Goal: Task Accomplishment & Management: Use online tool/utility

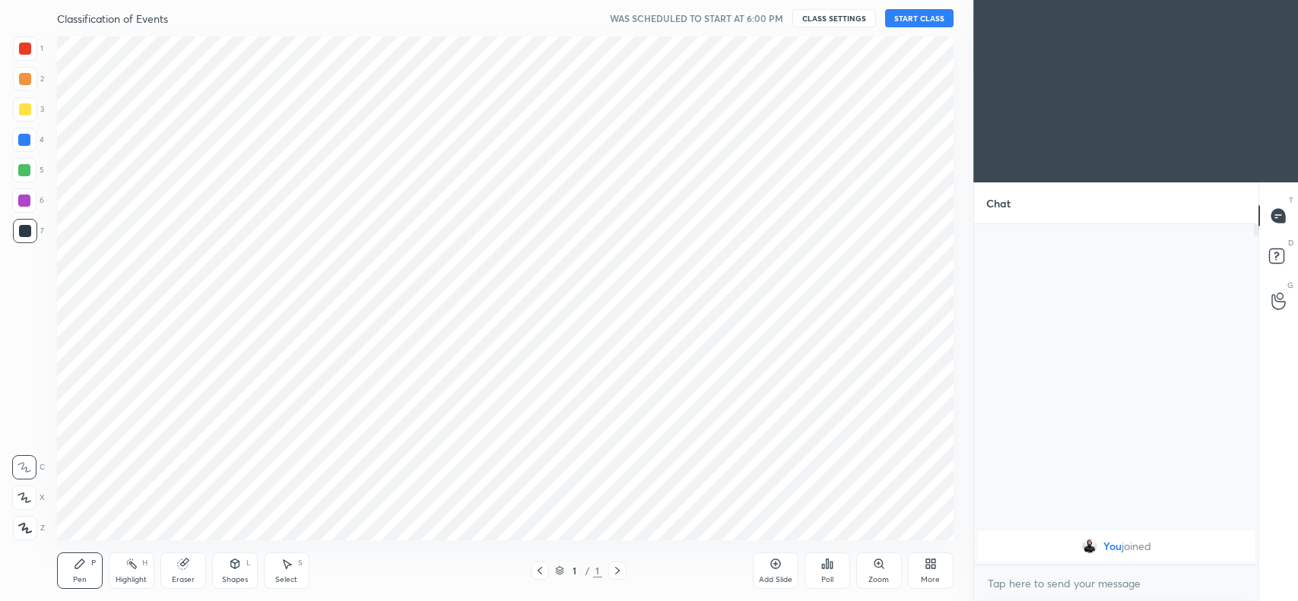
scroll to position [75531, 75122]
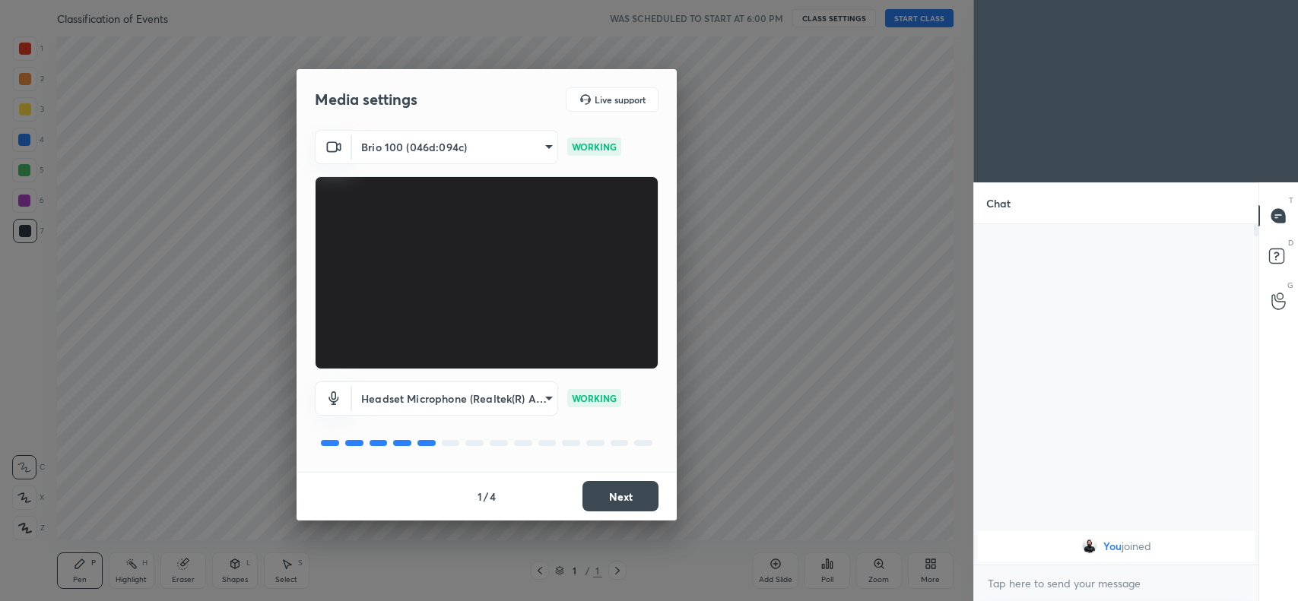
click at [617, 500] on button "Next" at bounding box center [620, 496] width 76 height 30
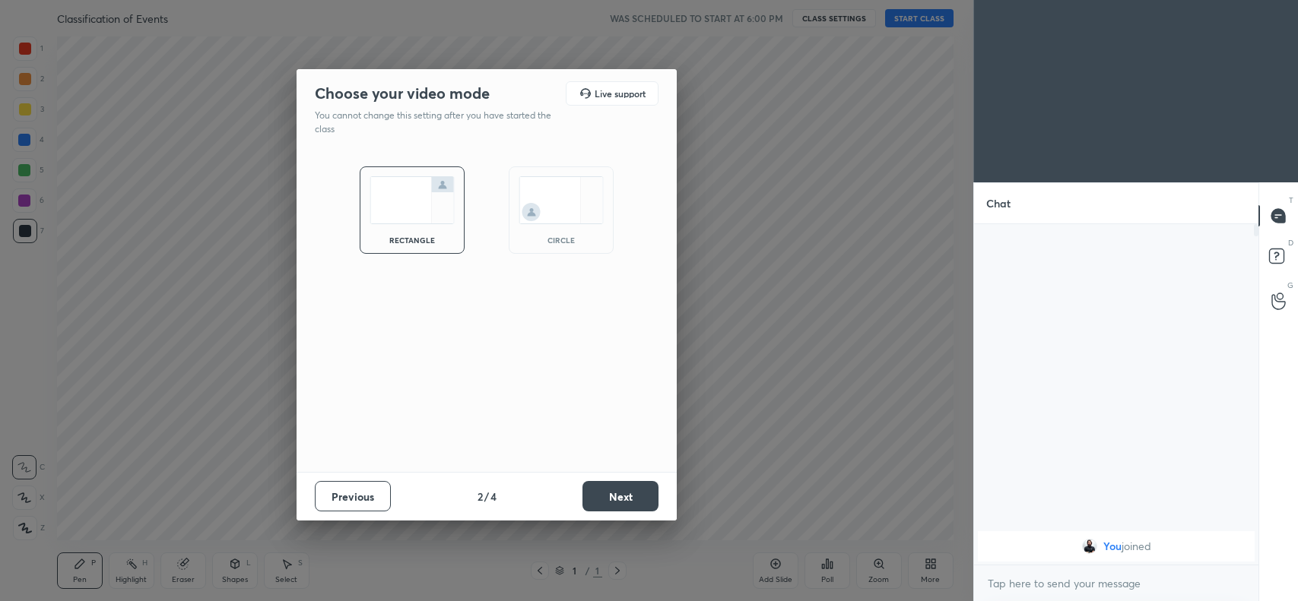
click at [627, 492] on button "Next" at bounding box center [620, 496] width 76 height 30
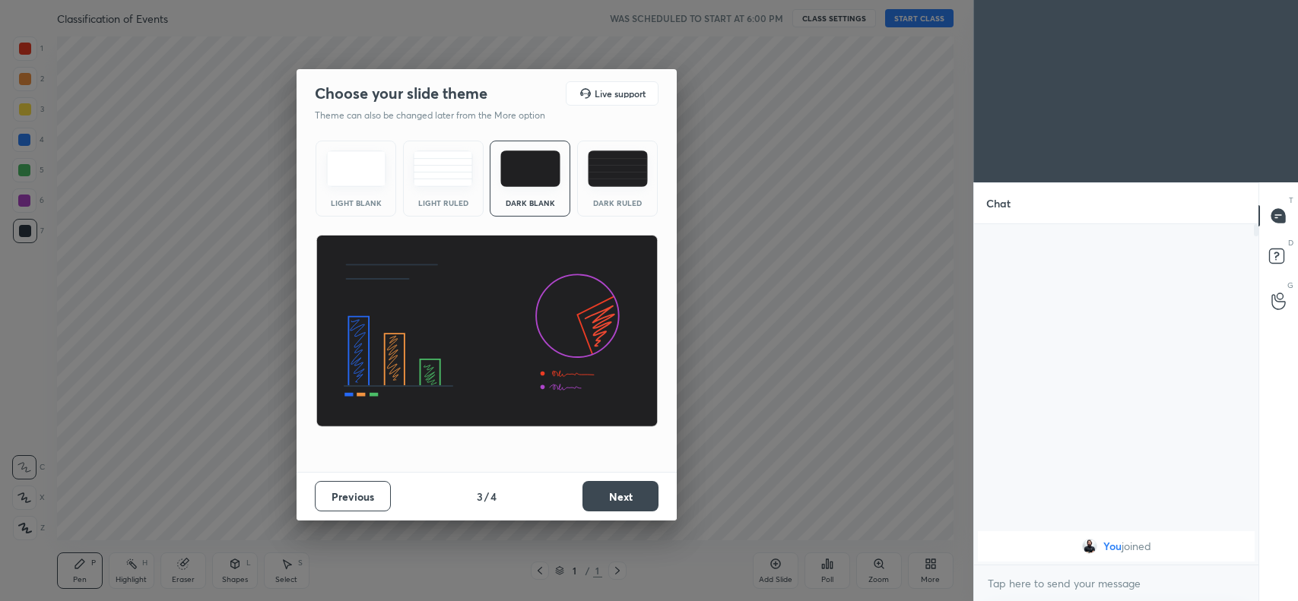
click at [626, 492] on button "Next" at bounding box center [620, 496] width 76 height 30
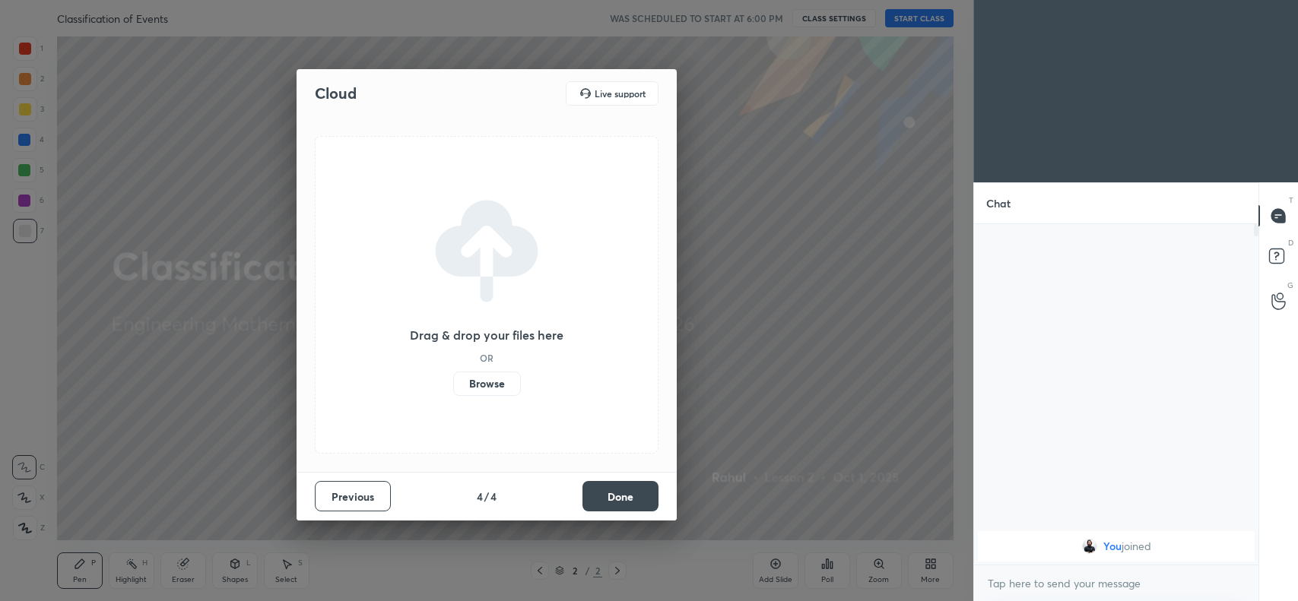
click at [481, 386] on label "Browse" at bounding box center [487, 384] width 68 height 24
click at [453, 386] on input "Browse" at bounding box center [453, 384] width 0 height 24
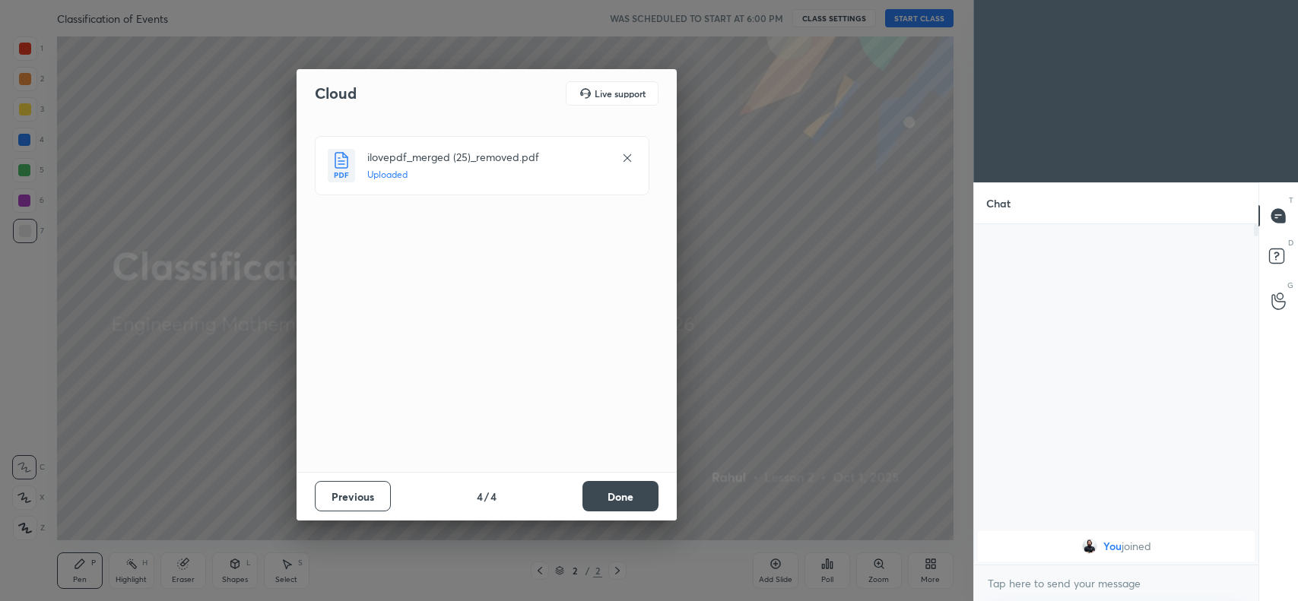
click at [623, 503] on button "Done" at bounding box center [620, 496] width 76 height 30
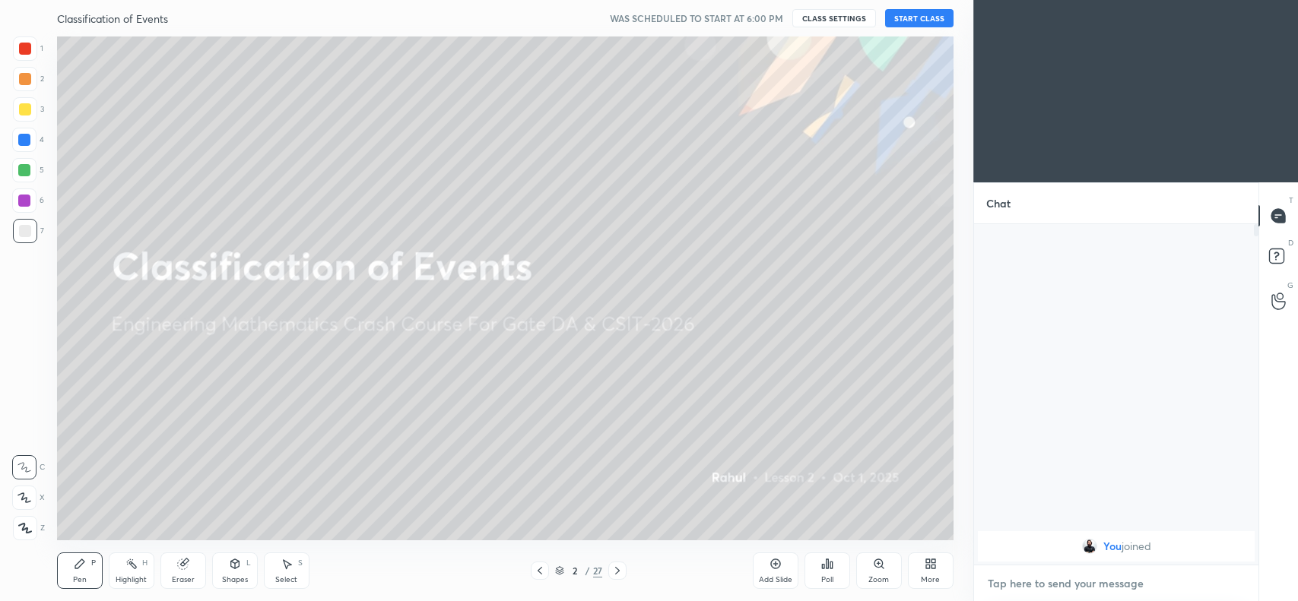
type textarea "x"
click at [1086, 574] on textarea at bounding box center [1116, 584] width 260 height 24
type textarea "c"
type textarea "x"
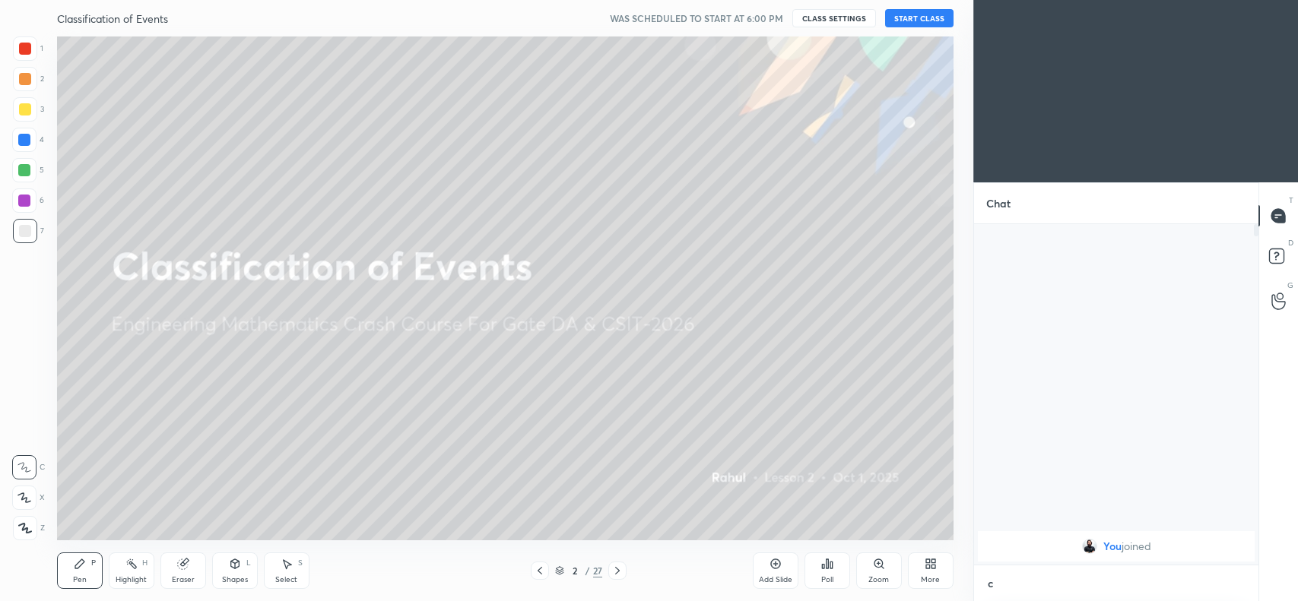
type textarea "cl"
type textarea "x"
type textarea "cla"
type textarea "x"
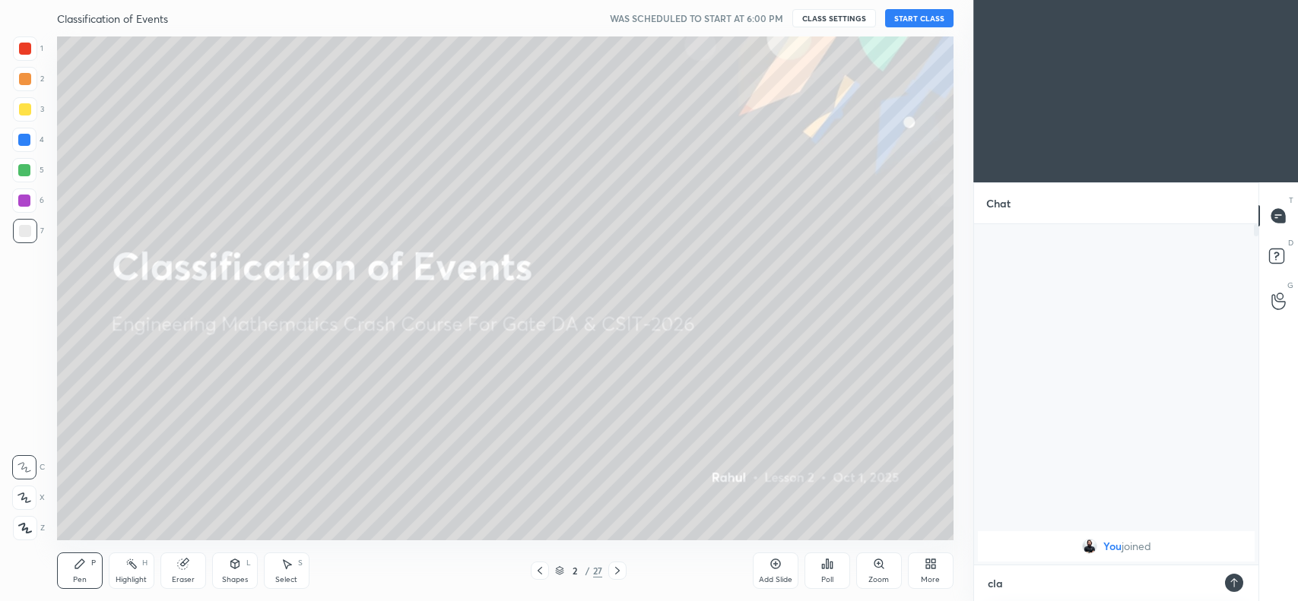
type textarea "clas"
type textarea "x"
type textarea "class"
type textarea "x"
type textarea "class"
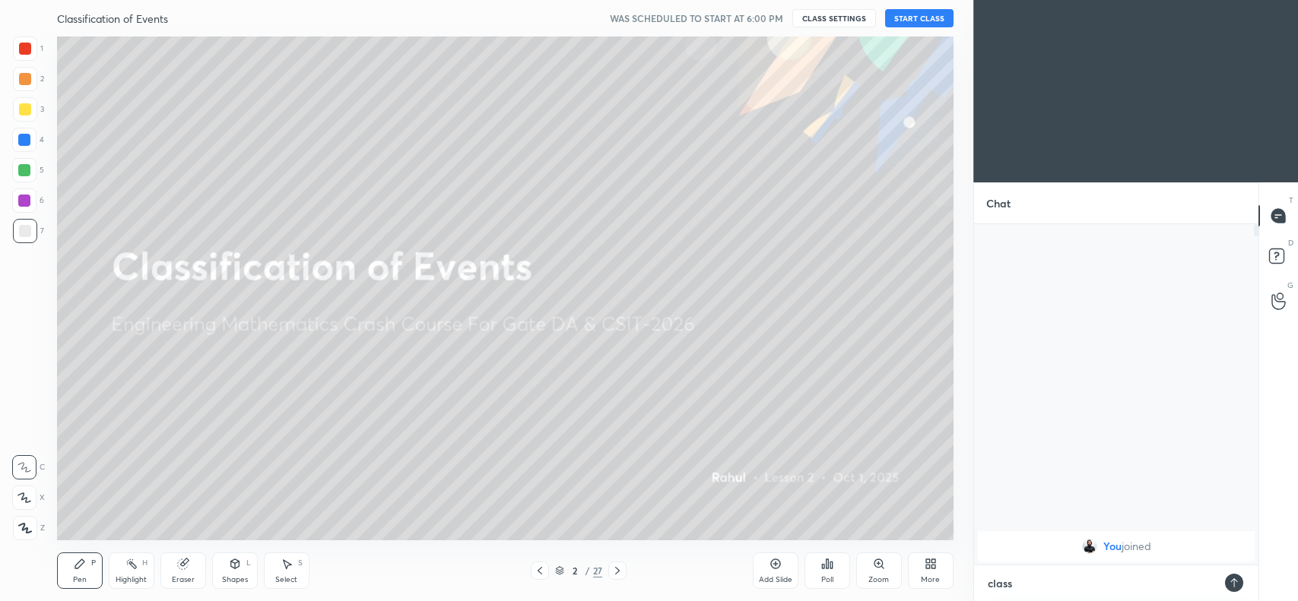
type textarea "x"
type textarea "class s"
type textarea "x"
type textarea "class st"
type textarea "x"
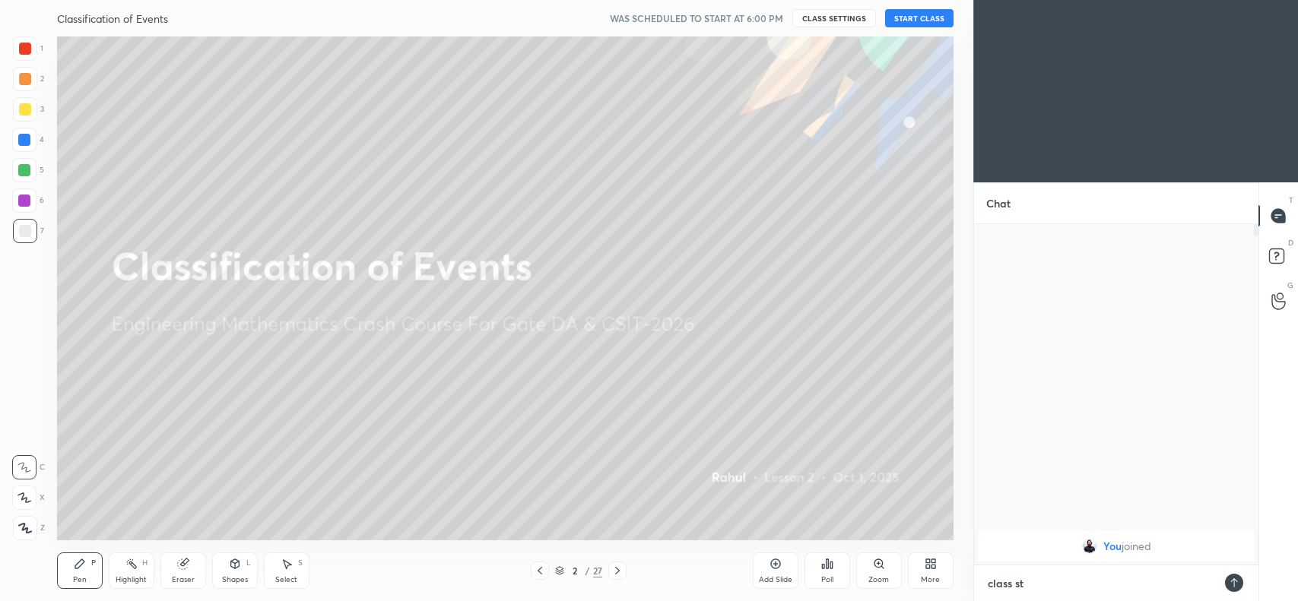
type textarea "class sta"
type textarea "x"
type textarea "class star"
type textarea "x"
type textarea "class start"
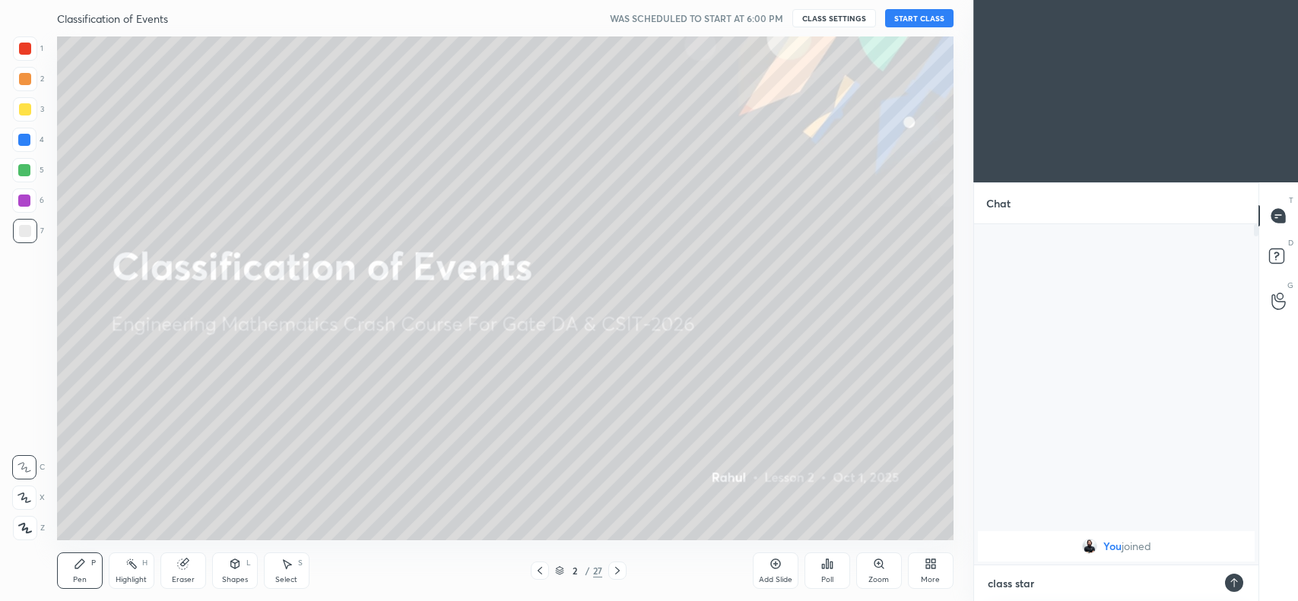
type textarea "x"
type textarea "class start"
type textarea "x"
type textarea "class start a"
type textarea "x"
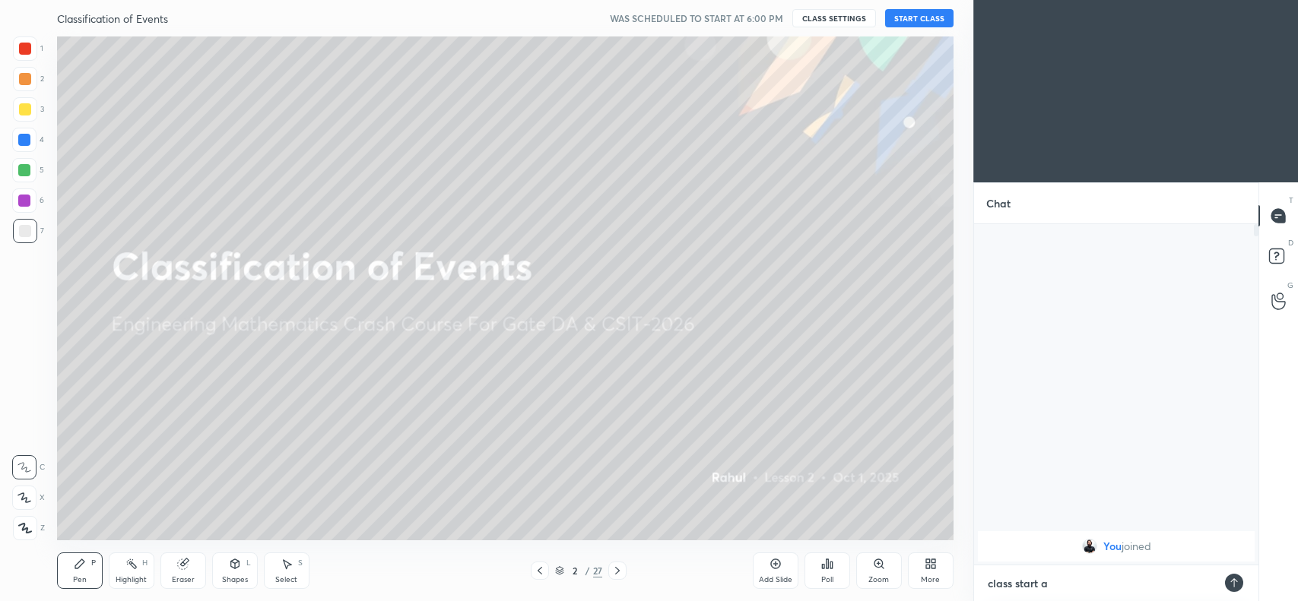
type textarea "class start at"
type textarea "x"
type textarea "class start at"
type textarea "x"
type textarea "class start at 1"
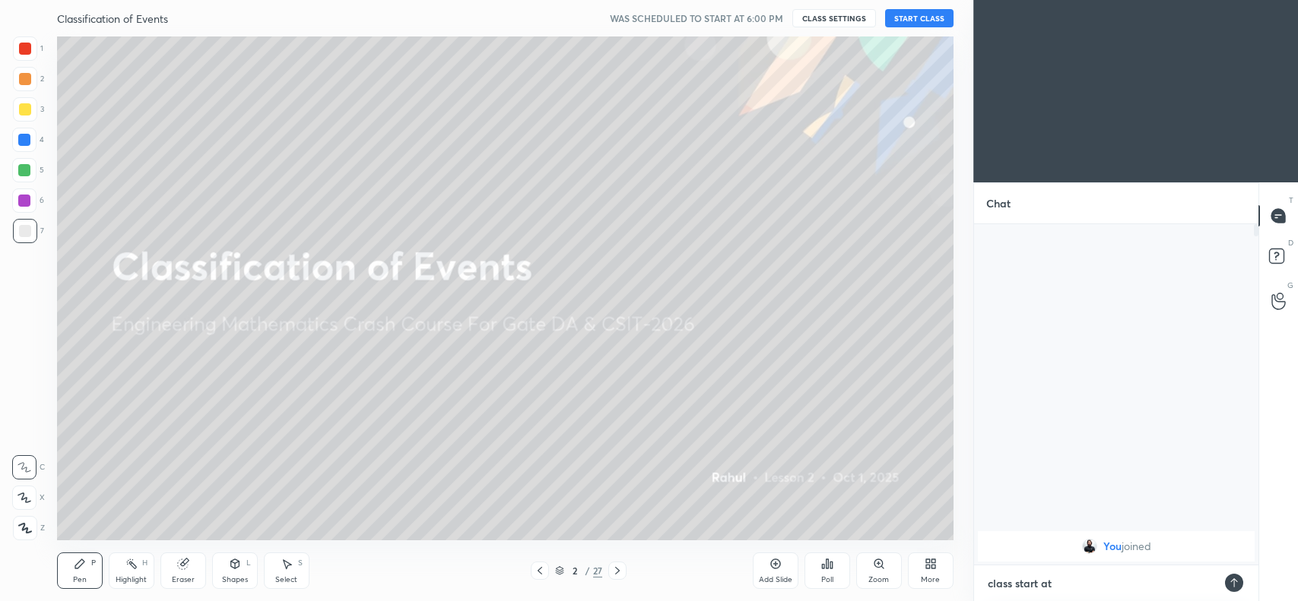
type textarea "x"
type textarea "class start at"
type textarea "x"
type textarea "class start at 6"
type textarea "x"
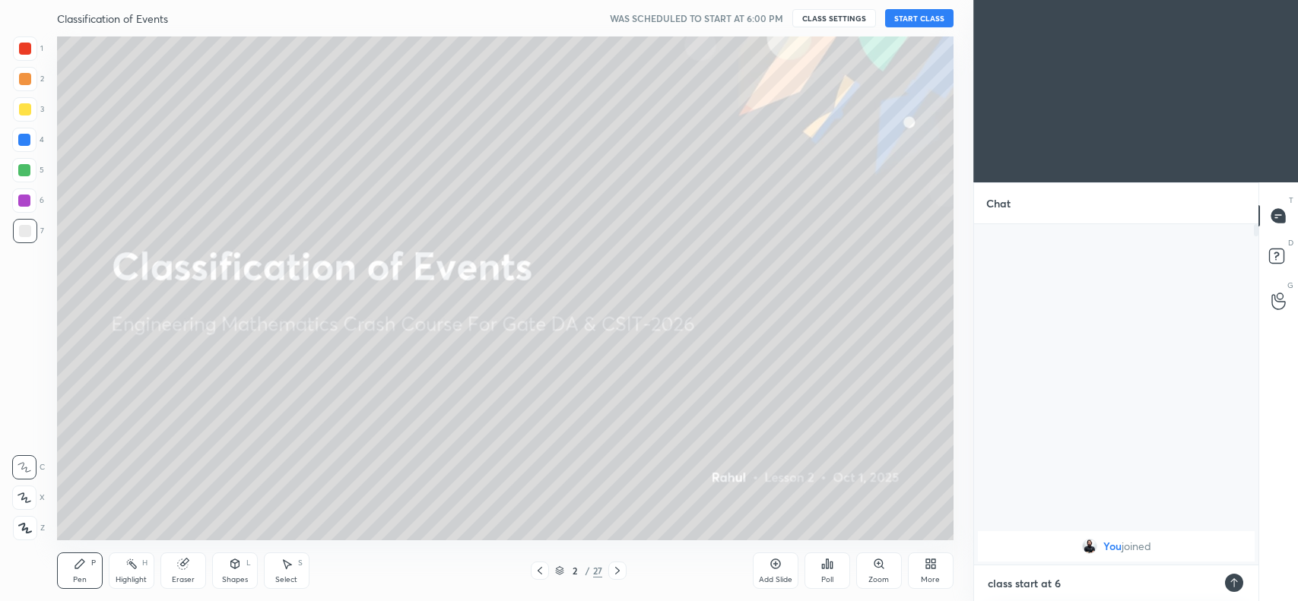
type textarea "class start at 6:"
type textarea "x"
type textarea "class start at 6:0"
type textarea "x"
type textarea "class start at 6:03"
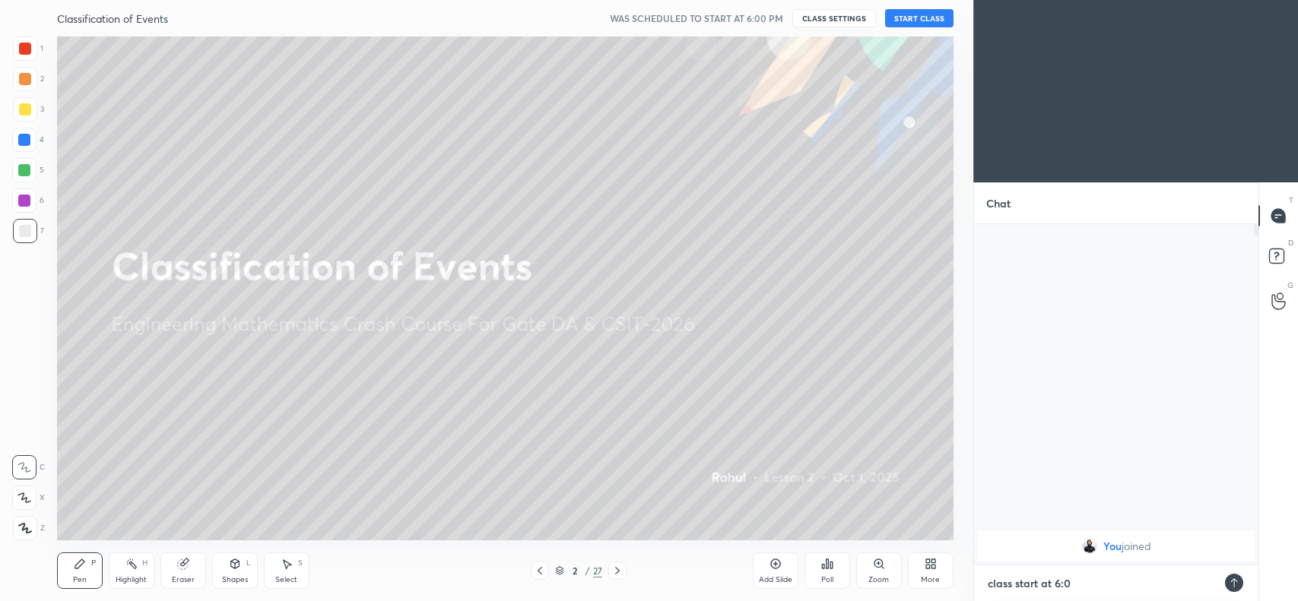
type textarea "x"
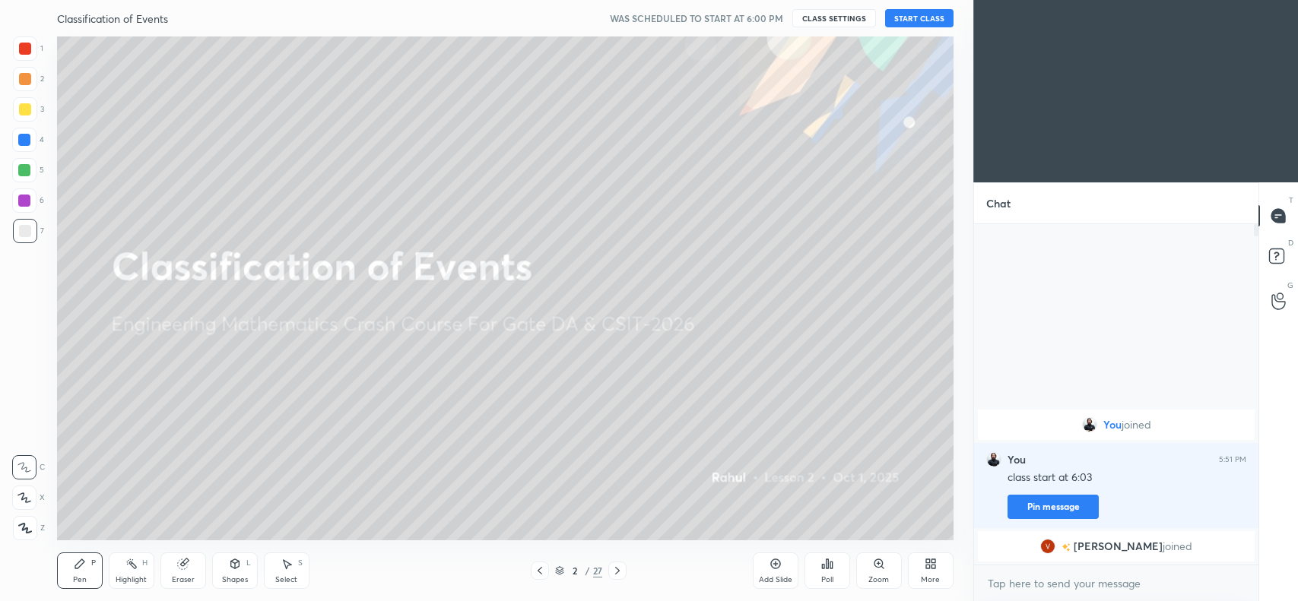
click at [68, 566] on div "Pen P" at bounding box center [80, 571] width 46 height 36
click at [24, 468] on icon at bounding box center [24, 467] width 14 height 11
click at [175, 575] on div "Eraser" at bounding box center [183, 571] width 46 height 36
click at [16, 529] on span "Erase all" at bounding box center [24, 528] width 23 height 11
click at [24, 497] on icon at bounding box center [24, 497] width 12 height 9
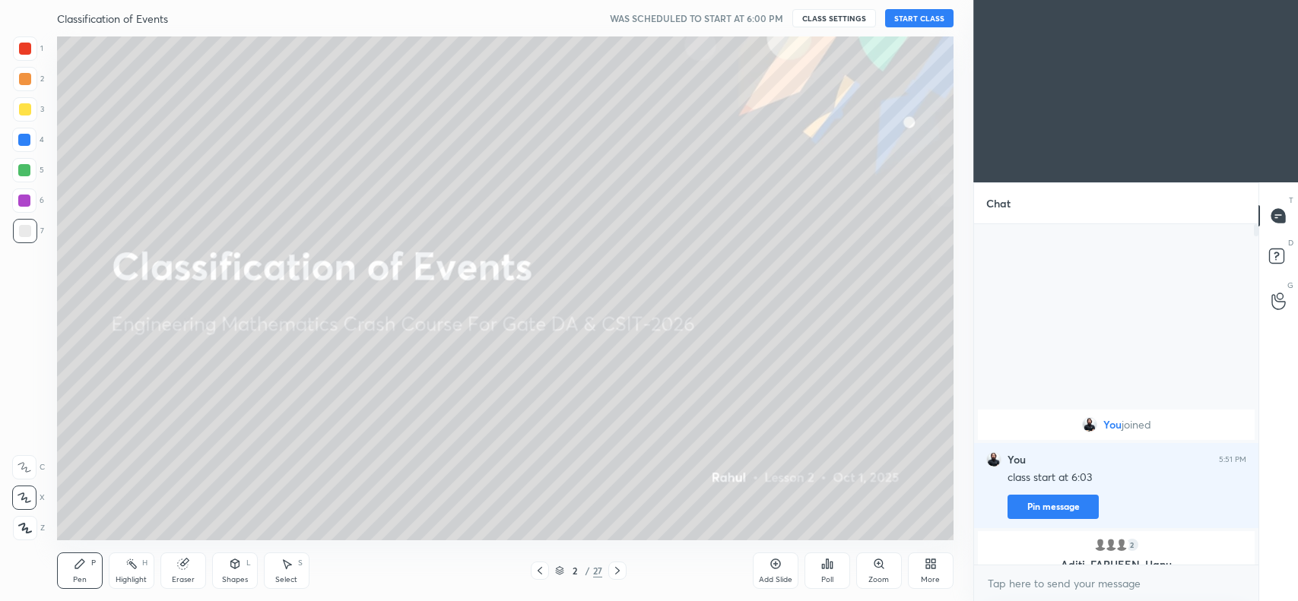
click at [614, 571] on icon at bounding box center [617, 571] width 12 height 12
click at [842, 28] on div "Classification of Events WAS SCHEDULED TO START AT 6:00 PM CLASS SETTINGS START…" at bounding box center [505, 18] width 896 height 36
click at [840, 11] on button "CLASS SETTINGS" at bounding box center [834, 18] width 84 height 18
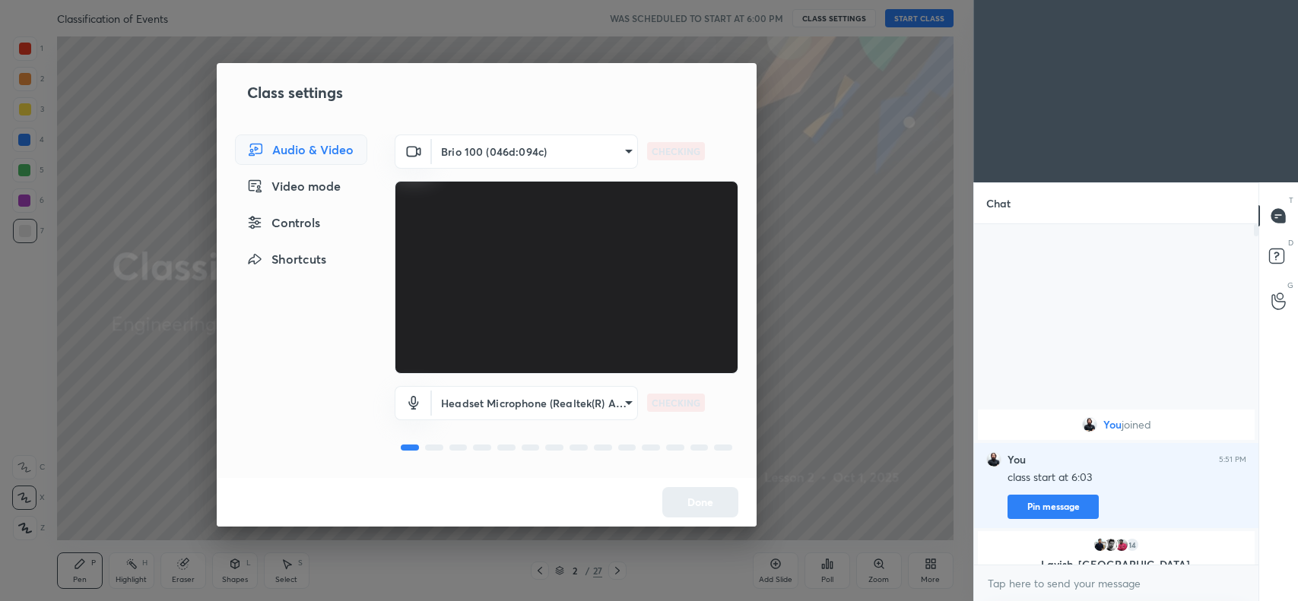
click at [590, 405] on body "1 2 3 4 5 6 7 C X Z C X Z E E Erase all H H Classification of Events WAS SCHEDU…" at bounding box center [649, 300] width 1298 height 601
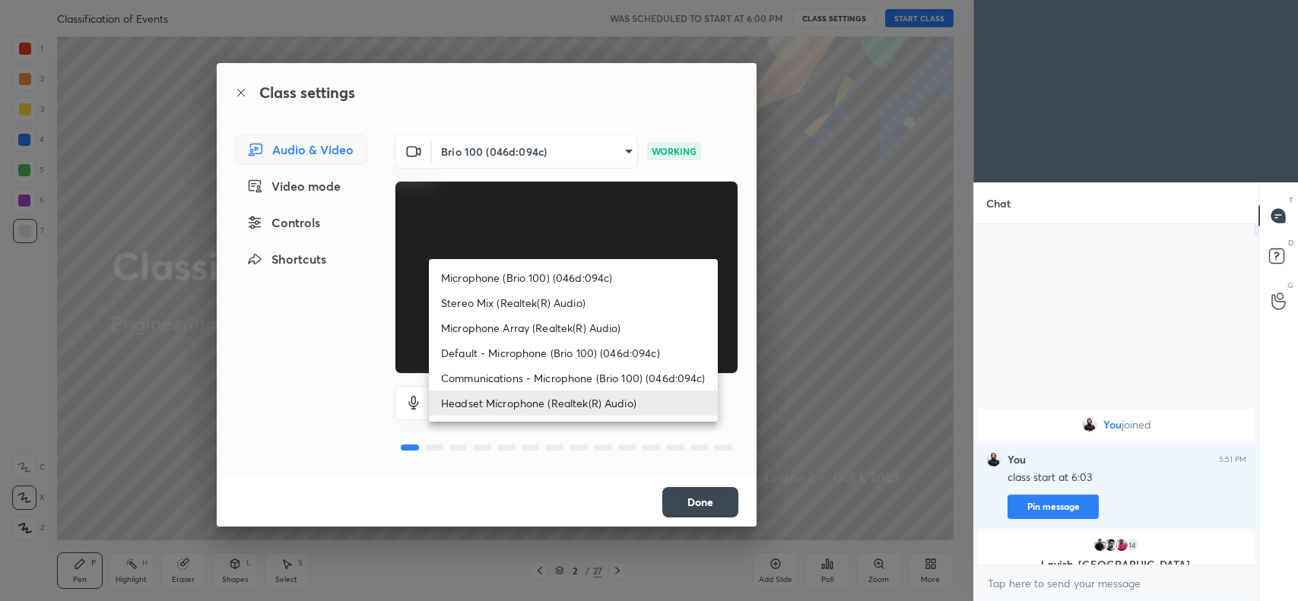
click at [591, 405] on li "Headset Microphone (Realtek(R) Audio)" at bounding box center [573, 403] width 289 height 25
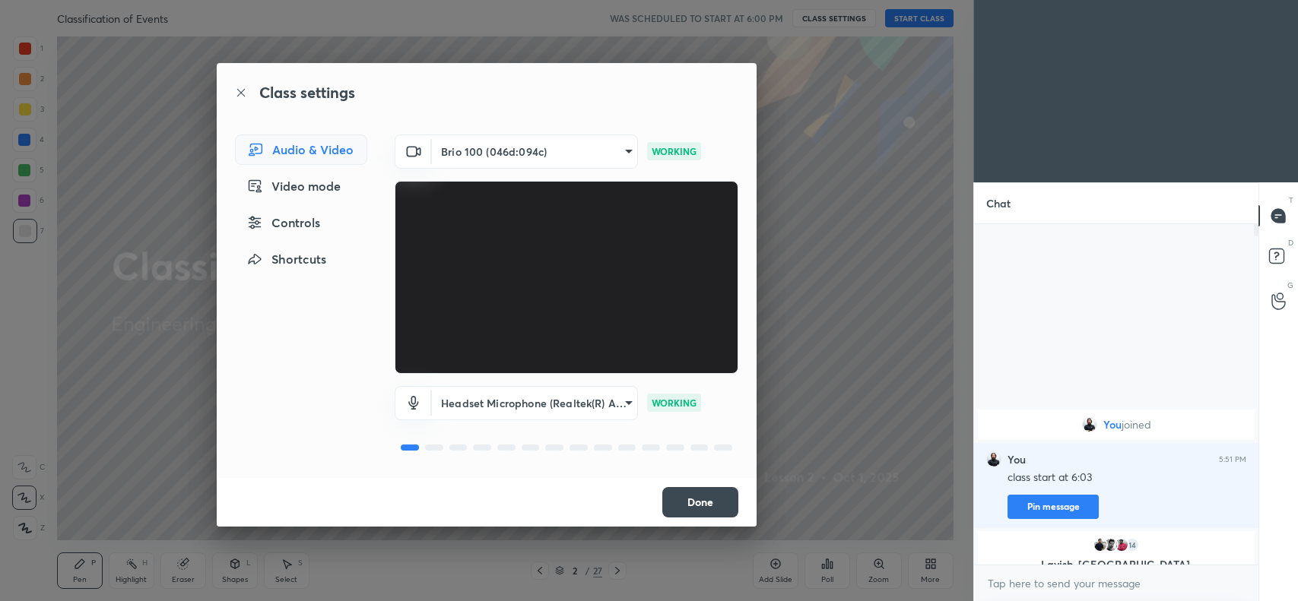
click at [677, 495] on button "Done" at bounding box center [700, 502] width 76 height 30
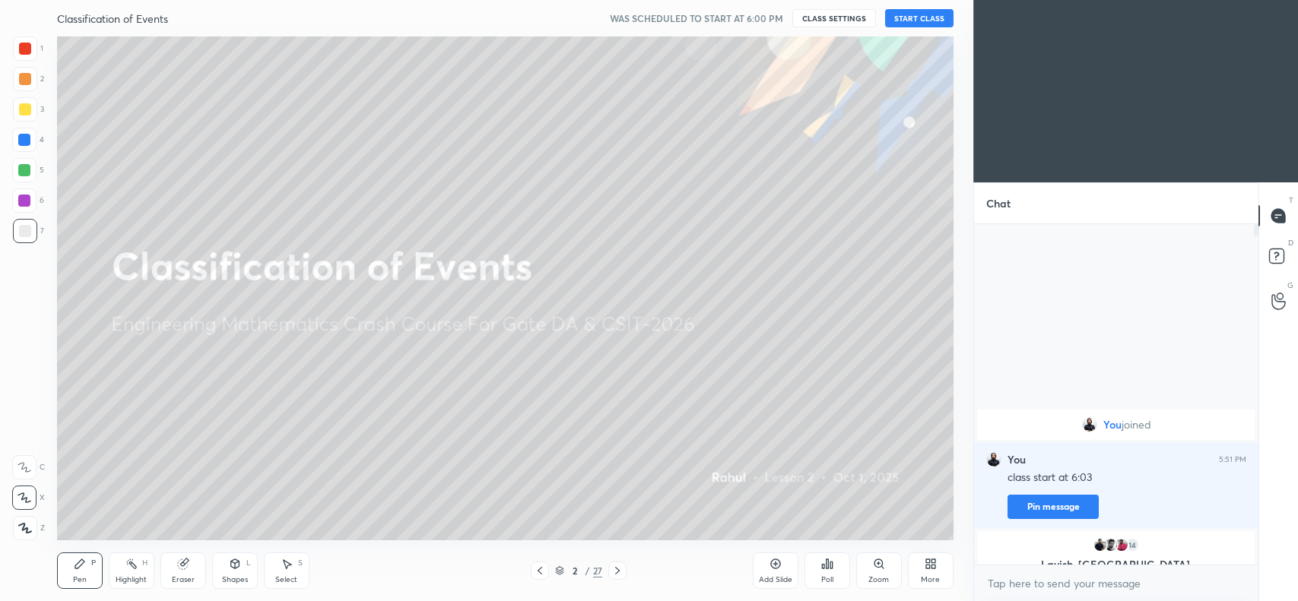
click at [826, 24] on button "CLASS SETTINGS" at bounding box center [834, 18] width 84 height 18
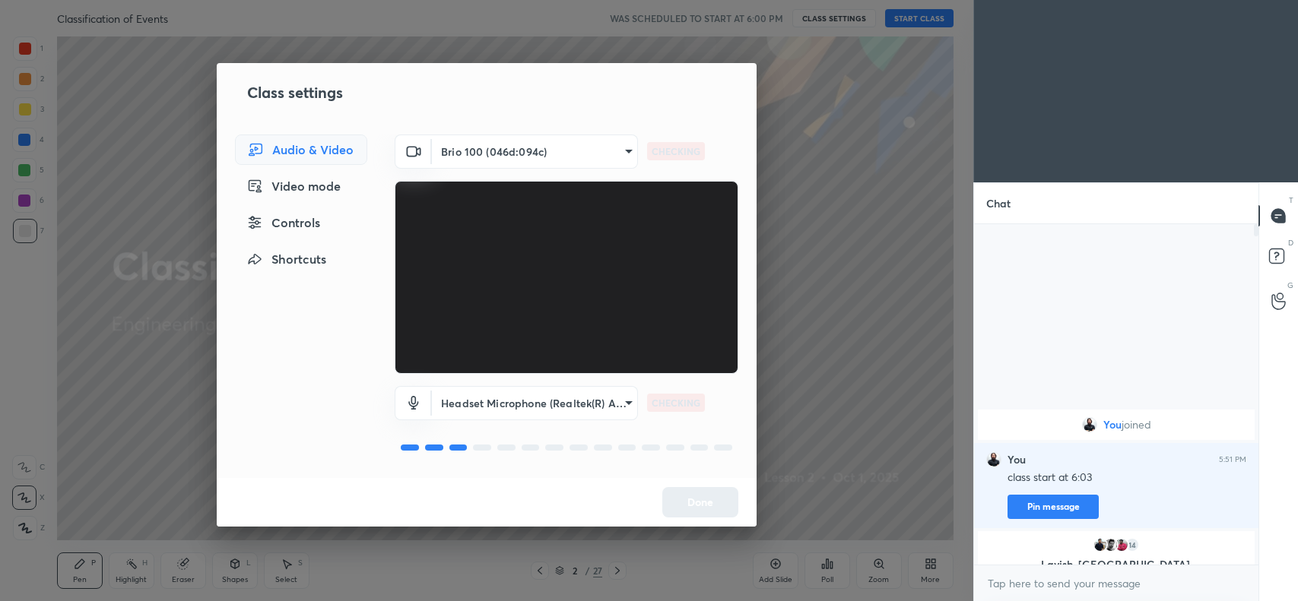
click at [871, 180] on div "Class settings Audio & Video Video mode Controls Shortcuts Brio 100 (046d:094c)…" at bounding box center [486, 300] width 973 height 601
click at [715, 491] on button "Done" at bounding box center [700, 502] width 76 height 30
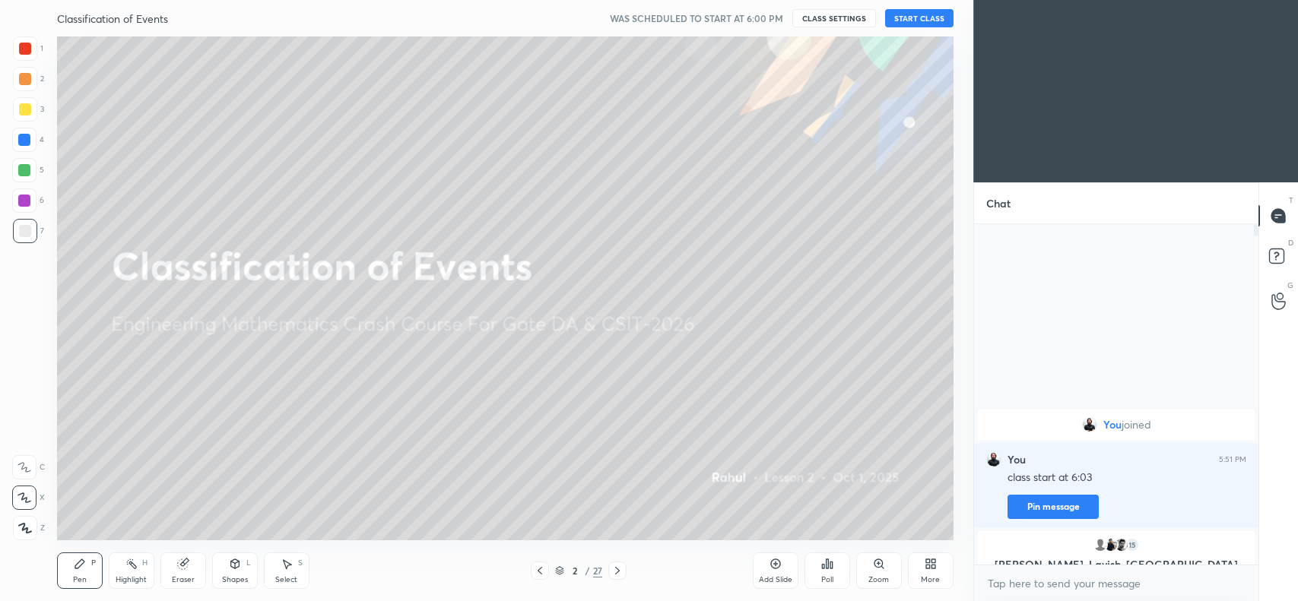
click at [943, 12] on button "START CLASS" at bounding box center [919, 18] width 68 height 18
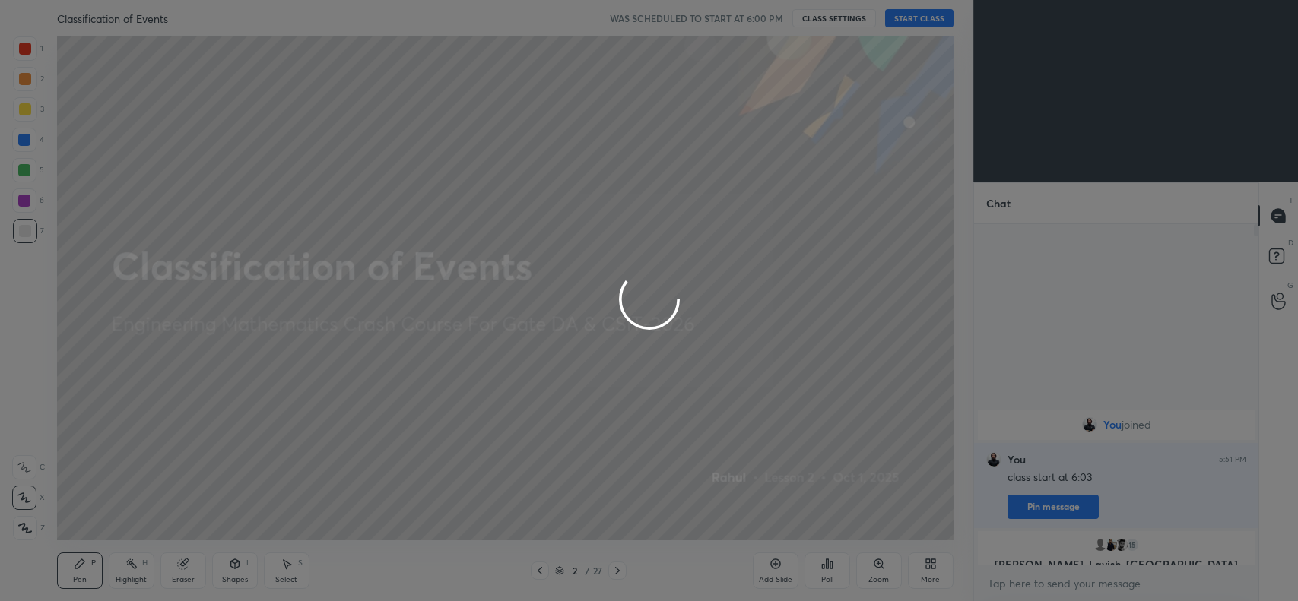
type textarea "x"
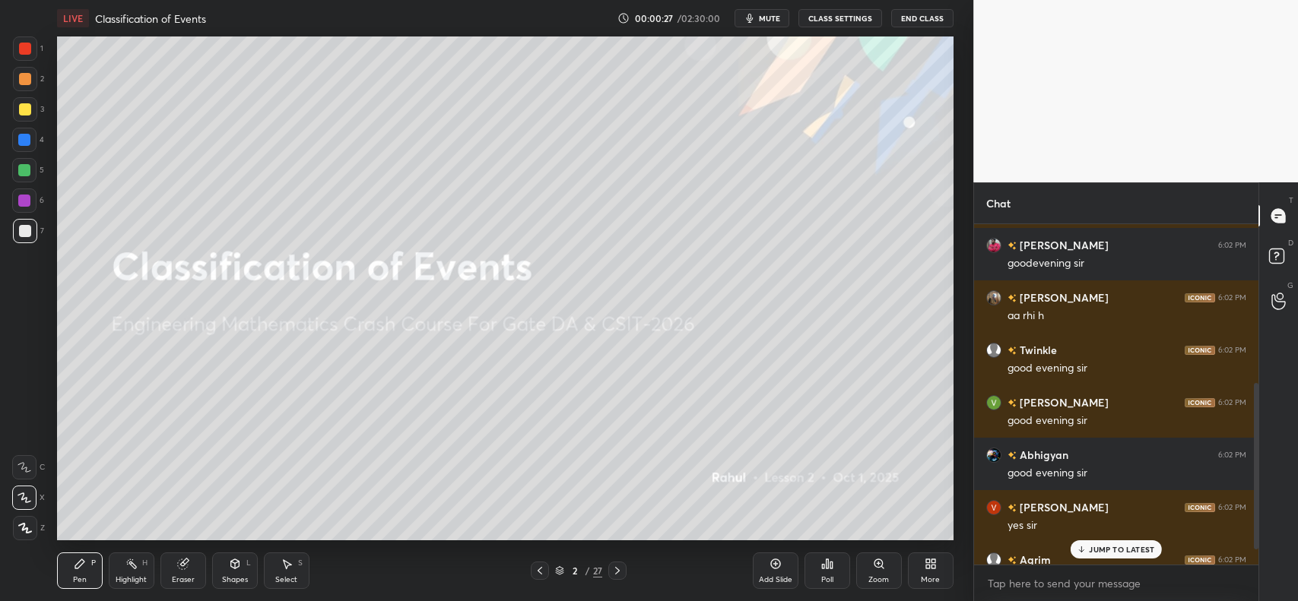
scroll to position [325, 0]
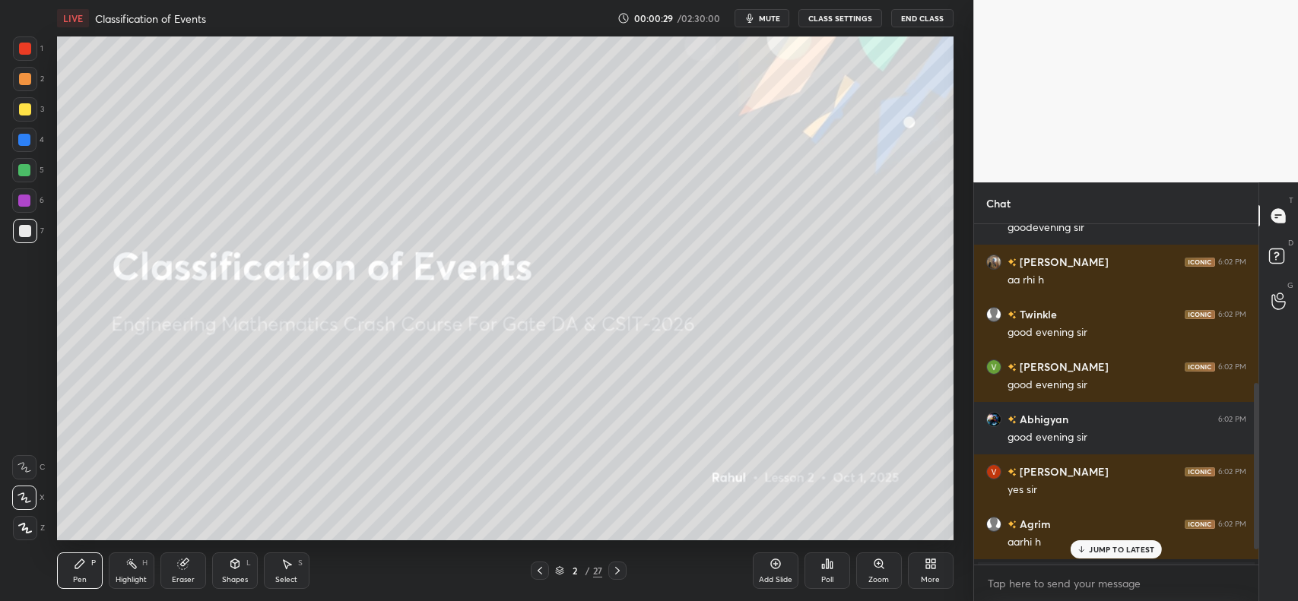
click at [1128, 552] on p "JUMP TO LATEST" at bounding box center [1121, 549] width 65 height 9
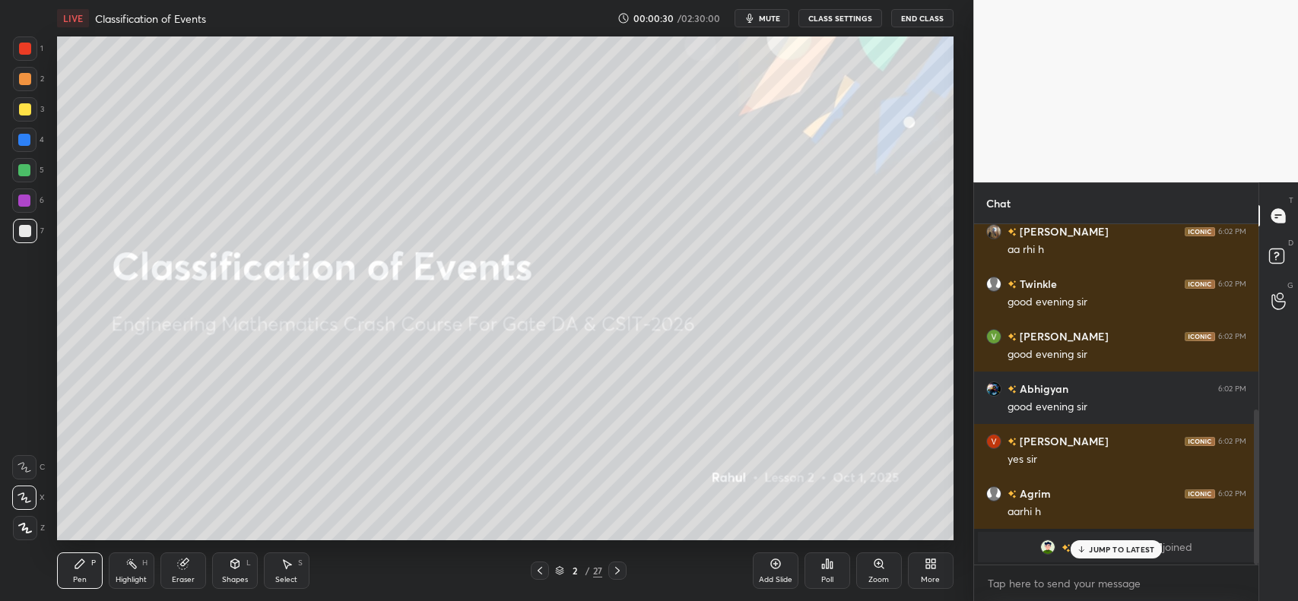
scroll to position [408, 0]
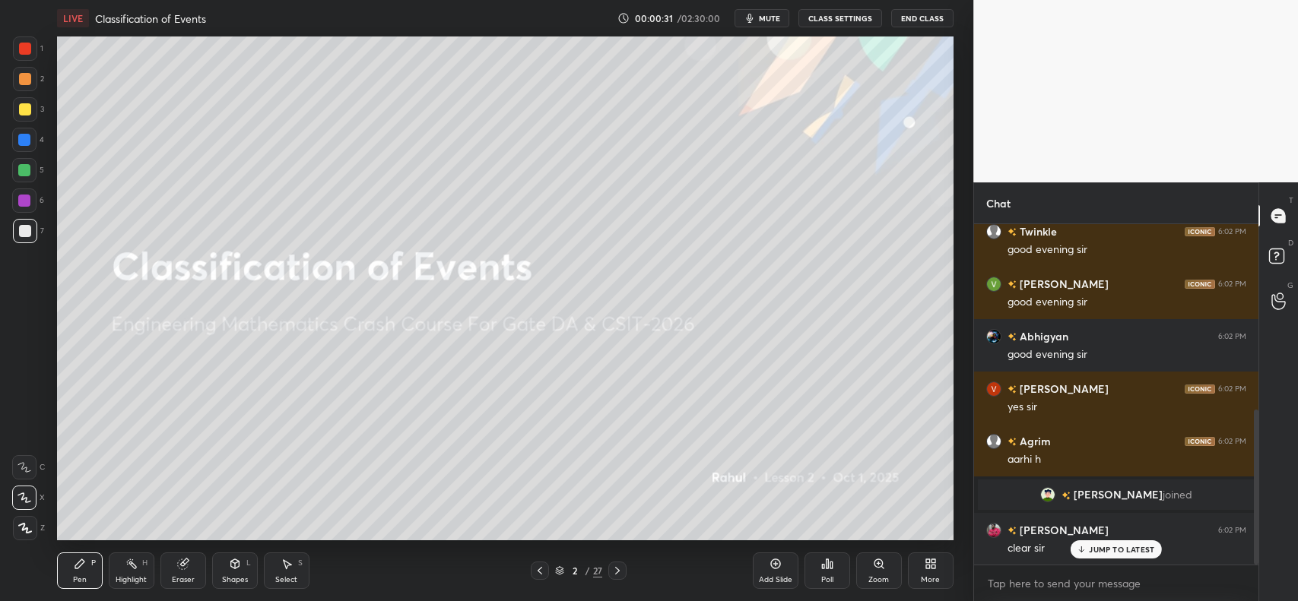
click at [618, 570] on icon at bounding box center [617, 571] width 5 height 8
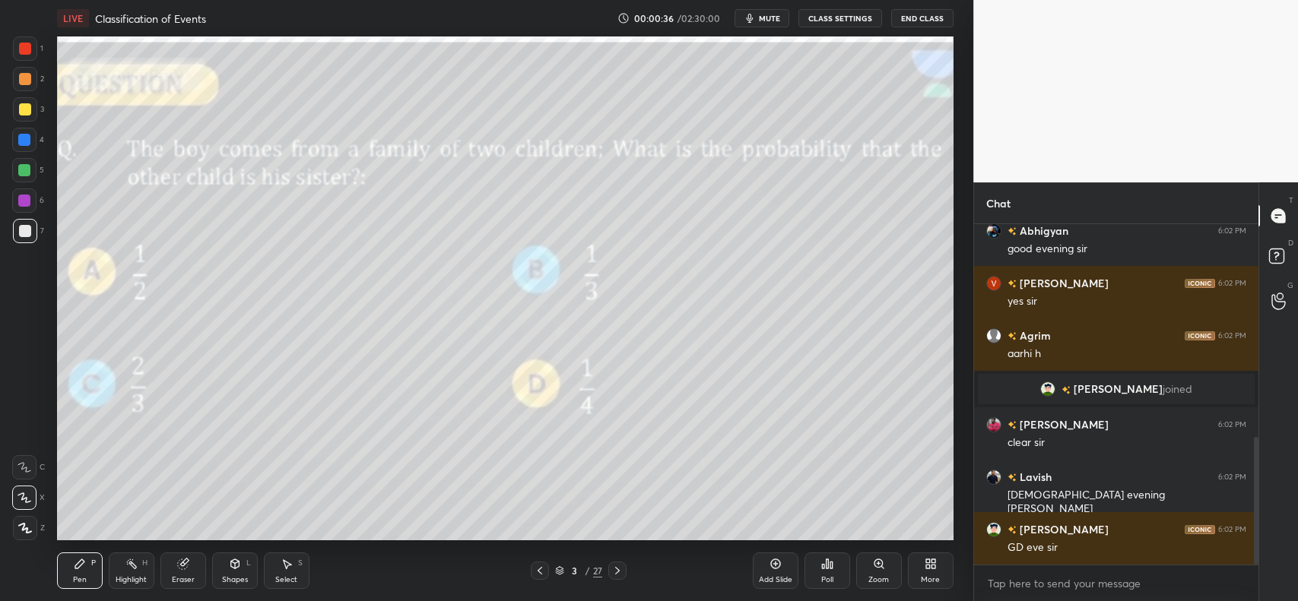
scroll to position [566, 0]
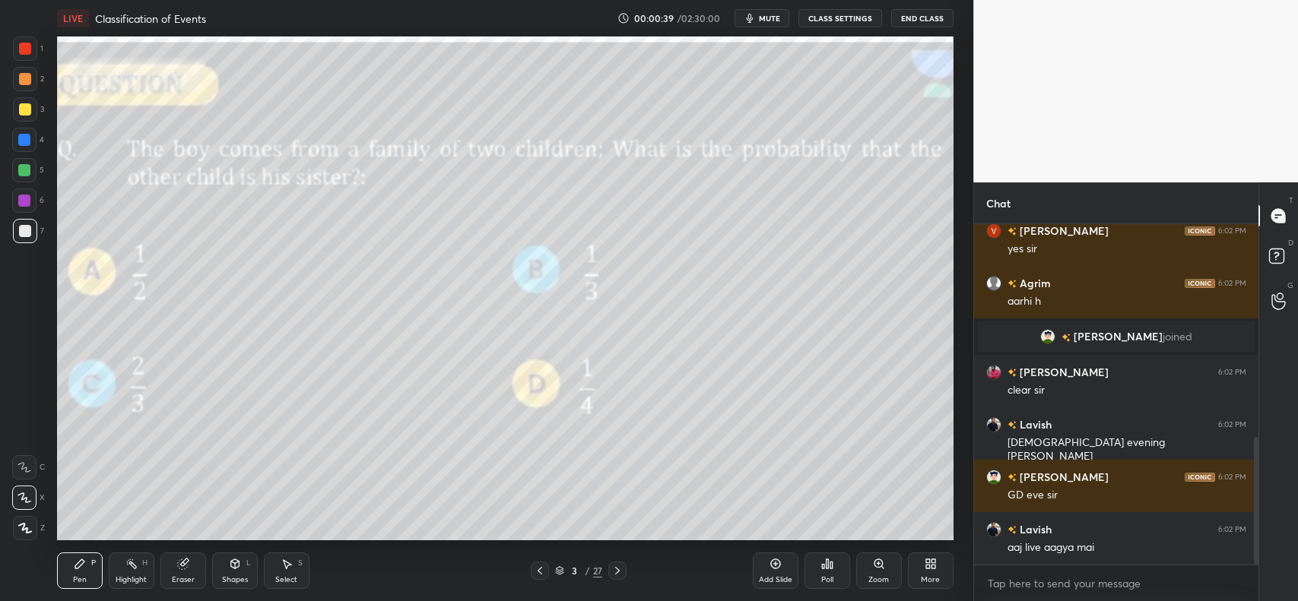
click at [620, 569] on icon at bounding box center [617, 571] width 12 height 12
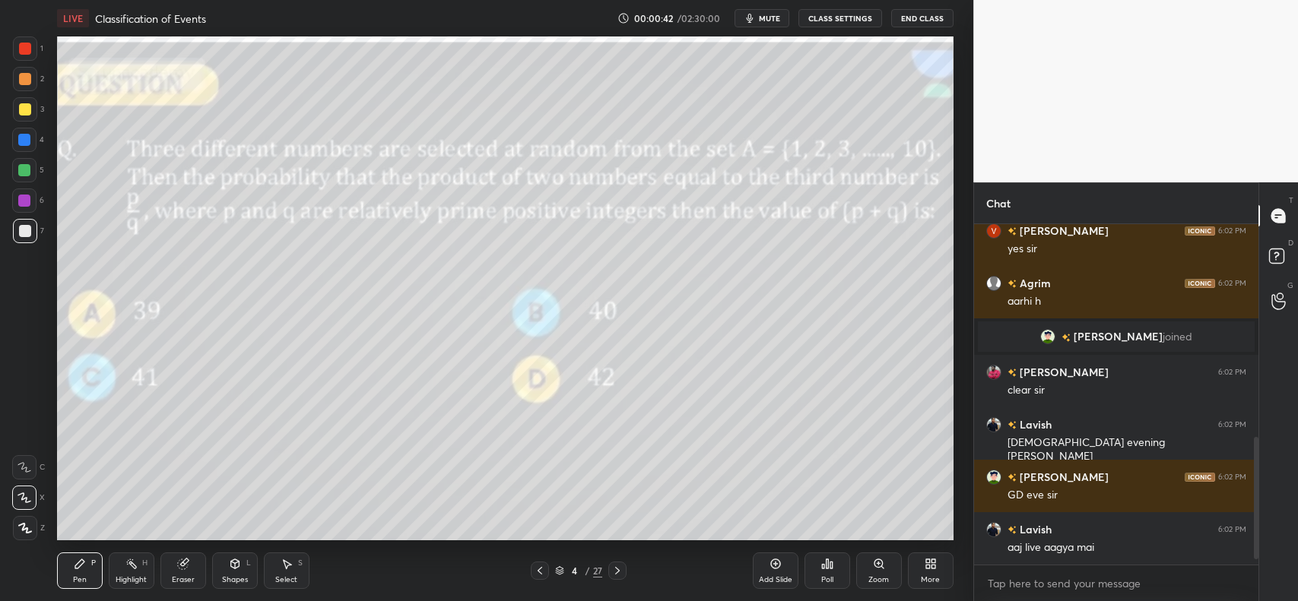
scroll to position [618, 0]
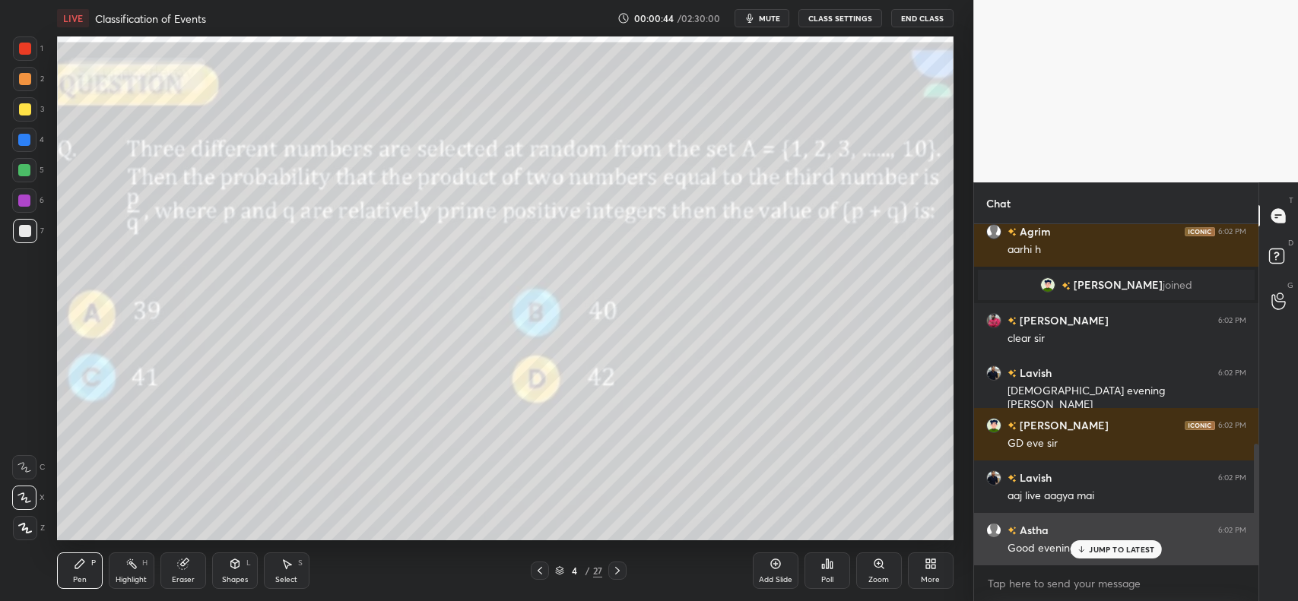
click at [1111, 548] on p "JUMP TO LATEST" at bounding box center [1121, 549] width 65 height 9
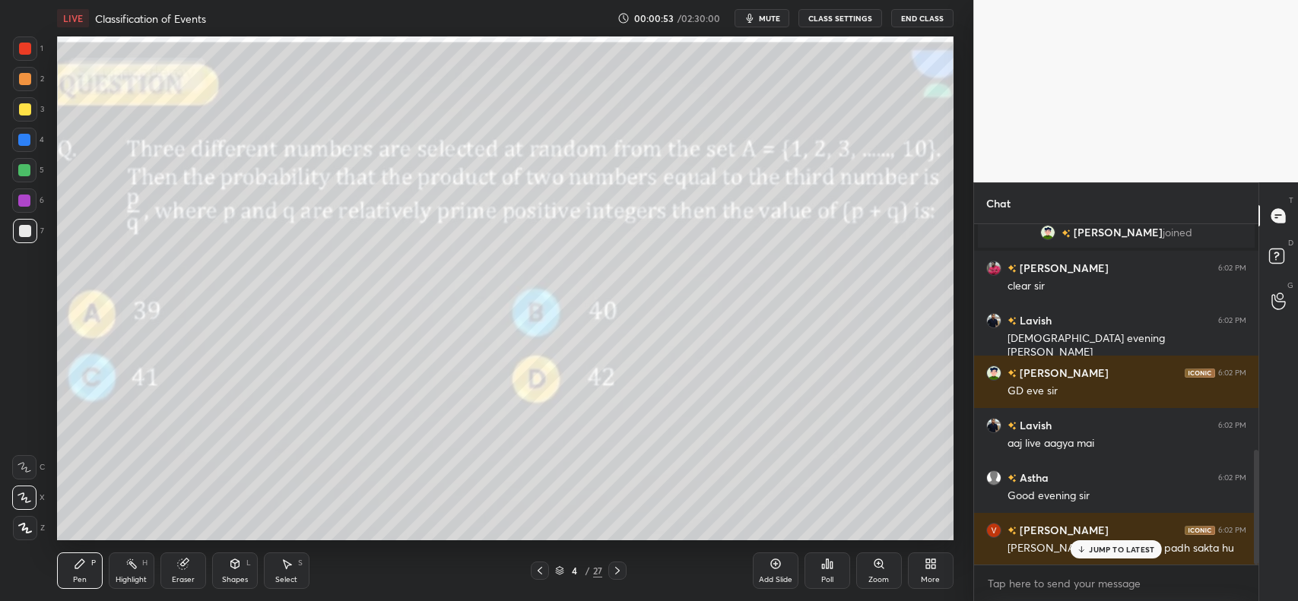
scroll to position [724, 0]
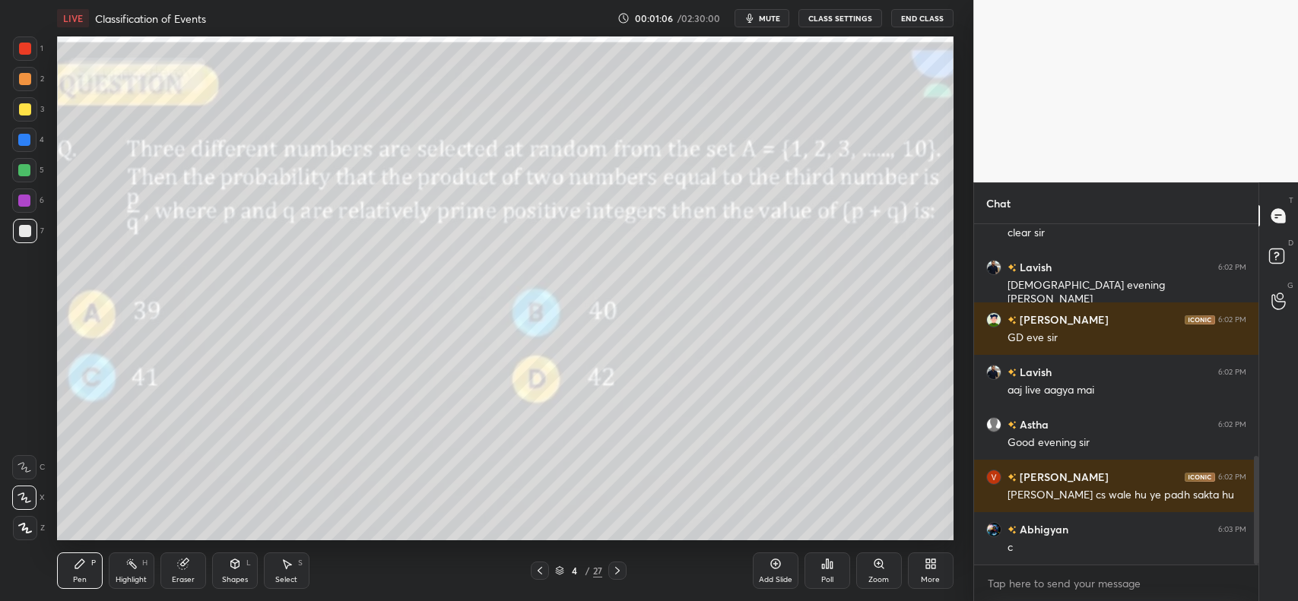
click at [25, 78] on div at bounding box center [25, 79] width 12 height 12
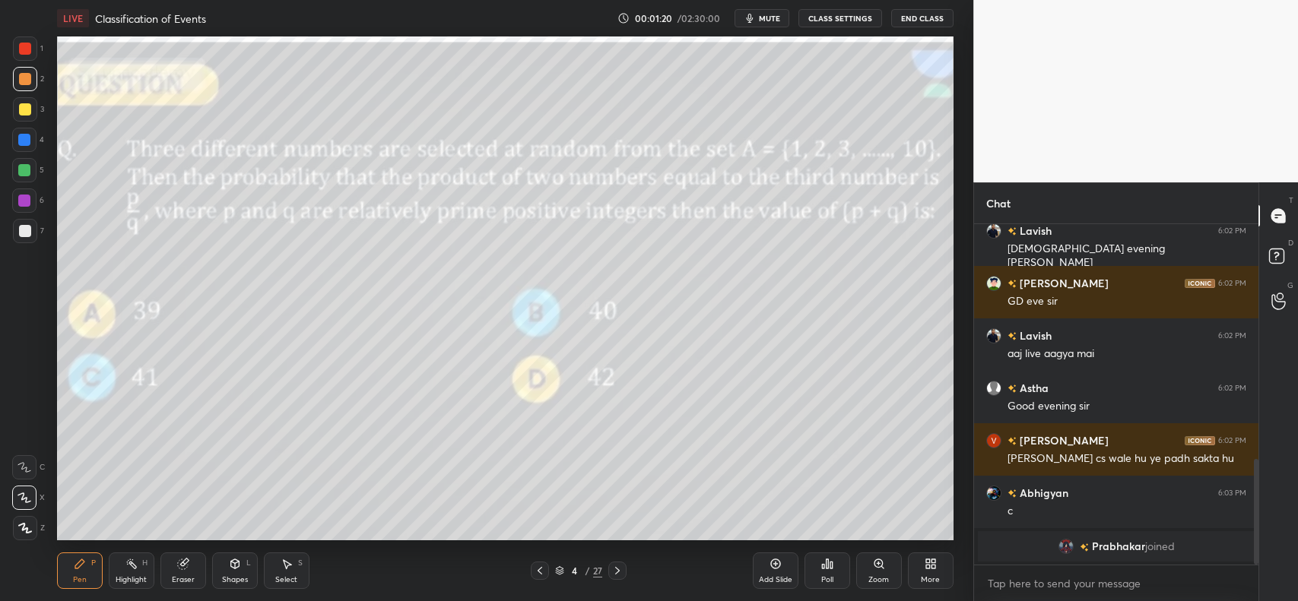
click at [826, 566] on icon at bounding box center [827, 564] width 2 height 9
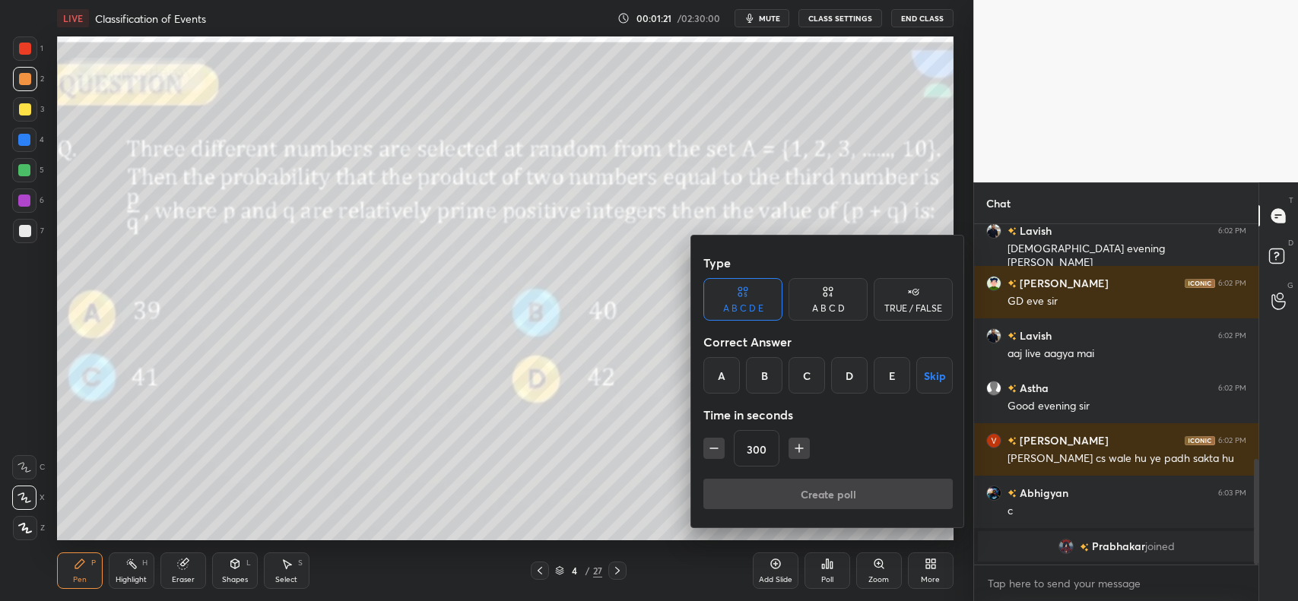
click at [804, 379] on div "C" at bounding box center [806, 375] width 36 height 36
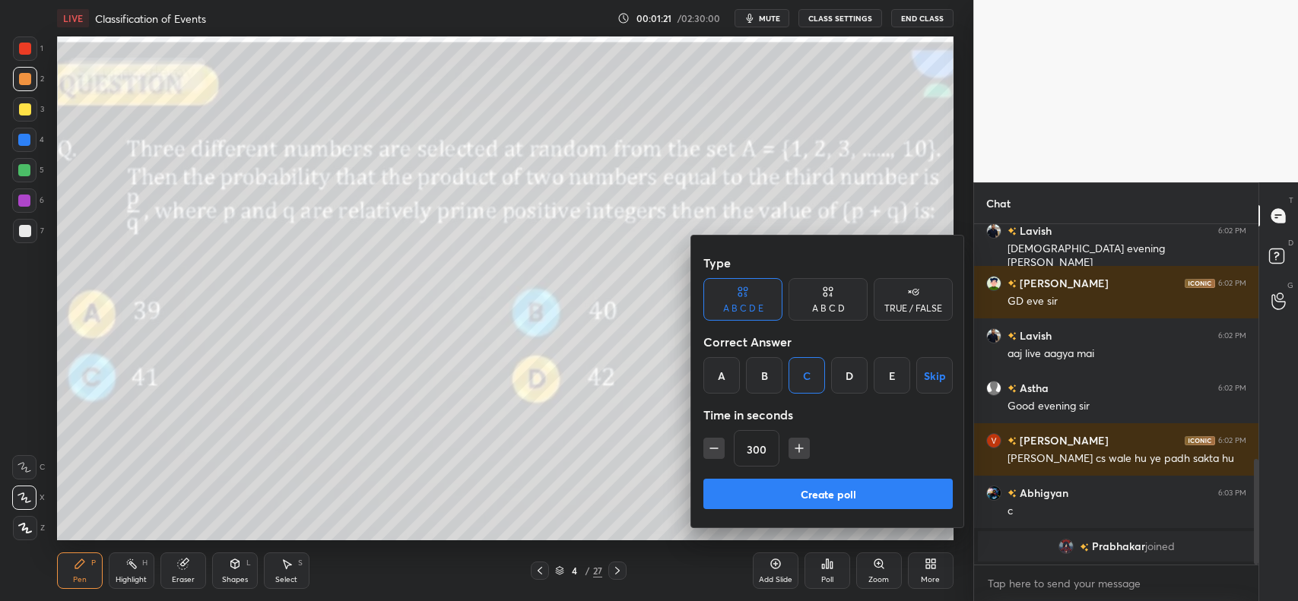
click at [705, 447] on button "button" at bounding box center [713, 448] width 21 height 21
click at [706, 449] on icon "button" at bounding box center [713, 448] width 15 height 15
click at [707, 450] on icon "button" at bounding box center [713, 448] width 15 height 15
click at [709, 446] on icon "button" at bounding box center [713, 448] width 15 height 15
click at [712, 446] on icon "button" at bounding box center [713, 448] width 15 height 15
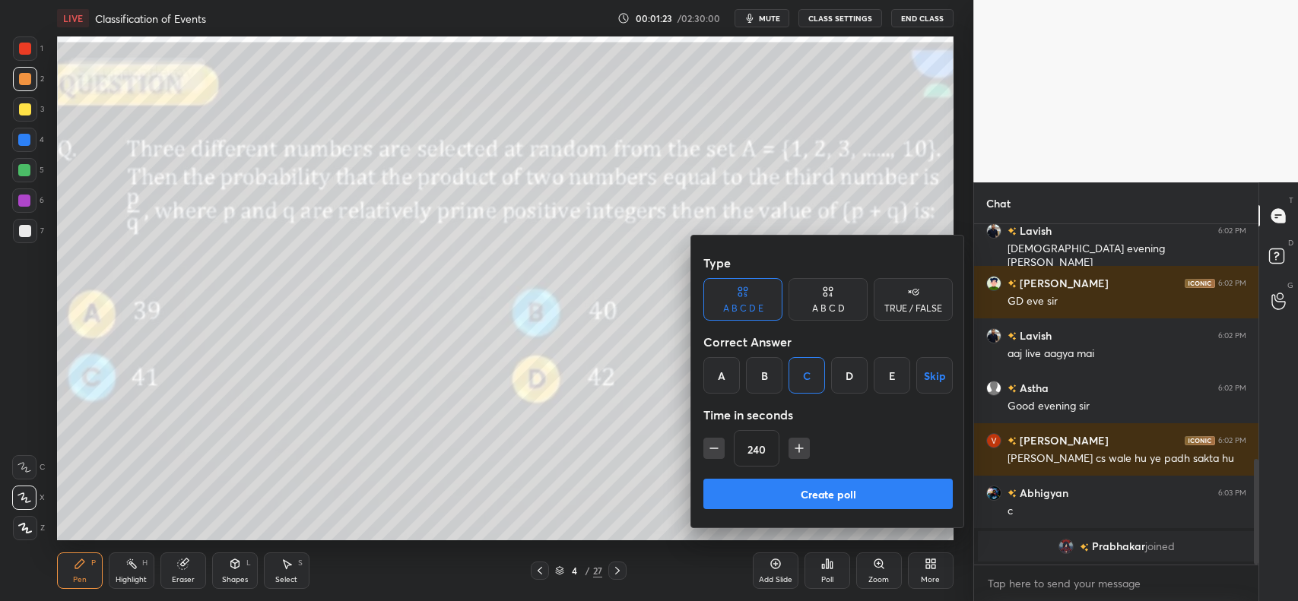
type input "225"
click at [766, 489] on button "Create poll" at bounding box center [827, 494] width 249 height 30
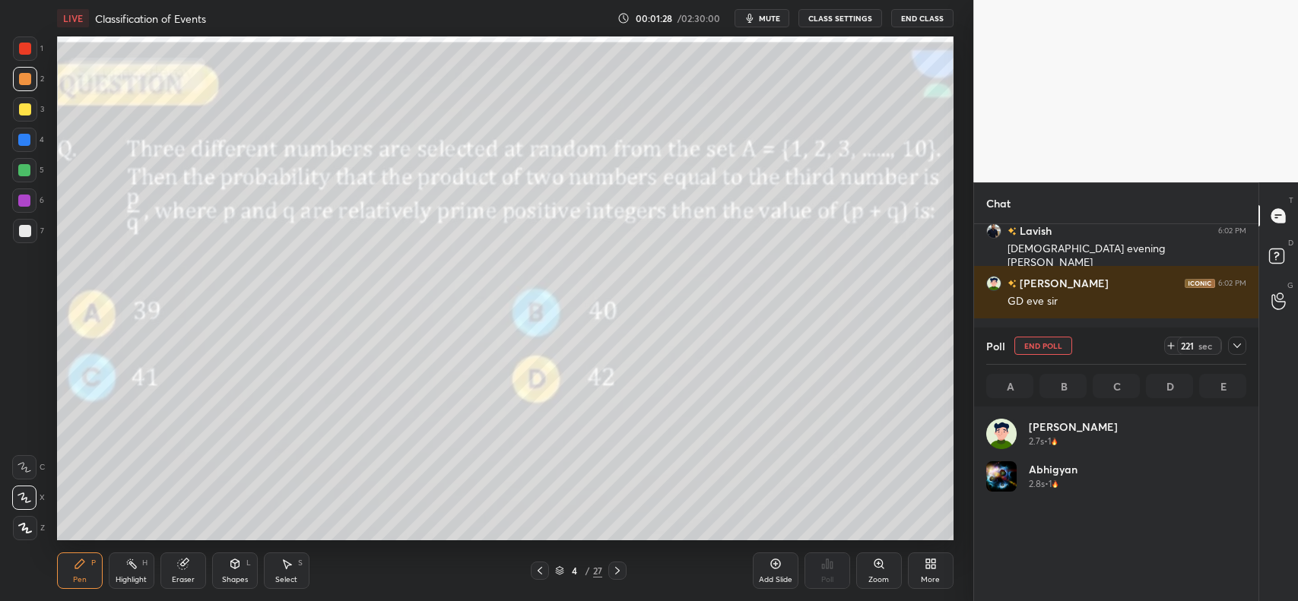
scroll to position [179, 256]
click at [1236, 347] on icon at bounding box center [1237, 346] width 8 height 5
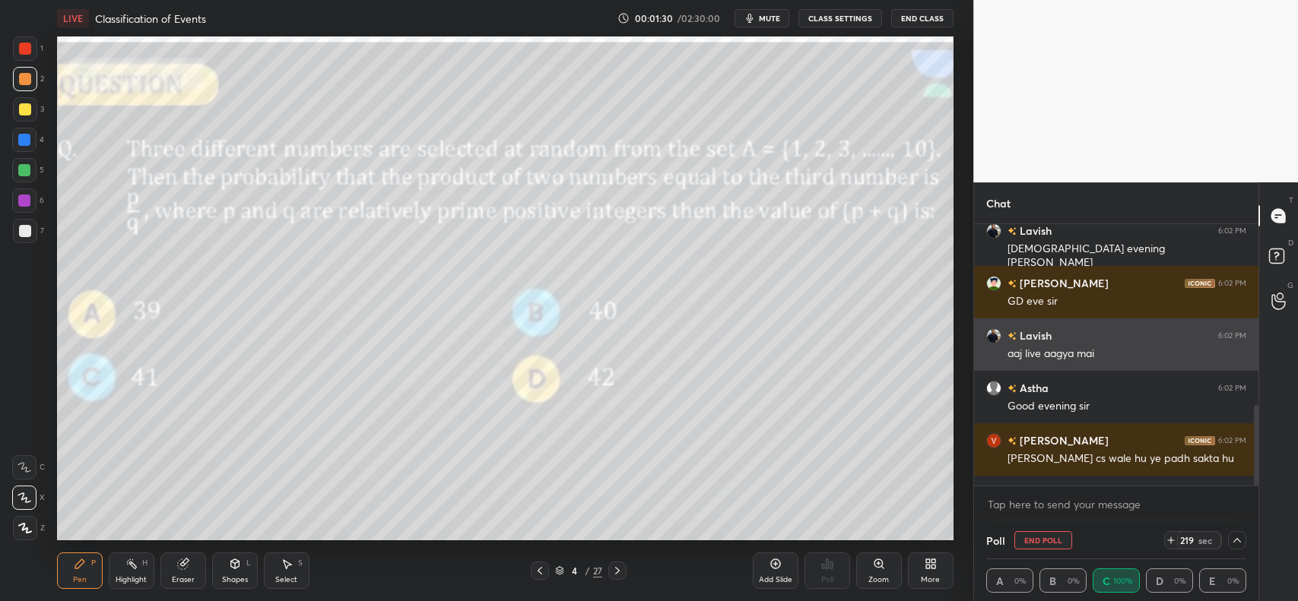
scroll to position [839, 0]
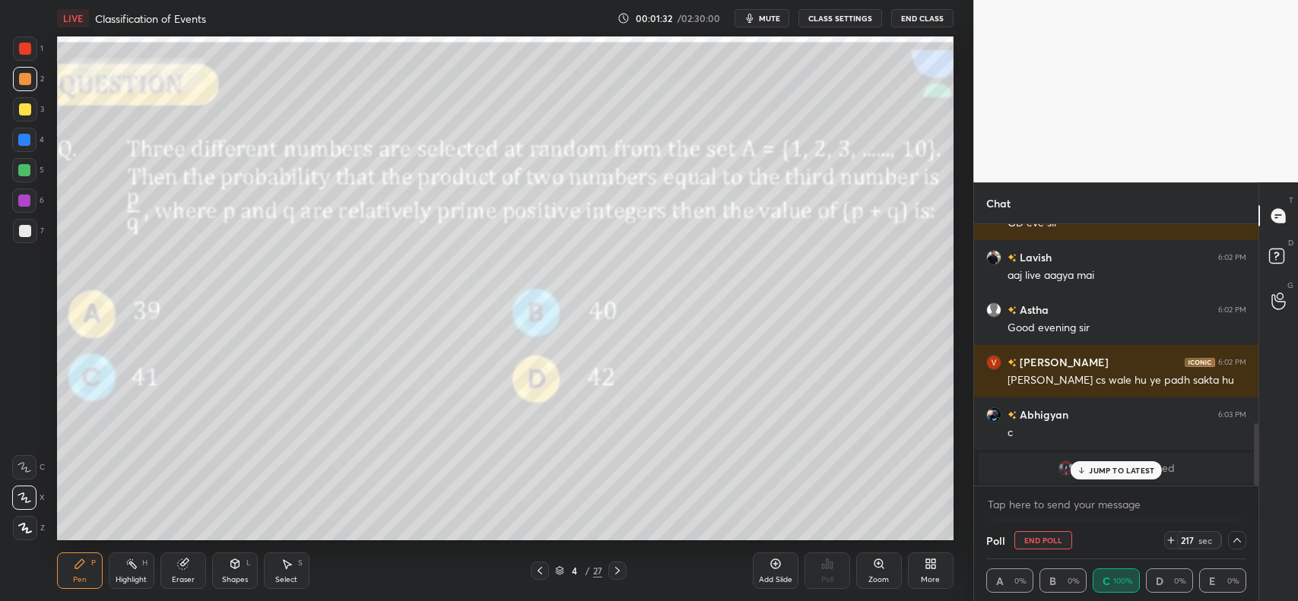
click at [1137, 476] on div "JUMP TO LATEST" at bounding box center [1116, 471] width 91 height 18
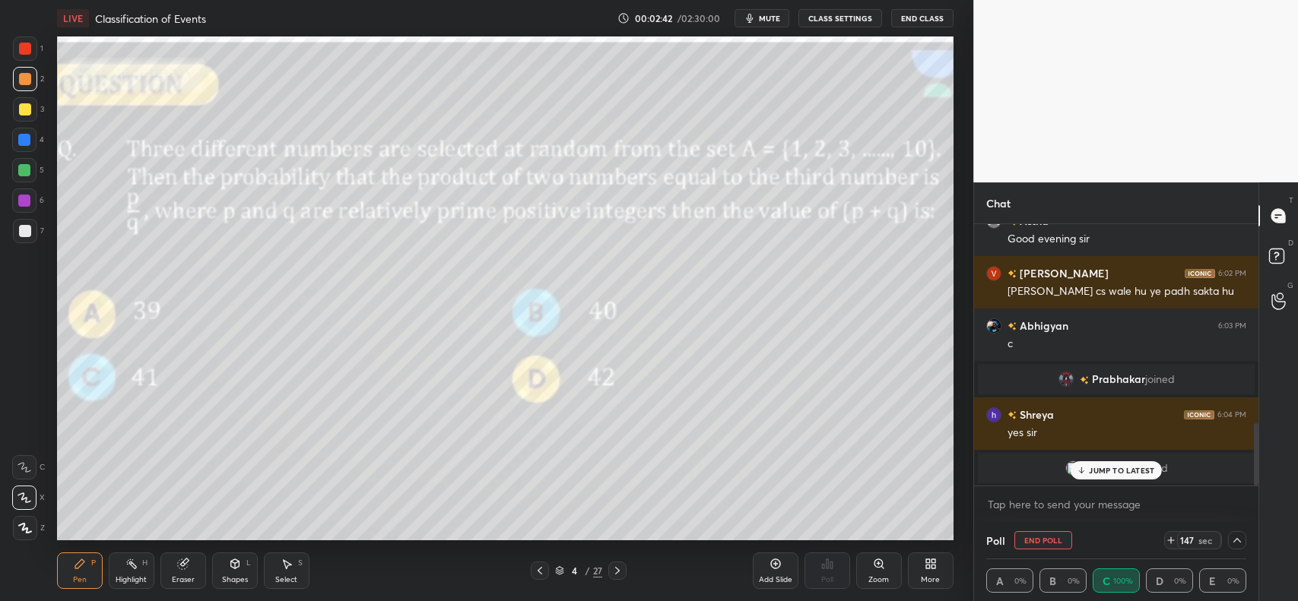
click at [1137, 474] on p "JUMP TO LATEST" at bounding box center [1121, 470] width 65 height 9
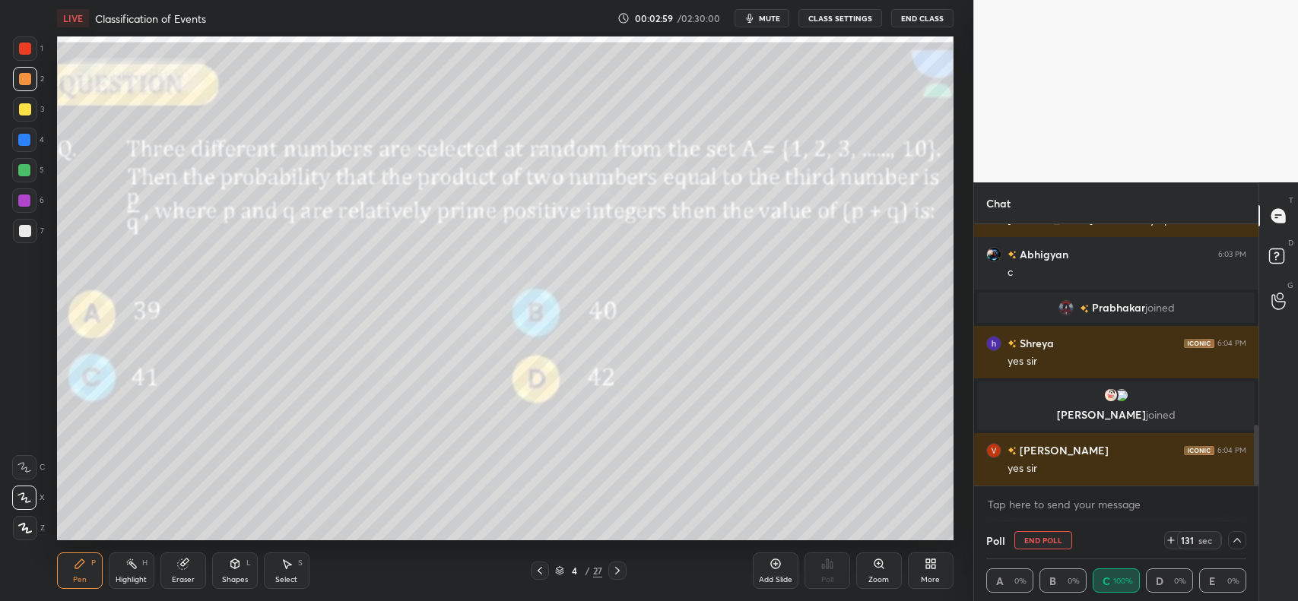
scroll to position [903, 0]
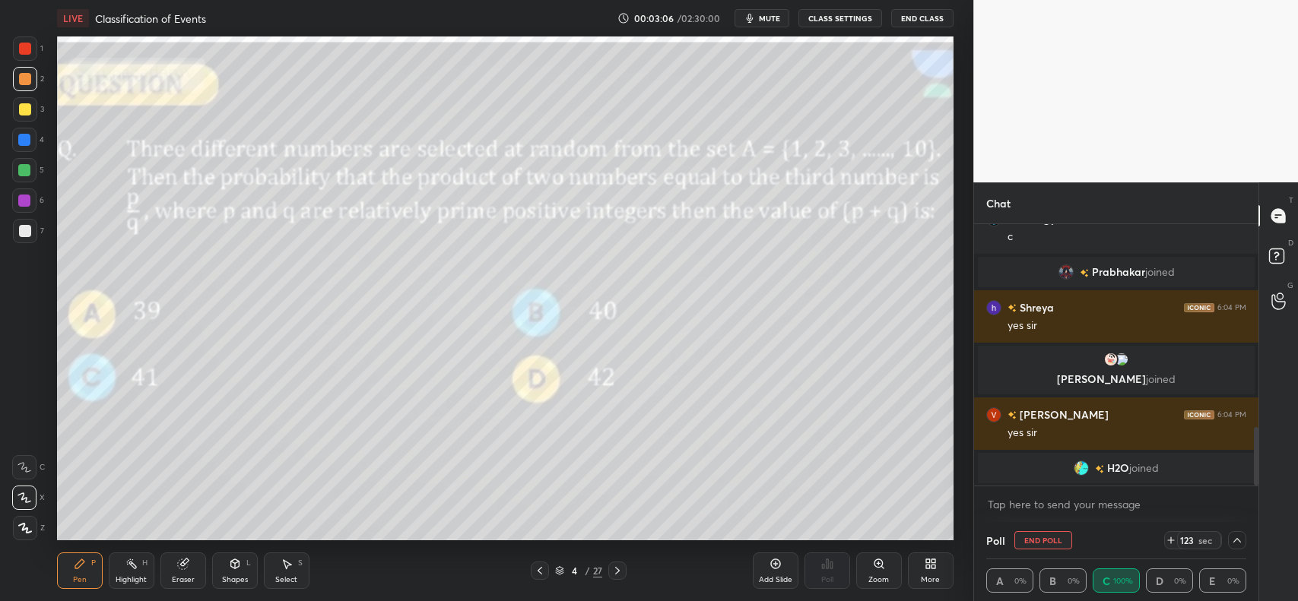
click at [770, 560] on icon at bounding box center [775, 564] width 12 height 12
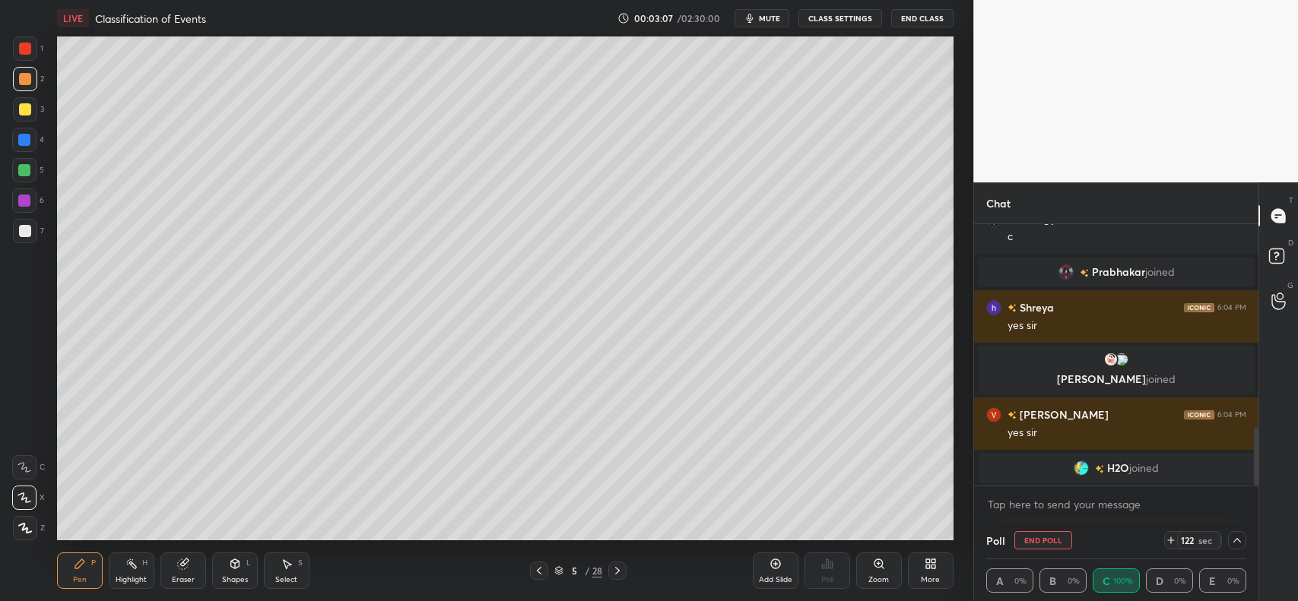
click at [24, 111] on div at bounding box center [25, 109] width 12 height 12
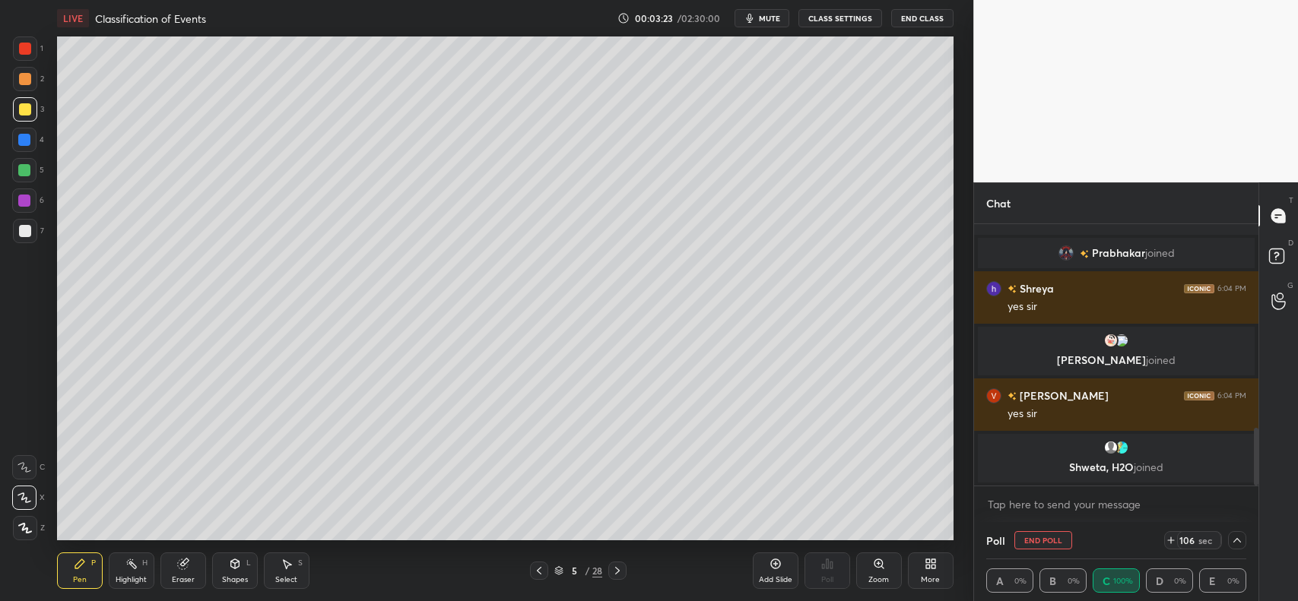
click at [24, 82] on div at bounding box center [25, 79] width 12 height 12
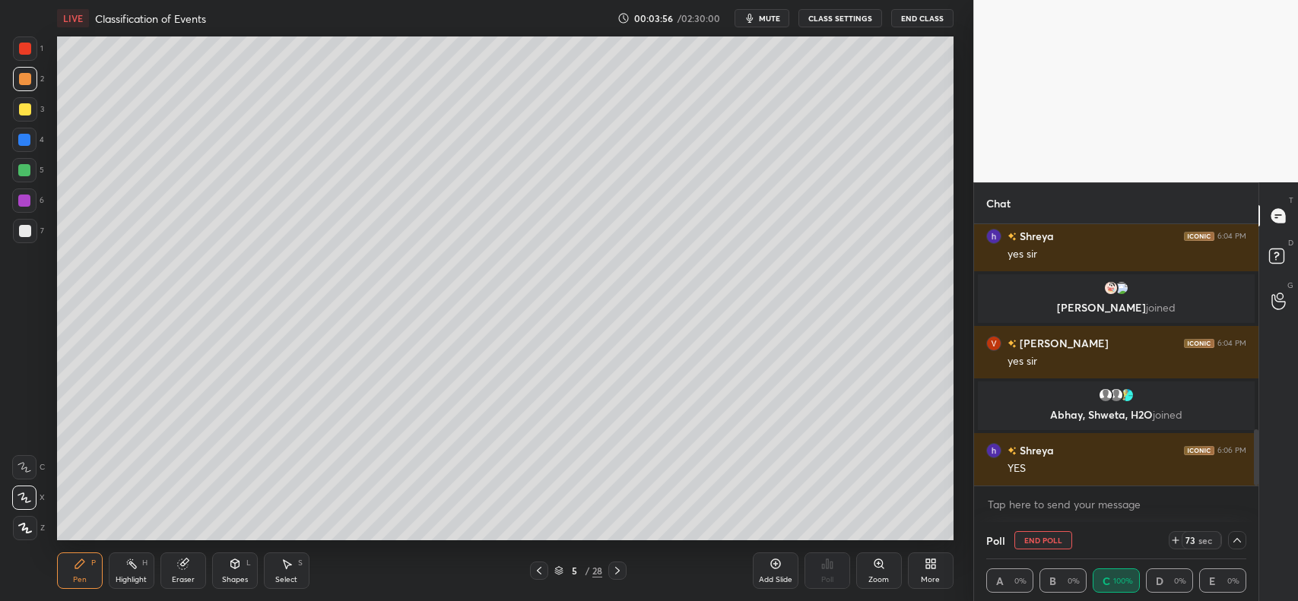
click at [954, 228] on div "Setting up your live class Poll for secs No correct answer Start poll" at bounding box center [505, 288] width 912 height 504
click at [21, 104] on div at bounding box center [25, 109] width 12 height 12
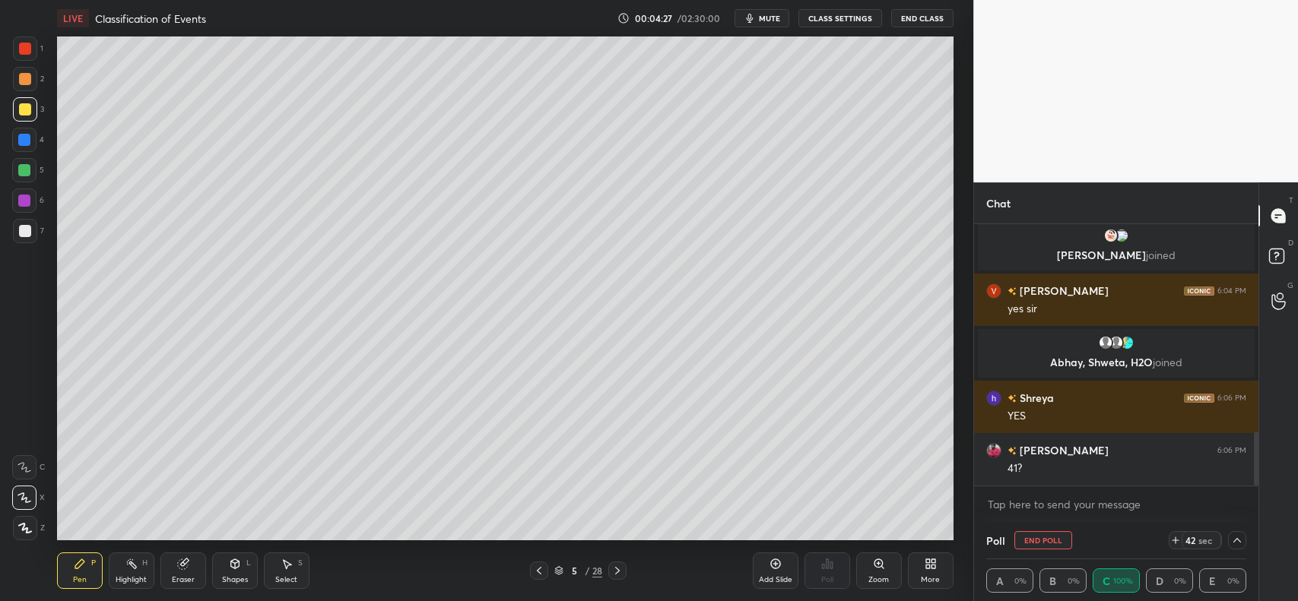
click at [23, 80] on div at bounding box center [25, 79] width 12 height 12
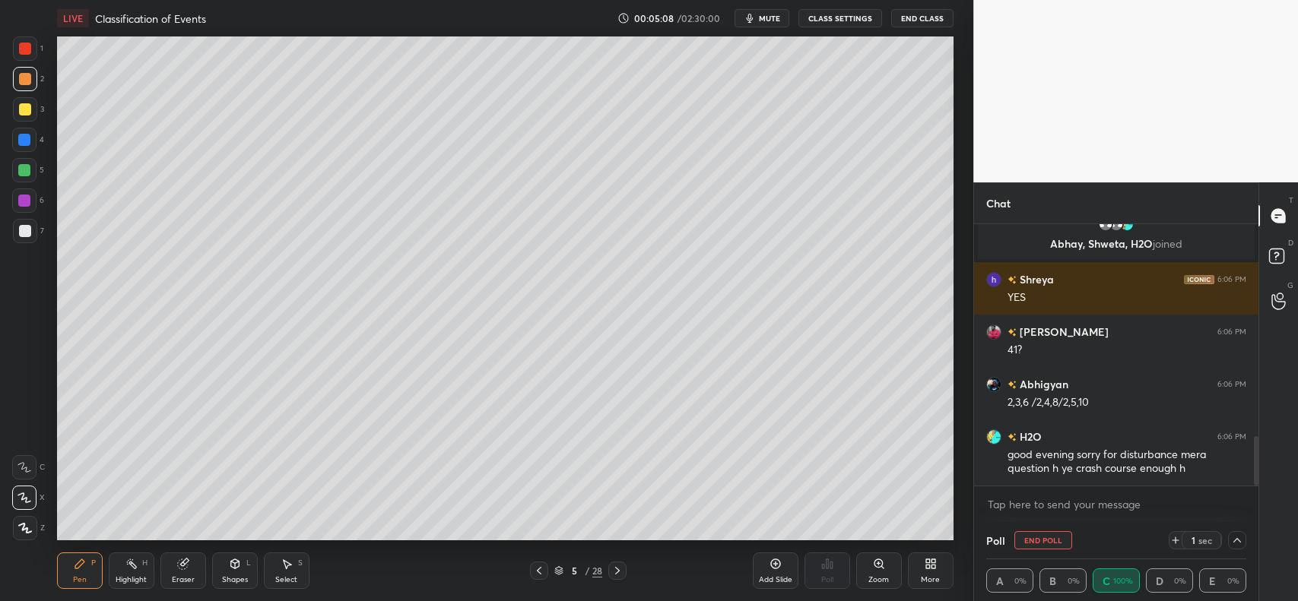
scroll to position [1167, 0]
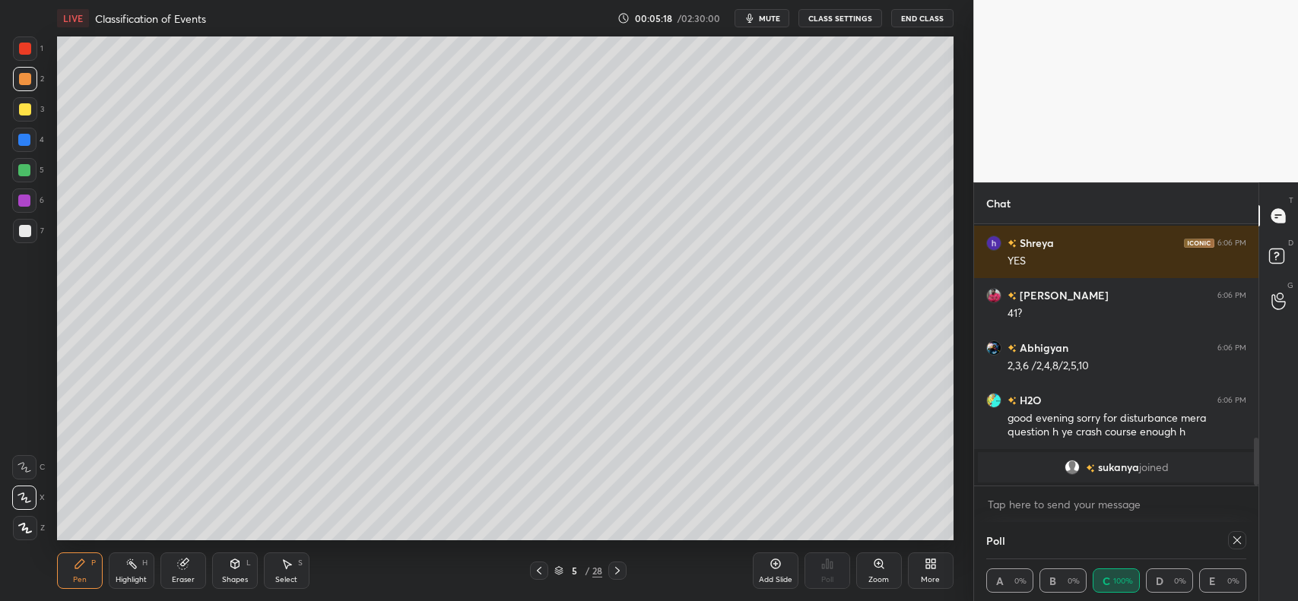
click at [24, 112] on div at bounding box center [25, 109] width 12 height 12
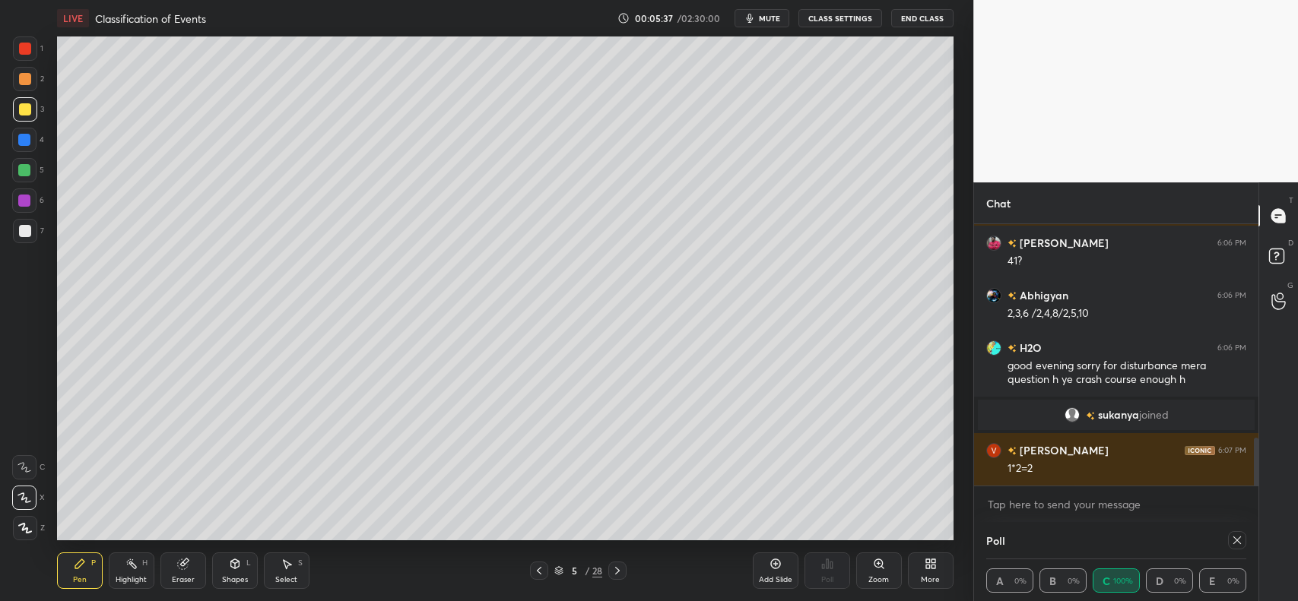
click at [537, 571] on icon at bounding box center [539, 571] width 12 height 12
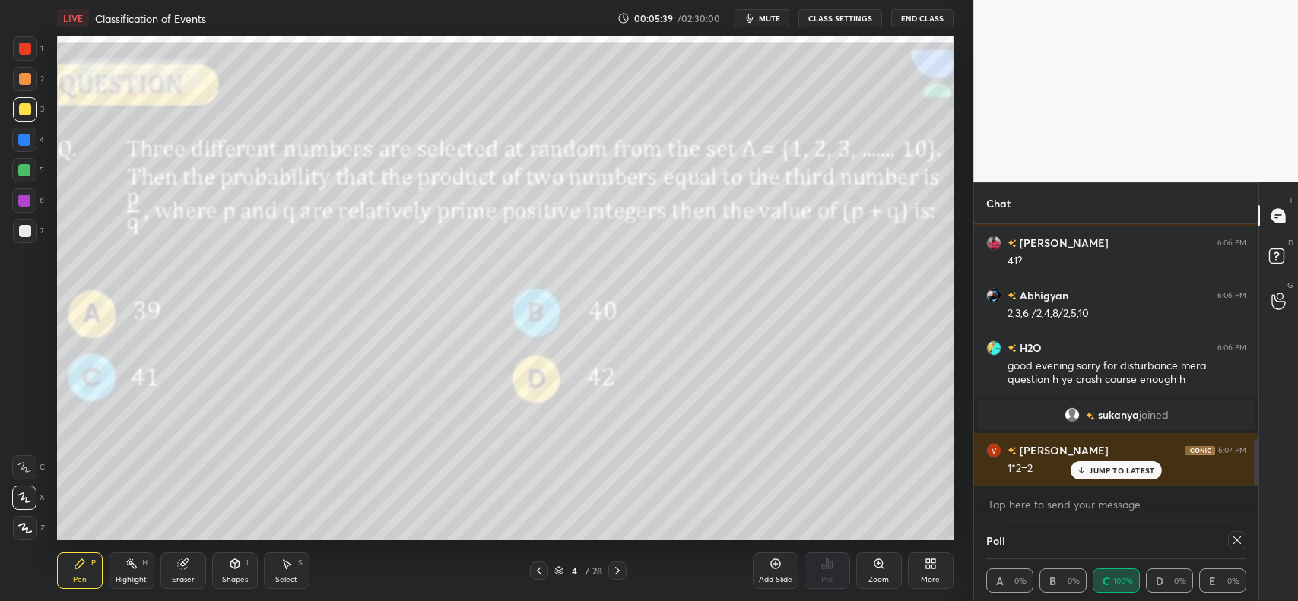
scroll to position [1215, 0]
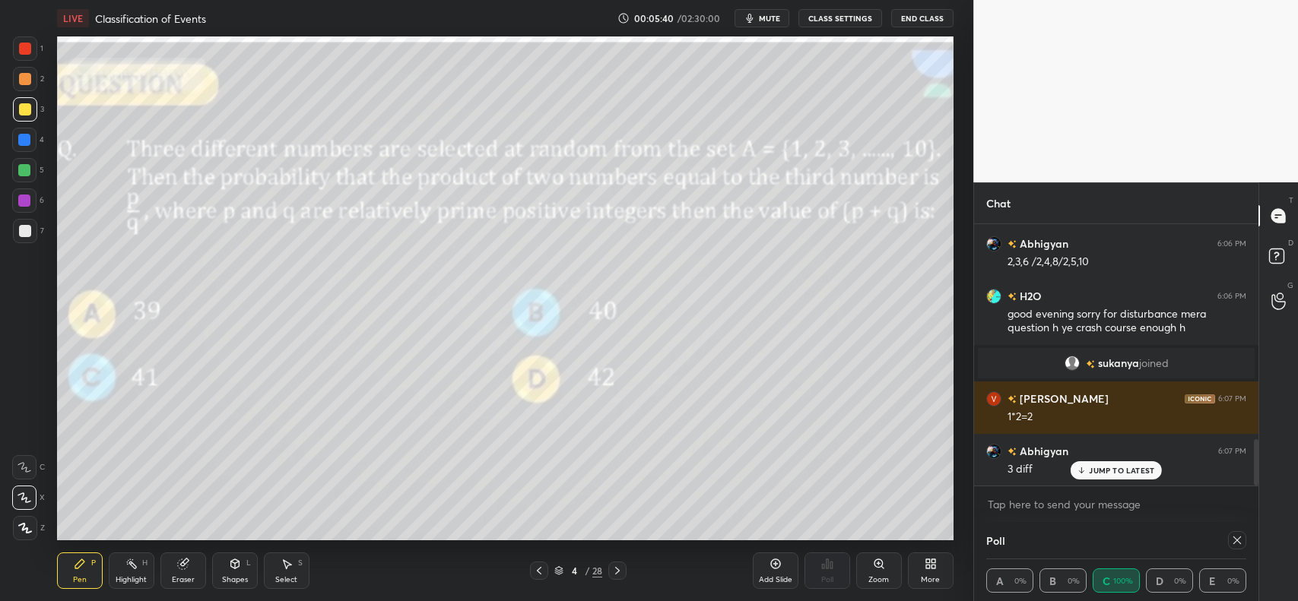
click at [1128, 470] on p "JUMP TO LATEST" at bounding box center [1121, 470] width 65 height 9
click at [620, 572] on icon at bounding box center [617, 571] width 12 height 12
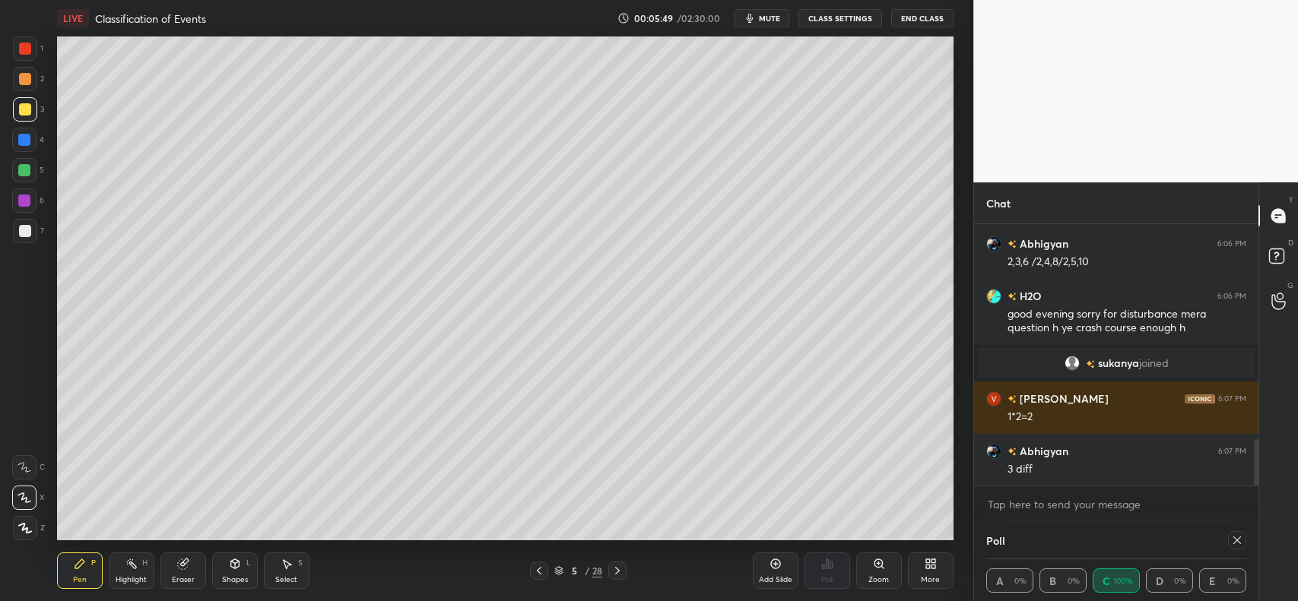
scroll to position [1268, 0]
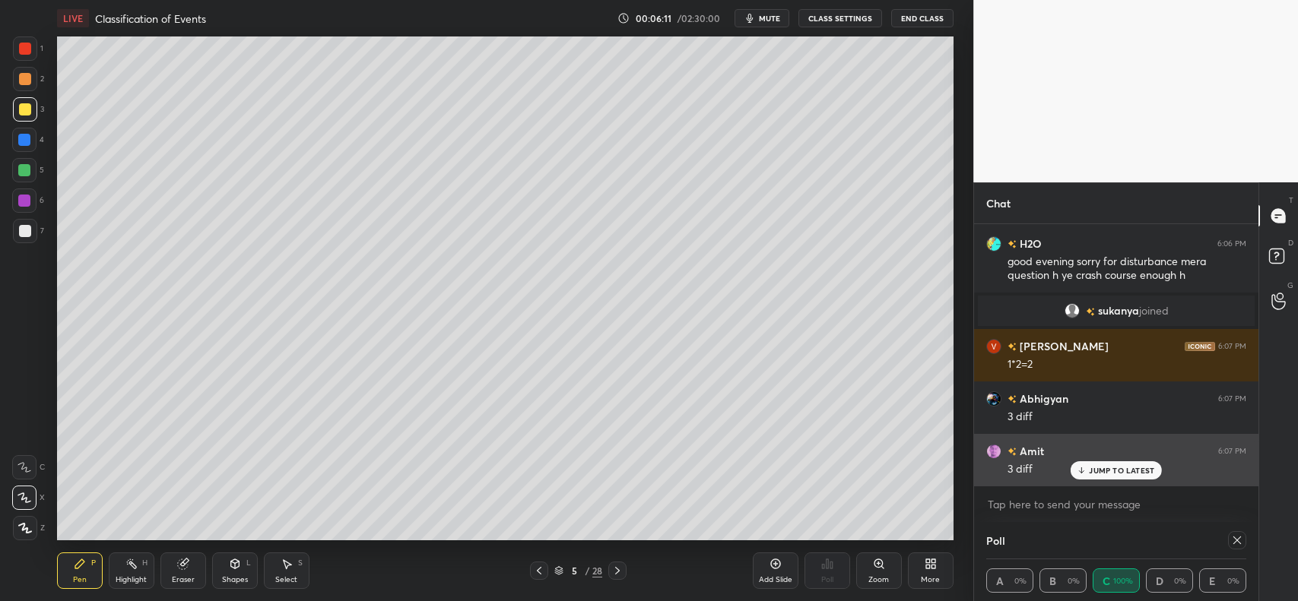
click at [1111, 470] on p "JUMP TO LATEST" at bounding box center [1121, 470] width 65 height 9
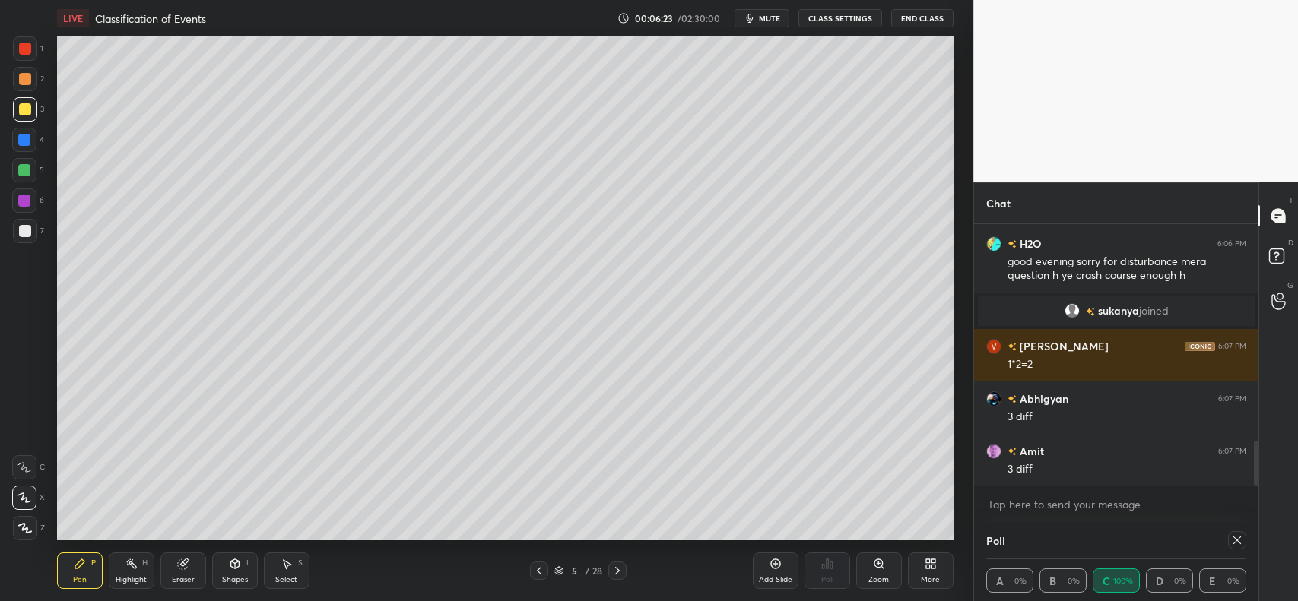
click at [544, 565] on icon at bounding box center [539, 571] width 12 height 12
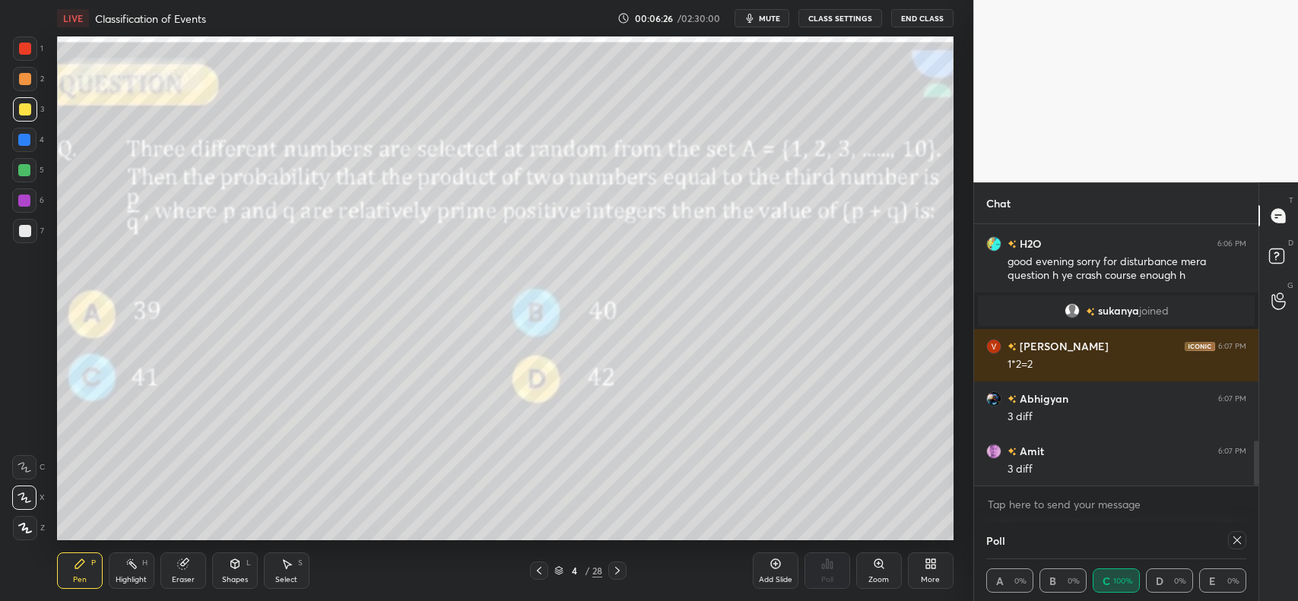
click at [618, 573] on icon at bounding box center [617, 571] width 12 height 12
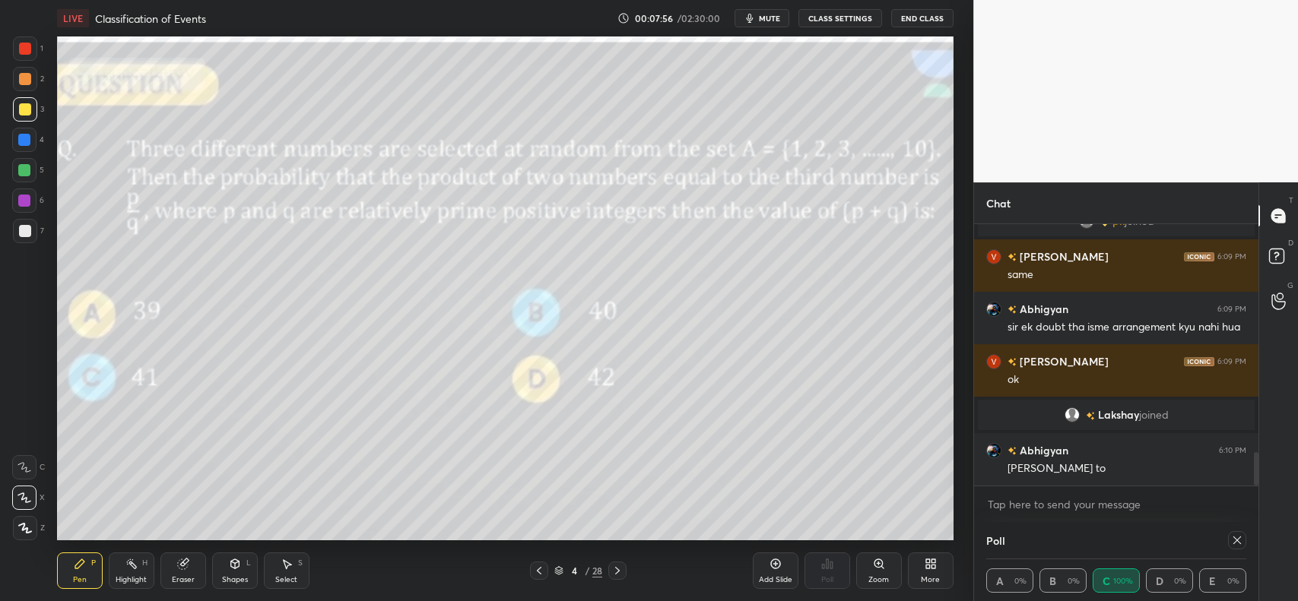
scroll to position [1813, 0]
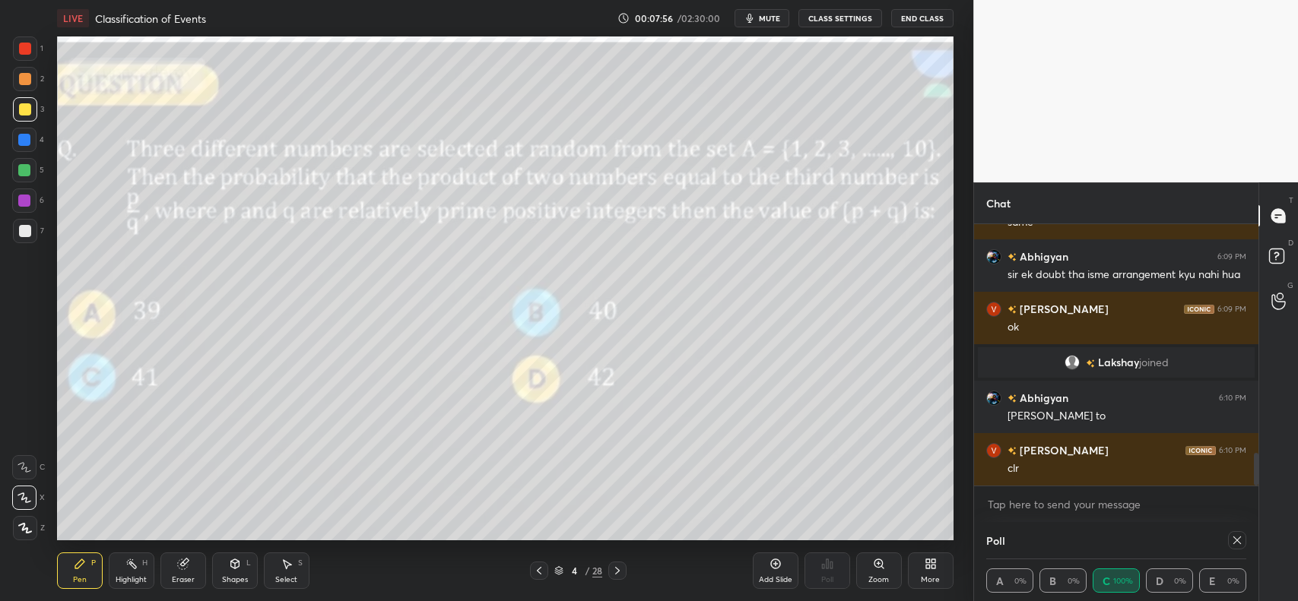
click at [181, 564] on icon at bounding box center [182, 565] width 10 height 10
click at [29, 386] on icon at bounding box center [24, 387] width 11 height 11
click at [75, 568] on icon at bounding box center [79, 564] width 9 height 9
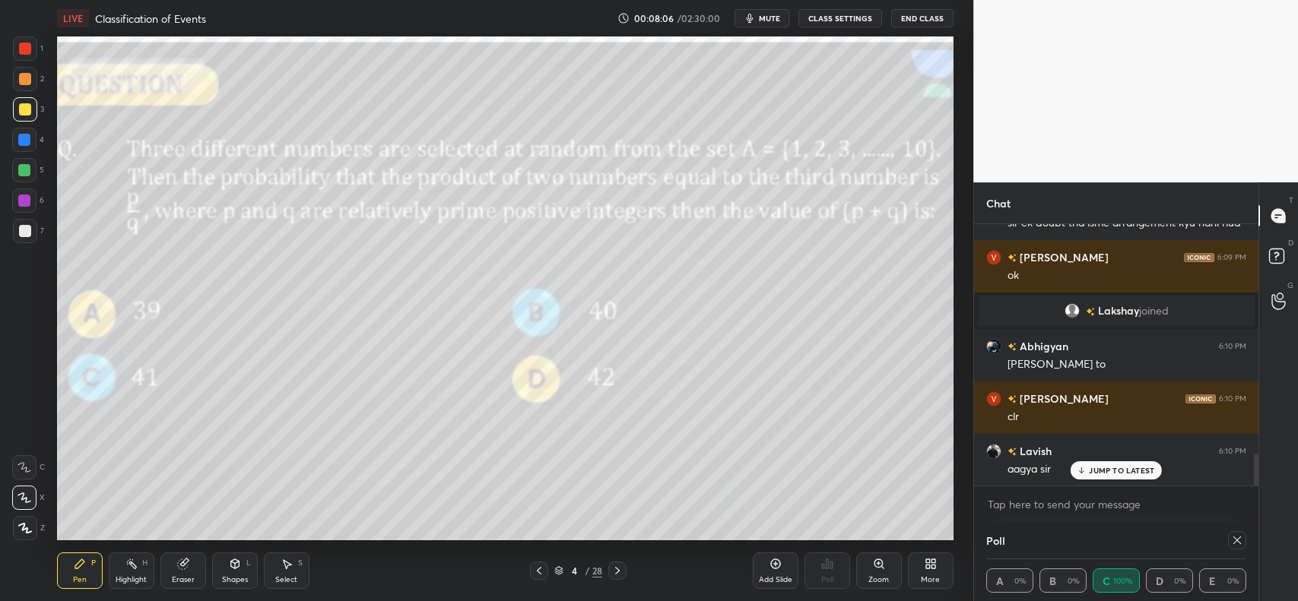
click at [1134, 469] on p "JUMP TO LATEST" at bounding box center [1121, 470] width 65 height 9
click at [628, 570] on div "4 / 28" at bounding box center [579, 571] width 348 height 18
click at [617, 567] on icon at bounding box center [617, 571] width 12 height 12
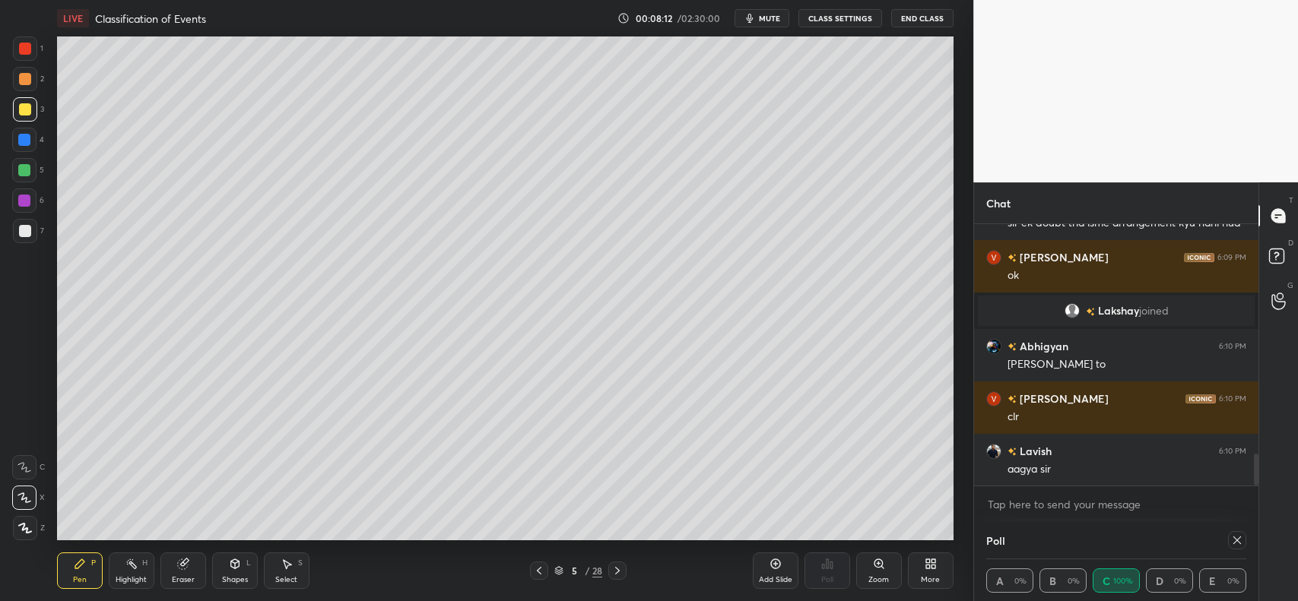
click at [614, 570] on icon at bounding box center [617, 571] width 12 height 12
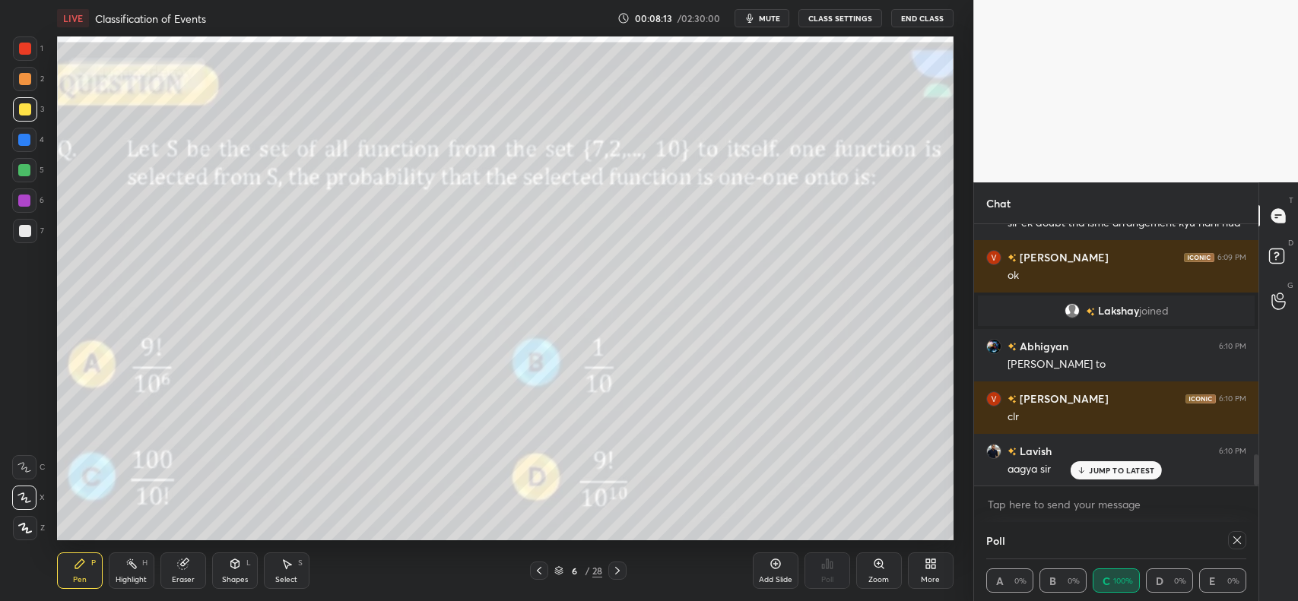
scroll to position [1918, 0]
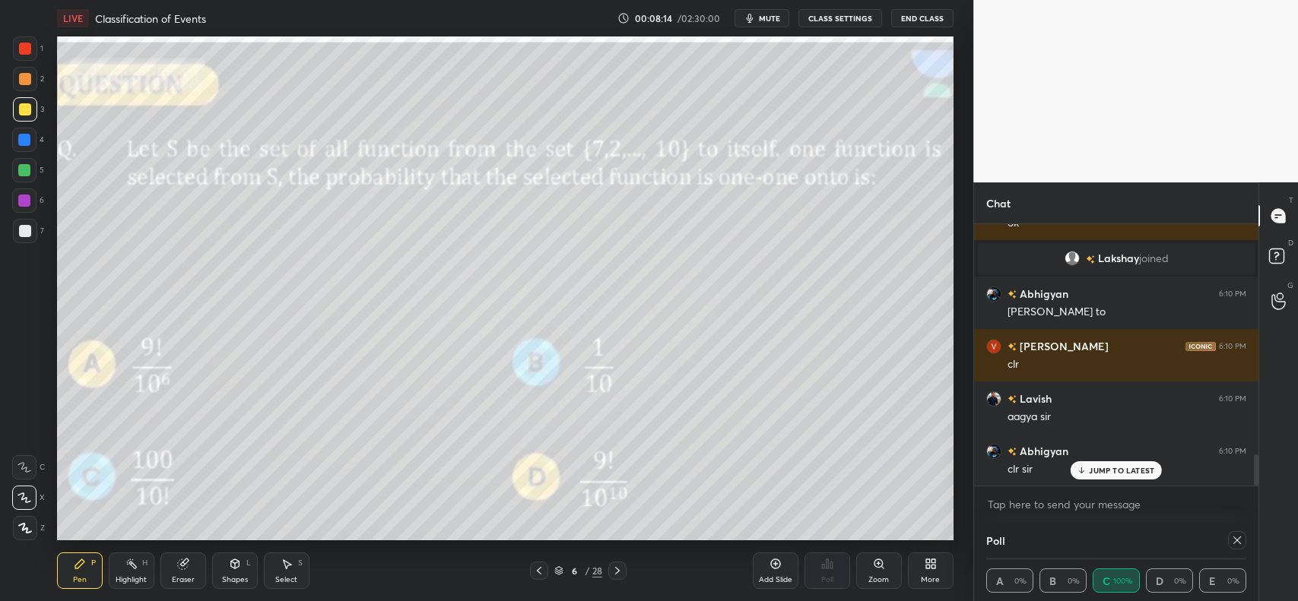
click at [535, 566] on icon at bounding box center [539, 571] width 12 height 12
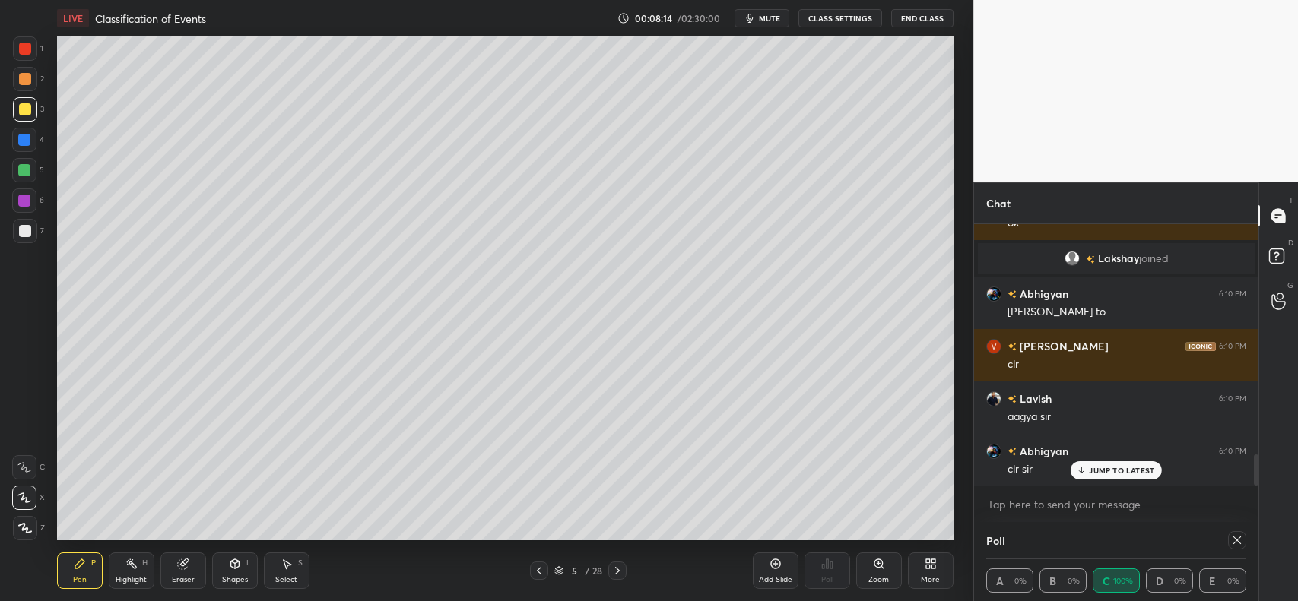
click at [533, 566] on icon at bounding box center [539, 571] width 12 height 12
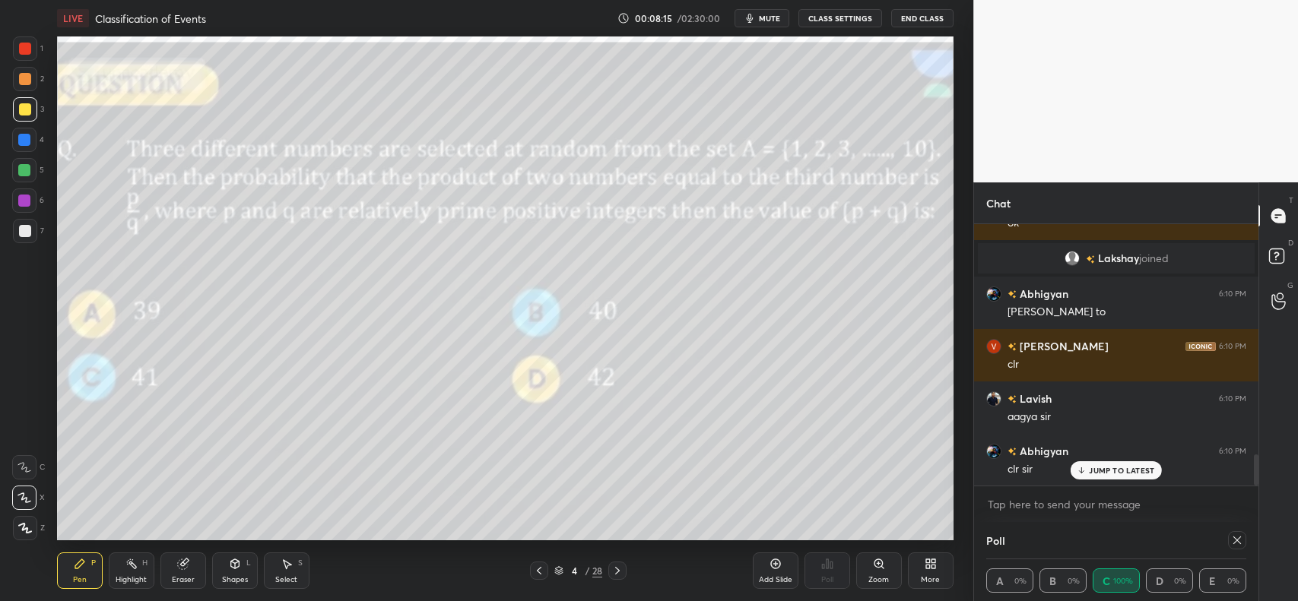
click at [532, 565] on div at bounding box center [539, 571] width 18 height 18
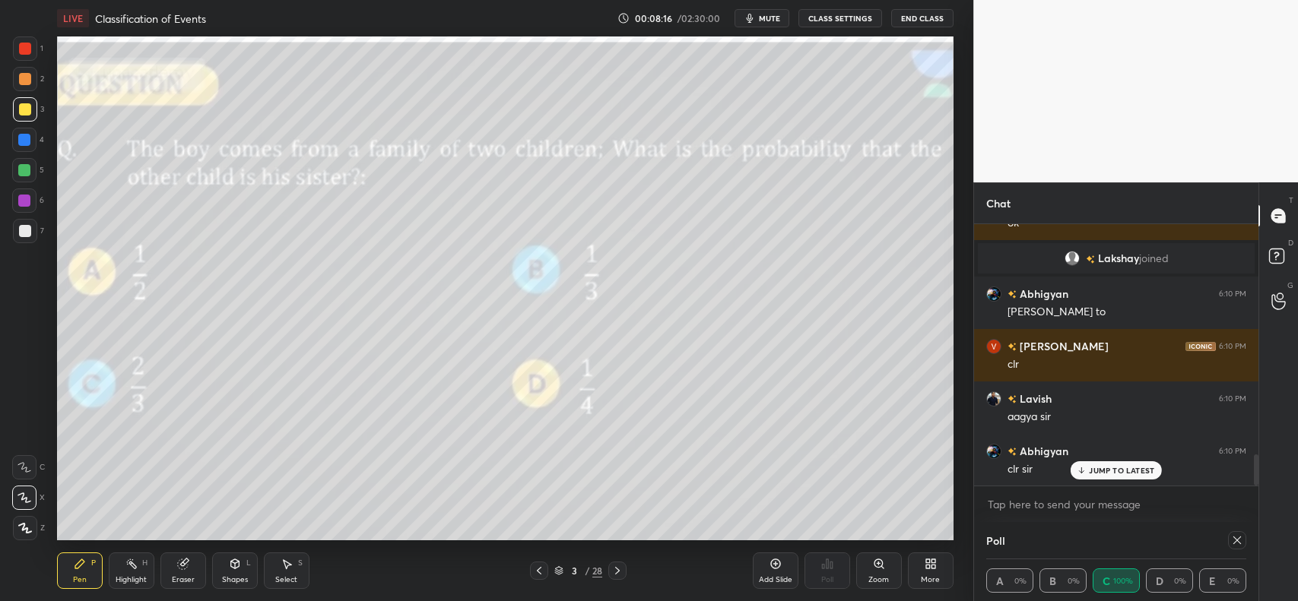
click at [614, 563] on div at bounding box center [617, 571] width 18 height 18
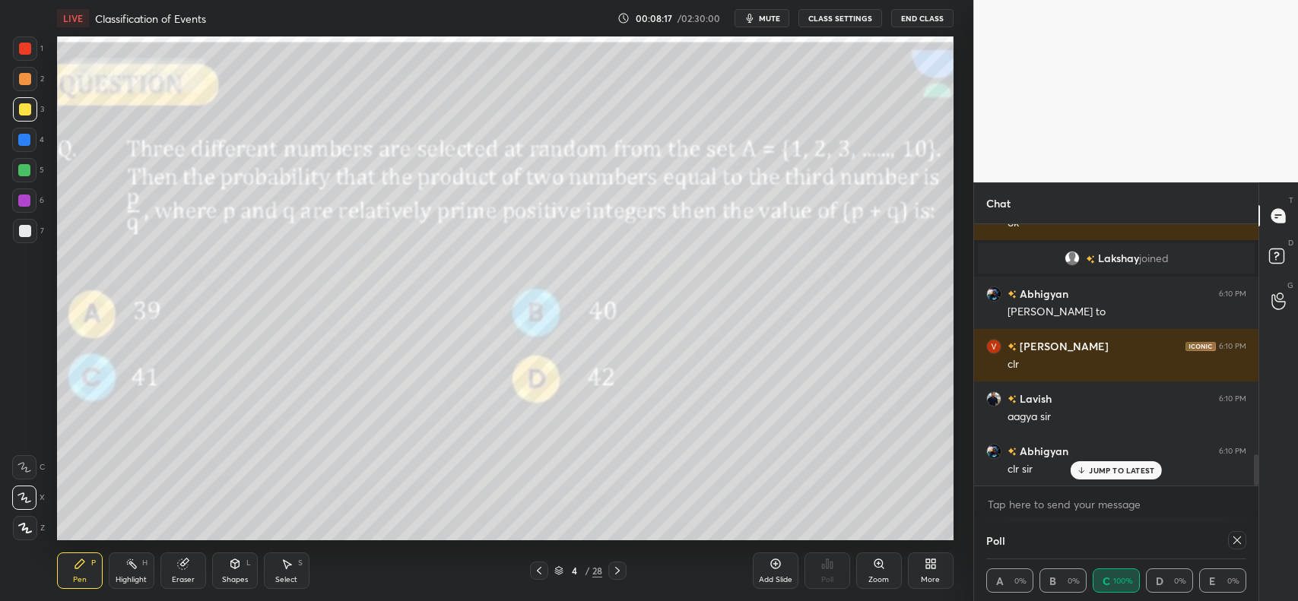
click at [612, 565] on icon at bounding box center [617, 571] width 12 height 12
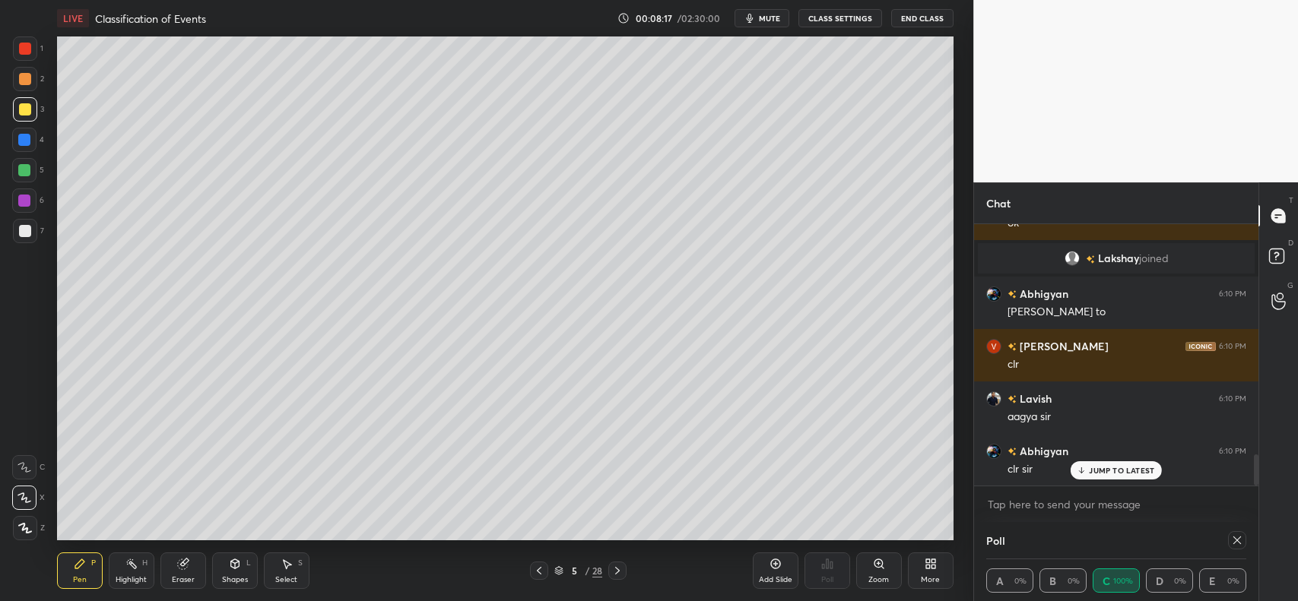
click at [614, 568] on icon at bounding box center [617, 571] width 12 height 12
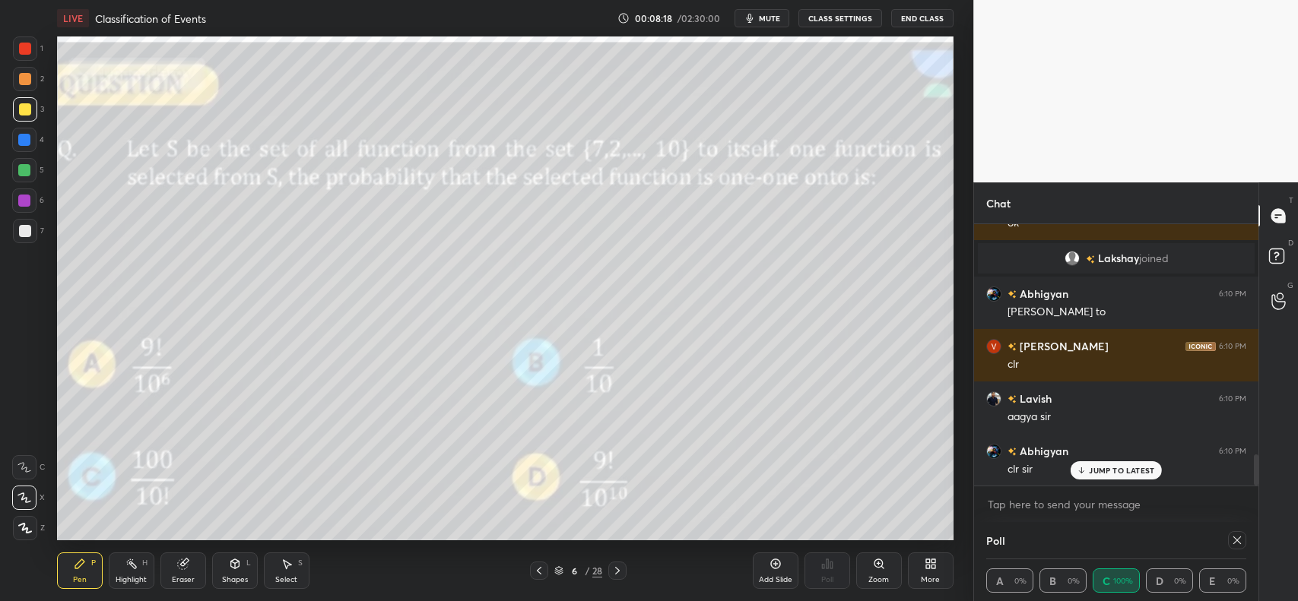
click at [616, 570] on icon at bounding box center [617, 571] width 12 height 12
click at [538, 571] on icon at bounding box center [539, 571] width 12 height 12
click at [620, 571] on icon at bounding box center [617, 571] width 12 height 12
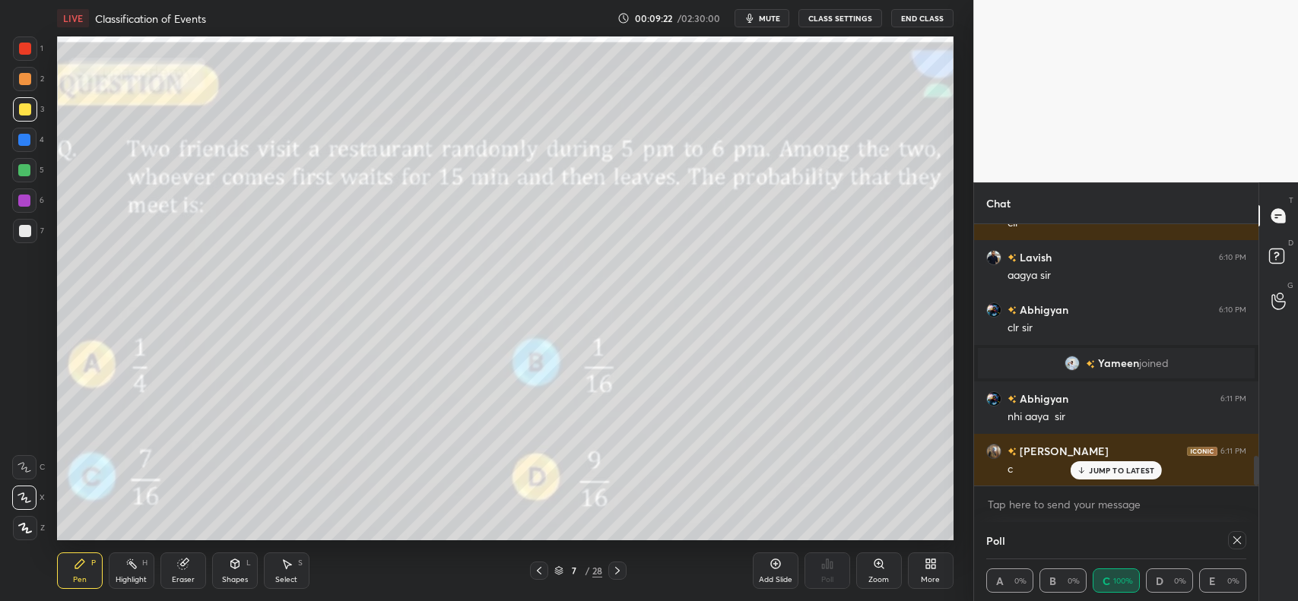
scroll to position [2112, 0]
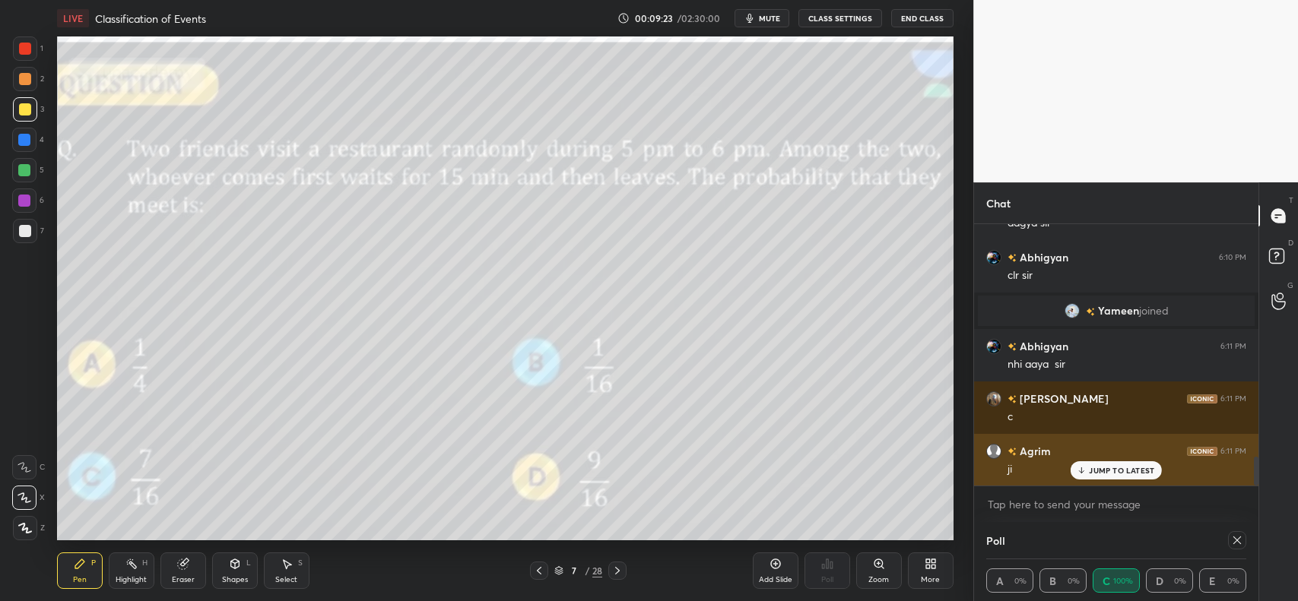
click at [1114, 470] on p "JUMP TO LATEST" at bounding box center [1121, 470] width 65 height 9
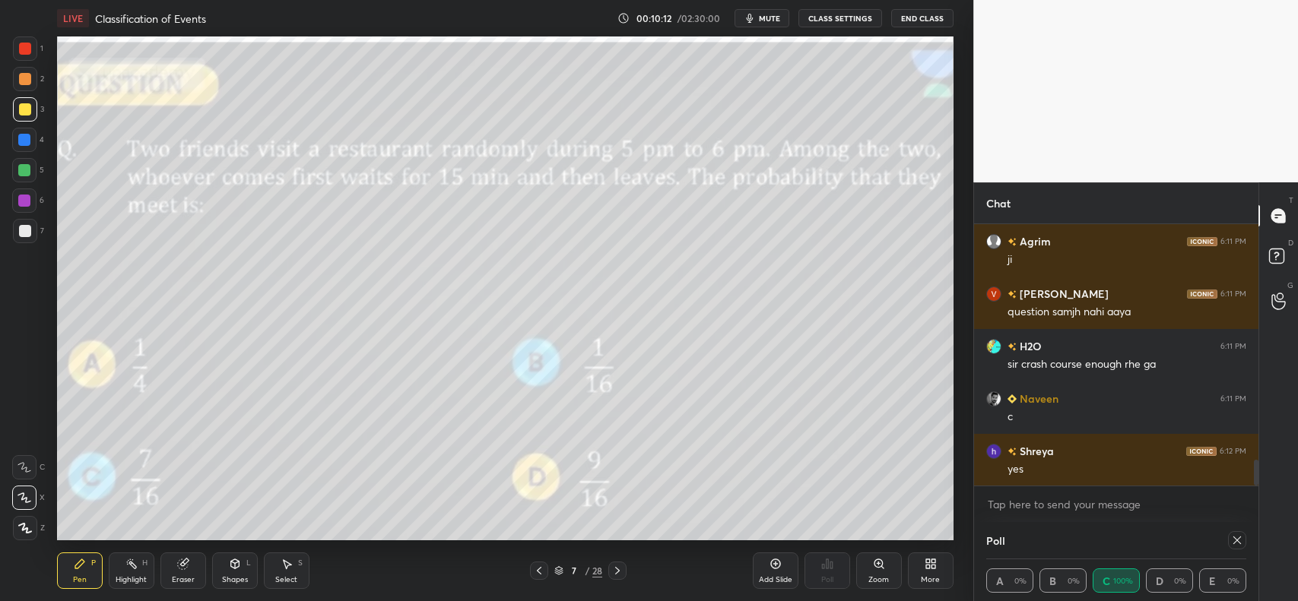
scroll to position [2388, 0]
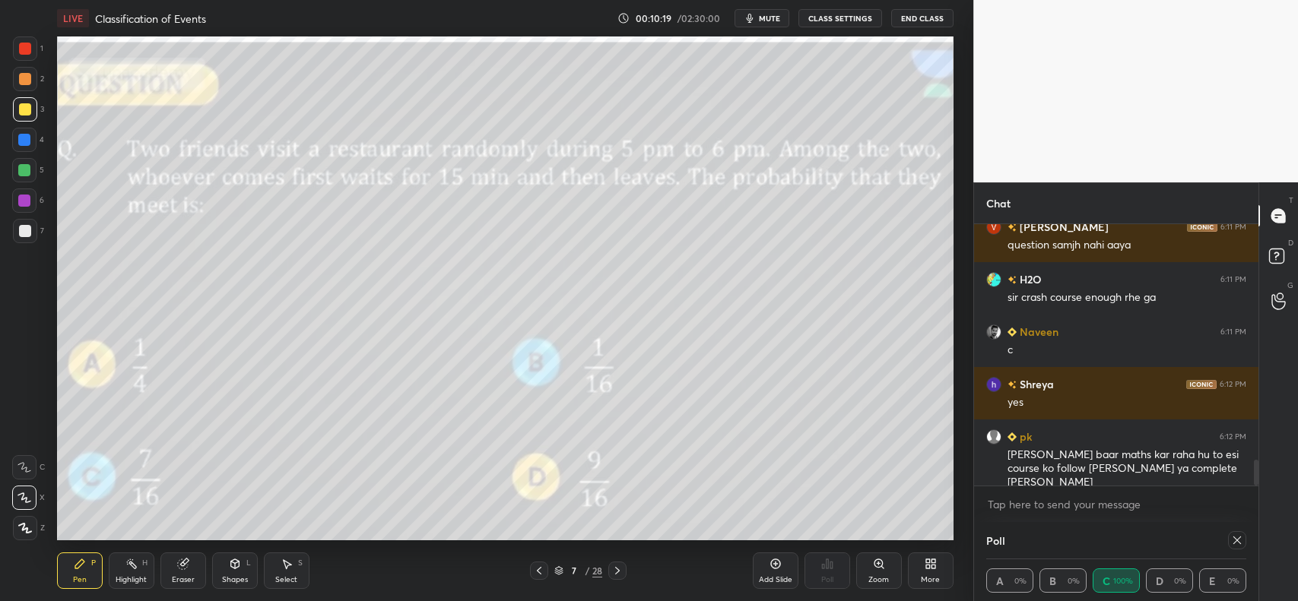
click at [184, 553] on div "Eraser" at bounding box center [183, 571] width 46 height 36
click at [78, 561] on icon at bounding box center [80, 564] width 12 height 12
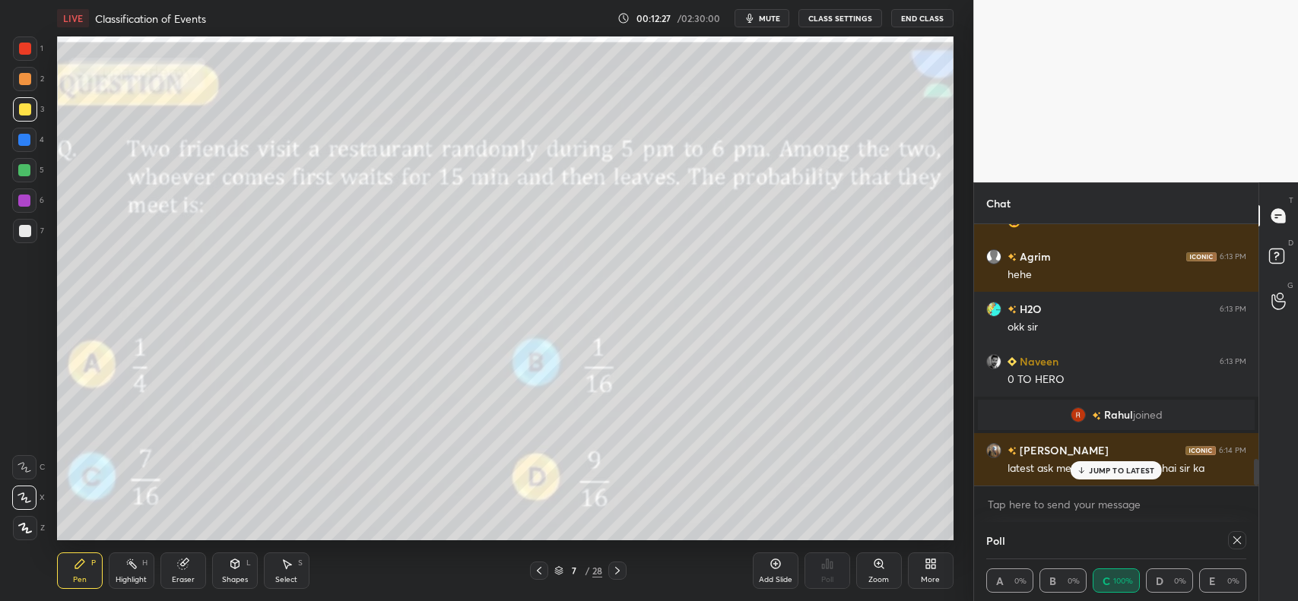
scroll to position [2337, 0]
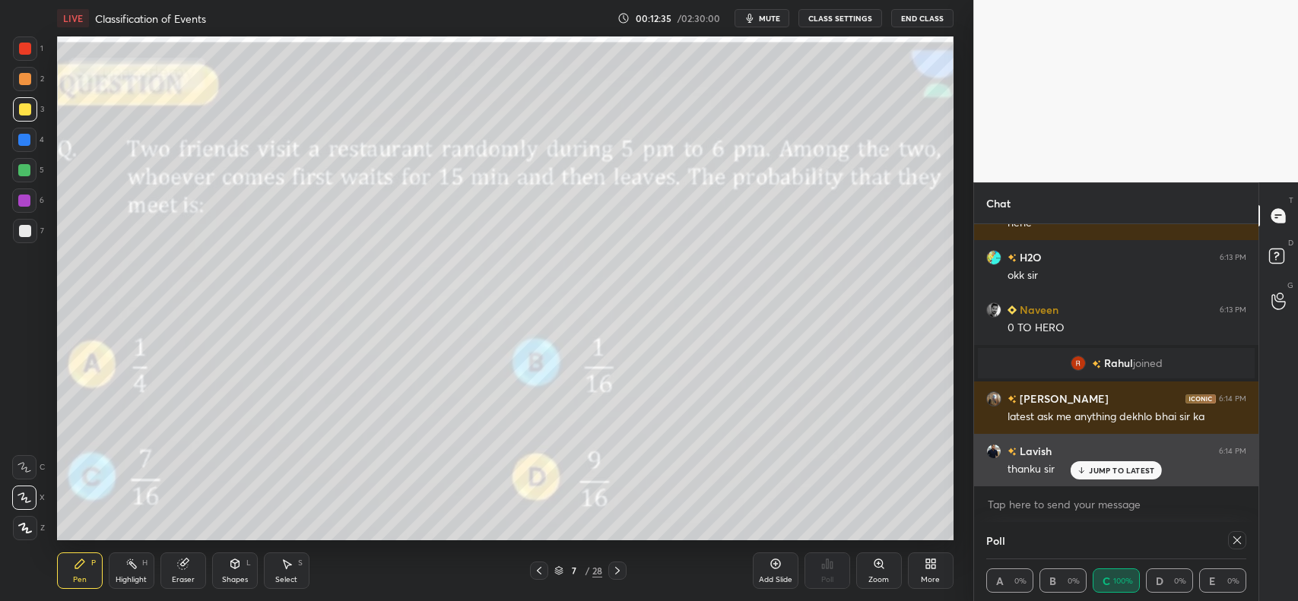
click at [1131, 471] on p "JUMP TO LATEST" at bounding box center [1121, 470] width 65 height 9
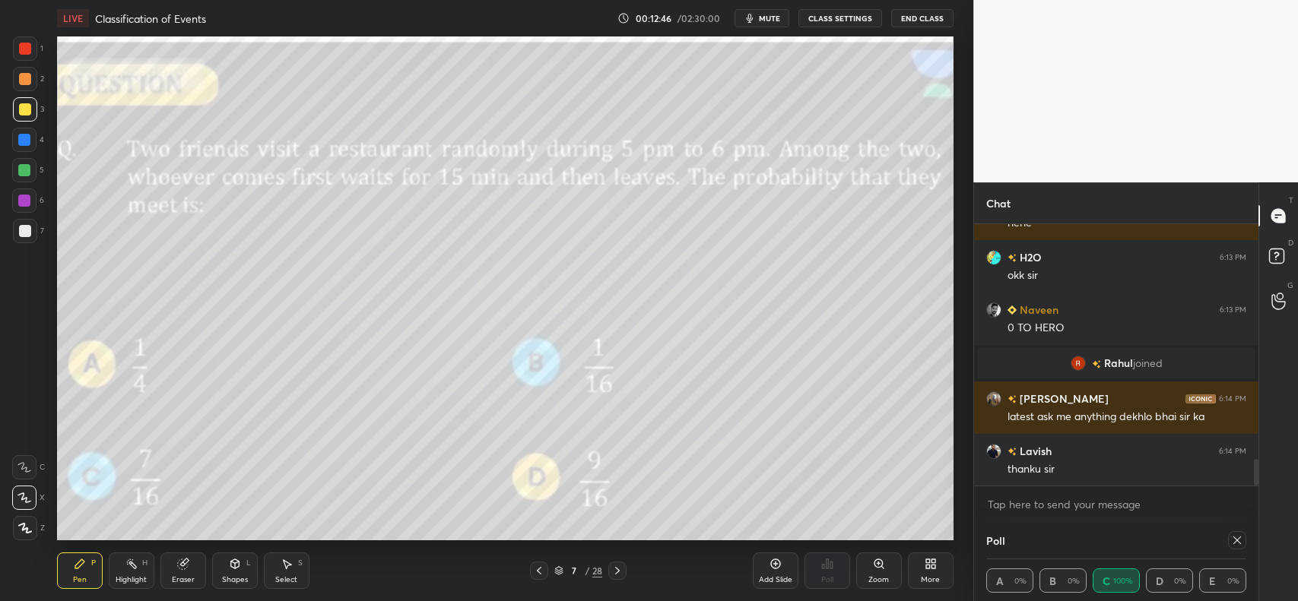
click at [774, 564] on icon at bounding box center [775, 564] width 5 height 5
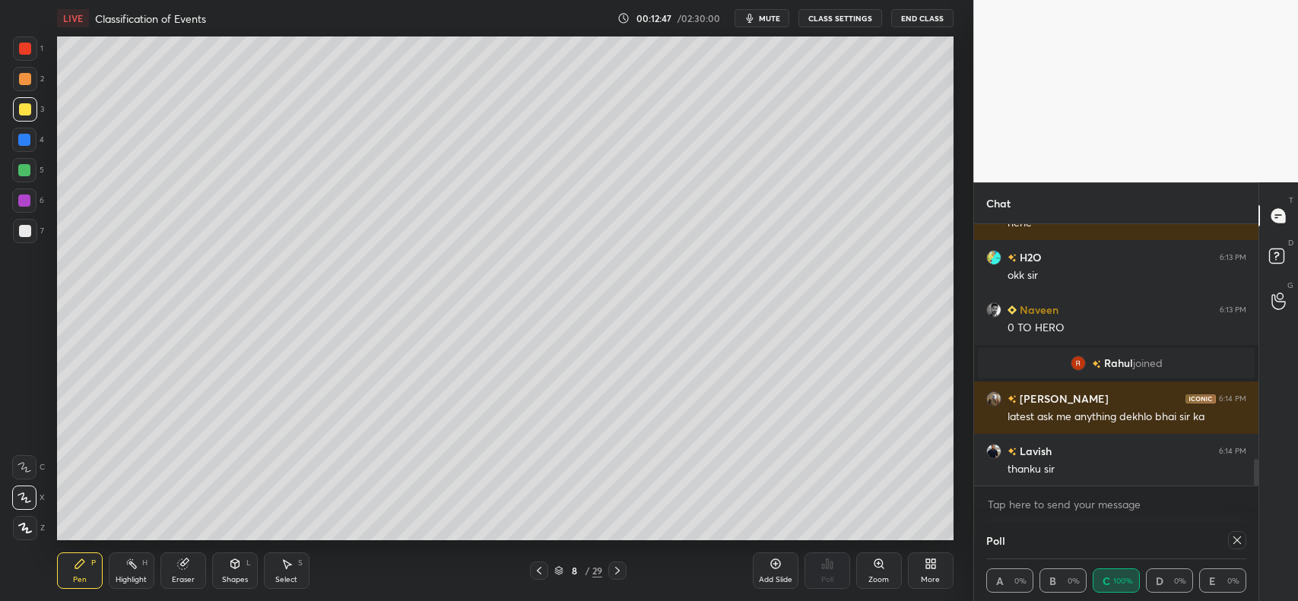
click at [27, 109] on div at bounding box center [25, 109] width 12 height 12
click at [232, 572] on div "Shapes L" at bounding box center [235, 571] width 46 height 36
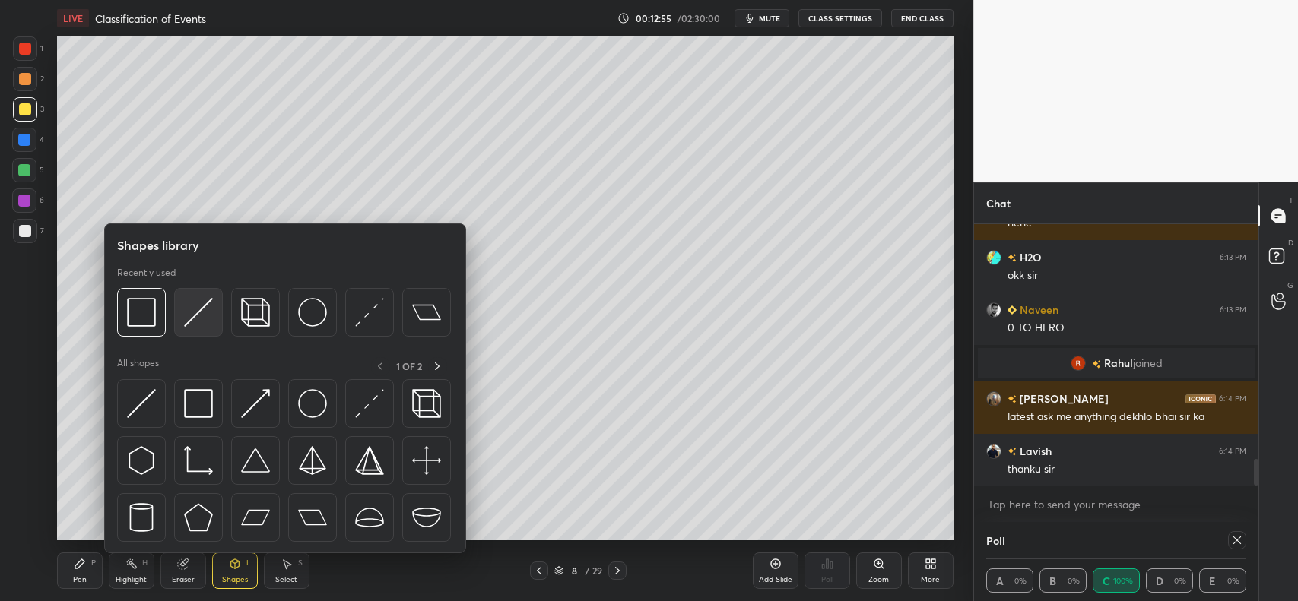
click at [198, 310] on img at bounding box center [198, 312] width 29 height 29
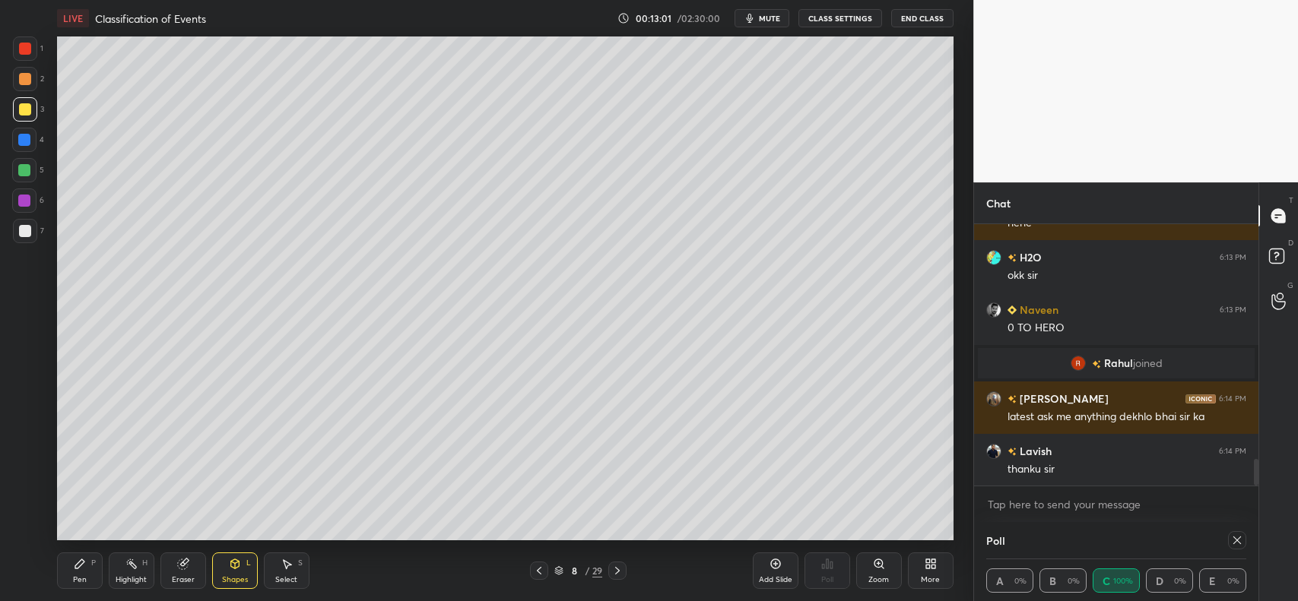
click at [77, 560] on icon at bounding box center [80, 564] width 12 height 12
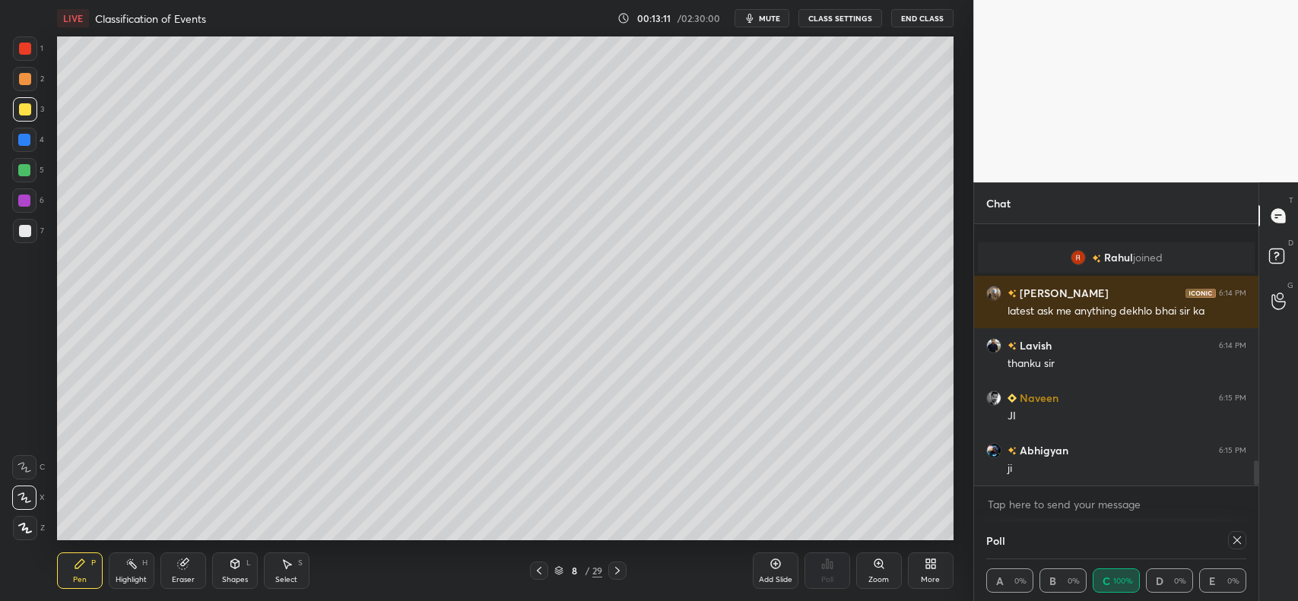
scroll to position [2495, 0]
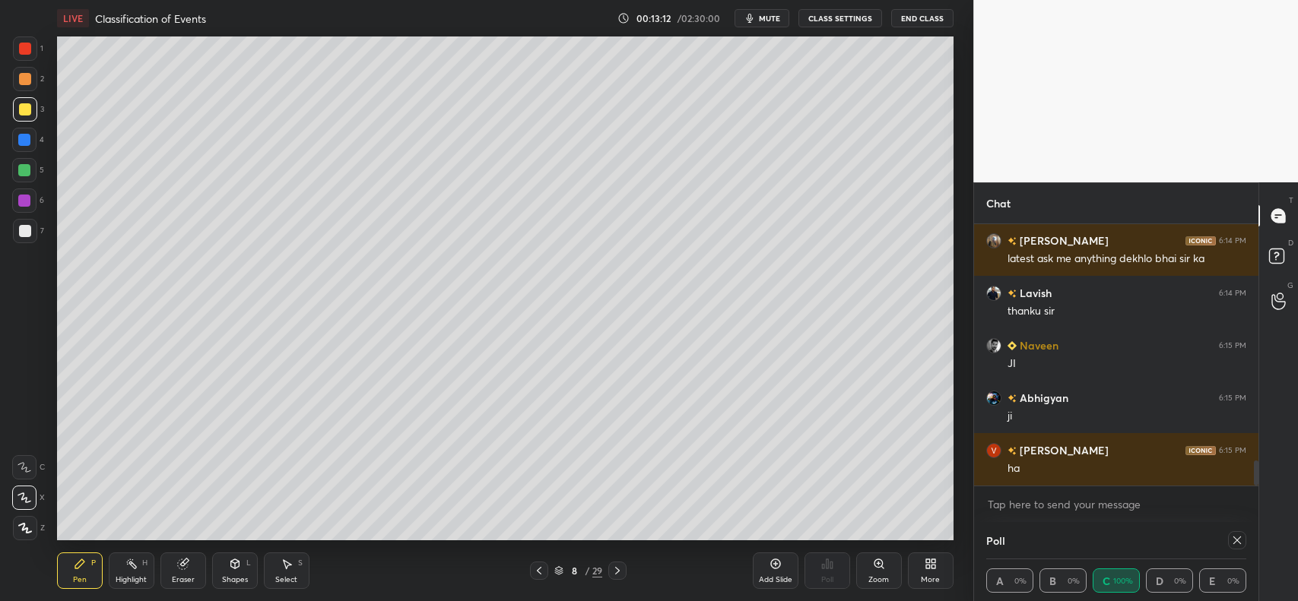
click at [27, 81] on div at bounding box center [25, 79] width 12 height 12
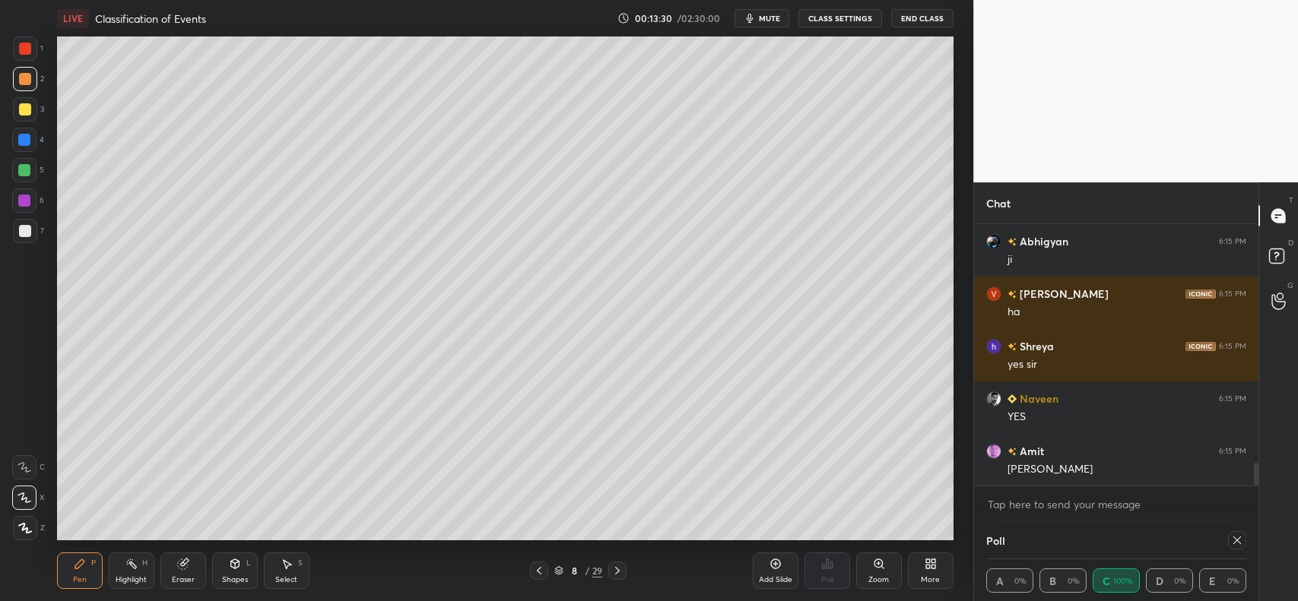
scroll to position [2705, 0]
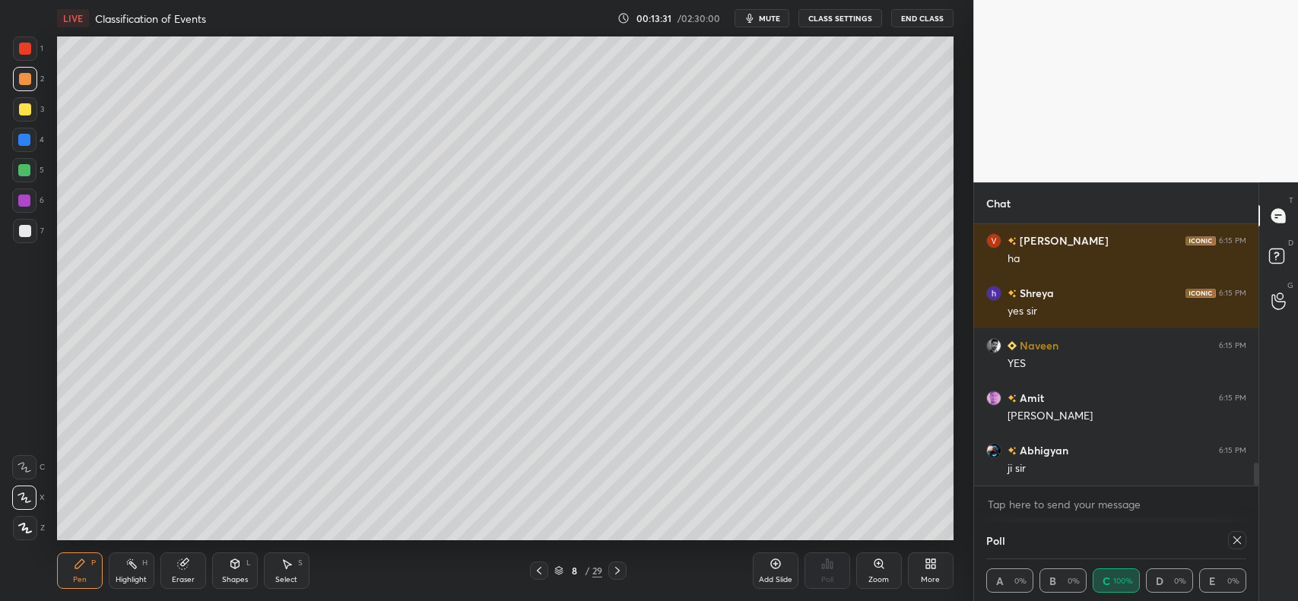
click at [229, 568] on icon at bounding box center [235, 564] width 12 height 12
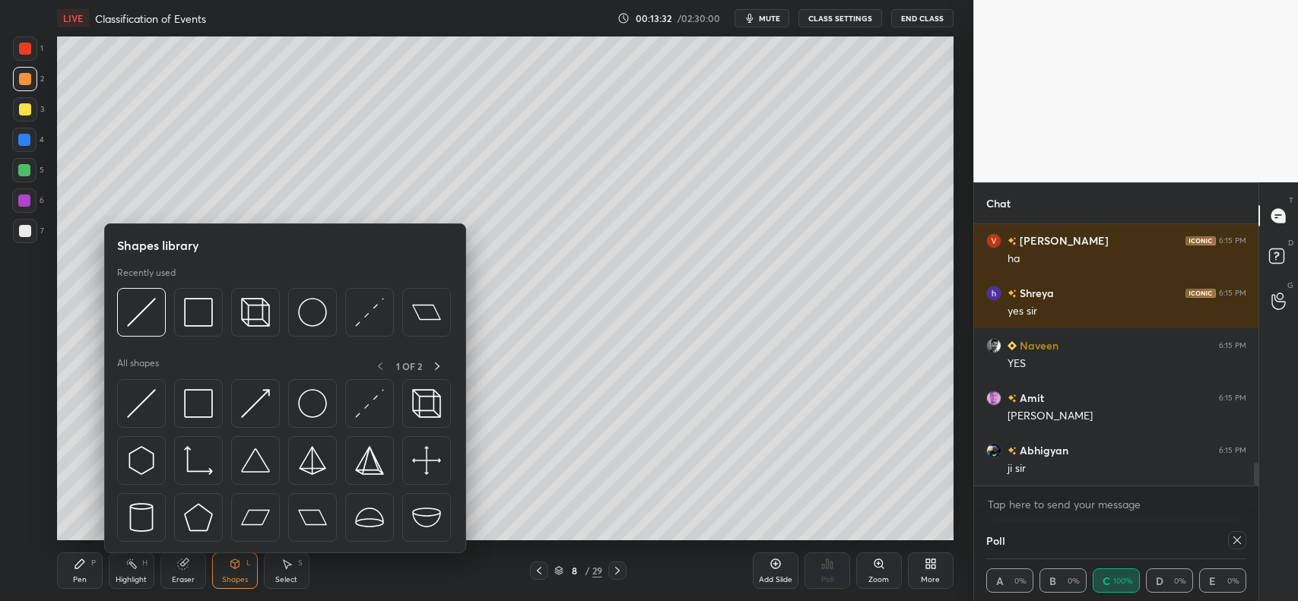
click at [160, 308] on div at bounding box center [141, 312] width 49 height 49
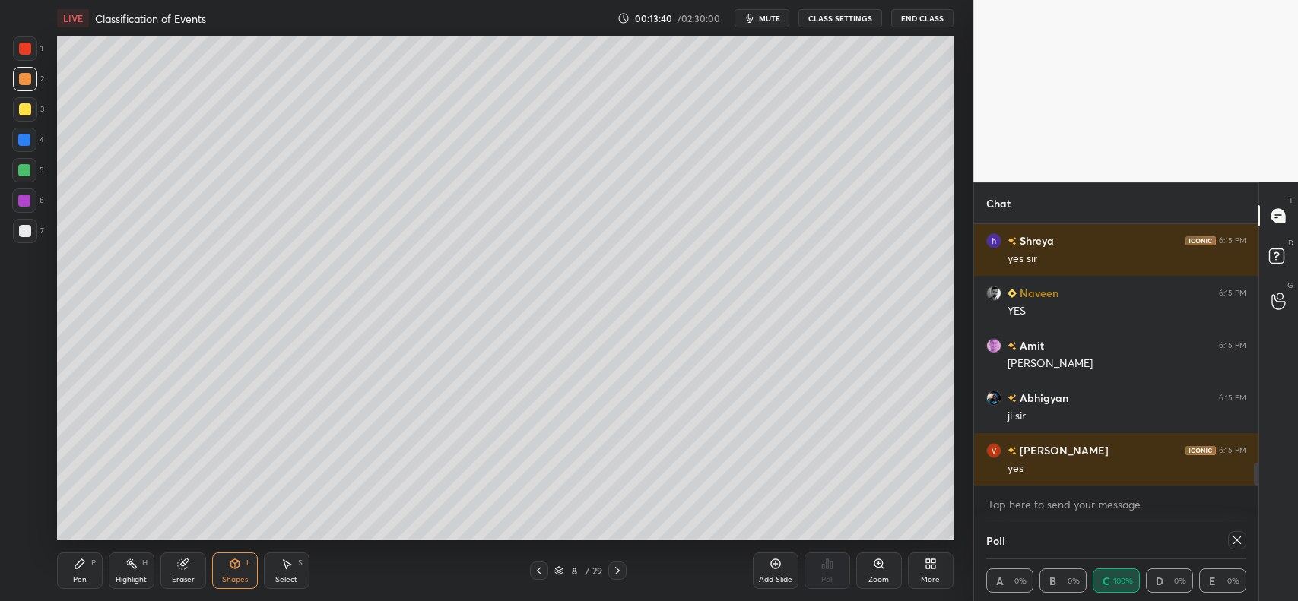
scroll to position [2810, 0]
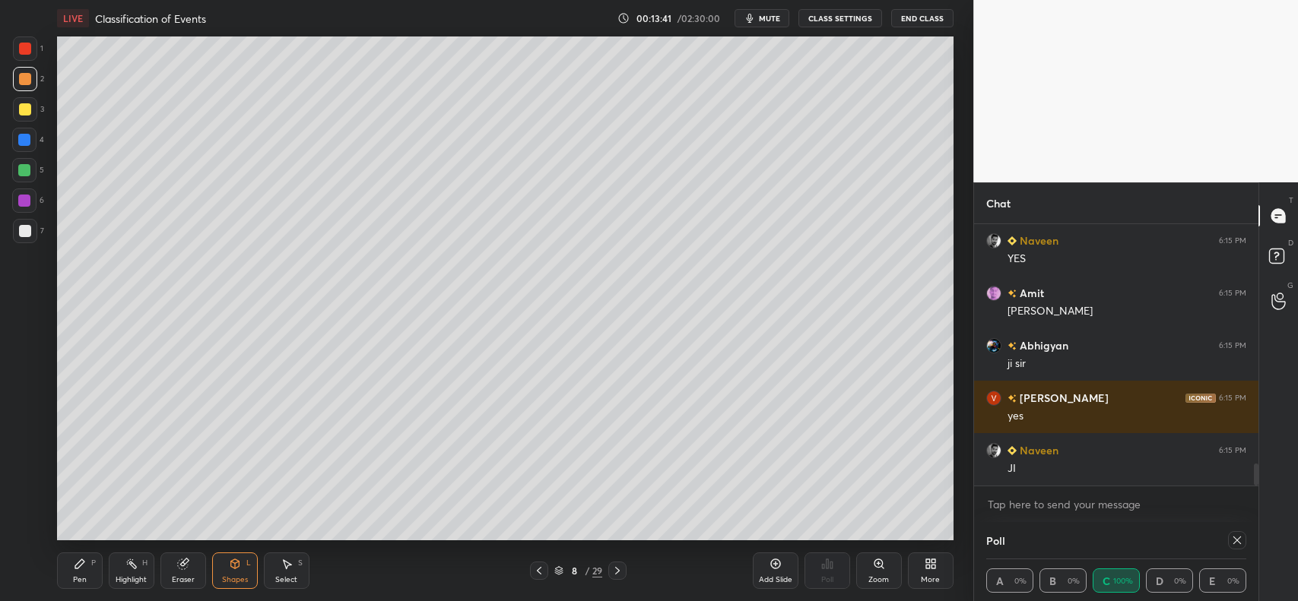
click at [233, 563] on icon at bounding box center [234, 563] width 8 height 2
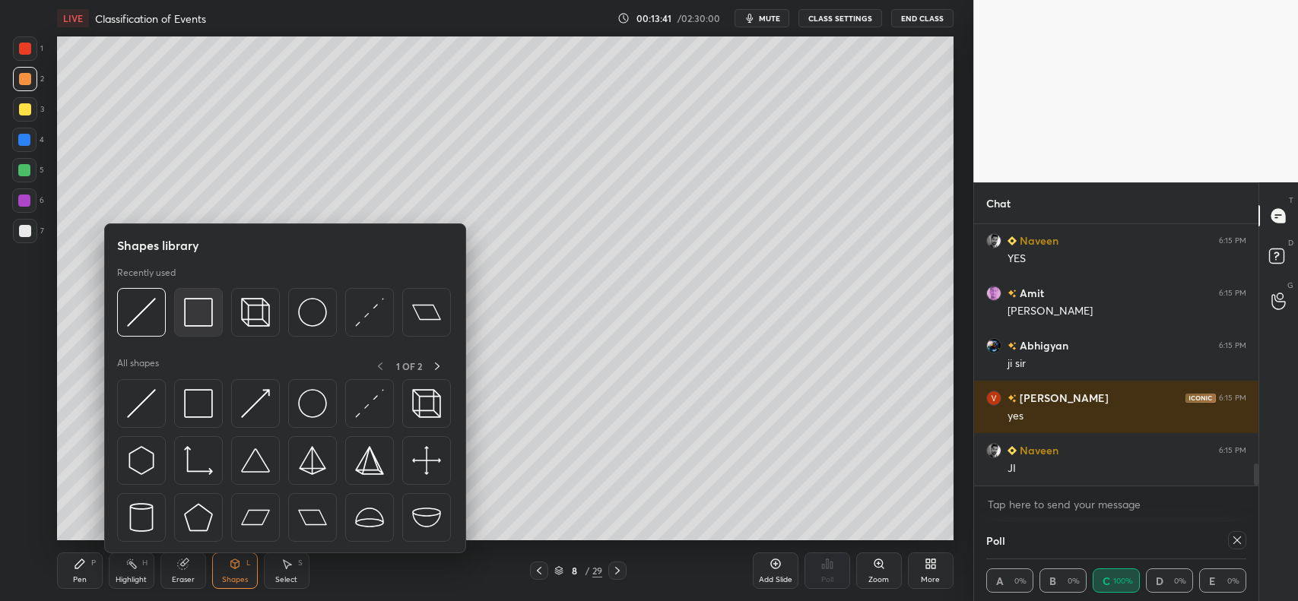
click at [196, 304] on img at bounding box center [198, 312] width 29 height 29
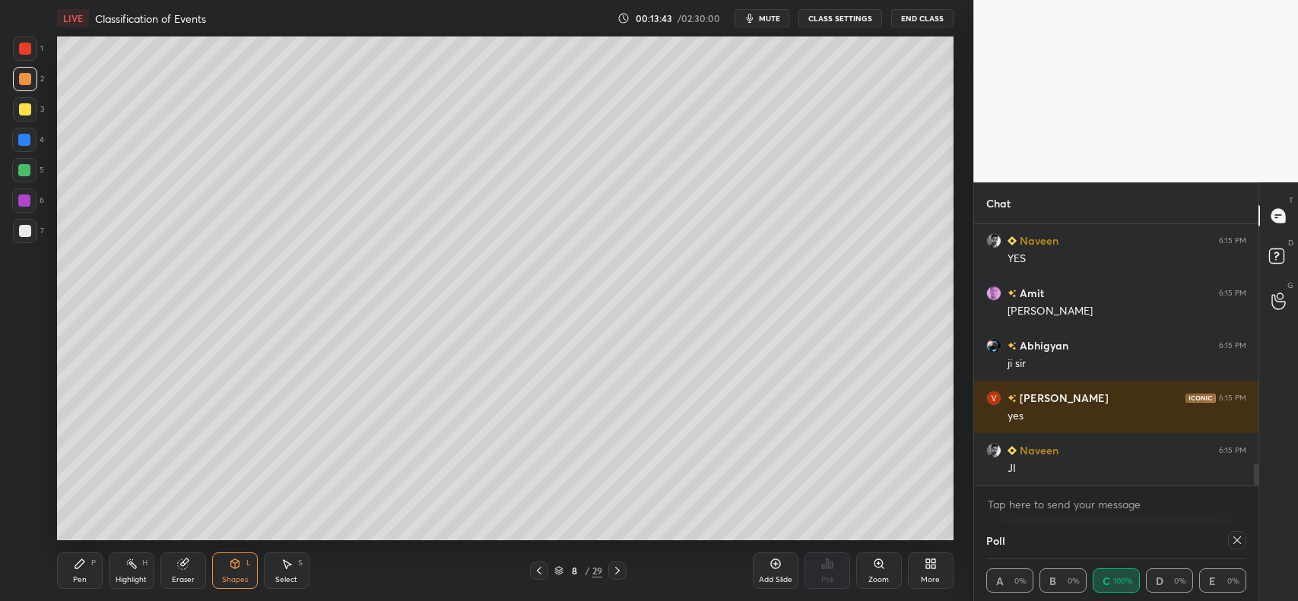
click at [229, 564] on icon at bounding box center [235, 564] width 12 height 12
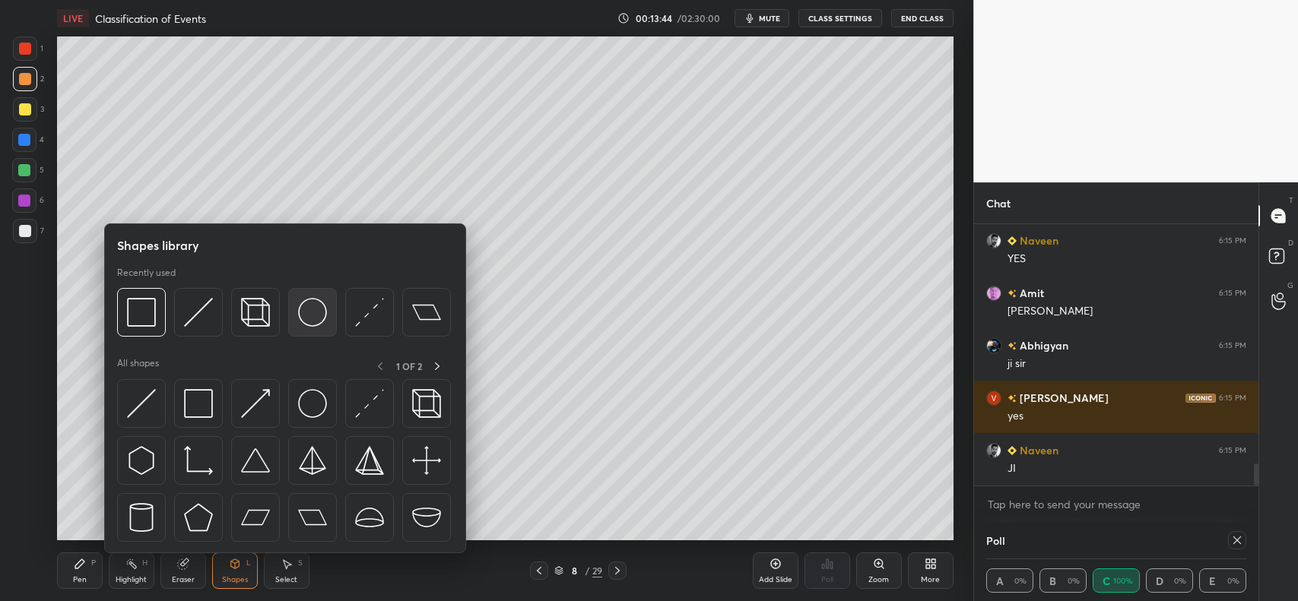
click at [309, 306] on img at bounding box center [312, 312] width 29 height 29
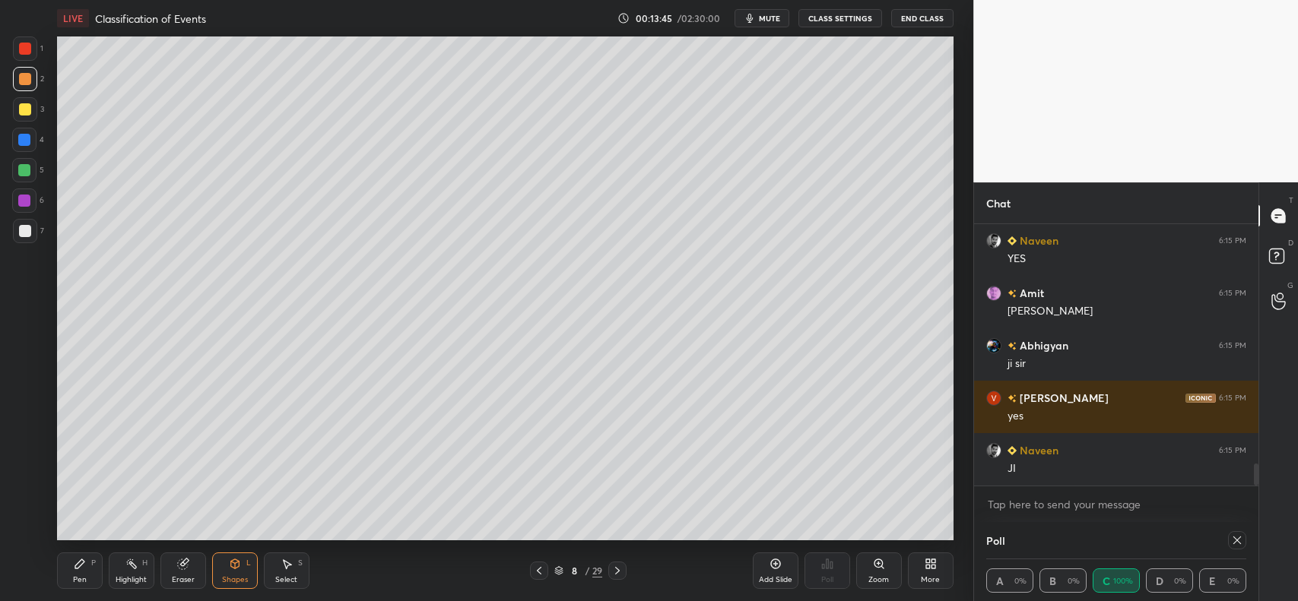
click at [67, 574] on div "Pen P" at bounding box center [80, 571] width 46 height 36
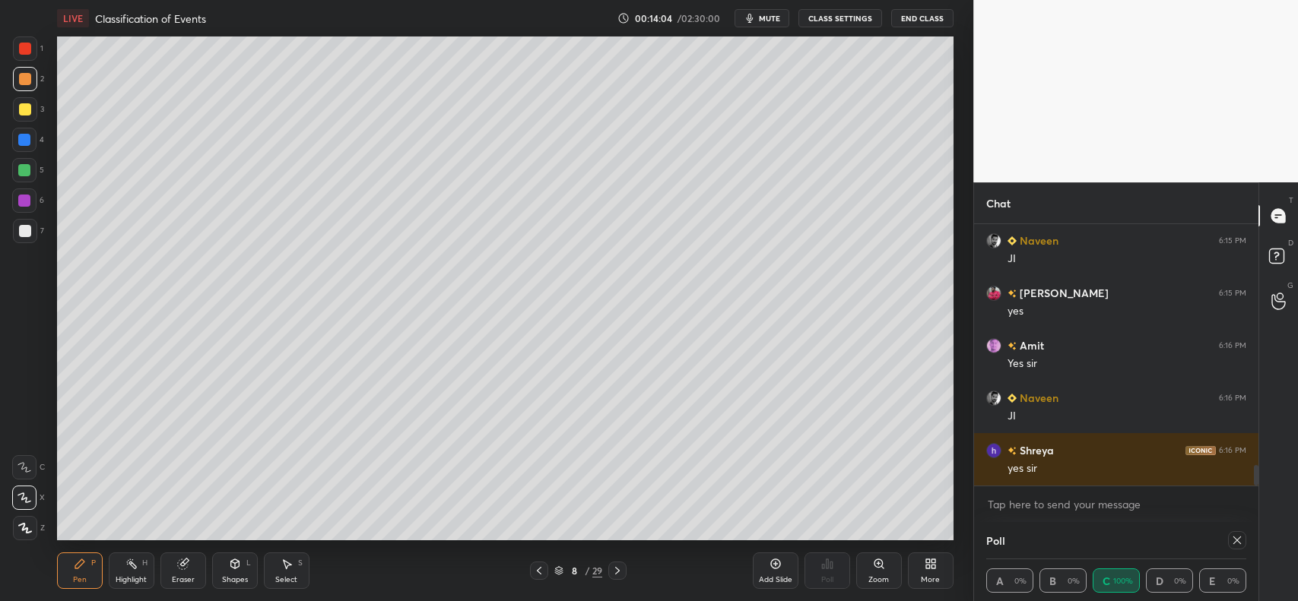
scroll to position [3072, 0]
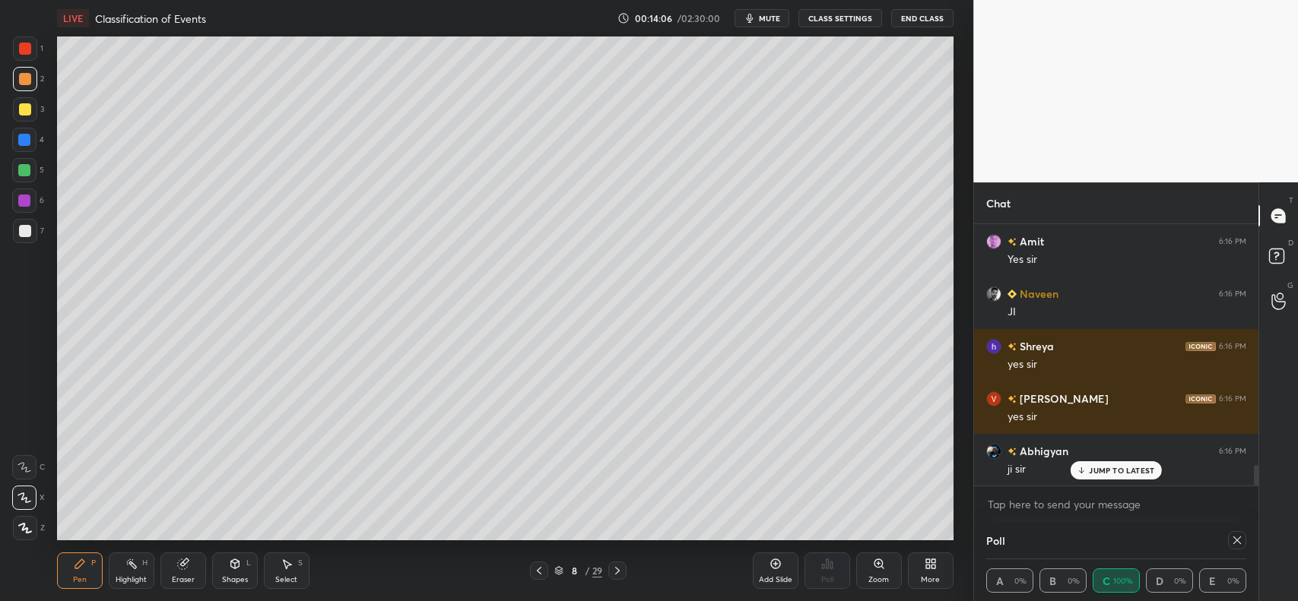
click at [190, 563] on div "Eraser" at bounding box center [183, 571] width 46 height 36
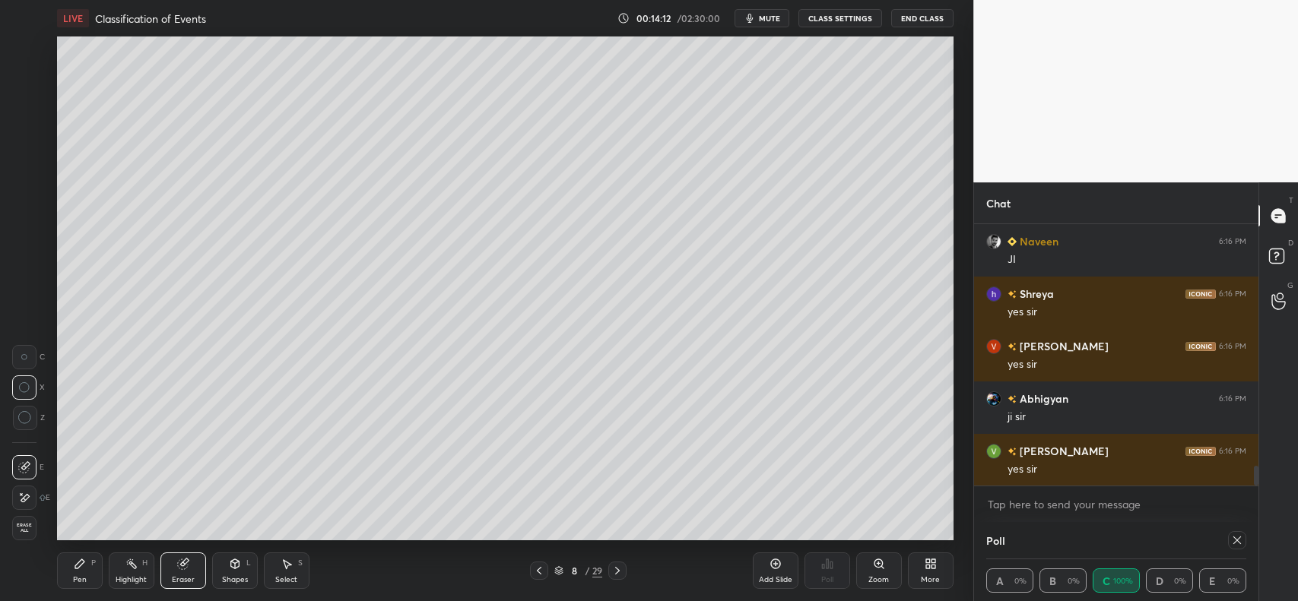
click at [75, 576] on div "Pen" at bounding box center [80, 580] width 14 height 8
click at [27, 46] on div at bounding box center [25, 49] width 12 height 12
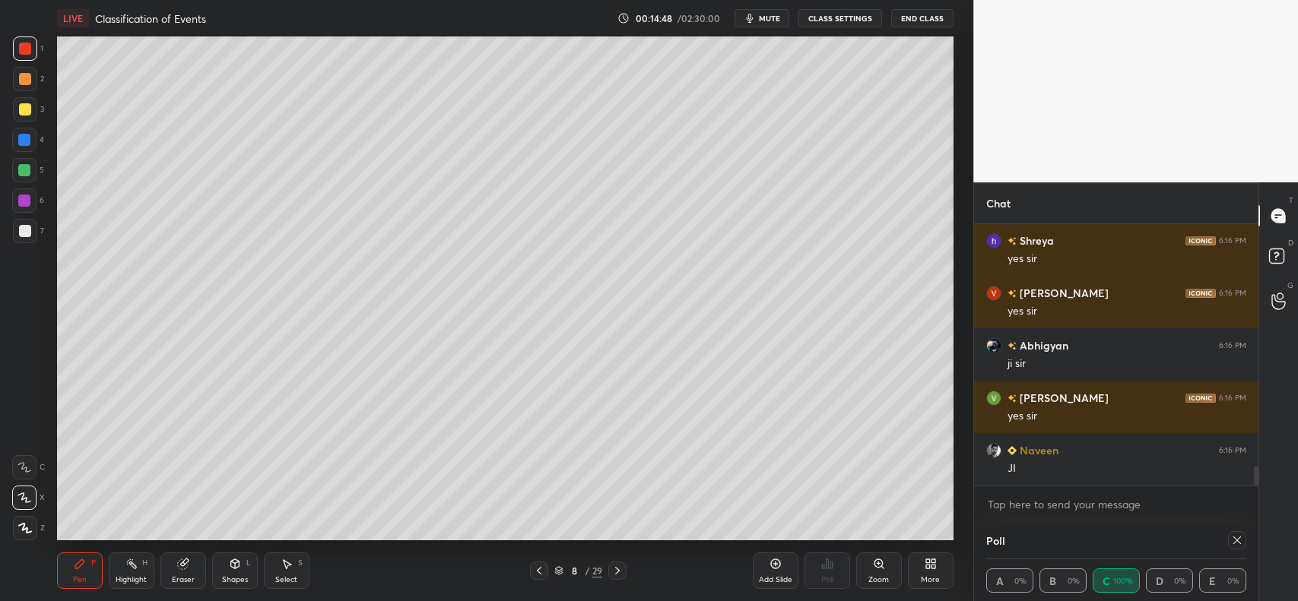
click at [236, 565] on icon at bounding box center [234, 564] width 8 height 9
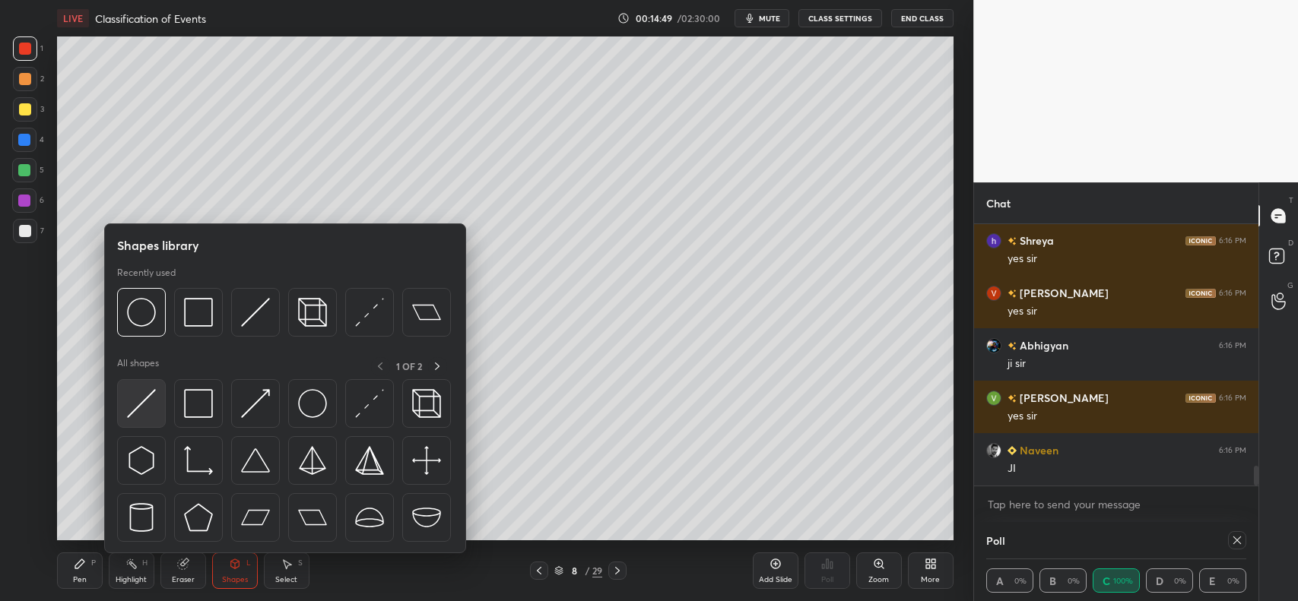
click at [132, 408] on img at bounding box center [141, 403] width 29 height 29
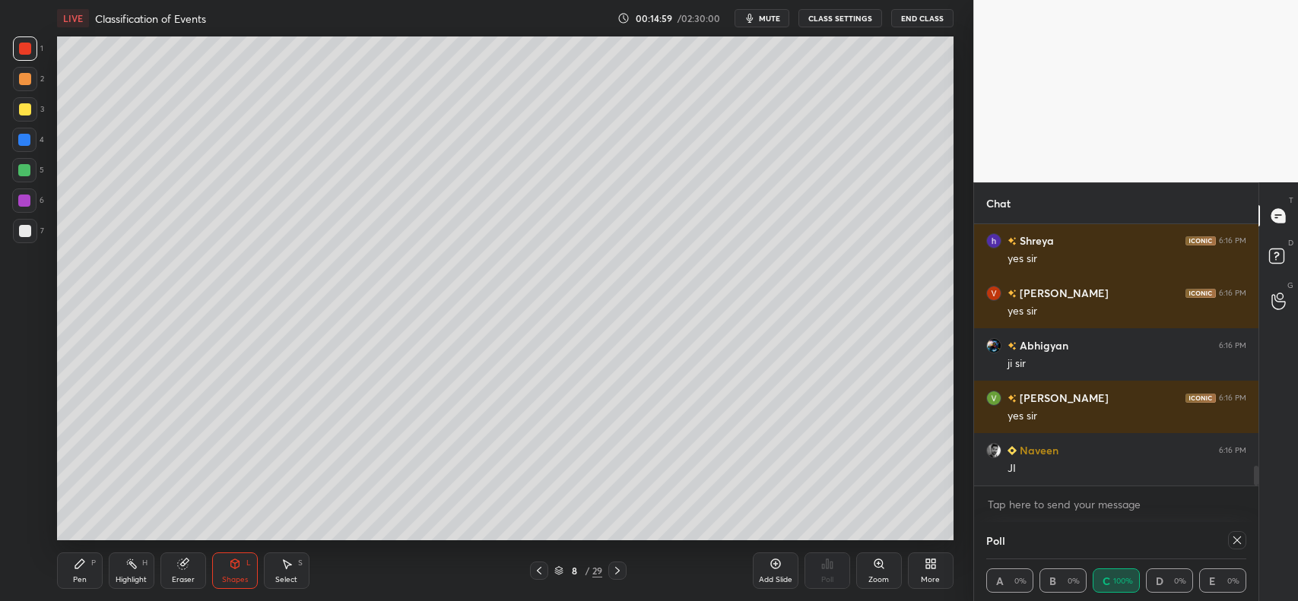
click at [71, 549] on div "Pen P Highlight H Eraser Shapes L Select S 8 / 29 Add Slide Poll Zoom More" at bounding box center [505, 571] width 896 height 61
click at [24, 226] on div at bounding box center [25, 231] width 12 height 12
click at [81, 569] on icon at bounding box center [80, 564] width 12 height 12
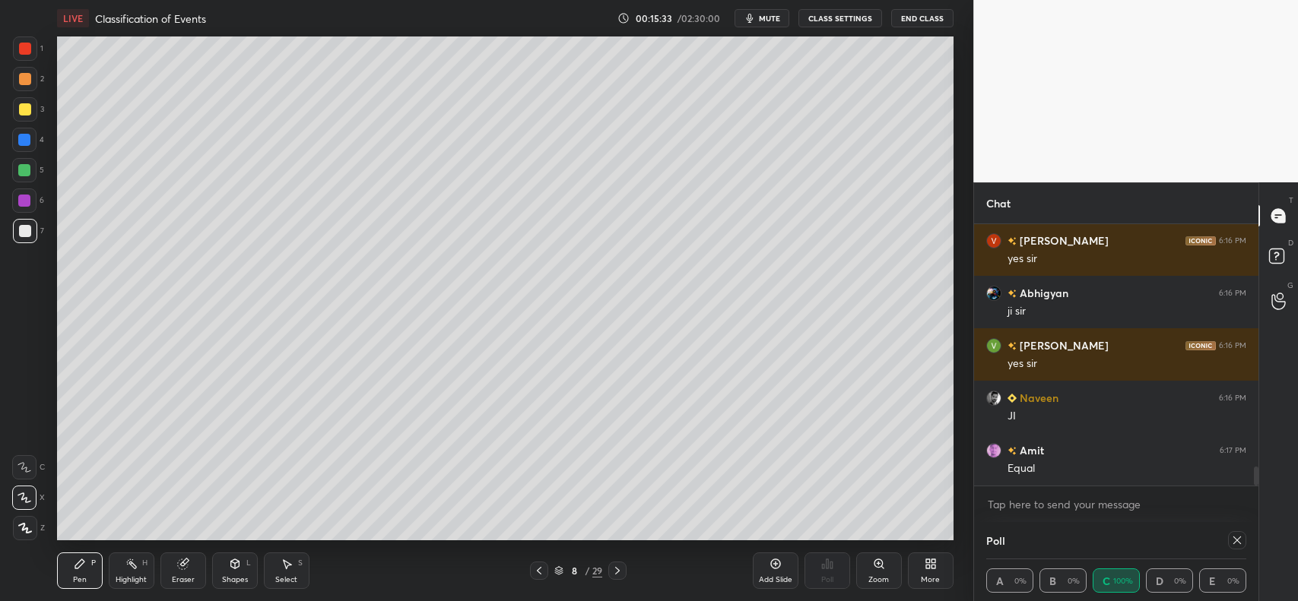
click at [195, 568] on div "Eraser" at bounding box center [183, 571] width 46 height 36
click at [84, 570] on icon at bounding box center [80, 564] width 12 height 12
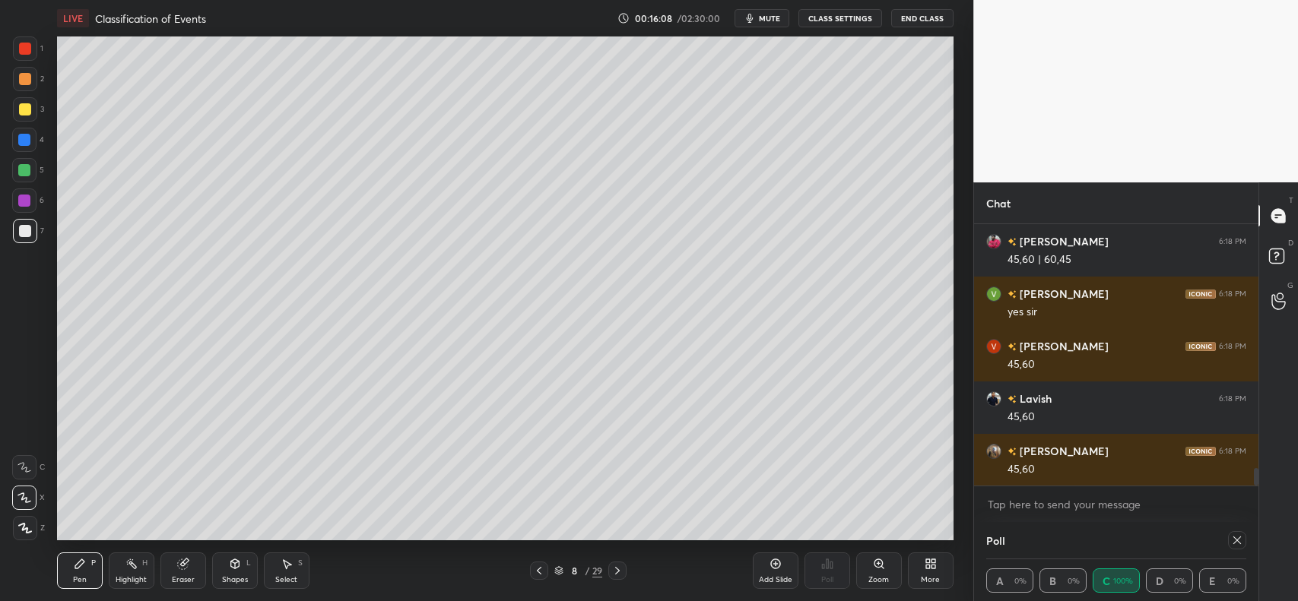
scroll to position [3754, 0]
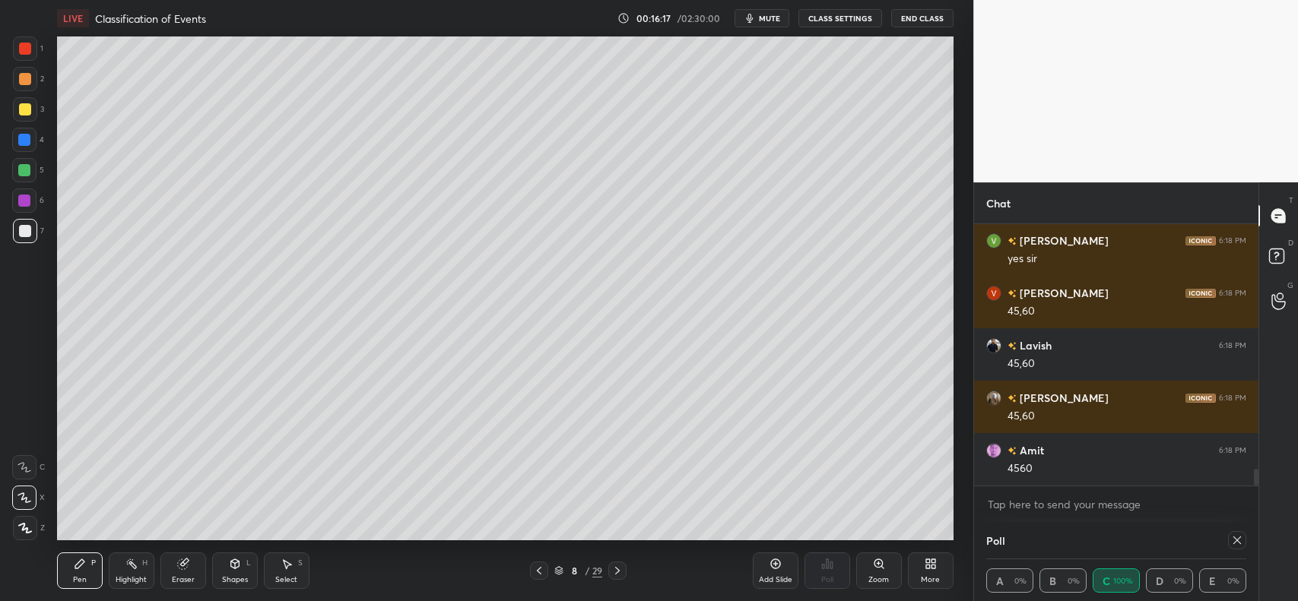
click at [31, 81] on div at bounding box center [25, 79] width 24 height 24
click at [172, 575] on div "Eraser" at bounding box center [183, 571] width 46 height 36
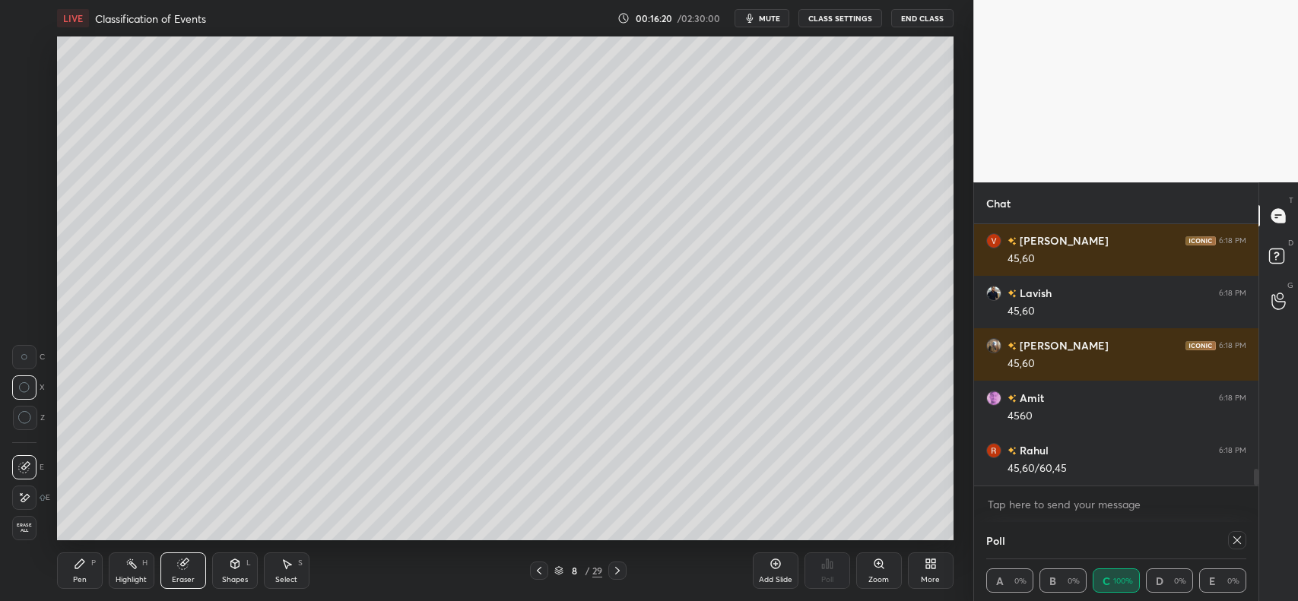
click at [23, 490] on div at bounding box center [24, 498] width 24 height 24
click at [133, 571] on div "Highlight H" at bounding box center [132, 571] width 46 height 36
click at [24, 525] on icon at bounding box center [25, 528] width 8 height 8
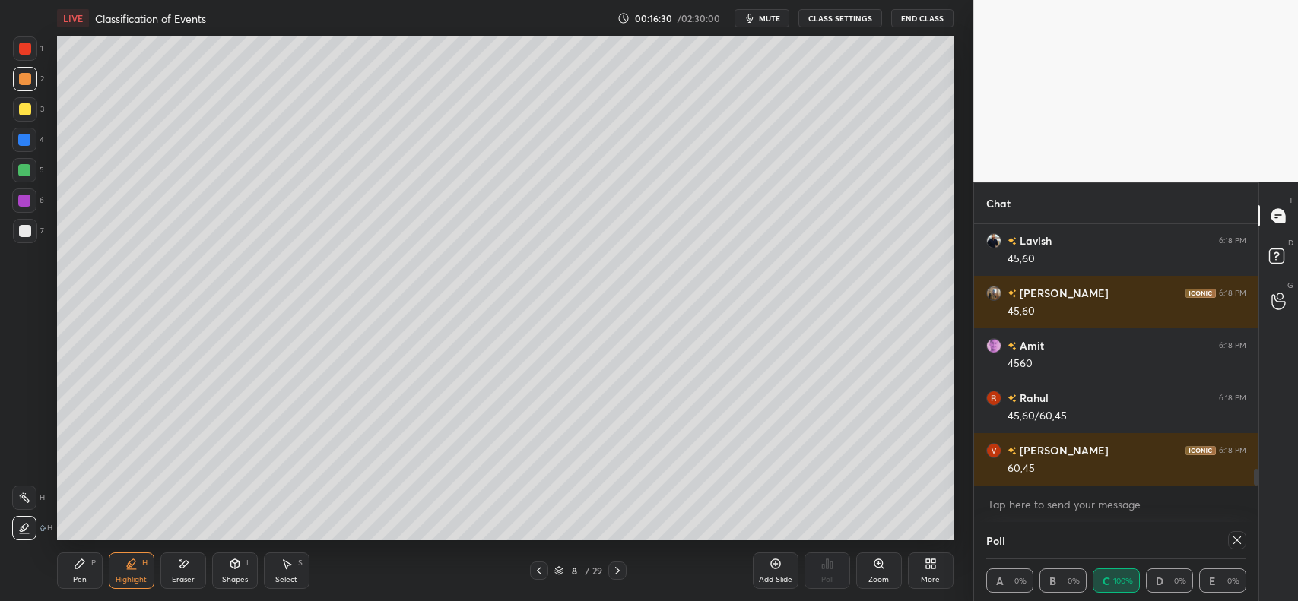
scroll to position [3911, 0]
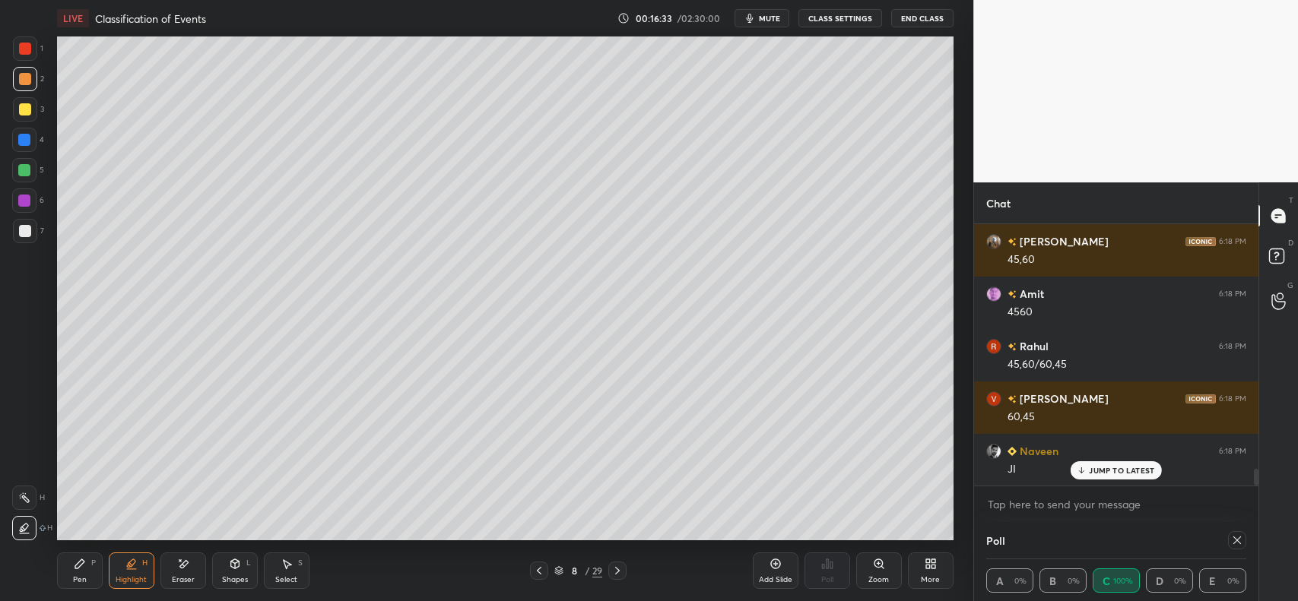
click at [94, 570] on div "Pen P" at bounding box center [80, 571] width 46 height 36
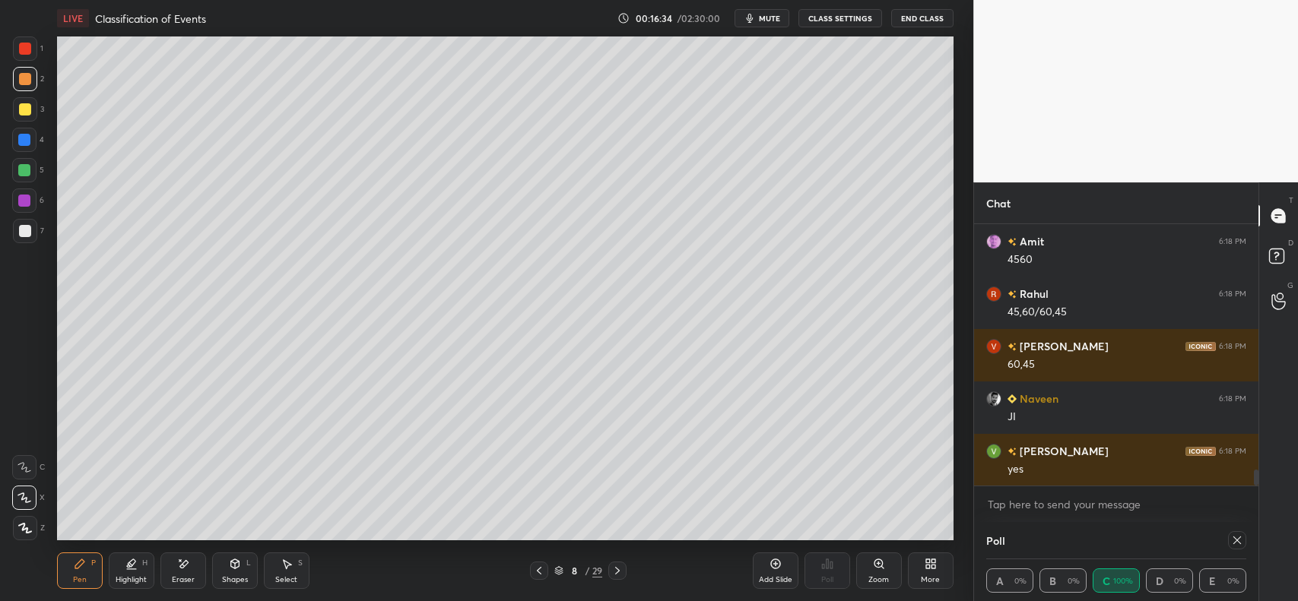
scroll to position [4016, 0]
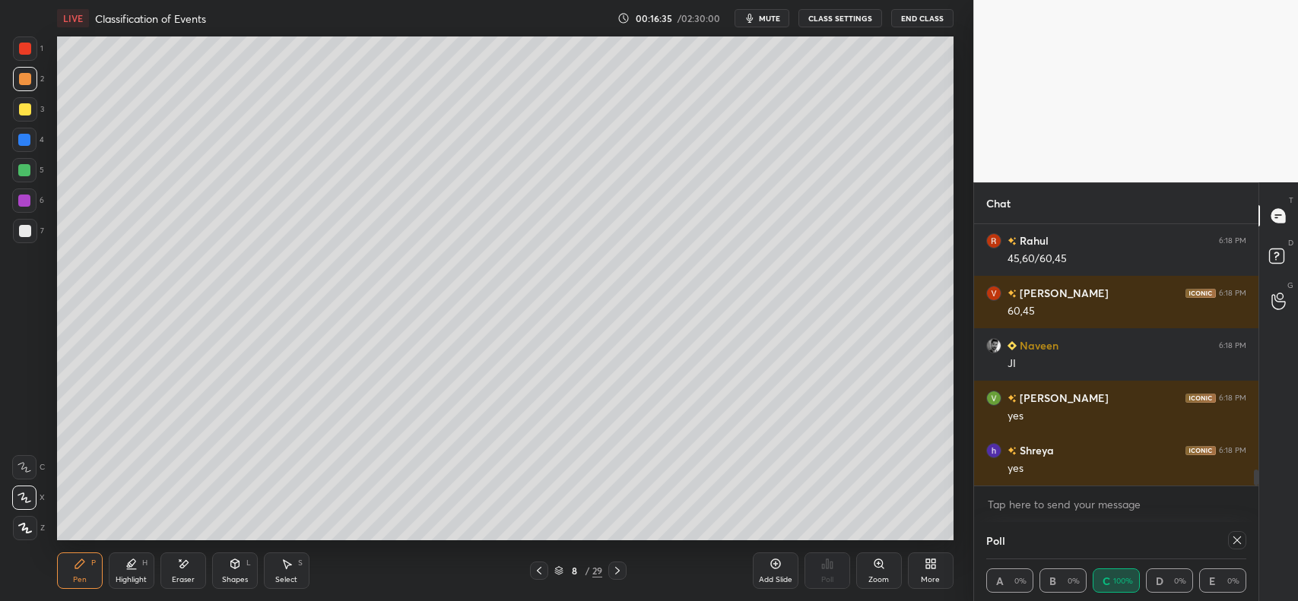
click at [17, 105] on div at bounding box center [25, 109] width 24 height 24
click at [130, 572] on div "Highlight H" at bounding box center [132, 571] width 46 height 36
click at [27, 525] on icon at bounding box center [25, 528] width 8 height 8
click at [33, 228] on div at bounding box center [25, 231] width 24 height 24
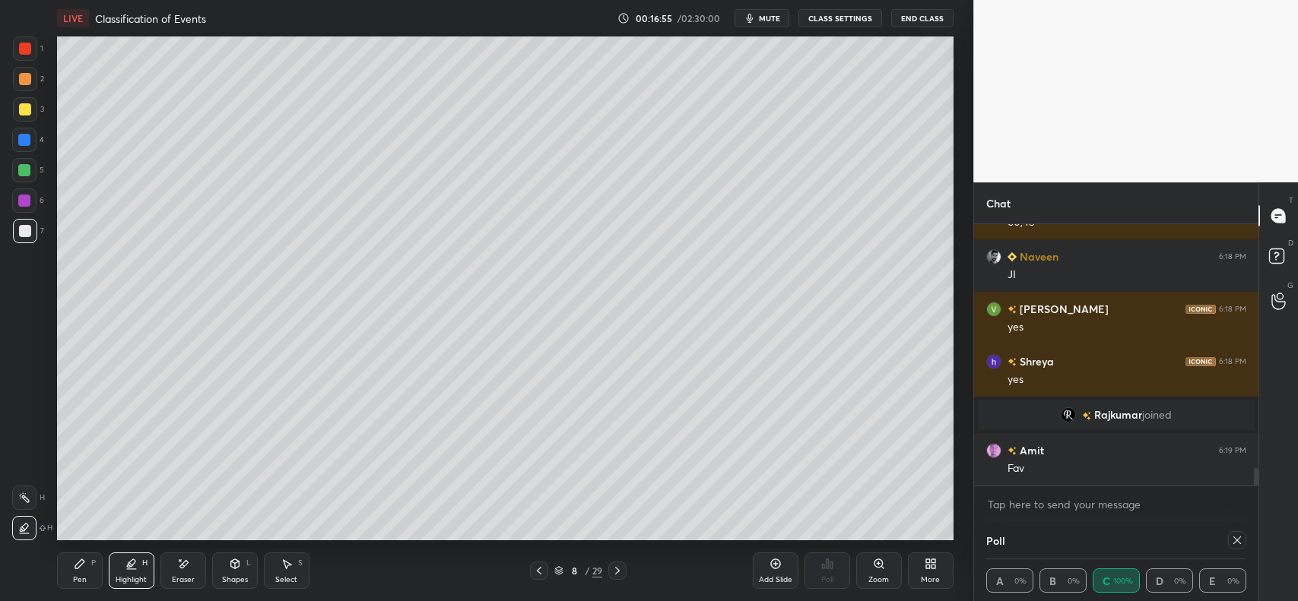
scroll to position [3617, 0]
click at [82, 560] on icon at bounding box center [79, 564] width 9 height 9
click at [25, 108] on div at bounding box center [25, 109] width 12 height 12
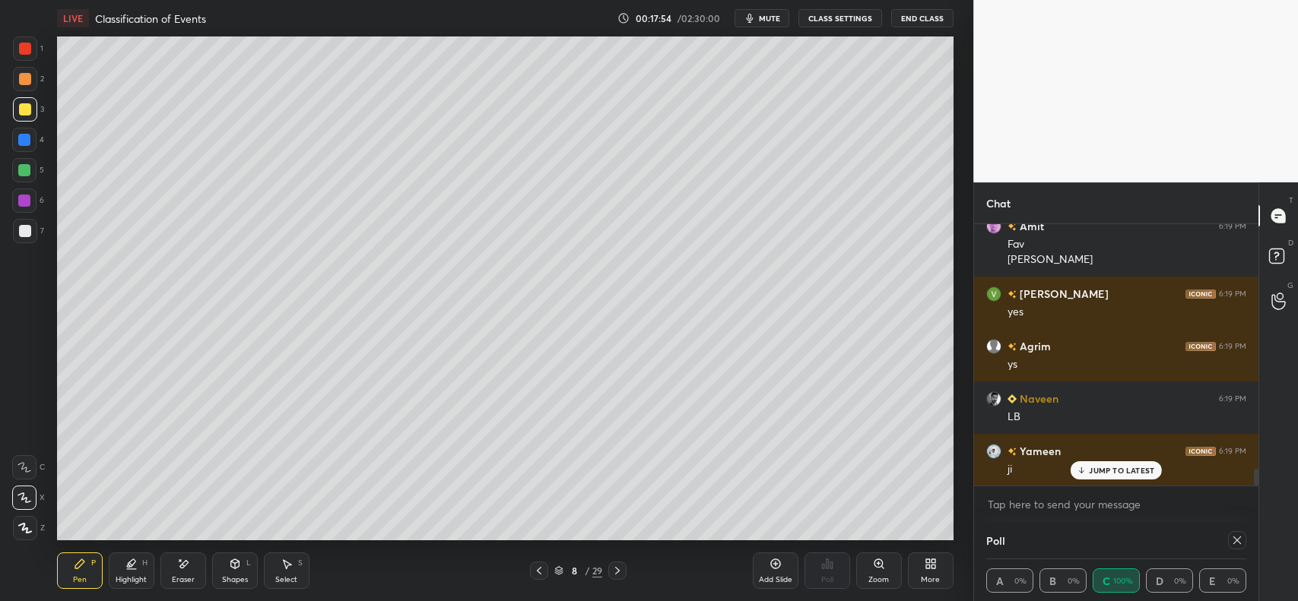
scroll to position [3895, 0]
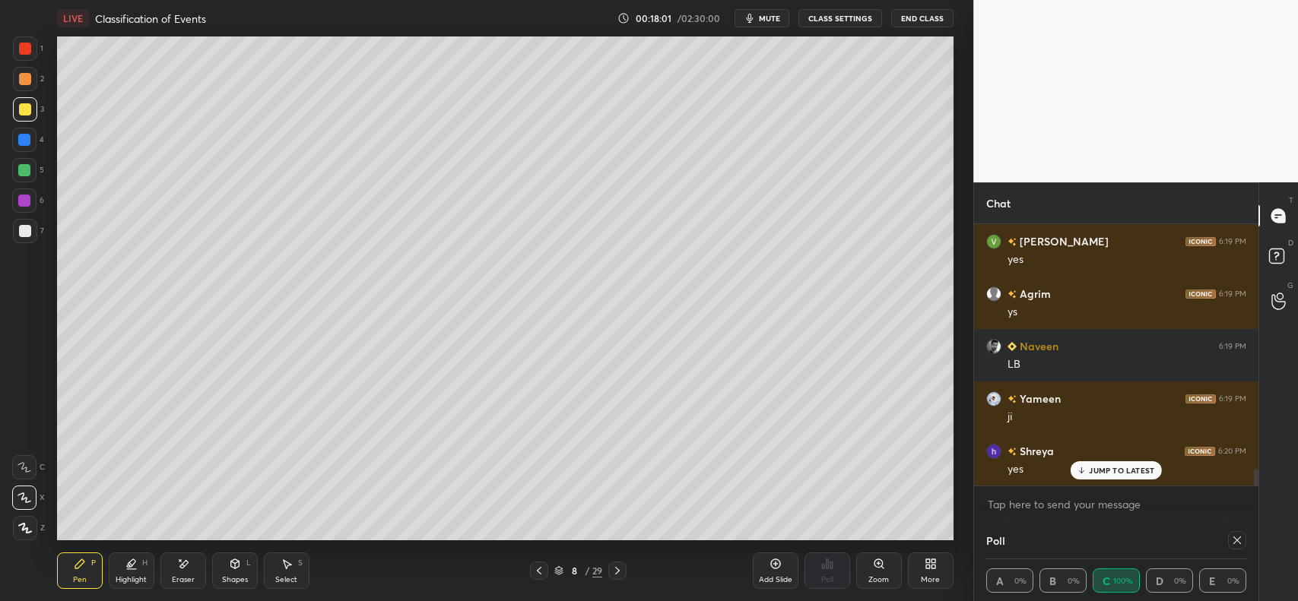
click at [28, 227] on div at bounding box center [25, 231] width 12 height 12
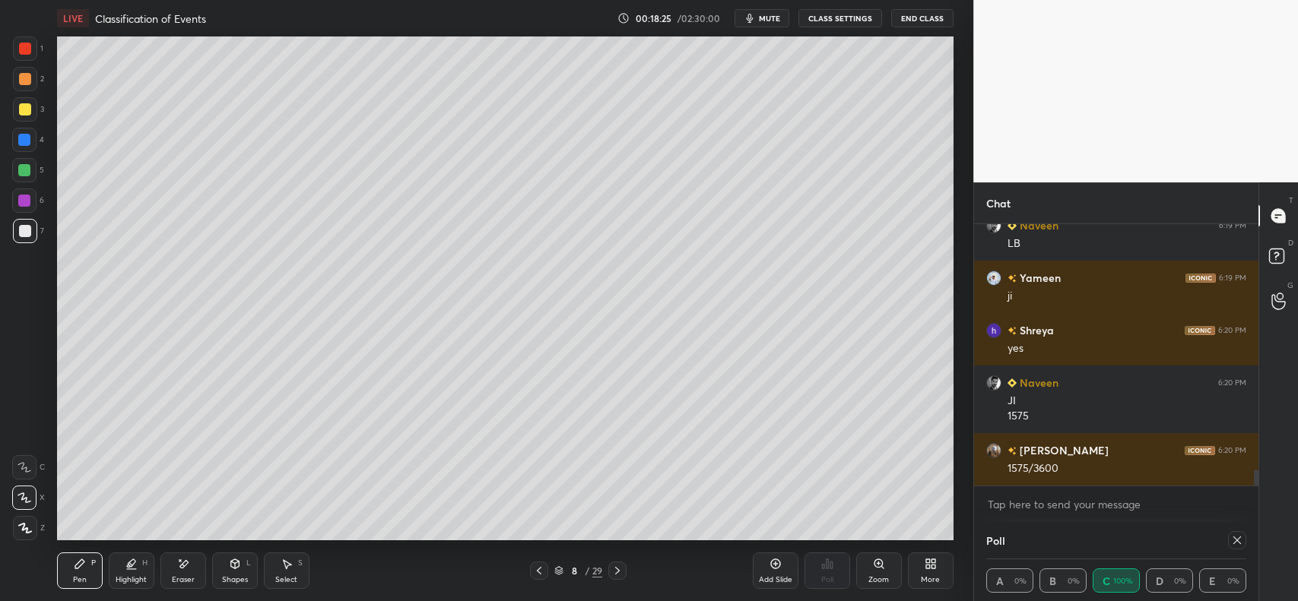
scroll to position [4051, 0]
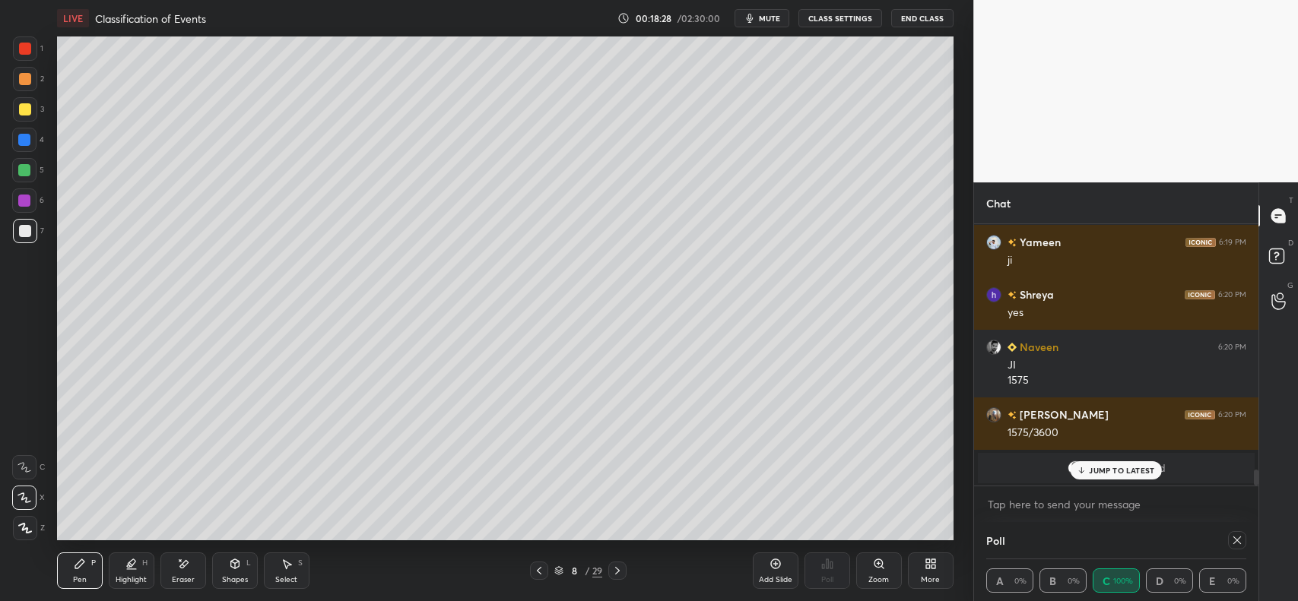
click at [1107, 470] on p "JUMP TO LATEST" at bounding box center [1121, 470] width 65 height 9
click at [541, 566] on icon at bounding box center [539, 571] width 12 height 12
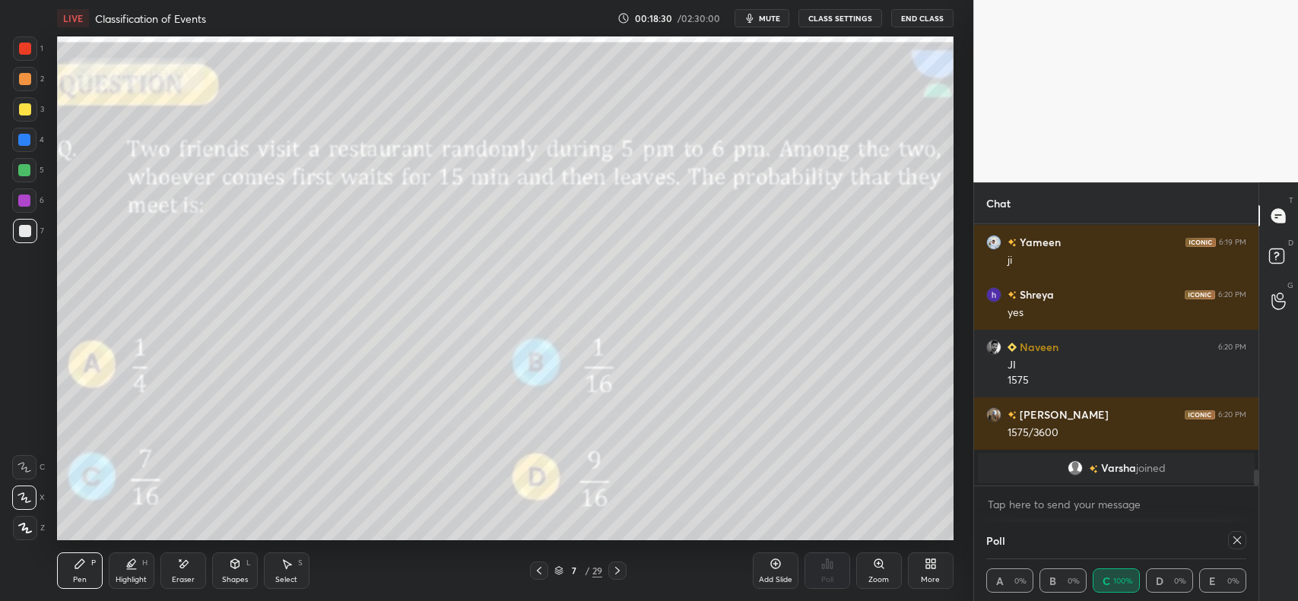
scroll to position [3974, 0]
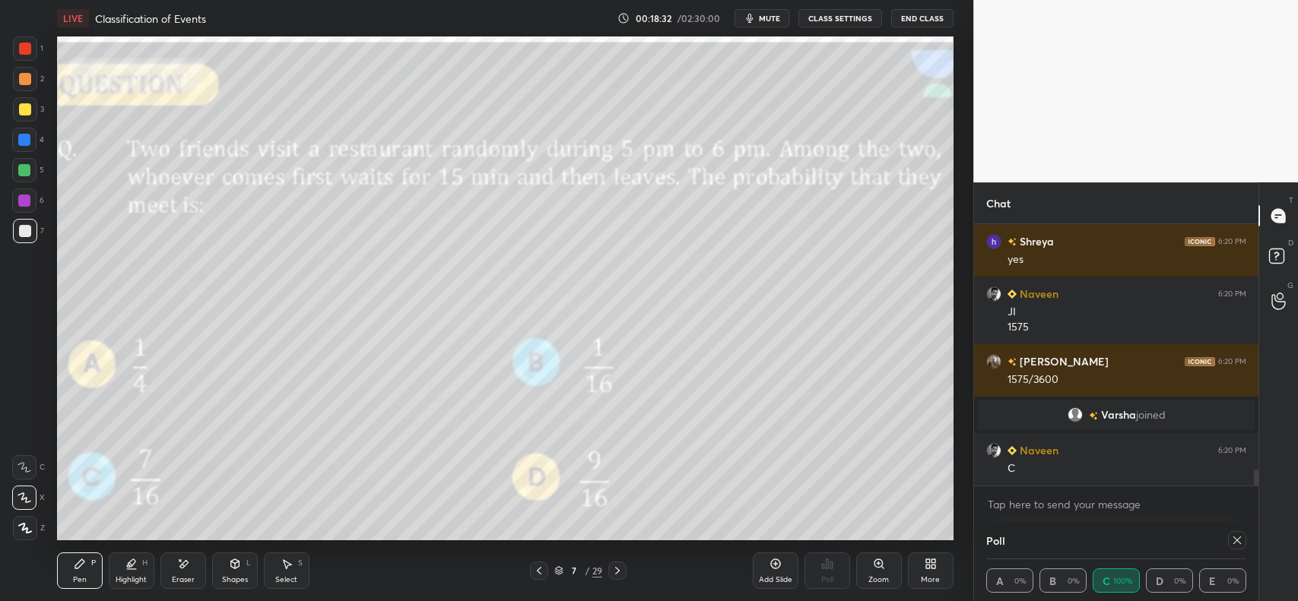
click at [617, 573] on icon at bounding box center [617, 571] width 12 height 12
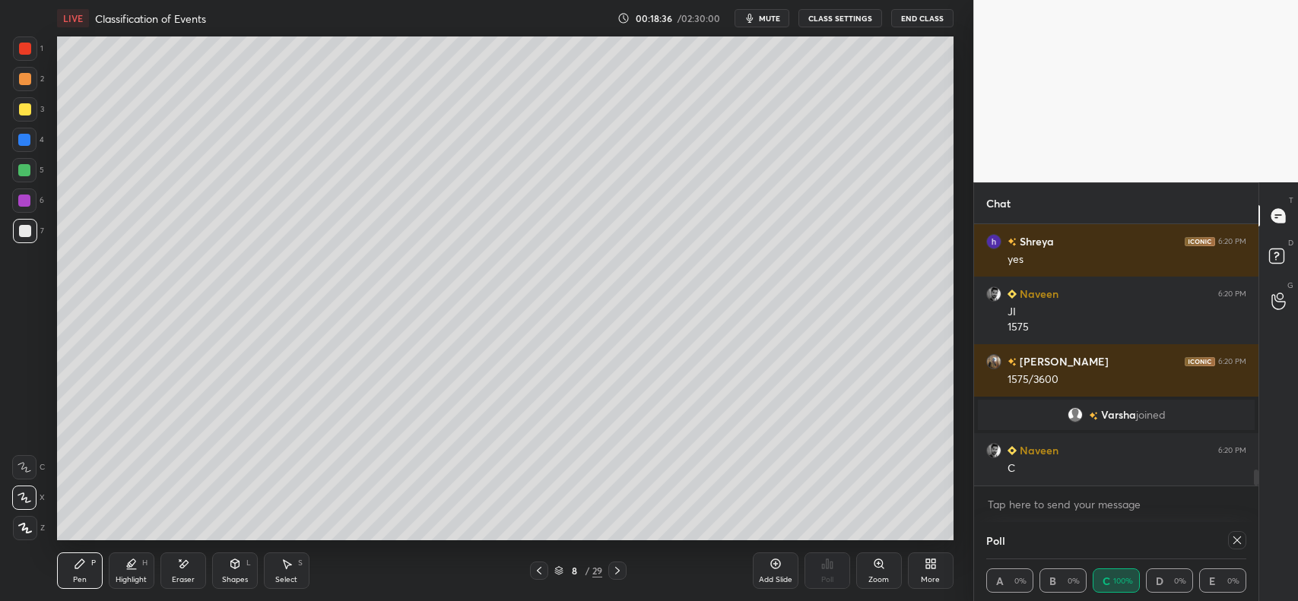
scroll to position [4027, 0]
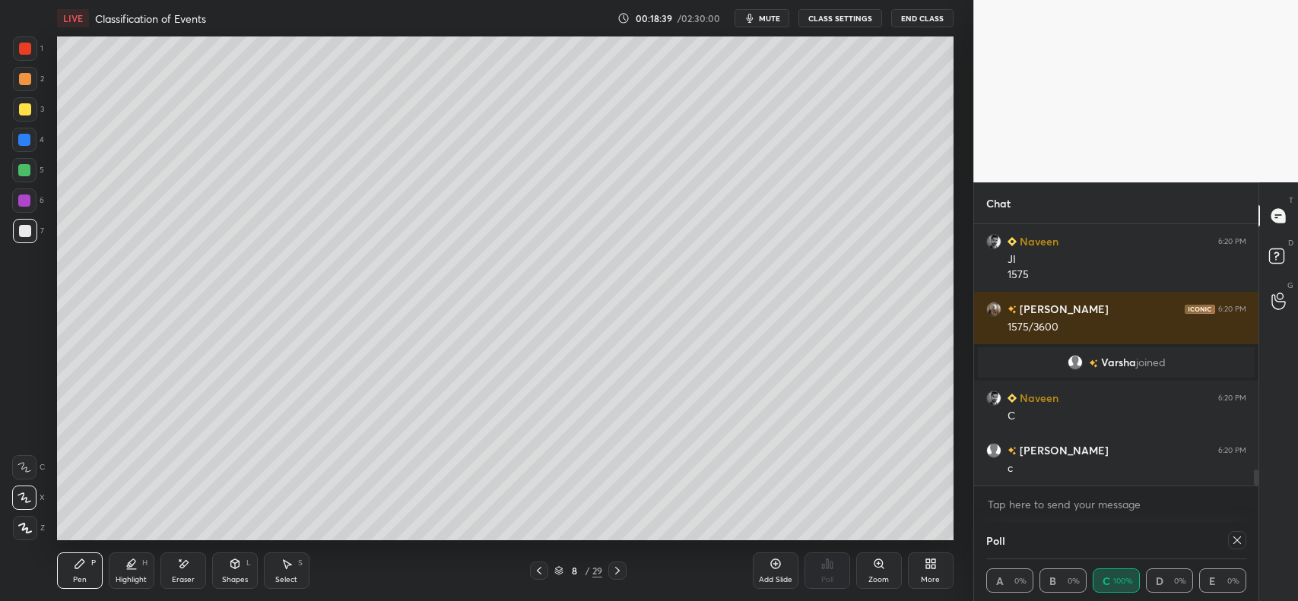
click at [27, 78] on div at bounding box center [25, 79] width 12 height 12
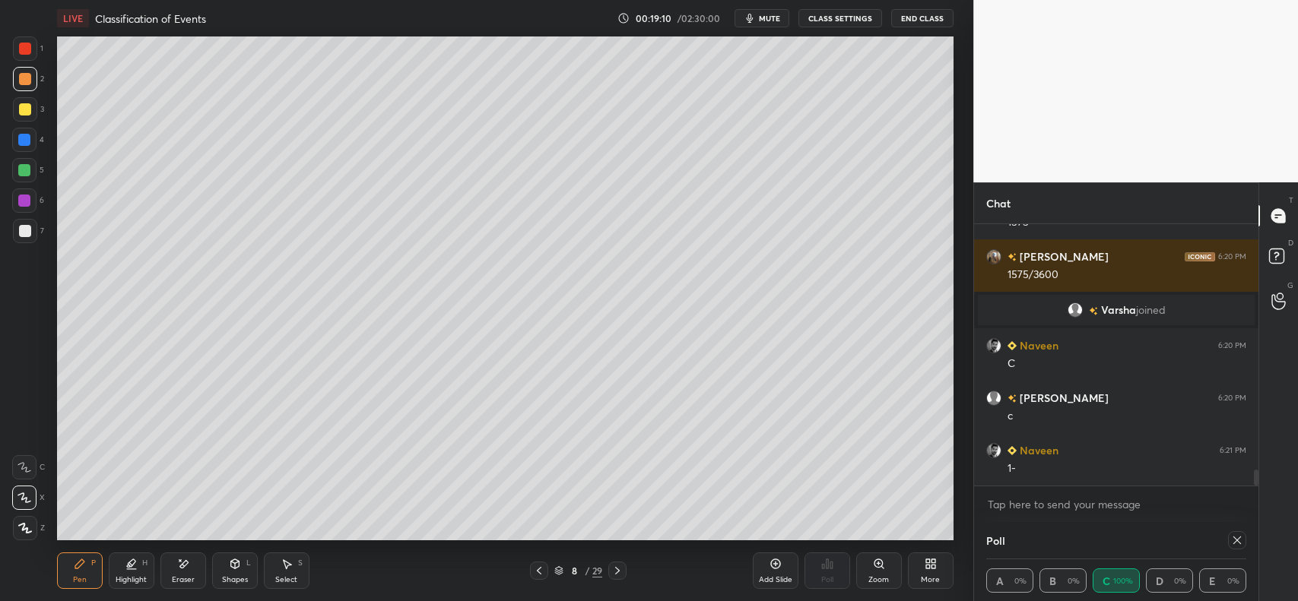
scroll to position [4131, 0]
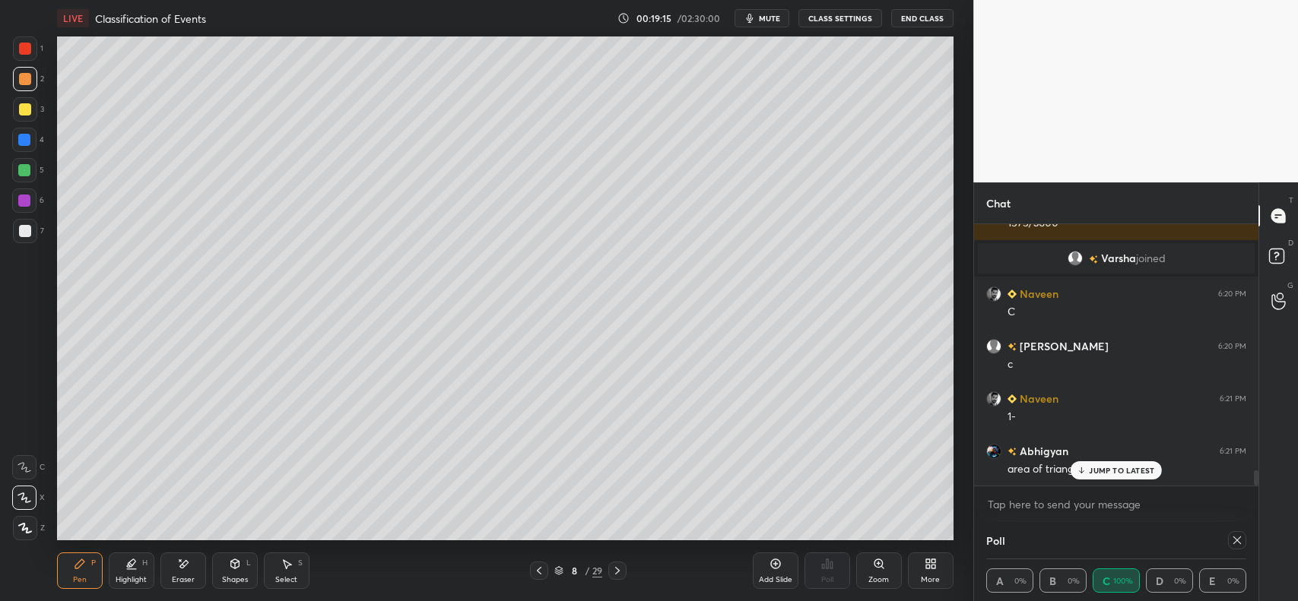
click at [903, 534] on div "Add Slide Poll Zoom More" at bounding box center [853, 570] width 201 height 85
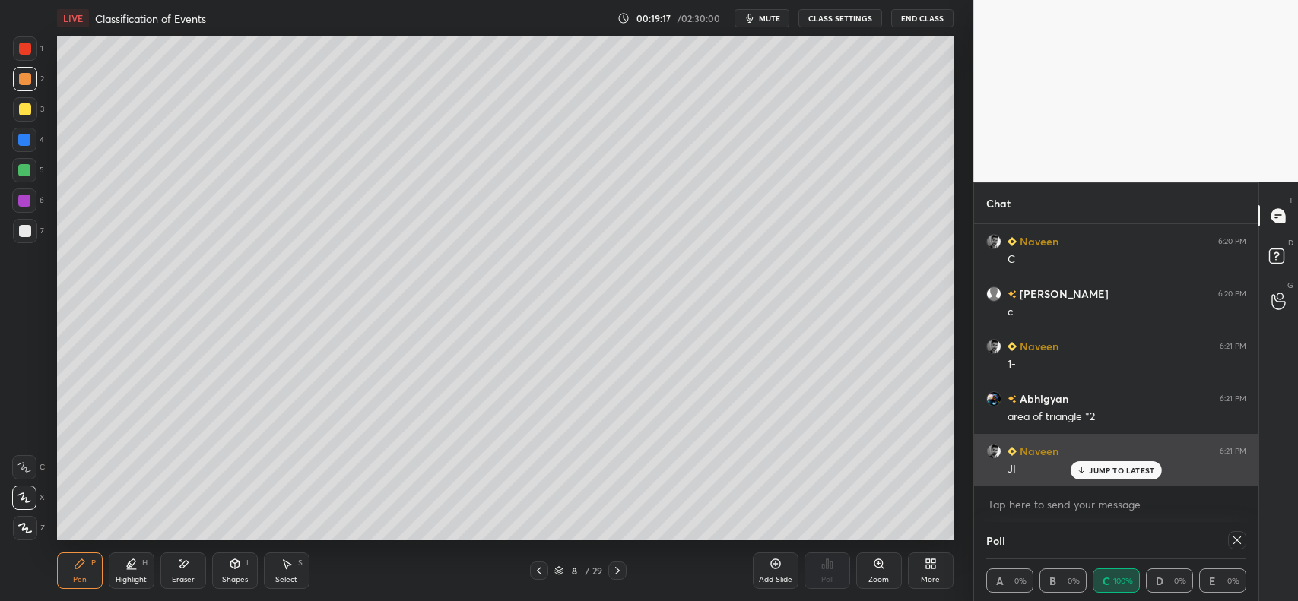
click at [1128, 472] on p "JUMP TO LATEST" at bounding box center [1121, 470] width 65 height 9
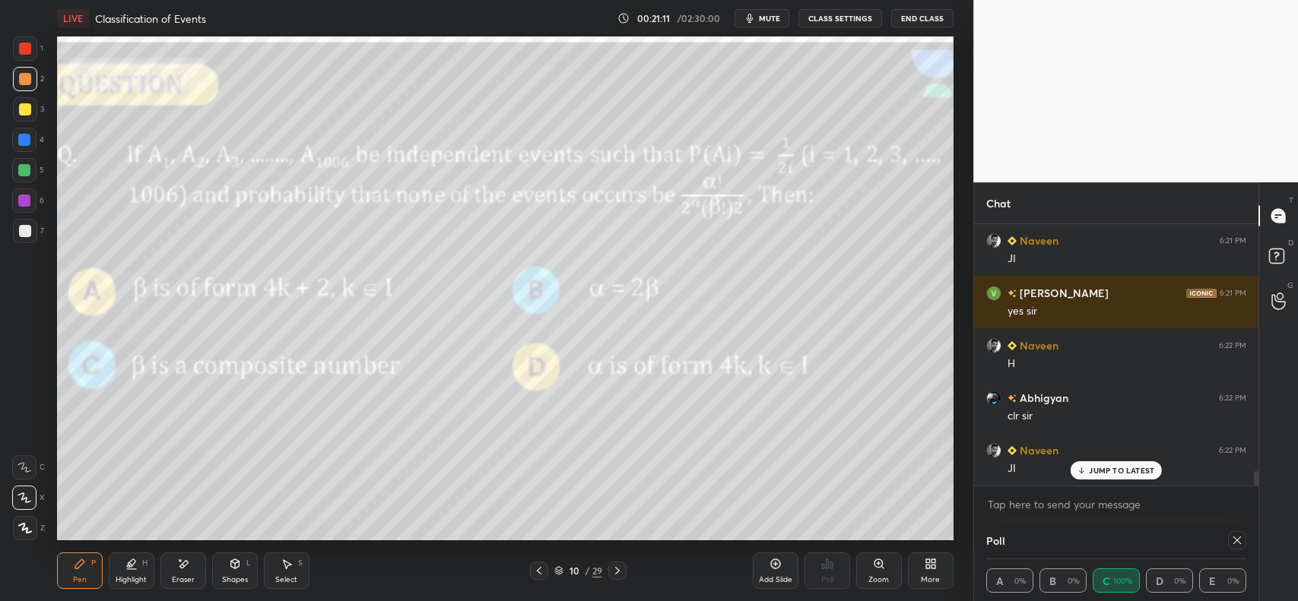
scroll to position [4580, 0]
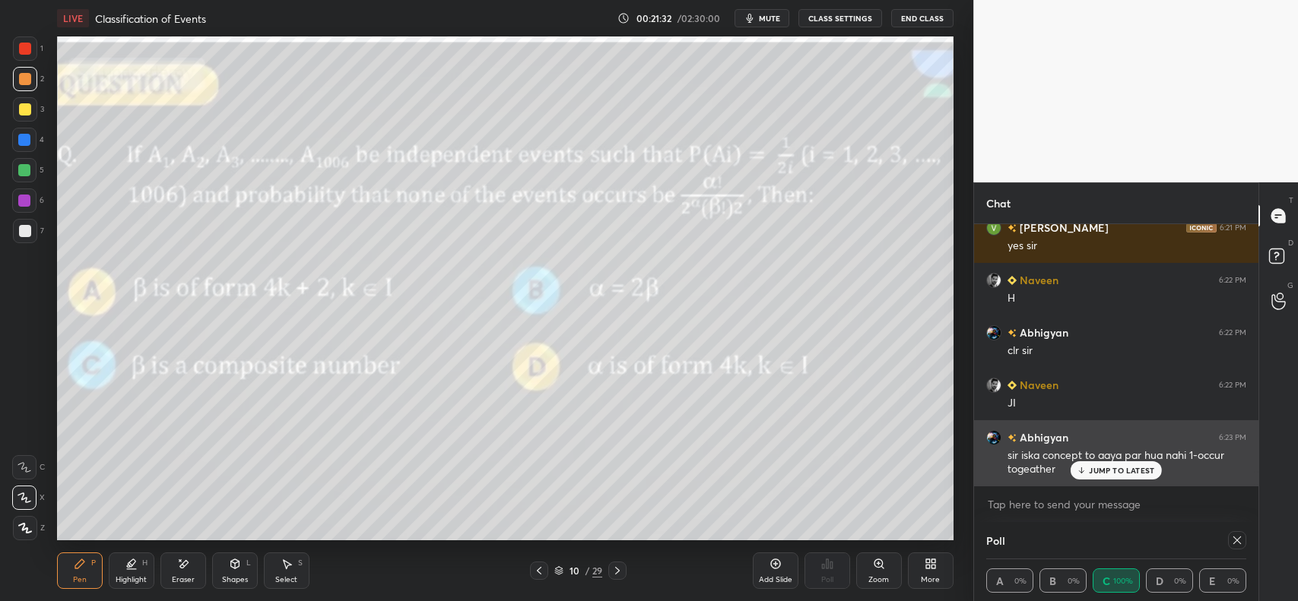
click at [1122, 472] on p "JUMP TO LATEST" at bounding box center [1121, 470] width 65 height 9
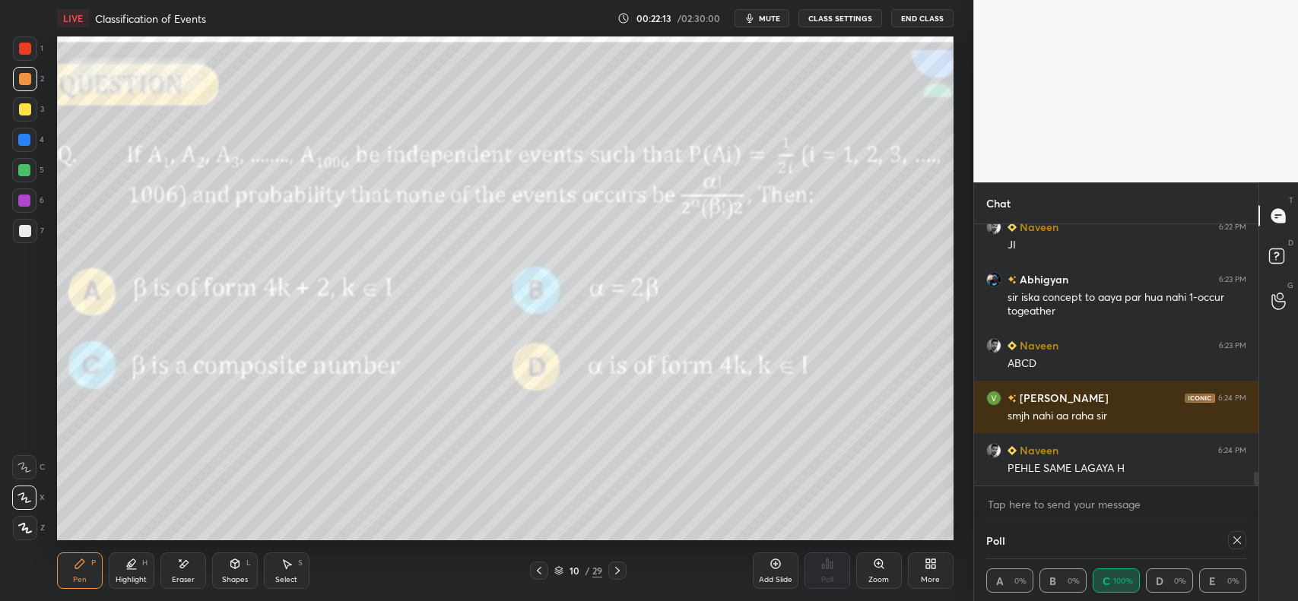
scroll to position [4774, 0]
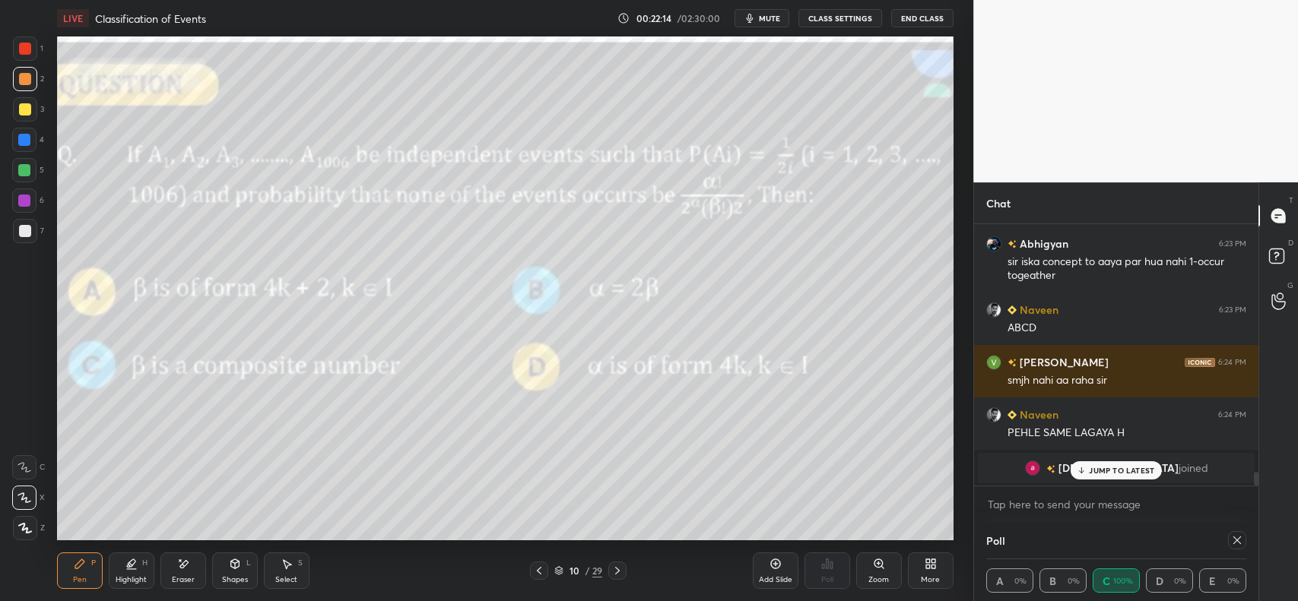
click at [1126, 466] on p "JUMP TO LATEST" at bounding box center [1121, 470] width 65 height 9
click at [28, 81] on div at bounding box center [25, 79] width 12 height 12
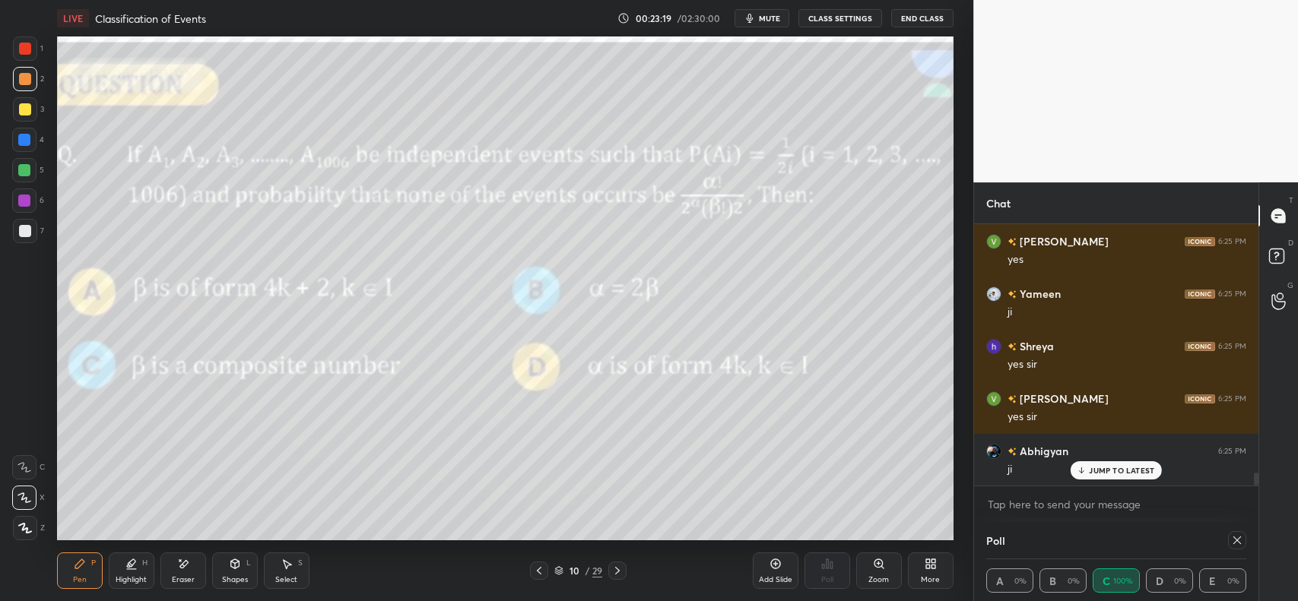
scroll to position [5069, 0]
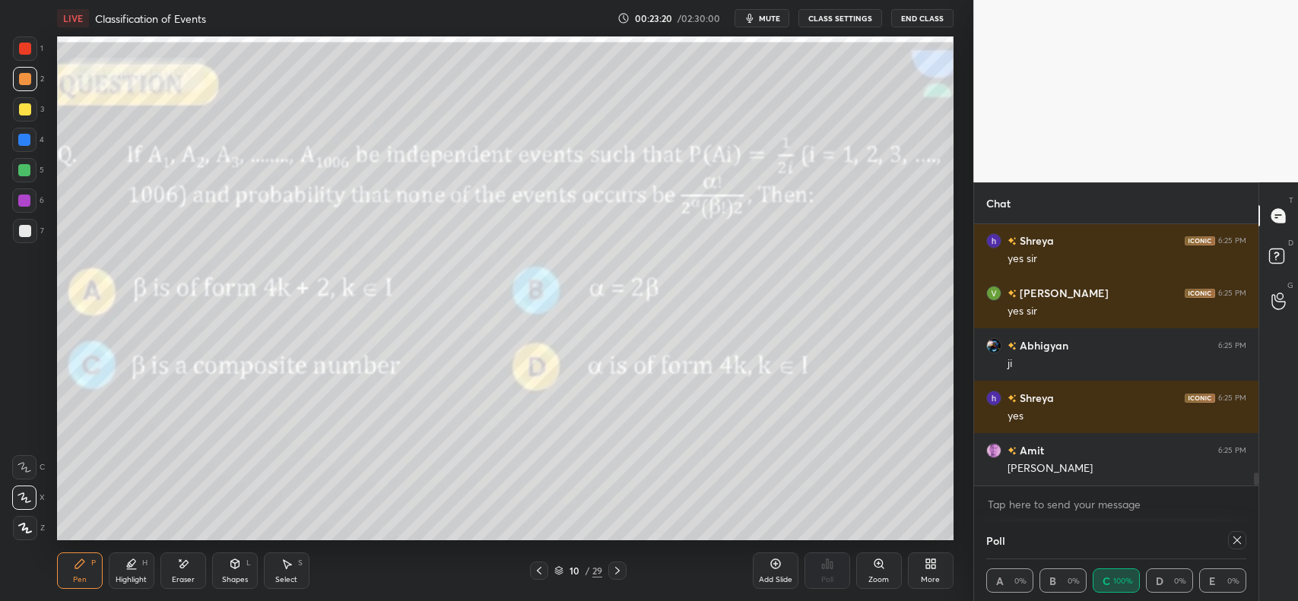
click at [766, 568] on div "Add Slide" at bounding box center [776, 571] width 46 height 36
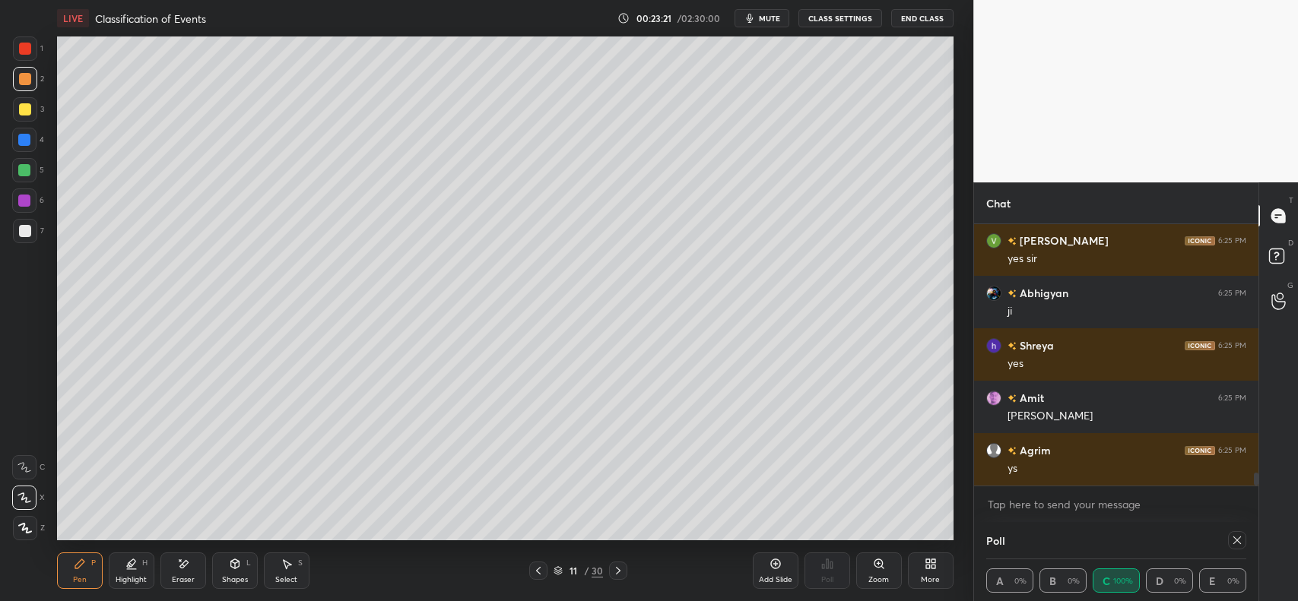
click at [30, 80] on div at bounding box center [25, 79] width 12 height 12
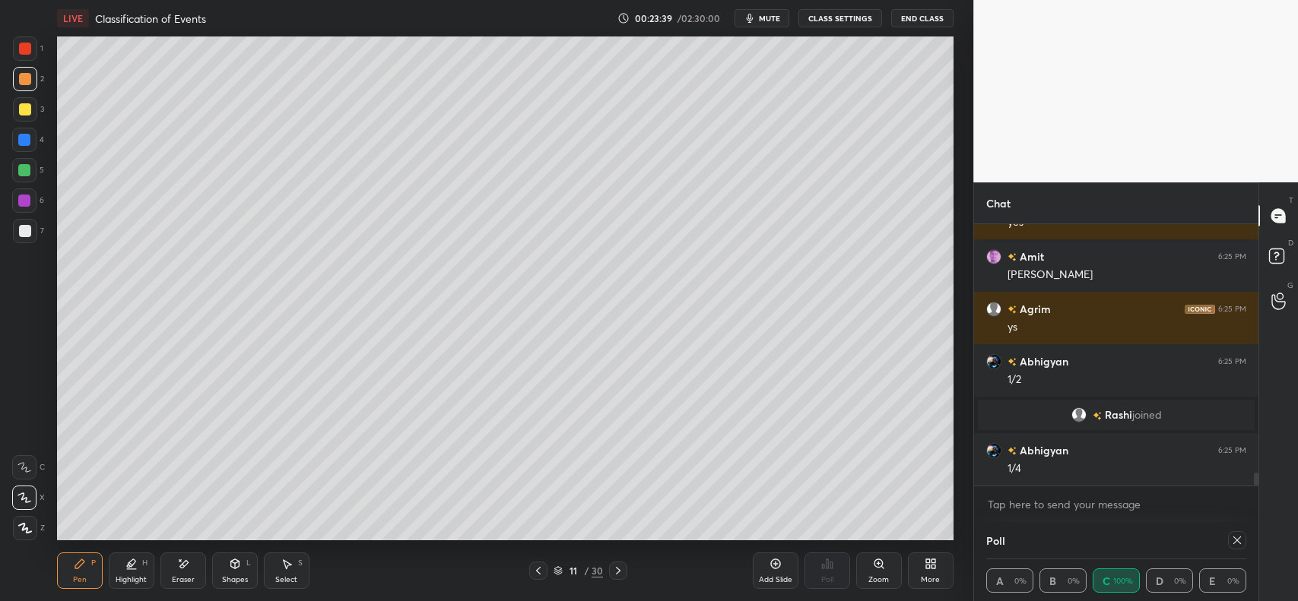
scroll to position [5099, 0]
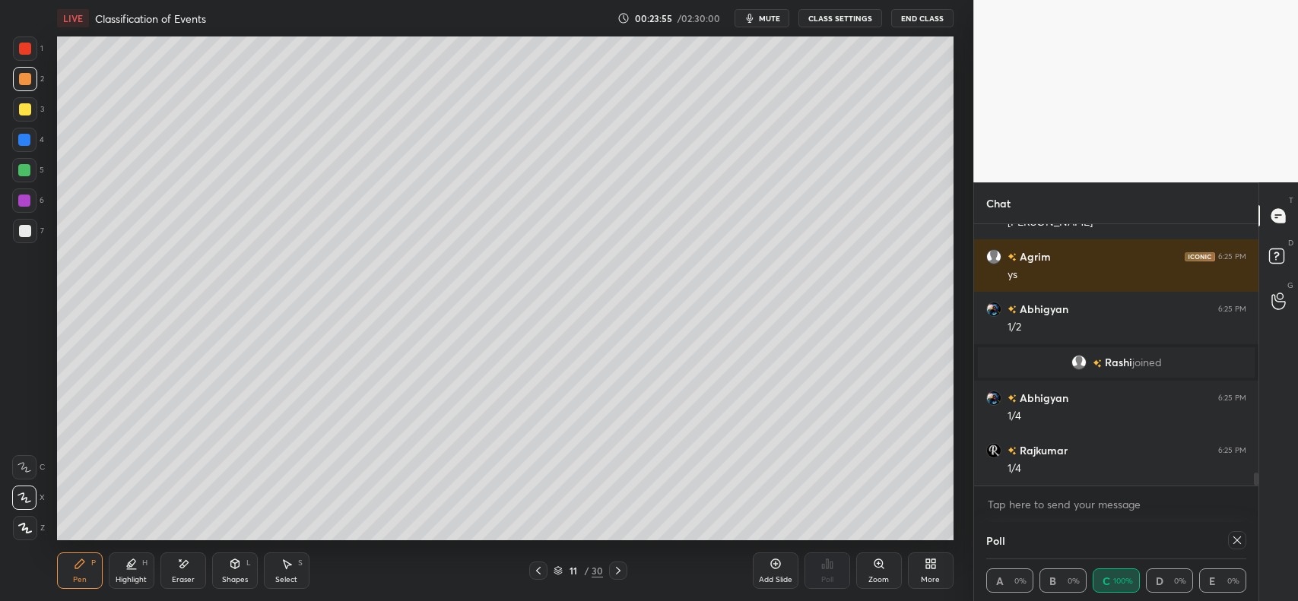
click at [544, 566] on icon at bounding box center [538, 571] width 12 height 12
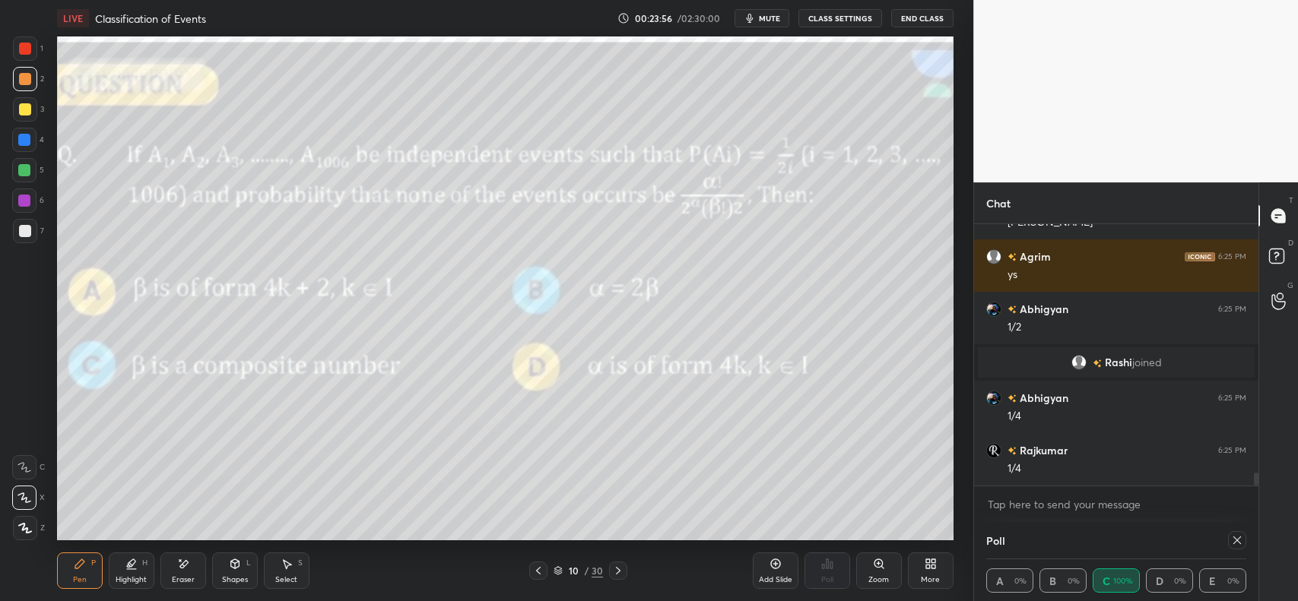
click at [618, 568] on icon at bounding box center [618, 571] width 12 height 12
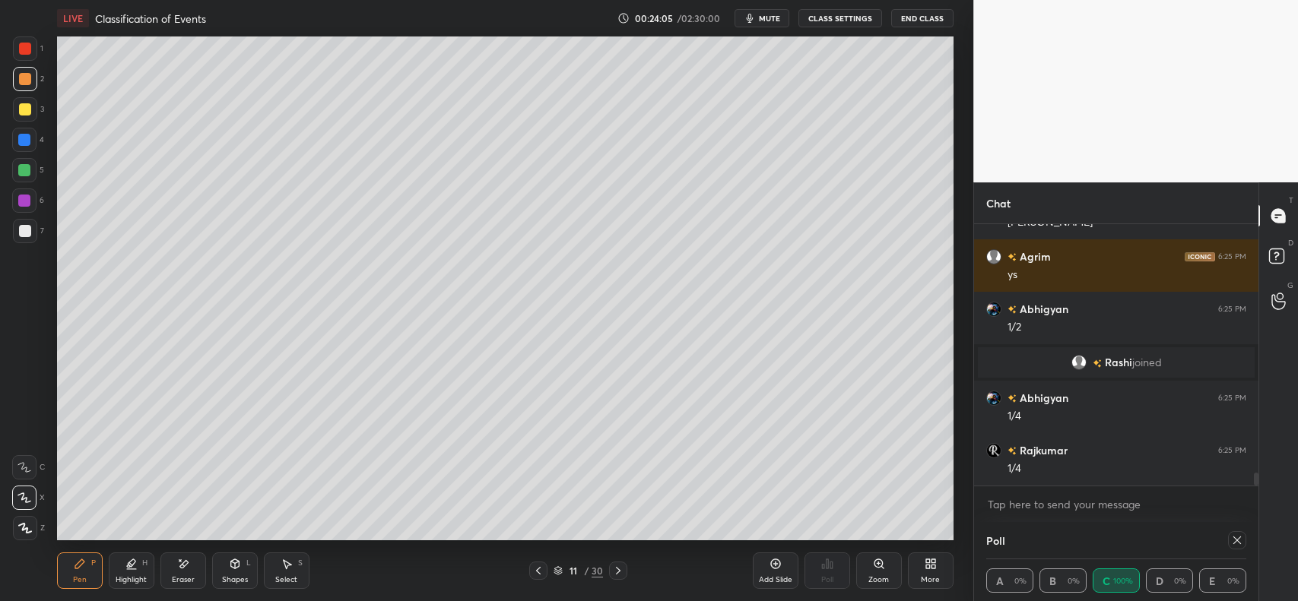
scroll to position [5151, 0]
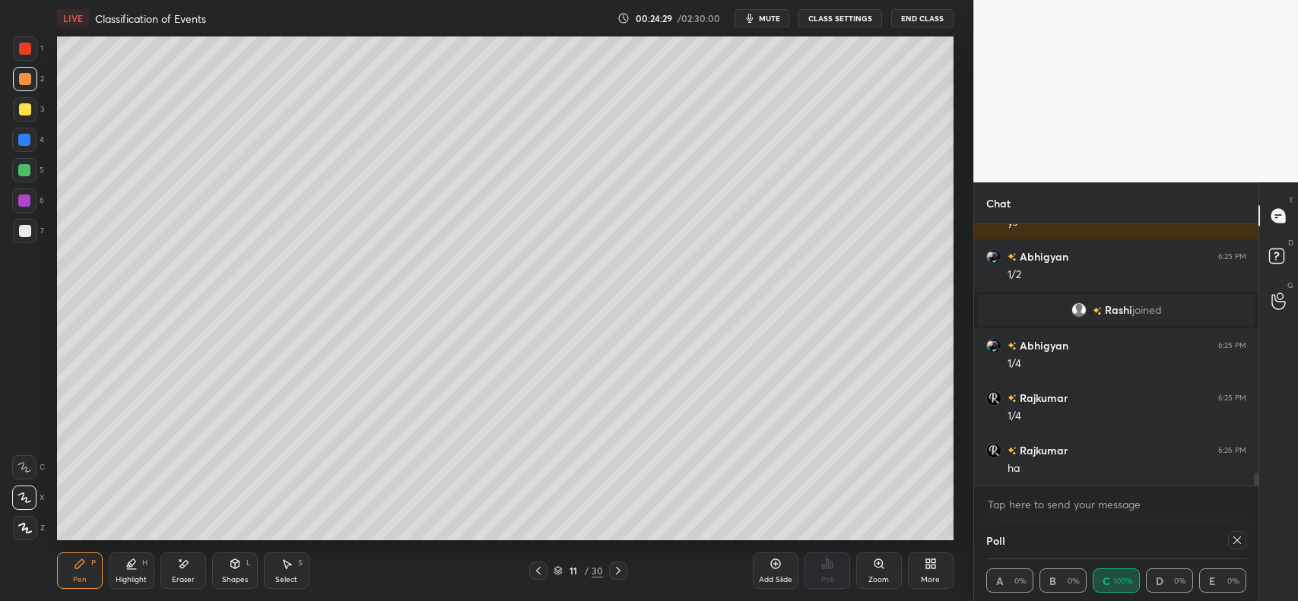
click at [17, 223] on div at bounding box center [25, 231] width 24 height 24
click at [180, 563] on icon at bounding box center [183, 564] width 12 height 13
click at [177, 563] on icon at bounding box center [183, 564] width 12 height 13
click at [24, 492] on icon at bounding box center [24, 498] width 12 height 13
click at [27, 465] on icon at bounding box center [24, 468] width 12 height 12
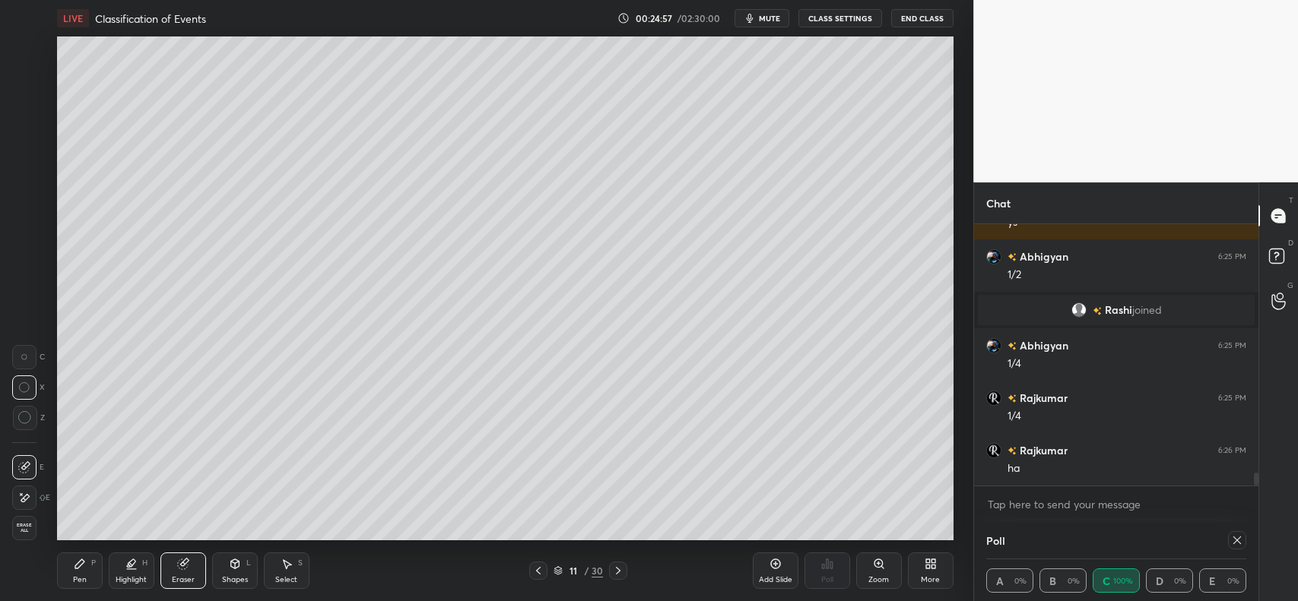
click at [24, 412] on circle at bounding box center [24, 418] width 12 height 12
click at [84, 571] on div "Pen P" at bounding box center [80, 571] width 46 height 36
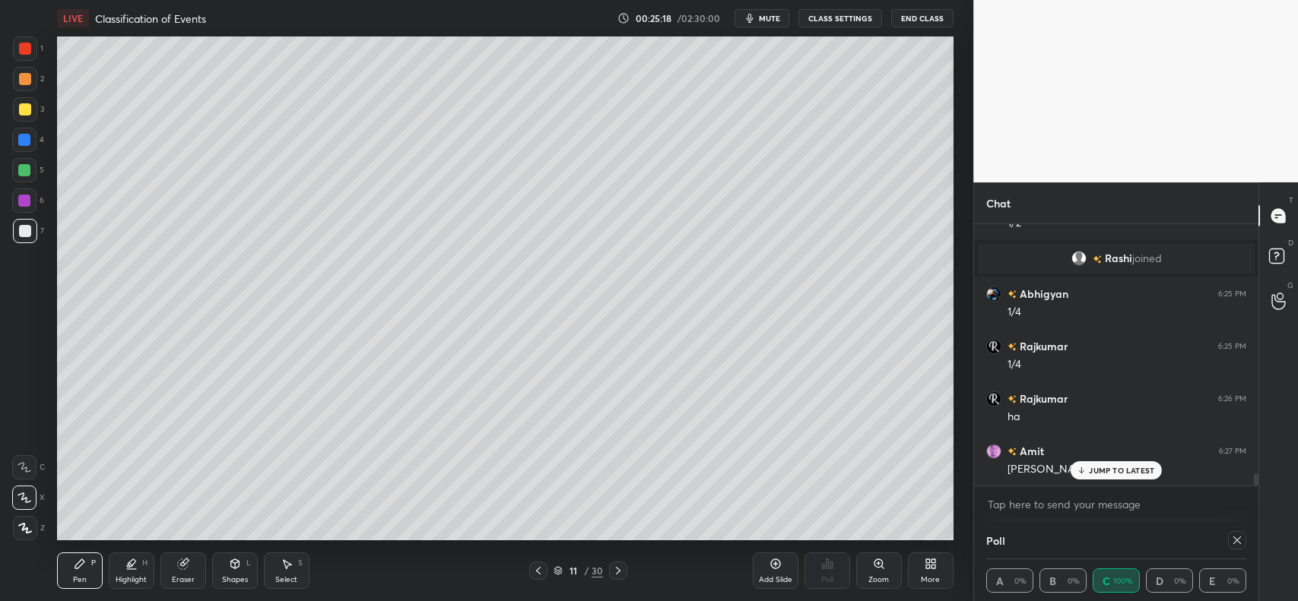
scroll to position [5256, 0]
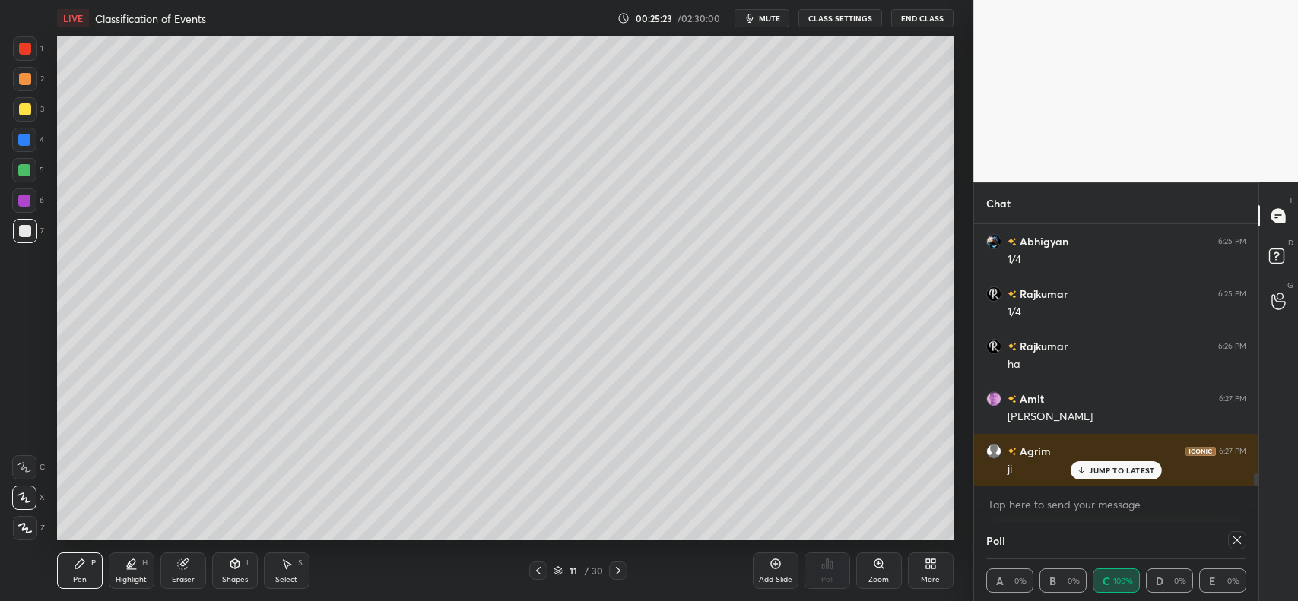
click at [19, 143] on div at bounding box center [24, 140] width 12 height 12
click at [23, 116] on div at bounding box center [25, 109] width 24 height 24
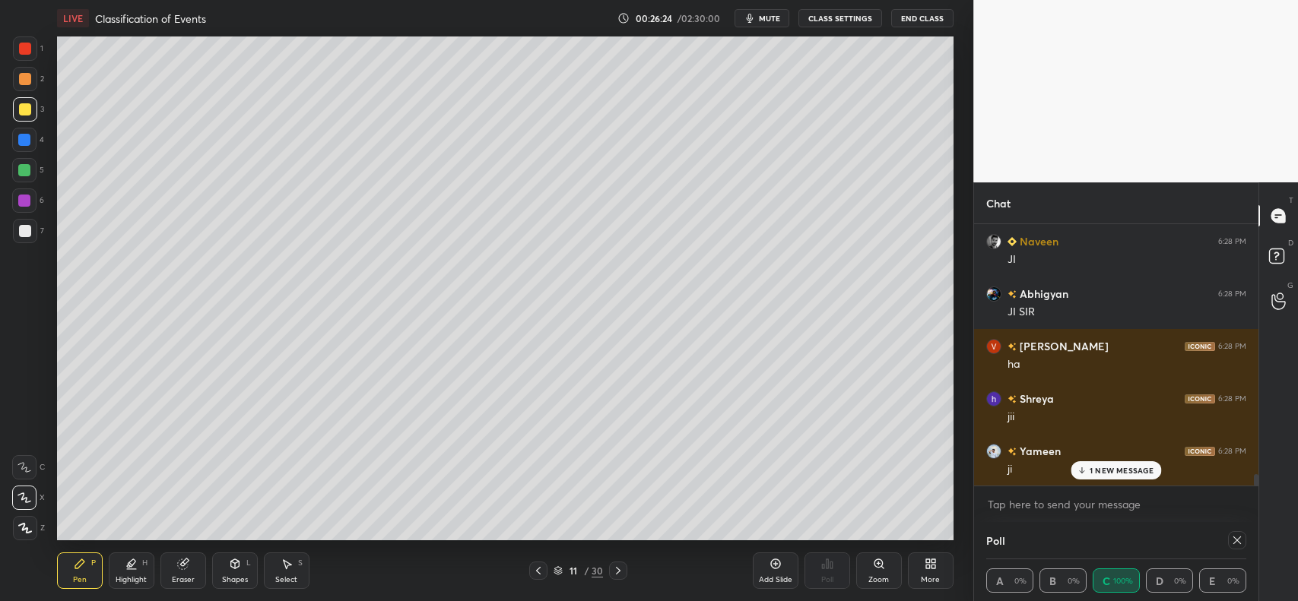
scroll to position [5780, 0]
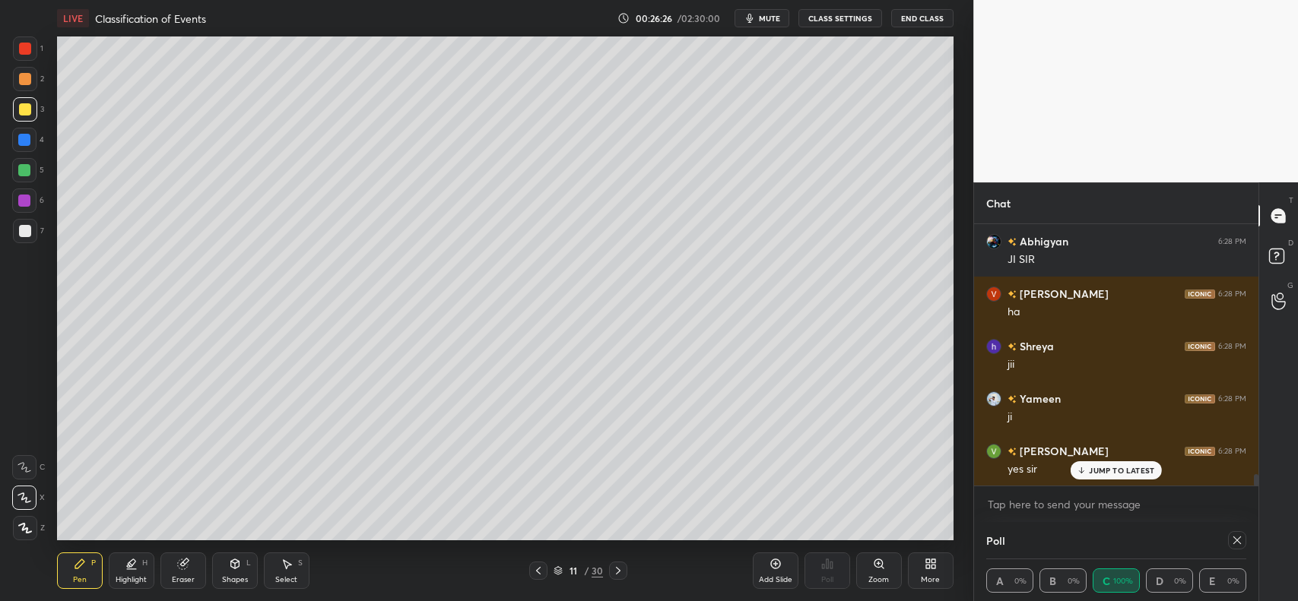
click at [24, 233] on div at bounding box center [25, 231] width 12 height 12
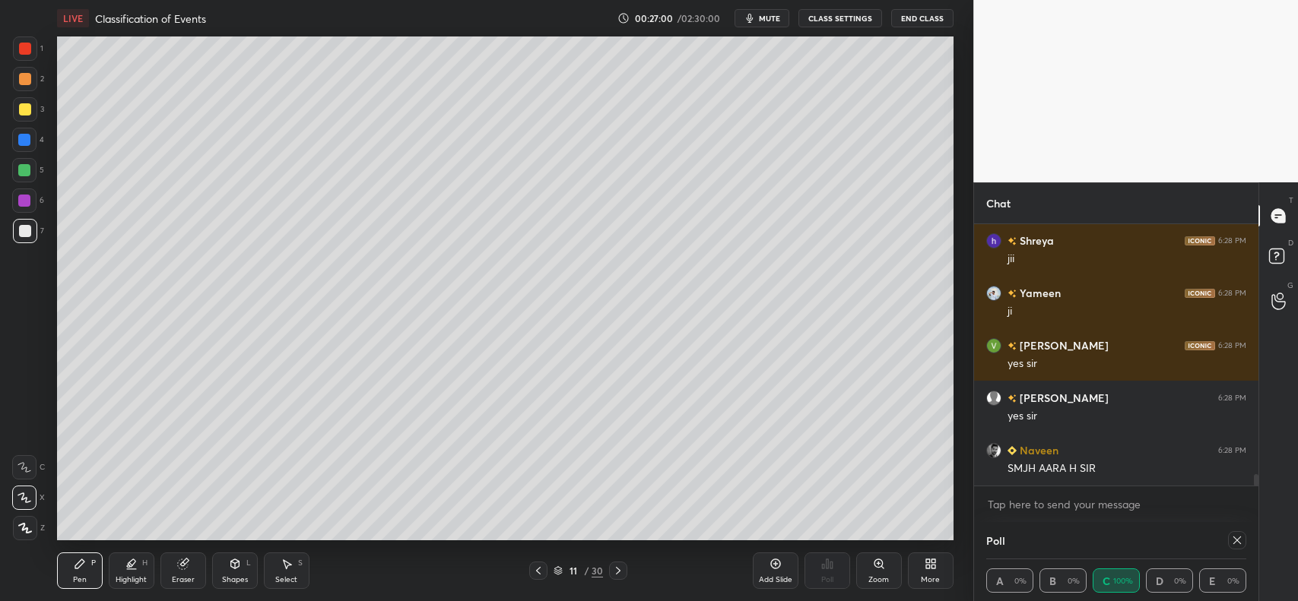
scroll to position [5938, 0]
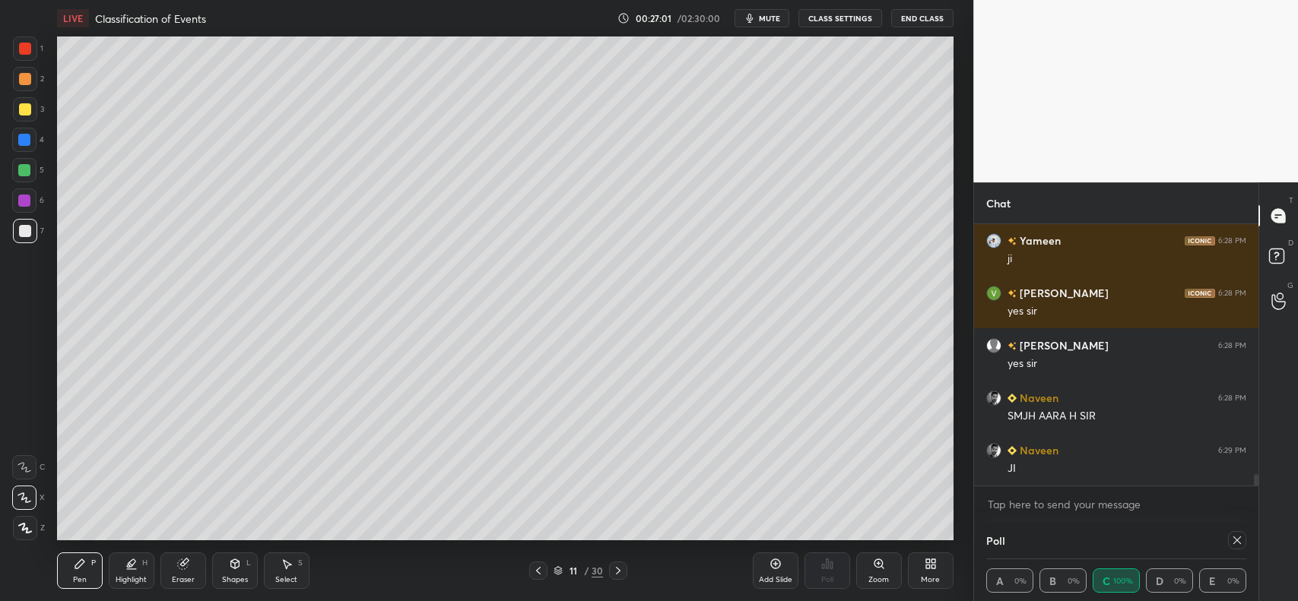
click at [538, 568] on icon at bounding box center [538, 571] width 12 height 12
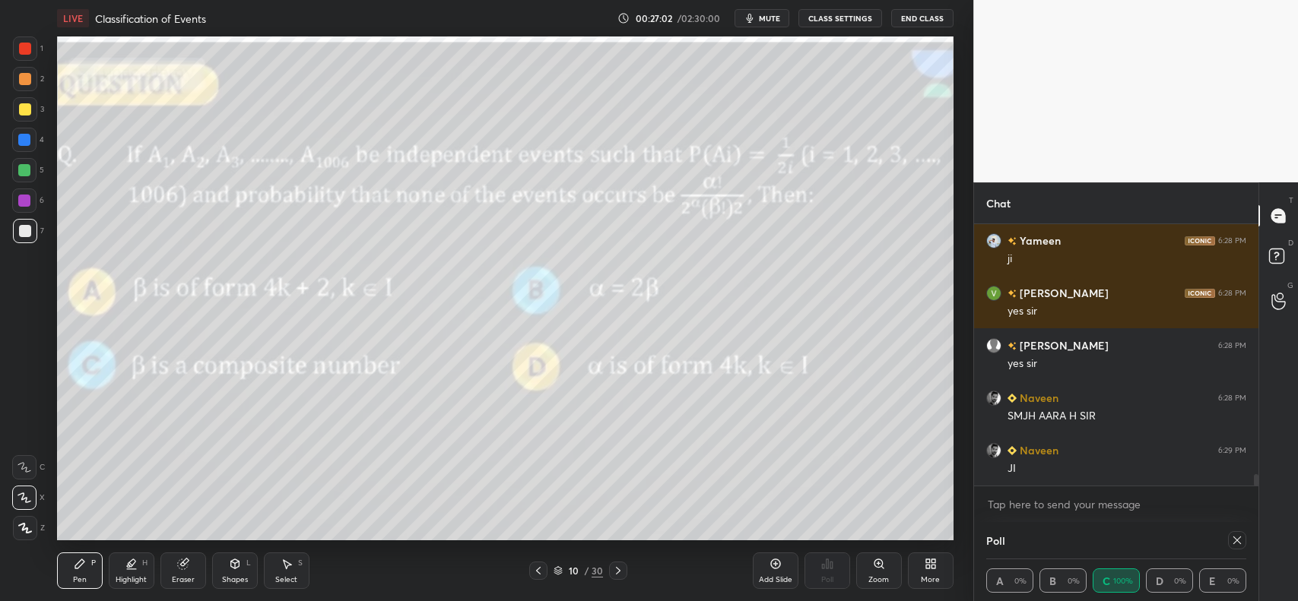
scroll to position [5990, 0]
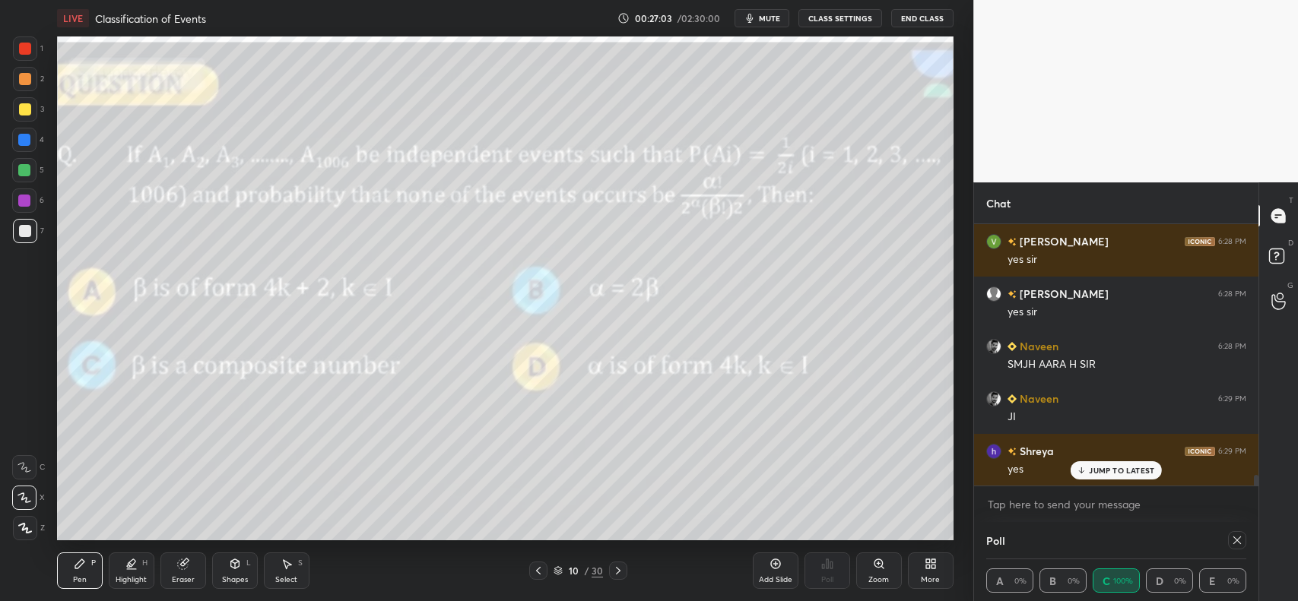
click at [620, 565] on icon at bounding box center [618, 571] width 12 height 12
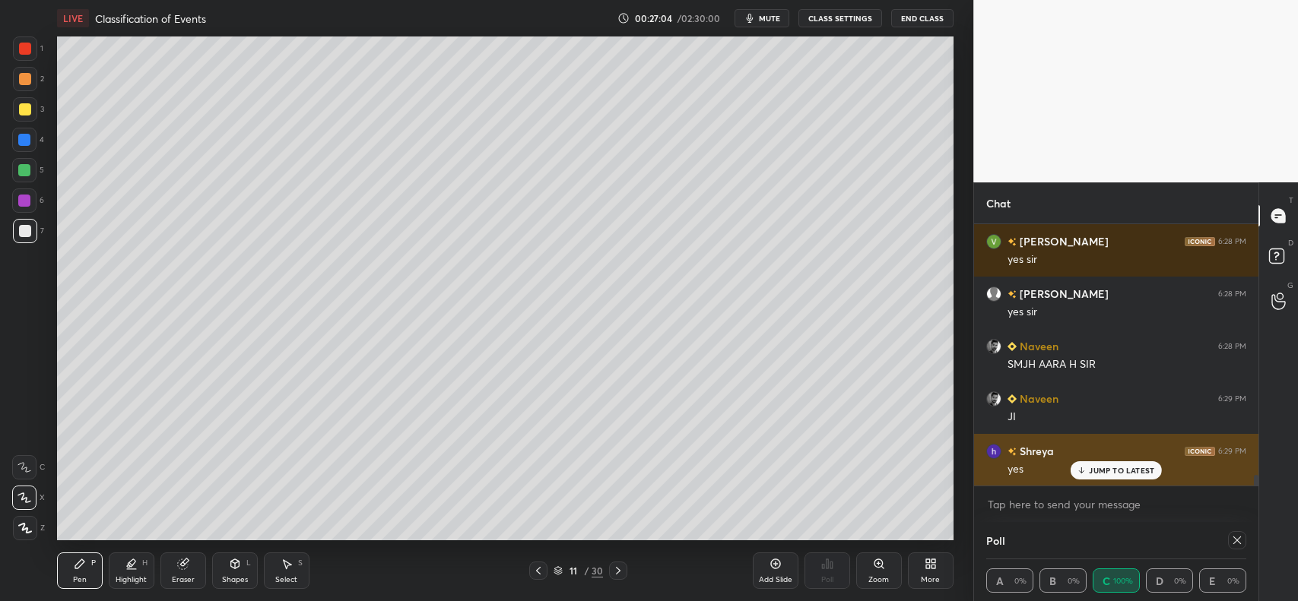
click at [1119, 469] on p "JUMP TO LATEST" at bounding box center [1121, 470] width 65 height 9
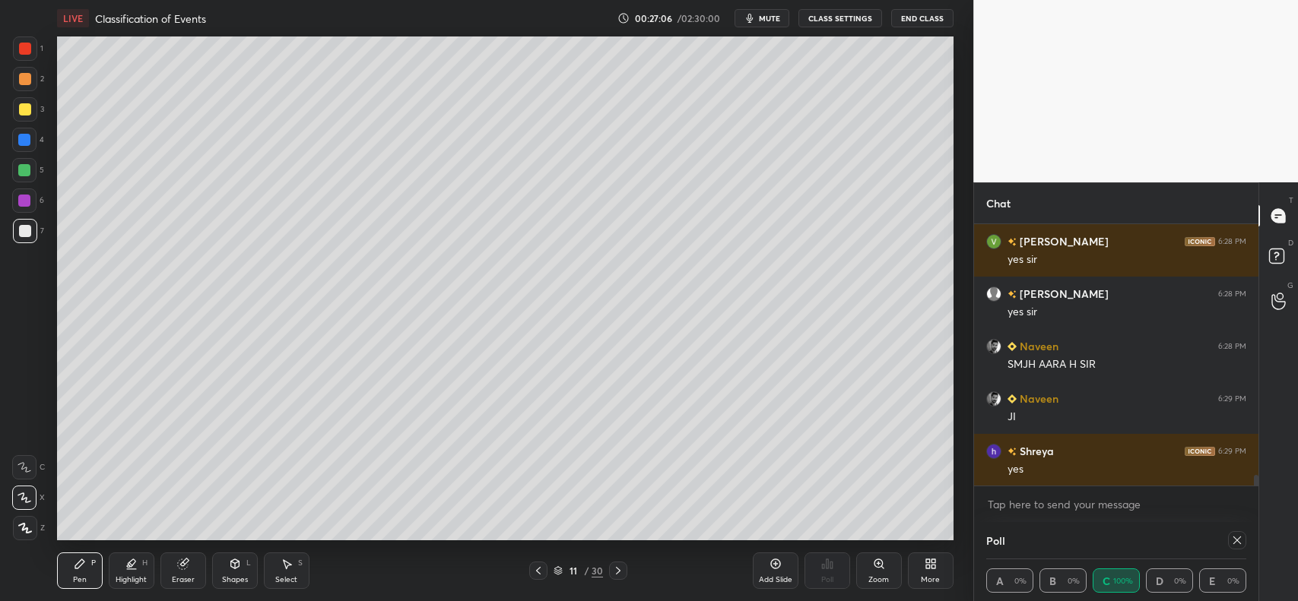
click at [289, 567] on icon at bounding box center [287, 564] width 12 height 12
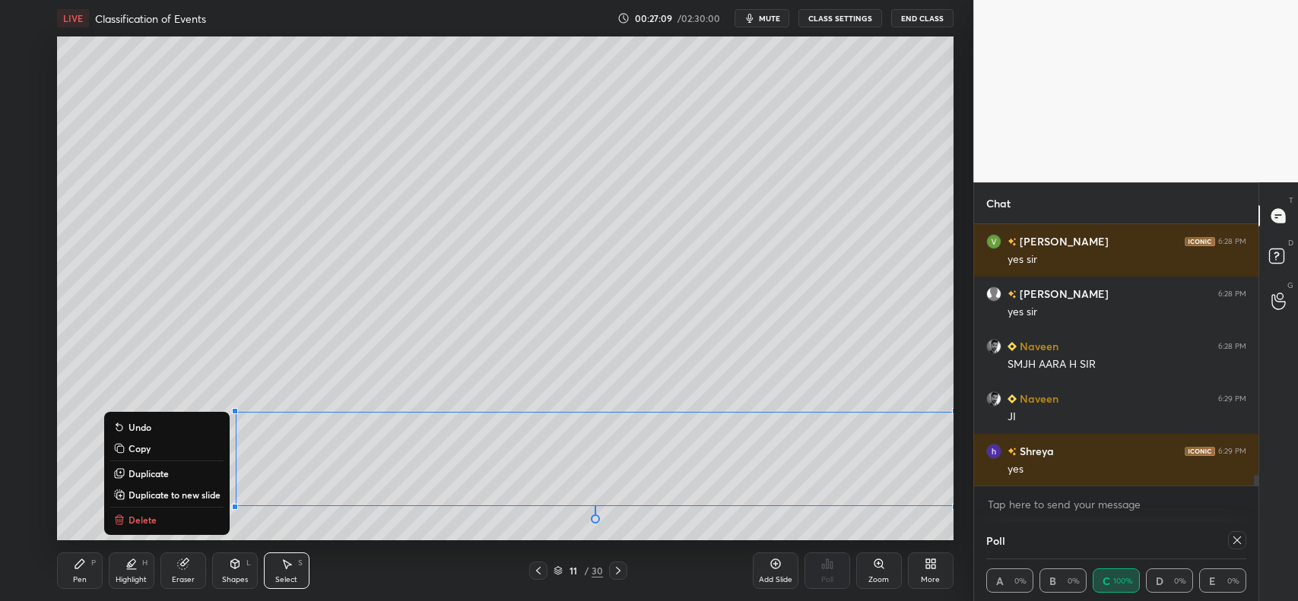
click at [144, 443] on p "Copy" at bounding box center [140, 449] width 22 height 12
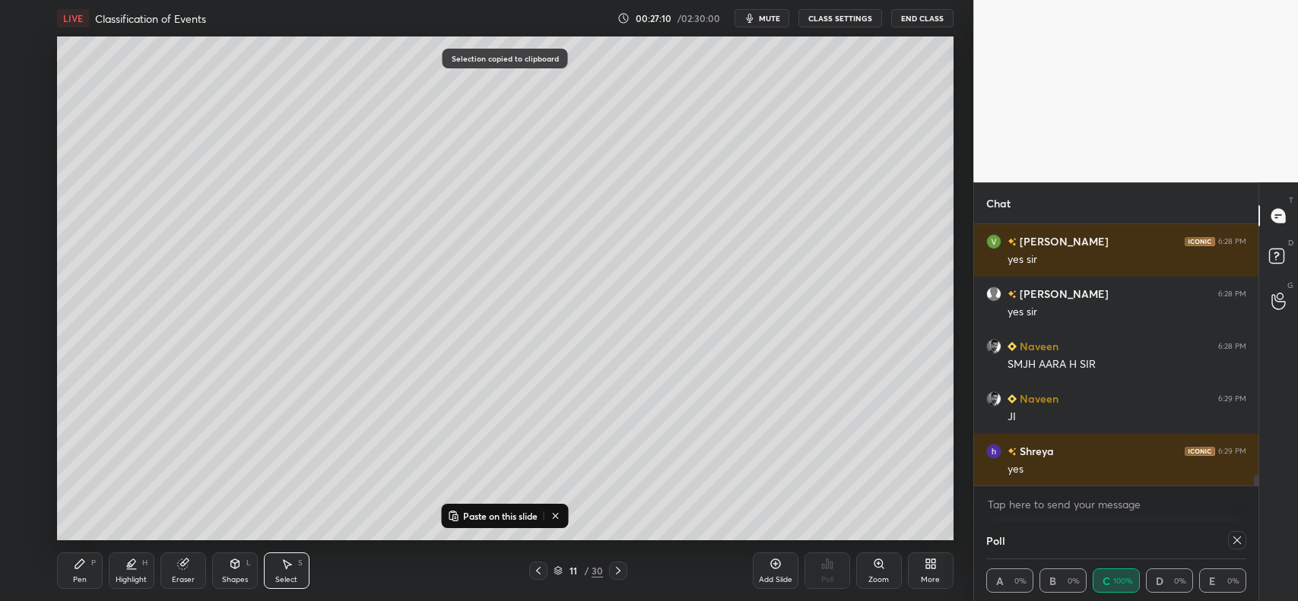
click at [773, 567] on icon at bounding box center [775, 565] width 10 height 10
click at [493, 513] on p "Paste on this slide" at bounding box center [500, 516] width 75 height 12
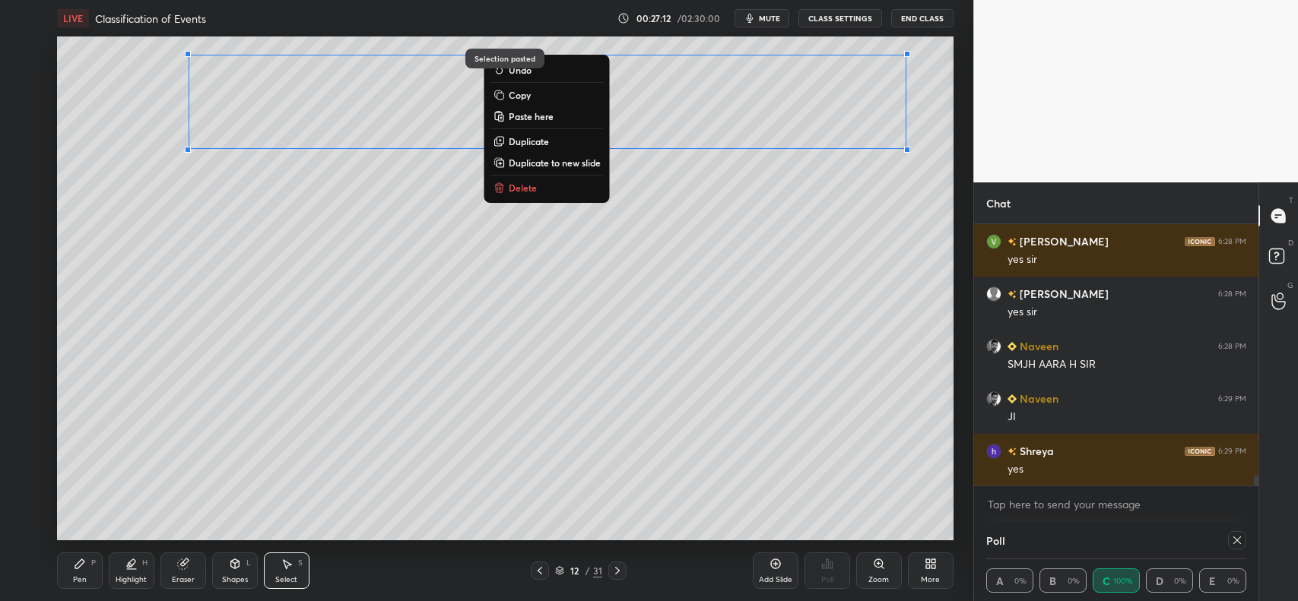
click at [472, 310] on div "0 ° Undo Copy Paste here Duplicate Duplicate to new slide Delete" at bounding box center [505, 288] width 896 height 504
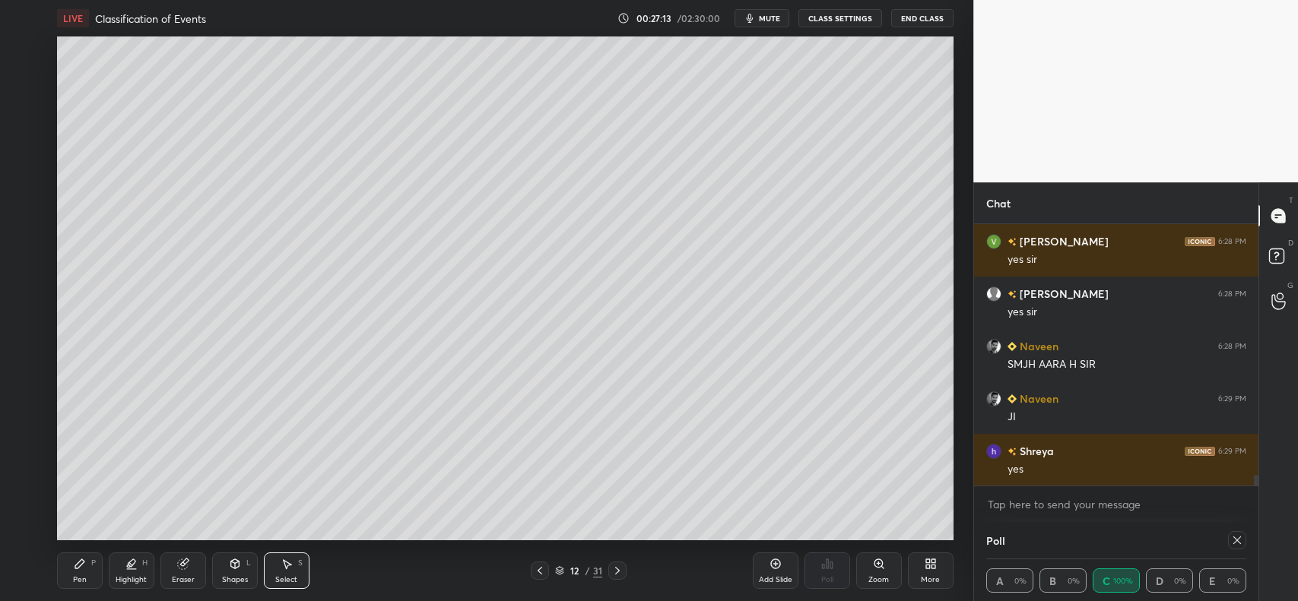
click at [82, 568] on icon at bounding box center [80, 564] width 12 height 12
click at [540, 571] on icon at bounding box center [540, 571] width 12 height 12
click at [621, 569] on icon at bounding box center [617, 571] width 12 height 12
click at [538, 569] on icon at bounding box center [540, 571] width 12 height 12
click at [186, 568] on icon at bounding box center [183, 564] width 12 height 12
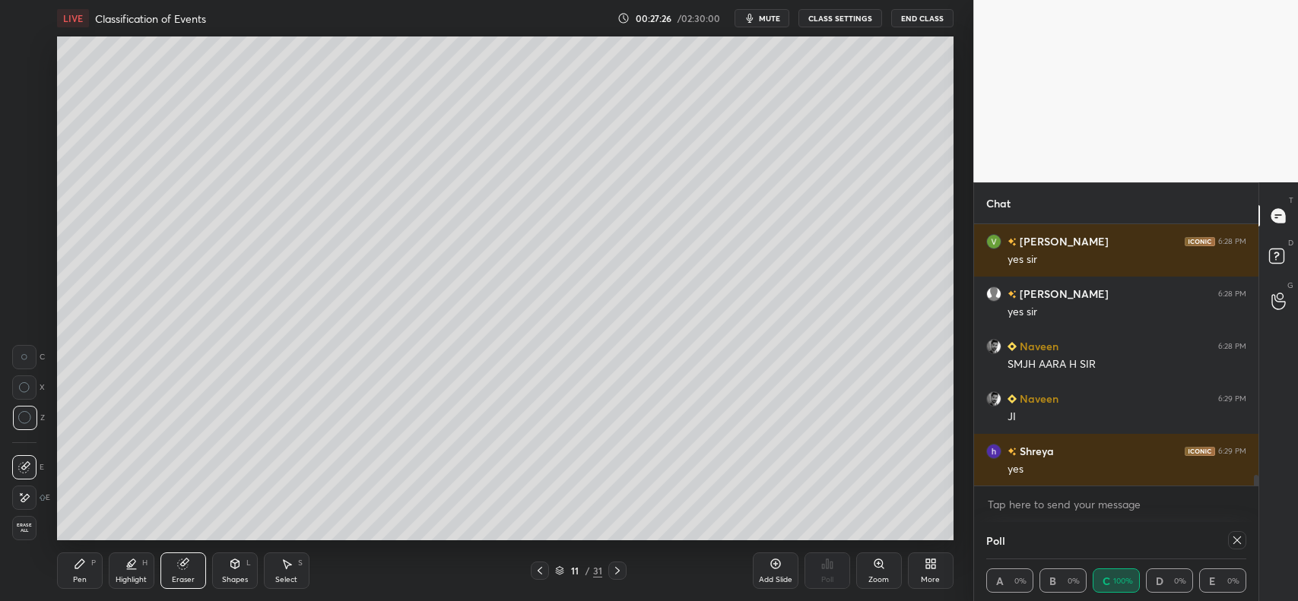
click at [614, 570] on icon at bounding box center [617, 571] width 12 height 12
click at [92, 576] on div "Pen P" at bounding box center [80, 571] width 46 height 36
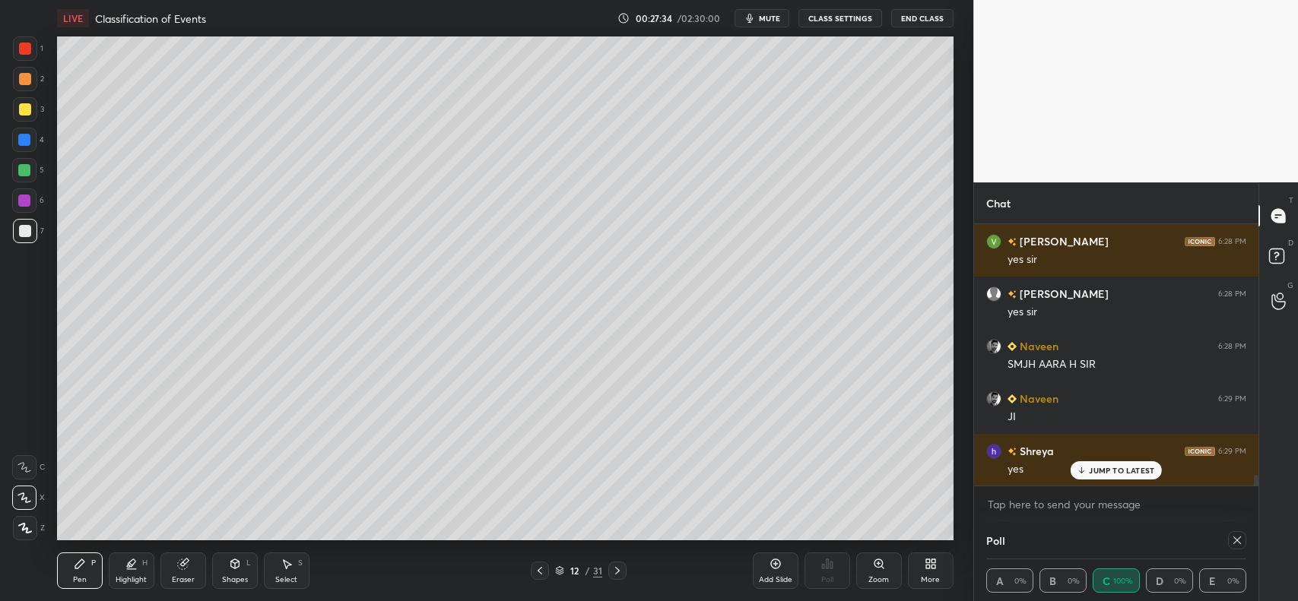
scroll to position [6043, 0]
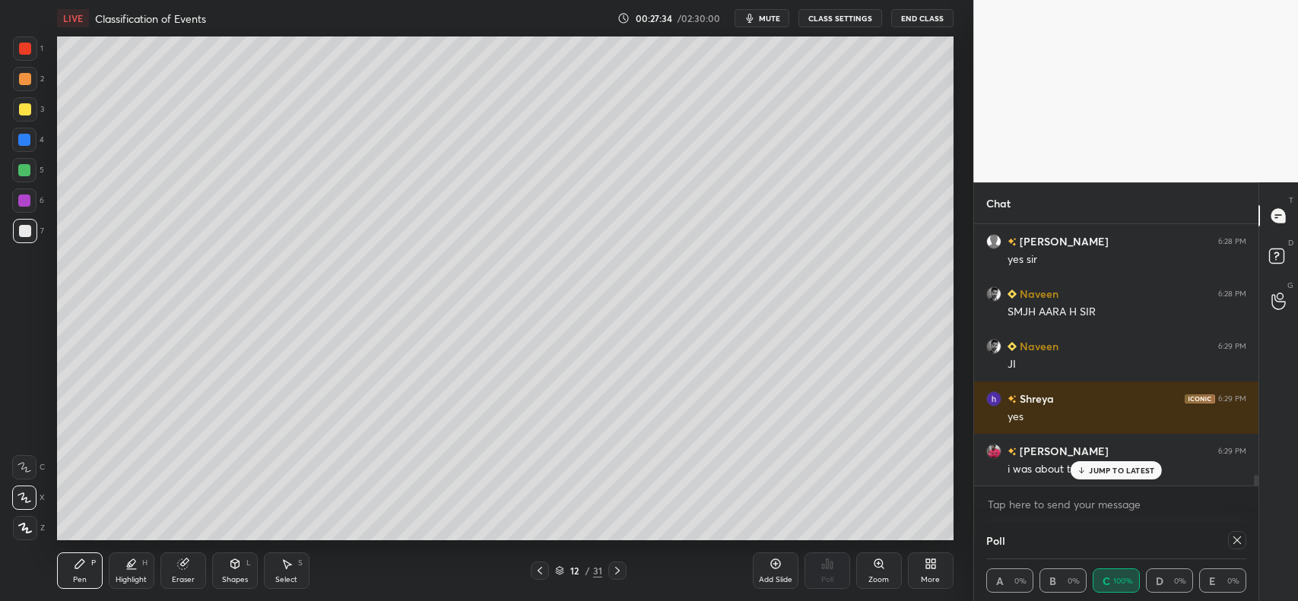
click at [77, 563] on icon at bounding box center [80, 564] width 12 height 12
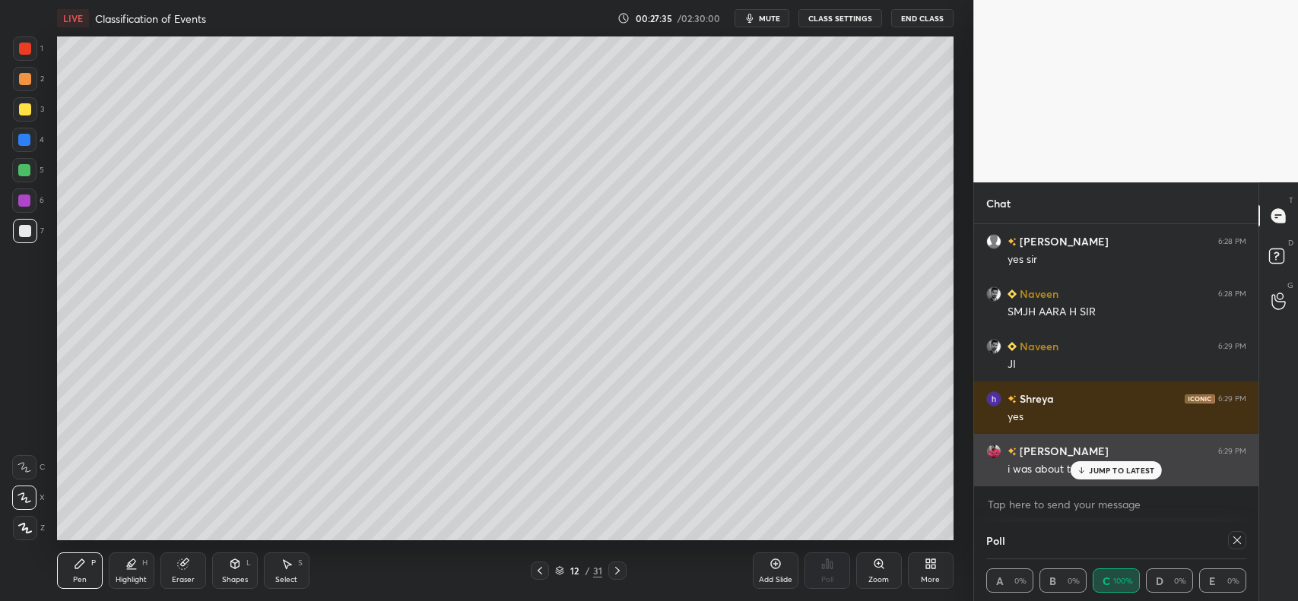
click at [1100, 470] on p "JUMP TO LATEST" at bounding box center [1121, 470] width 65 height 9
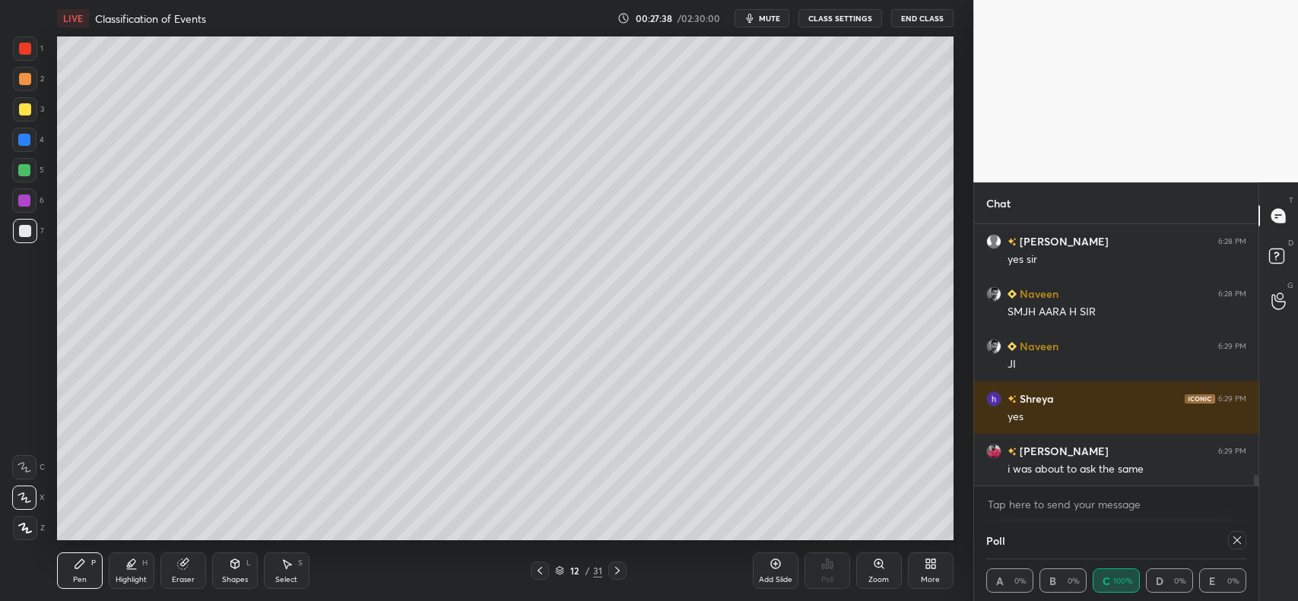
scroll to position [6096, 0]
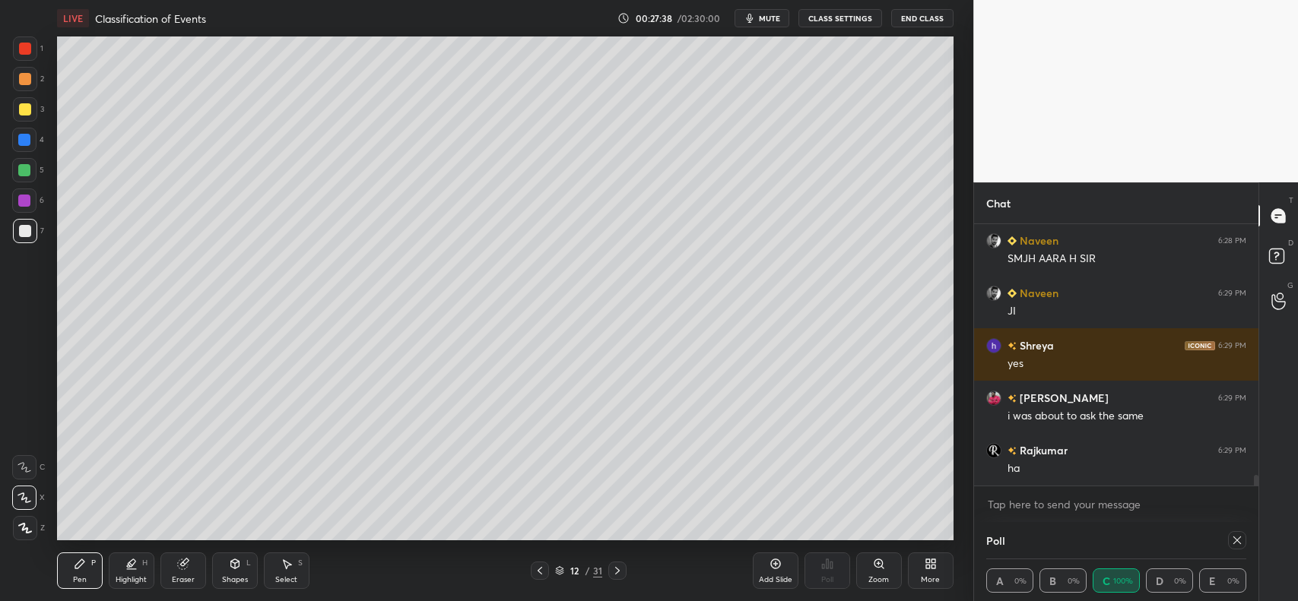
click at [179, 566] on icon at bounding box center [182, 565] width 10 height 10
click at [126, 568] on icon at bounding box center [131, 564] width 12 height 12
click at [17, 525] on div at bounding box center [24, 528] width 24 height 24
click at [173, 569] on div "Eraser" at bounding box center [183, 571] width 46 height 36
click at [27, 528] on span "Erase all" at bounding box center [24, 528] width 23 height 11
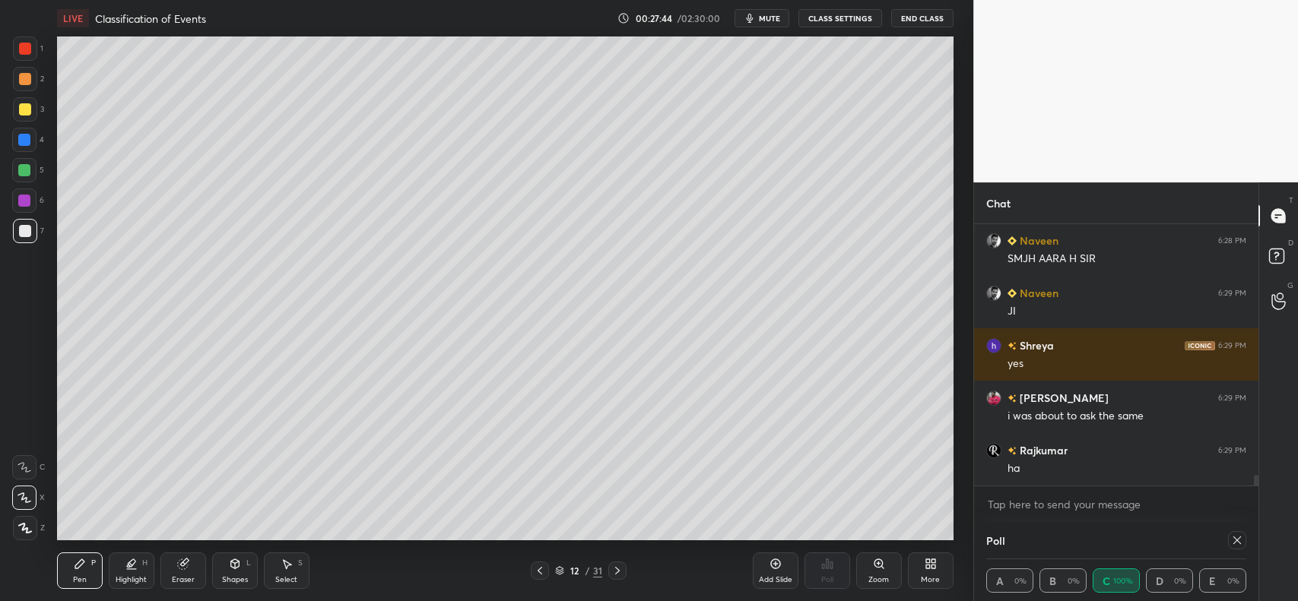
scroll to position [6148, 0]
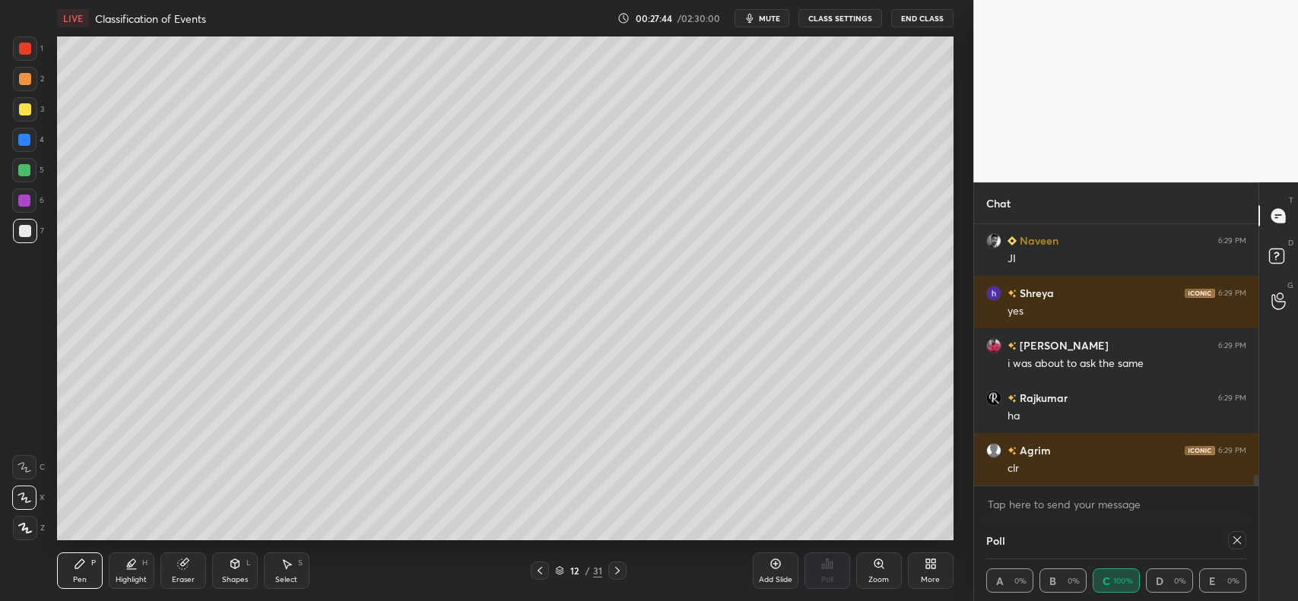
click at [84, 568] on icon at bounding box center [80, 564] width 12 height 12
click at [27, 230] on div at bounding box center [25, 231] width 12 height 12
click at [540, 576] on icon at bounding box center [540, 571] width 12 height 12
click at [289, 569] on icon at bounding box center [287, 564] width 12 height 12
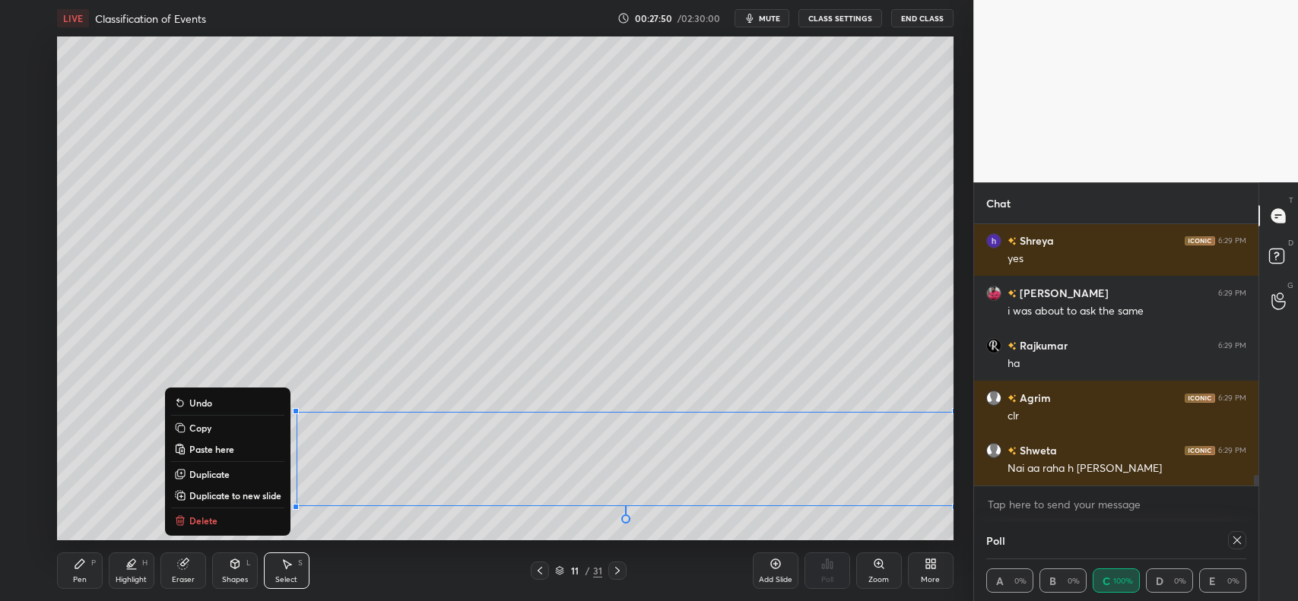
click at [204, 422] on p "Copy" at bounding box center [200, 428] width 22 height 12
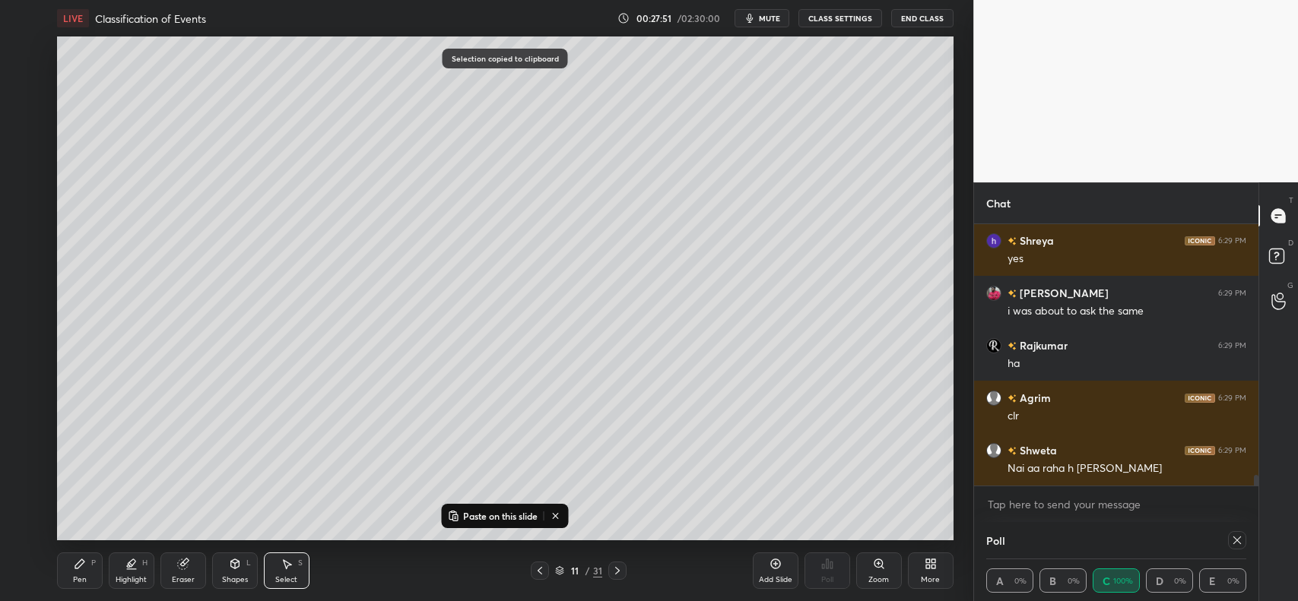
click at [618, 570] on icon at bounding box center [617, 571] width 5 height 8
click at [506, 517] on p "Paste on this slide" at bounding box center [500, 516] width 75 height 12
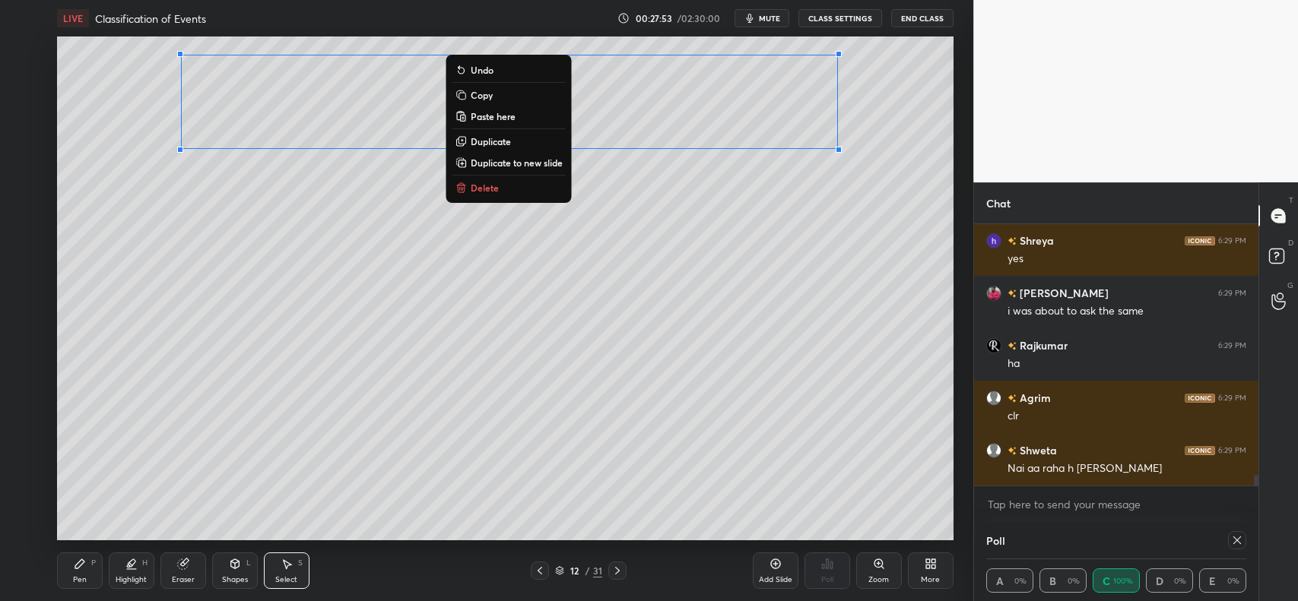
click at [465, 295] on div "0 ° Undo Copy Paste here Duplicate Duplicate to new slide Delete" at bounding box center [505, 288] width 896 height 504
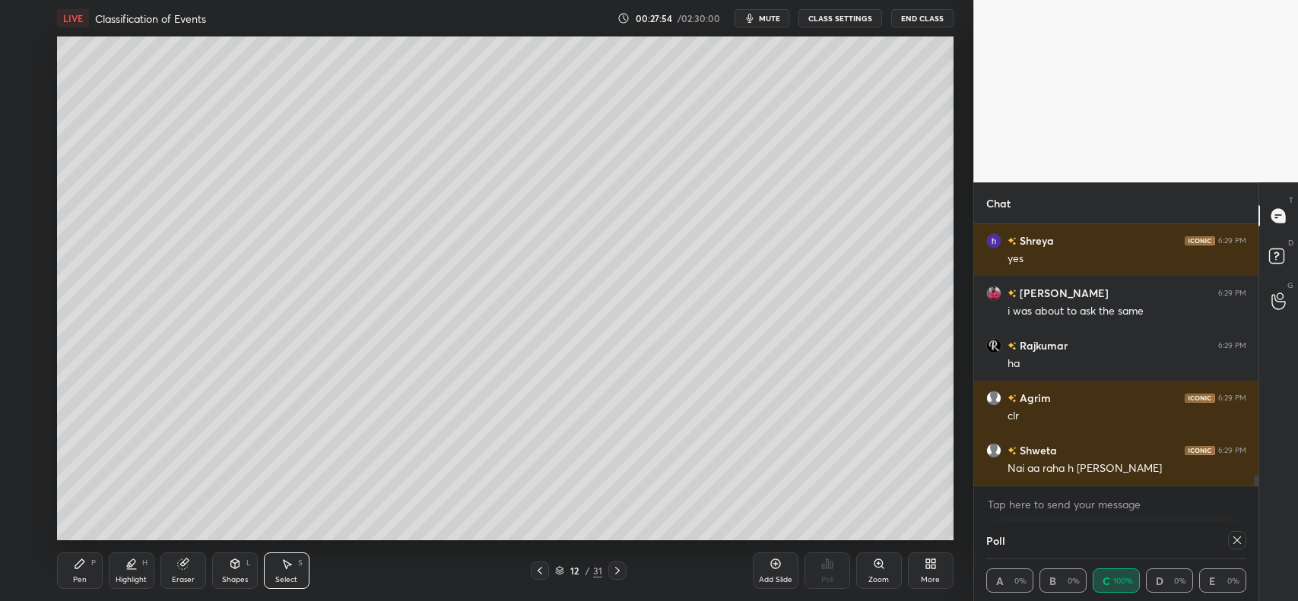
click at [81, 571] on div "Pen P" at bounding box center [80, 571] width 46 height 36
click at [177, 560] on icon at bounding box center [183, 564] width 12 height 12
click at [23, 527] on span "Erase all" at bounding box center [24, 528] width 23 height 11
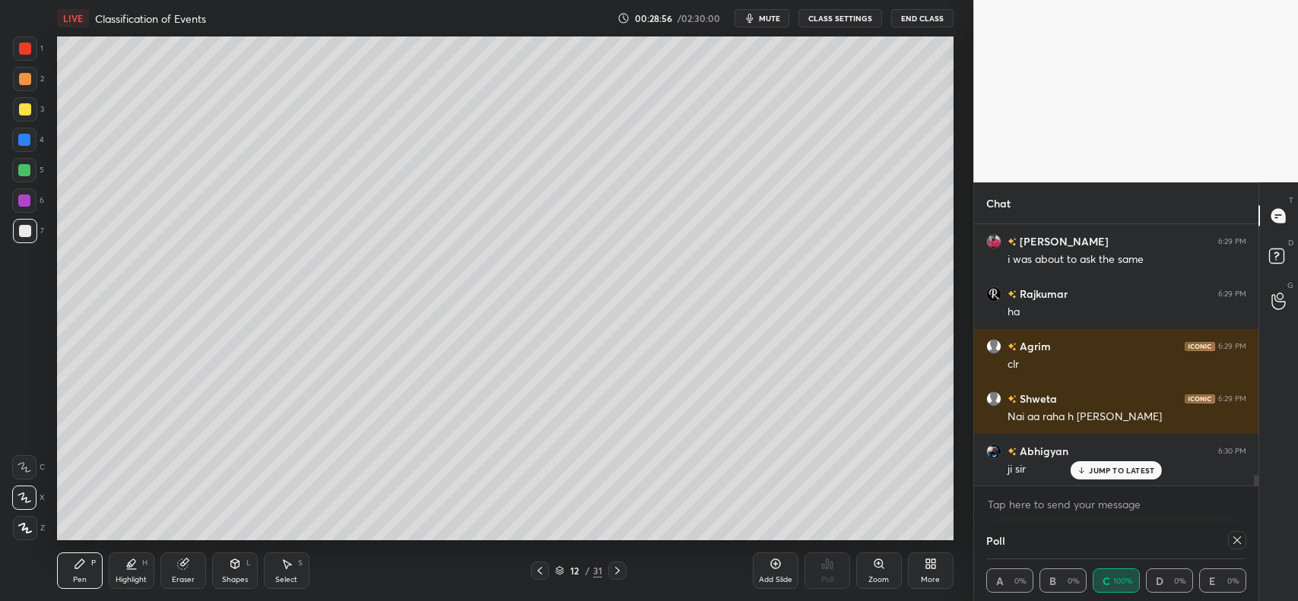
click at [233, 568] on icon at bounding box center [234, 564] width 8 height 9
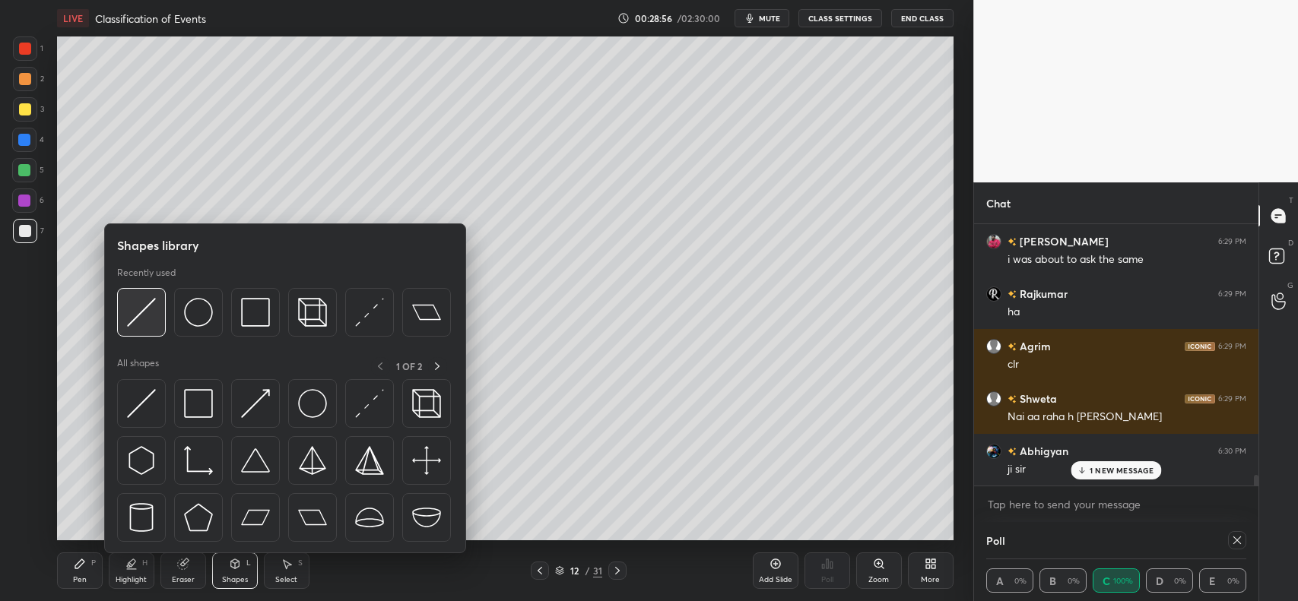
scroll to position [6305, 0]
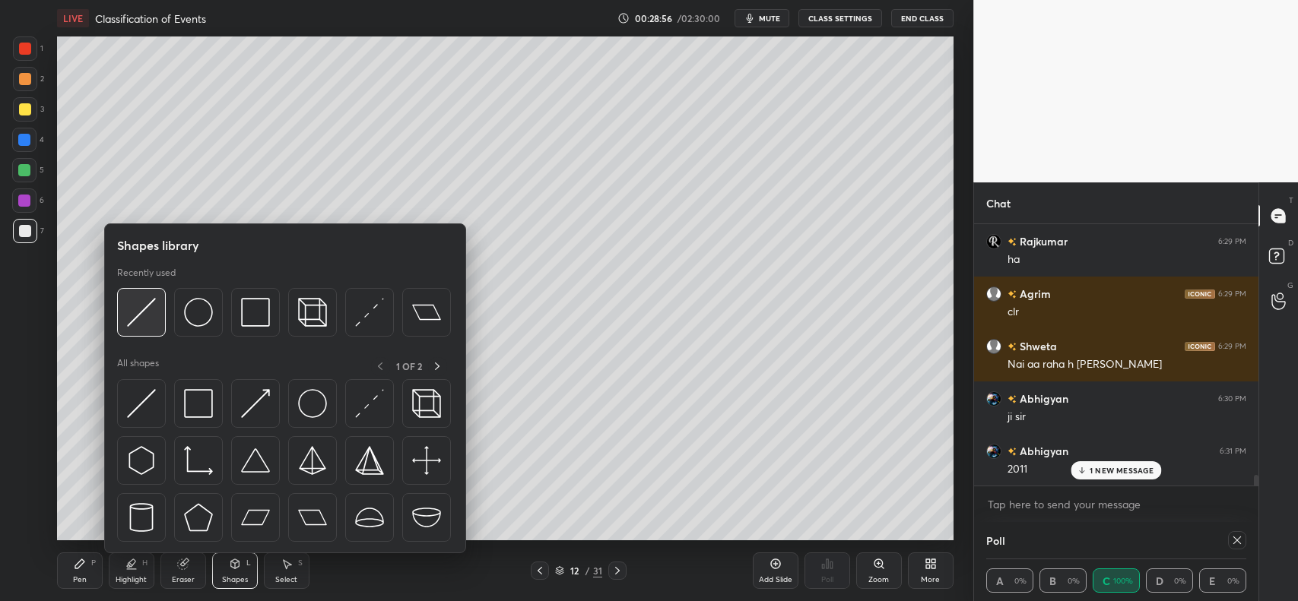
click at [146, 301] on img at bounding box center [141, 312] width 29 height 29
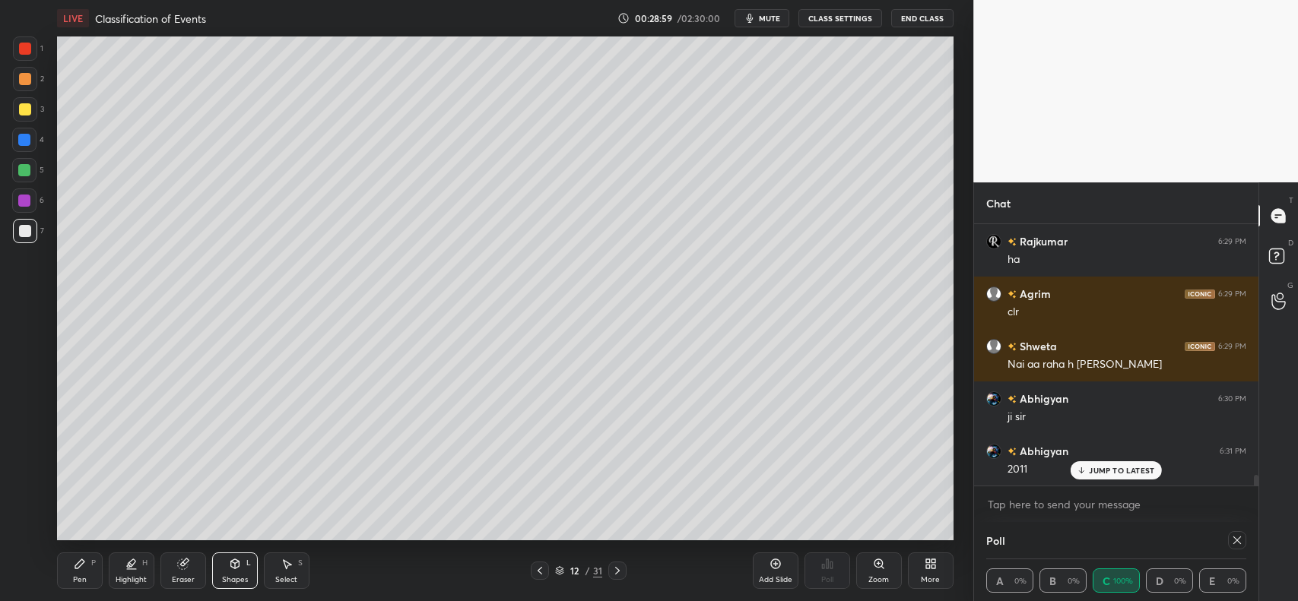
click at [78, 563] on icon at bounding box center [80, 564] width 12 height 12
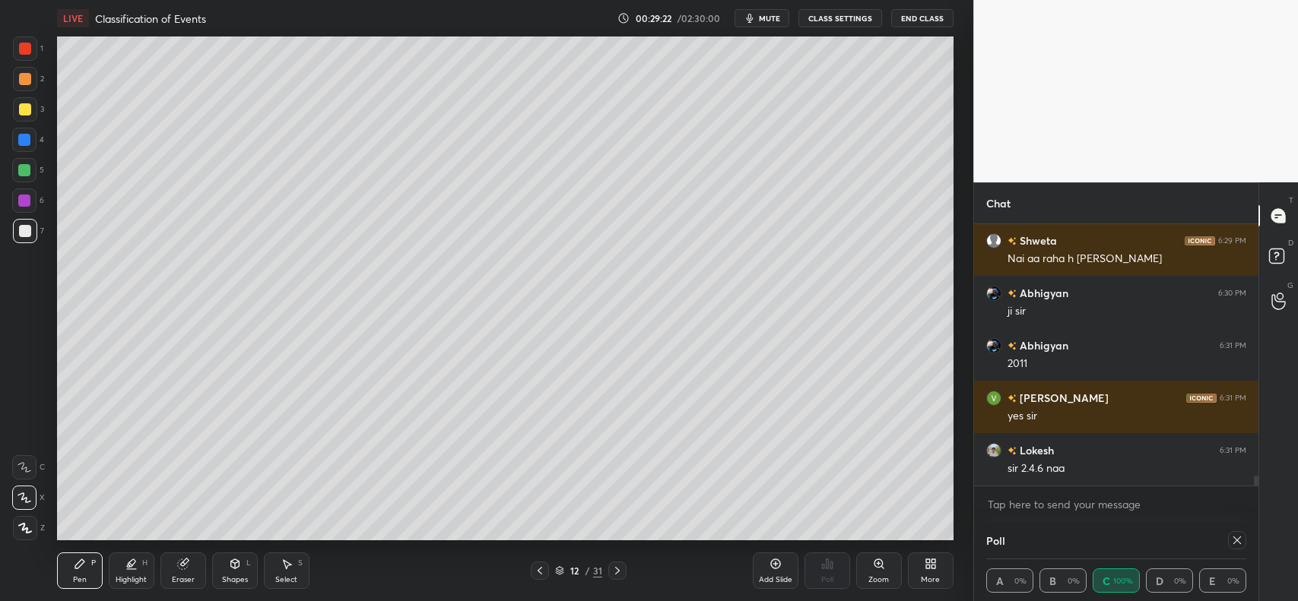
scroll to position [6463, 0]
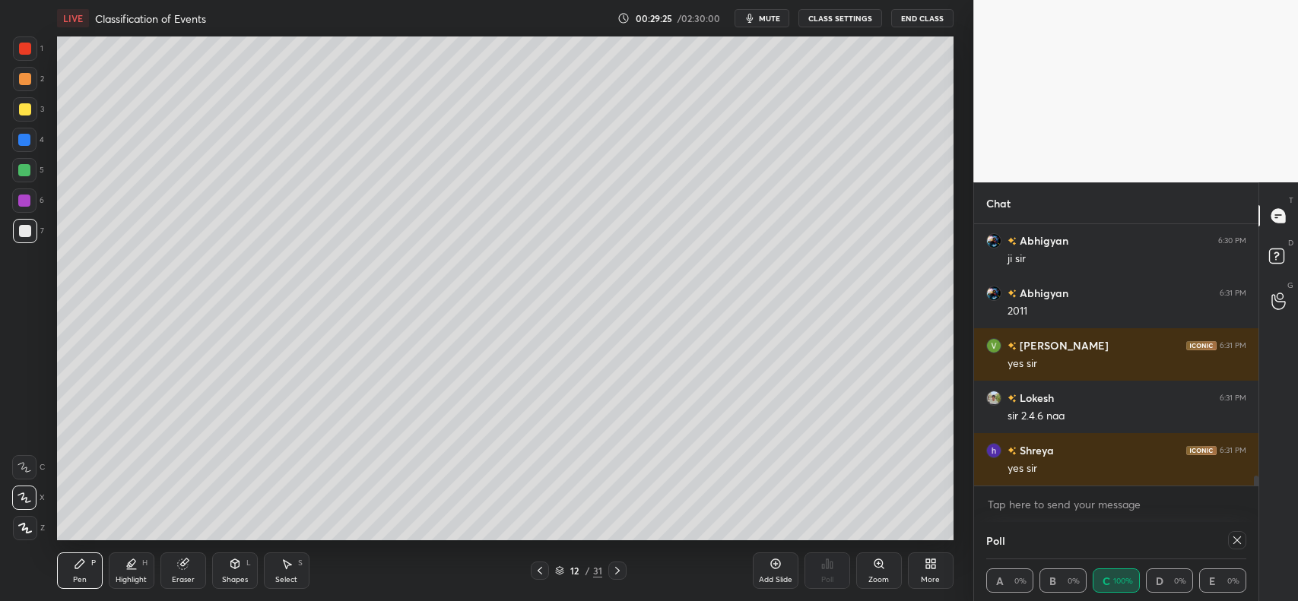
click at [176, 563] on div "Eraser" at bounding box center [183, 571] width 46 height 36
click at [81, 570] on icon at bounding box center [80, 564] width 12 height 12
click at [544, 564] on div at bounding box center [540, 571] width 18 height 18
click at [541, 569] on icon at bounding box center [540, 571] width 5 height 8
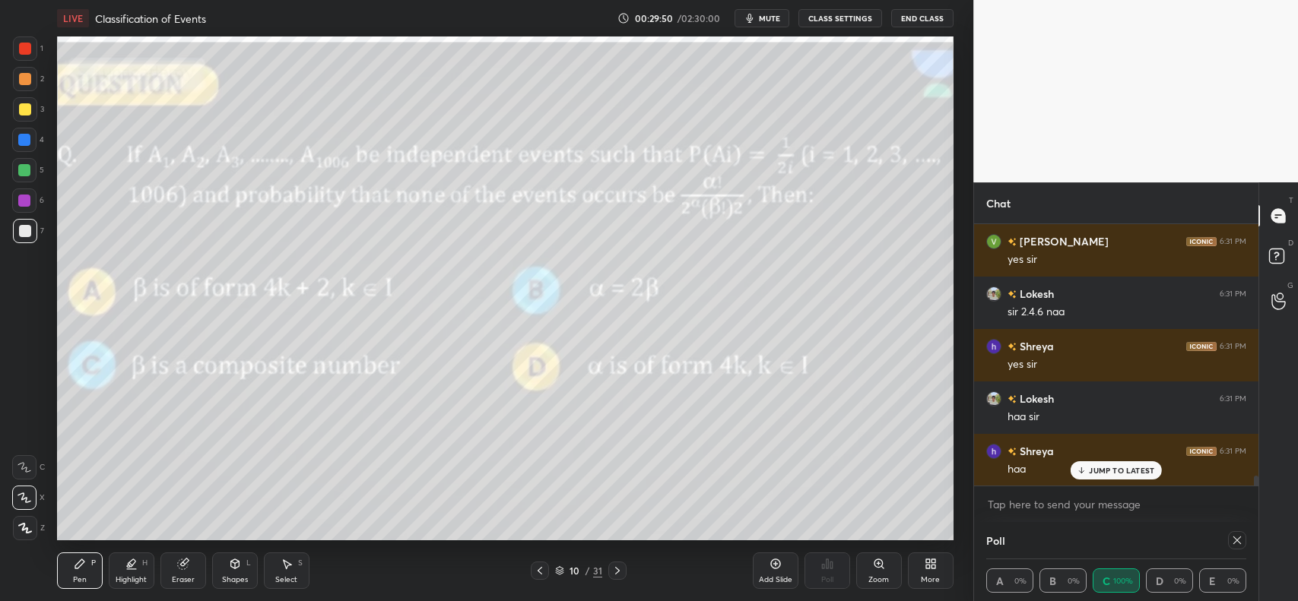
scroll to position [6620, 0]
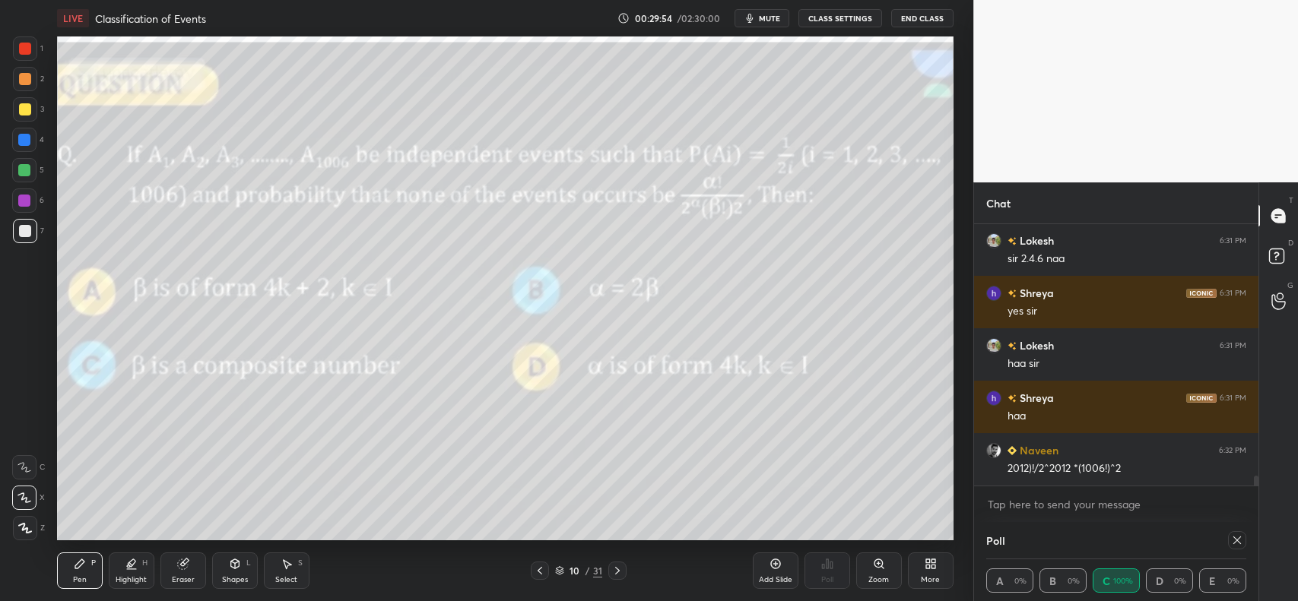
click at [297, 571] on div "Select S" at bounding box center [287, 571] width 46 height 36
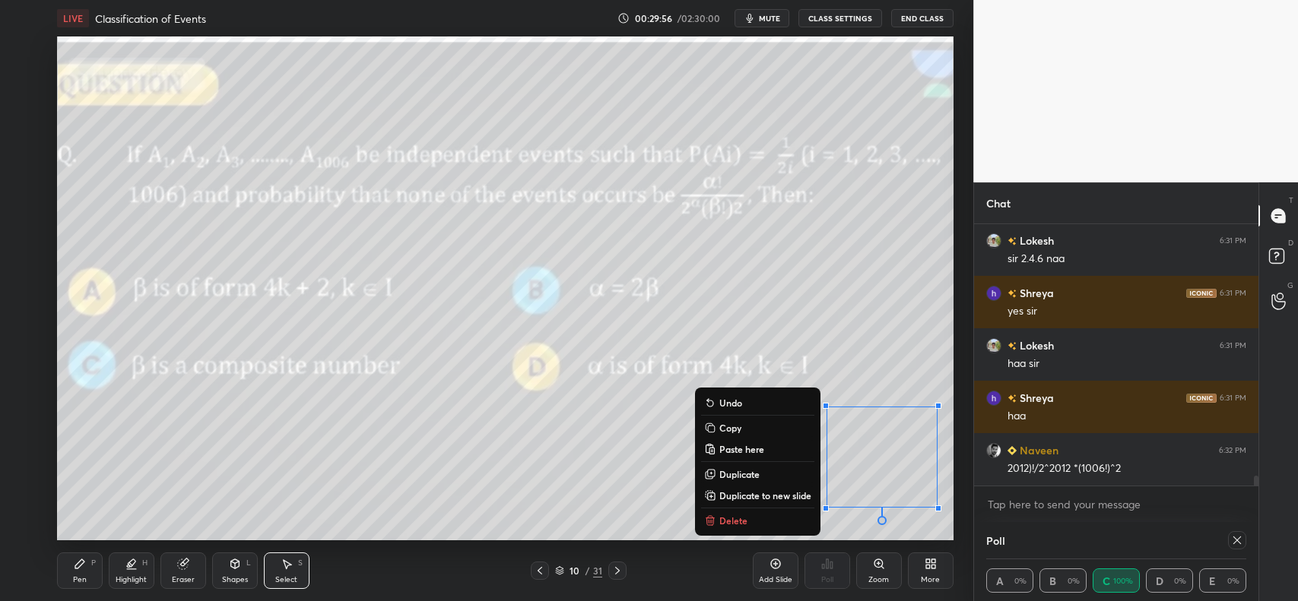
click at [738, 424] on p "Copy" at bounding box center [730, 428] width 22 height 12
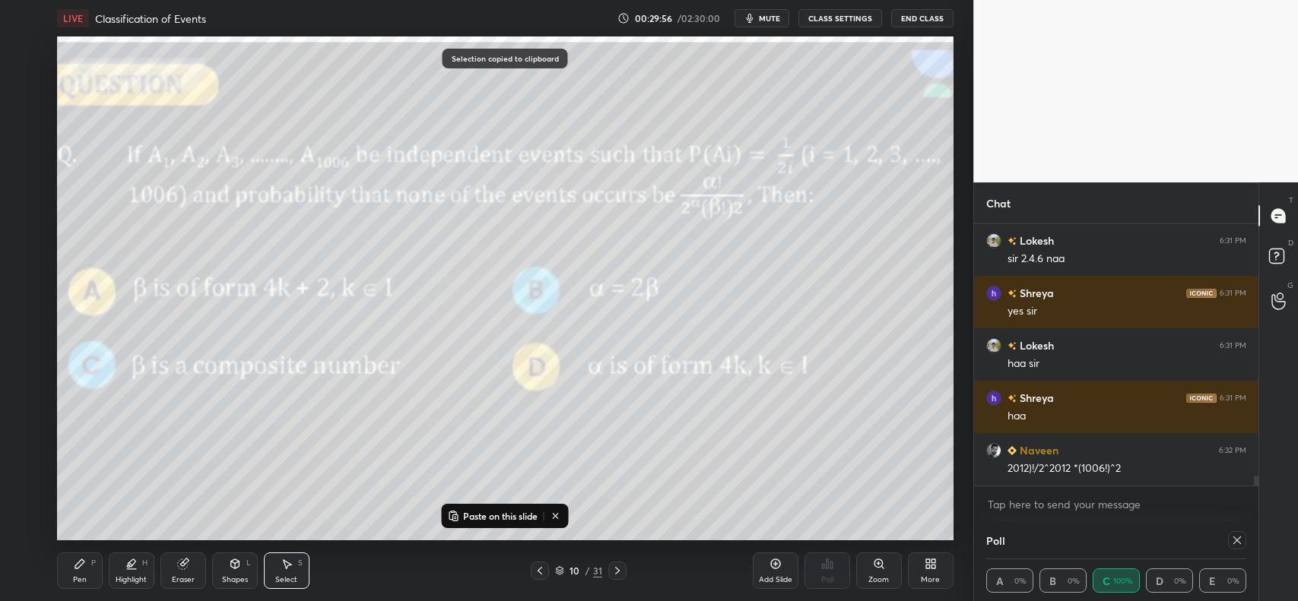
click at [612, 570] on icon at bounding box center [617, 571] width 12 height 12
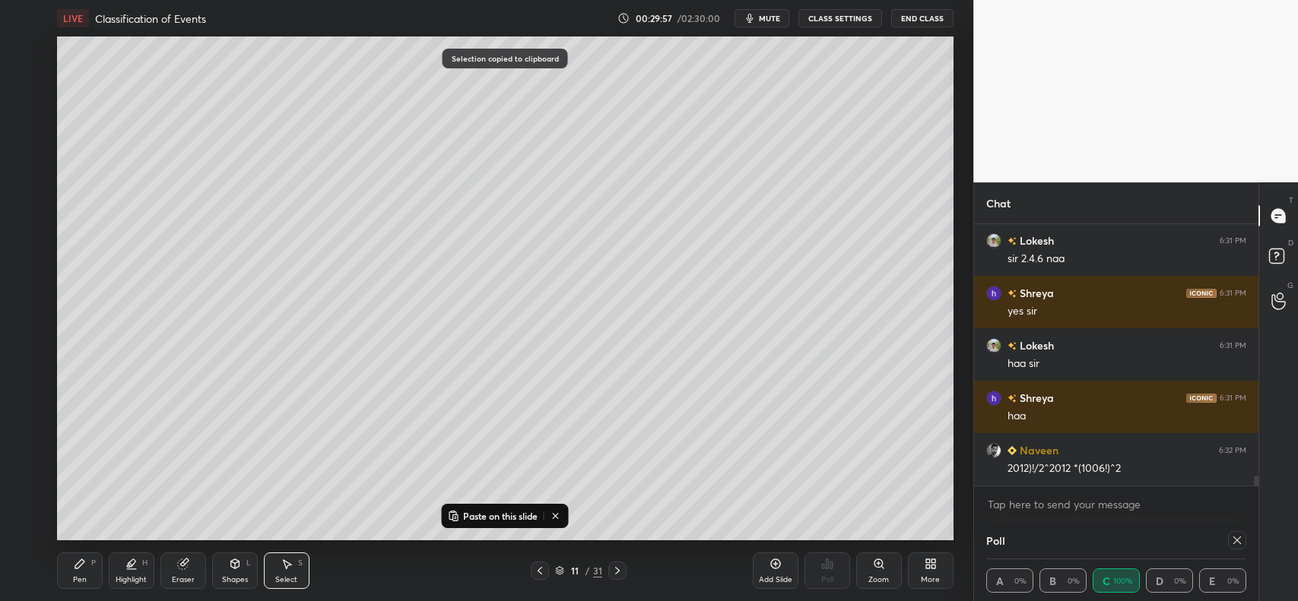
click at [613, 572] on icon at bounding box center [617, 571] width 12 height 12
click at [529, 517] on p "Paste on this slide" at bounding box center [500, 516] width 75 height 12
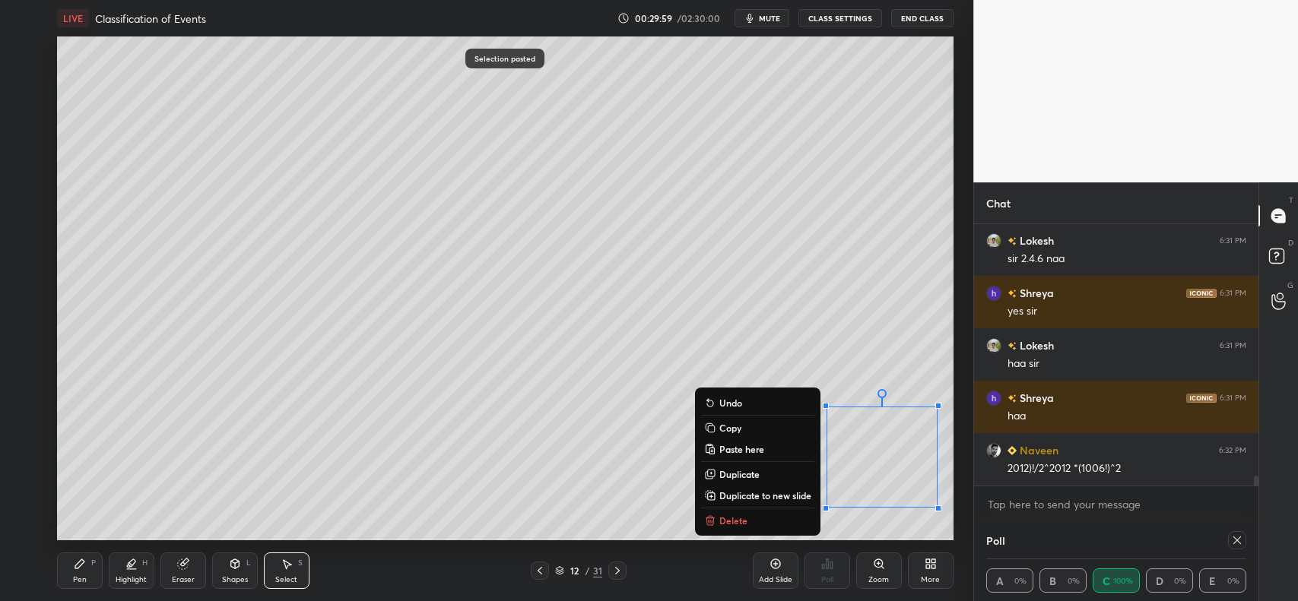
click at [547, 458] on div "0 ° Undo Copy Paste here Duplicate Duplicate to new slide Delete" at bounding box center [505, 288] width 896 height 504
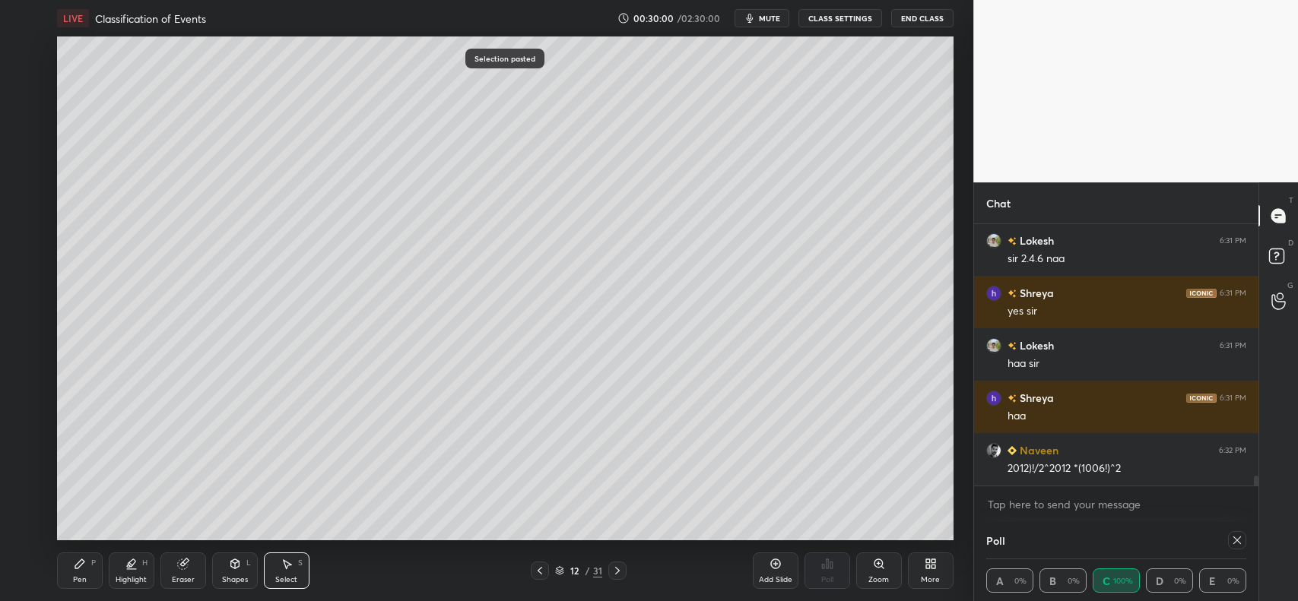
click at [74, 568] on icon at bounding box center [80, 564] width 12 height 12
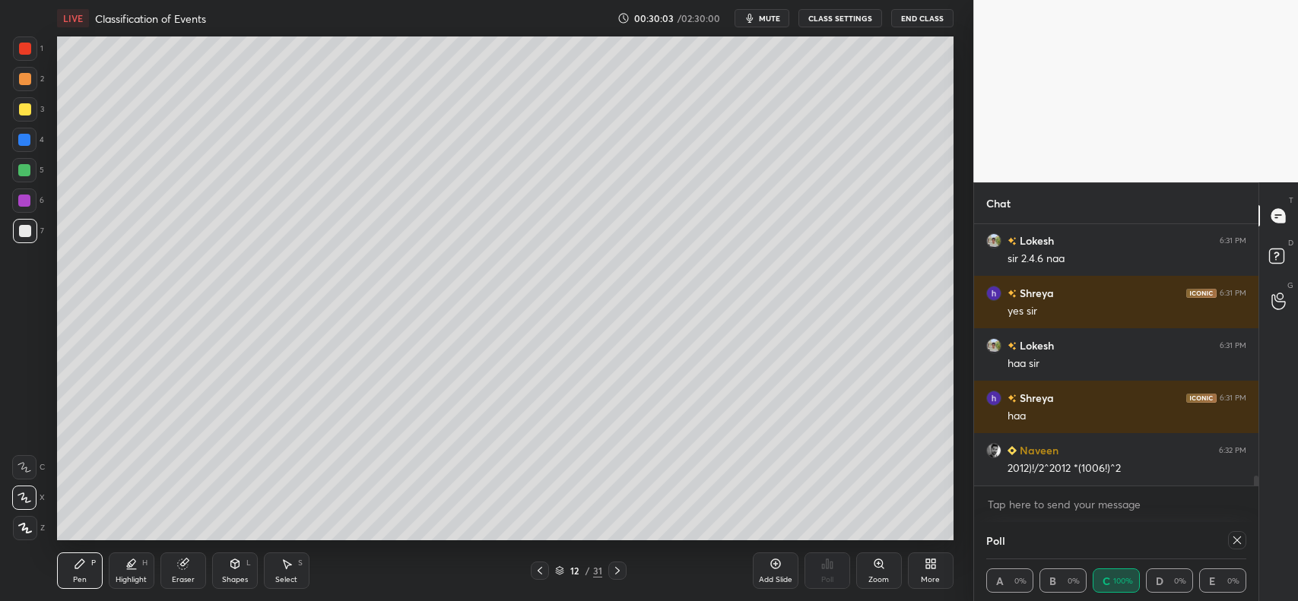
click at [55, 568] on div "LIVE Classification of Events 00:30:03 / 02:30:00 mute CLASS SETTINGS End Class…" at bounding box center [505, 300] width 912 height 601
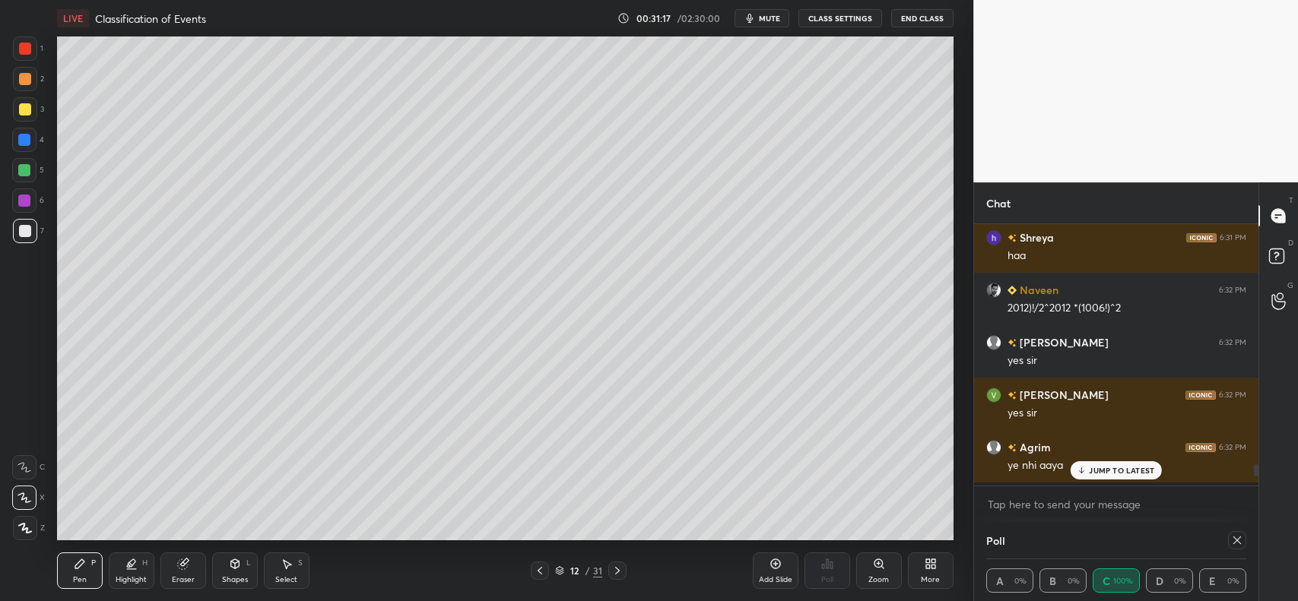
scroll to position [6782, 0]
click at [1097, 468] on p "JUMP TO LATEST" at bounding box center [1121, 470] width 65 height 9
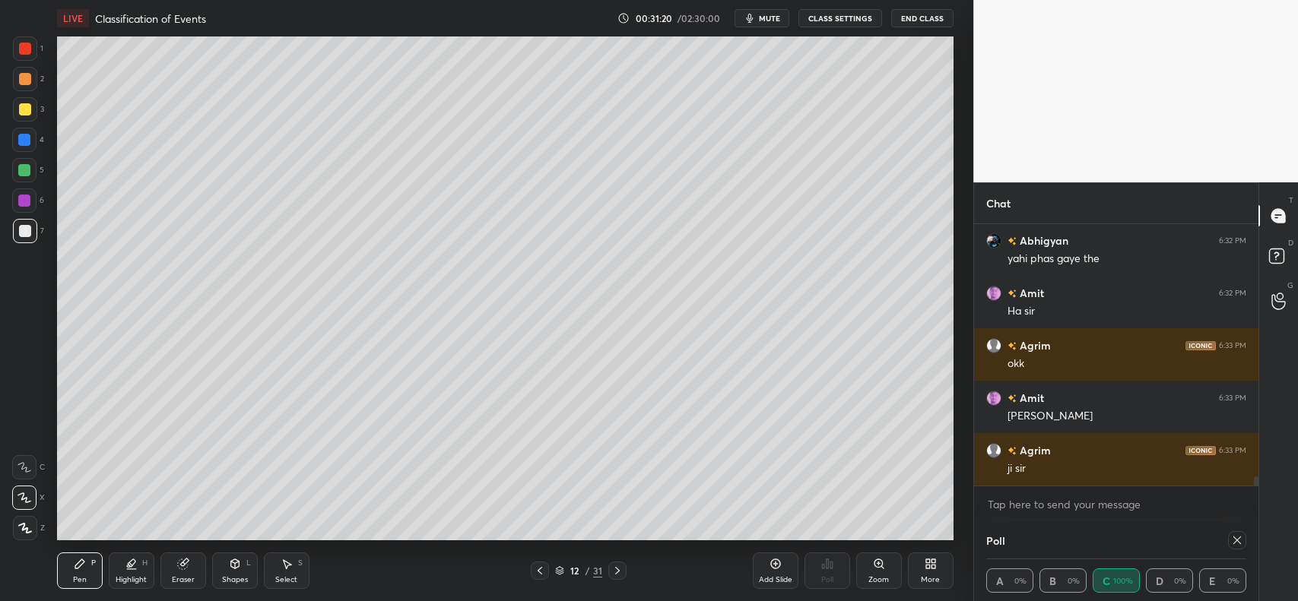
click at [184, 558] on icon at bounding box center [183, 564] width 12 height 12
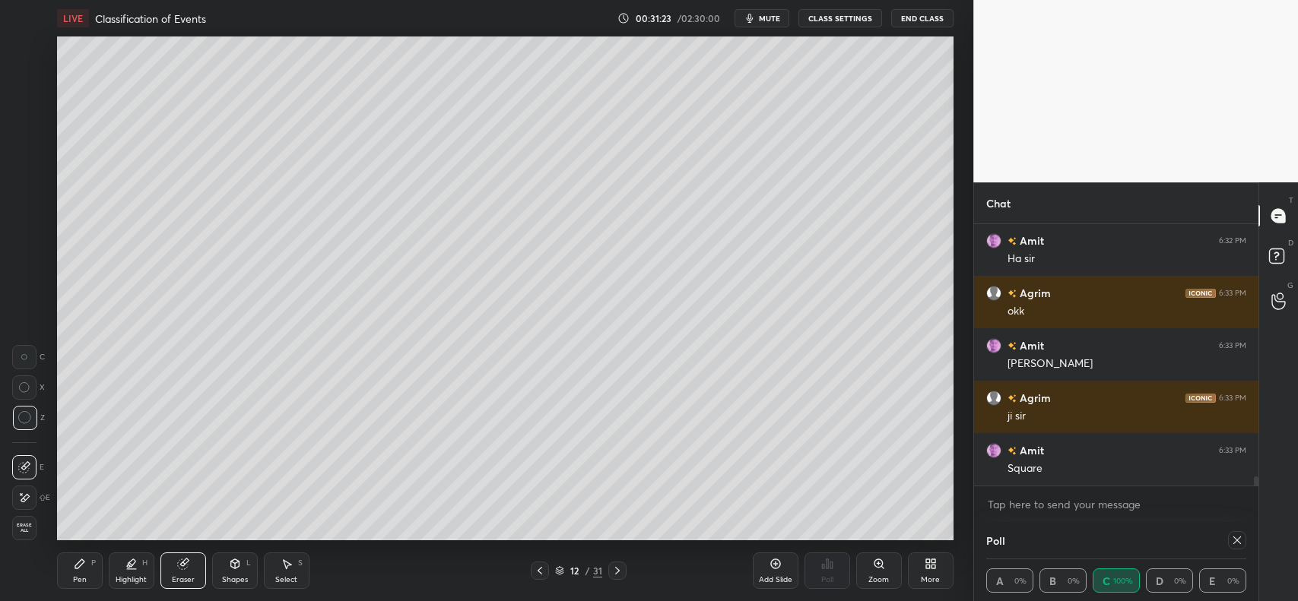
click at [65, 565] on div "Pen P" at bounding box center [80, 571] width 46 height 36
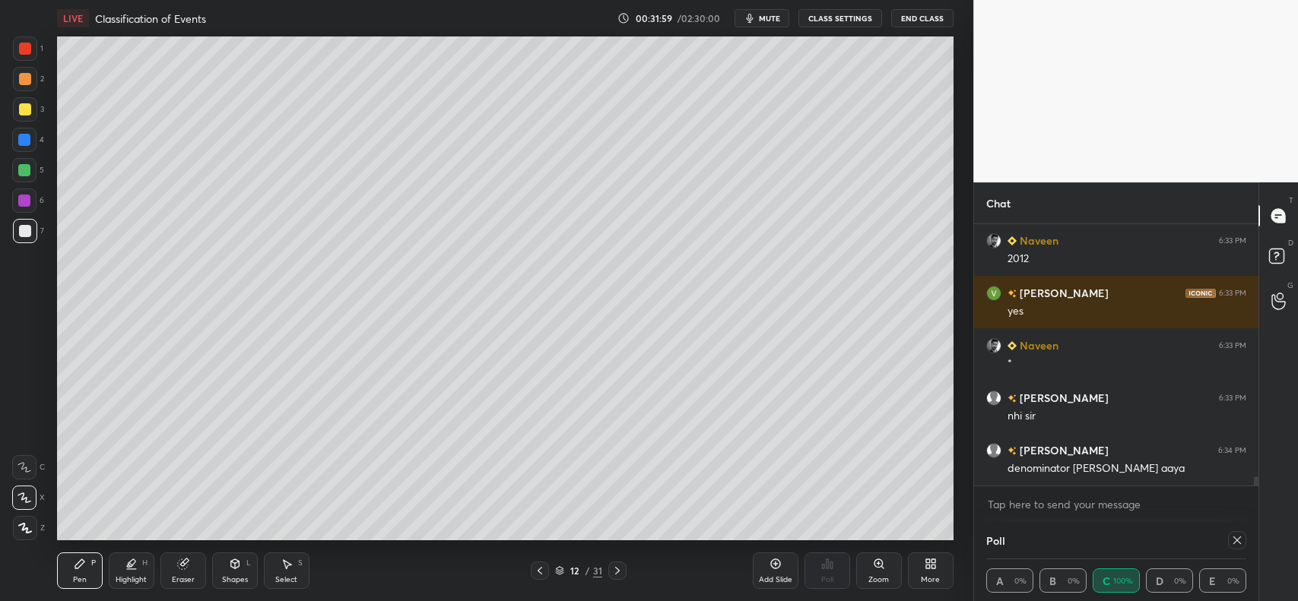
scroll to position [7459, 0]
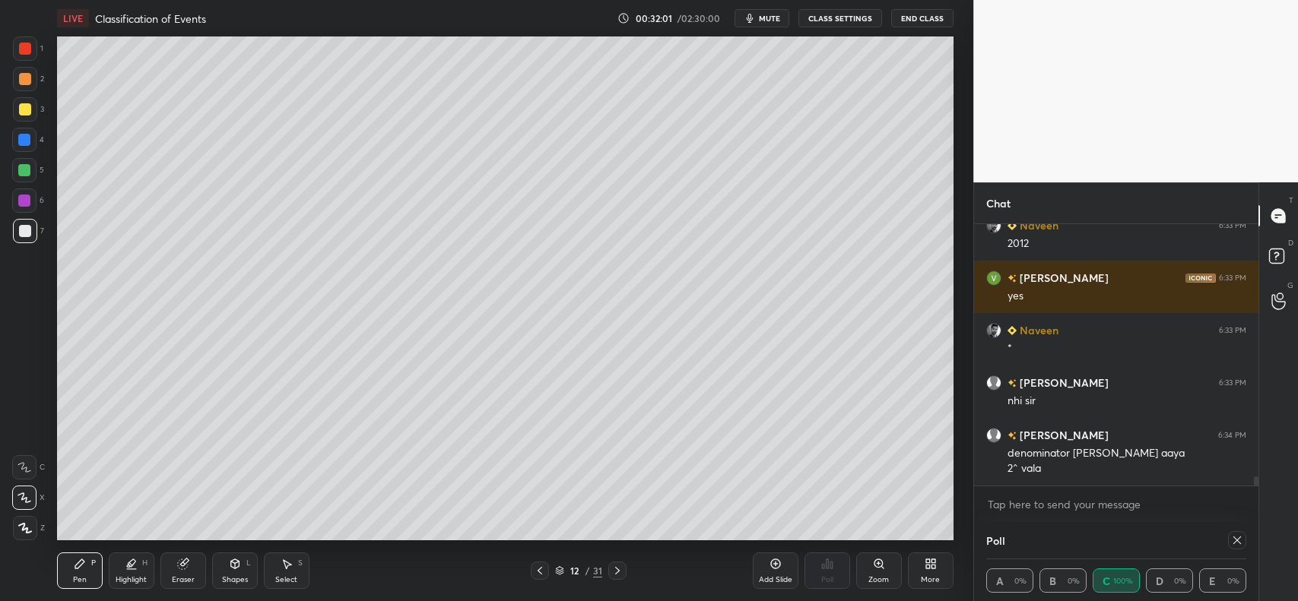
click at [783, 561] on div "Add Slide" at bounding box center [776, 571] width 46 height 36
click at [175, 568] on div "Eraser" at bounding box center [183, 571] width 46 height 36
click at [540, 572] on icon at bounding box center [539, 571] width 12 height 12
click at [618, 562] on div at bounding box center [617, 571] width 18 height 18
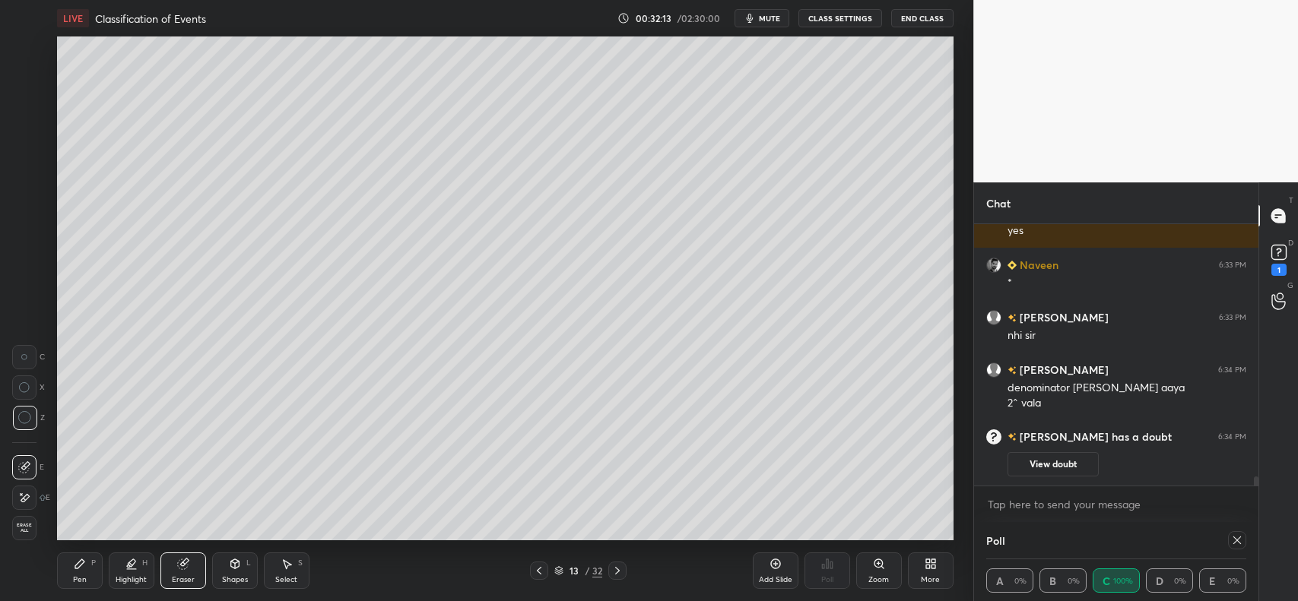
click at [1074, 468] on button "View doubt" at bounding box center [1052, 464] width 91 height 24
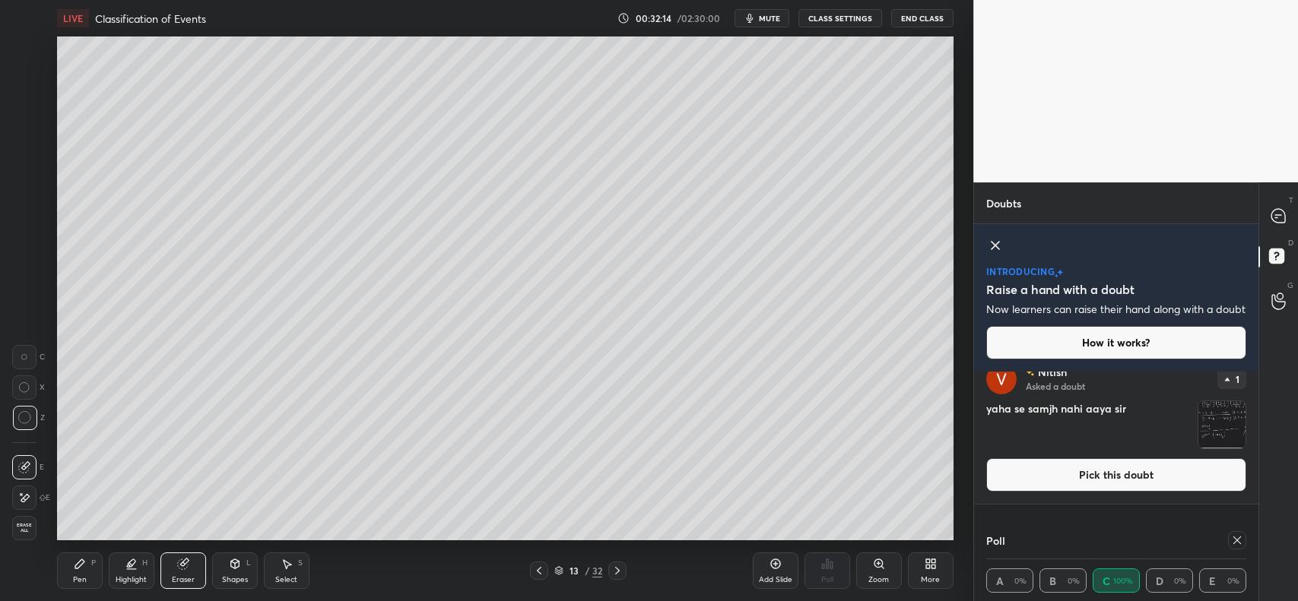
click at [1215, 439] on img "grid" at bounding box center [1221, 424] width 47 height 47
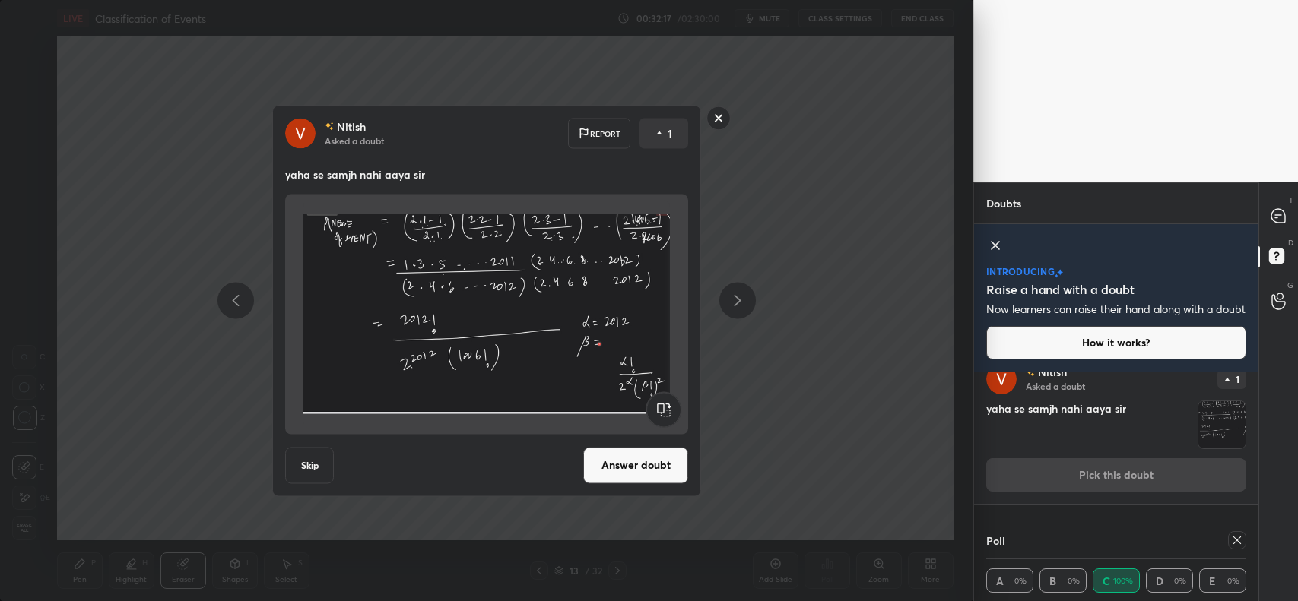
click at [719, 120] on rect at bounding box center [719, 118] width 24 height 24
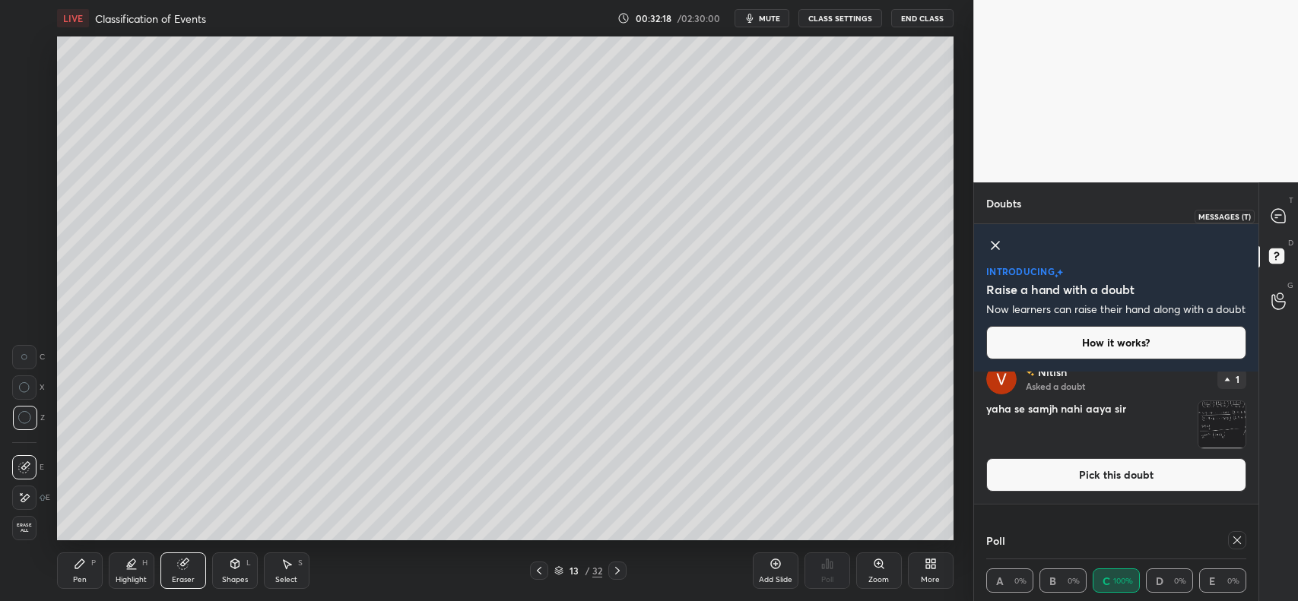
click at [1274, 214] on icon at bounding box center [1278, 216] width 14 height 14
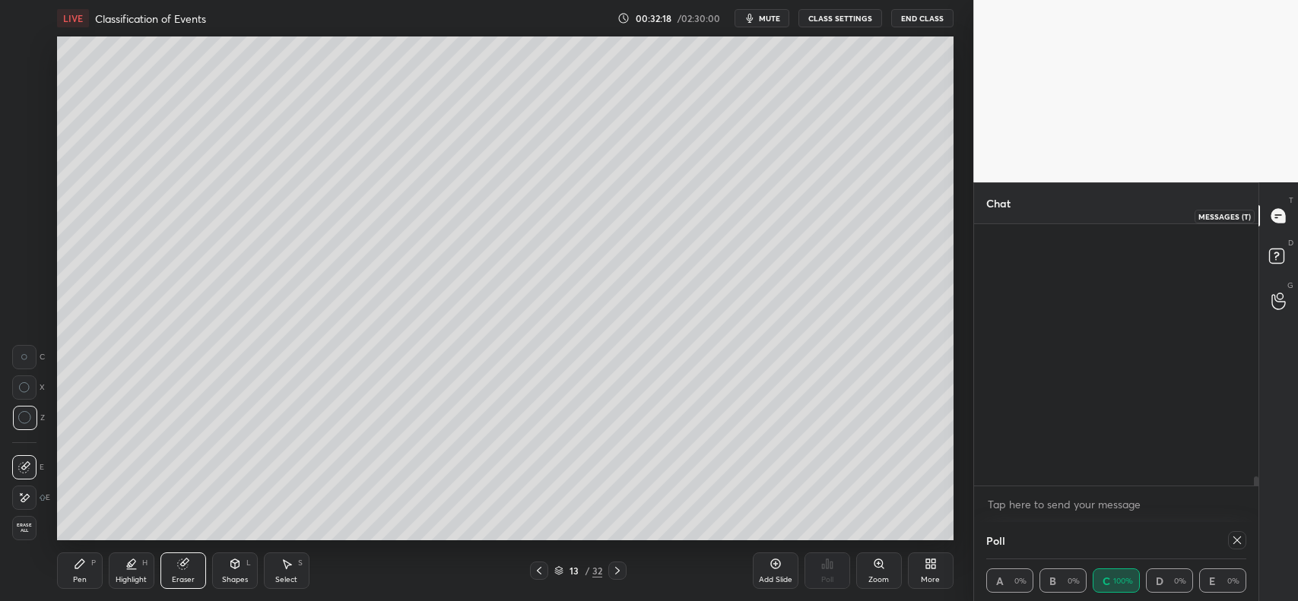
scroll to position [257, 280]
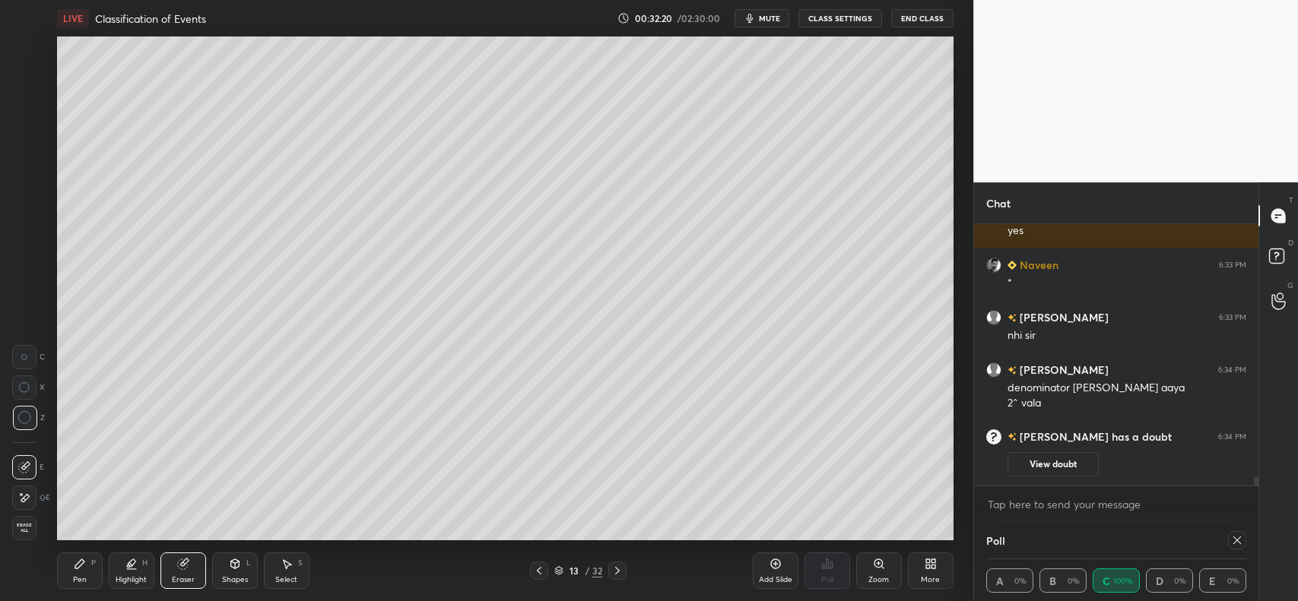
click at [217, 568] on div "Shapes L" at bounding box center [235, 571] width 46 height 36
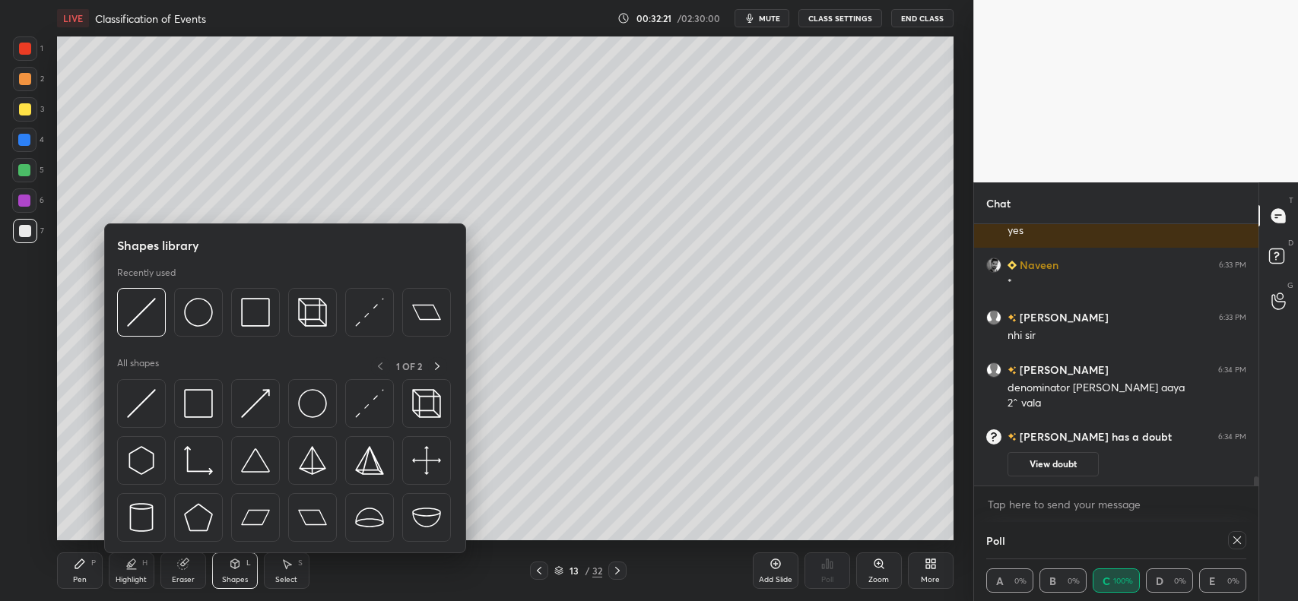
click at [181, 571] on div "Eraser" at bounding box center [183, 571] width 46 height 36
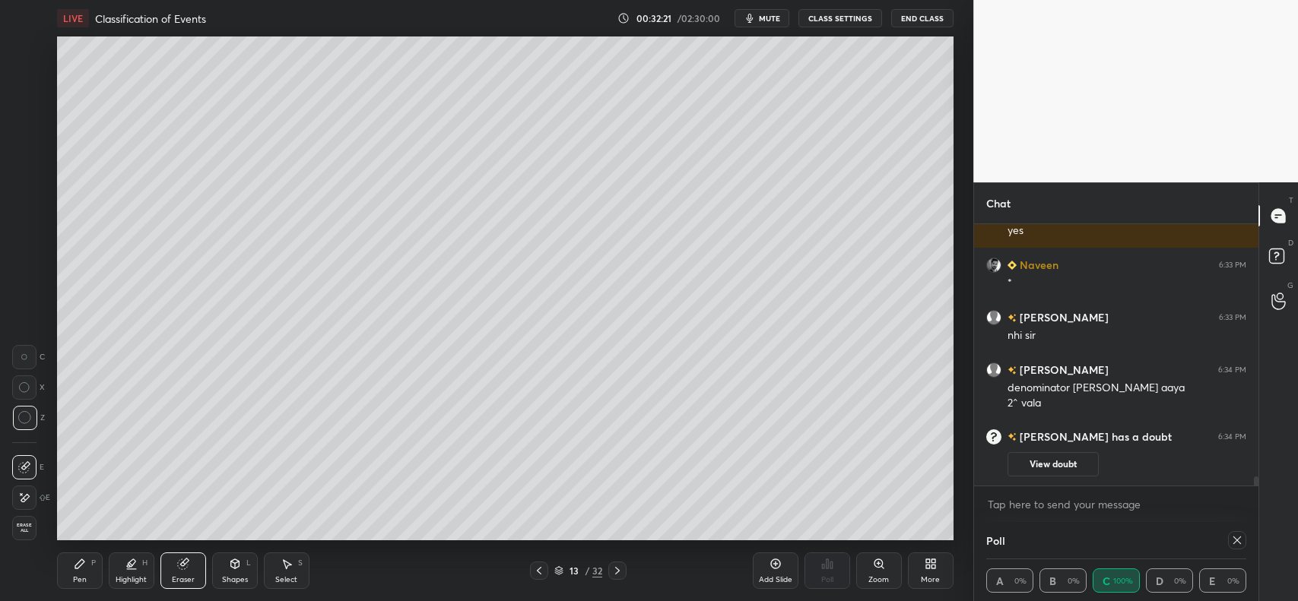
click at [14, 525] on span "Erase all" at bounding box center [24, 528] width 23 height 11
click at [537, 573] on icon at bounding box center [539, 571] width 12 height 12
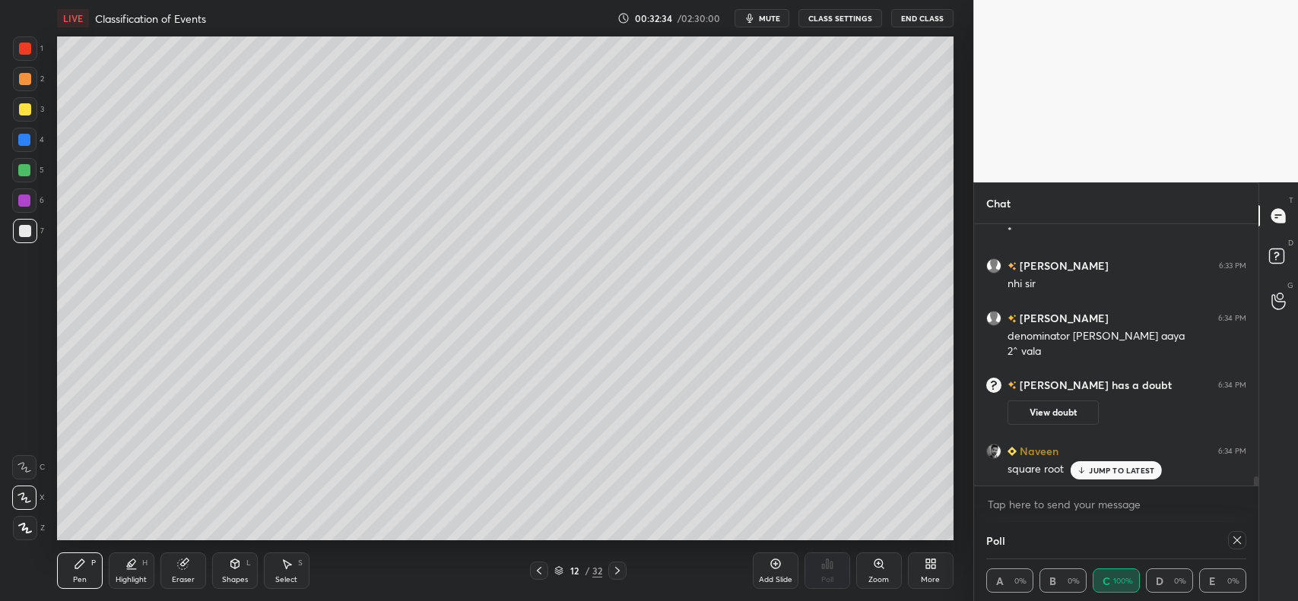
click at [1131, 469] on p "JUMP TO LATEST" at bounding box center [1121, 470] width 65 height 9
click at [179, 566] on icon at bounding box center [182, 565] width 10 height 10
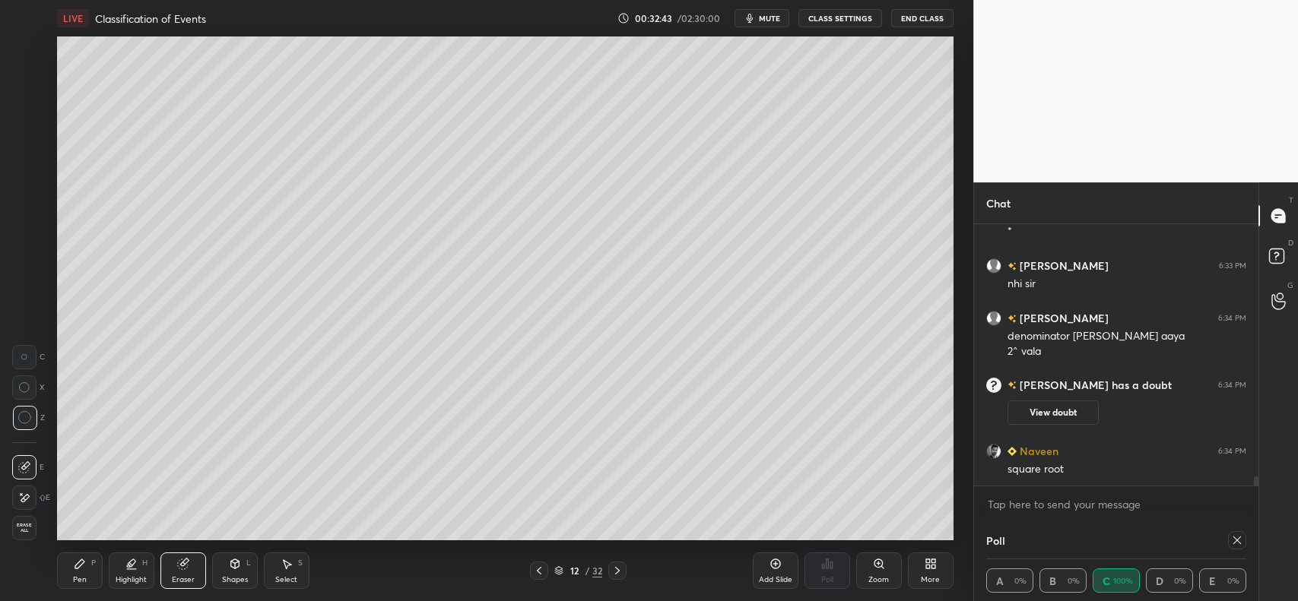
click at [78, 563] on icon at bounding box center [79, 564] width 9 height 9
click at [81, 563] on icon at bounding box center [79, 564] width 9 height 9
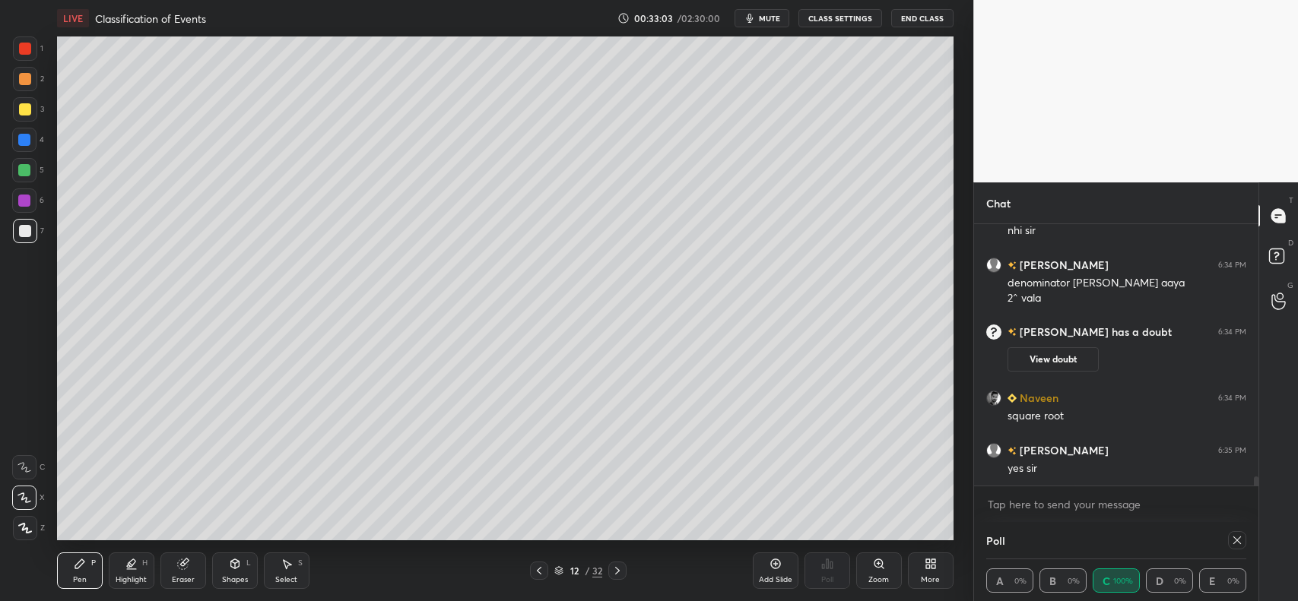
scroll to position [6953, 0]
click at [538, 565] on icon at bounding box center [539, 571] width 12 height 12
click at [538, 569] on icon at bounding box center [539, 571] width 12 height 12
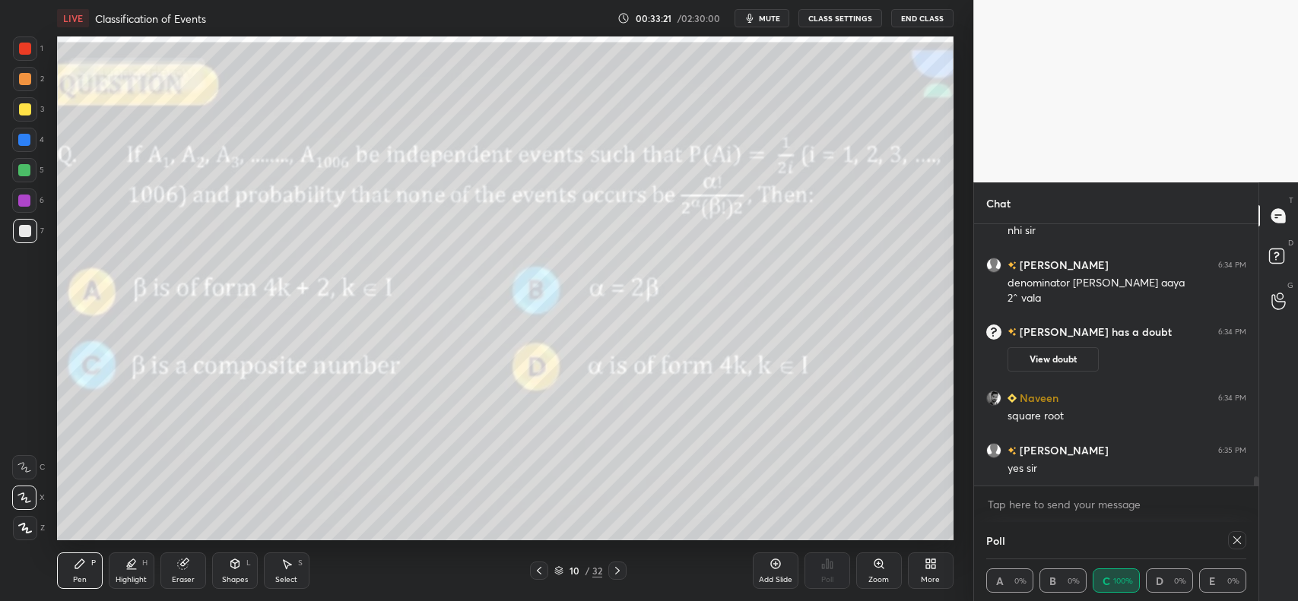
click at [621, 570] on icon at bounding box center [617, 571] width 12 height 12
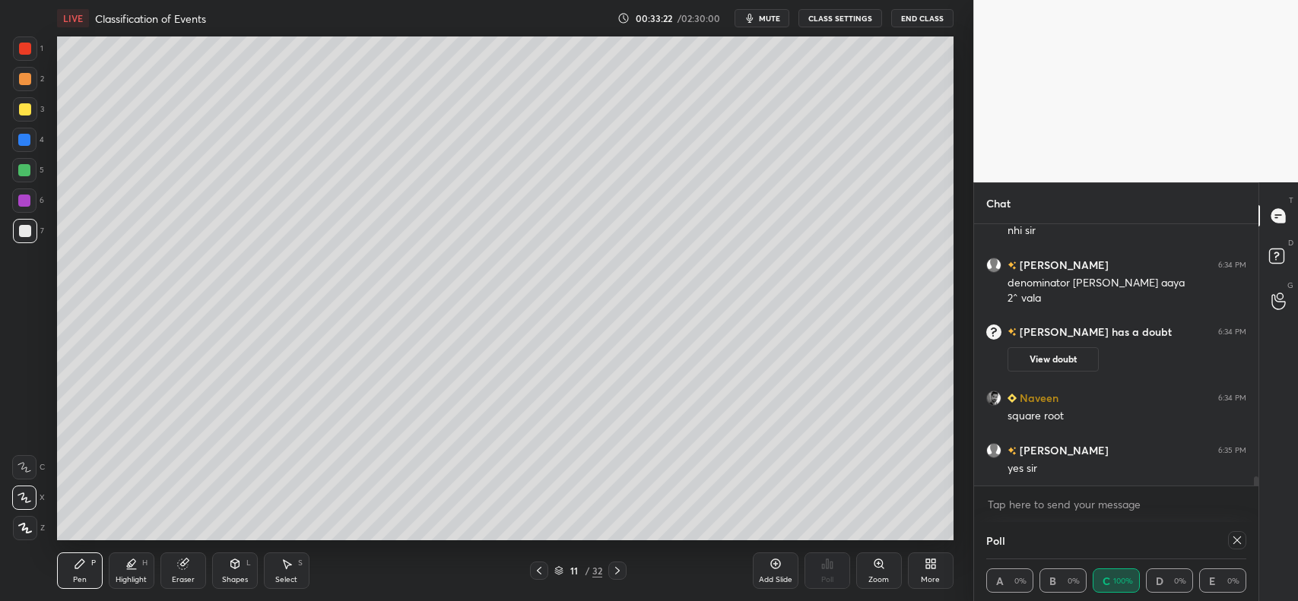
click at [618, 571] on icon at bounding box center [617, 571] width 12 height 12
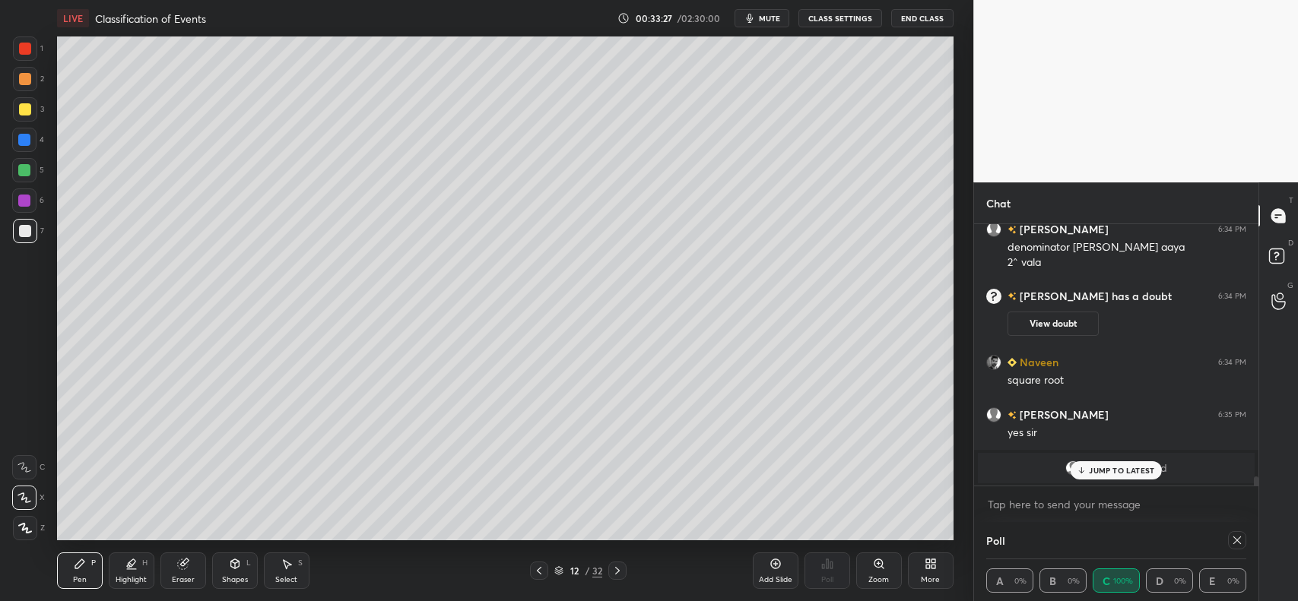
click at [1091, 474] on p "JUMP TO LATEST" at bounding box center [1121, 470] width 65 height 9
click at [182, 564] on icon at bounding box center [182, 565] width 10 height 10
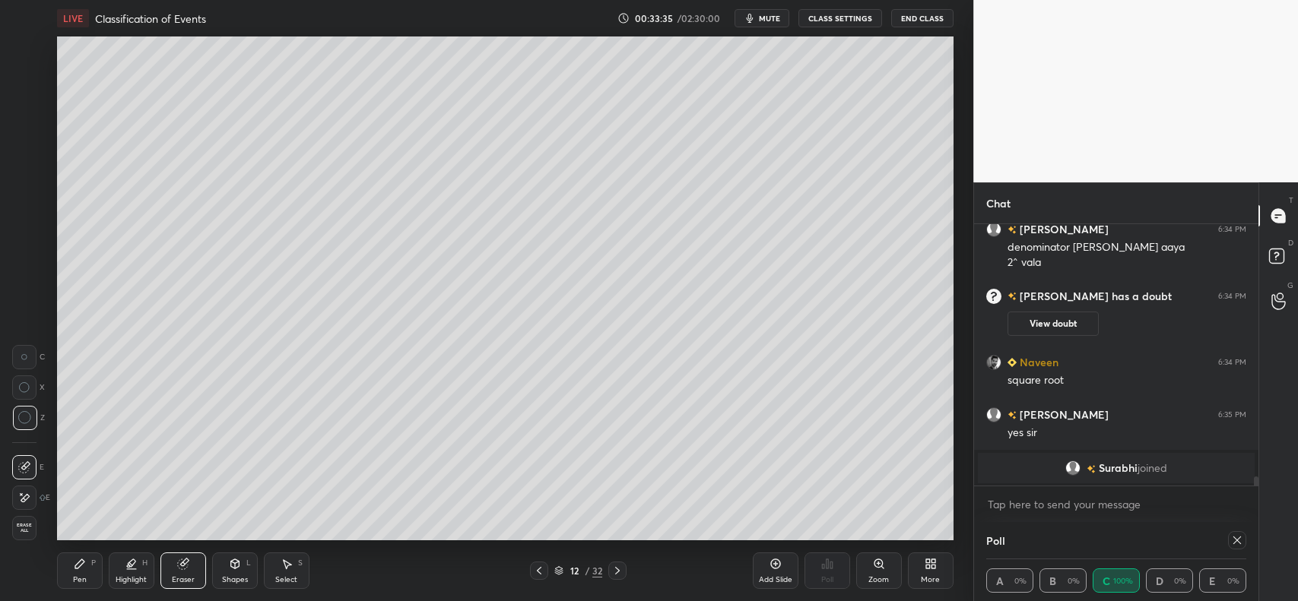
click at [78, 566] on icon at bounding box center [79, 564] width 9 height 9
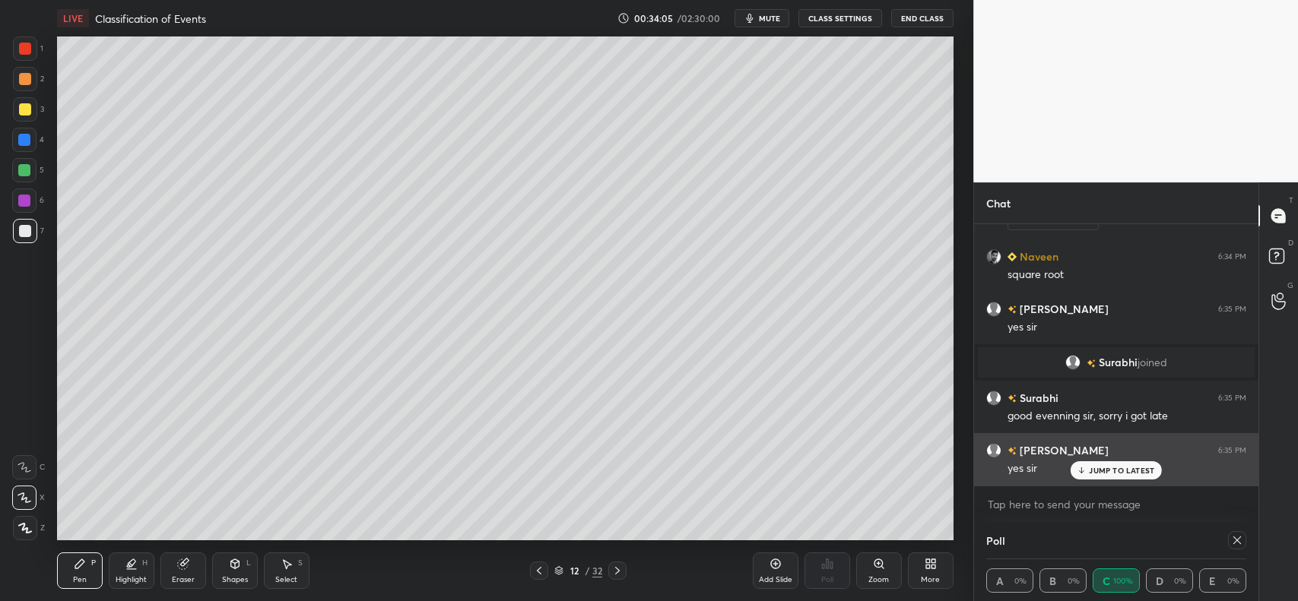
scroll to position [7119, 0]
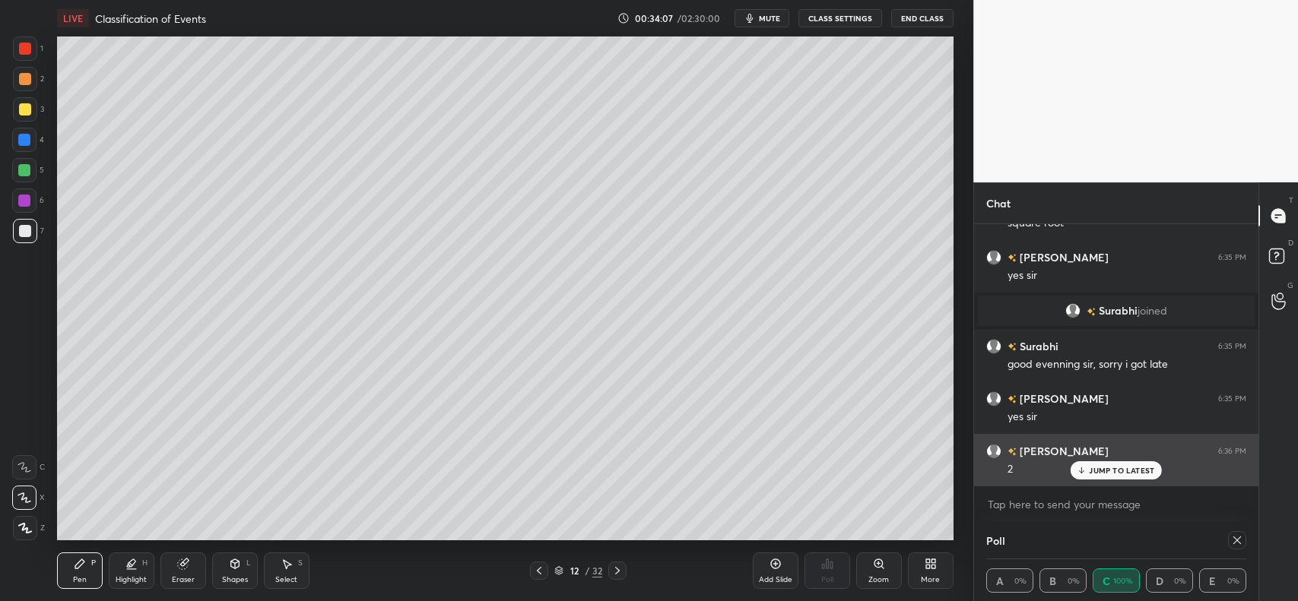
click at [1138, 483] on div "[PERSON_NAME] 6:36 PM 2" at bounding box center [1116, 460] width 284 height 52
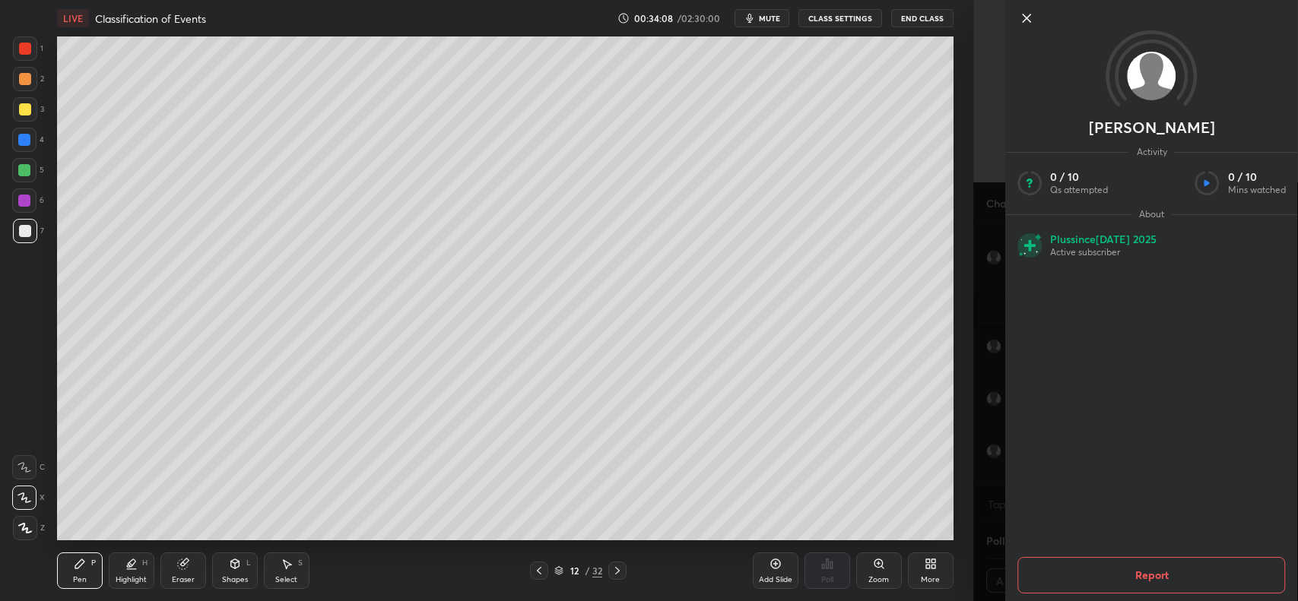
click at [983, 458] on div "[PERSON_NAME] Activity 0 / 10 Qs attempted 0 / 10 Mins watched About Plus since…" at bounding box center [1135, 300] width 325 height 601
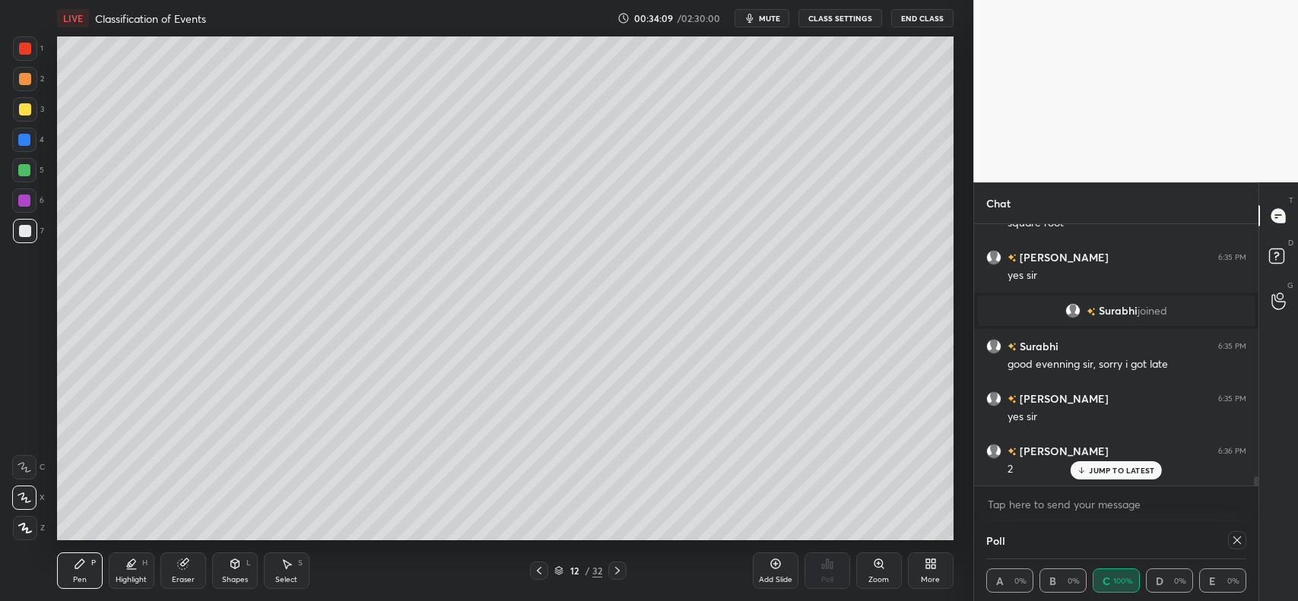
click at [1122, 470] on p "JUMP TO LATEST" at bounding box center [1121, 470] width 65 height 9
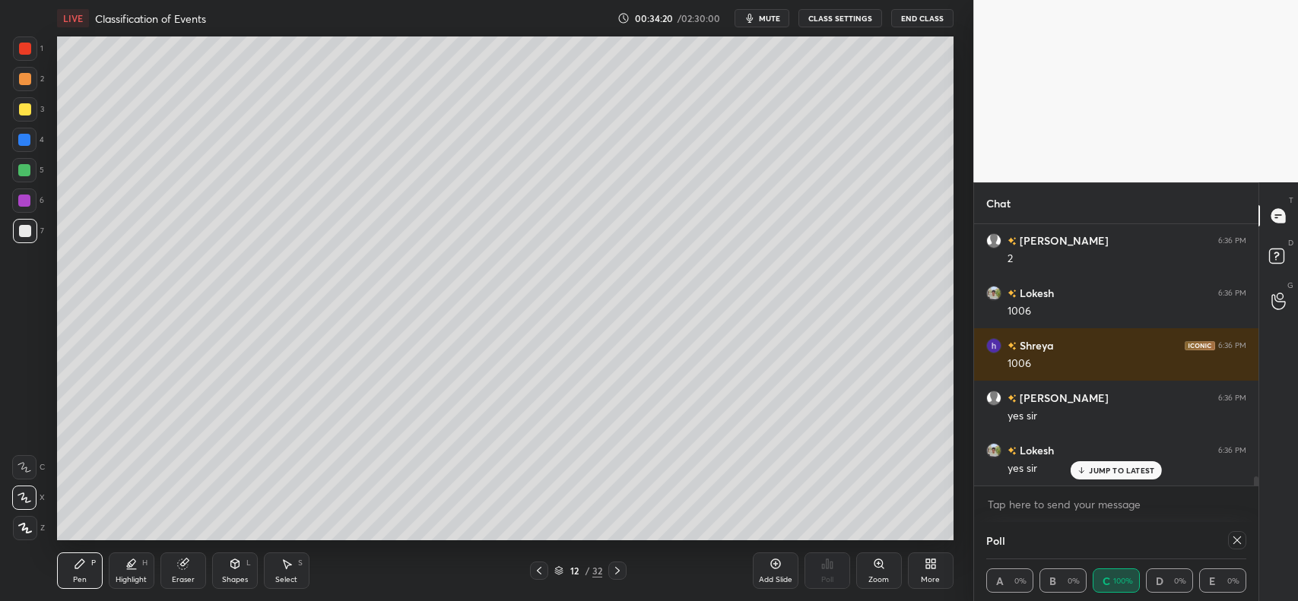
scroll to position [7382, 0]
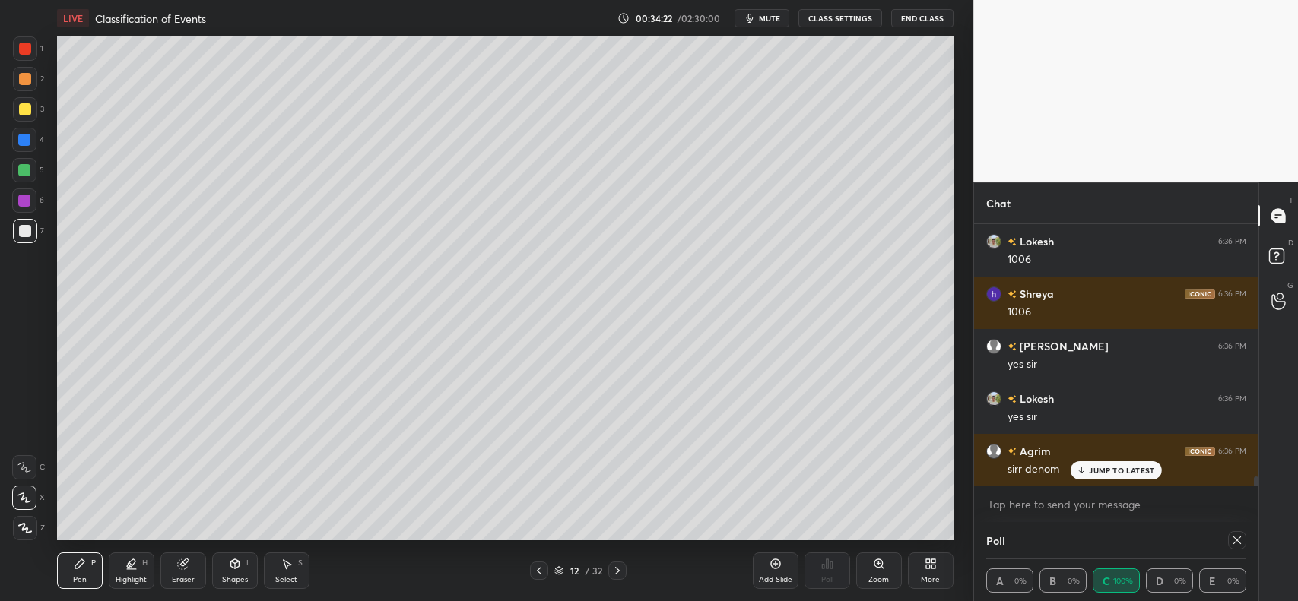
click at [1096, 466] on p "JUMP TO LATEST" at bounding box center [1121, 470] width 65 height 9
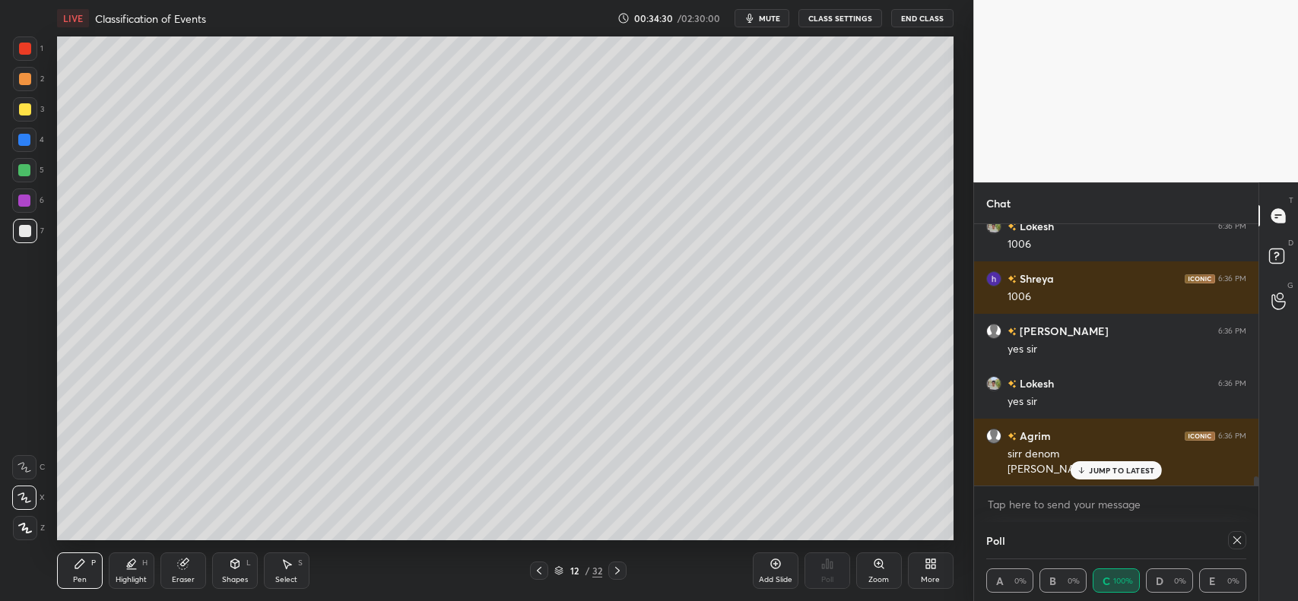
scroll to position [7449, 0]
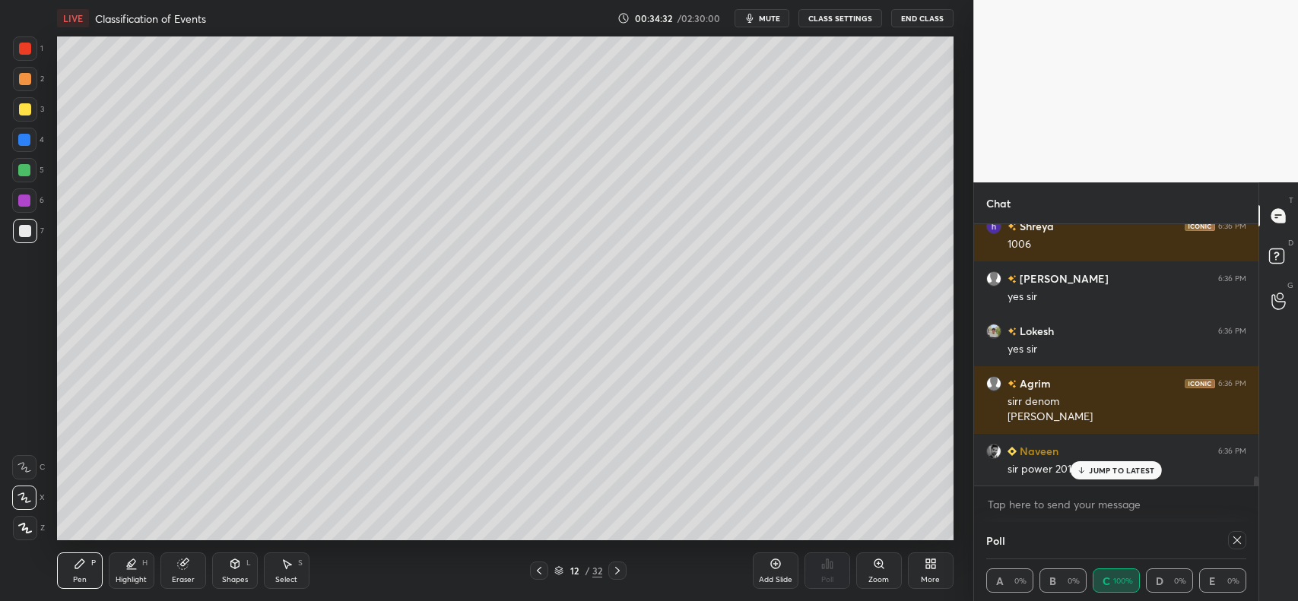
click at [1108, 478] on div "JUMP TO LATEST" at bounding box center [1116, 471] width 91 height 18
click at [184, 570] on icon at bounding box center [183, 564] width 12 height 12
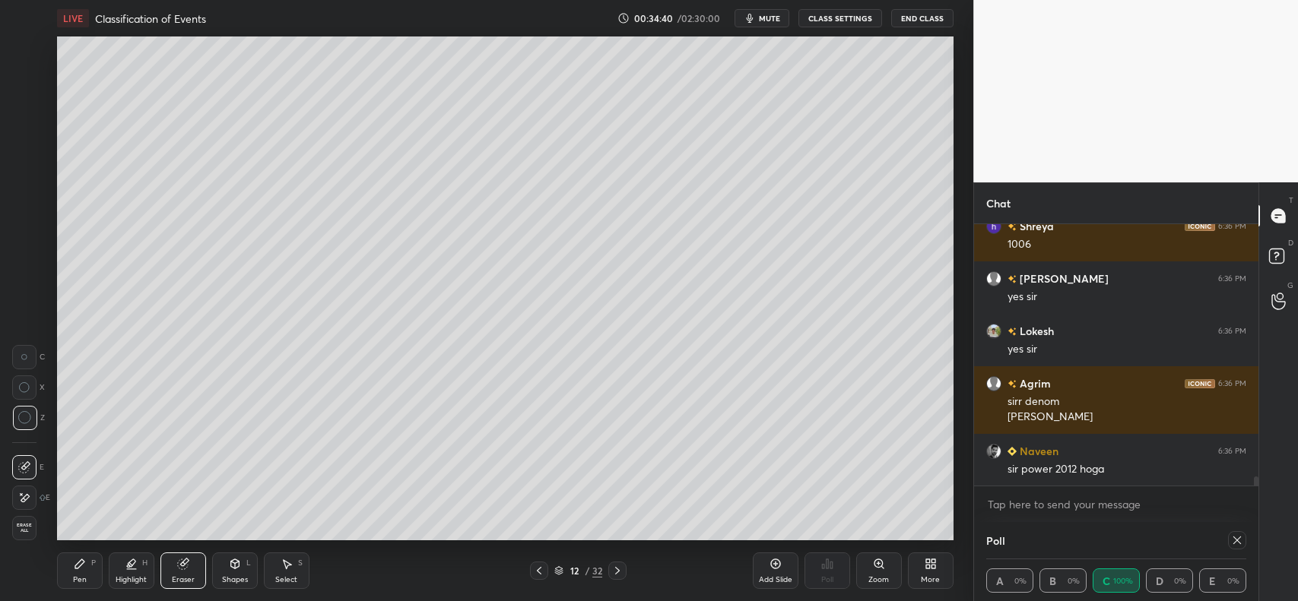
scroll to position [7502, 0]
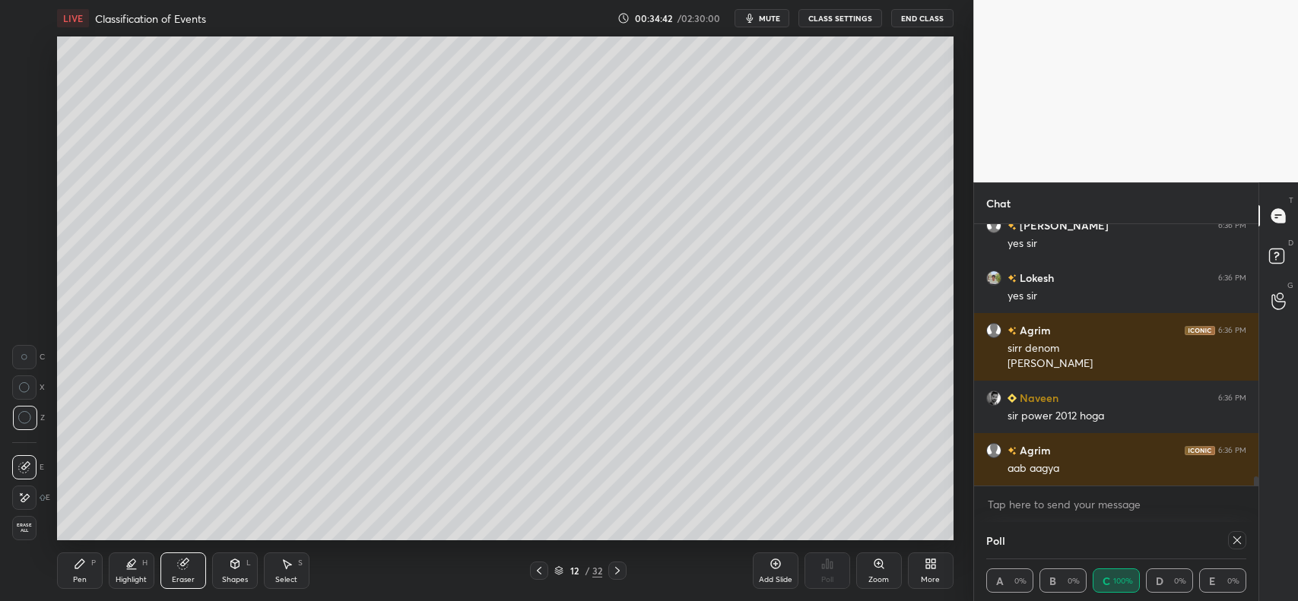
click at [76, 565] on icon at bounding box center [79, 564] width 9 height 9
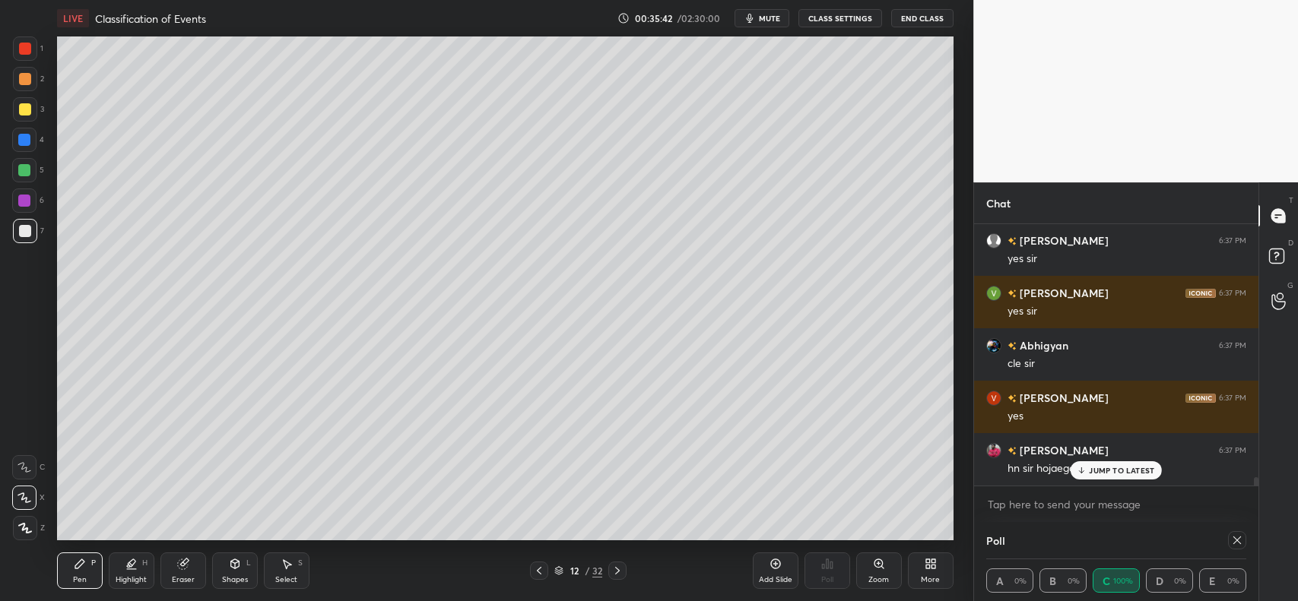
scroll to position [8184, 0]
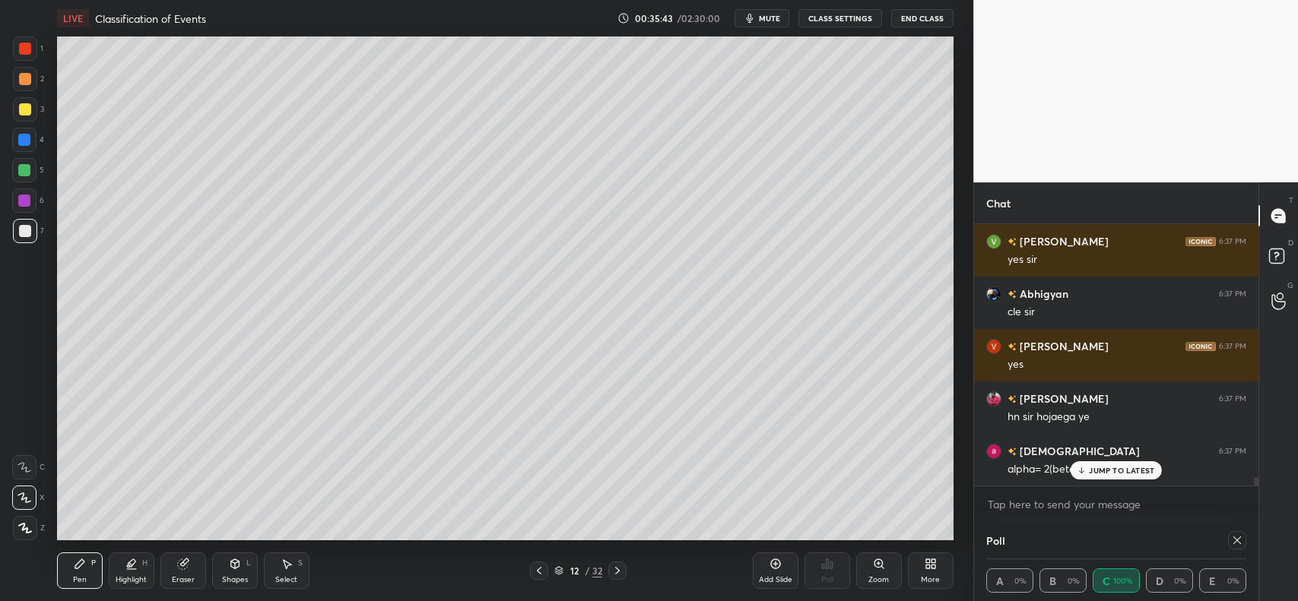
click at [541, 569] on icon at bounding box center [539, 571] width 12 height 12
click at [540, 571] on icon at bounding box center [539, 571] width 12 height 12
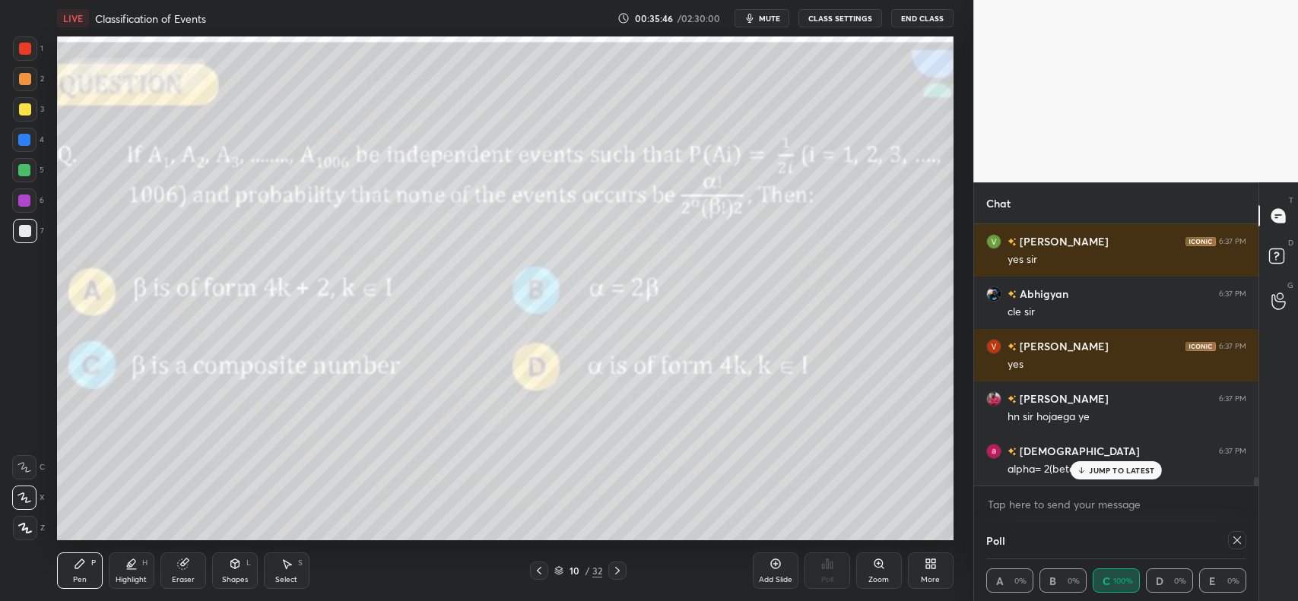
click at [179, 573] on div "Eraser" at bounding box center [183, 571] width 46 height 36
click at [21, 529] on span "Erase all" at bounding box center [24, 528] width 23 height 11
click at [617, 571] on icon at bounding box center [617, 571] width 12 height 12
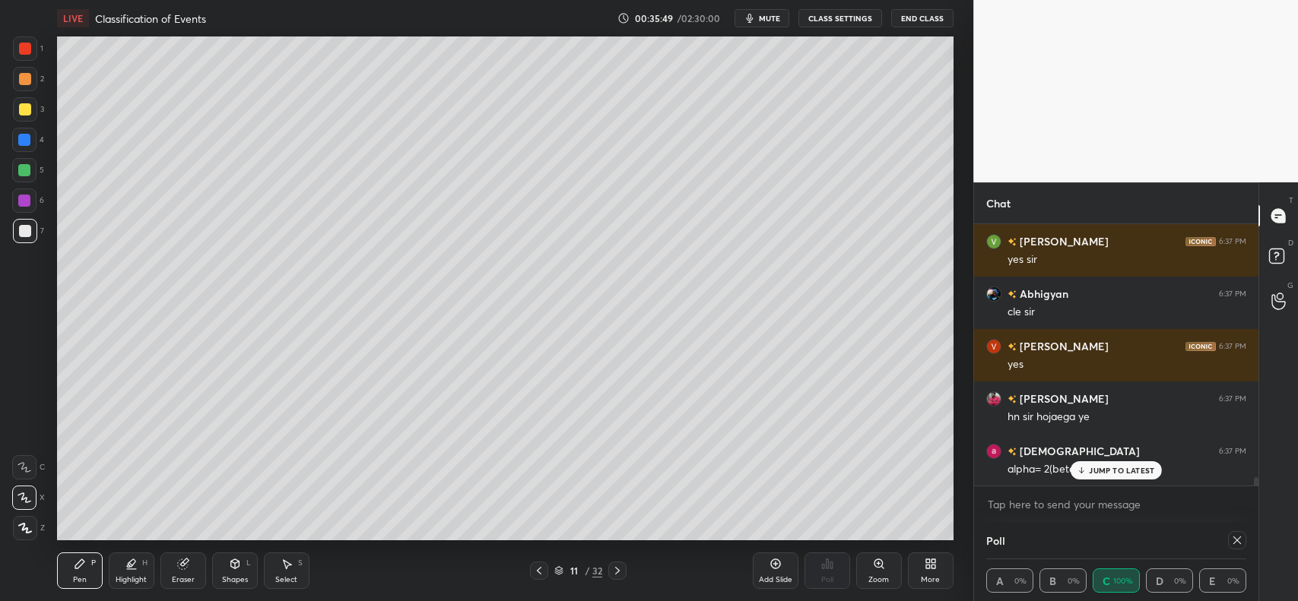
click at [614, 574] on icon at bounding box center [617, 571] width 12 height 12
click at [538, 571] on icon at bounding box center [539, 571] width 5 height 8
click at [541, 572] on icon at bounding box center [539, 571] width 12 height 12
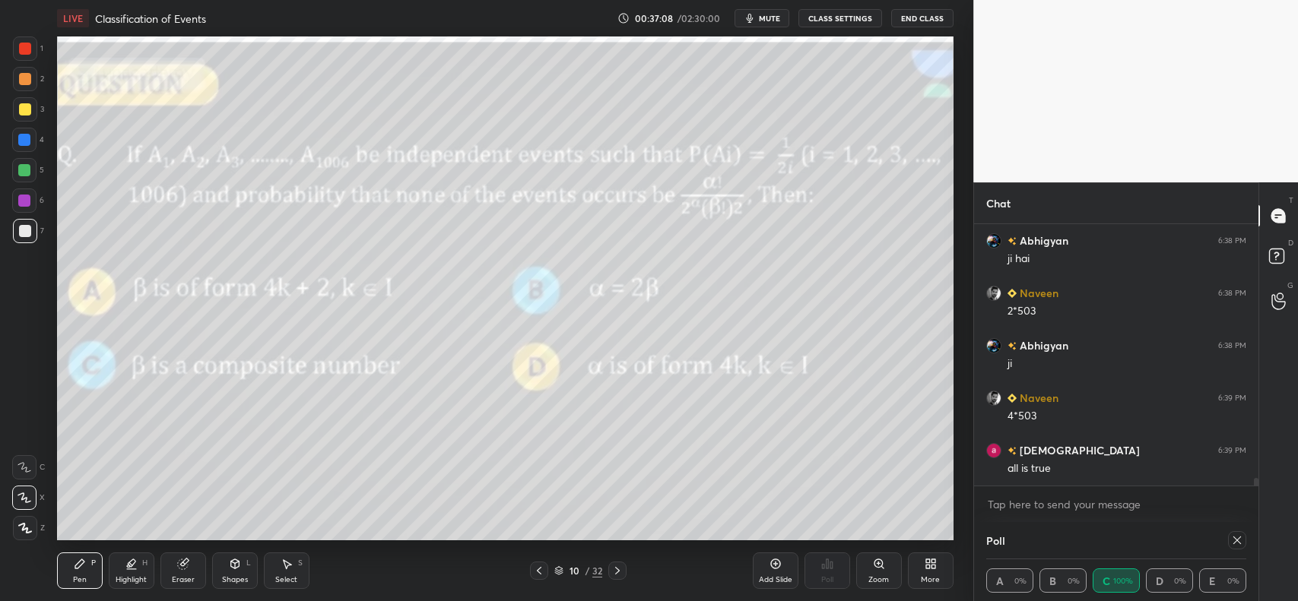
scroll to position [8724, 0]
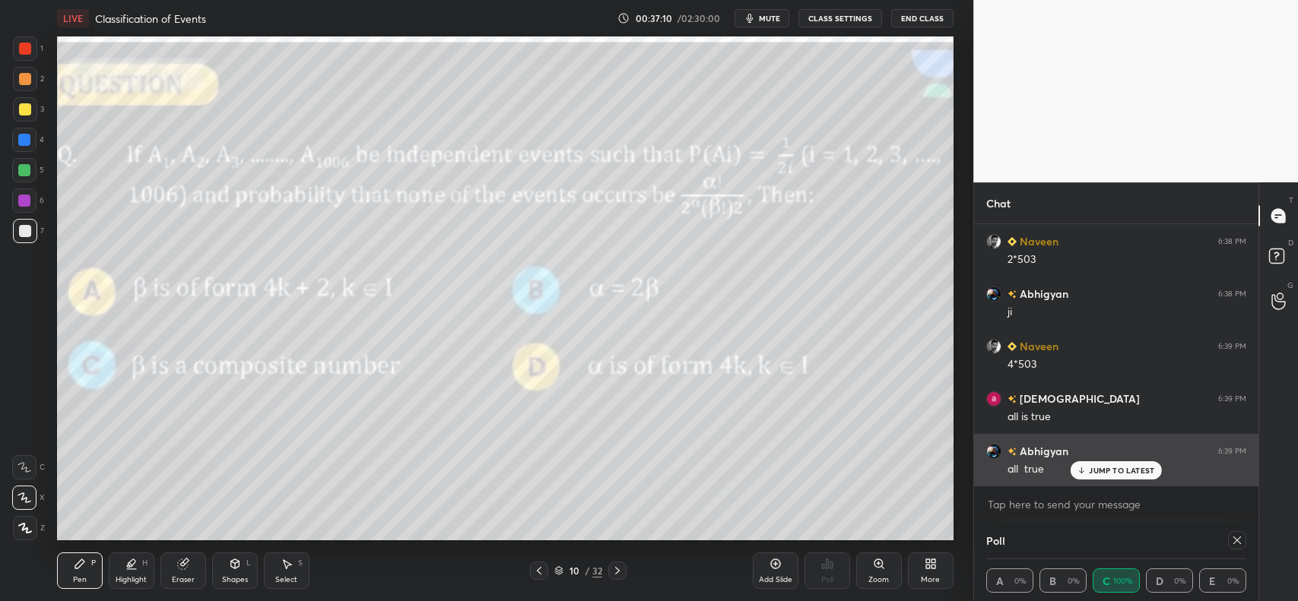
click at [1124, 480] on div "[PERSON_NAME] 6:39 PM all true" at bounding box center [1116, 460] width 284 height 52
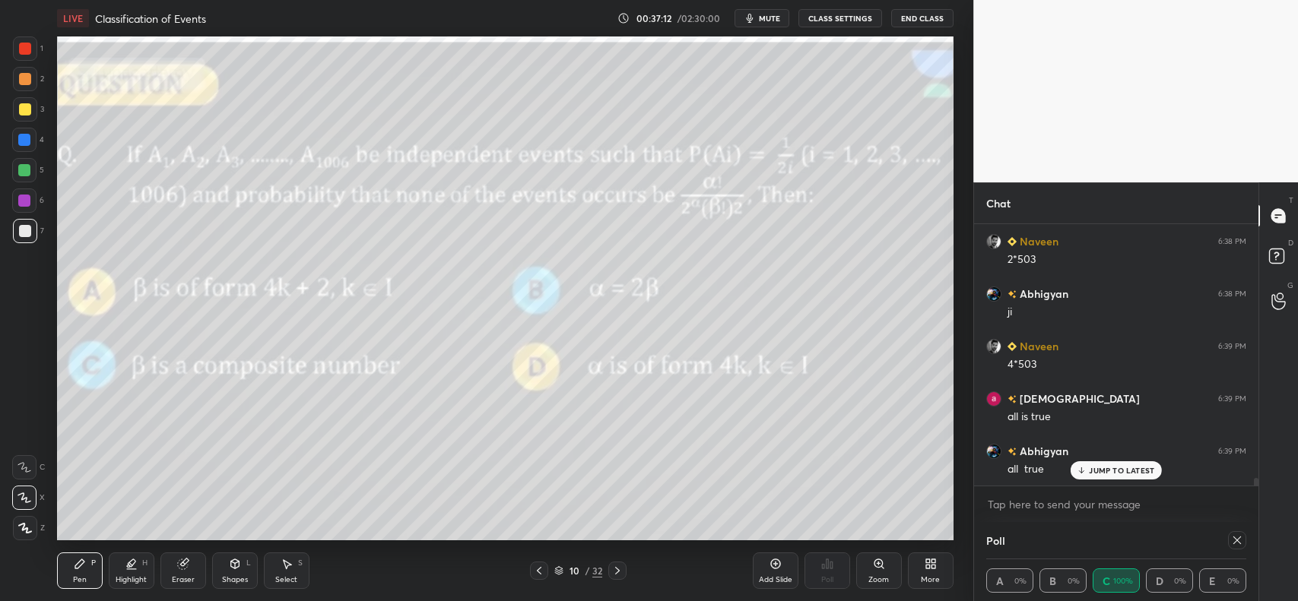
click at [1112, 476] on div "JUMP TO LATEST" at bounding box center [1116, 471] width 91 height 18
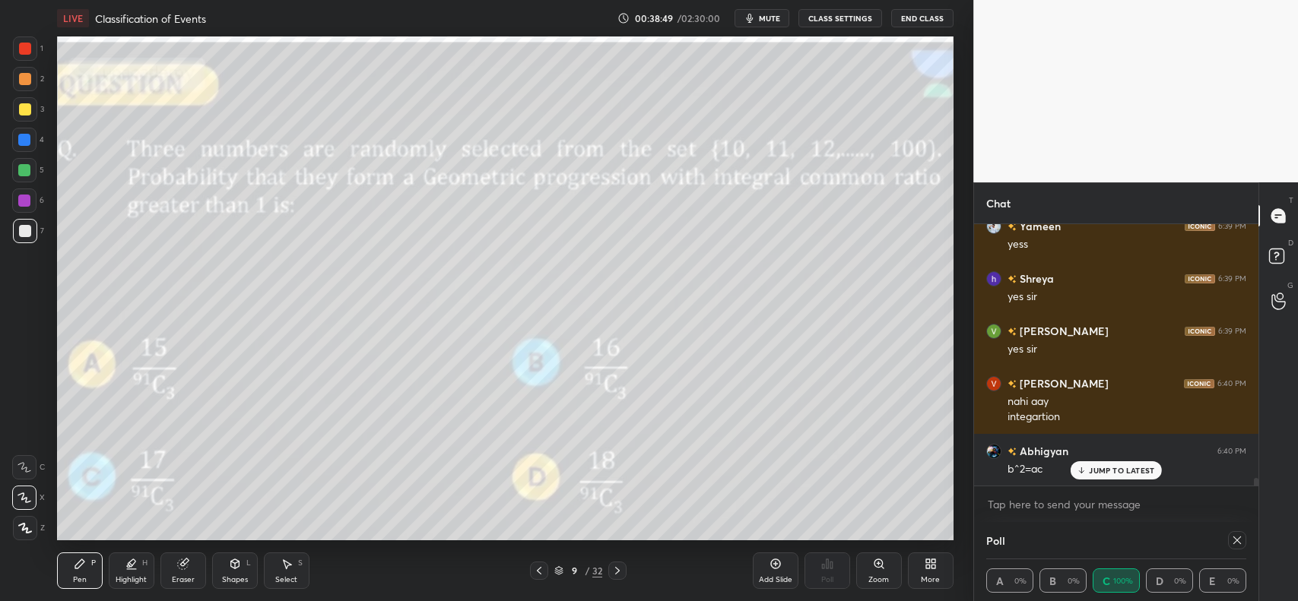
scroll to position [9054, 0]
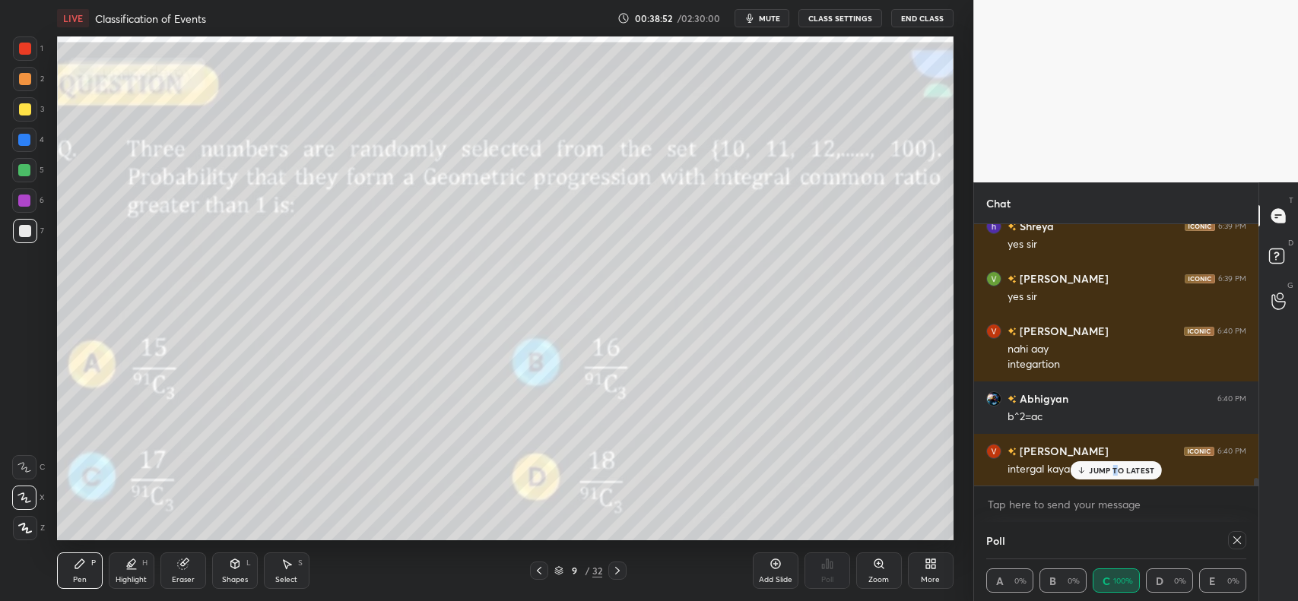
click at [1103, 466] on p "JUMP TO LATEST" at bounding box center [1121, 470] width 65 height 9
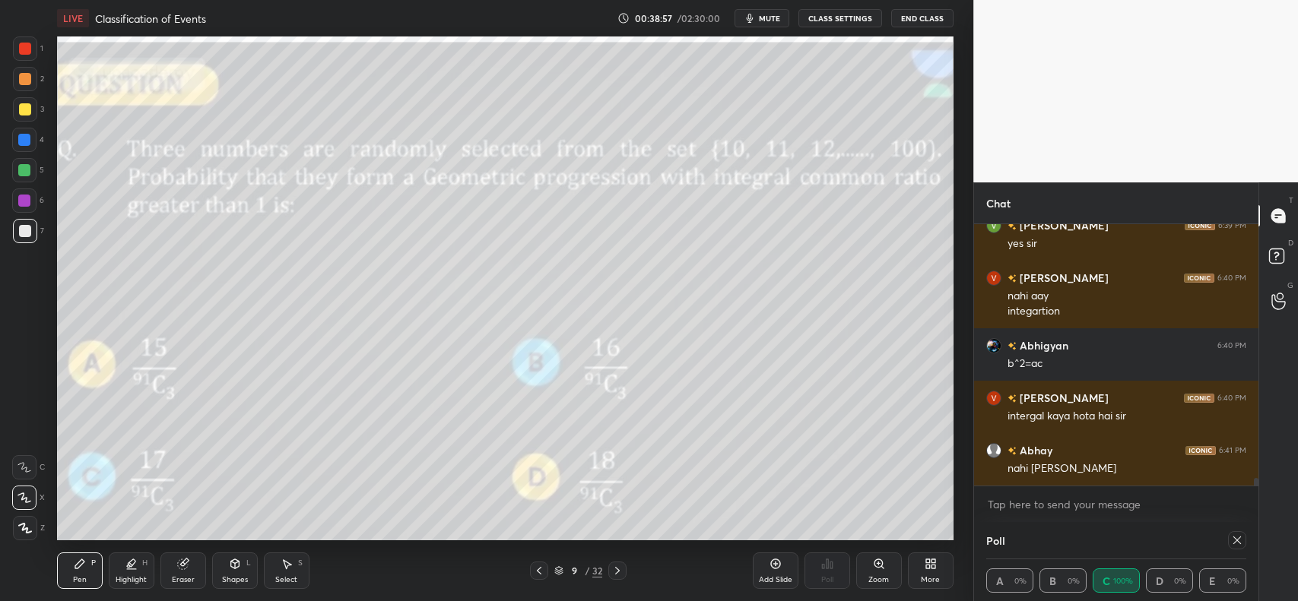
scroll to position [9159, 0]
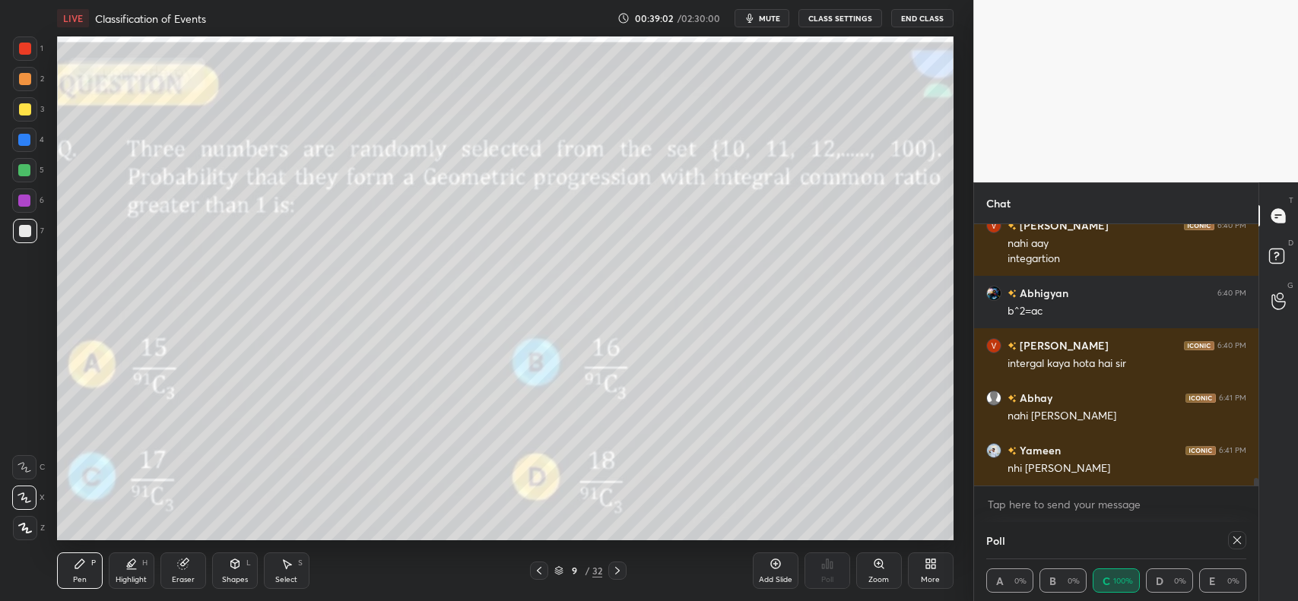
click at [774, 571] on div "Add Slide" at bounding box center [776, 571] width 46 height 36
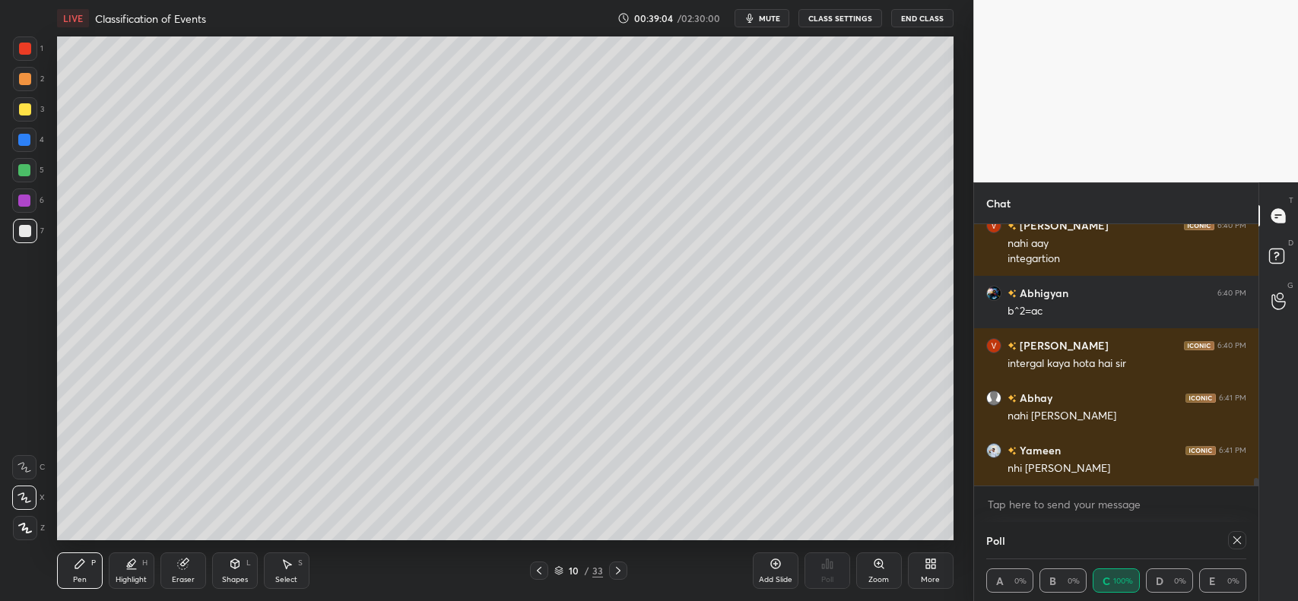
scroll to position [9212, 0]
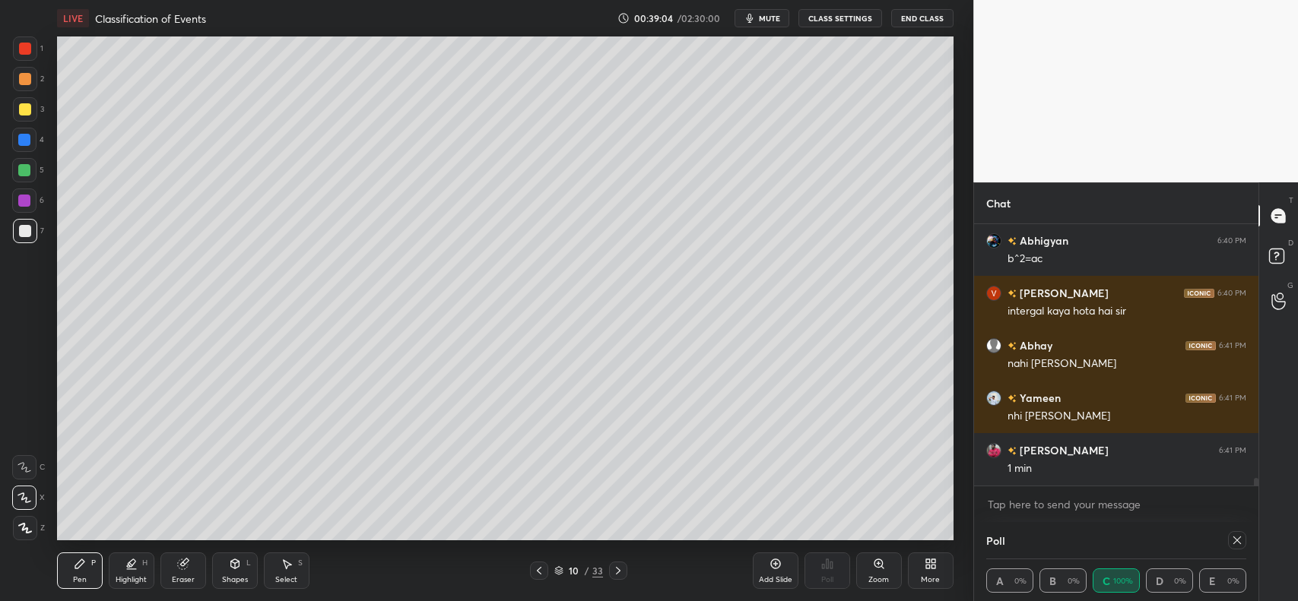
click at [19, 84] on div at bounding box center [25, 79] width 12 height 12
click at [538, 574] on icon at bounding box center [539, 571] width 12 height 12
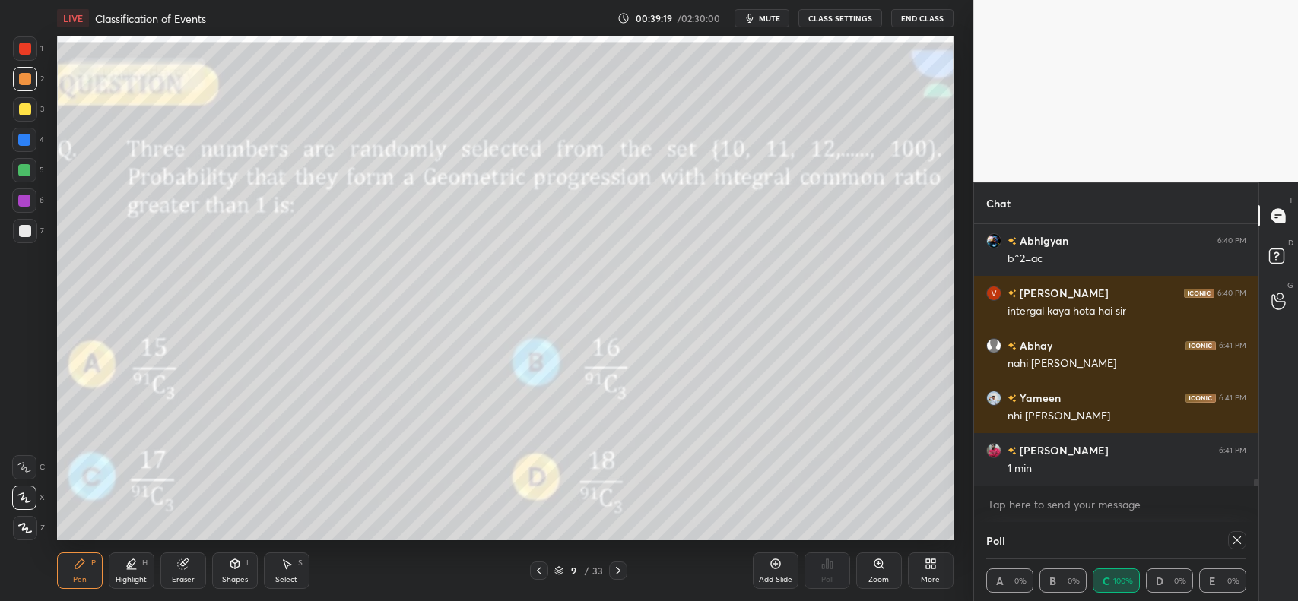
click at [618, 567] on icon at bounding box center [618, 571] width 12 height 12
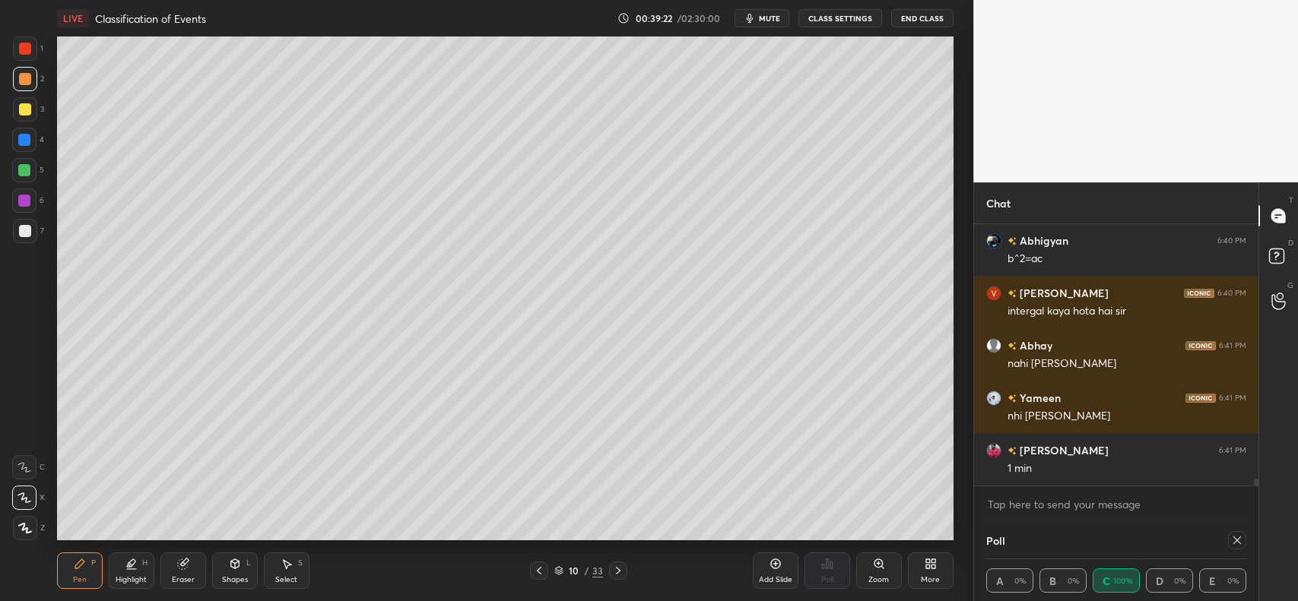
click at [535, 568] on icon at bounding box center [539, 571] width 12 height 12
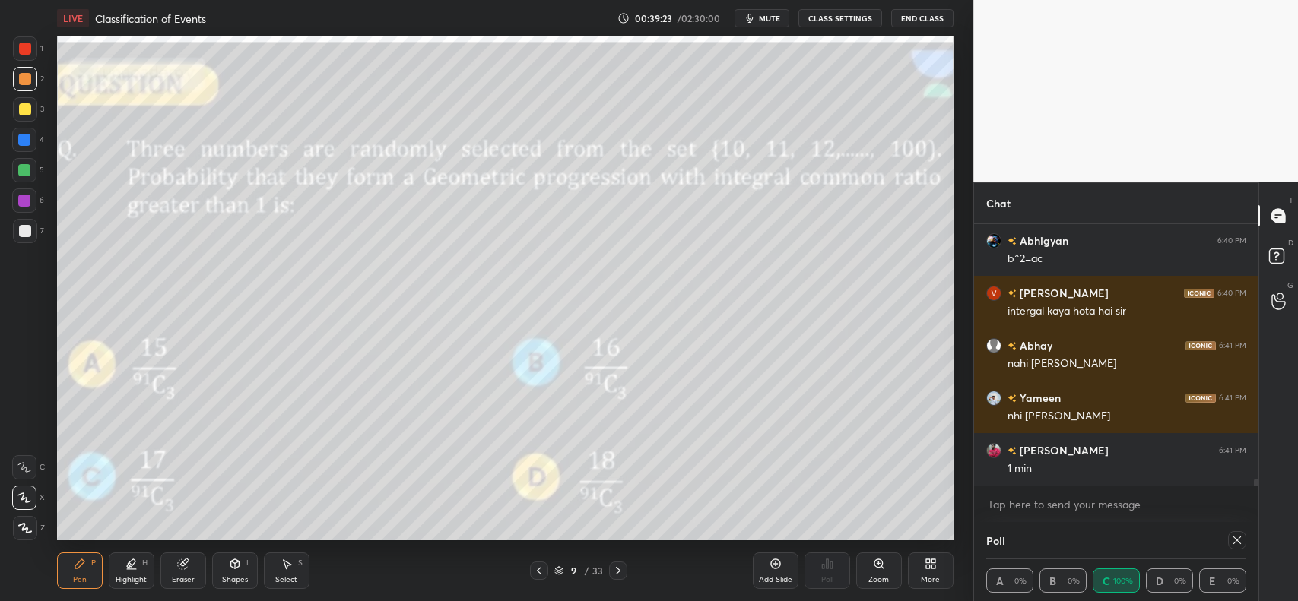
scroll to position [9263, 0]
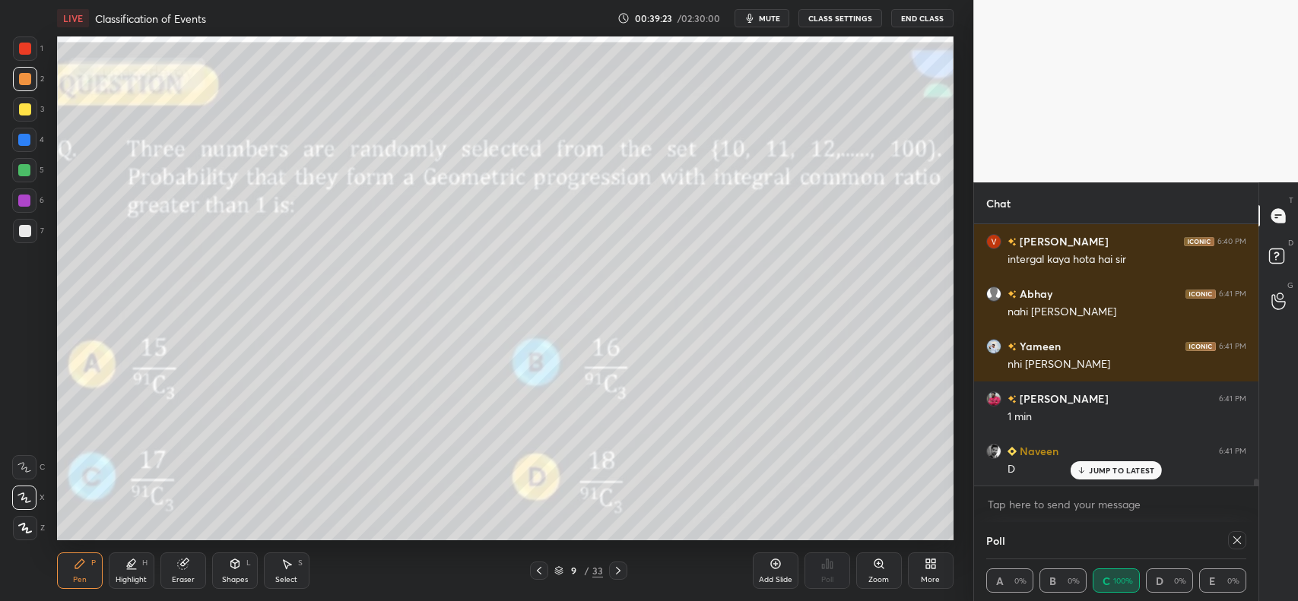
click at [617, 567] on icon at bounding box center [618, 571] width 12 height 12
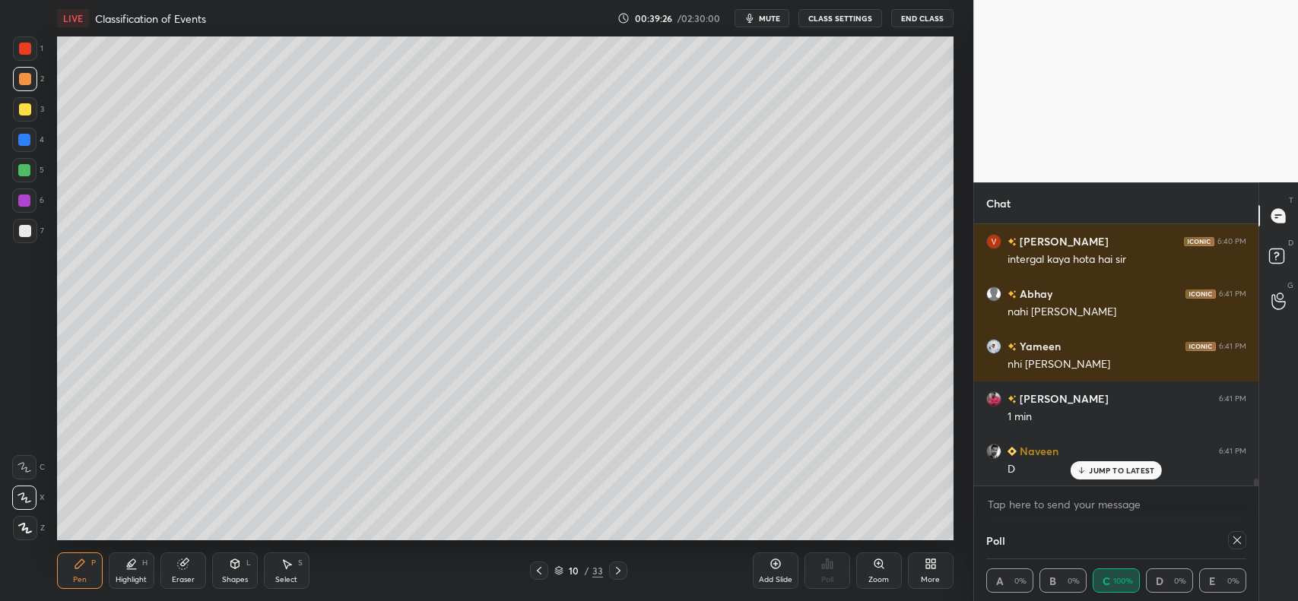
click at [537, 568] on icon at bounding box center [539, 571] width 12 height 12
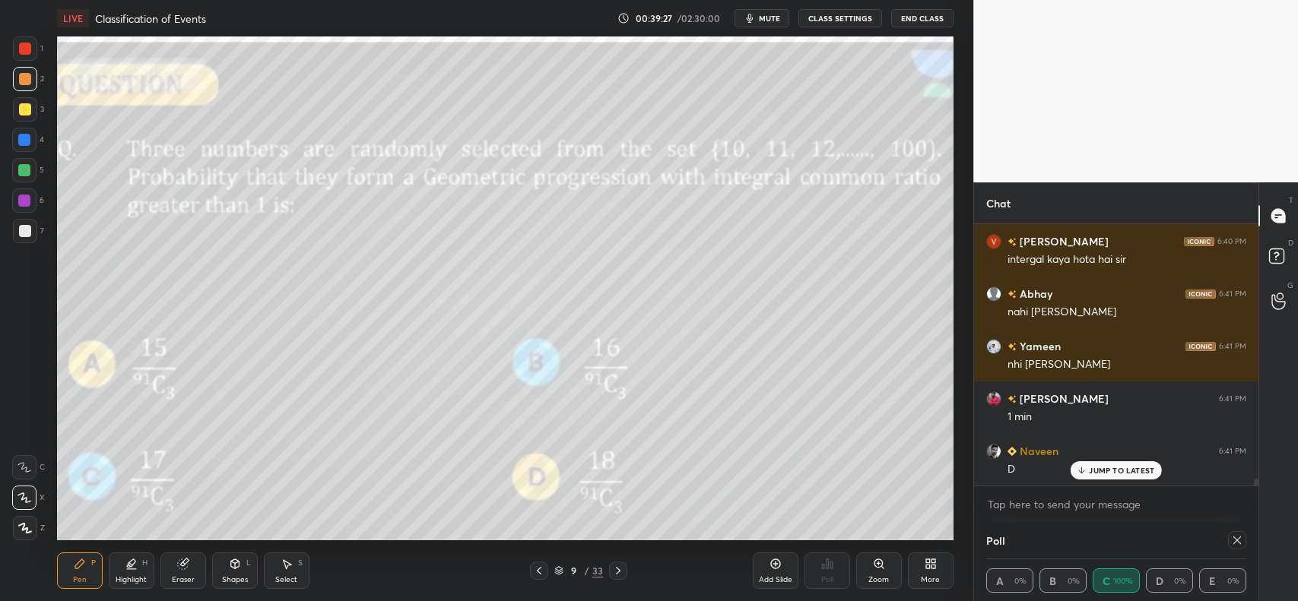
click at [620, 565] on icon at bounding box center [618, 571] width 12 height 12
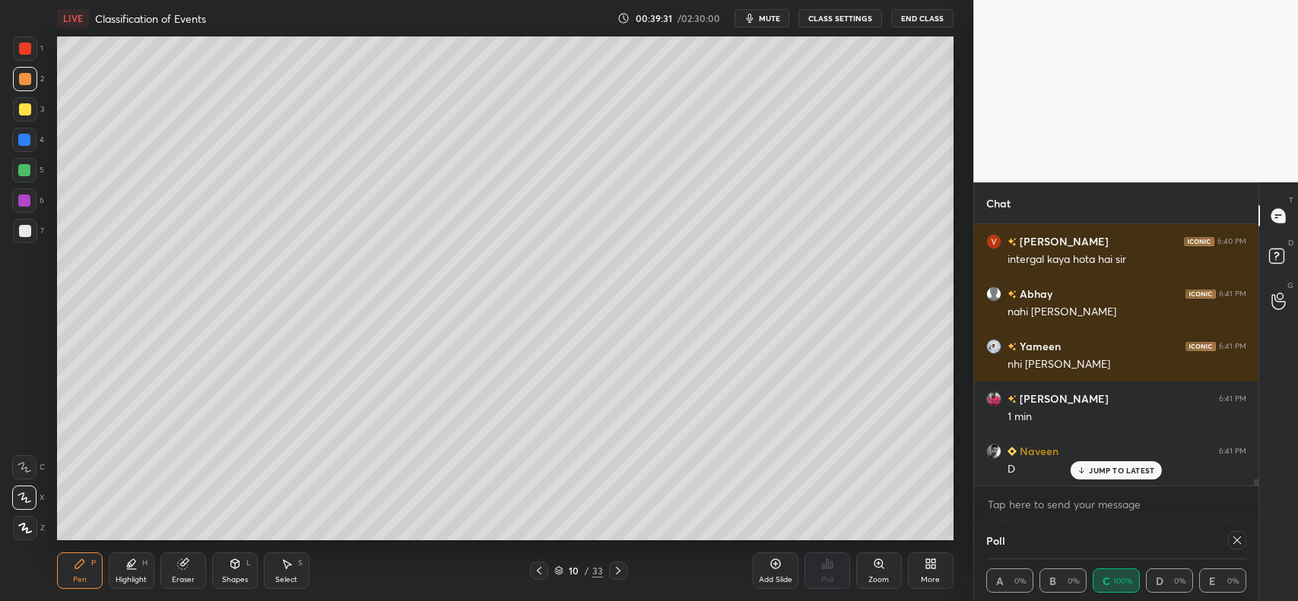
click at [537, 573] on icon at bounding box center [539, 571] width 12 height 12
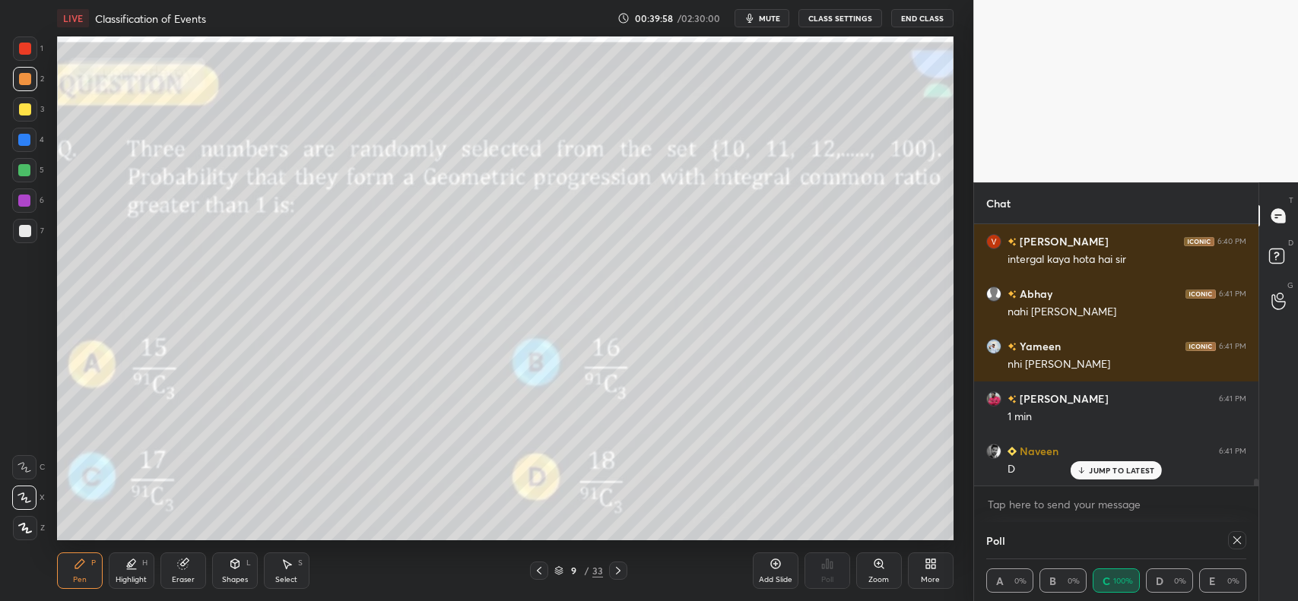
click at [617, 565] on icon at bounding box center [618, 571] width 12 height 12
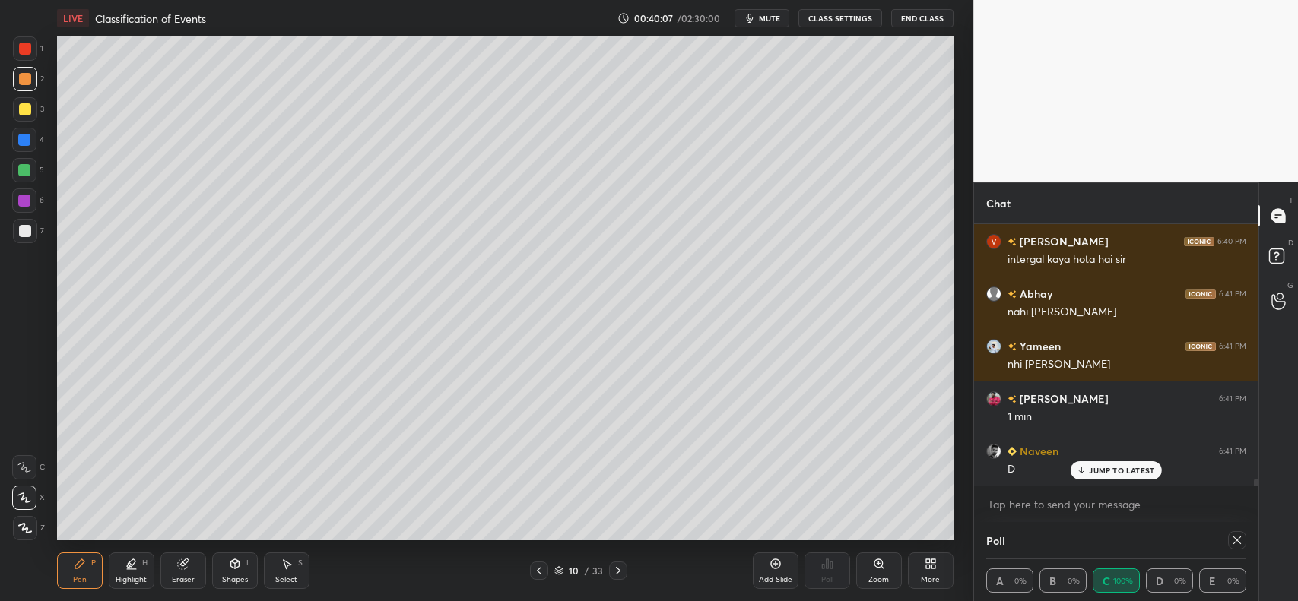
click at [19, 108] on div at bounding box center [25, 109] width 12 height 12
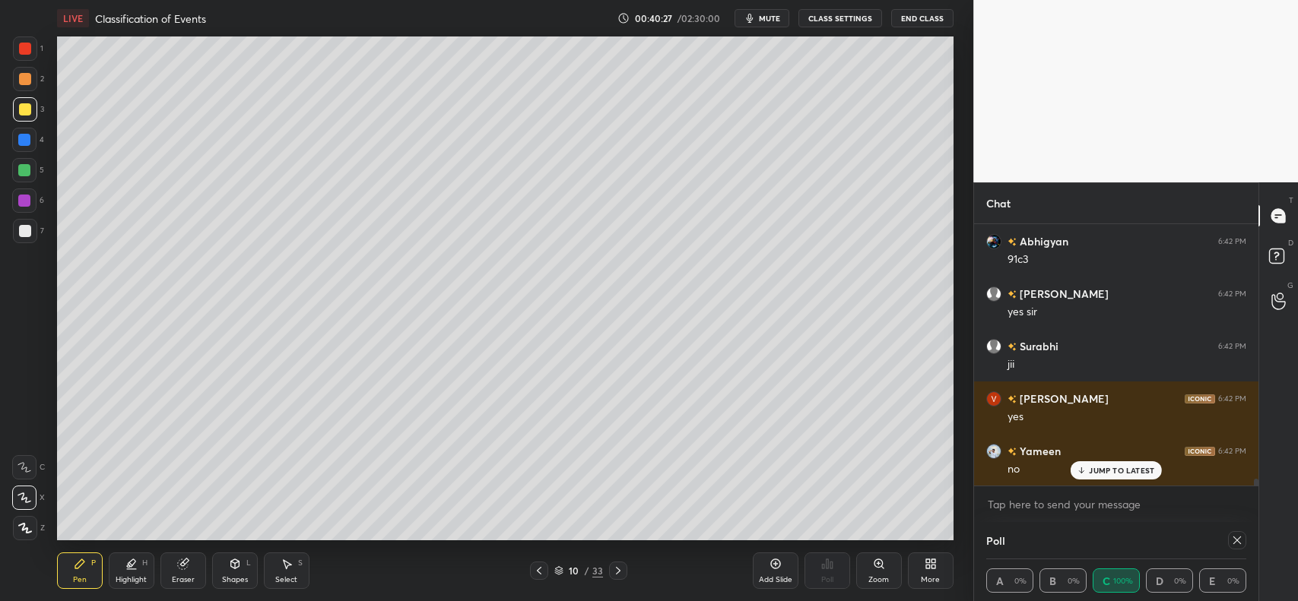
scroll to position [9578, 0]
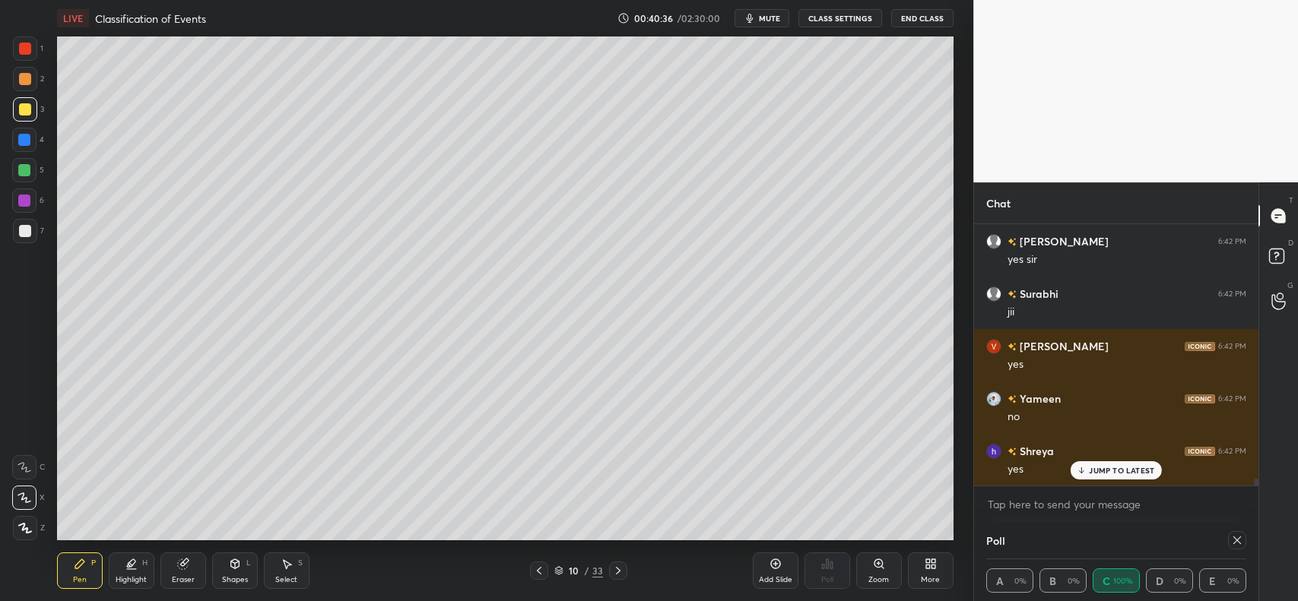
click at [34, 103] on div at bounding box center [25, 109] width 24 height 24
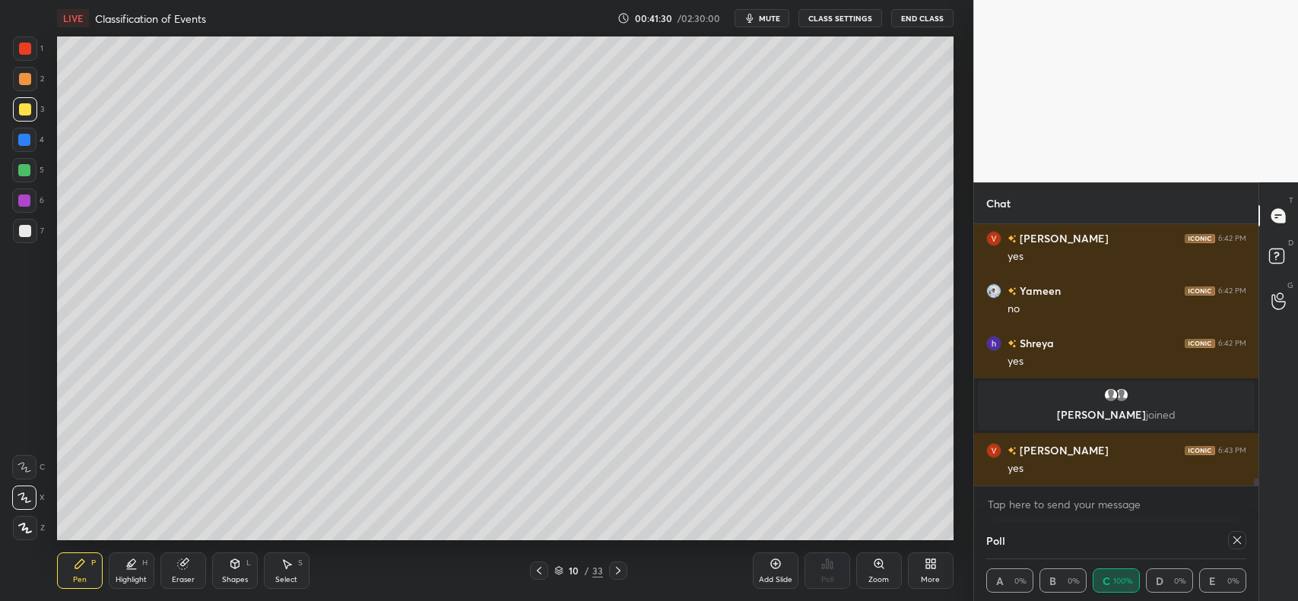
scroll to position [8950, 0]
click at [766, 569] on div "Add Slide" at bounding box center [776, 571] width 46 height 36
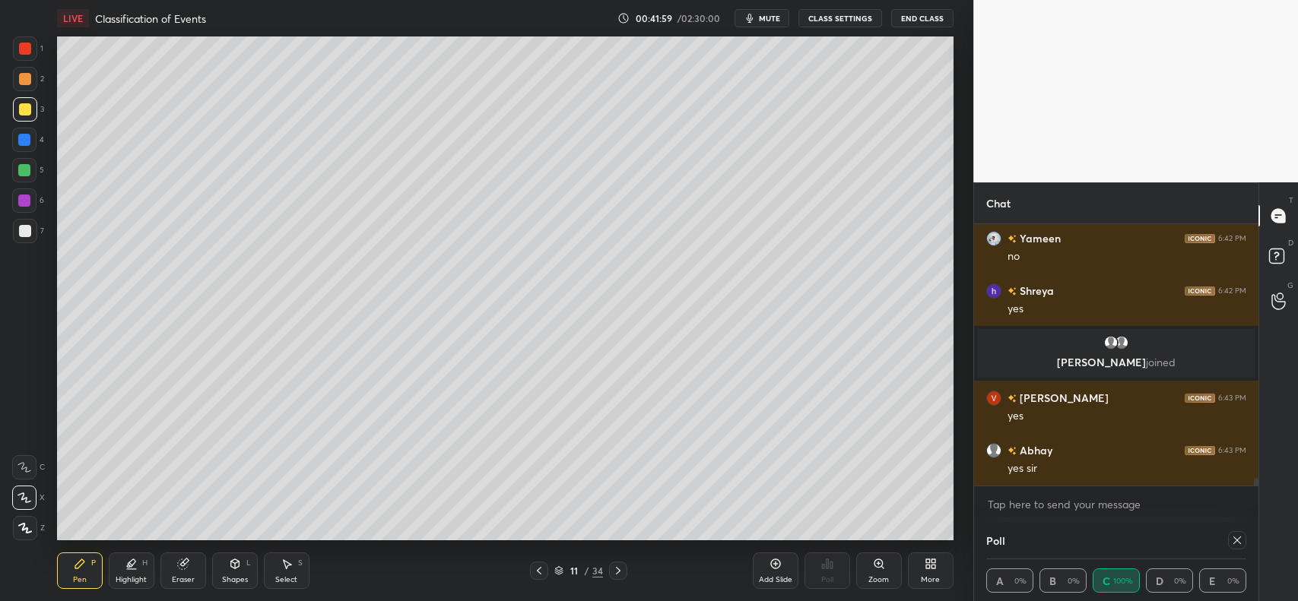
click at [23, 81] on div at bounding box center [25, 79] width 12 height 12
click at [21, 105] on div at bounding box center [25, 109] width 12 height 12
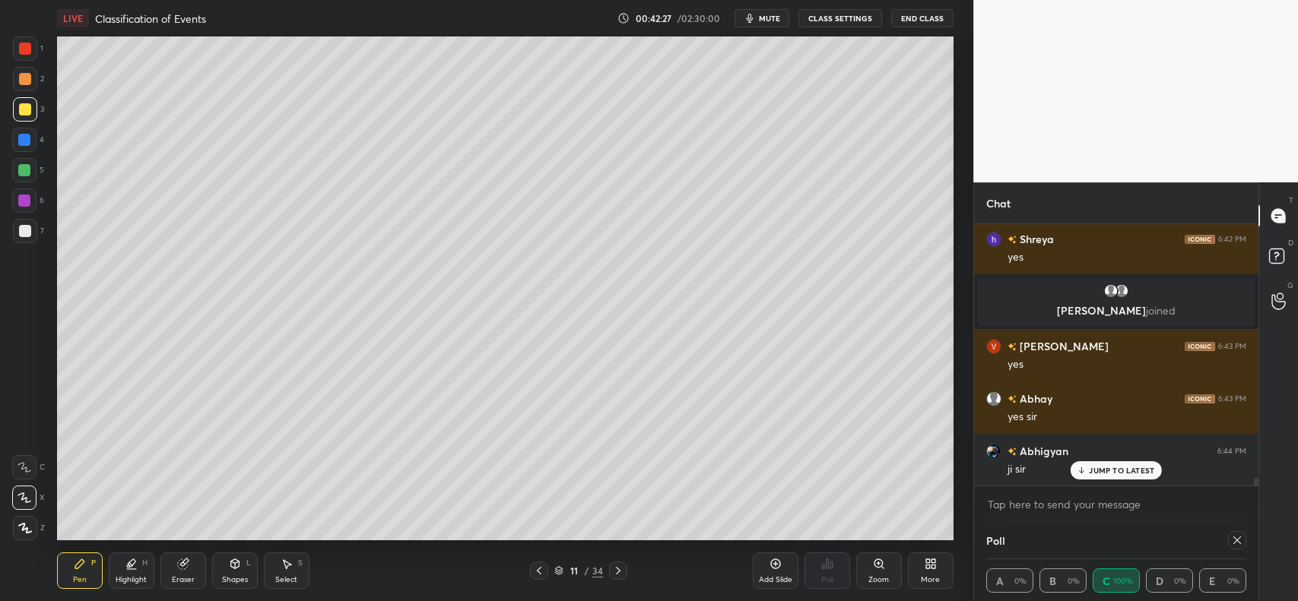
click at [21, 110] on div at bounding box center [25, 109] width 12 height 12
click at [24, 138] on div at bounding box center [24, 140] width 12 height 12
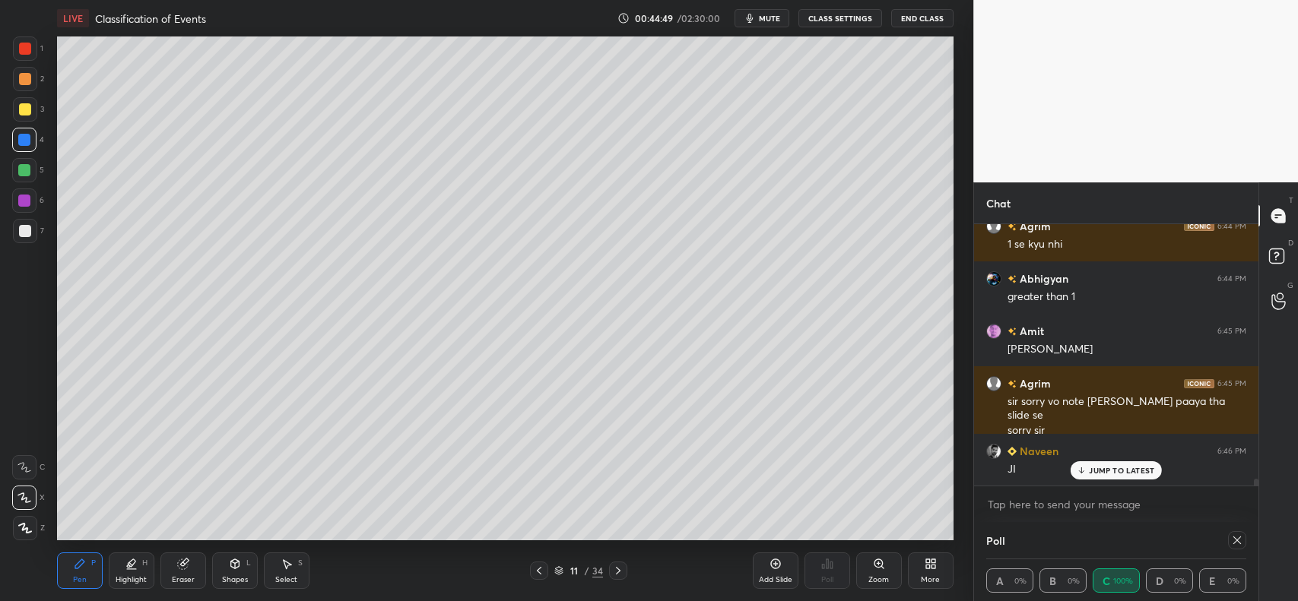
scroll to position [9384, 0]
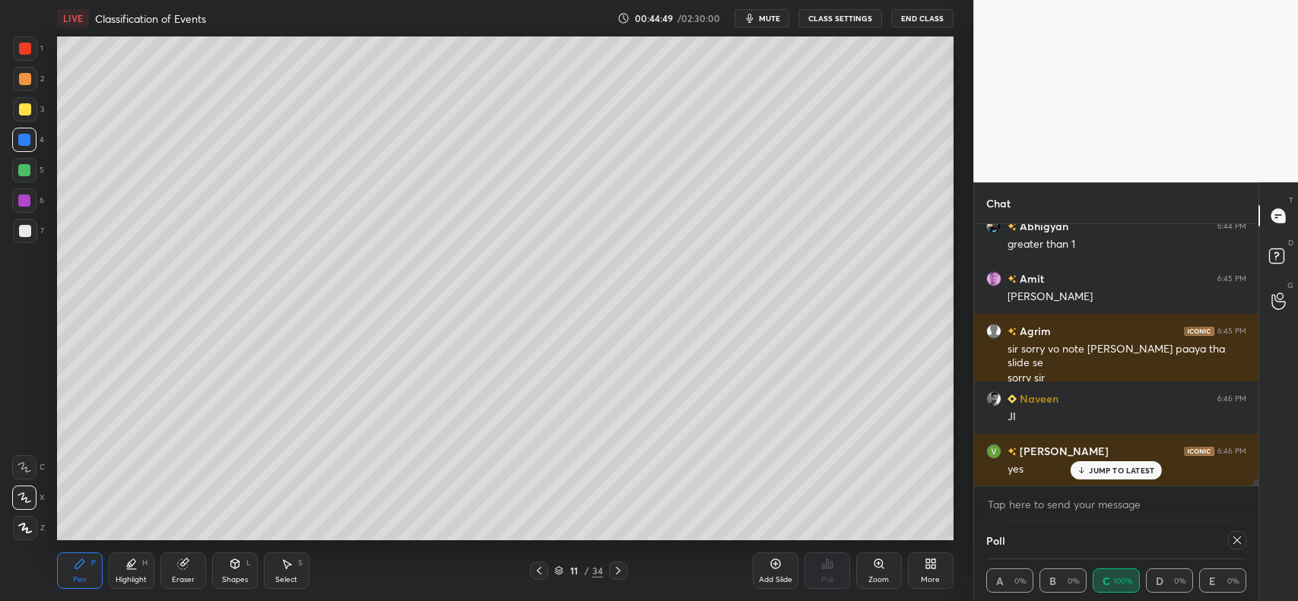
click at [27, 111] on div at bounding box center [25, 109] width 12 height 12
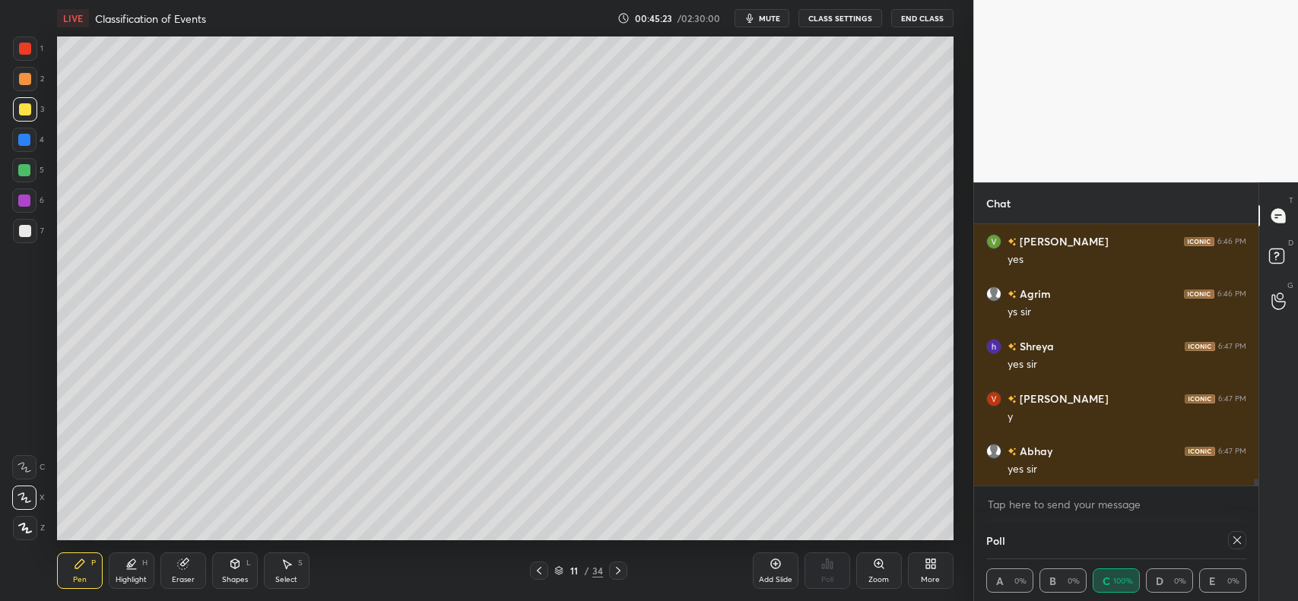
scroll to position [9647, 0]
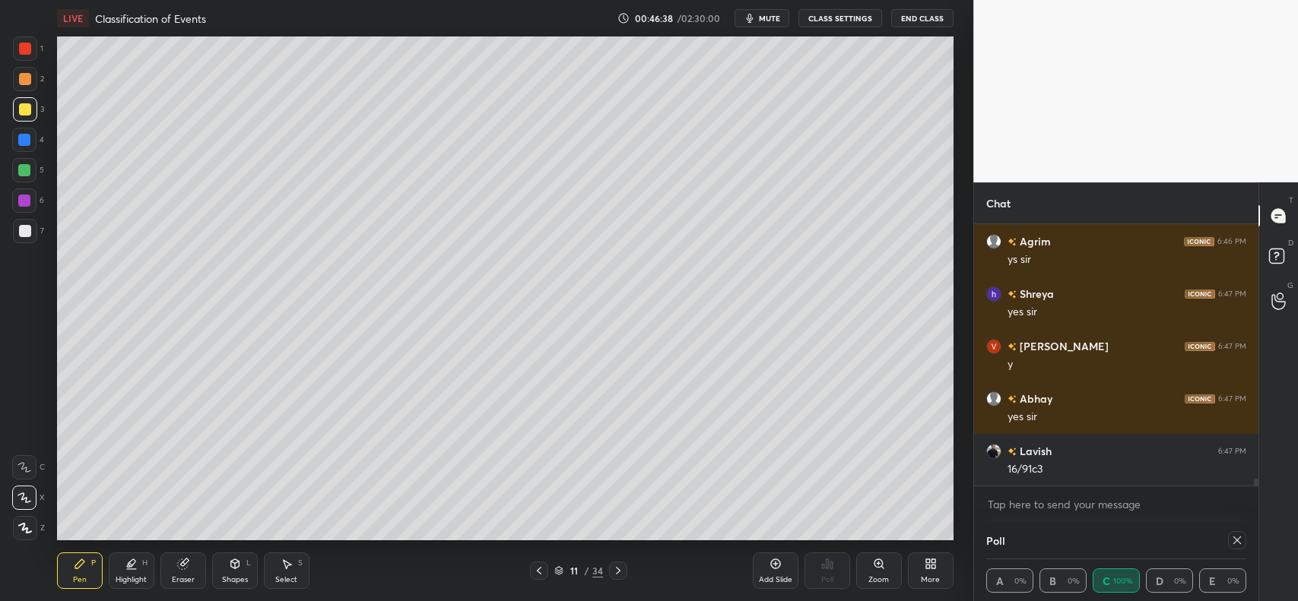
click at [24, 233] on div at bounding box center [25, 231] width 12 height 12
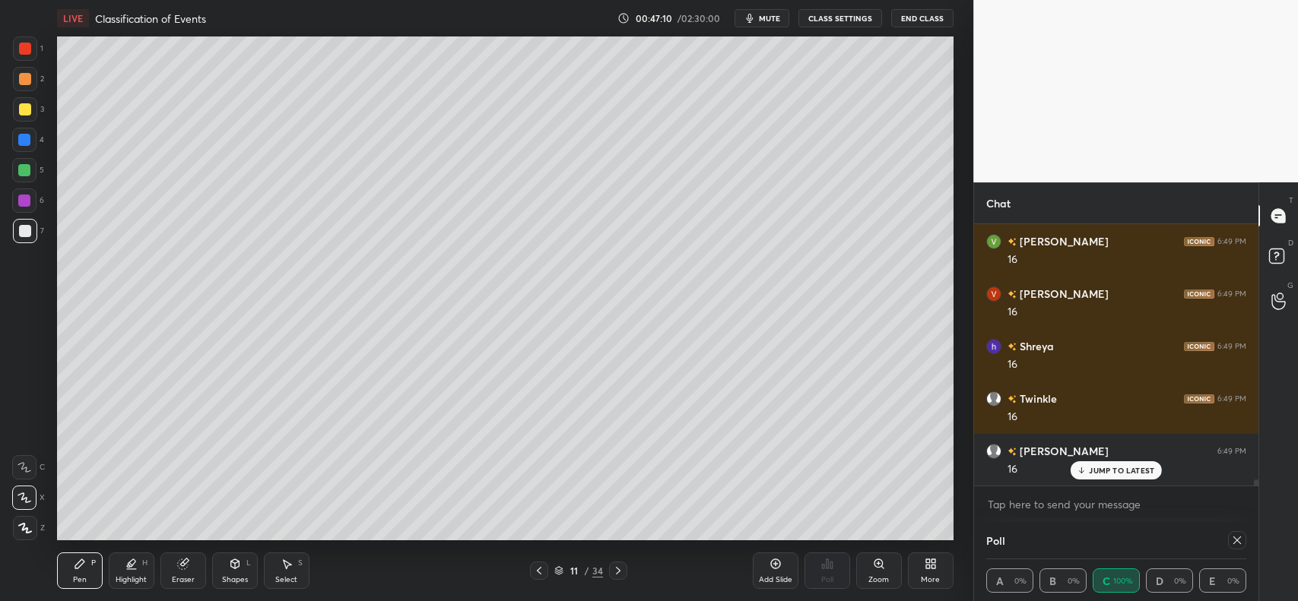
scroll to position [10434, 0]
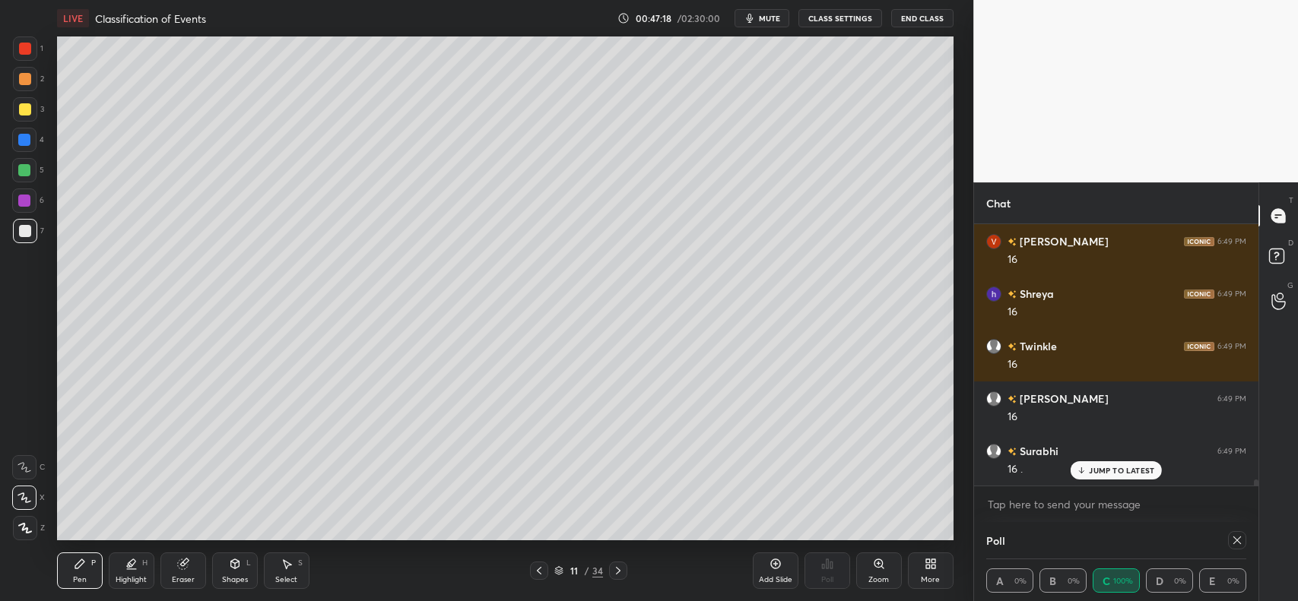
click at [776, 566] on icon at bounding box center [775, 564] width 5 height 5
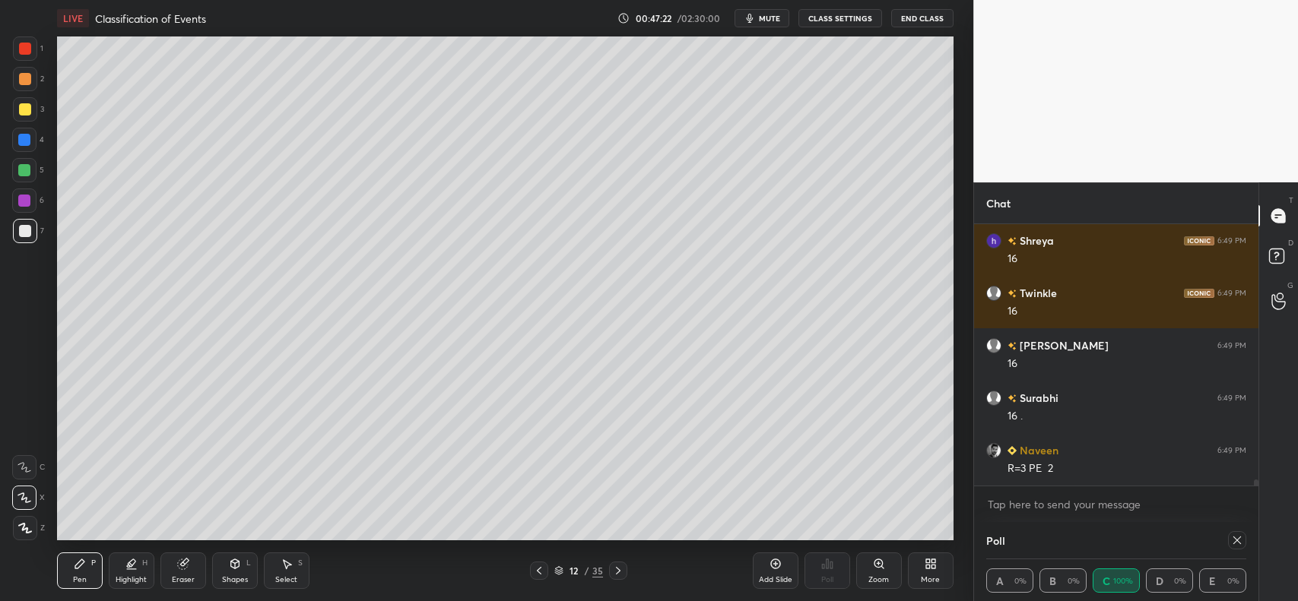
click at [537, 576] on icon at bounding box center [539, 571] width 12 height 12
click at [538, 573] on icon at bounding box center [539, 571] width 5 height 8
click at [609, 566] on div at bounding box center [618, 571] width 18 height 18
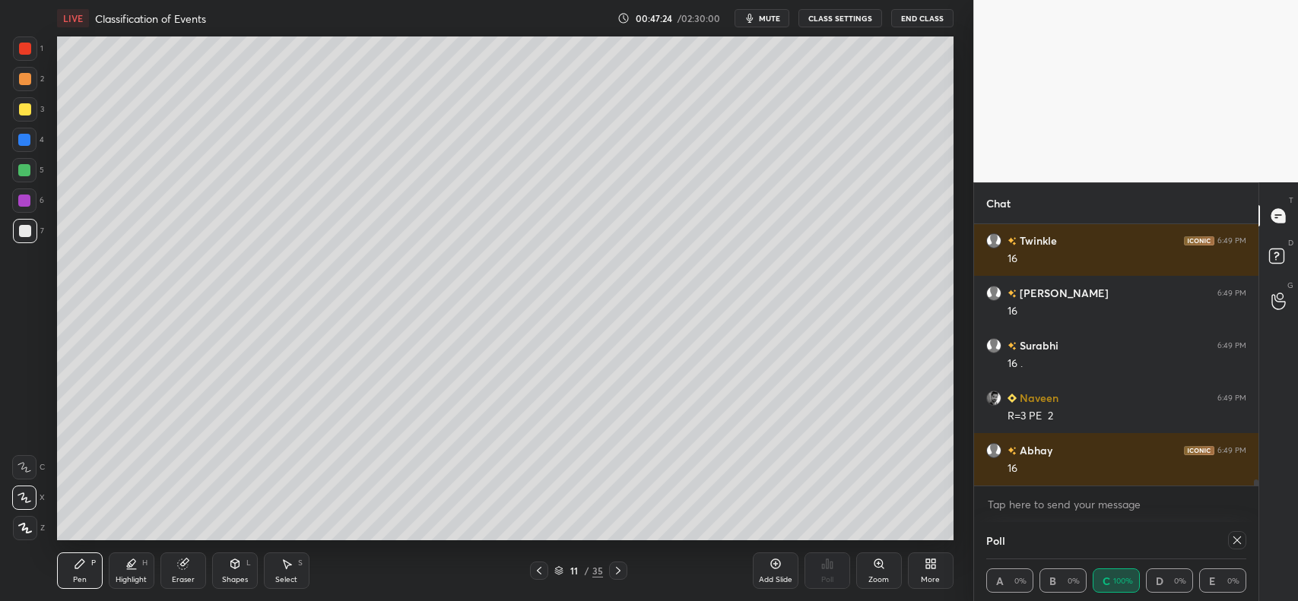
click at [617, 568] on icon at bounding box center [618, 571] width 5 height 8
click at [176, 560] on div "Eraser" at bounding box center [183, 571] width 46 height 36
click at [80, 565] on icon at bounding box center [79, 564] width 9 height 9
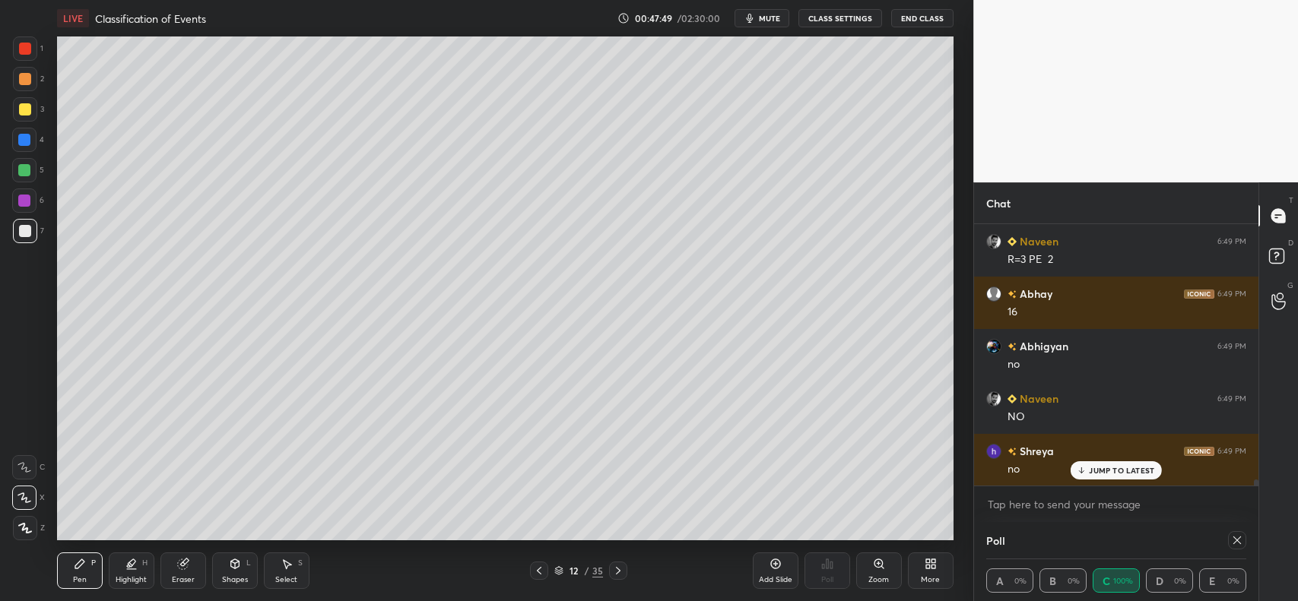
scroll to position [10749, 0]
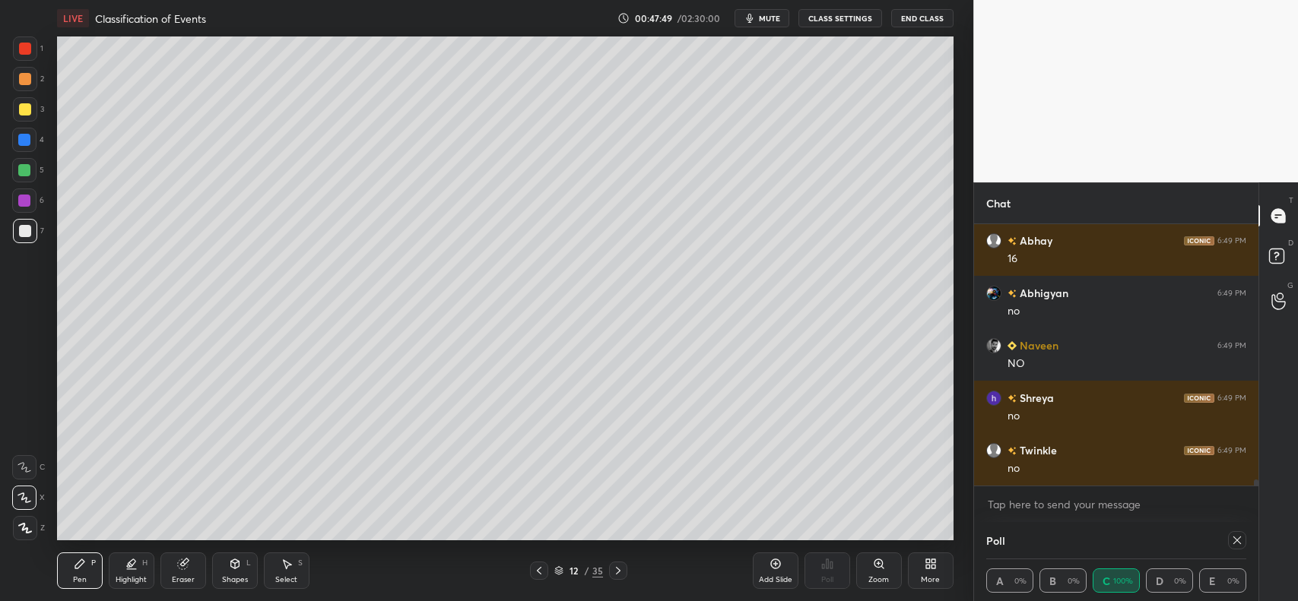
click at [27, 135] on div at bounding box center [24, 140] width 12 height 12
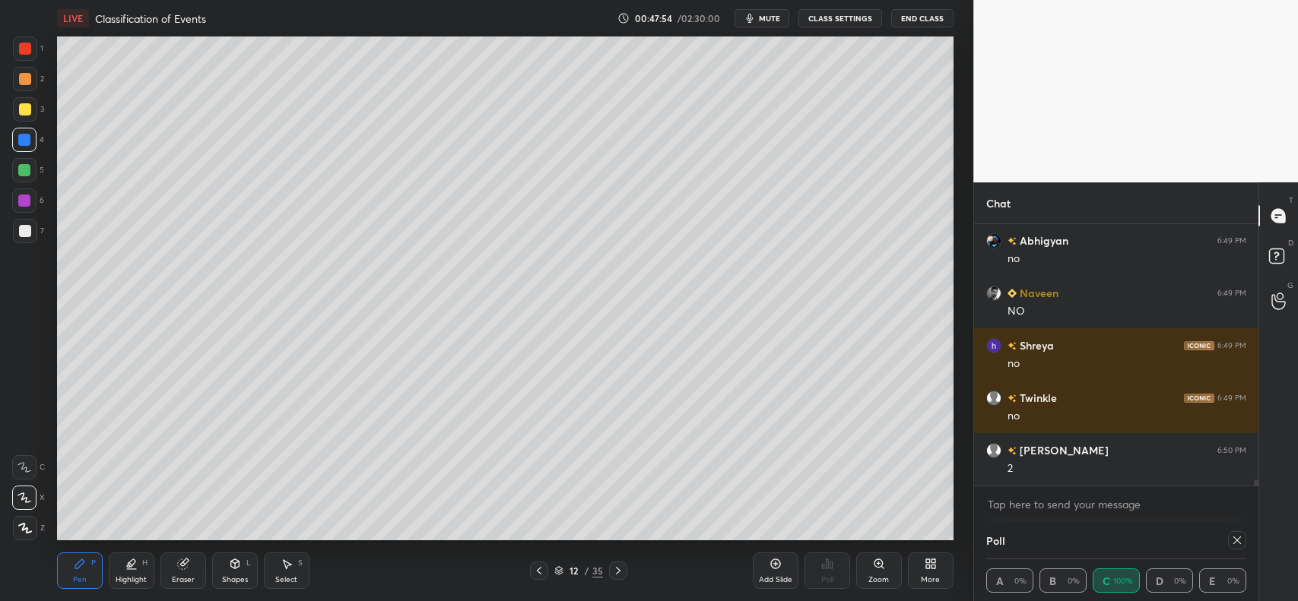
scroll to position [10854, 0]
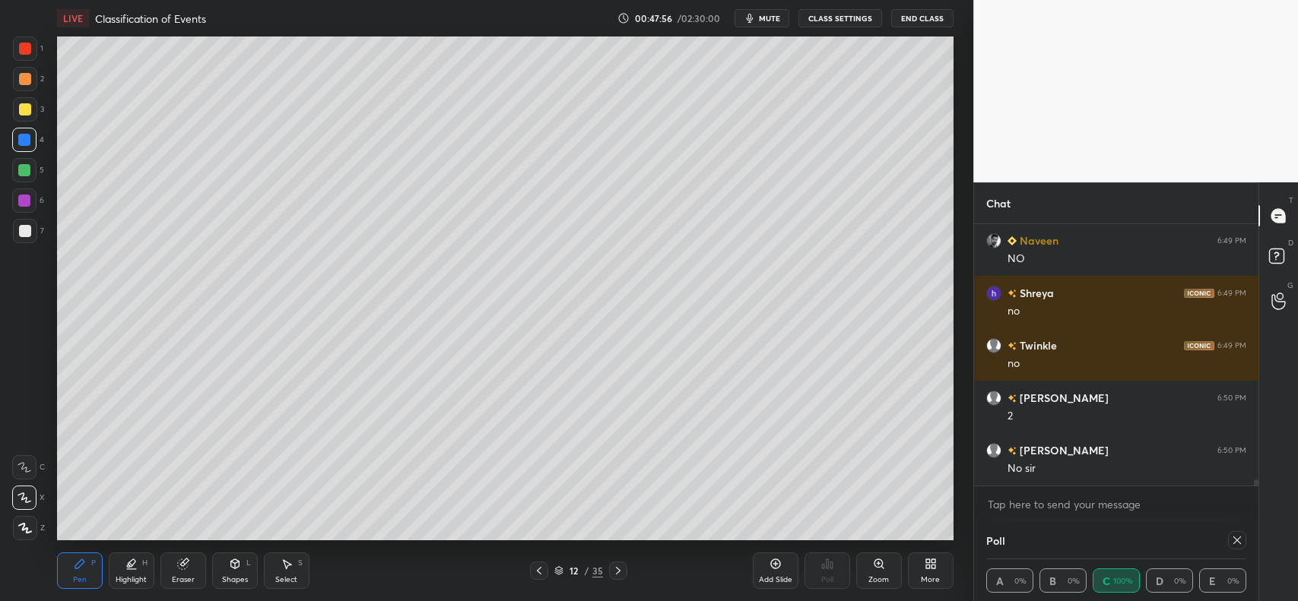
click at [25, 227] on div at bounding box center [25, 231] width 12 height 12
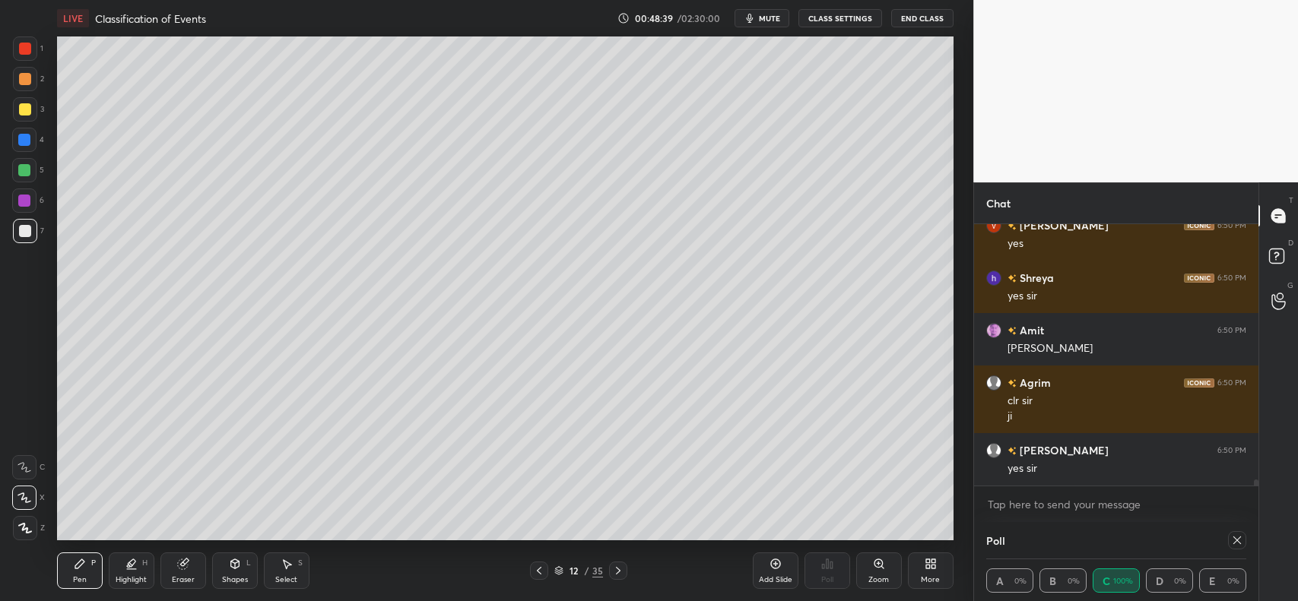
scroll to position [11446, 0]
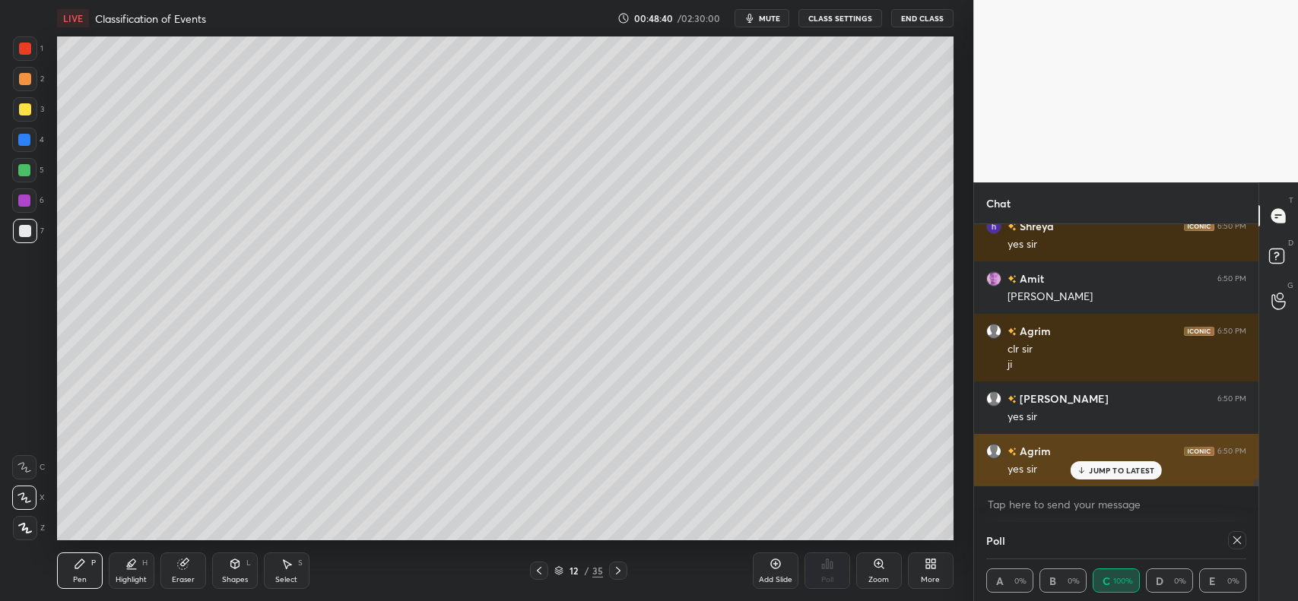
click at [1112, 474] on p "JUMP TO LATEST" at bounding box center [1121, 470] width 65 height 9
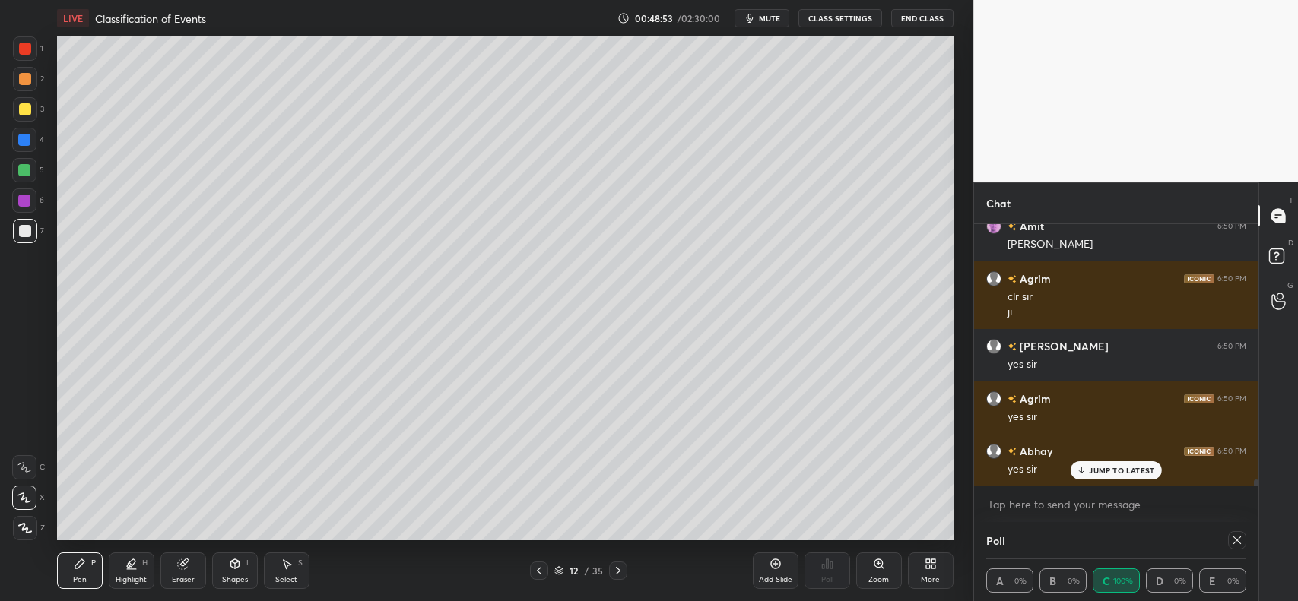
click at [229, 567] on icon at bounding box center [235, 564] width 12 height 12
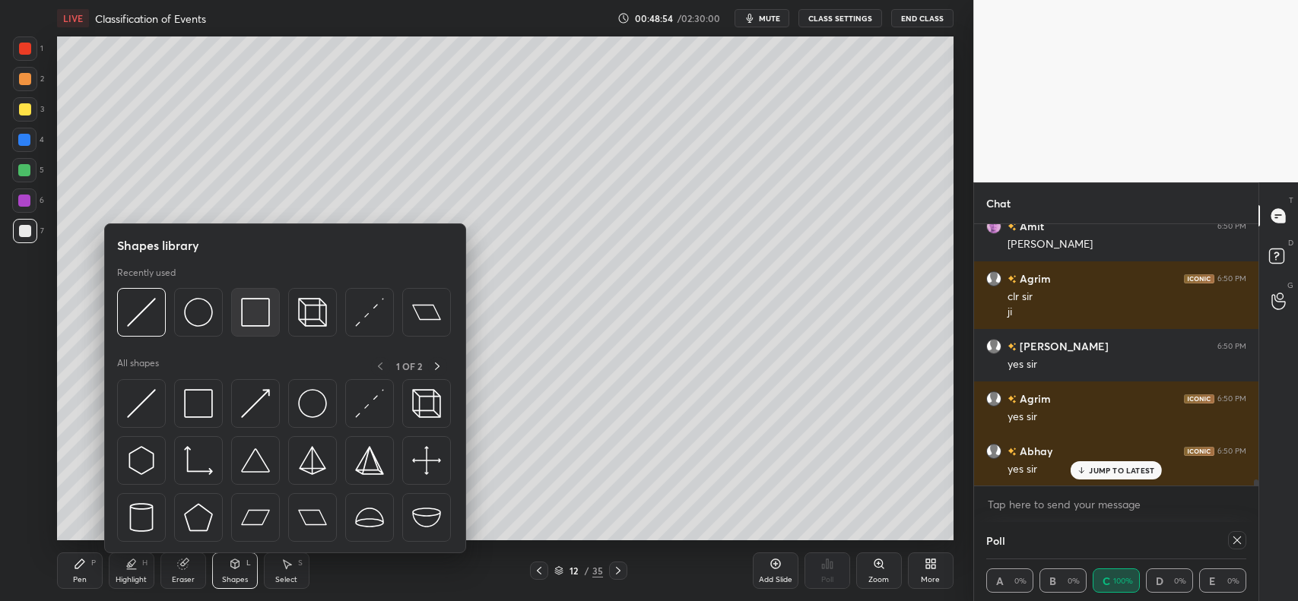
click at [259, 313] on img at bounding box center [255, 312] width 29 height 29
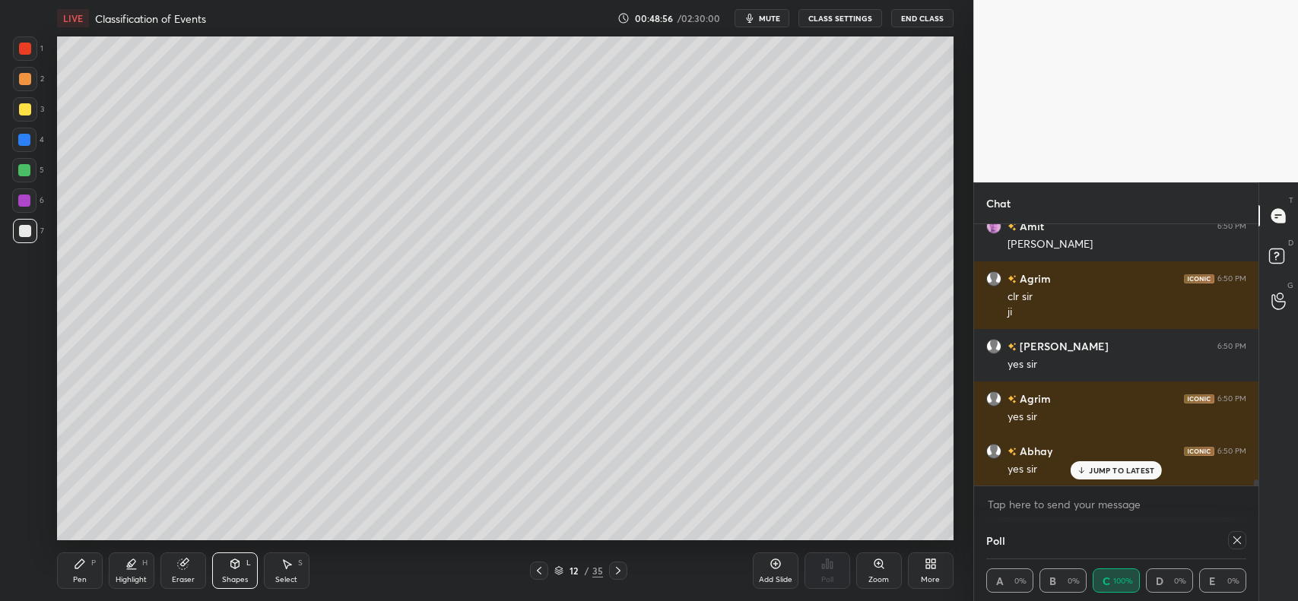
click at [78, 570] on icon at bounding box center [80, 564] width 12 height 12
click at [24, 87] on div at bounding box center [25, 79] width 24 height 24
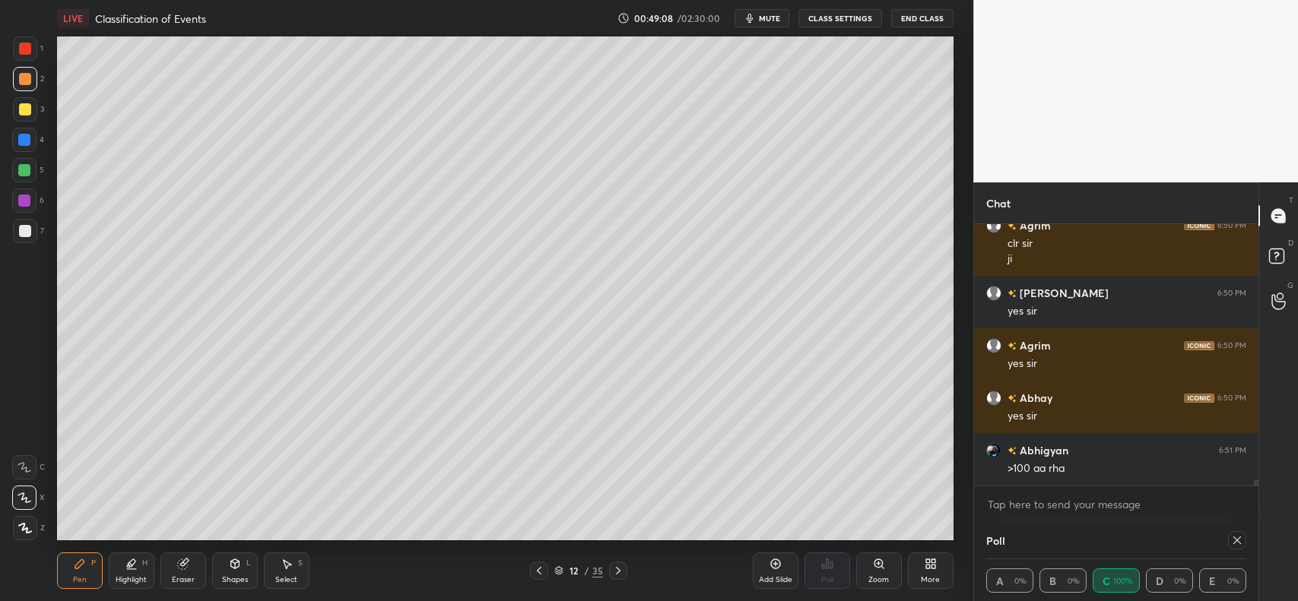
scroll to position [11604, 0]
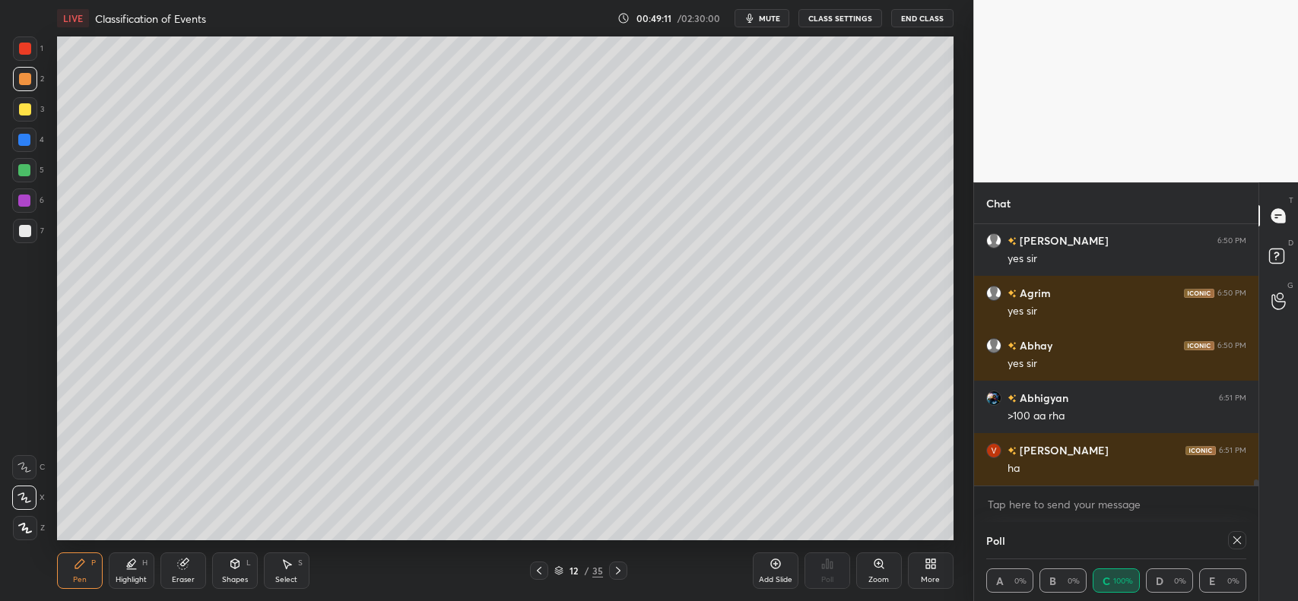
click at [181, 563] on icon at bounding box center [182, 565] width 10 height 10
click at [536, 571] on icon at bounding box center [539, 571] width 12 height 12
click at [537, 570] on icon at bounding box center [539, 571] width 12 height 12
click at [538, 570] on icon at bounding box center [539, 571] width 12 height 12
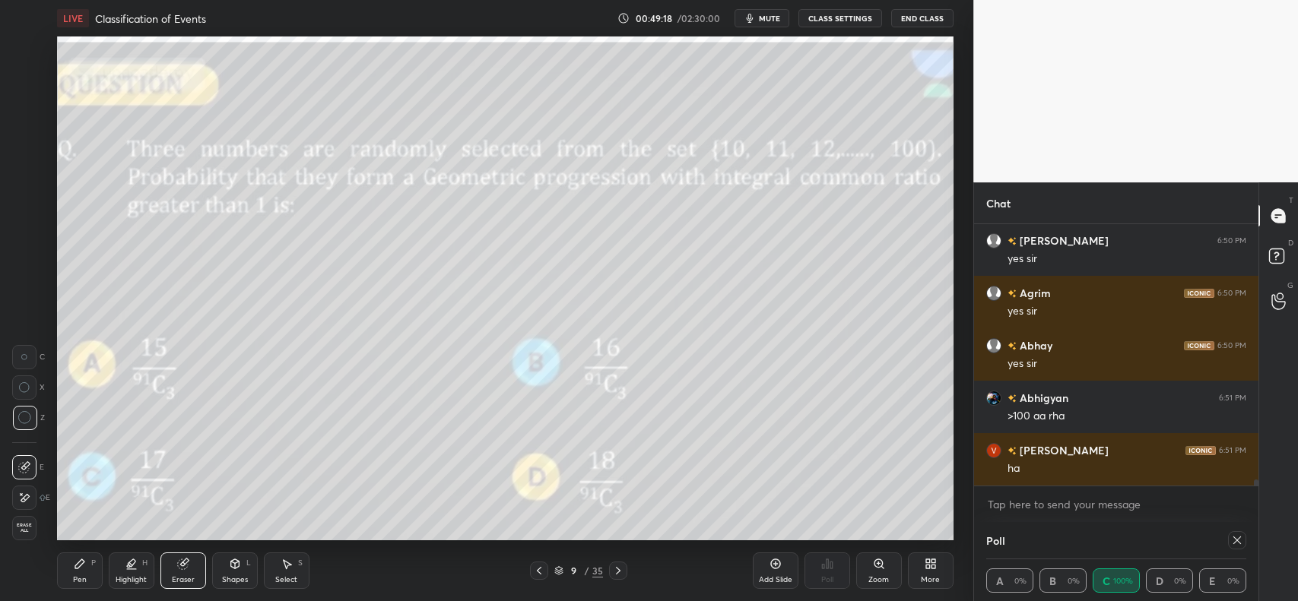
click at [73, 579] on div "Pen" at bounding box center [80, 580] width 14 height 8
click at [621, 571] on icon at bounding box center [618, 571] width 12 height 12
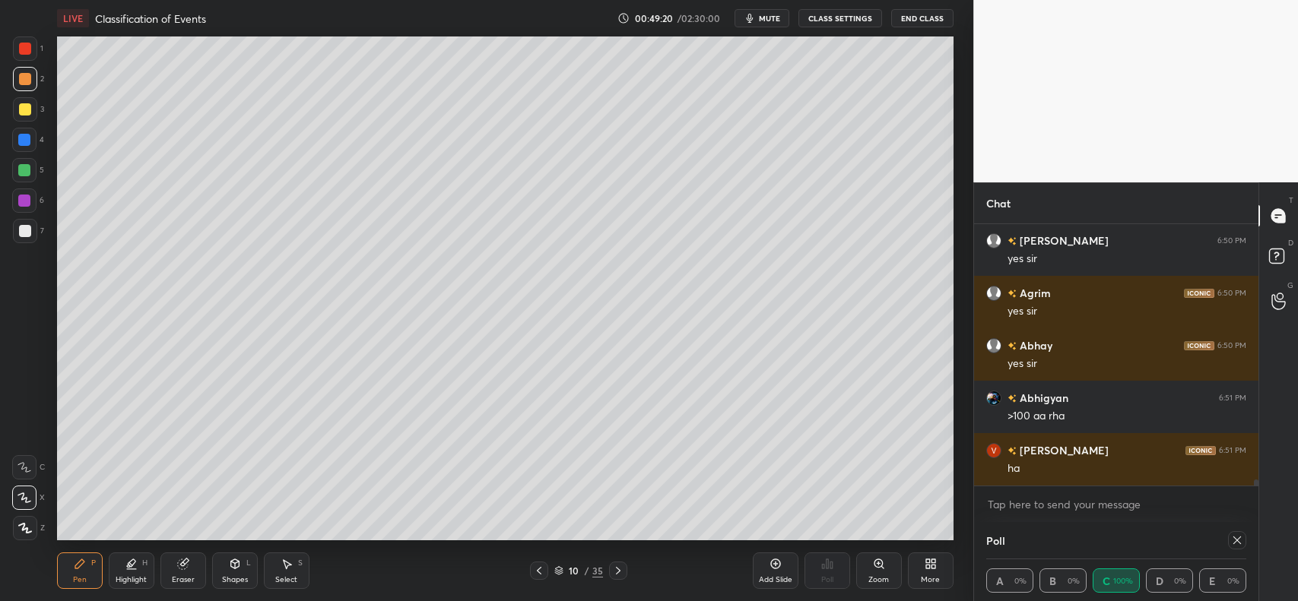
scroll to position [11656, 0]
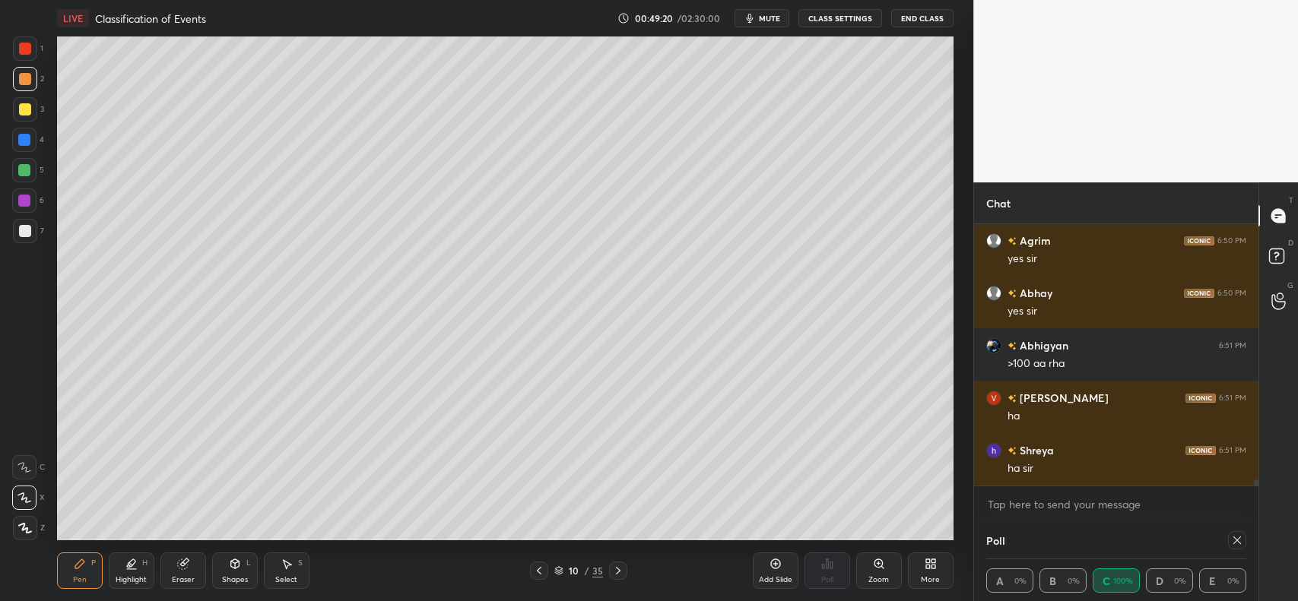
click at [621, 569] on icon at bounding box center [618, 571] width 12 height 12
click at [621, 570] on icon at bounding box center [618, 571] width 12 height 12
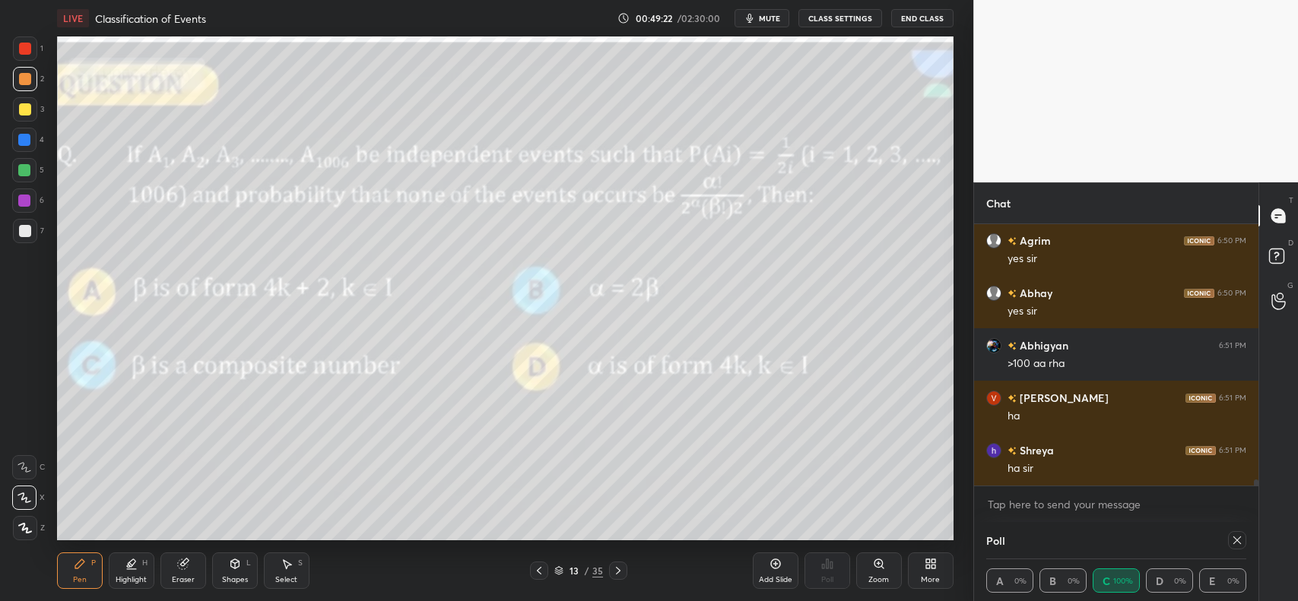
click at [621, 570] on icon at bounding box center [618, 571] width 12 height 12
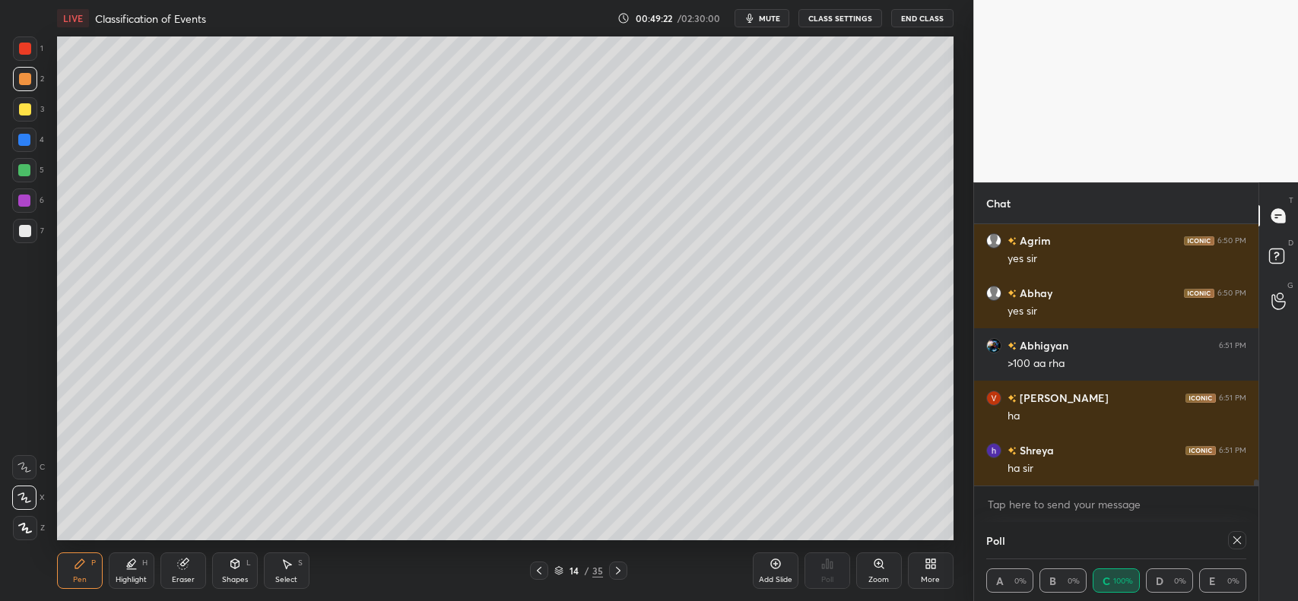
click at [621, 571] on icon at bounding box center [618, 571] width 12 height 12
click at [620, 572] on icon at bounding box center [618, 571] width 12 height 12
click at [620, 571] on icon at bounding box center [618, 571] width 5 height 8
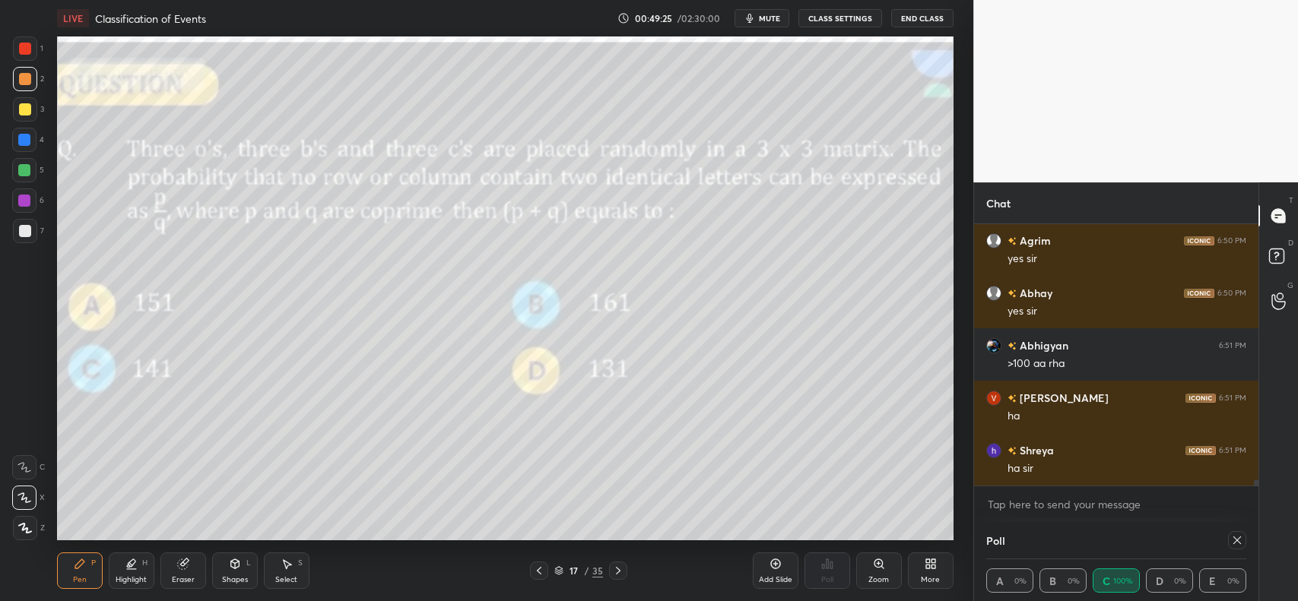
click at [616, 570] on icon at bounding box center [618, 571] width 12 height 12
click at [614, 570] on icon at bounding box center [618, 571] width 12 height 12
click at [613, 569] on icon at bounding box center [618, 571] width 12 height 12
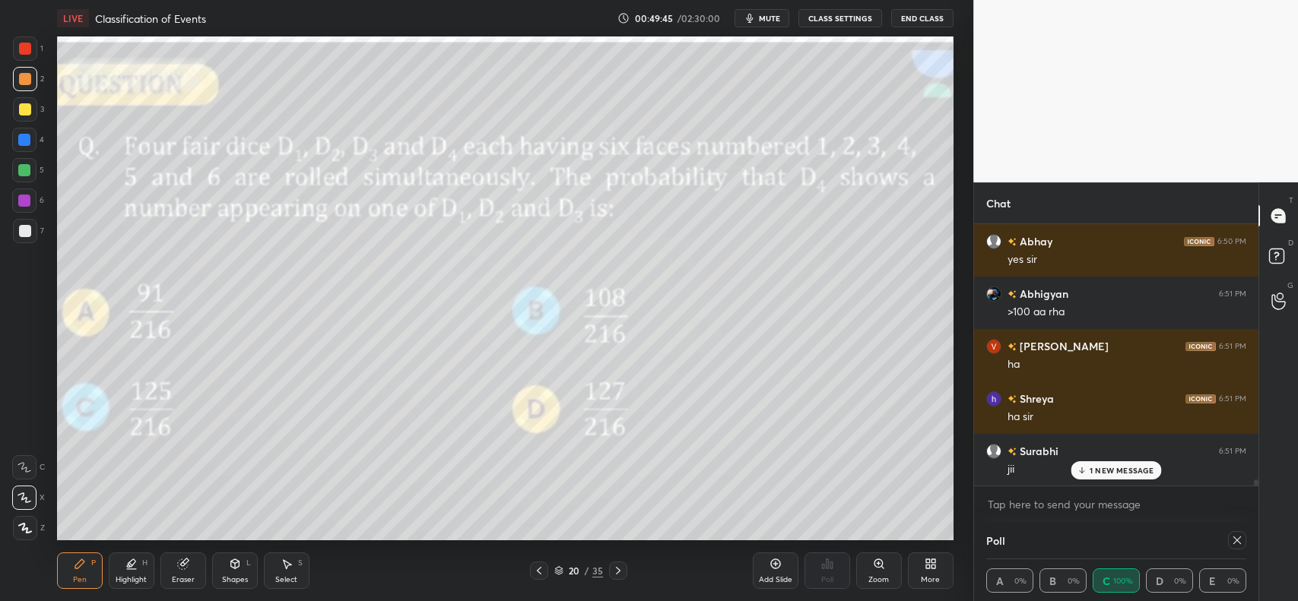
scroll to position [11760, 0]
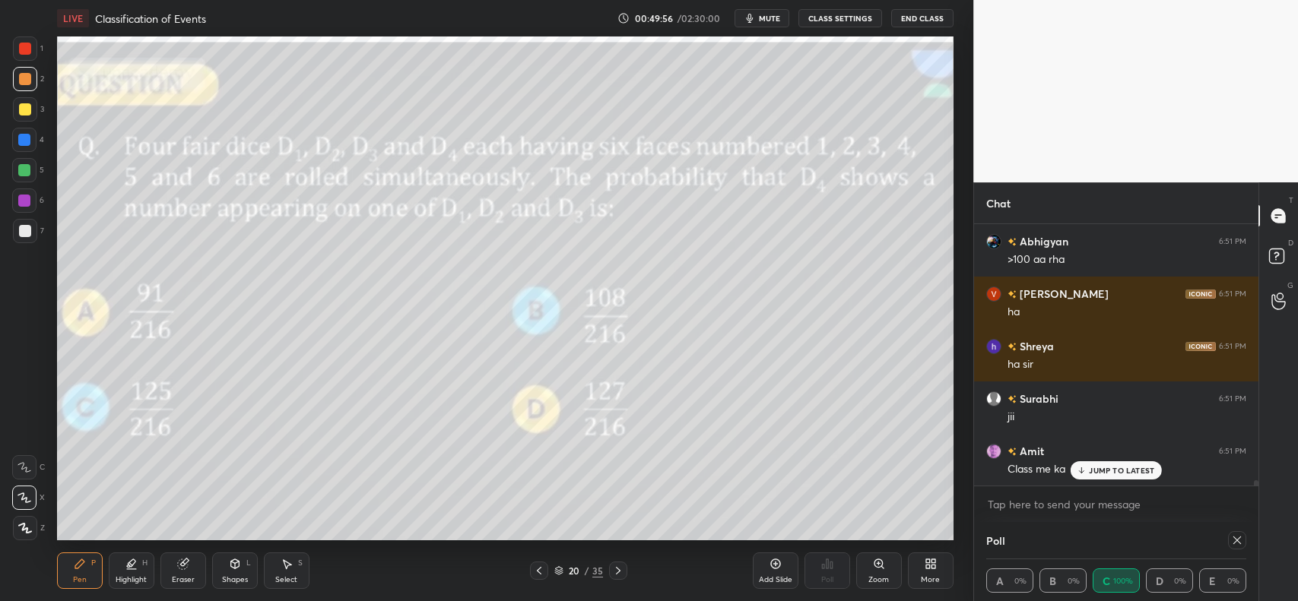
click at [1109, 468] on p "JUMP TO LATEST" at bounding box center [1121, 470] width 65 height 9
click at [1236, 538] on icon at bounding box center [1237, 541] width 12 height 12
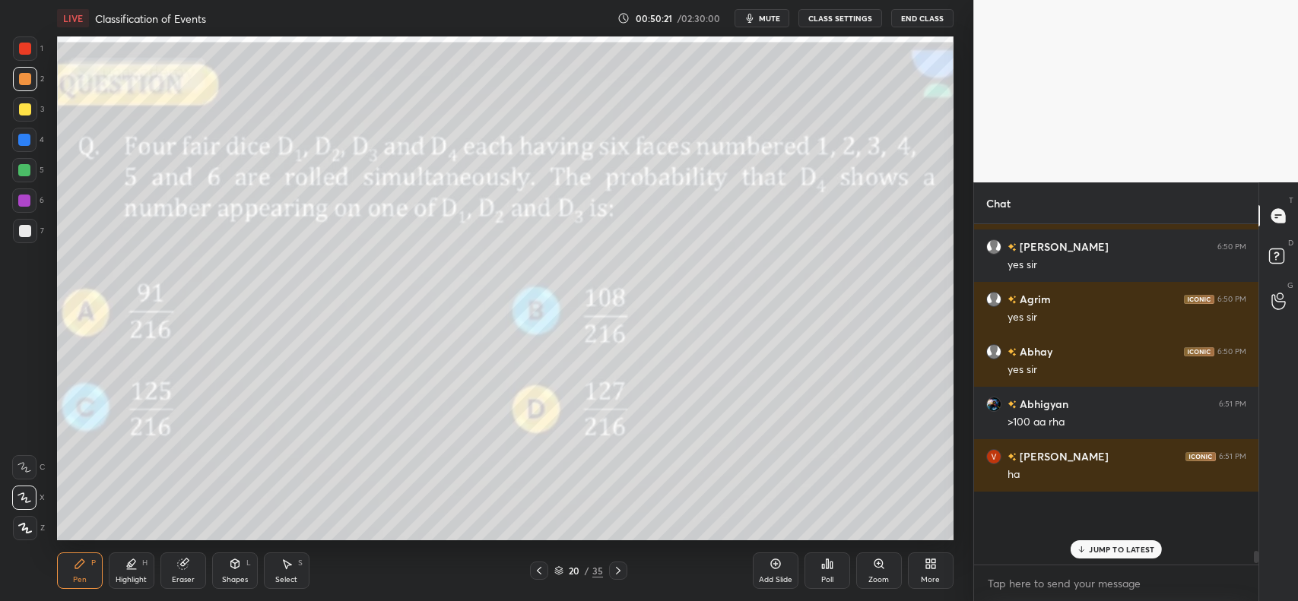
scroll to position [0, 0]
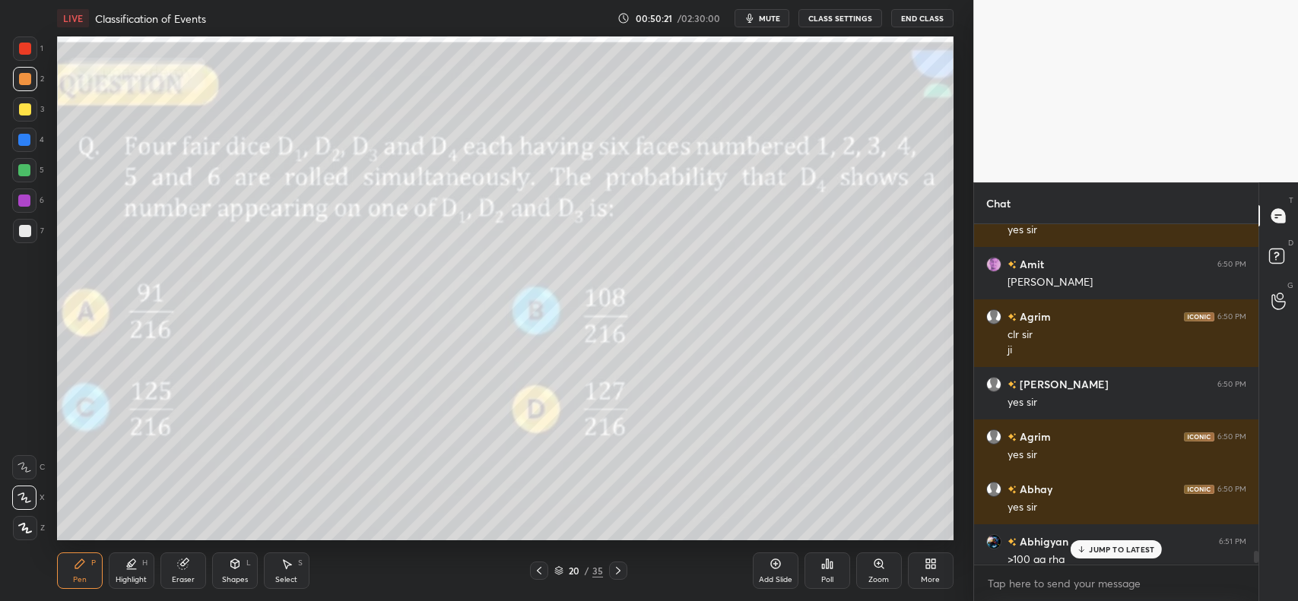
click at [829, 568] on icon at bounding box center [827, 564] width 12 height 12
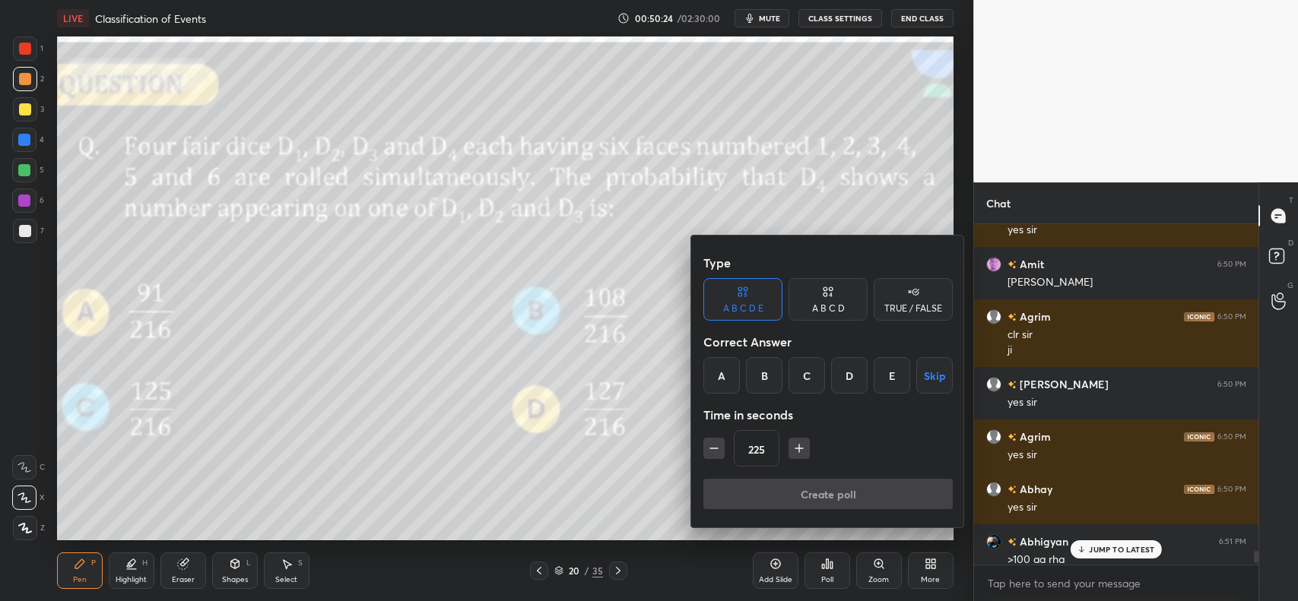
click at [712, 379] on div "A" at bounding box center [721, 375] width 36 height 36
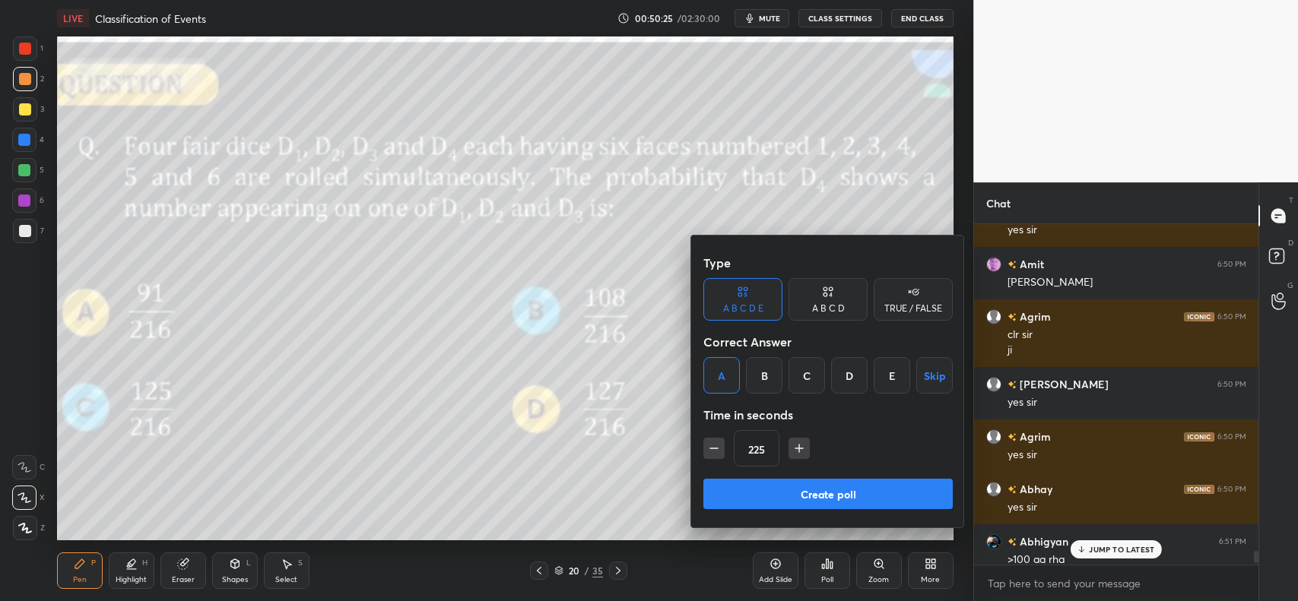
click at [834, 493] on button "Create poll" at bounding box center [827, 494] width 249 height 30
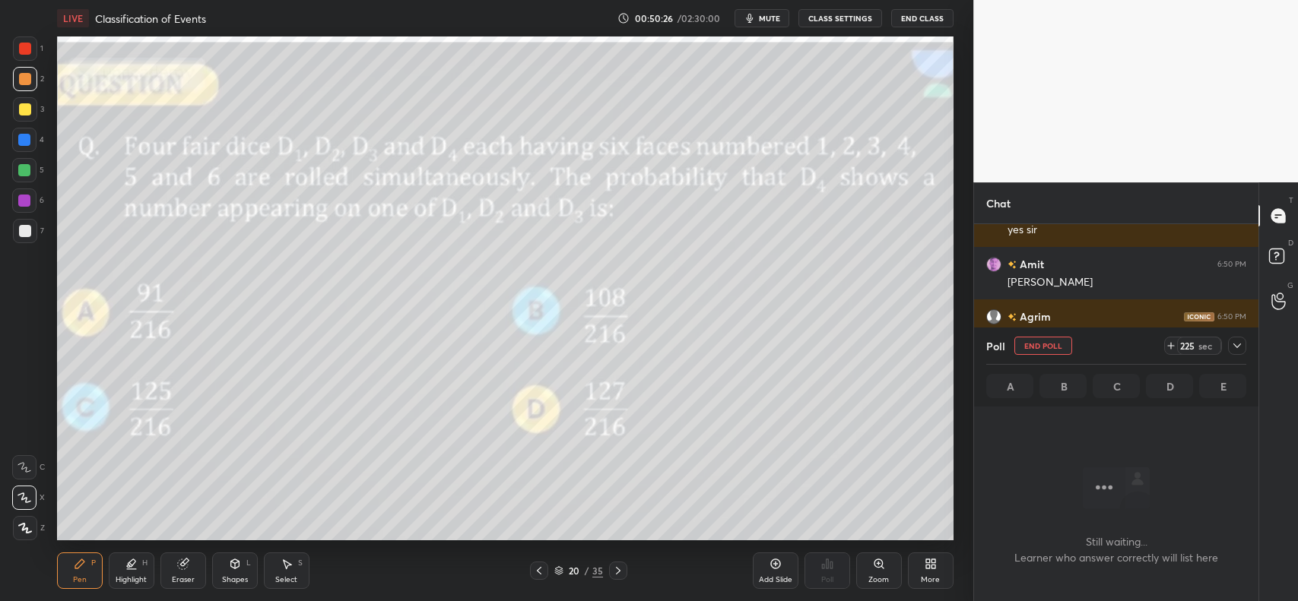
scroll to position [130, 280]
click at [1237, 344] on icon at bounding box center [1237, 346] width 12 height 12
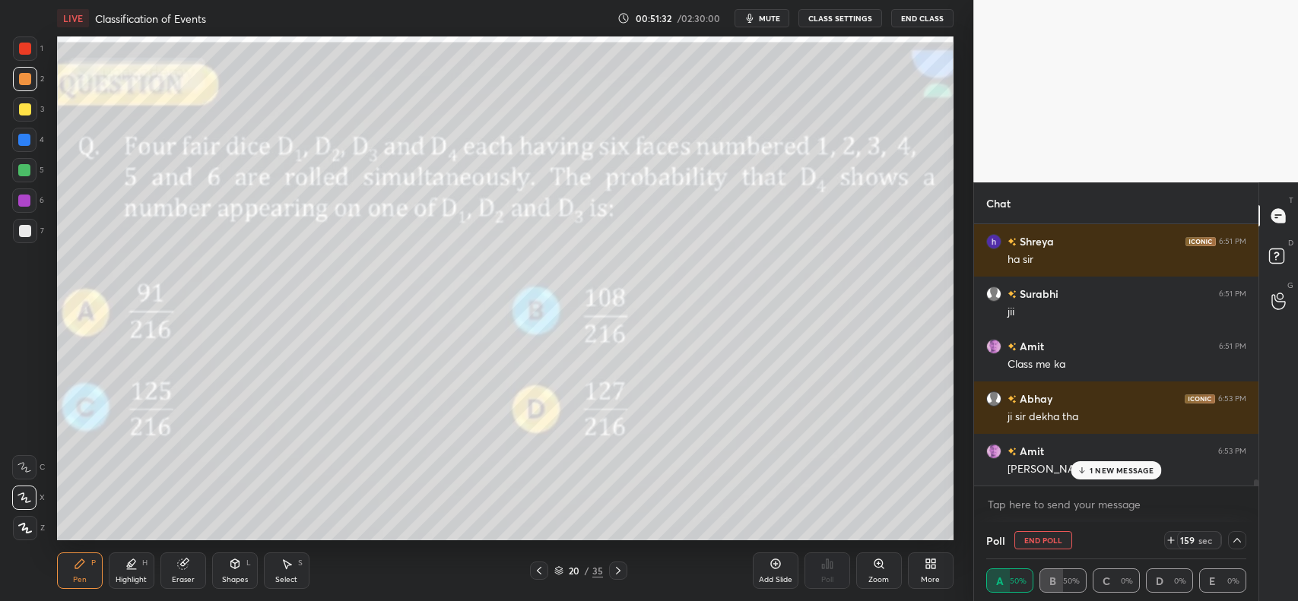
scroll to position [11164, 0]
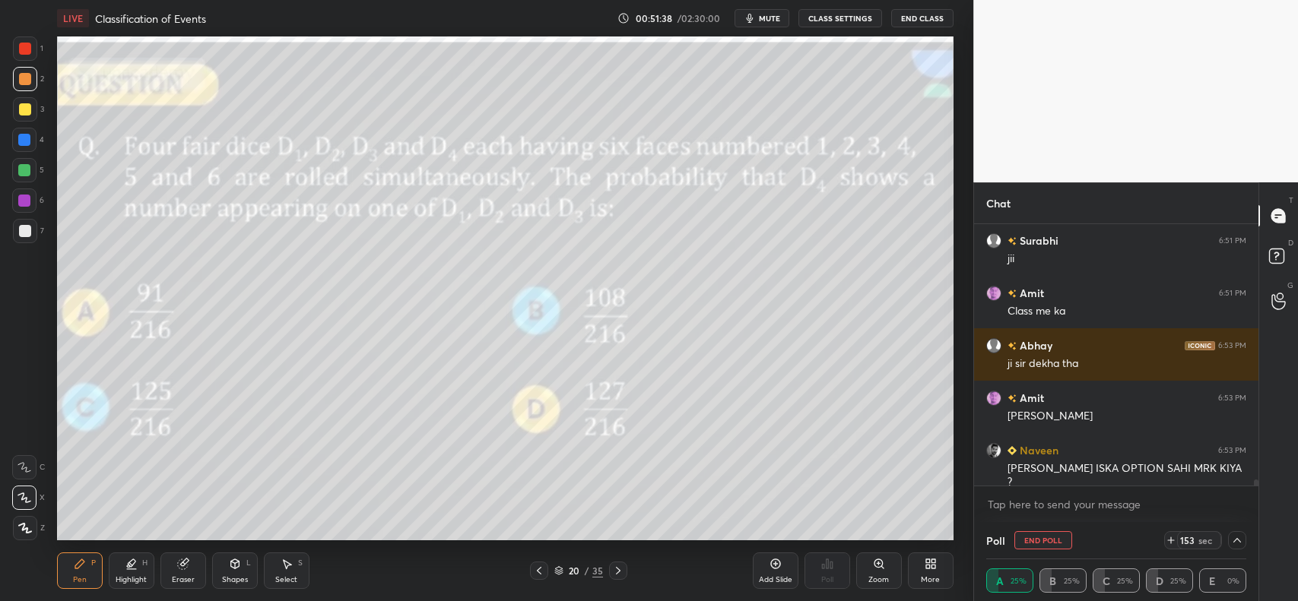
click at [1236, 542] on icon at bounding box center [1237, 541] width 12 height 12
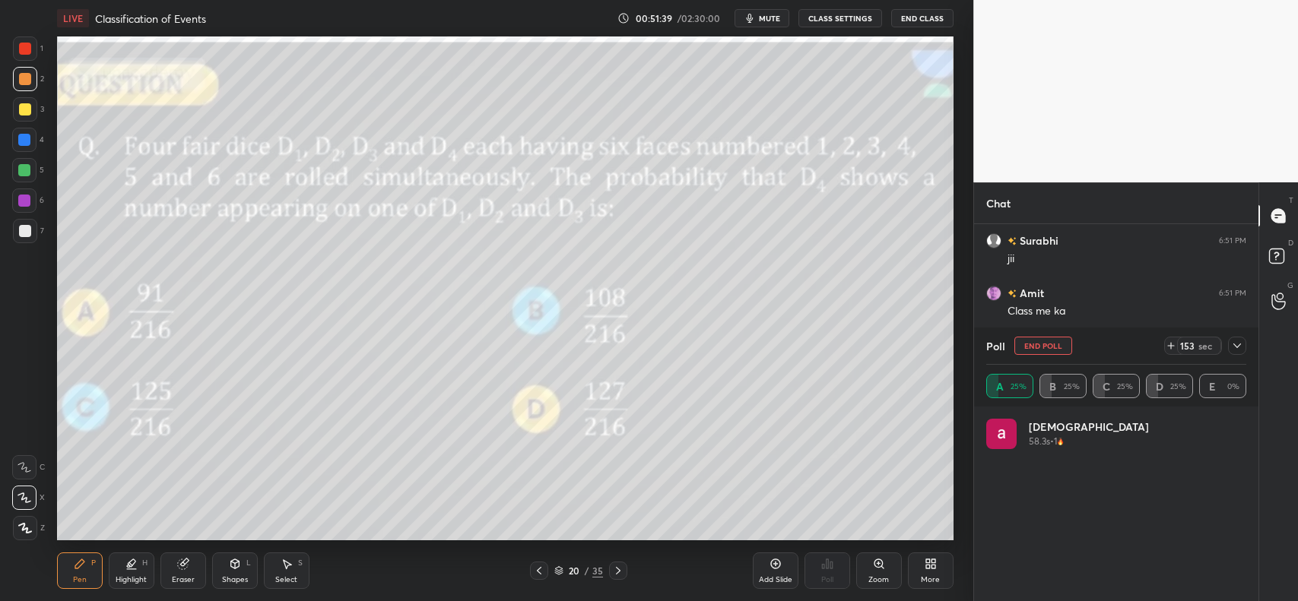
scroll to position [179, 256]
click at [1230, 347] on div at bounding box center [1237, 346] width 18 height 18
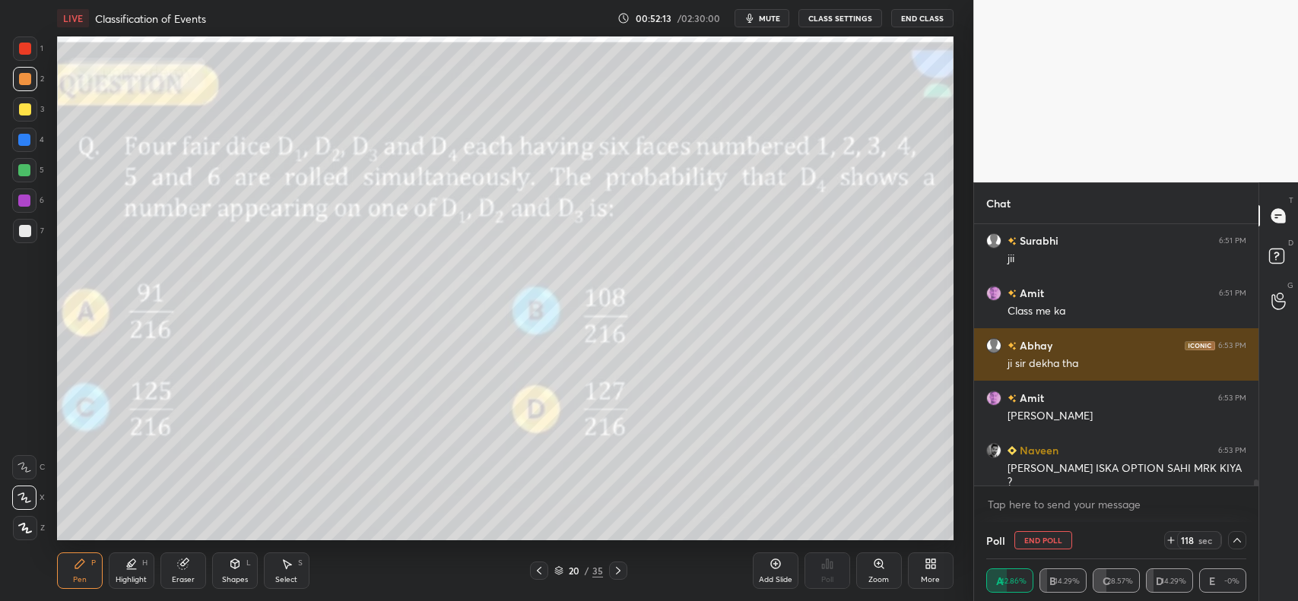
scroll to position [11216, 0]
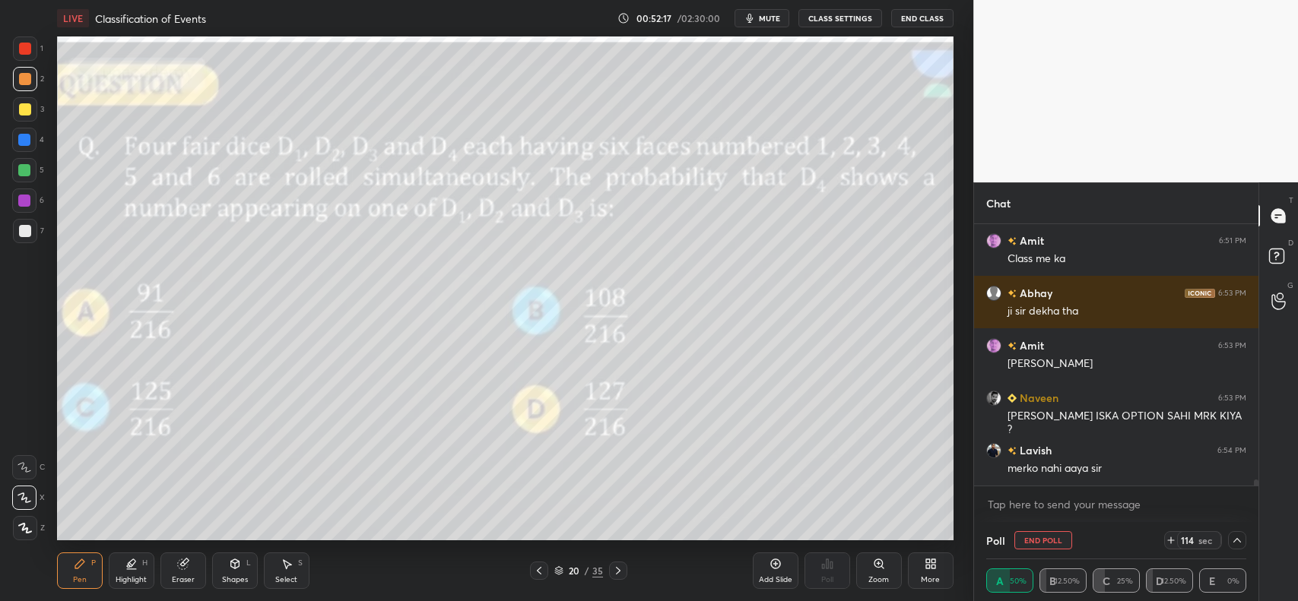
click at [779, 569] on icon at bounding box center [775, 564] width 12 height 12
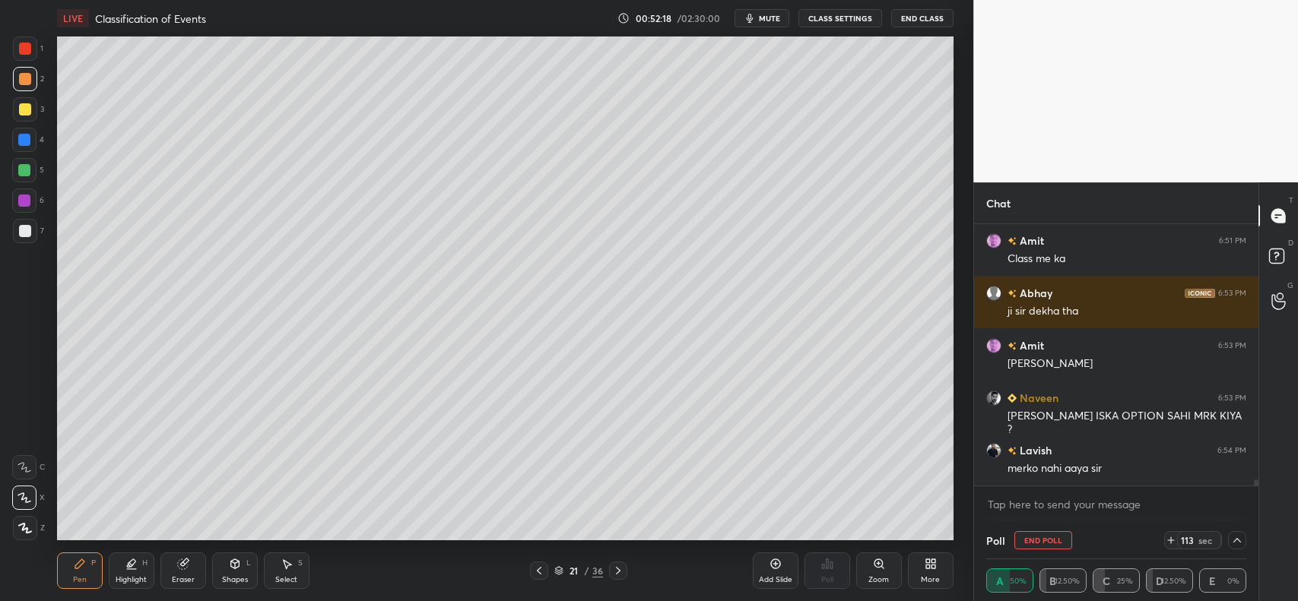
click at [540, 575] on icon at bounding box center [539, 571] width 12 height 12
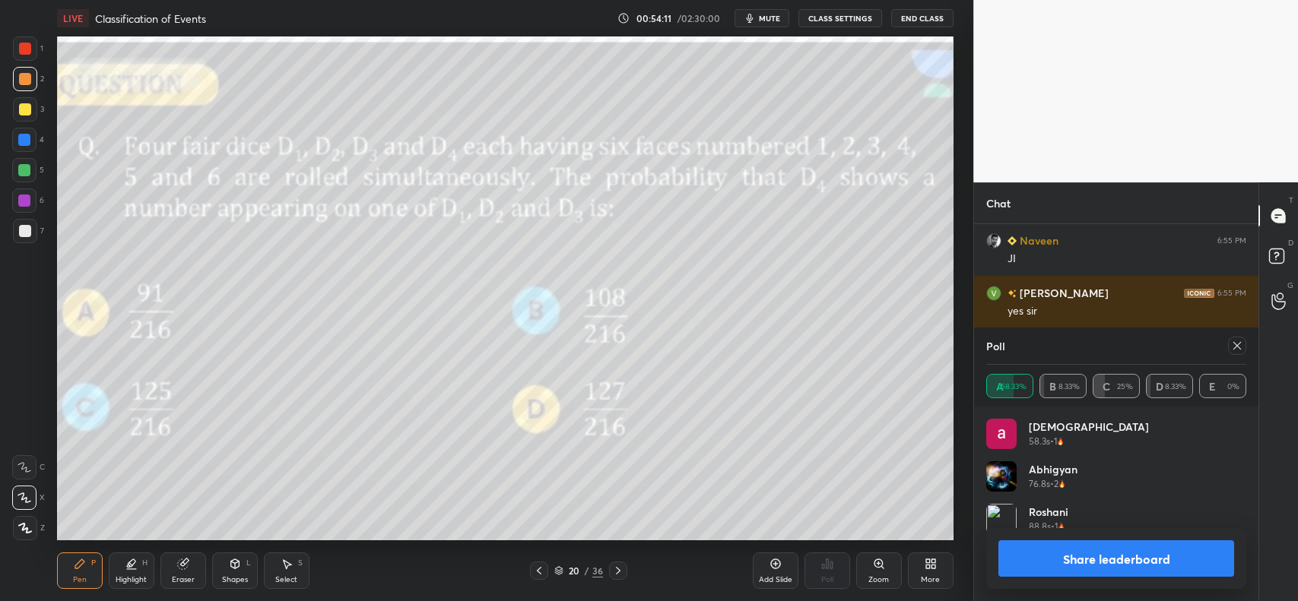
scroll to position [179, 256]
click at [1237, 350] on icon at bounding box center [1237, 346] width 12 height 12
type textarea "x"
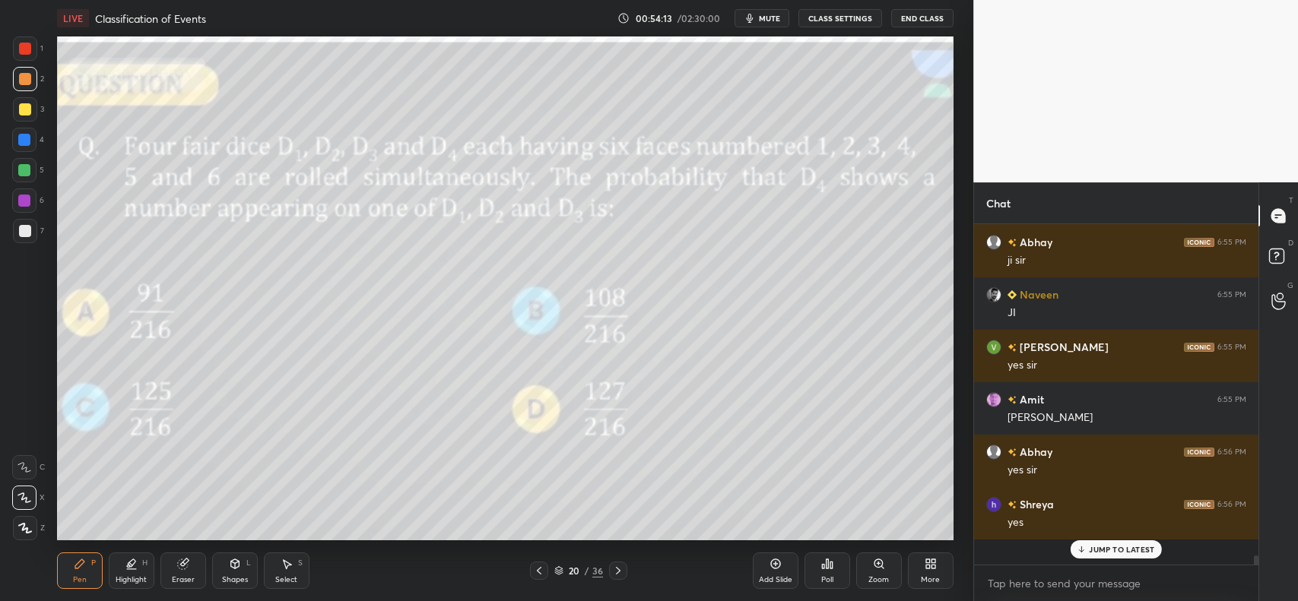
scroll to position [337, 280]
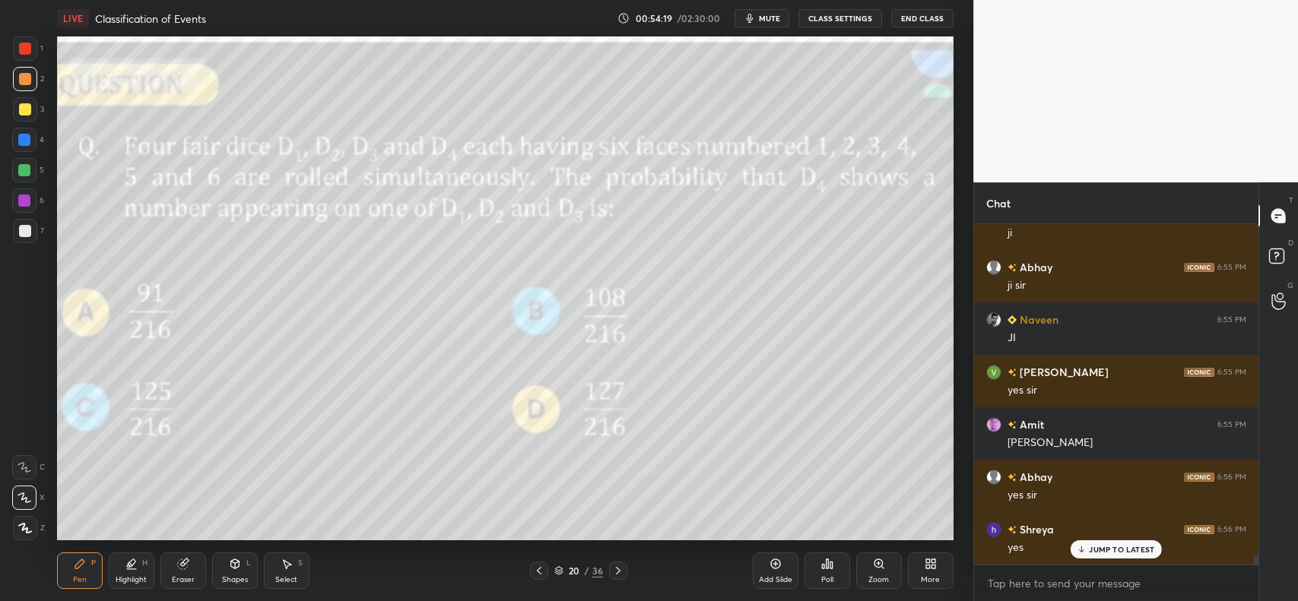
click at [780, 561] on icon at bounding box center [775, 564] width 12 height 12
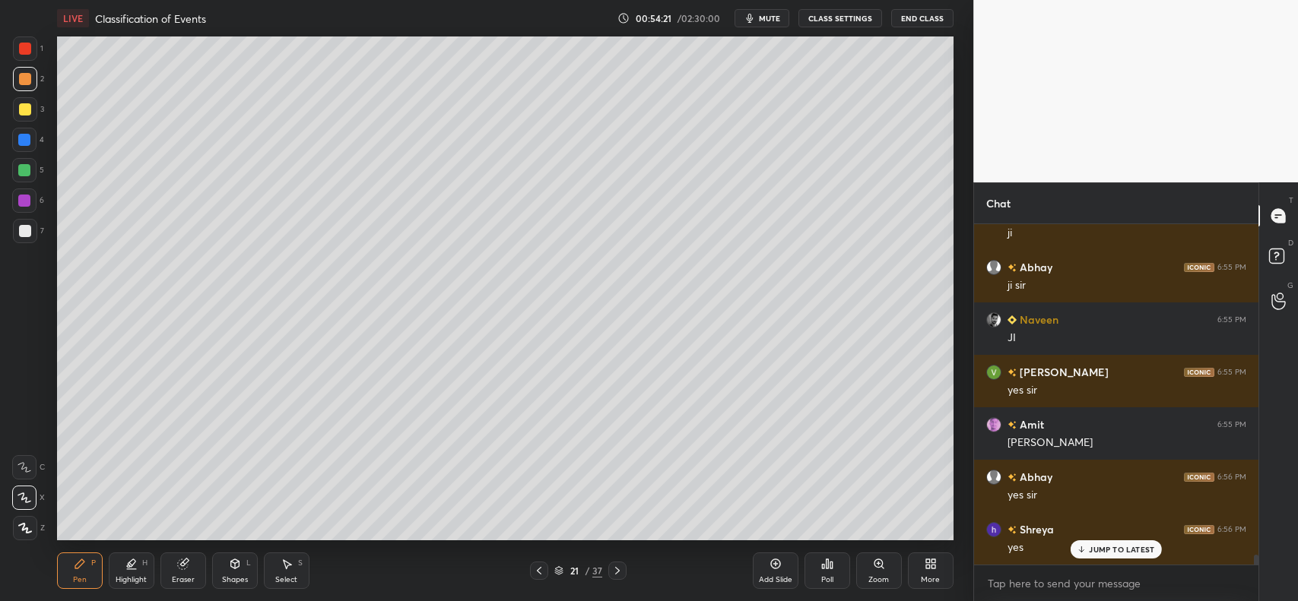
click at [241, 568] on div "Shapes L" at bounding box center [235, 571] width 46 height 36
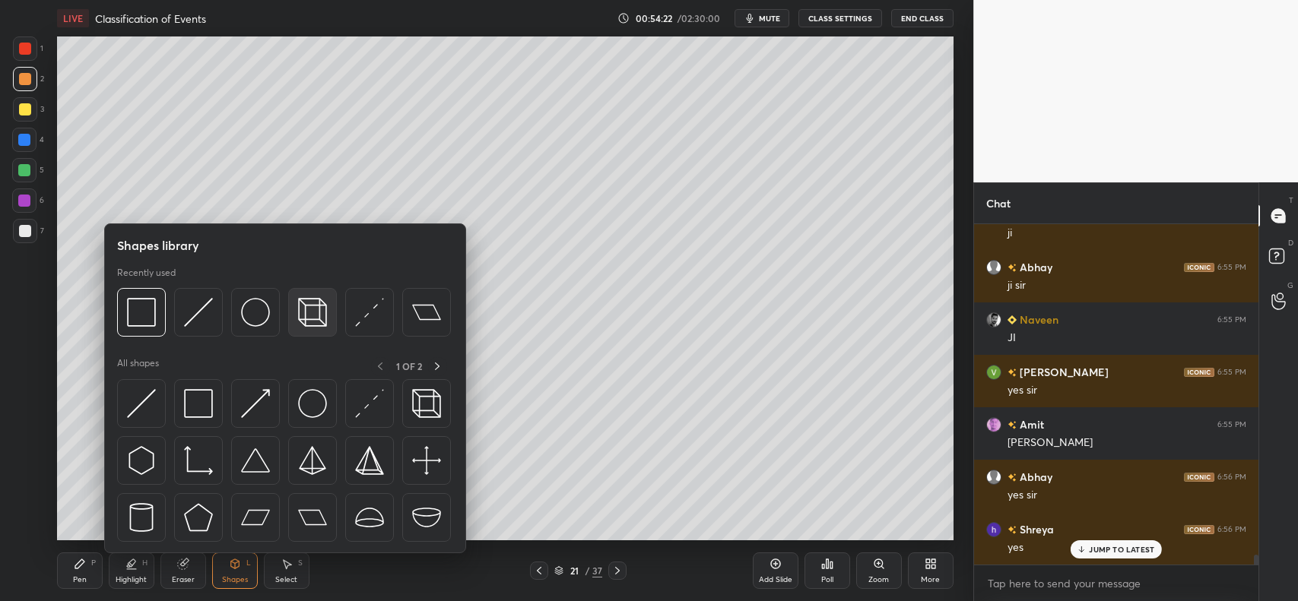
click at [294, 310] on div at bounding box center [312, 312] width 49 height 49
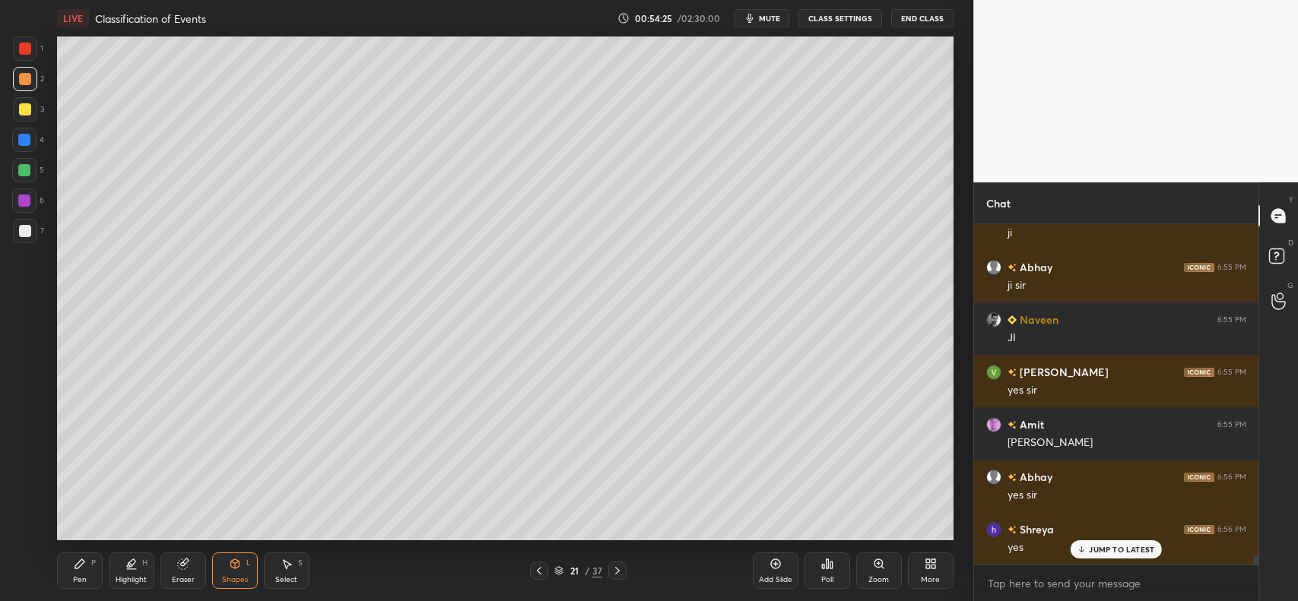
click at [67, 564] on div "Pen P" at bounding box center [80, 571] width 46 height 36
click at [23, 230] on div at bounding box center [25, 231] width 12 height 12
click at [181, 567] on icon at bounding box center [182, 565] width 10 height 10
click at [77, 572] on div "Pen P" at bounding box center [80, 571] width 46 height 36
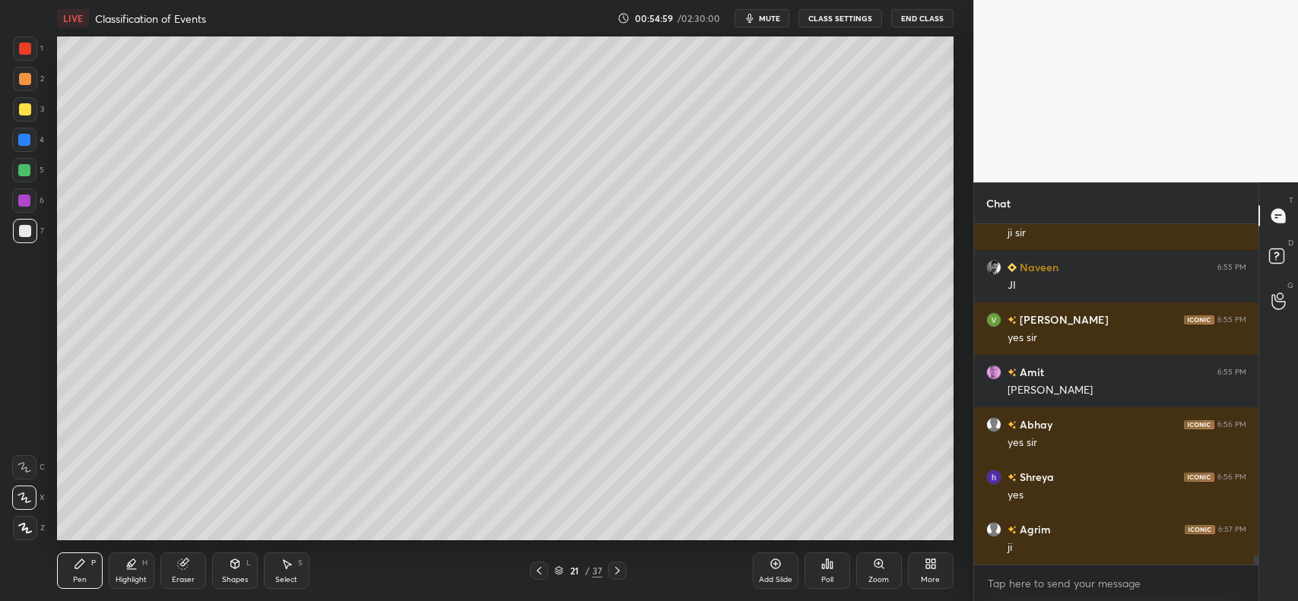
click at [29, 111] on div at bounding box center [25, 109] width 12 height 12
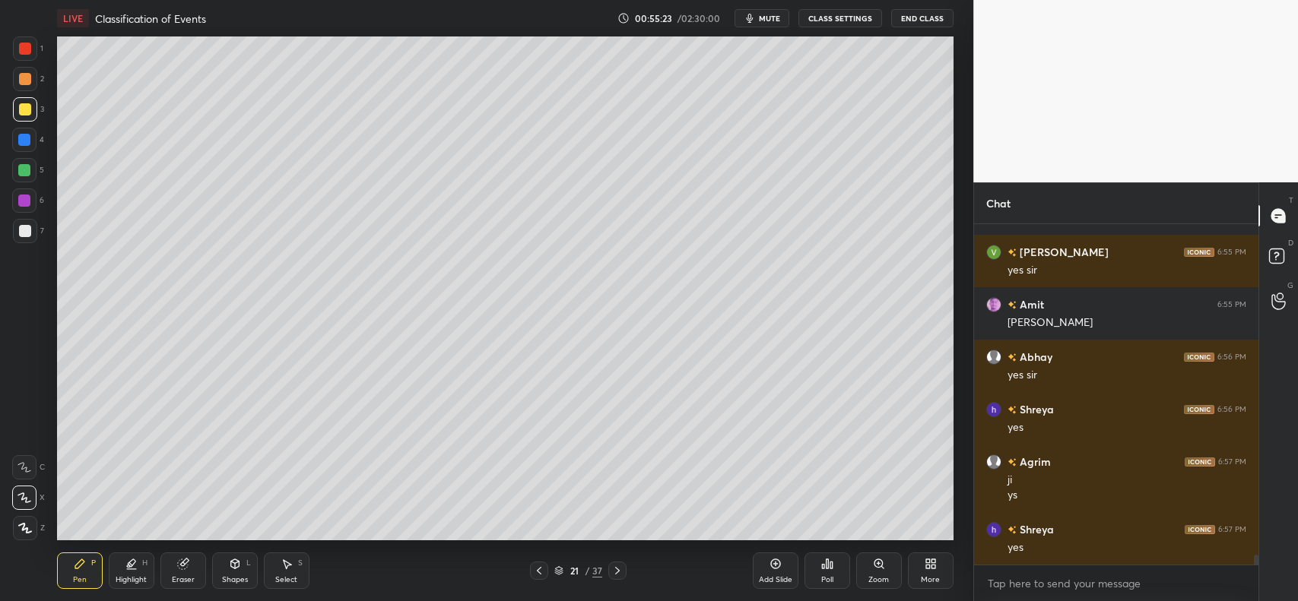
scroll to position [11833, 0]
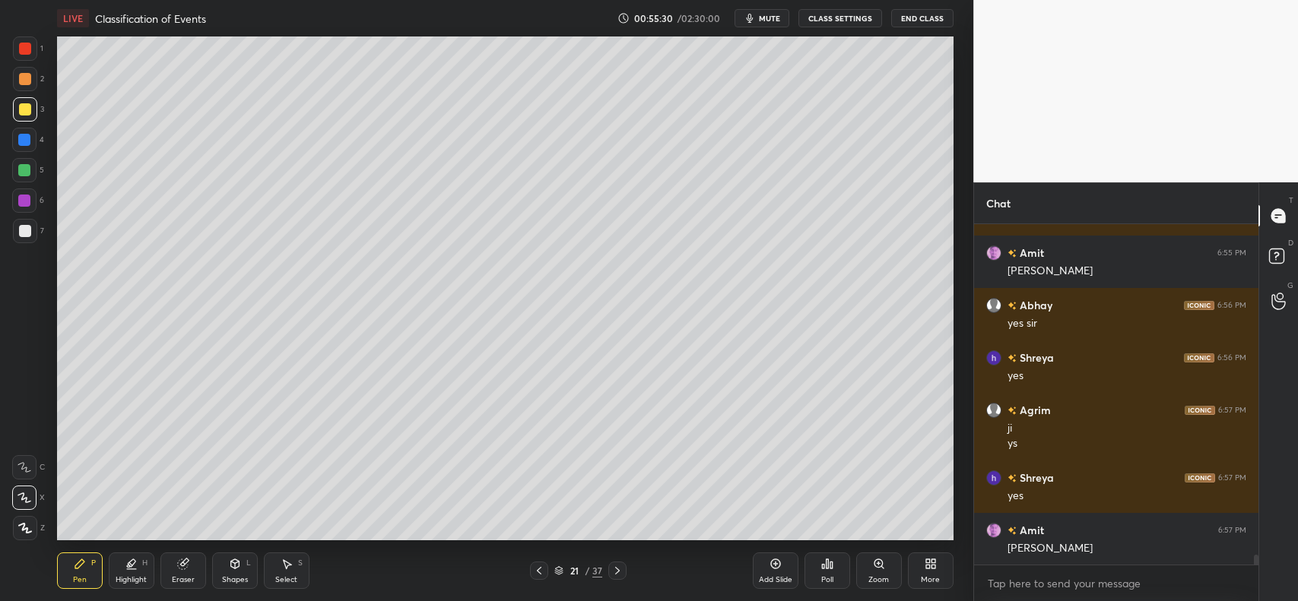
click at [177, 557] on div "Eraser" at bounding box center [183, 571] width 46 height 36
click at [78, 559] on icon at bounding box center [80, 564] width 12 height 12
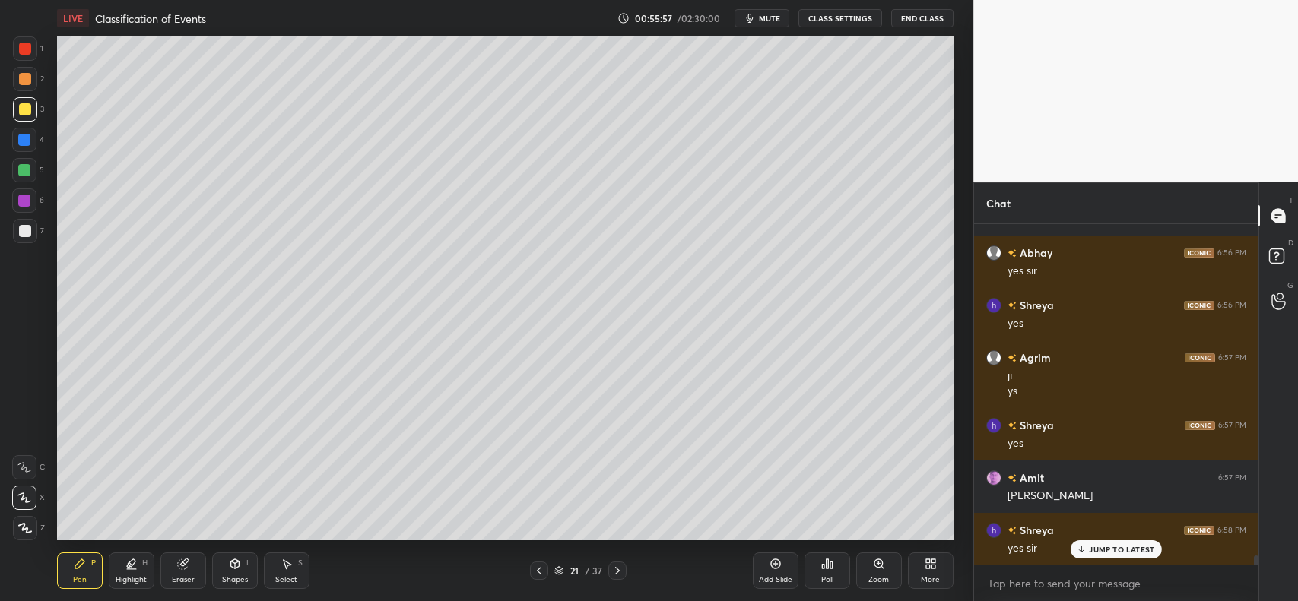
click at [24, 78] on div at bounding box center [25, 79] width 12 height 12
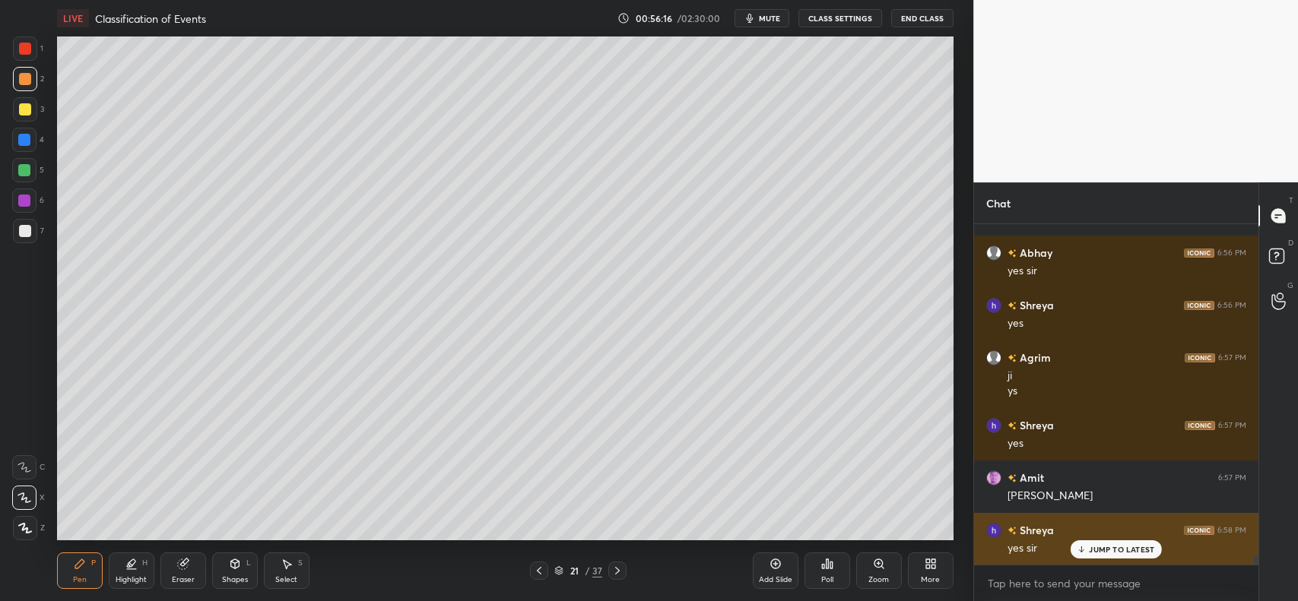
click at [1093, 549] on p "JUMP TO LATEST" at bounding box center [1121, 549] width 65 height 9
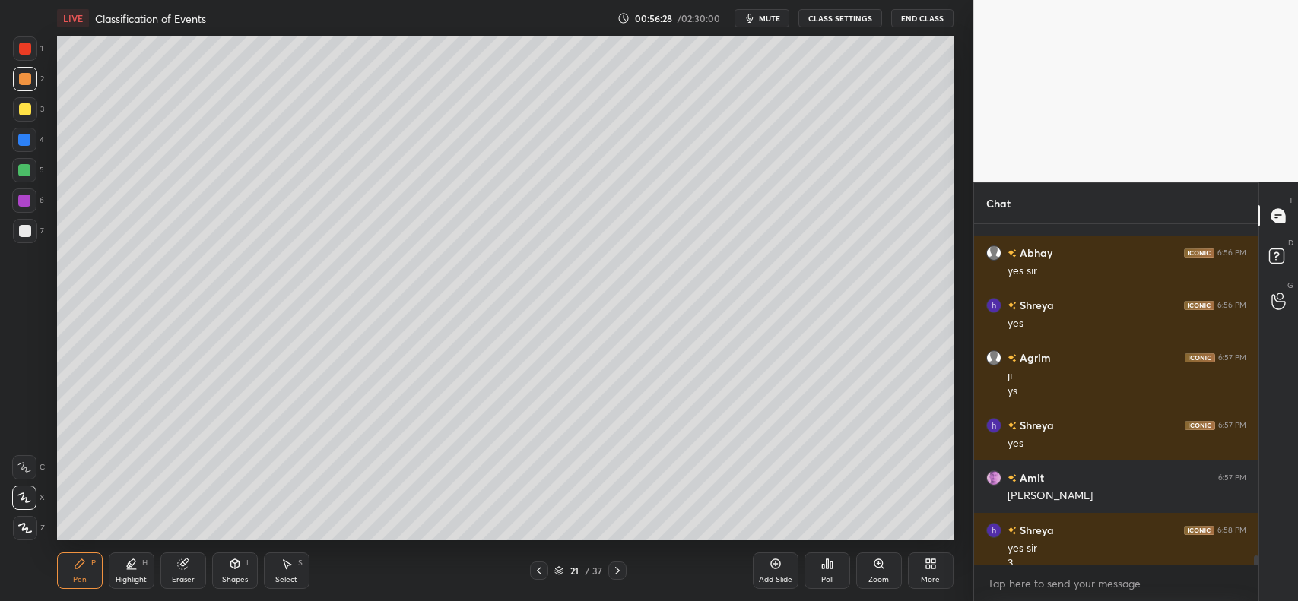
scroll to position [11901, 0]
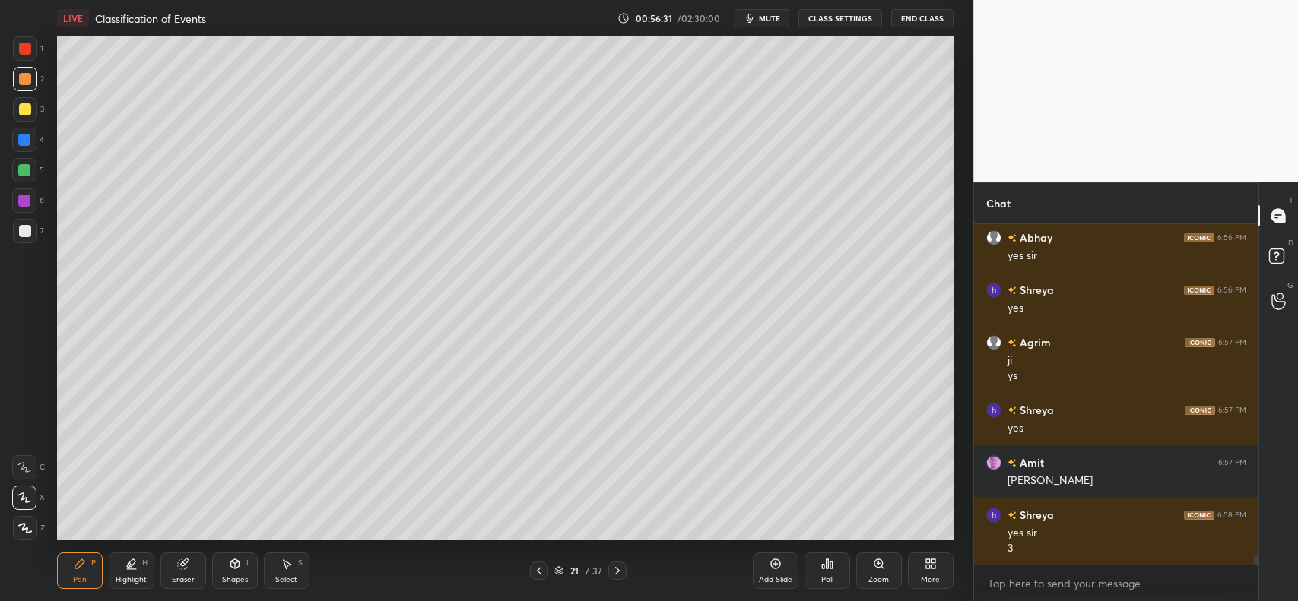
click at [24, 111] on div at bounding box center [25, 109] width 12 height 12
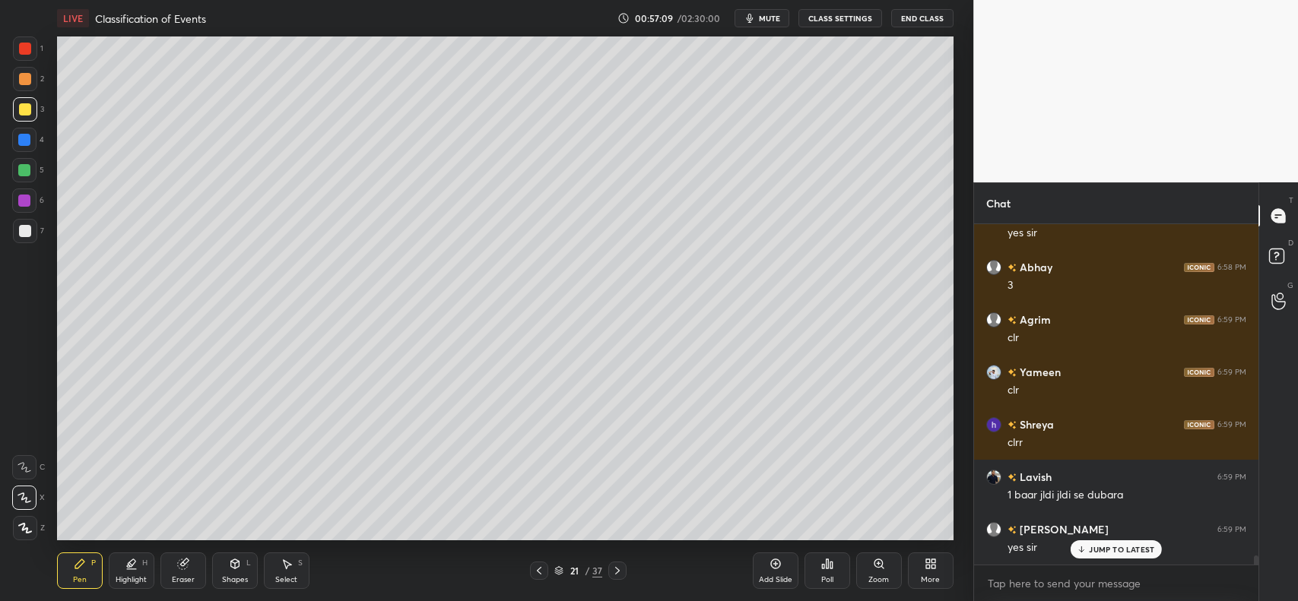
scroll to position [12373, 0]
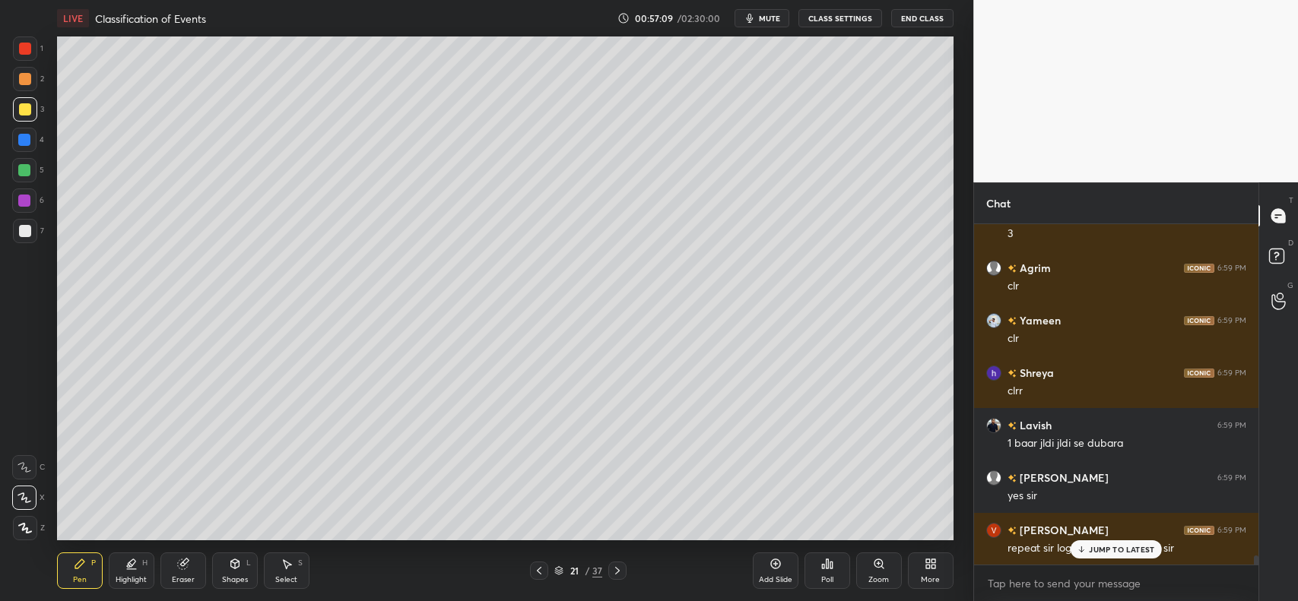
click at [776, 574] on div "Add Slide" at bounding box center [776, 571] width 46 height 36
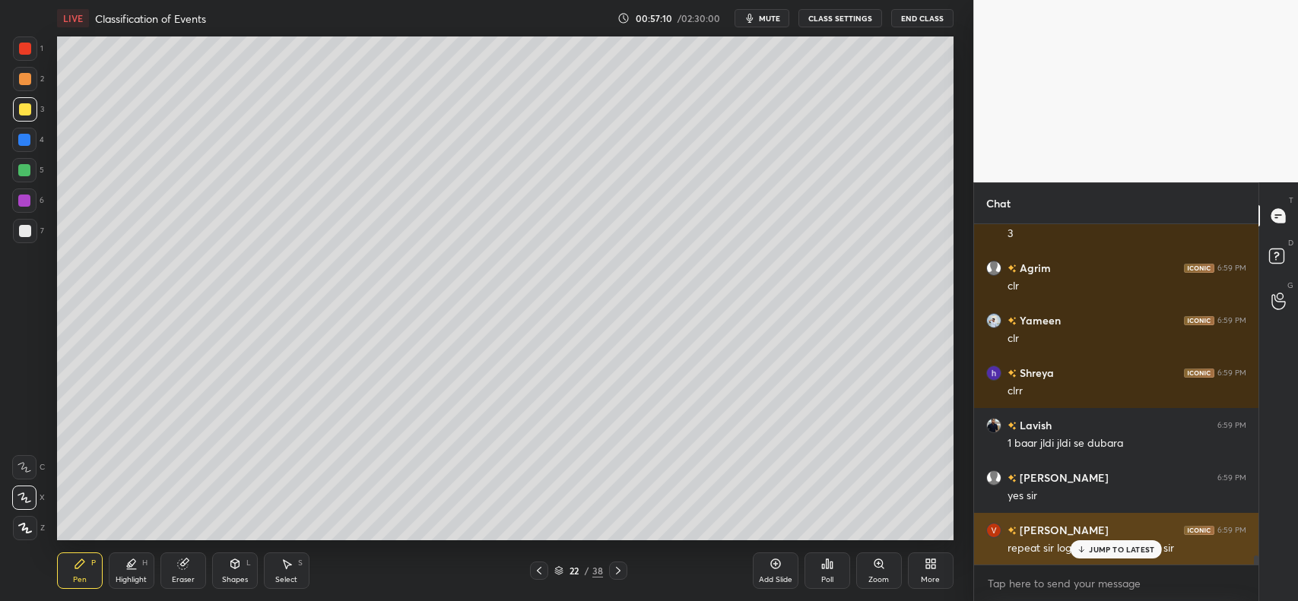
click at [1082, 546] on icon at bounding box center [1082, 549] width 10 height 9
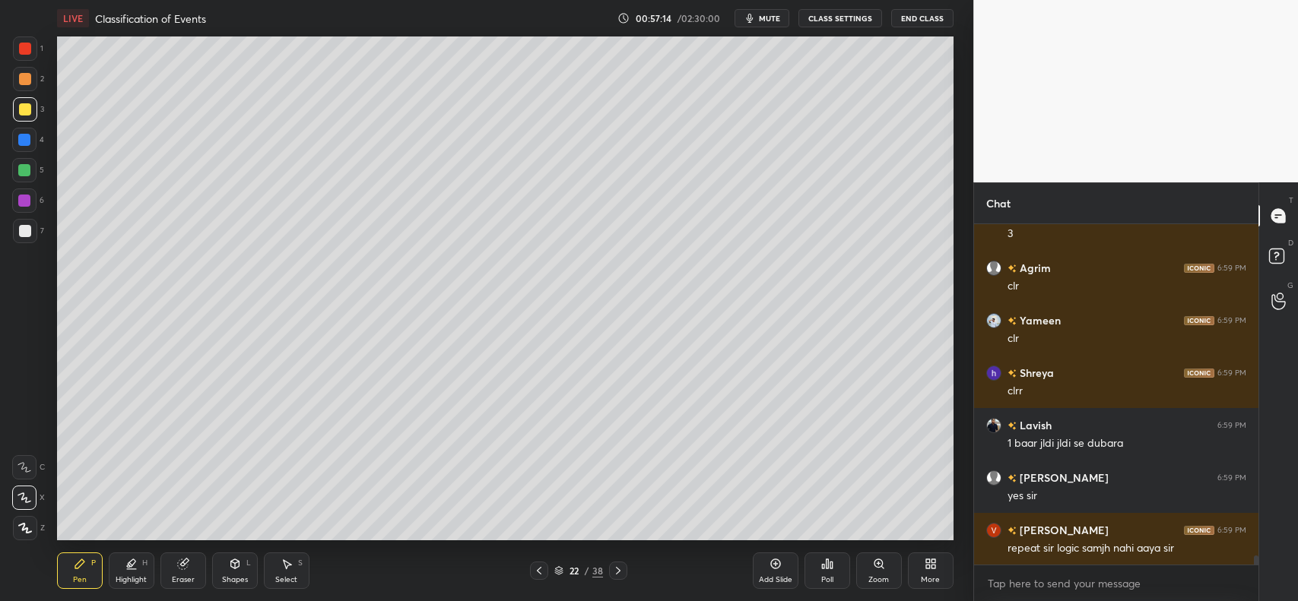
click at [15, 141] on div at bounding box center [24, 140] width 24 height 24
click at [17, 243] on div "7" at bounding box center [28, 234] width 31 height 30
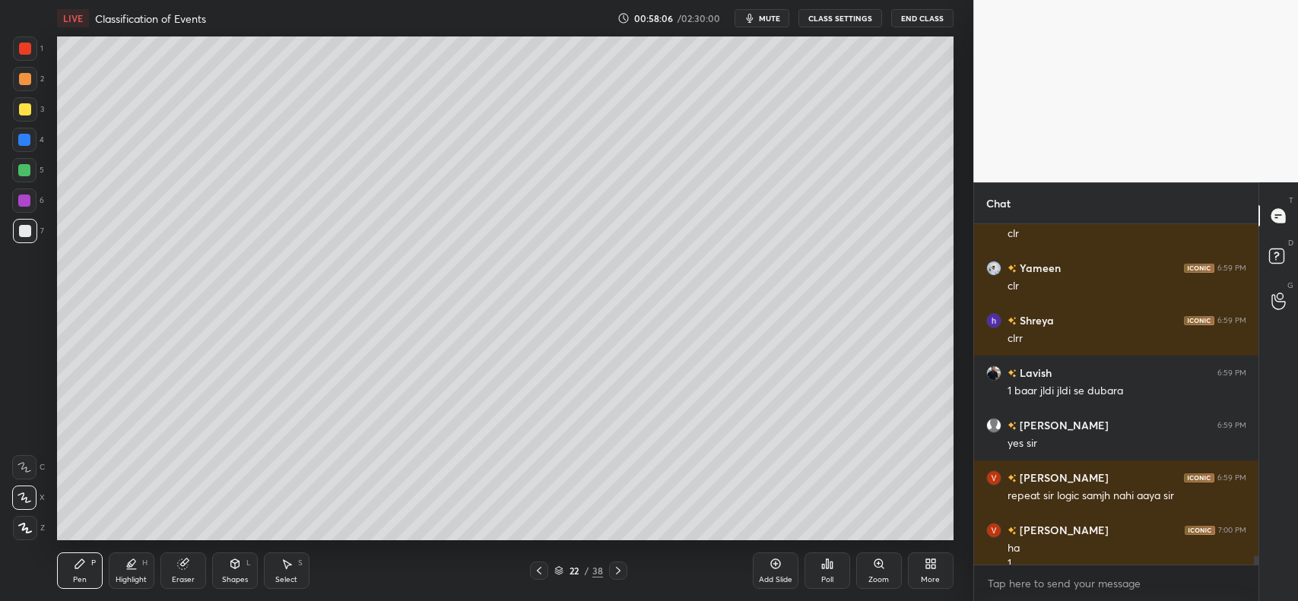
scroll to position [12441, 0]
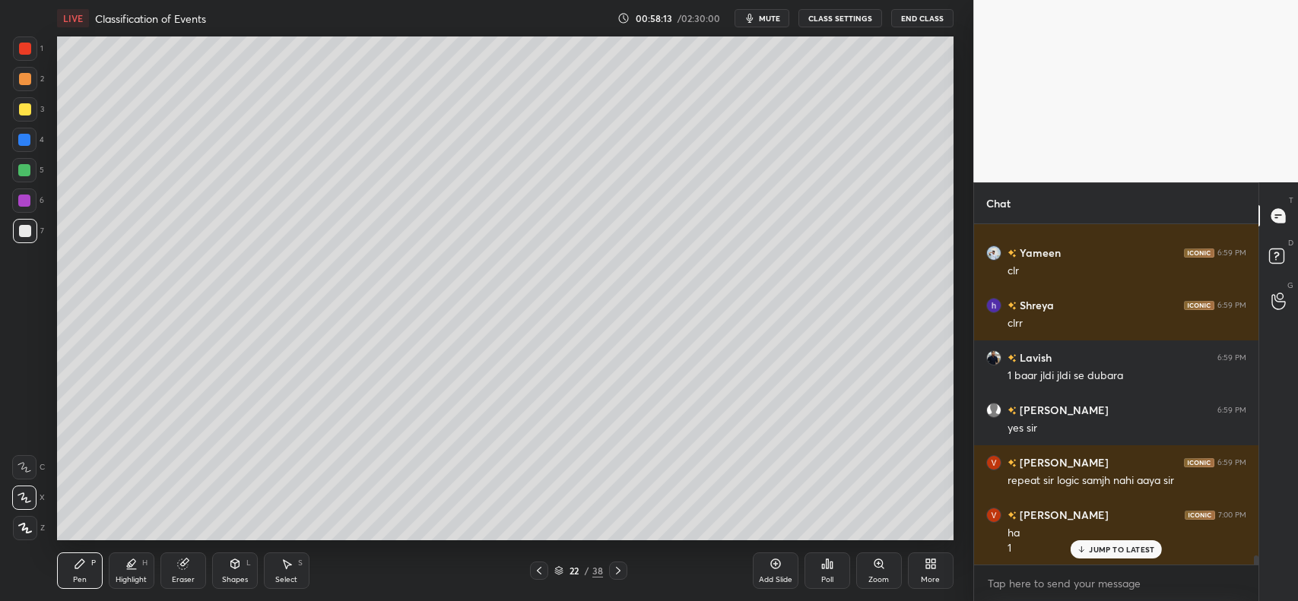
click at [27, 107] on div at bounding box center [25, 109] width 12 height 12
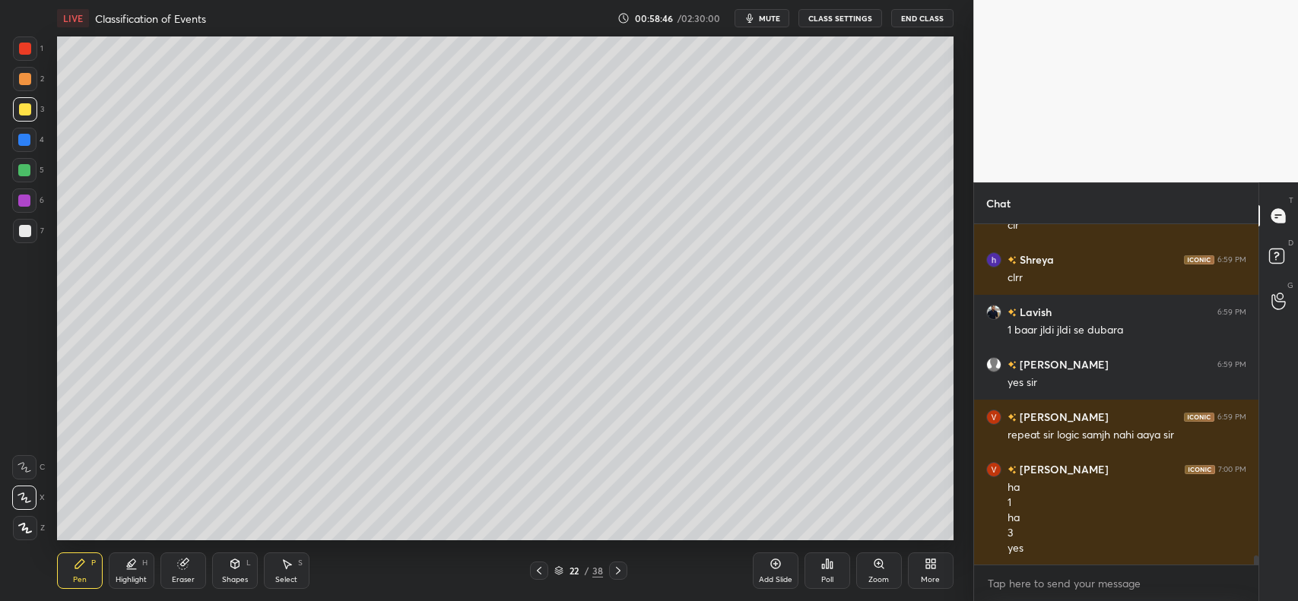
scroll to position [12540, 0]
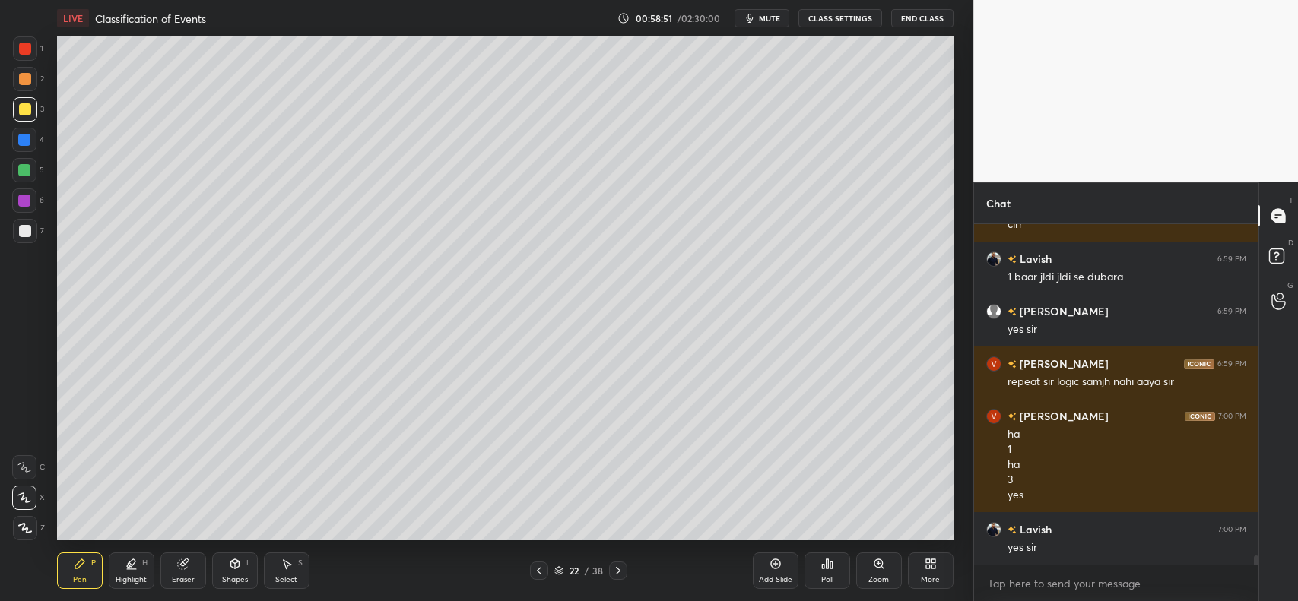
click at [540, 568] on icon at bounding box center [539, 571] width 12 height 12
click at [540, 573] on icon at bounding box center [539, 571] width 12 height 12
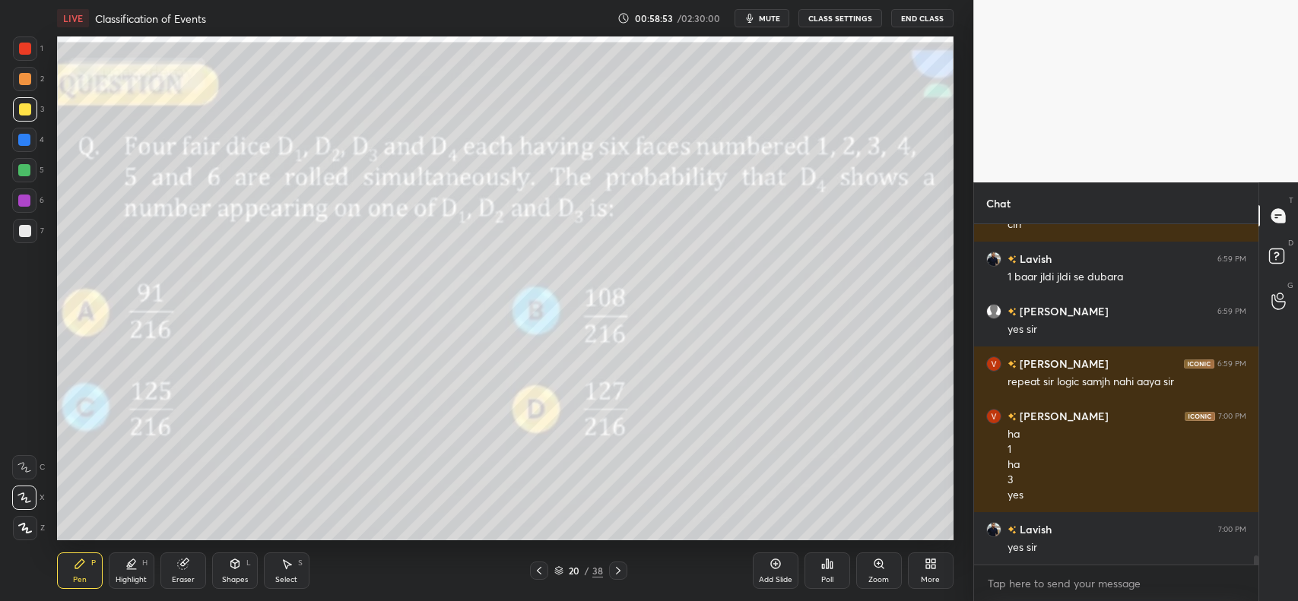
click at [620, 569] on icon at bounding box center [618, 571] width 12 height 12
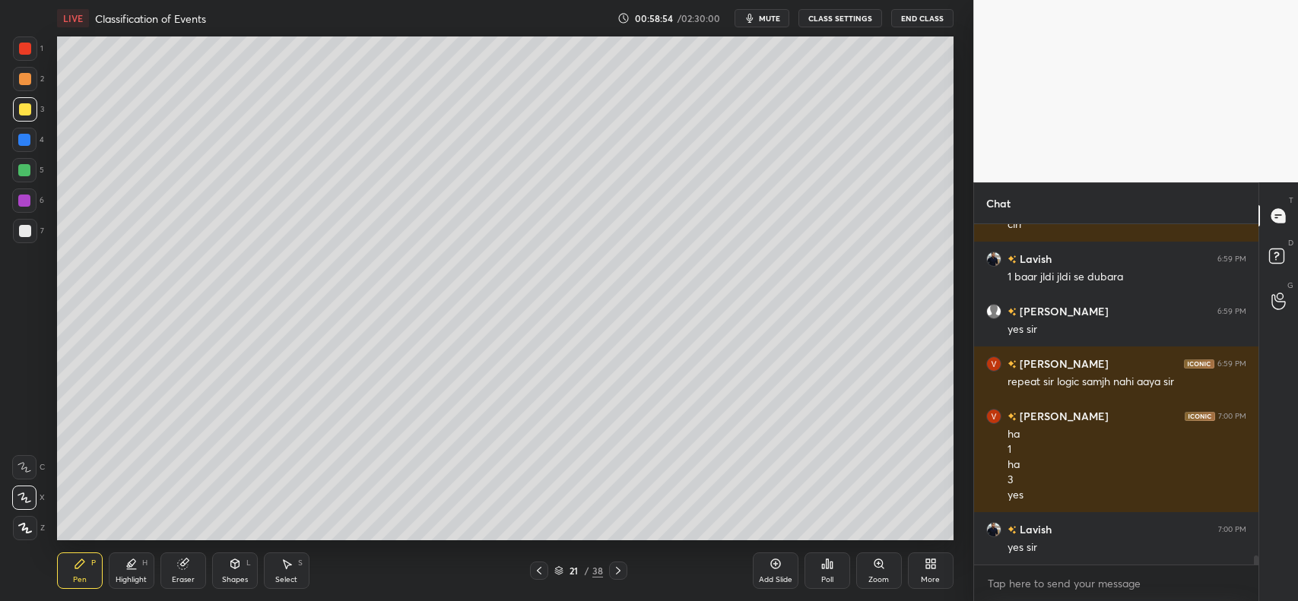
click at [617, 570] on icon at bounding box center [618, 571] width 12 height 12
click at [541, 567] on icon at bounding box center [539, 571] width 12 height 12
click at [768, 560] on div "Add Slide" at bounding box center [776, 571] width 46 height 36
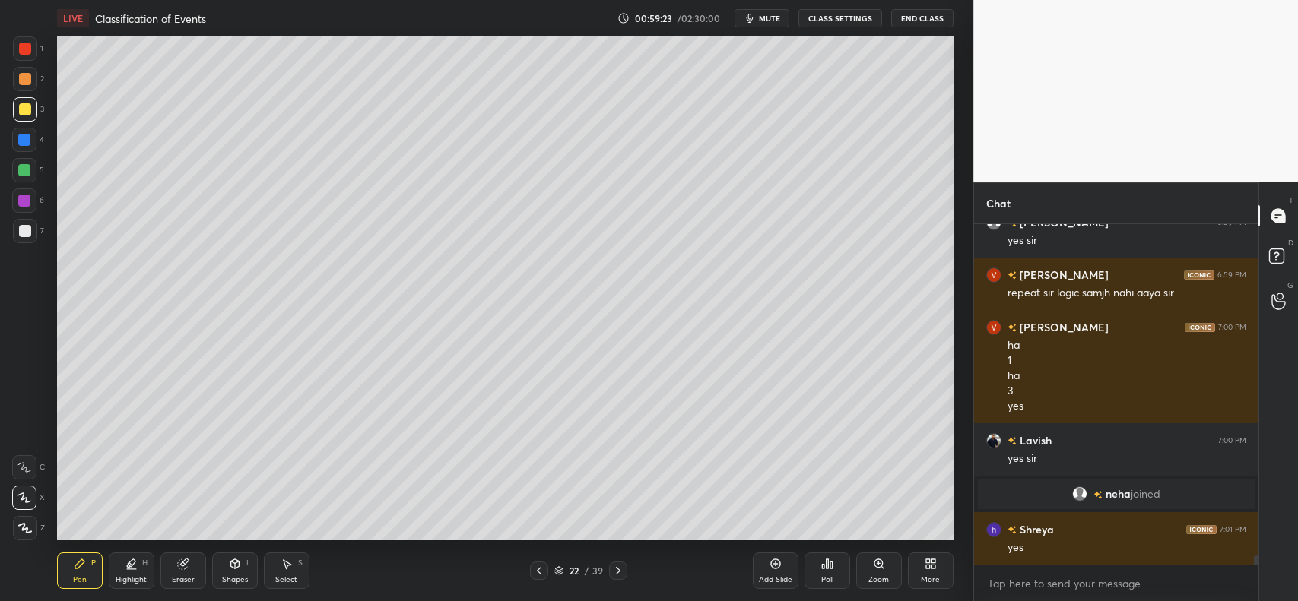
scroll to position [12189, 0]
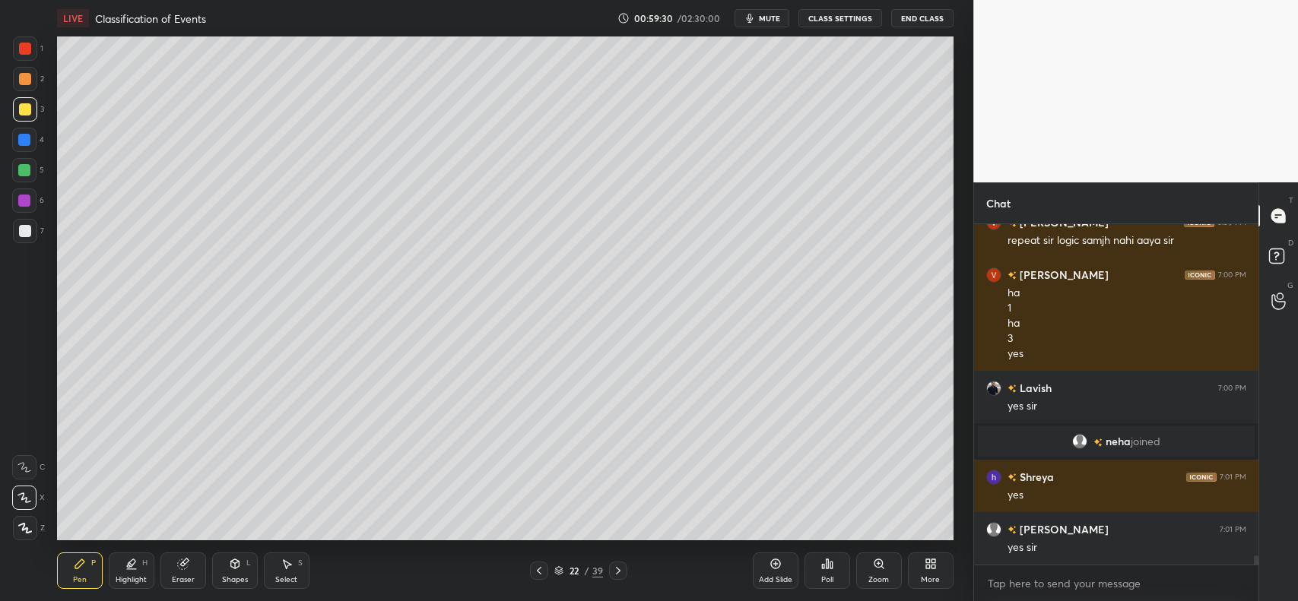
click at [29, 86] on div at bounding box center [25, 79] width 24 height 24
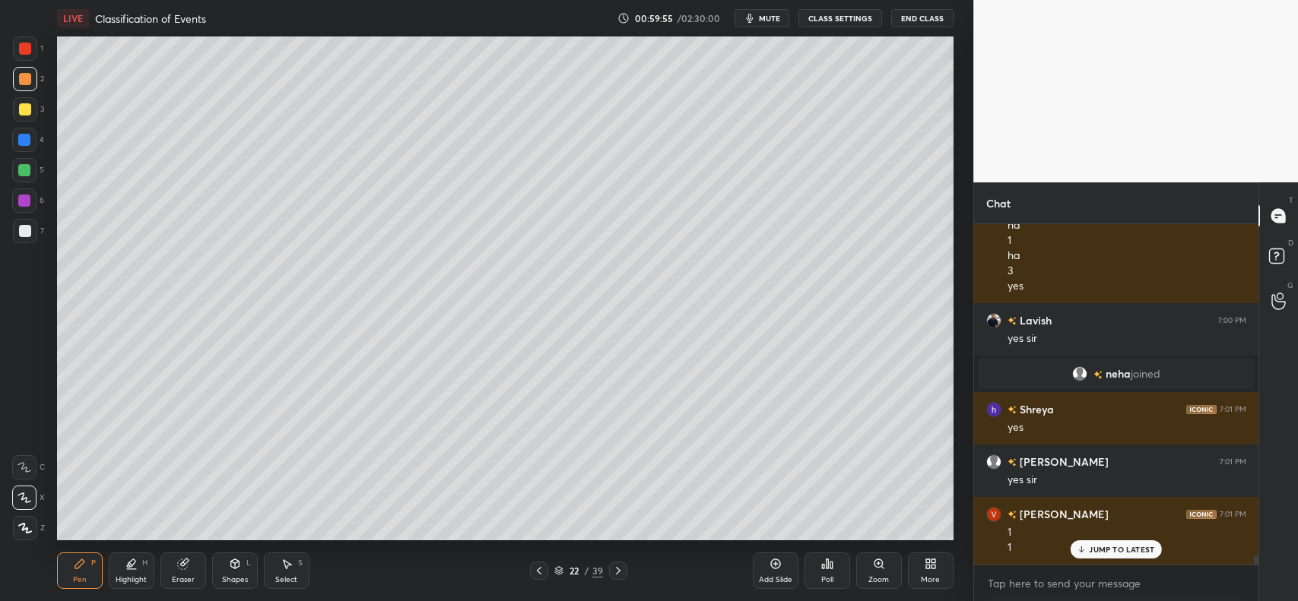
scroll to position [12309, 0]
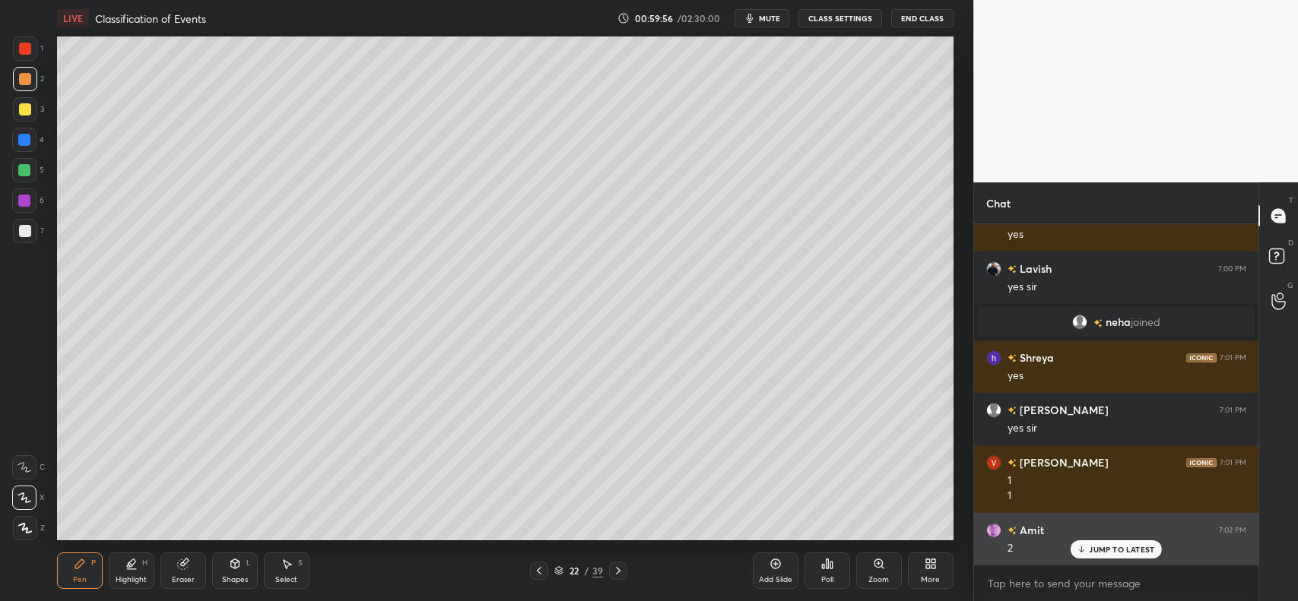
click at [1103, 553] on p "JUMP TO LATEST" at bounding box center [1121, 549] width 65 height 9
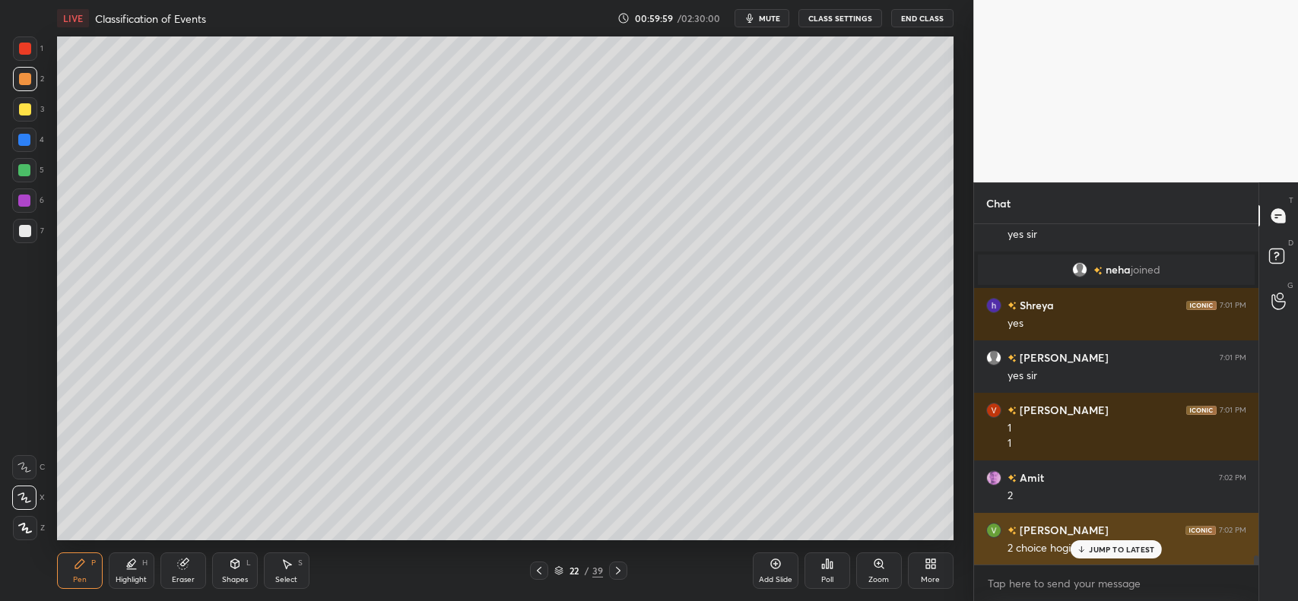
click at [1085, 553] on icon at bounding box center [1082, 549] width 10 height 9
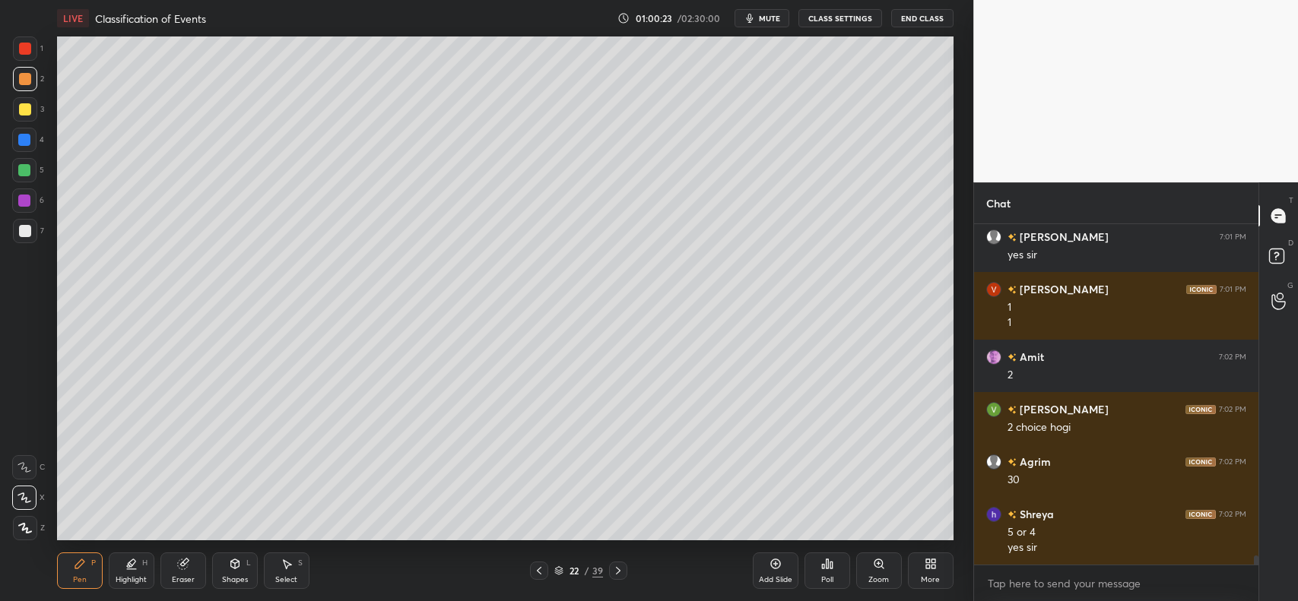
scroll to position [12535, 0]
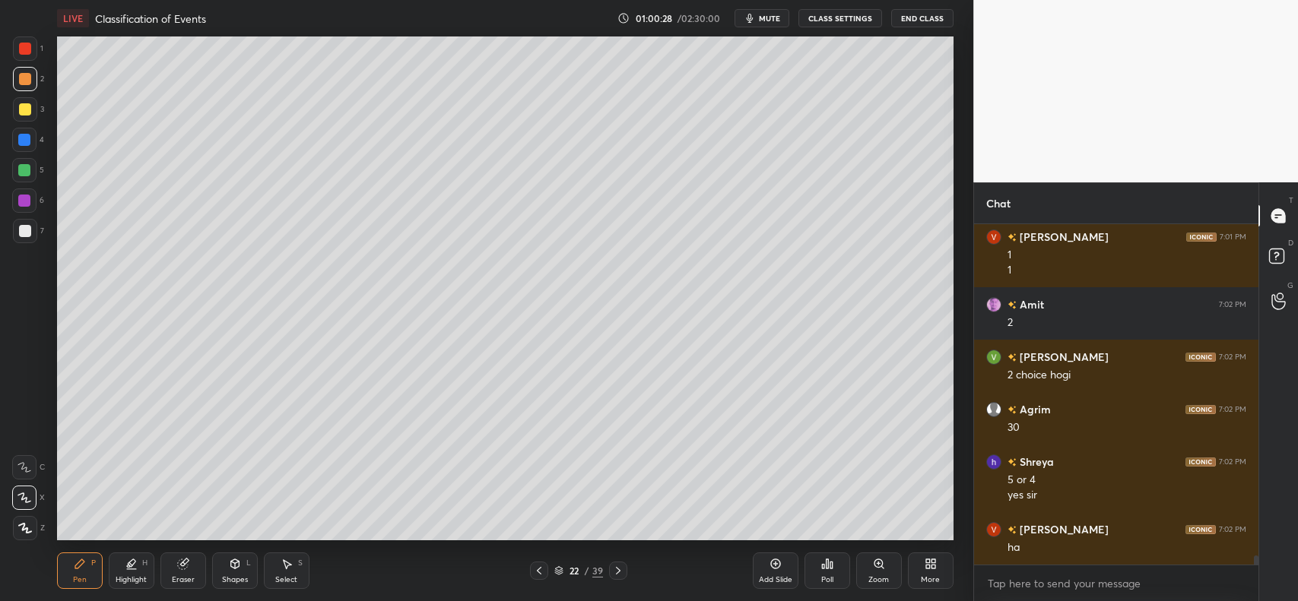
click at [24, 119] on div at bounding box center [25, 109] width 24 height 24
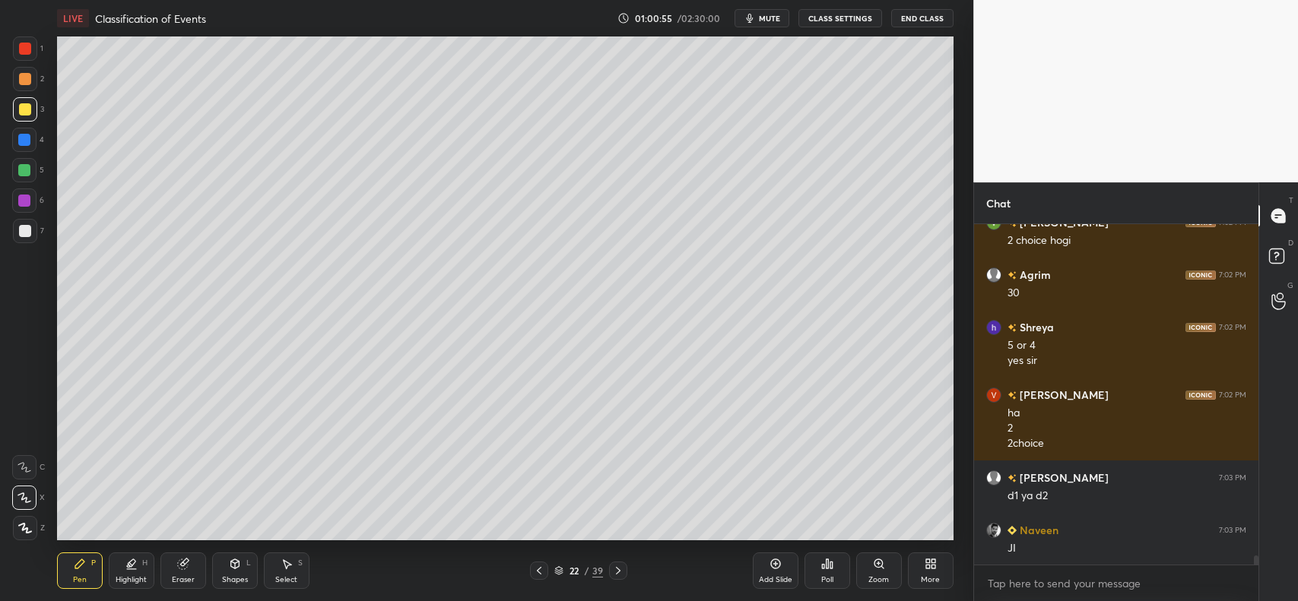
scroll to position [12722, 0]
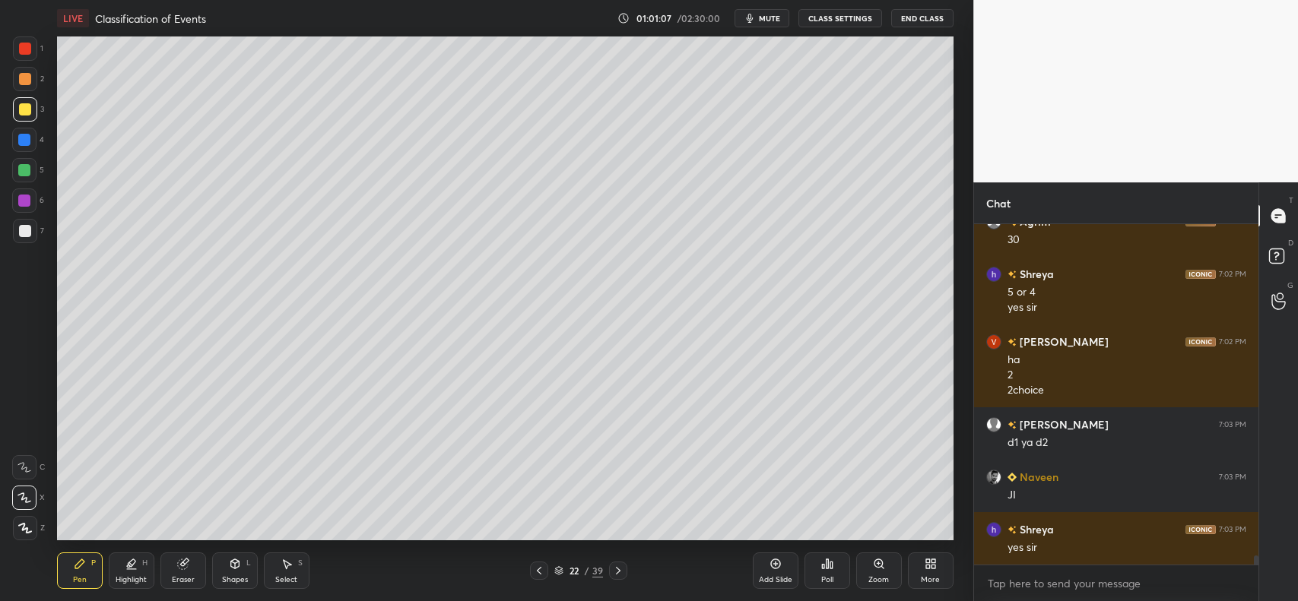
click at [186, 557] on div "Eraser" at bounding box center [183, 571] width 46 height 36
click at [88, 566] on div "Pen P" at bounding box center [80, 571] width 46 height 36
click at [186, 563] on icon at bounding box center [184, 563] width 8 height 8
click at [65, 570] on div "Pen P" at bounding box center [80, 571] width 46 height 36
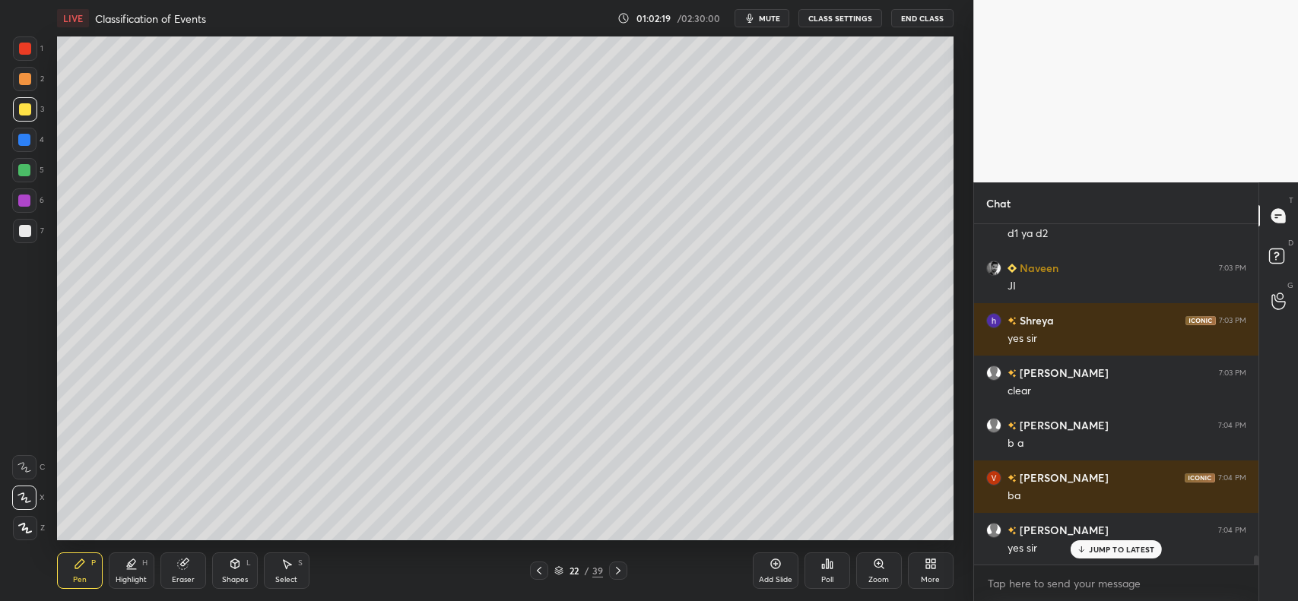
scroll to position [12985, 0]
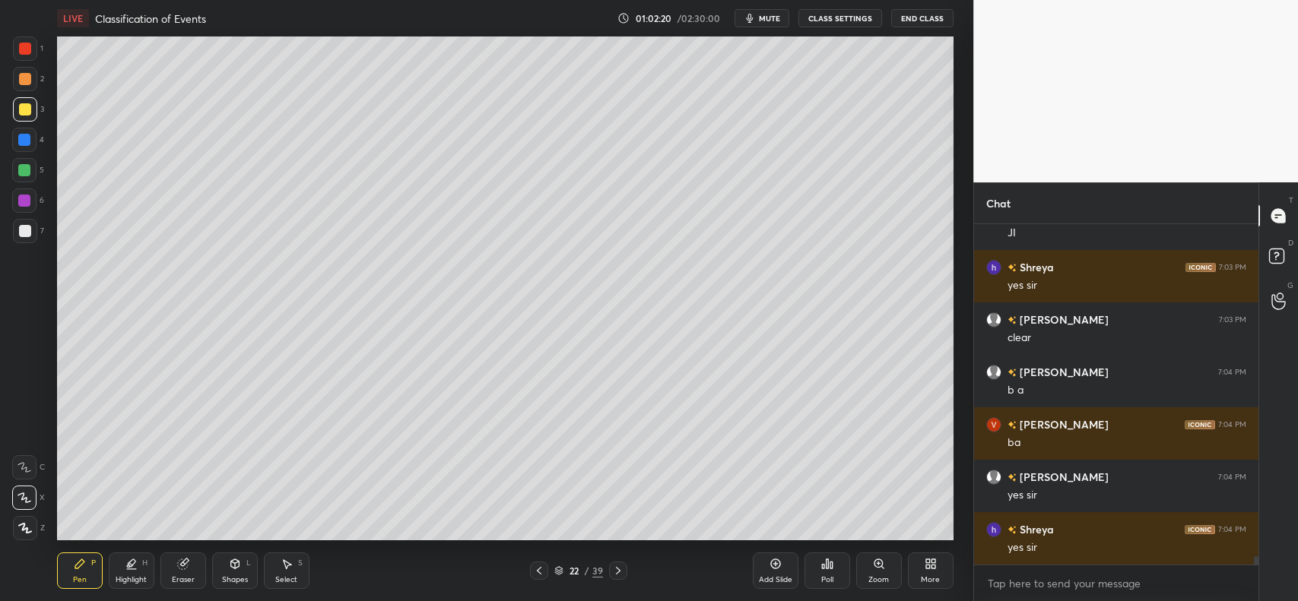
click at [1110, 553] on div "yes sir" at bounding box center [1126, 548] width 239 height 15
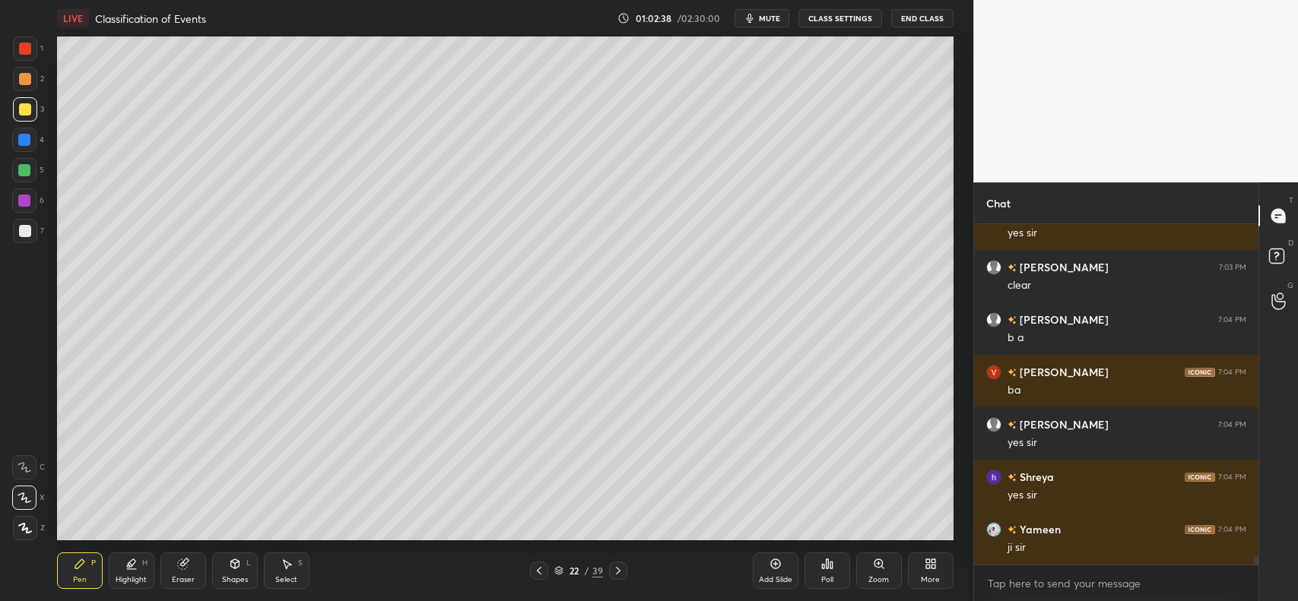
click at [189, 560] on div "Eraser" at bounding box center [183, 571] width 46 height 36
click at [85, 569] on icon at bounding box center [80, 564] width 12 height 12
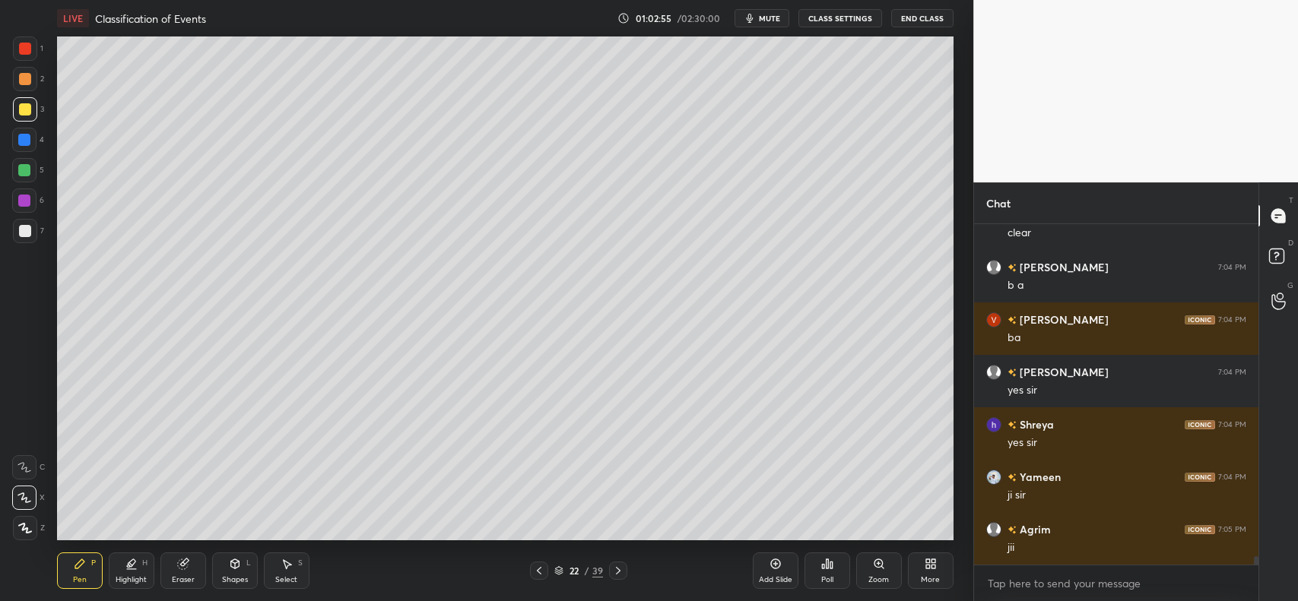
click at [769, 565] on icon at bounding box center [775, 564] width 12 height 12
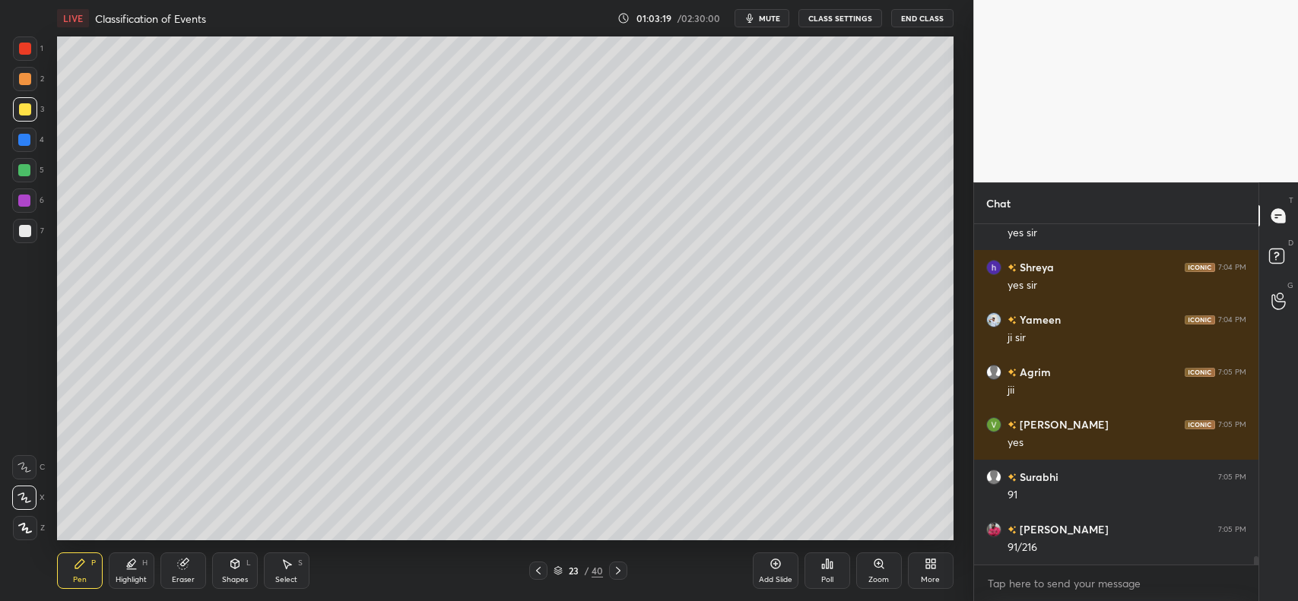
scroll to position [13299, 0]
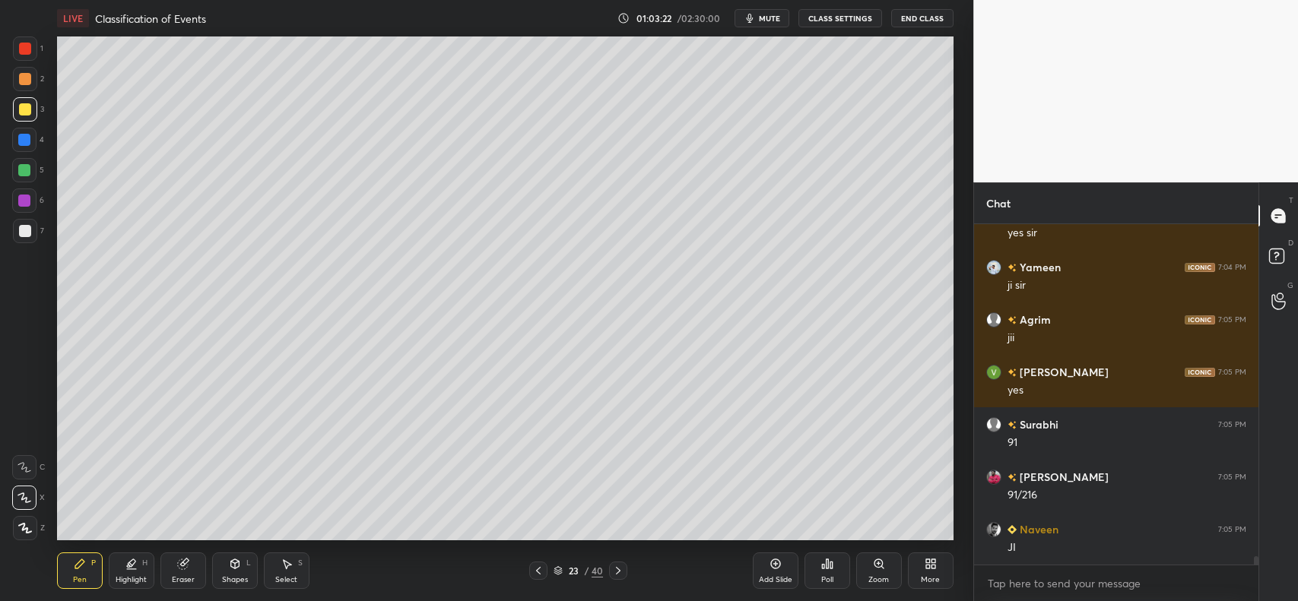
click at [21, 230] on div at bounding box center [25, 231] width 12 height 12
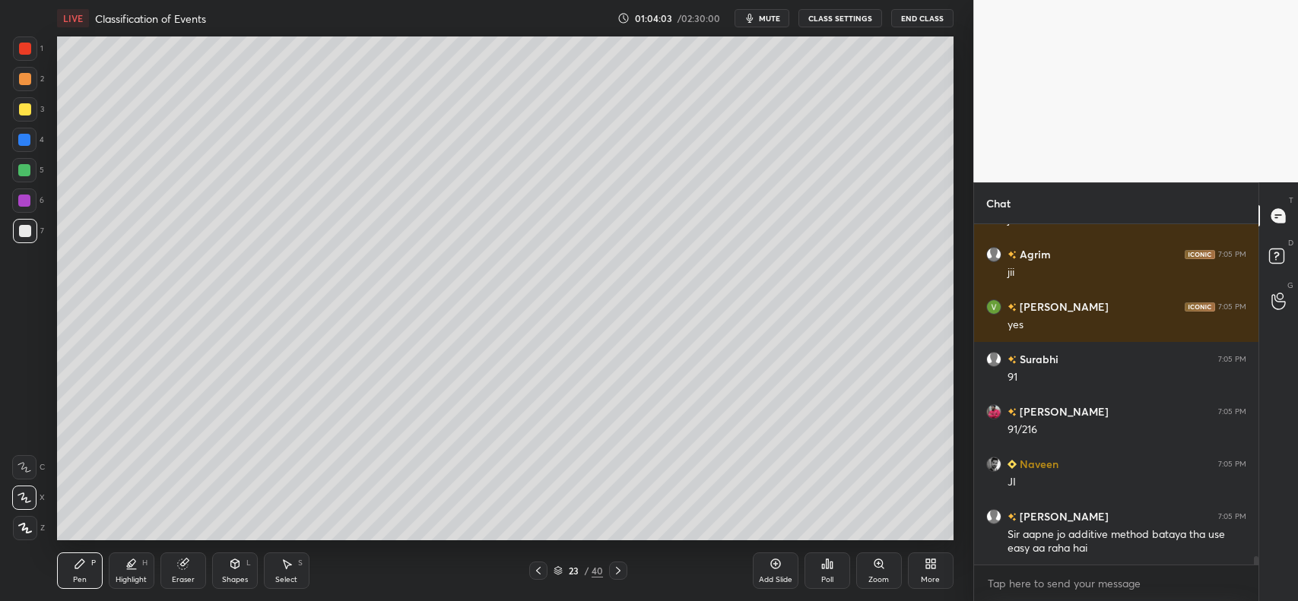
click at [243, 563] on div "Shapes L" at bounding box center [235, 571] width 46 height 36
click at [283, 563] on icon at bounding box center [287, 564] width 12 height 12
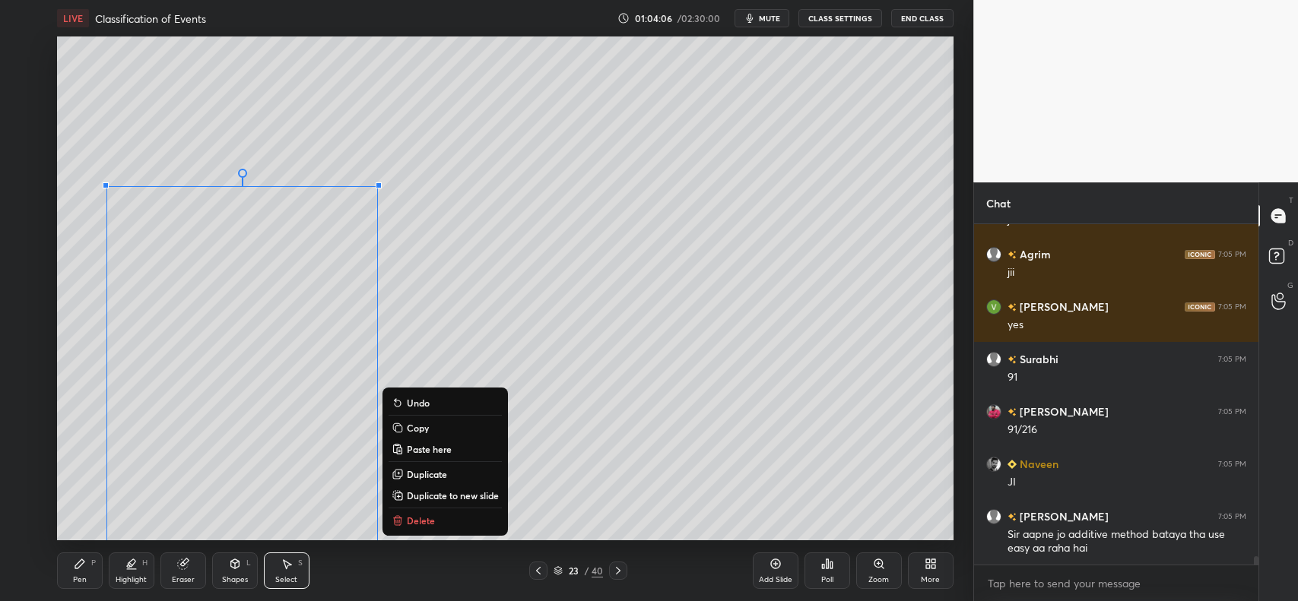
click at [430, 522] on p "Delete" at bounding box center [421, 521] width 28 height 12
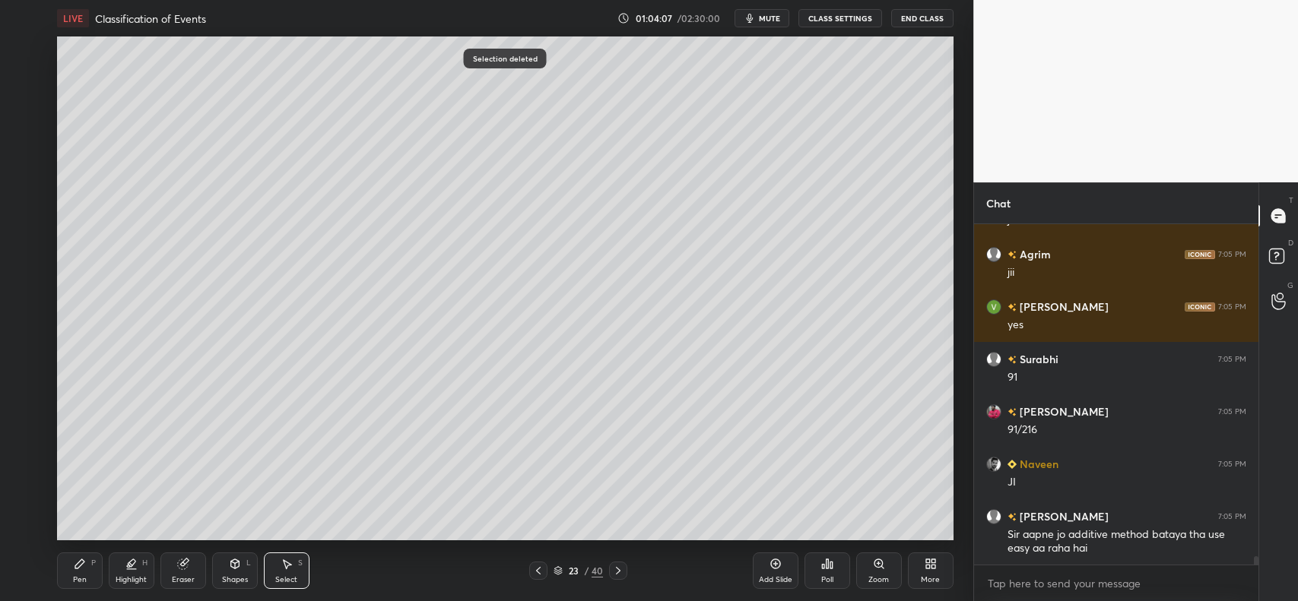
click at [540, 567] on icon at bounding box center [538, 571] width 12 height 12
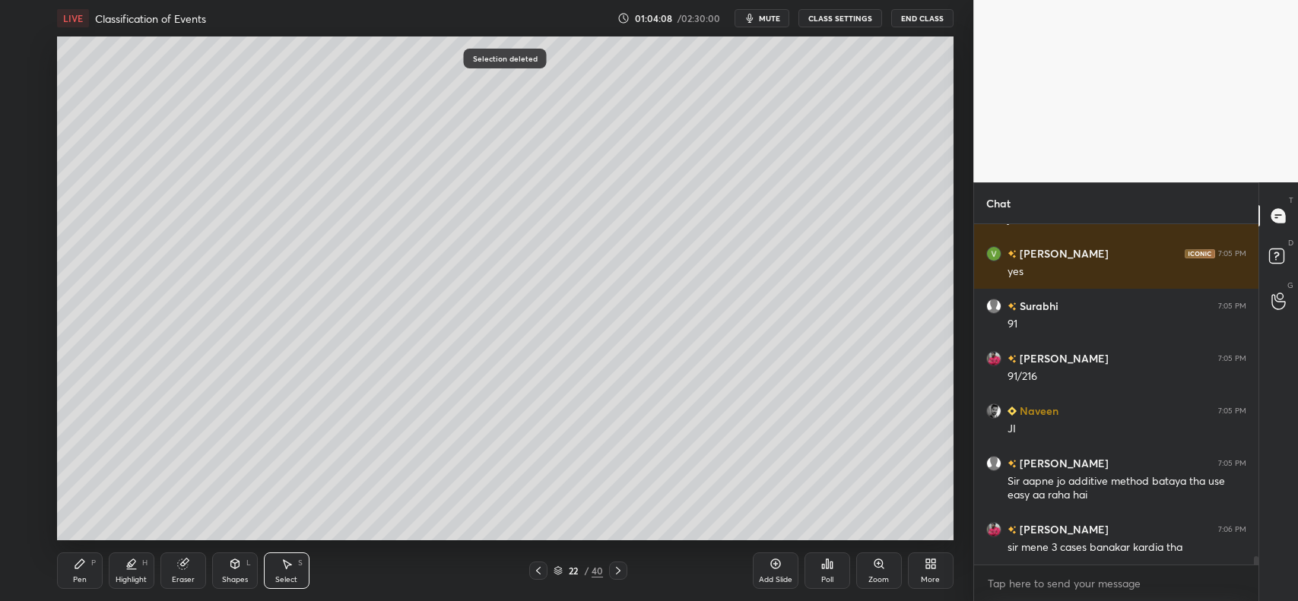
click at [538, 572] on icon at bounding box center [538, 571] width 5 height 8
click at [616, 572] on icon at bounding box center [618, 571] width 12 height 12
click at [614, 574] on icon at bounding box center [618, 571] width 12 height 12
click at [533, 568] on icon at bounding box center [538, 571] width 12 height 12
click at [85, 560] on icon at bounding box center [80, 564] width 12 height 12
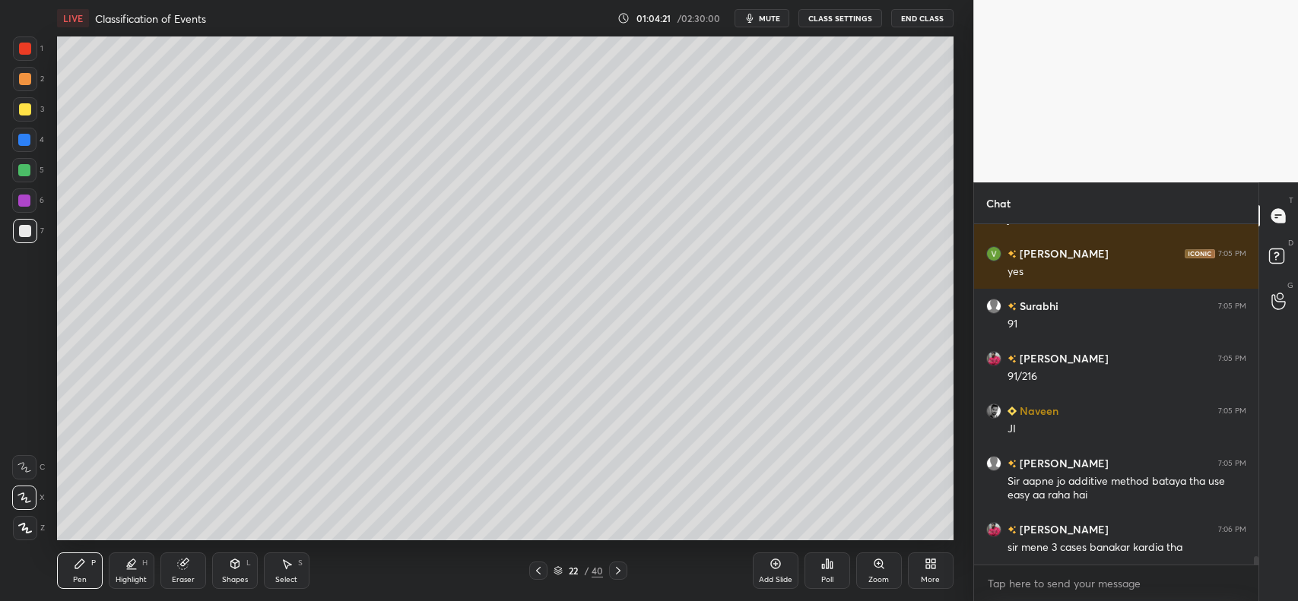
click at [534, 567] on icon at bounding box center [538, 571] width 12 height 12
click at [538, 569] on icon at bounding box center [538, 571] width 12 height 12
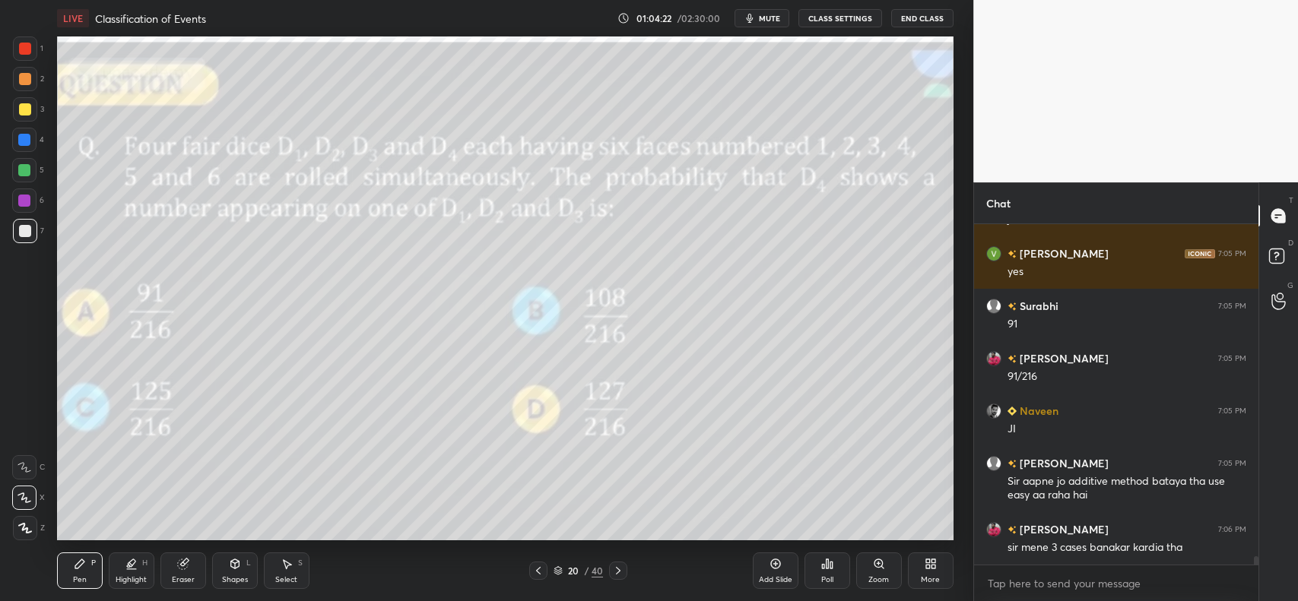
click at [538, 569] on icon at bounding box center [538, 571] width 12 height 12
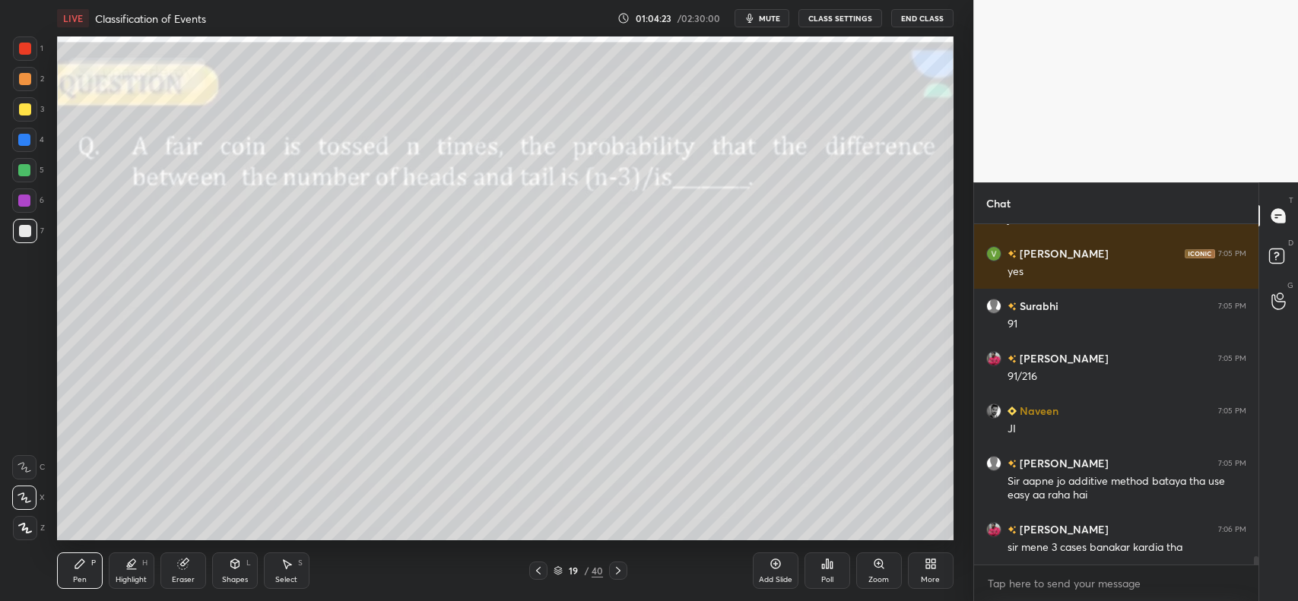
click at [617, 569] on icon at bounding box center [618, 571] width 12 height 12
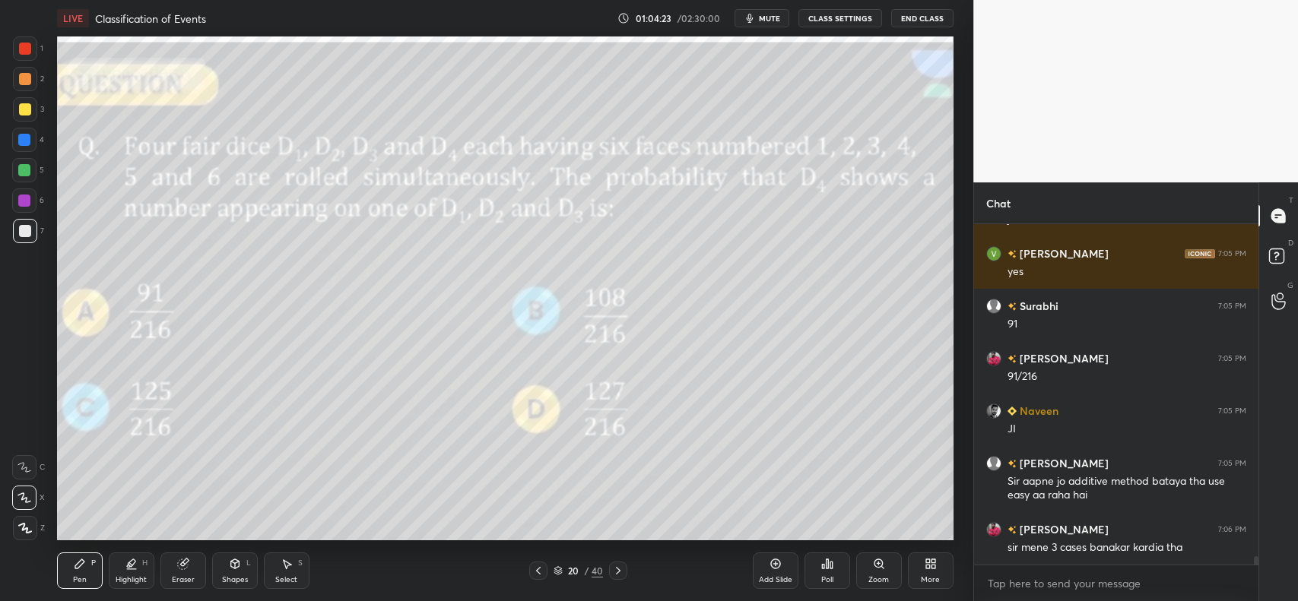
click at [616, 569] on icon at bounding box center [618, 571] width 12 height 12
click at [616, 570] on icon at bounding box center [618, 571] width 12 height 12
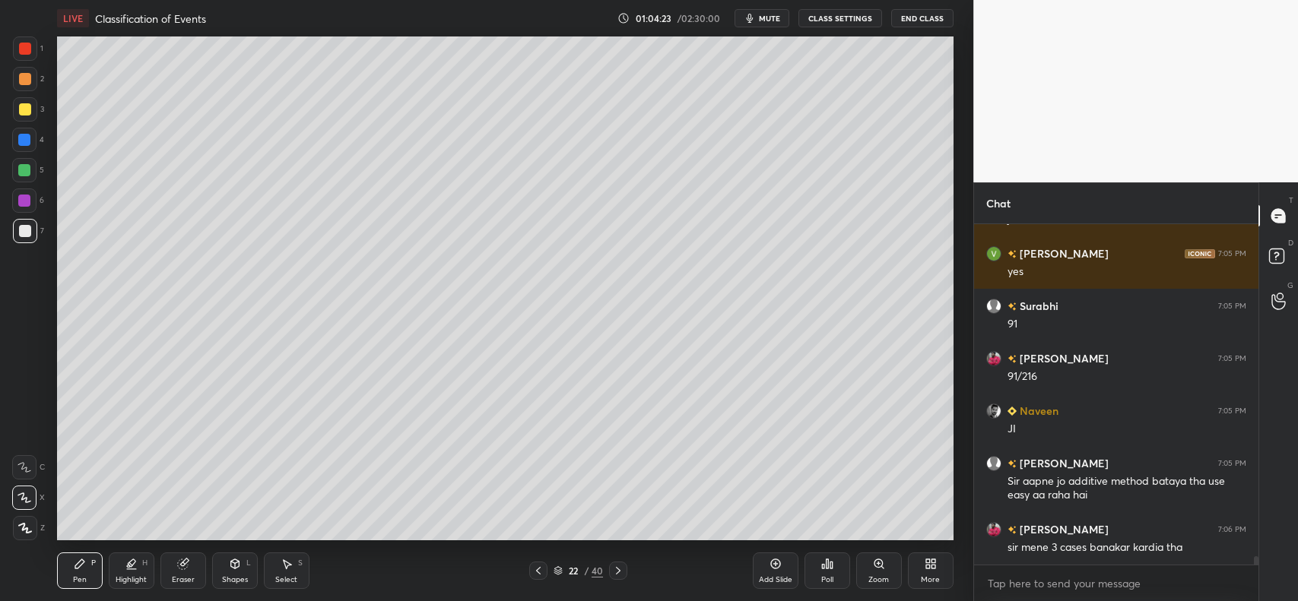
click at [617, 569] on icon at bounding box center [618, 571] width 12 height 12
click at [614, 570] on icon at bounding box center [618, 571] width 12 height 12
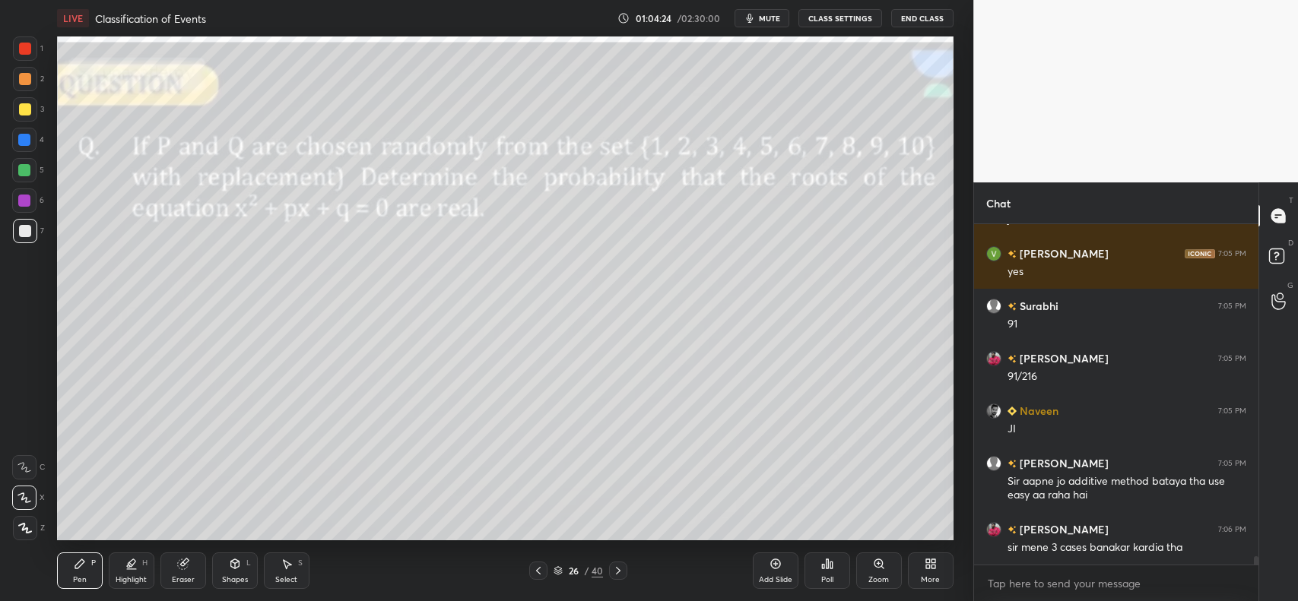
click at [611, 570] on div at bounding box center [618, 571] width 18 height 18
click at [608, 569] on div "27 / 40" at bounding box center [578, 571] width 98 height 18
click at [620, 566] on icon at bounding box center [618, 571] width 12 height 12
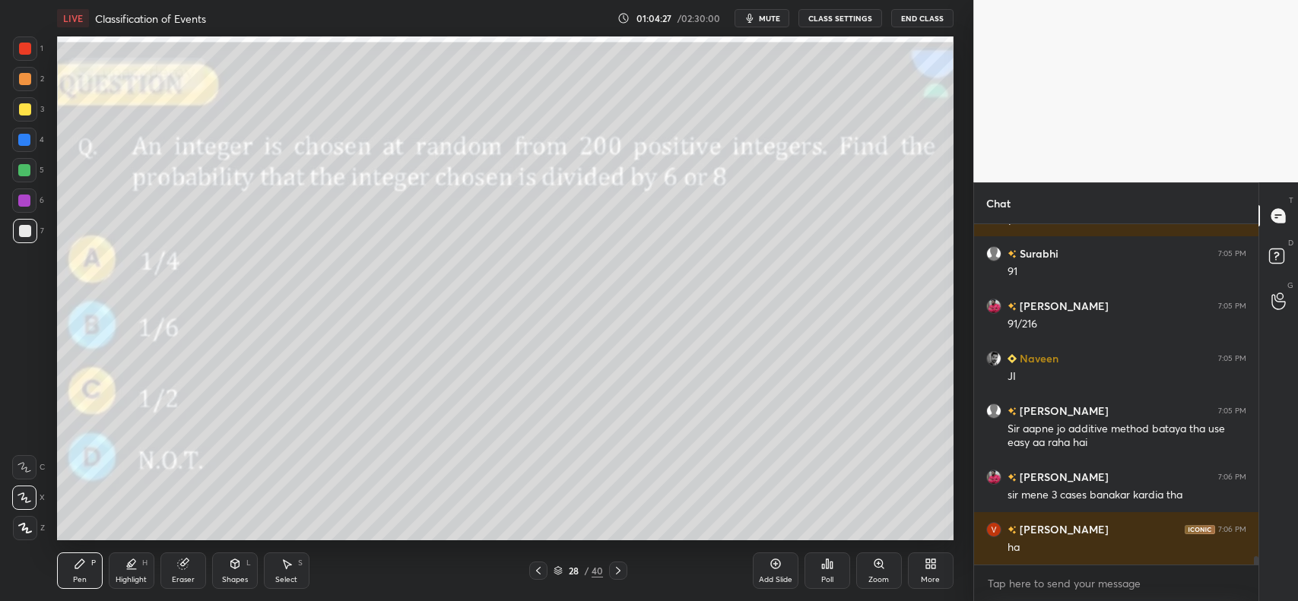
click at [617, 566] on icon at bounding box center [618, 571] width 12 height 12
click at [535, 570] on icon at bounding box center [538, 571] width 12 height 12
click at [538, 571] on icon at bounding box center [538, 571] width 12 height 12
click at [538, 571] on icon at bounding box center [538, 571] width 5 height 8
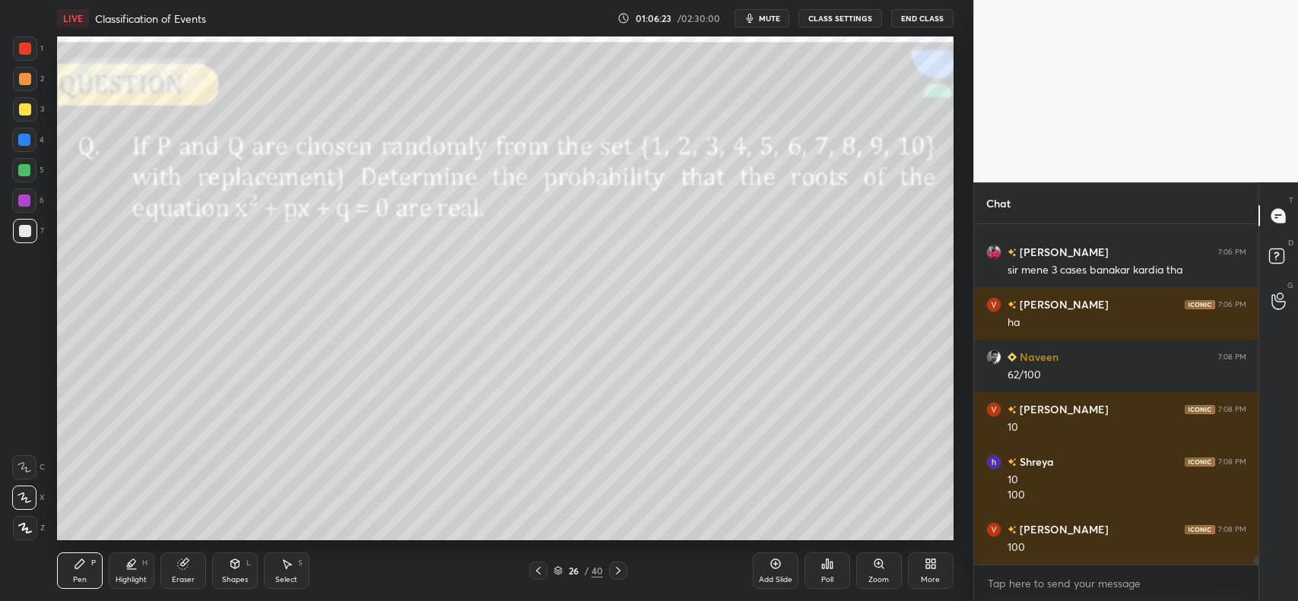
scroll to position [13748, 0]
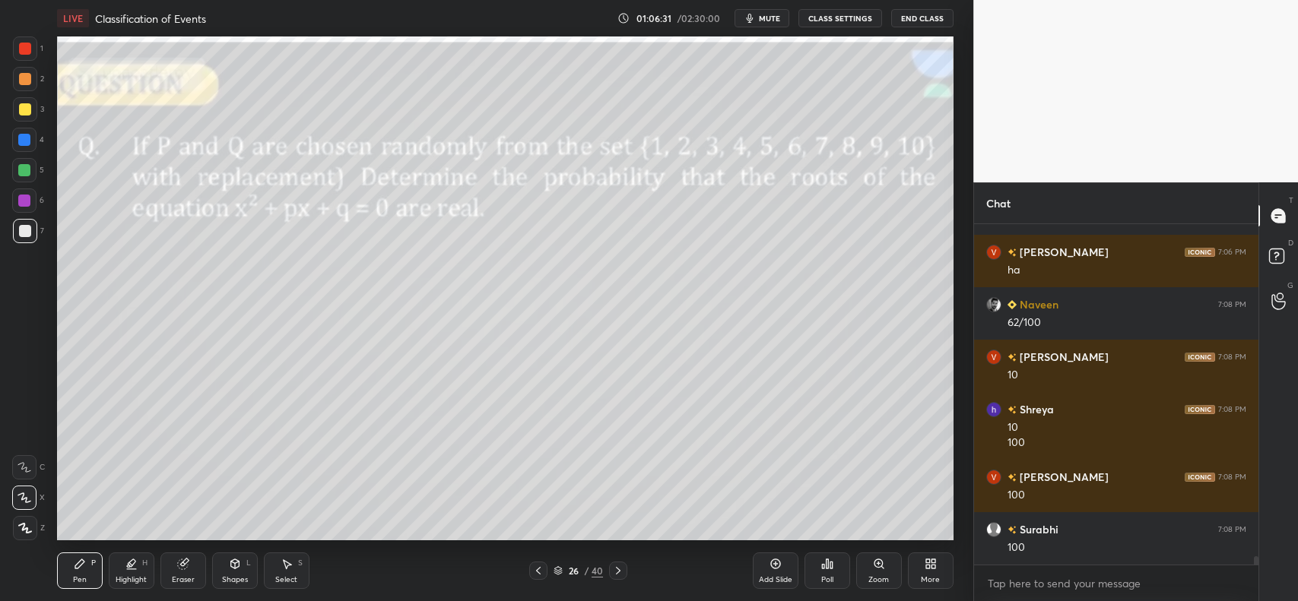
click at [777, 565] on icon at bounding box center [775, 564] width 12 height 12
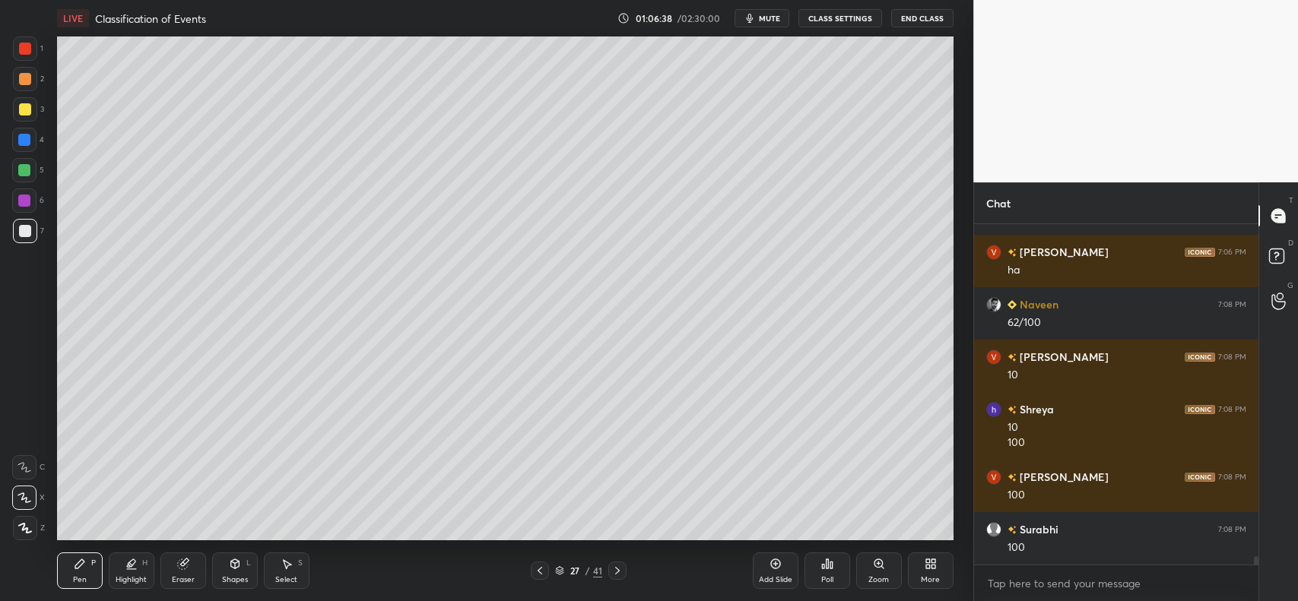
click at [535, 568] on icon at bounding box center [540, 571] width 12 height 12
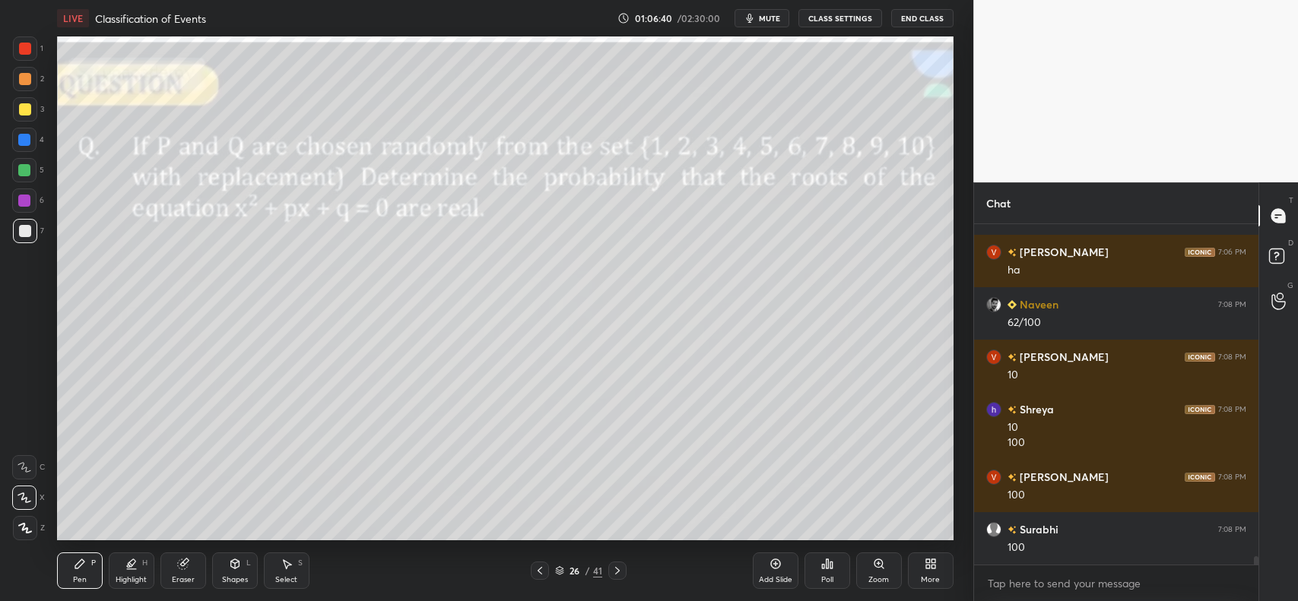
click at [617, 568] on icon at bounding box center [617, 571] width 5 height 8
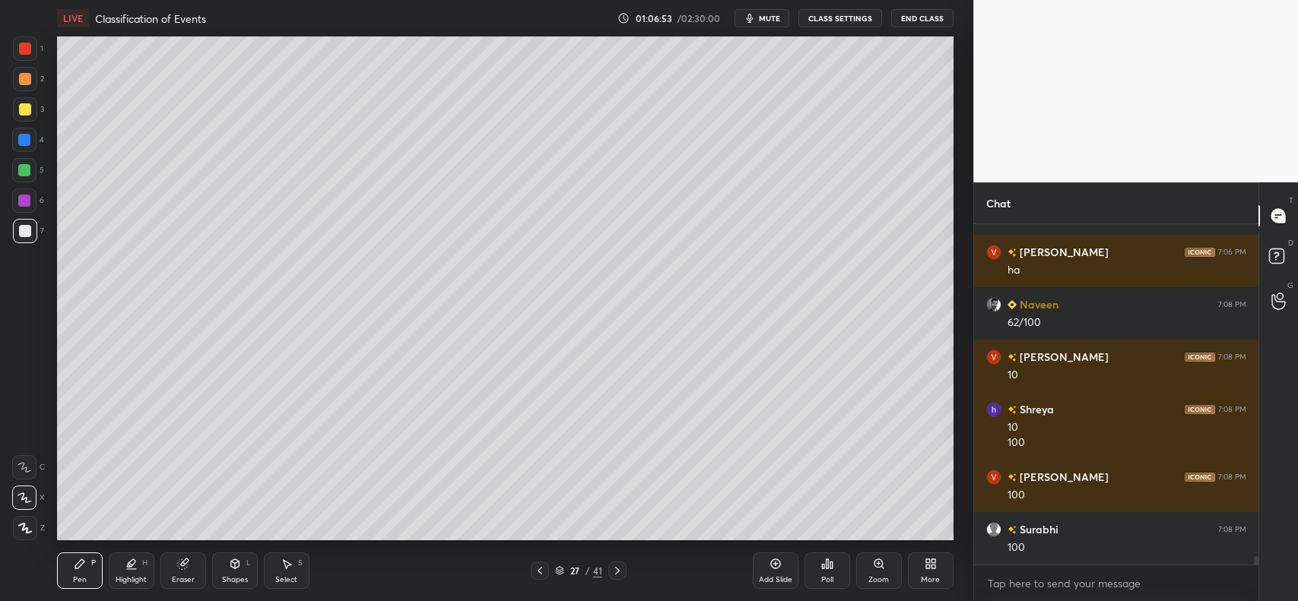
scroll to position [13801, 0]
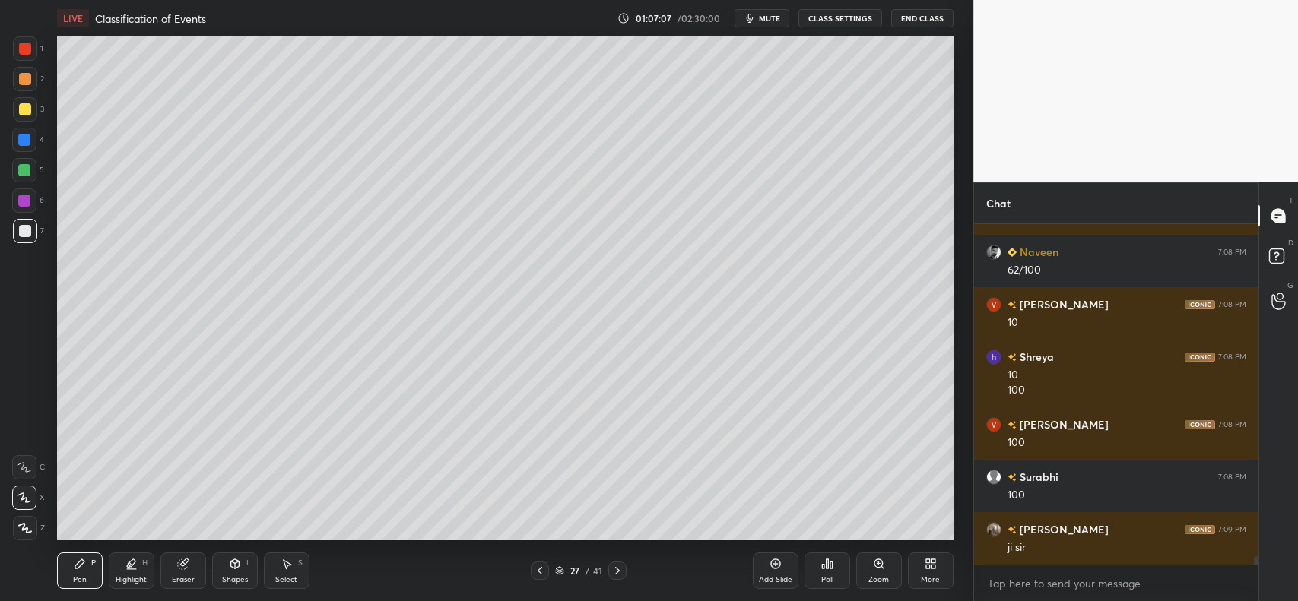
click at [21, 109] on div at bounding box center [25, 109] width 12 height 12
click at [176, 557] on div "Eraser" at bounding box center [183, 571] width 46 height 36
click at [84, 571] on div "Pen P" at bounding box center [80, 571] width 46 height 36
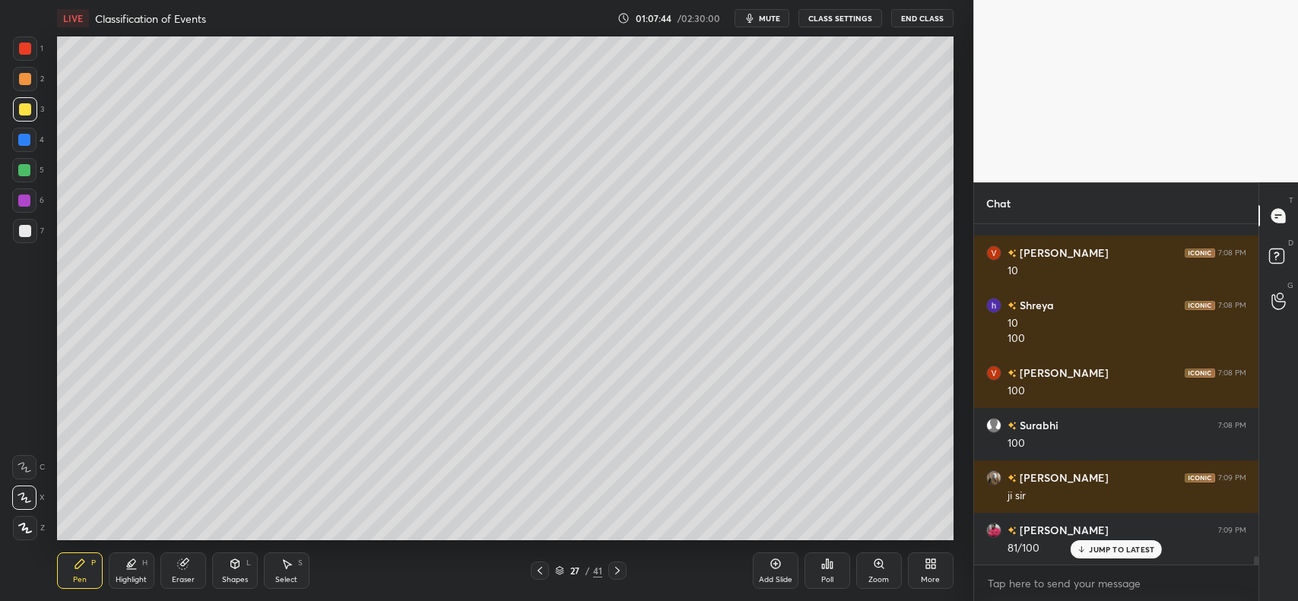
click at [24, 75] on div at bounding box center [25, 79] width 12 height 12
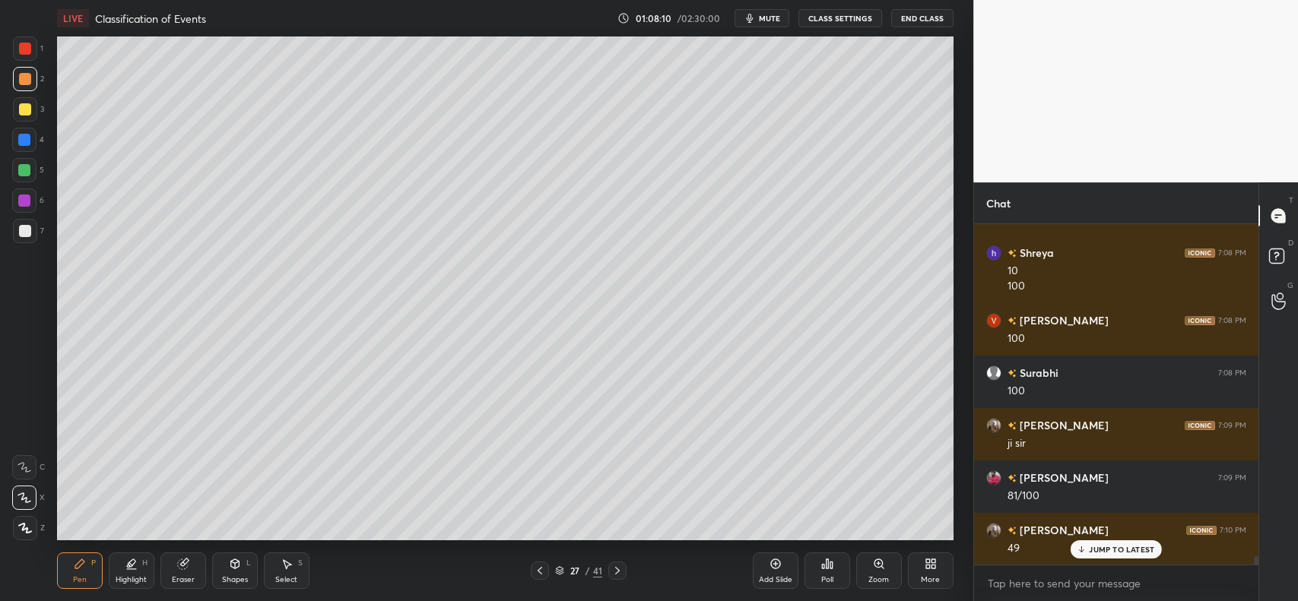
scroll to position [13958, 0]
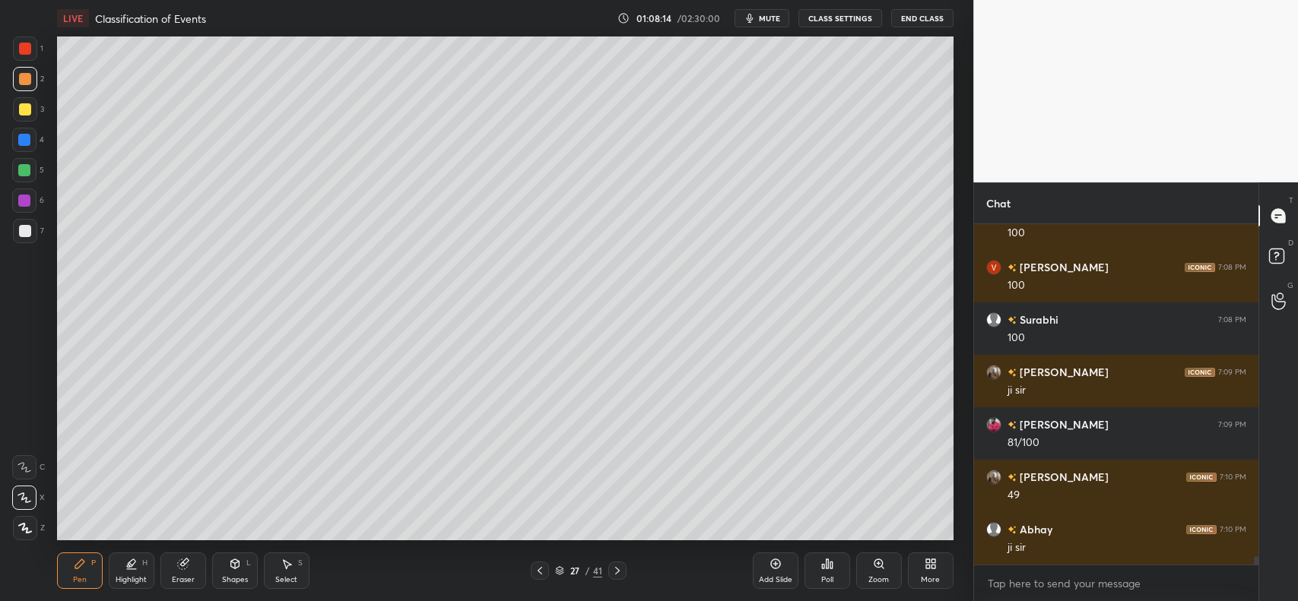
click at [179, 564] on icon at bounding box center [182, 565] width 10 height 10
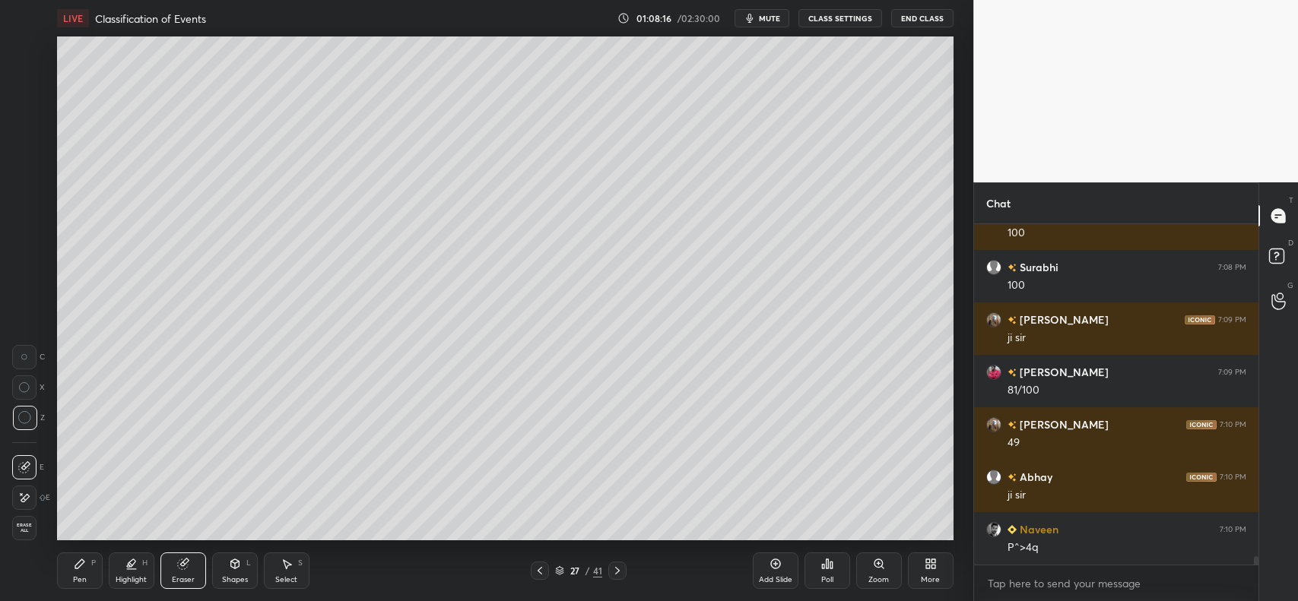
click at [84, 563] on icon at bounding box center [80, 564] width 12 height 12
click at [31, 177] on div at bounding box center [24, 170] width 24 height 24
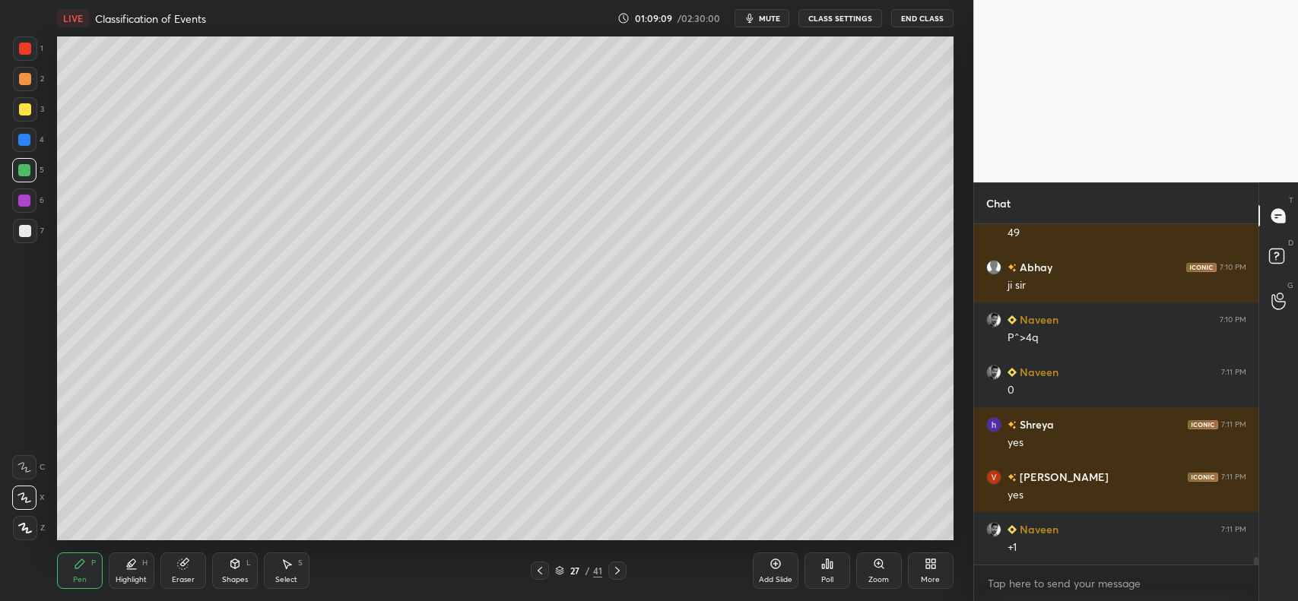
scroll to position [14273, 0]
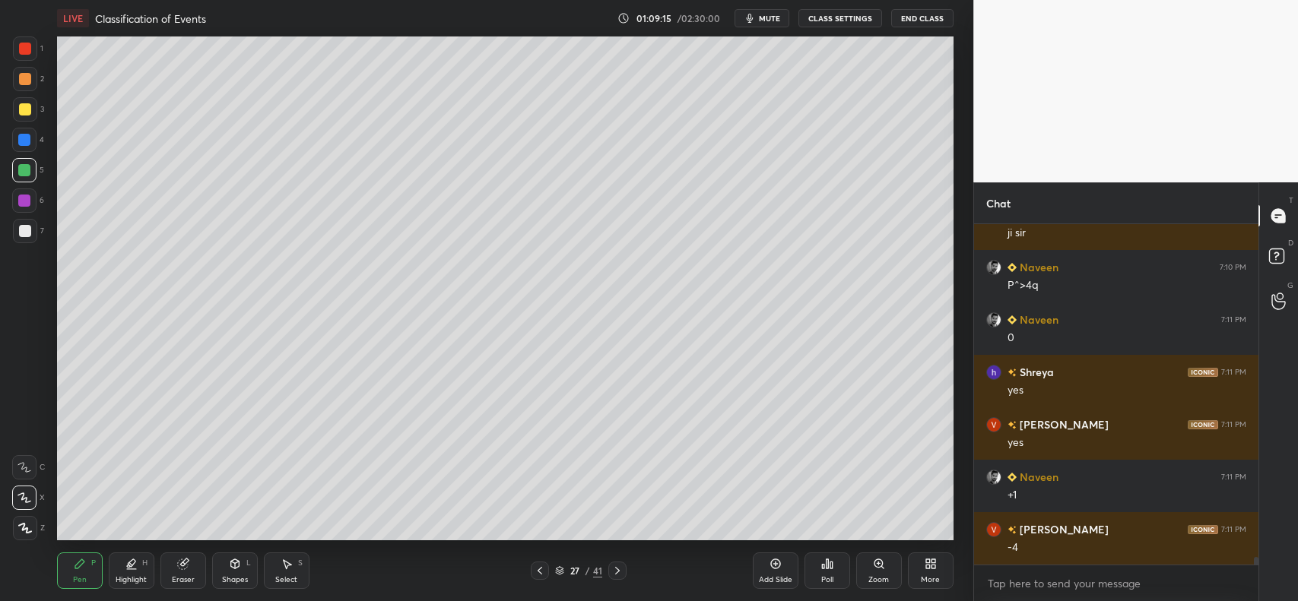
click at [24, 78] on div at bounding box center [25, 79] width 12 height 12
click at [24, 107] on div at bounding box center [25, 109] width 12 height 12
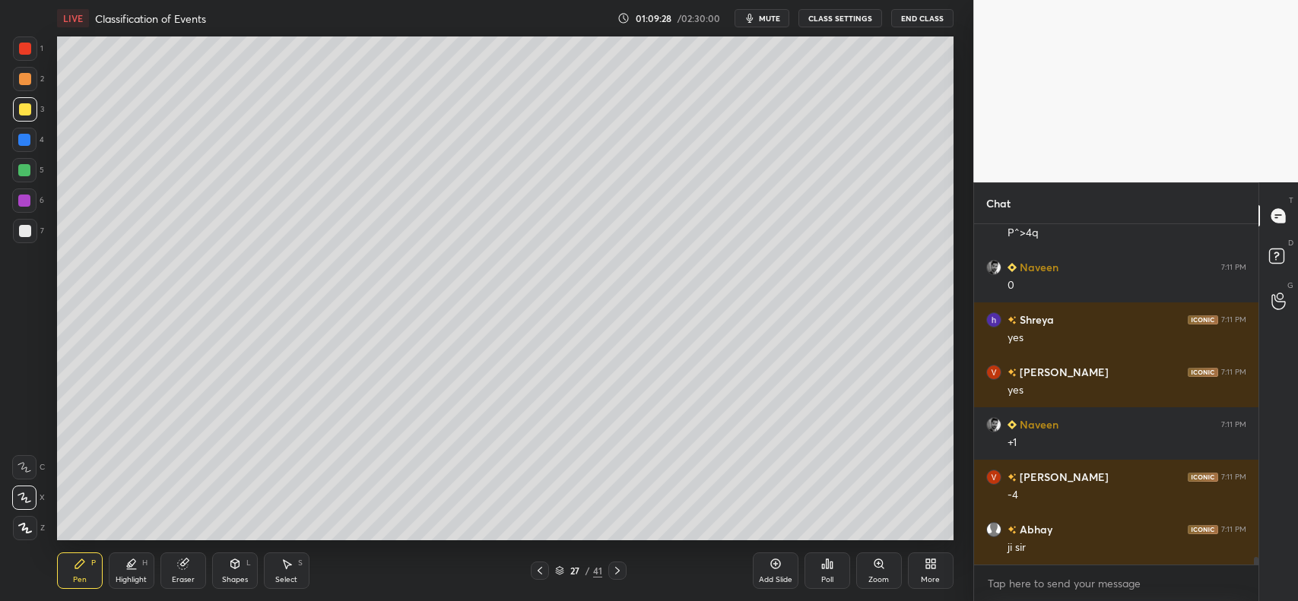
scroll to position [14377, 0]
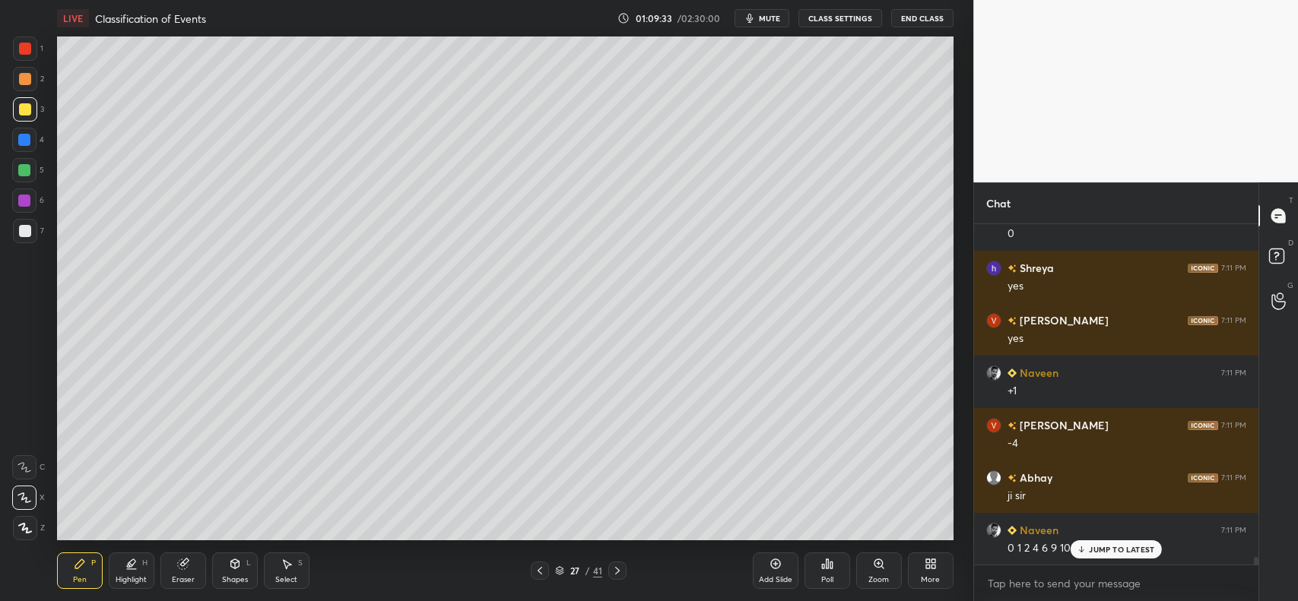
click at [27, 234] on div at bounding box center [25, 231] width 12 height 12
click at [28, 138] on div at bounding box center [24, 140] width 12 height 12
click at [24, 233] on div at bounding box center [25, 231] width 12 height 12
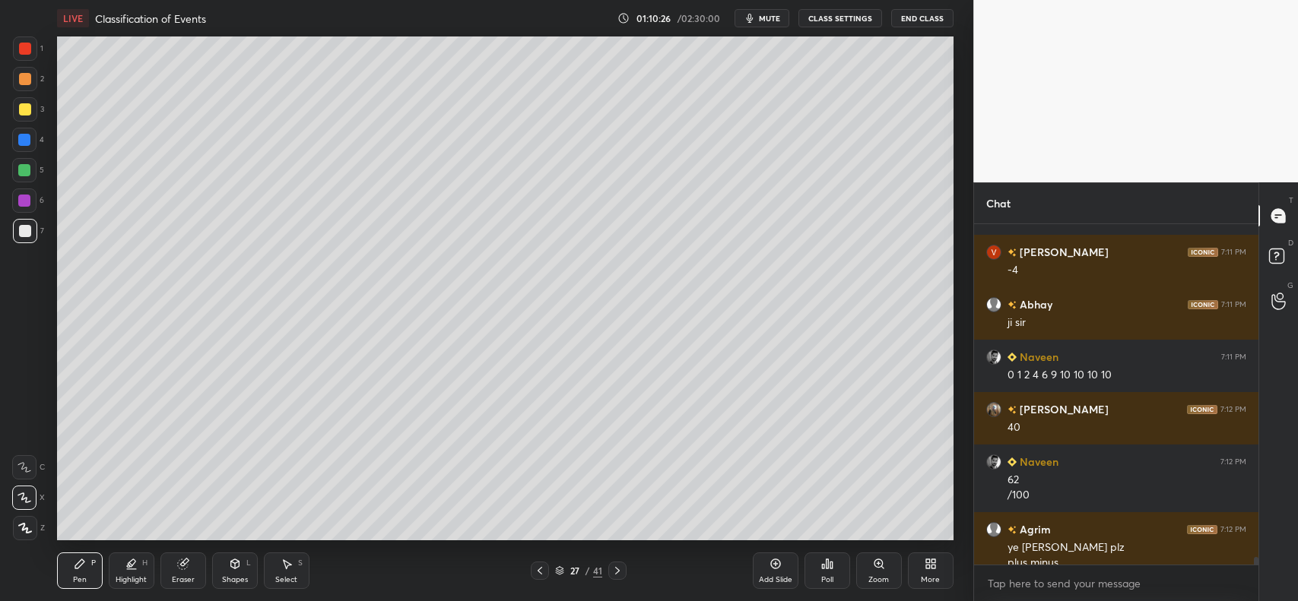
scroll to position [14565, 0]
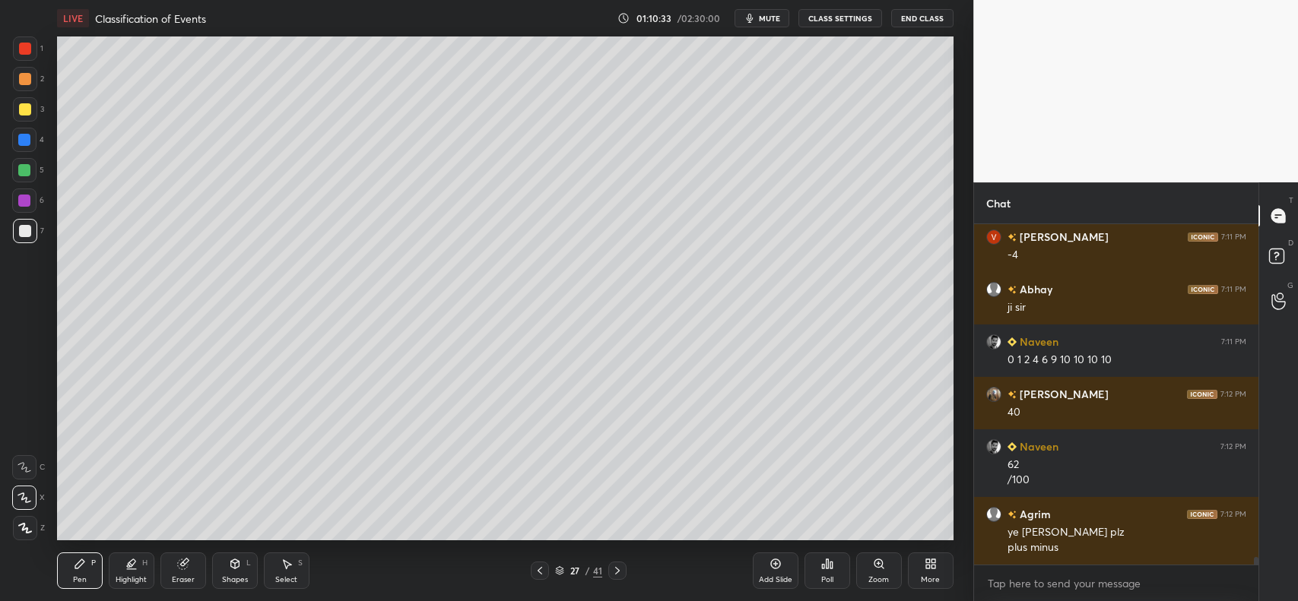
click at [25, 195] on div at bounding box center [24, 201] width 12 height 12
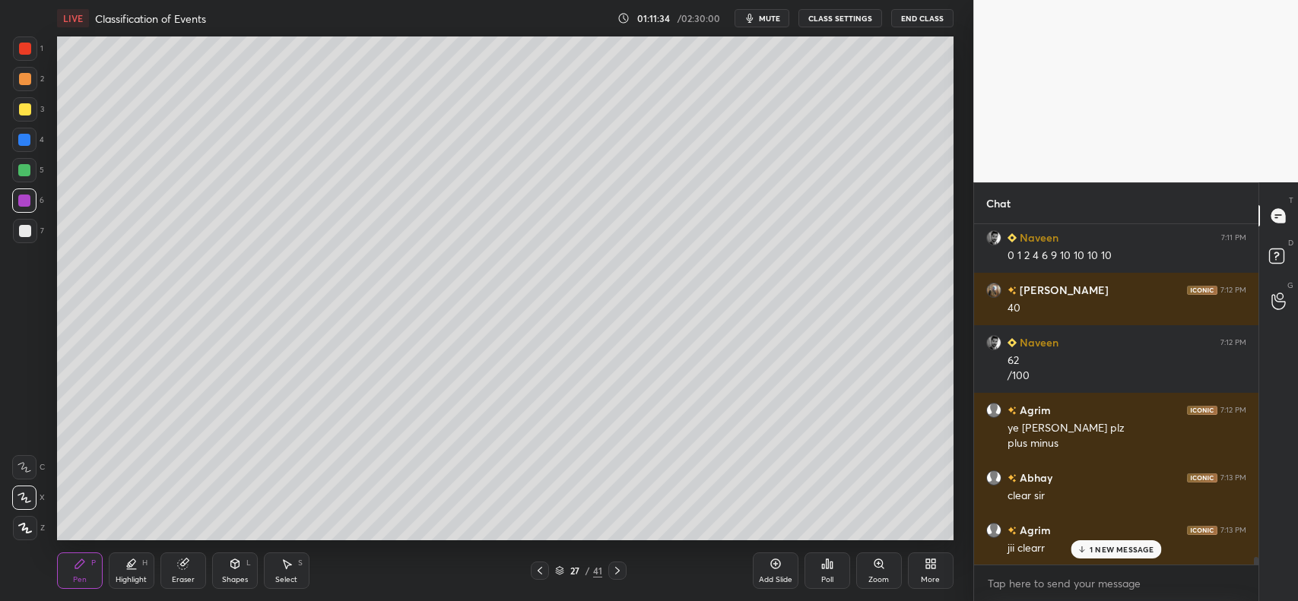
scroll to position [14722, 0]
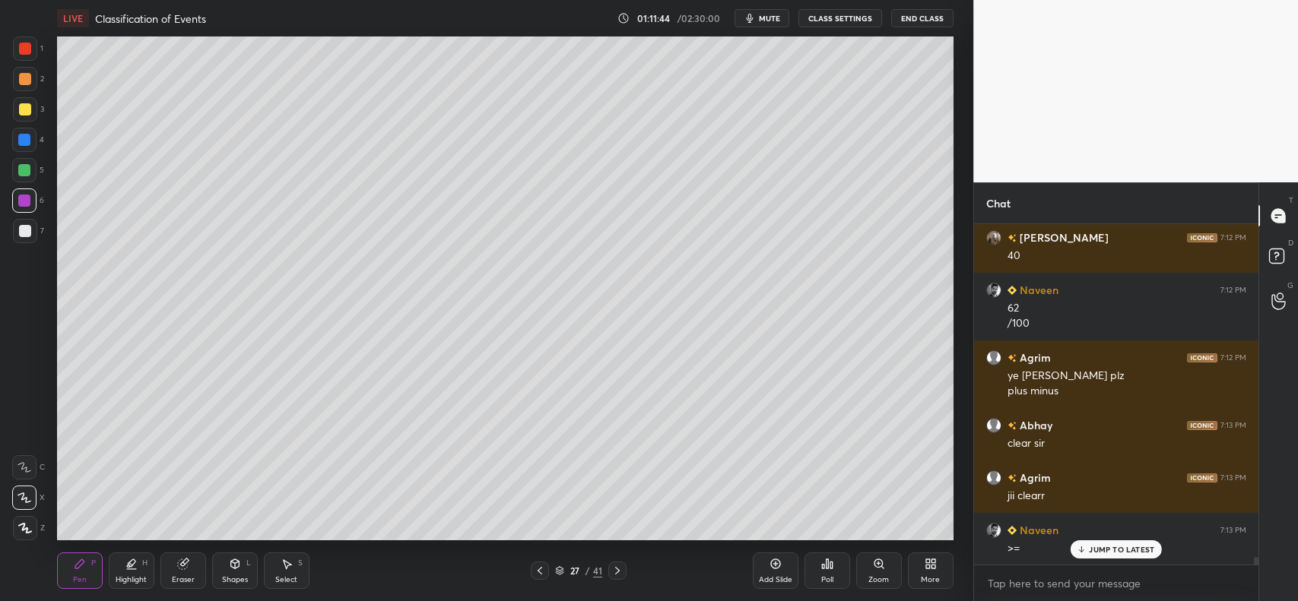
click at [196, 570] on div "Eraser" at bounding box center [183, 571] width 46 height 36
click at [74, 563] on icon at bounding box center [80, 564] width 12 height 12
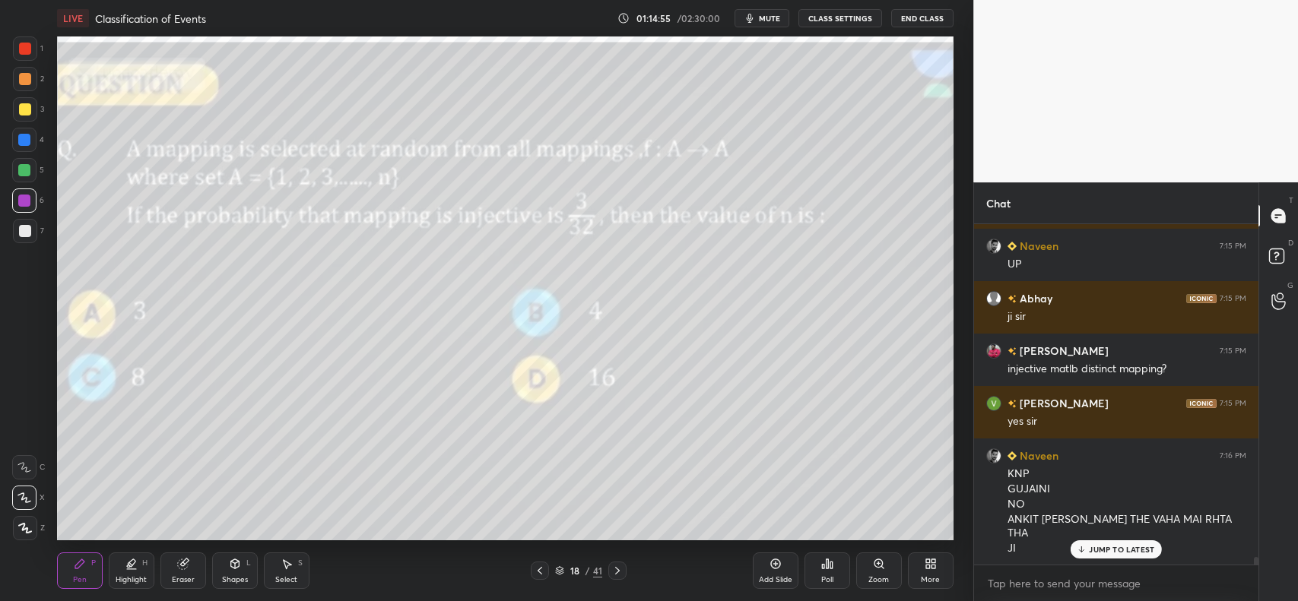
scroll to position [15479, 0]
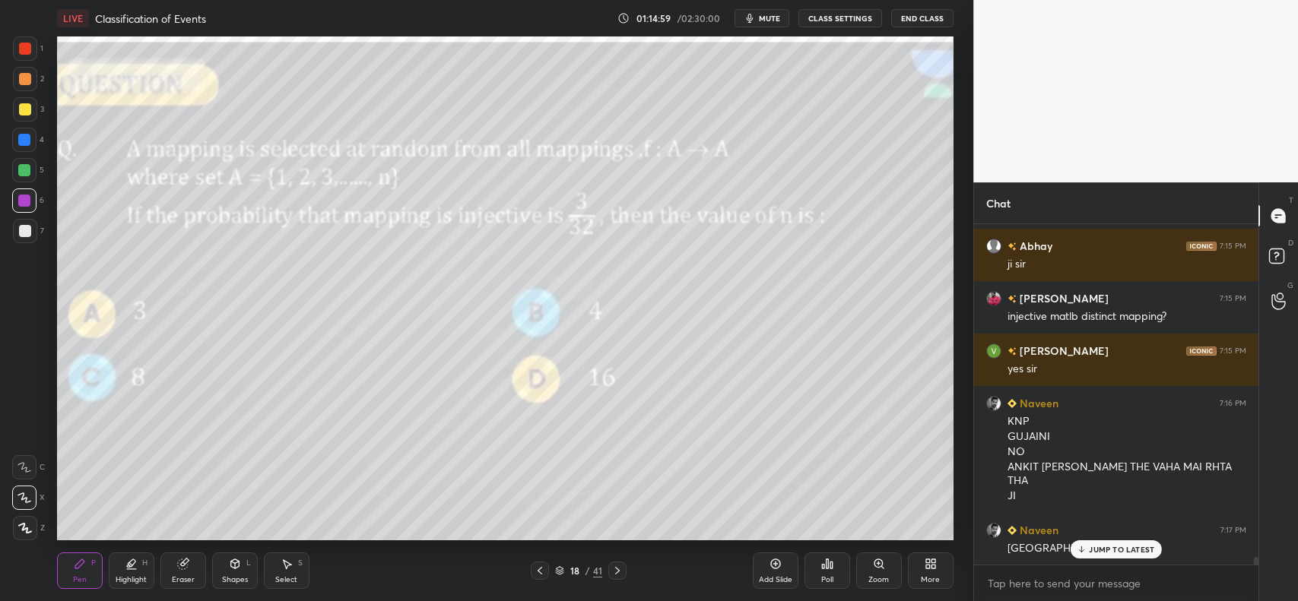
click at [1112, 551] on p "JUMP TO LATEST" at bounding box center [1121, 549] width 65 height 9
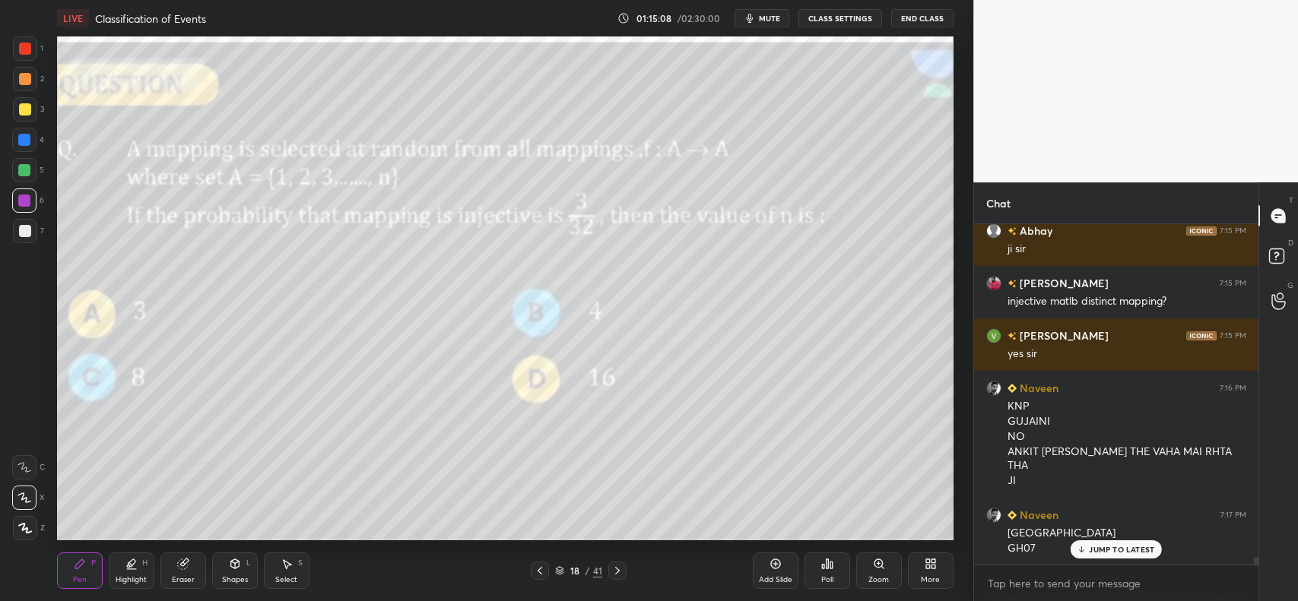
scroll to position [15509, 0]
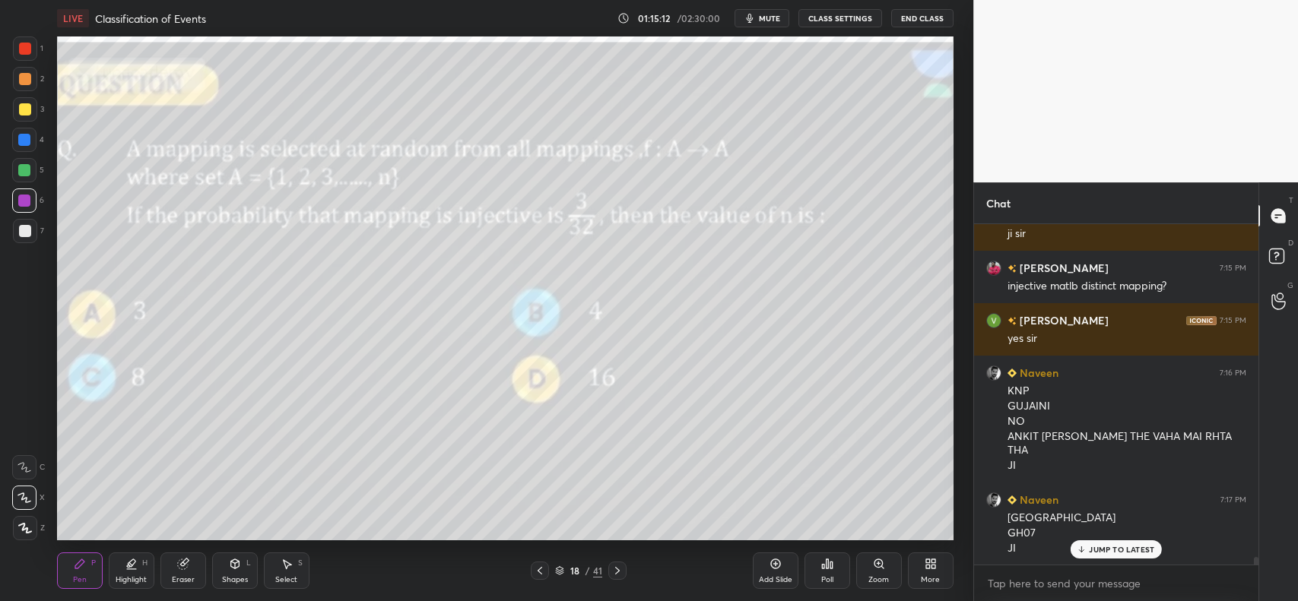
click at [28, 112] on div at bounding box center [25, 109] width 12 height 12
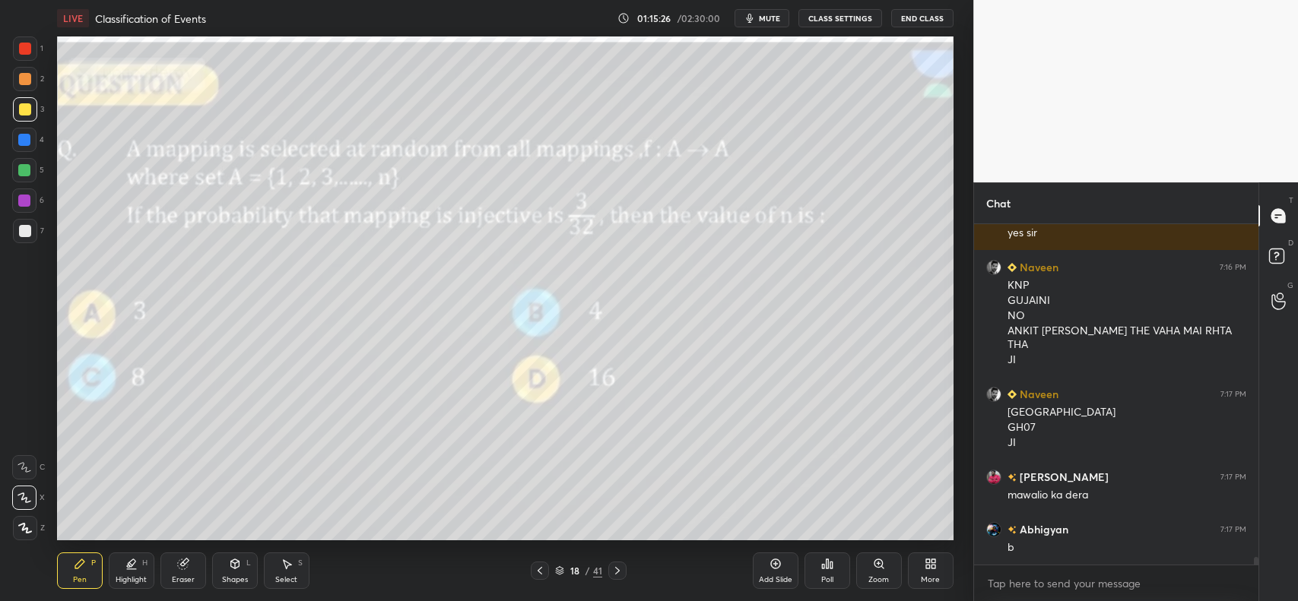
scroll to position [15667, 0]
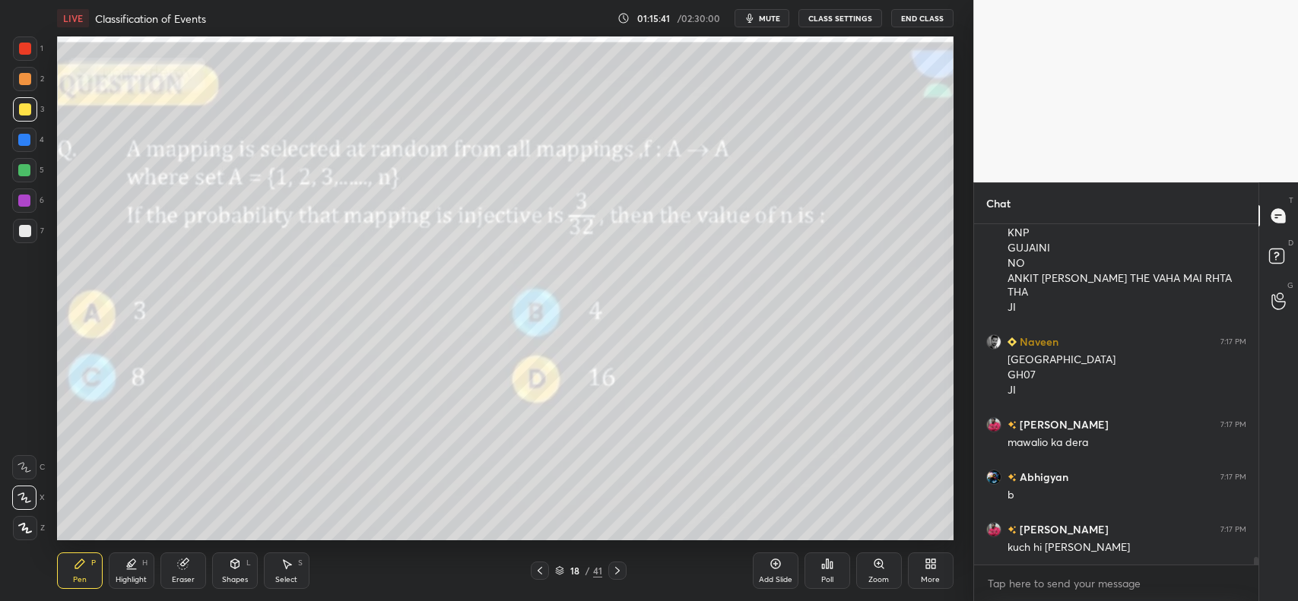
click at [772, 568] on icon at bounding box center [775, 564] width 12 height 12
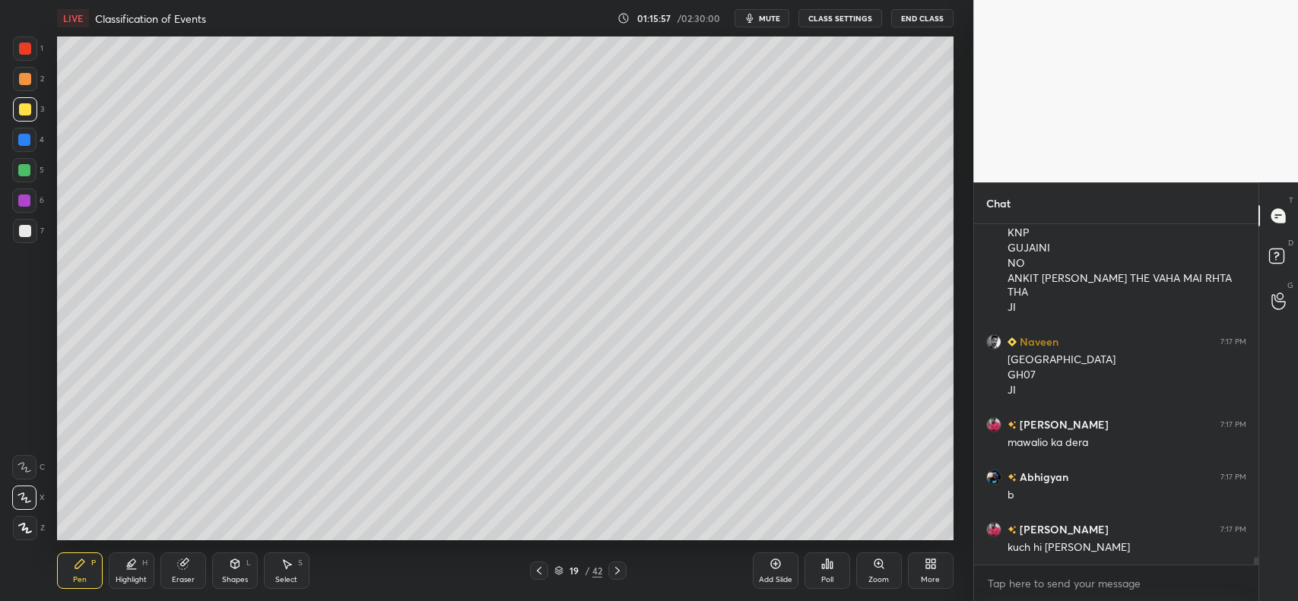
click at [540, 568] on icon at bounding box center [539, 571] width 12 height 12
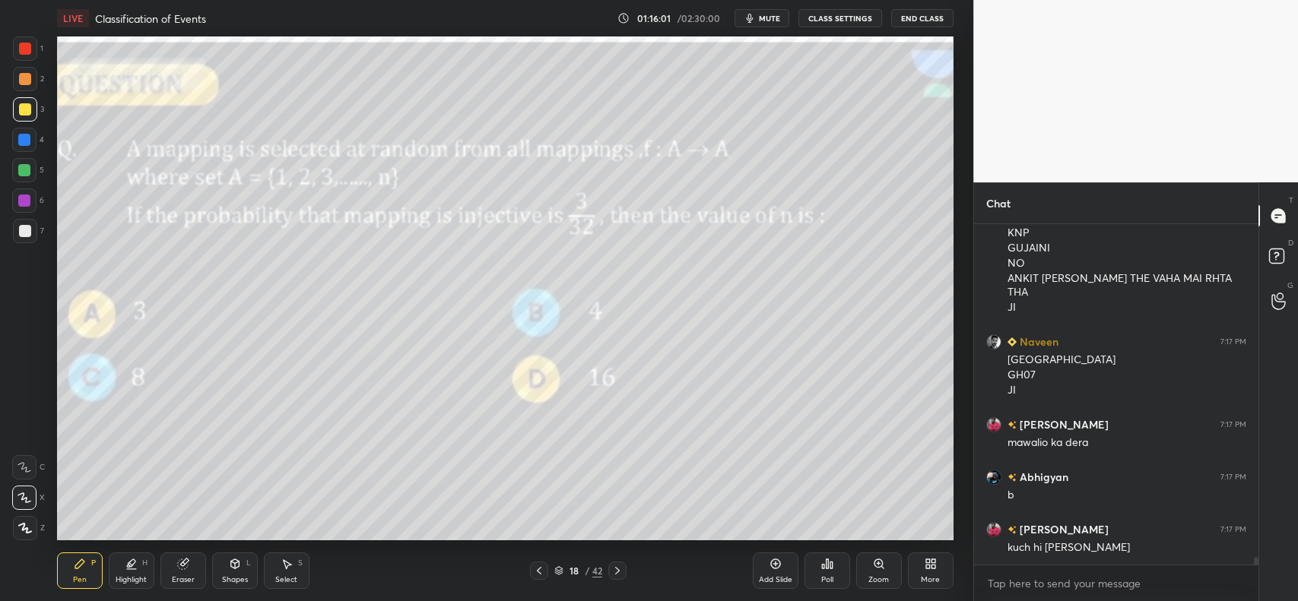
click at [626, 565] on div at bounding box center [617, 571] width 18 height 18
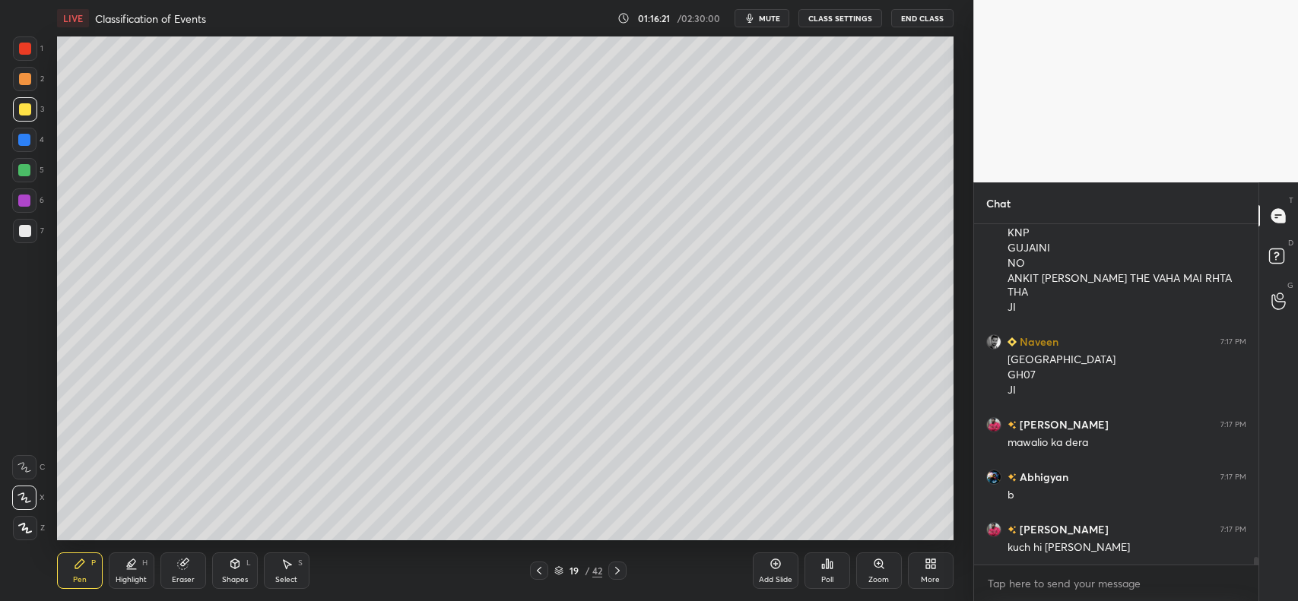
click at [24, 232] on div at bounding box center [25, 231] width 12 height 12
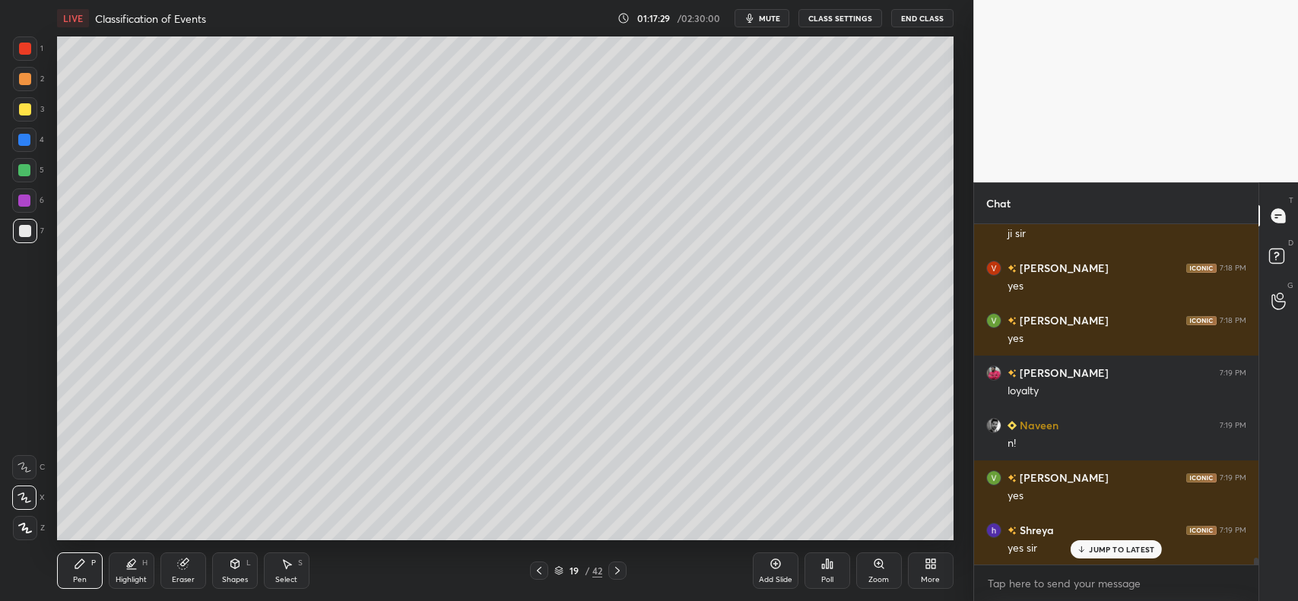
scroll to position [16087, 0]
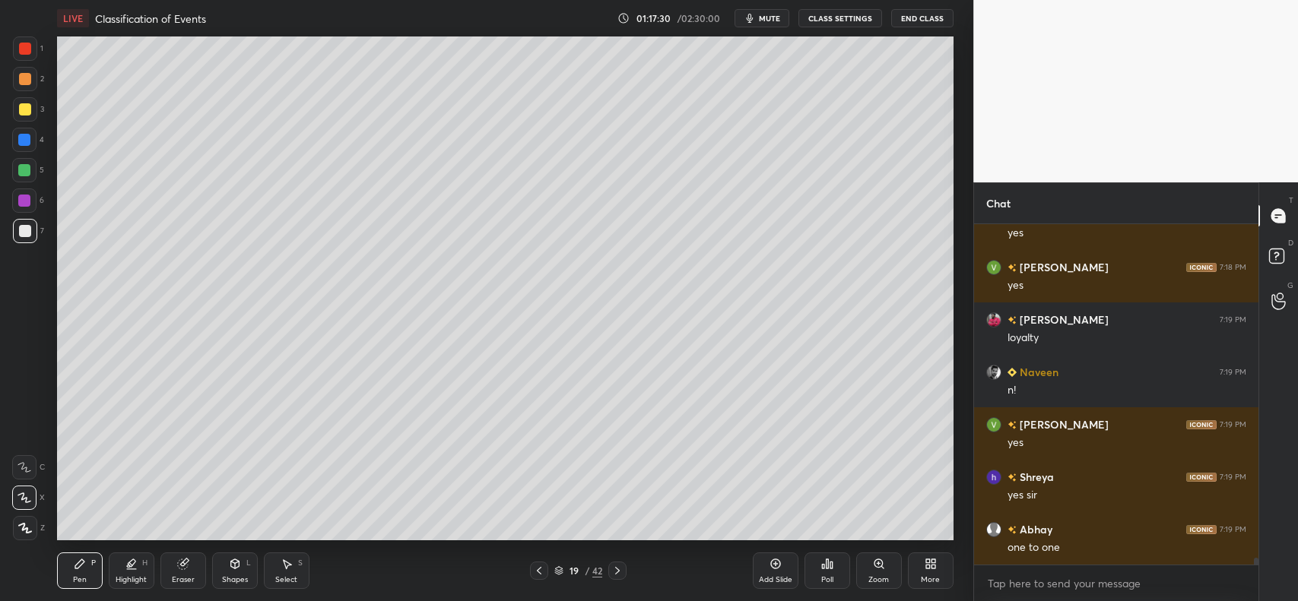
click at [766, 564] on div "Add Slide" at bounding box center [776, 571] width 46 height 36
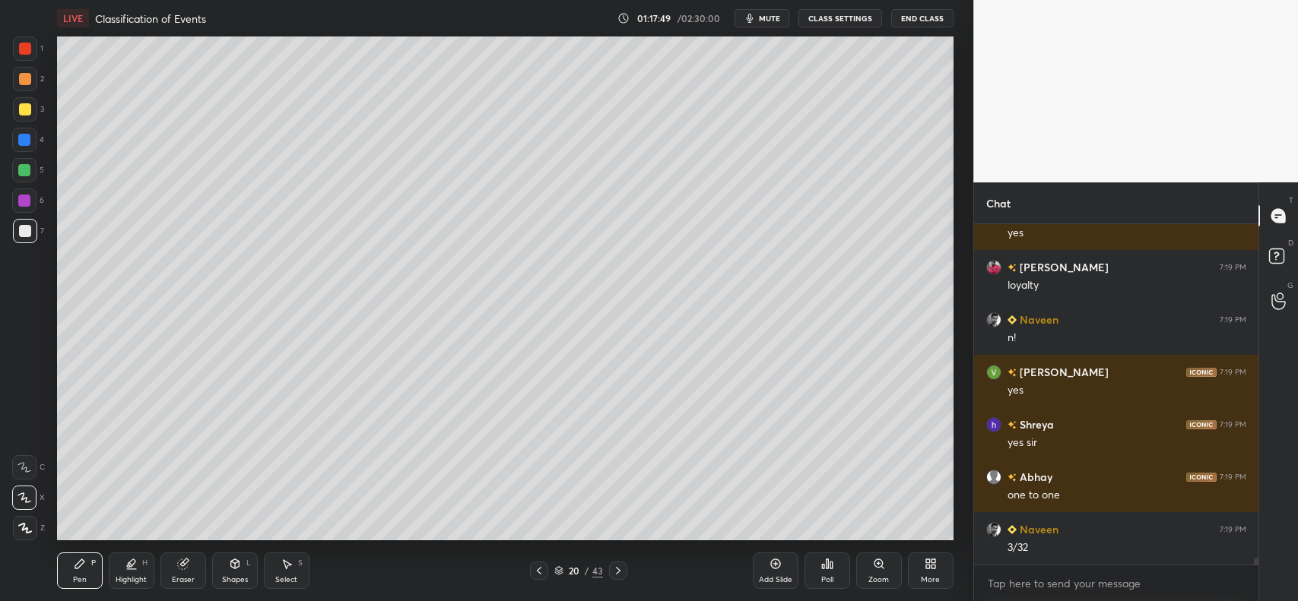
click at [535, 567] on icon at bounding box center [539, 571] width 12 height 12
click at [537, 567] on icon at bounding box center [539, 571] width 12 height 12
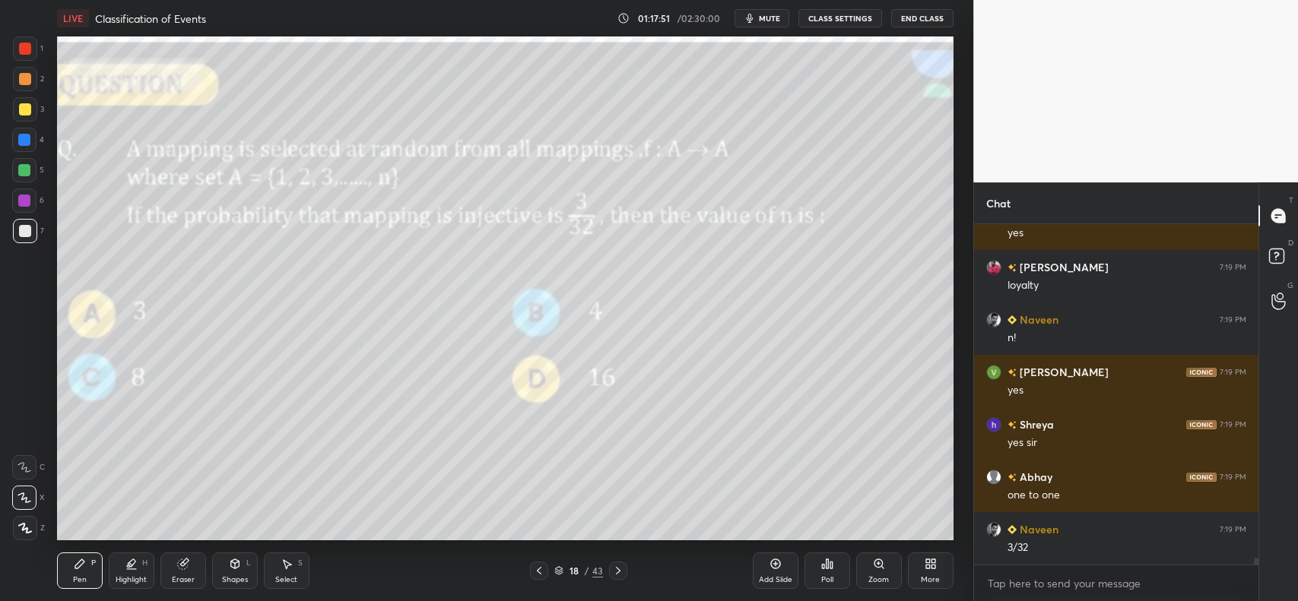
click at [617, 566] on icon at bounding box center [618, 571] width 12 height 12
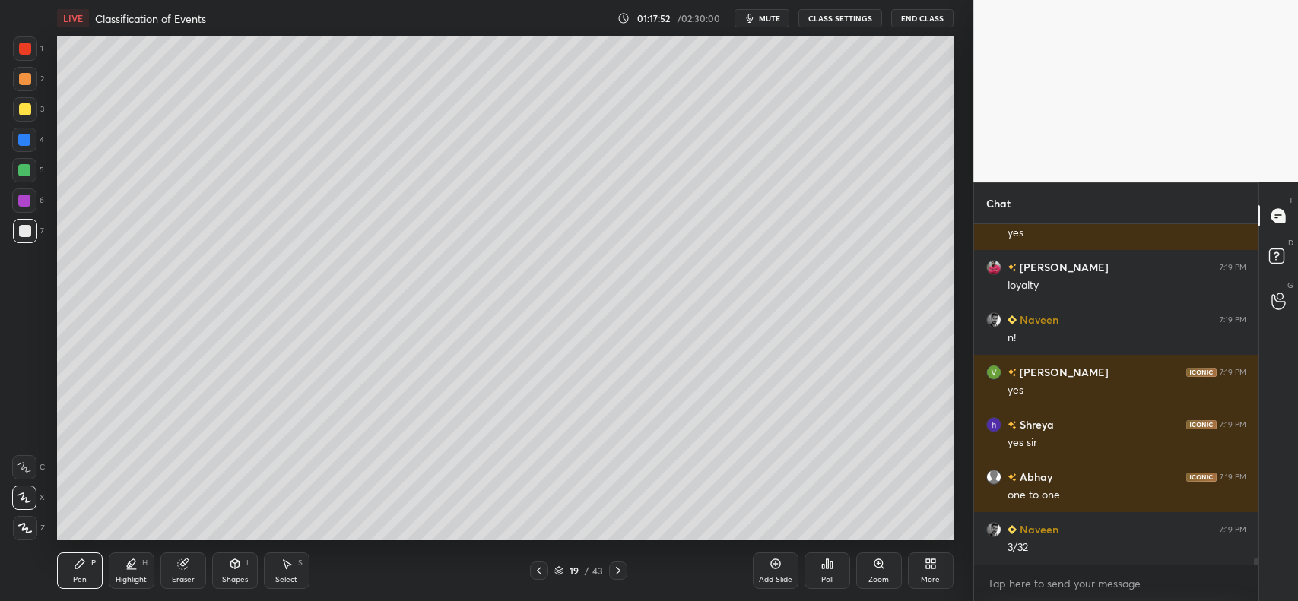
click at [617, 567] on icon at bounding box center [618, 571] width 12 height 12
click at [181, 567] on icon at bounding box center [182, 565] width 10 height 10
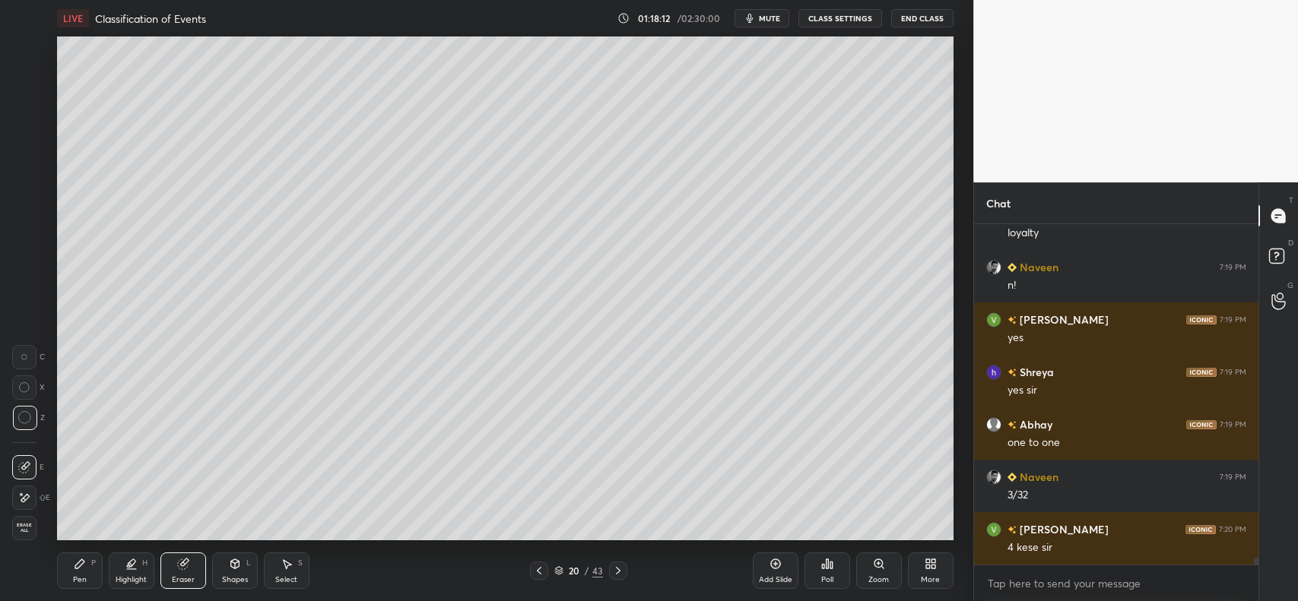
click at [82, 566] on icon at bounding box center [80, 564] width 12 height 12
click at [177, 571] on div "Eraser" at bounding box center [183, 571] width 46 height 36
click at [95, 563] on div "P" at bounding box center [93, 564] width 5 height 8
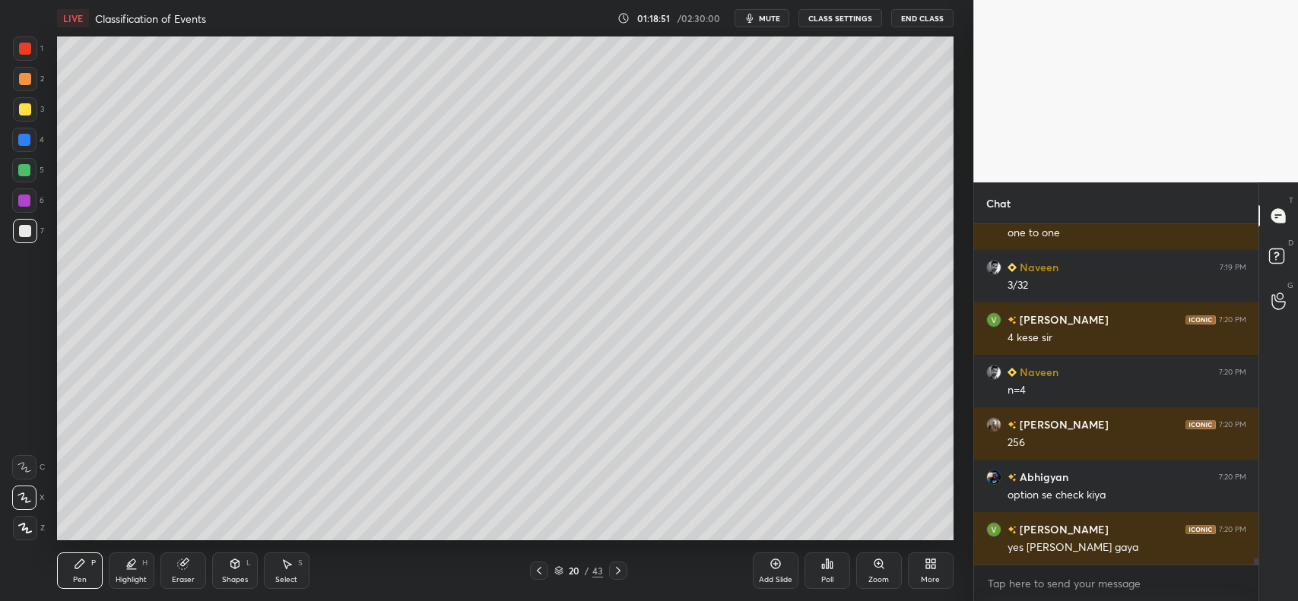
scroll to position [16454, 0]
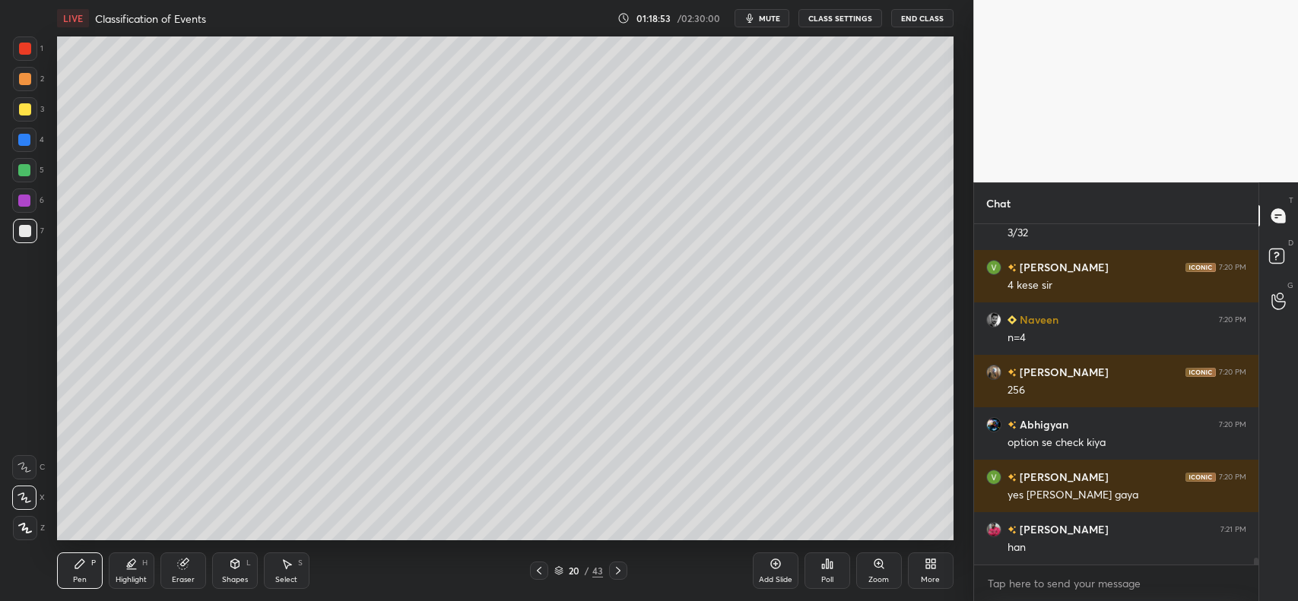
click at [182, 563] on icon at bounding box center [182, 565] width 10 height 10
click at [70, 565] on div "Pen P" at bounding box center [80, 571] width 46 height 36
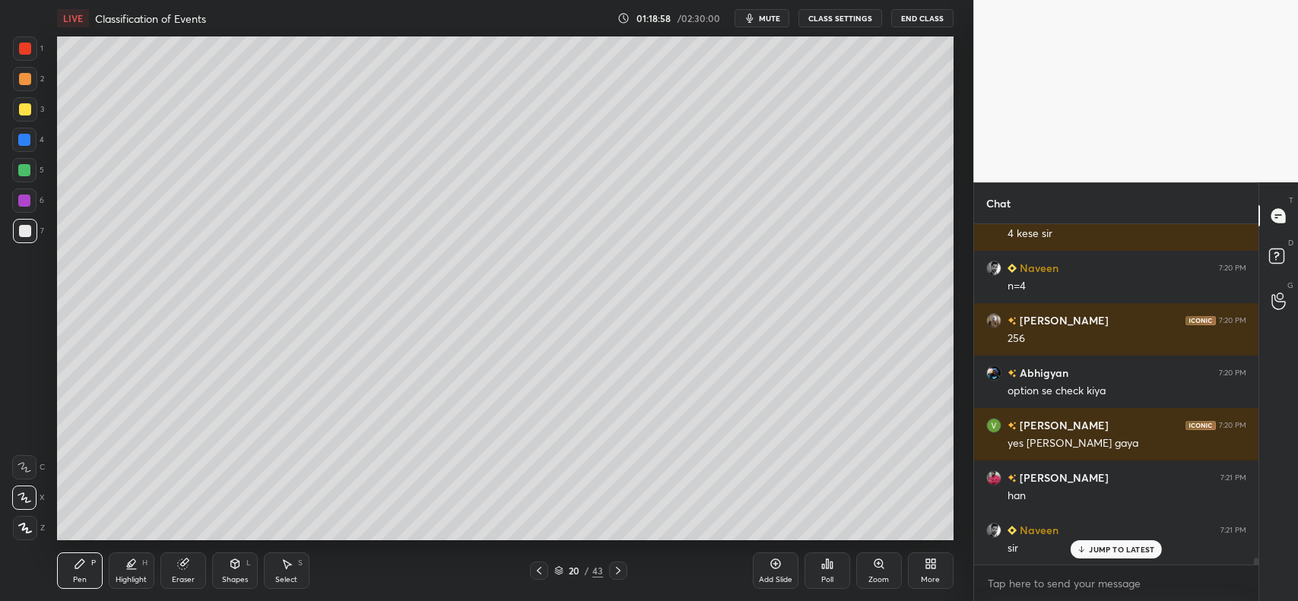
scroll to position [16521, 0]
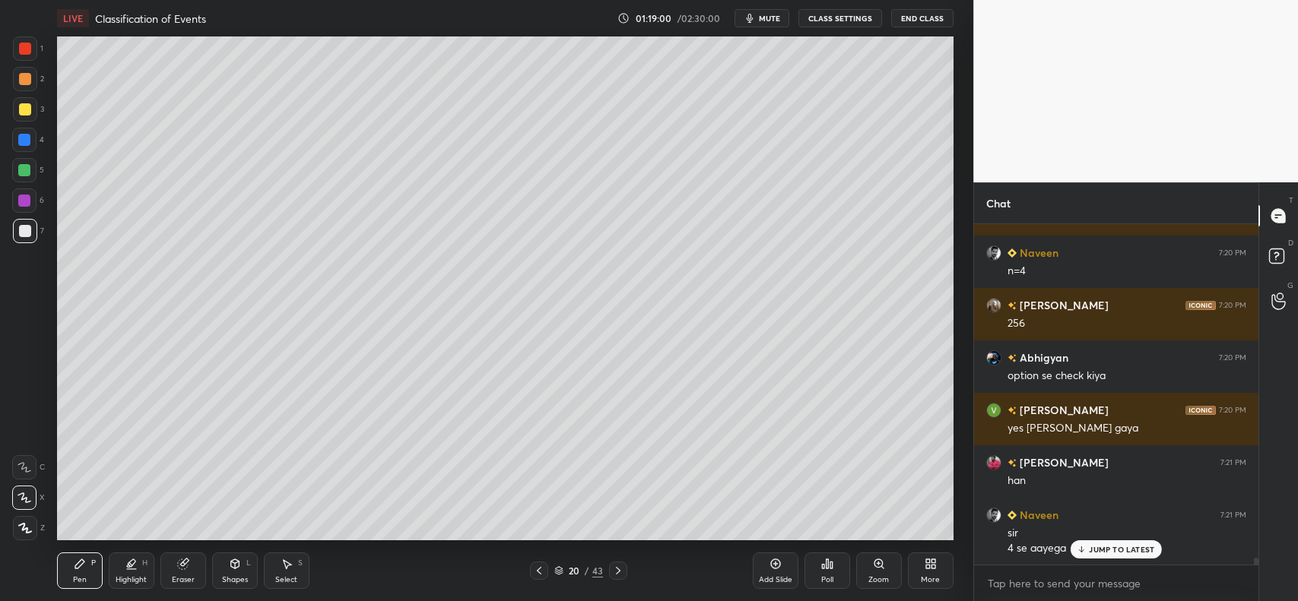
click at [192, 559] on div "Eraser" at bounding box center [183, 571] width 46 height 36
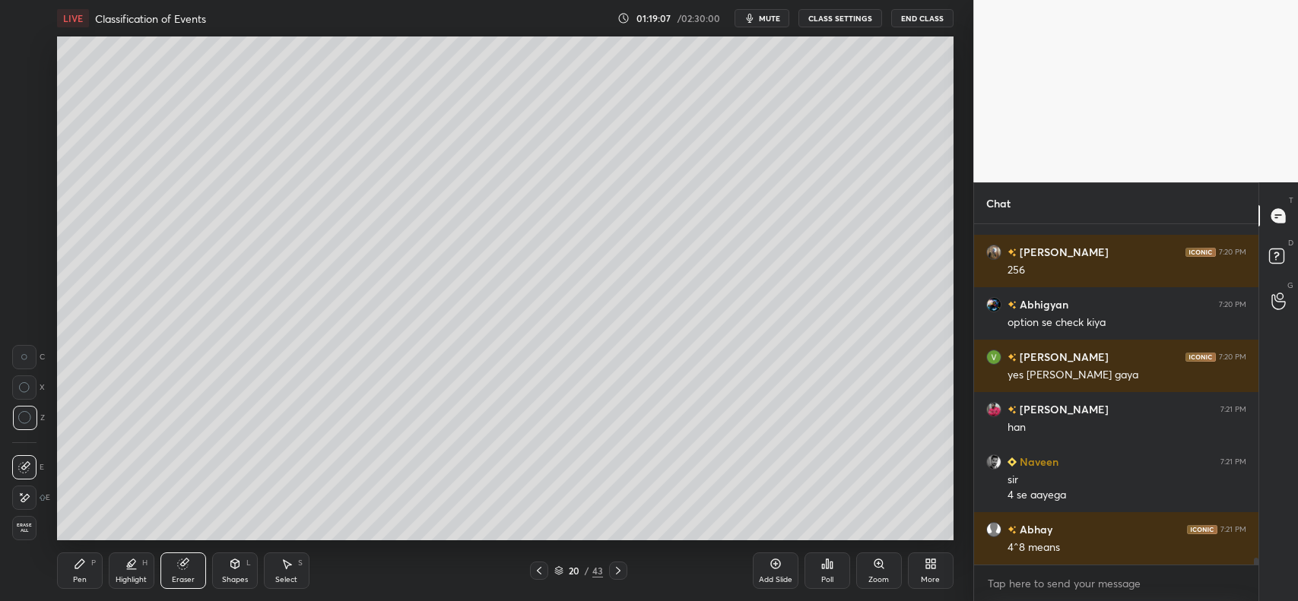
click at [78, 566] on icon at bounding box center [79, 564] width 9 height 9
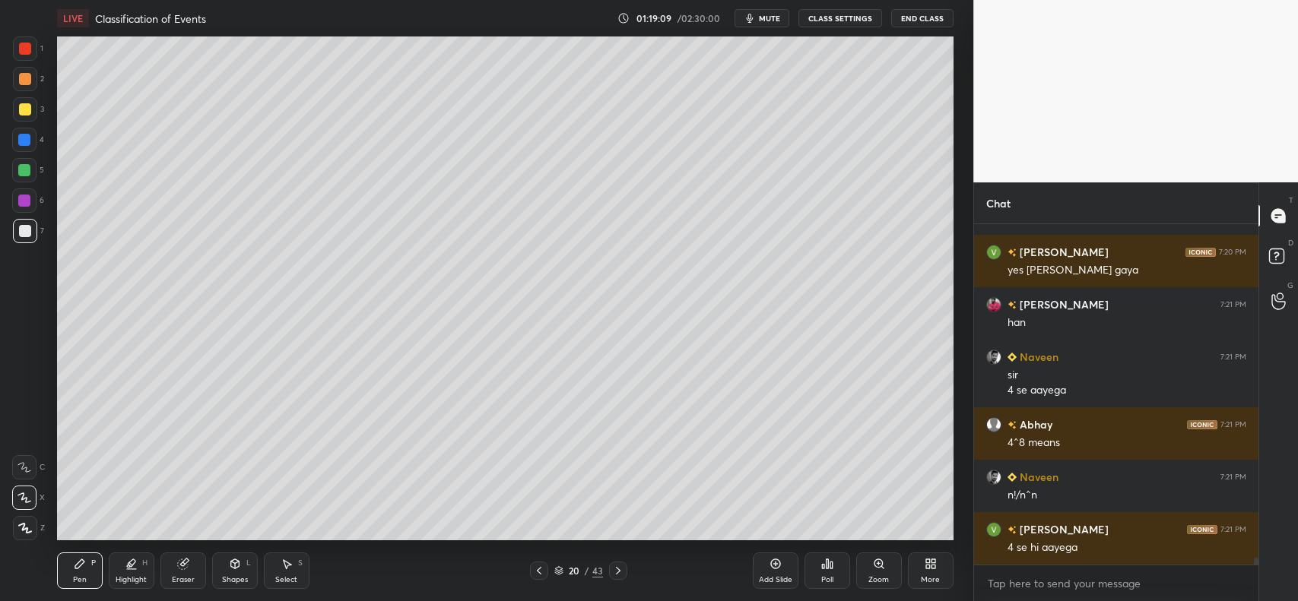
scroll to position [16732, 0]
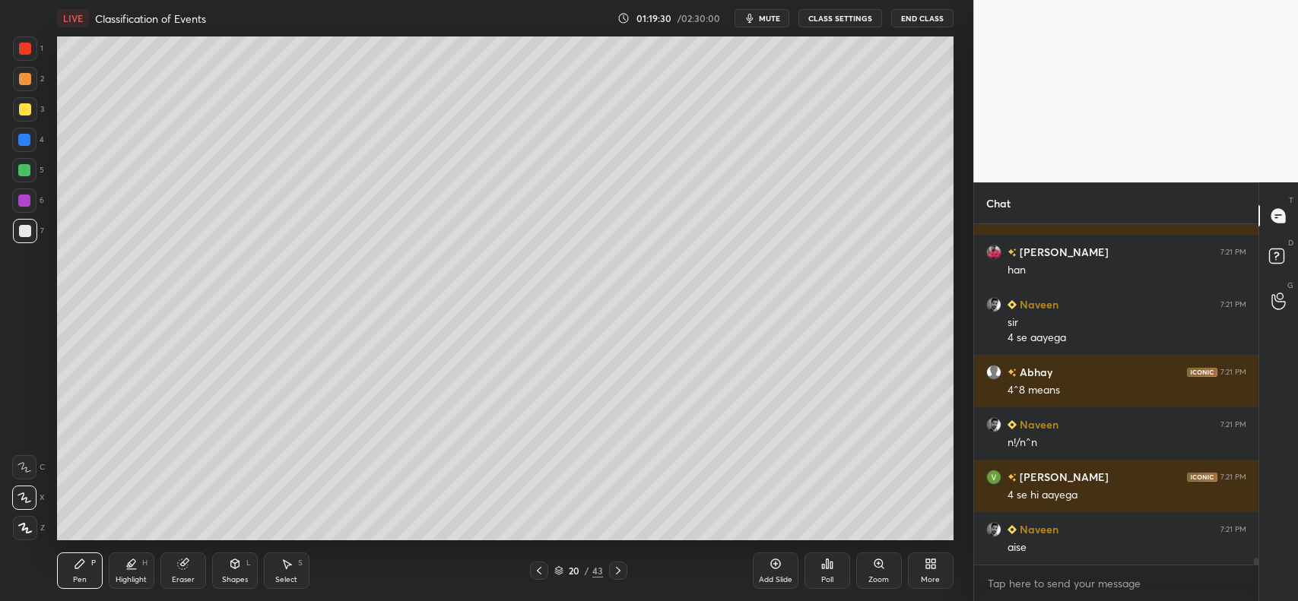
click at [528, 570] on div "20 / 43" at bounding box center [579, 571] width 348 height 18
click at [534, 571] on icon at bounding box center [539, 571] width 12 height 12
click at [538, 569] on icon at bounding box center [539, 571] width 12 height 12
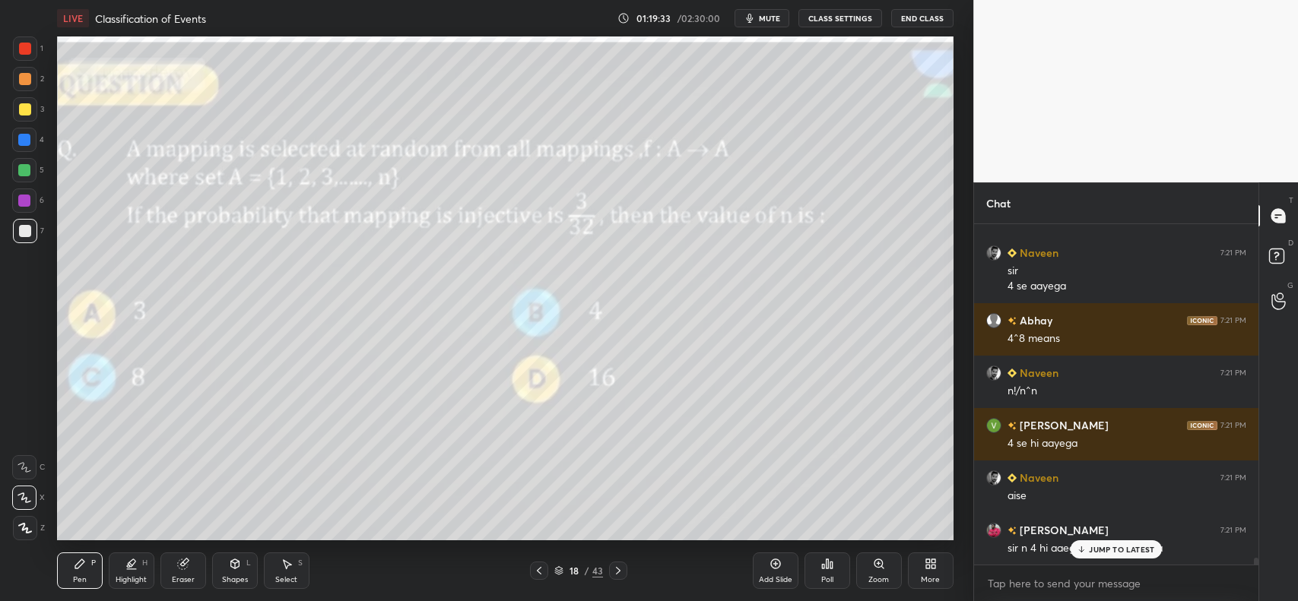
click at [618, 570] on icon at bounding box center [618, 571] width 5 height 8
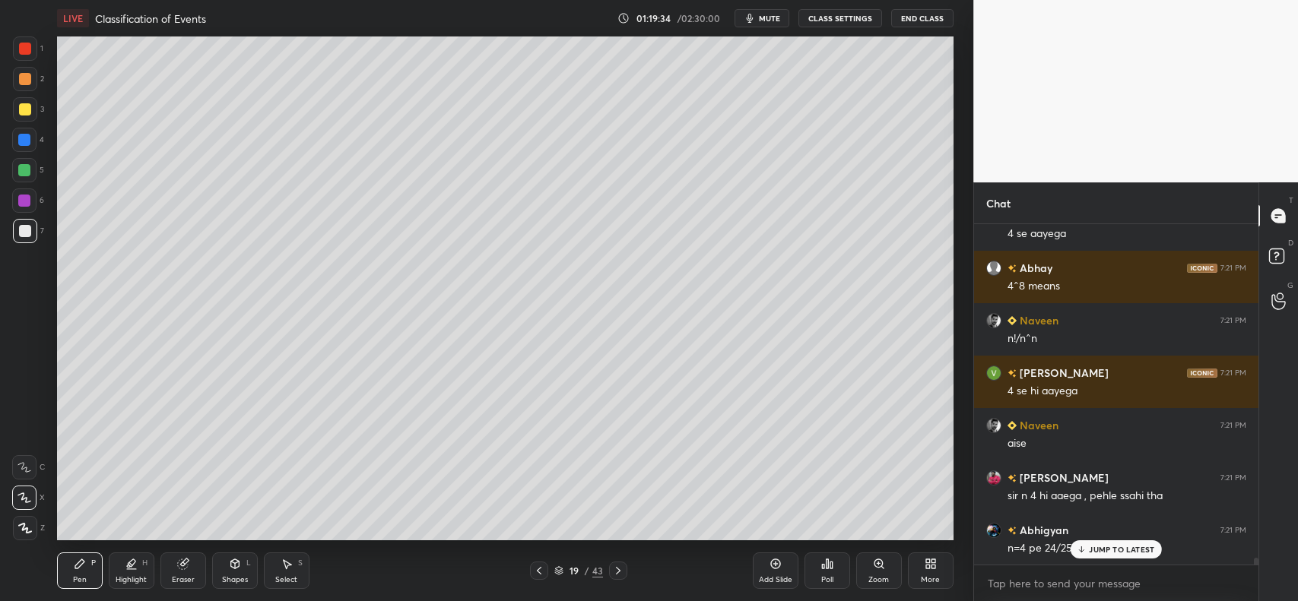
click at [620, 572] on icon at bounding box center [618, 571] width 12 height 12
click at [1089, 548] on div "JUMP TO LATEST" at bounding box center [1116, 550] width 91 height 18
click at [532, 572] on div at bounding box center [539, 571] width 18 height 18
click at [541, 576] on icon at bounding box center [539, 571] width 12 height 12
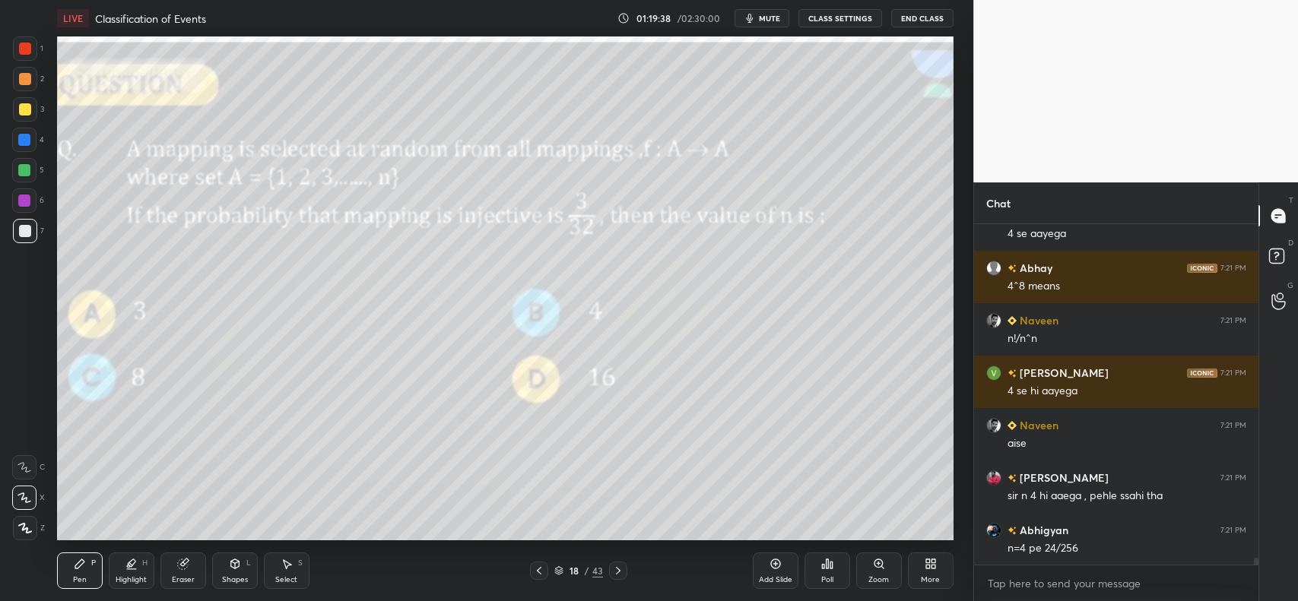
scroll to position [16889, 0]
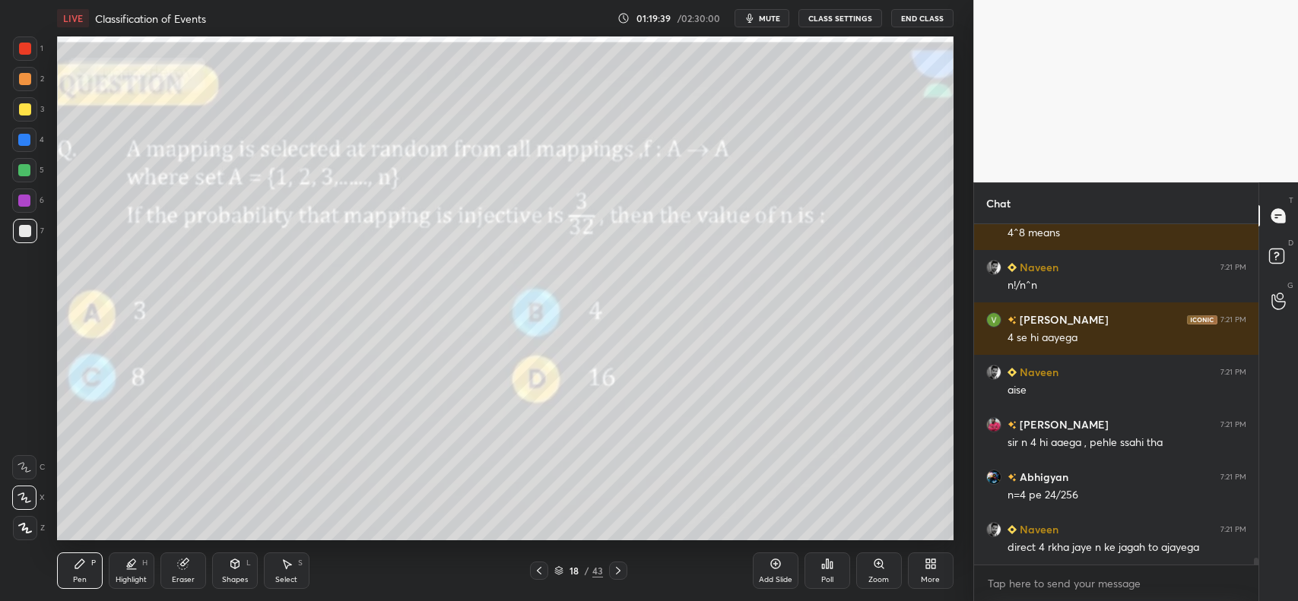
click at [620, 570] on icon at bounding box center [618, 571] width 12 height 12
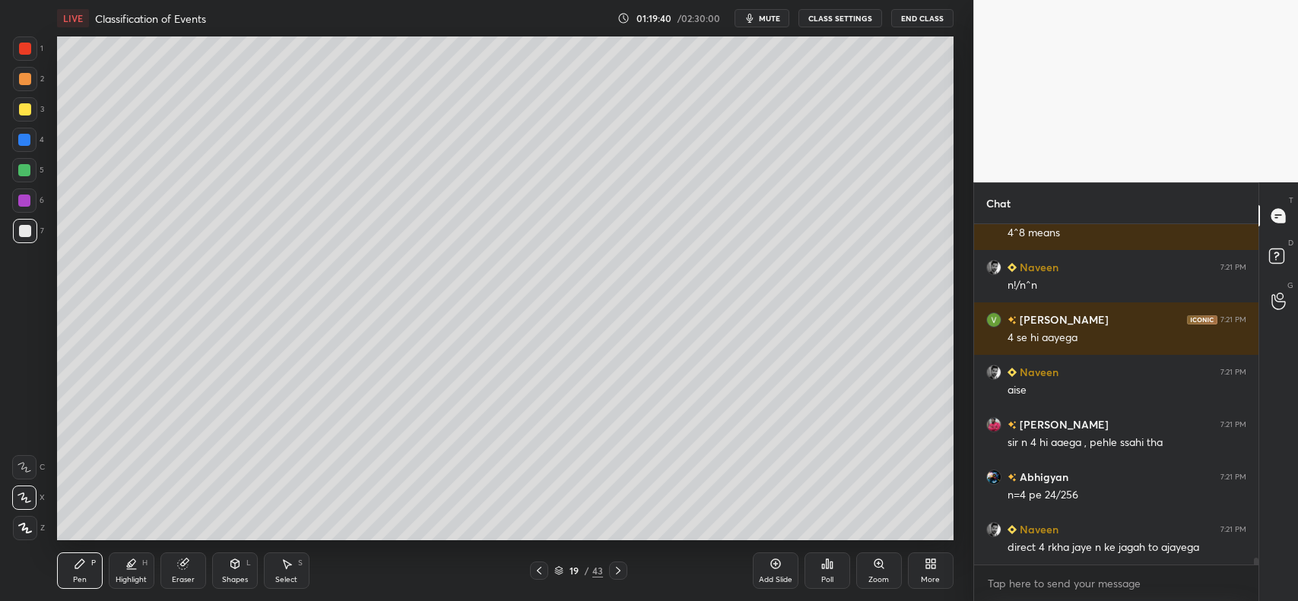
click at [620, 570] on icon at bounding box center [618, 571] width 12 height 12
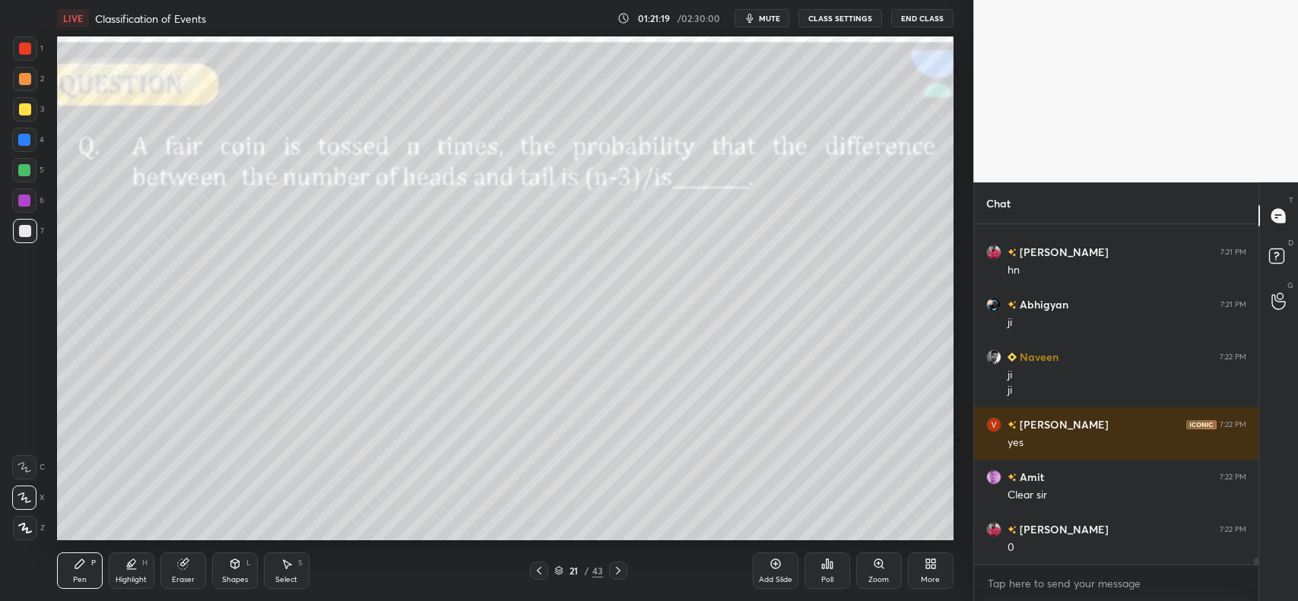
scroll to position [17272, 0]
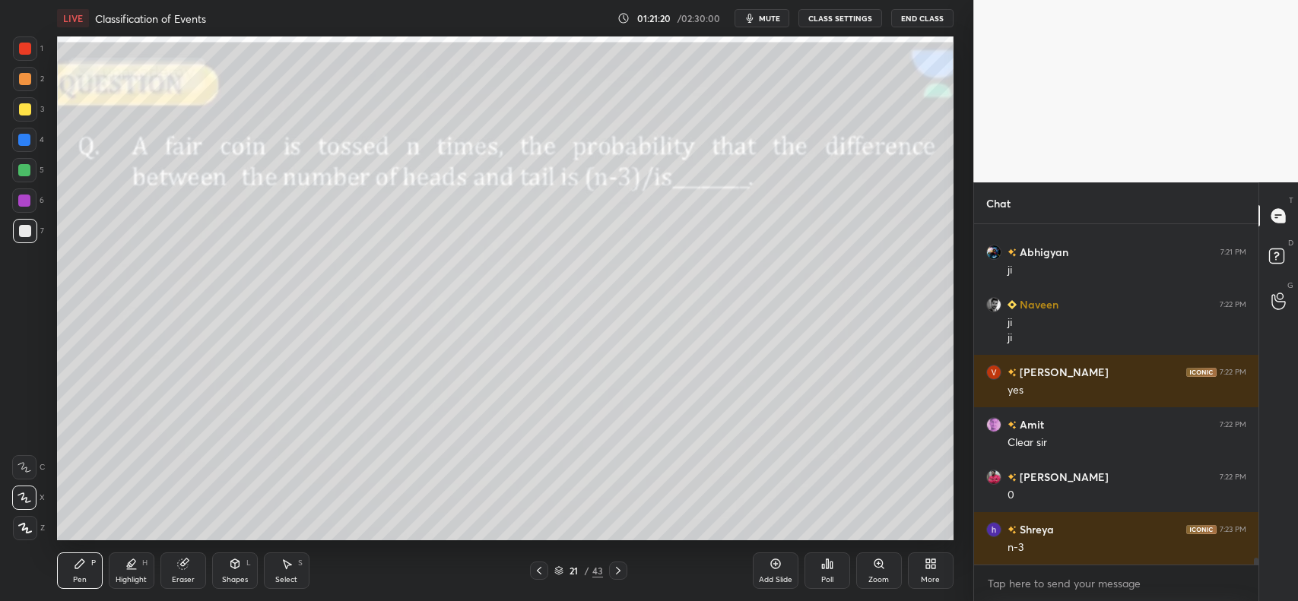
click at [19, 77] on div at bounding box center [25, 79] width 12 height 12
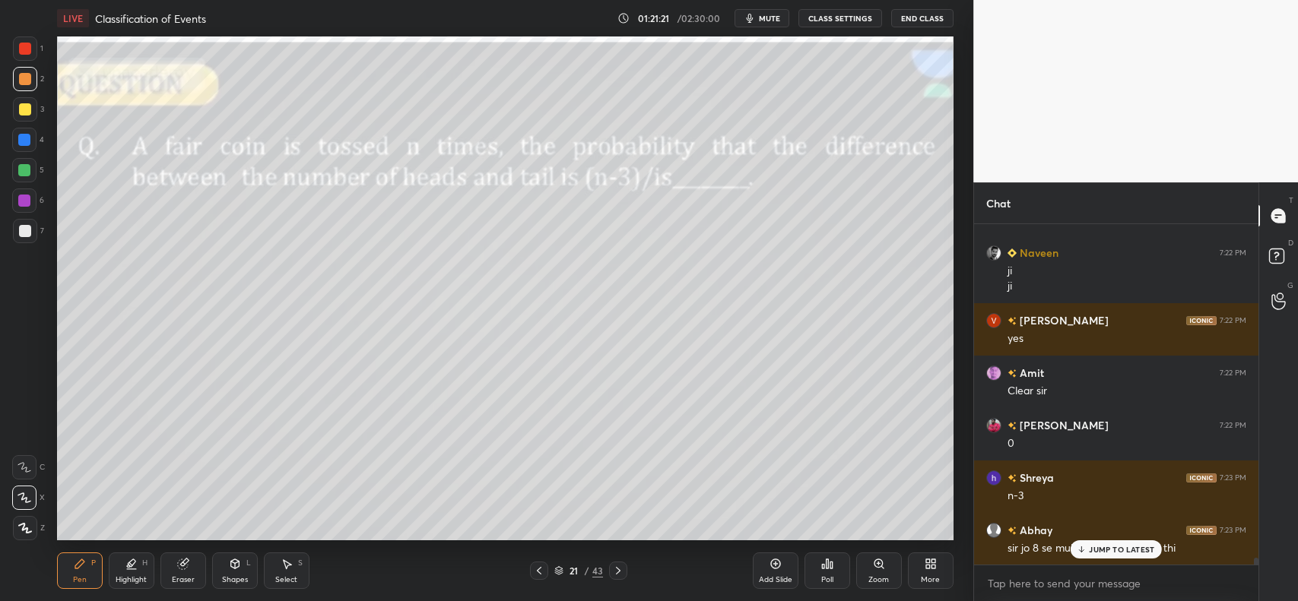
click at [25, 497] on icon at bounding box center [24, 498] width 14 height 11
click at [1096, 549] on p "JUMP TO LATEST" at bounding box center [1121, 549] width 65 height 9
click at [536, 566] on icon at bounding box center [539, 571] width 12 height 12
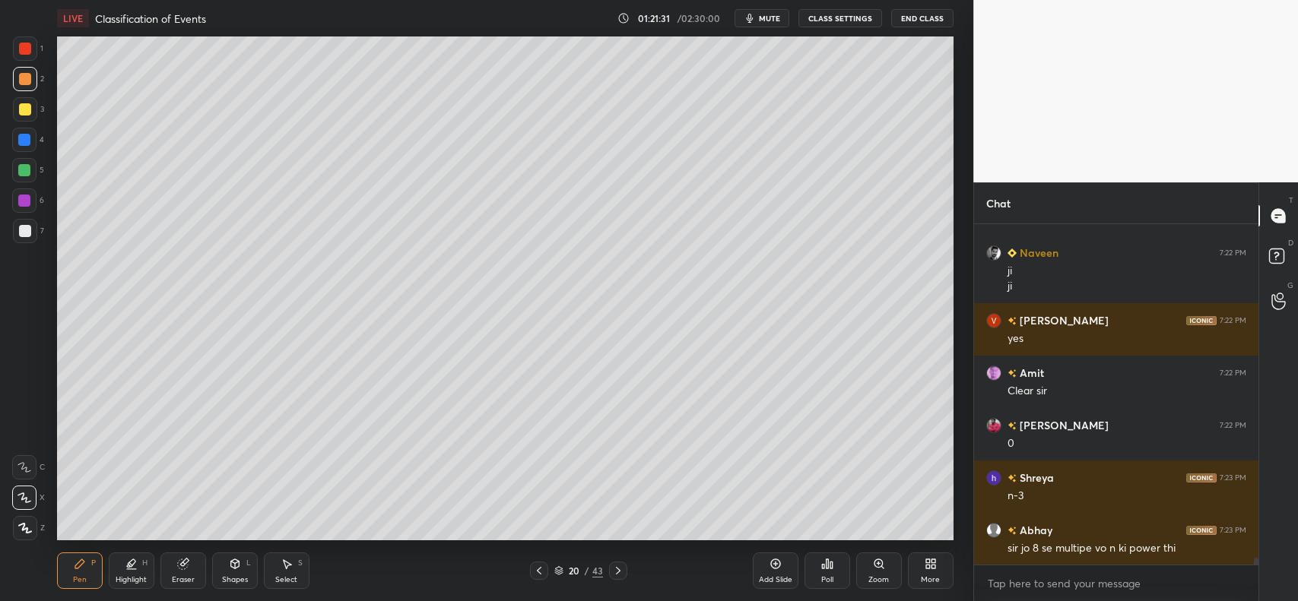
click at [177, 565] on icon at bounding box center [182, 565] width 10 height 10
click at [87, 578] on div "Pen P" at bounding box center [80, 571] width 46 height 36
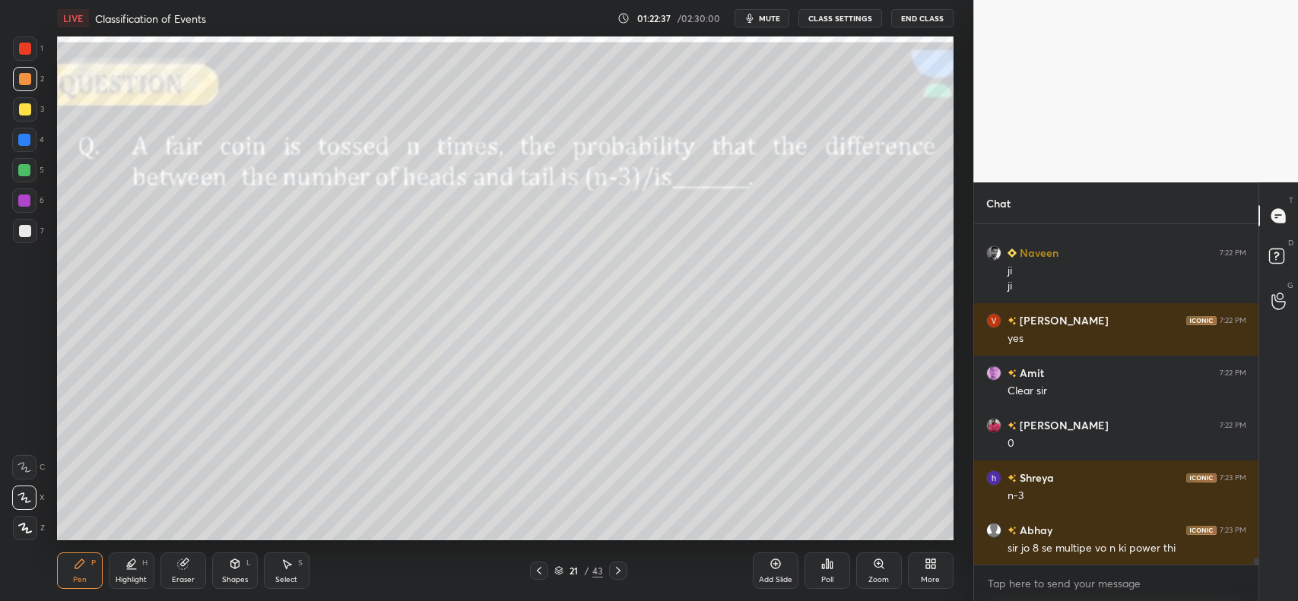
click at [21, 107] on div at bounding box center [25, 109] width 12 height 12
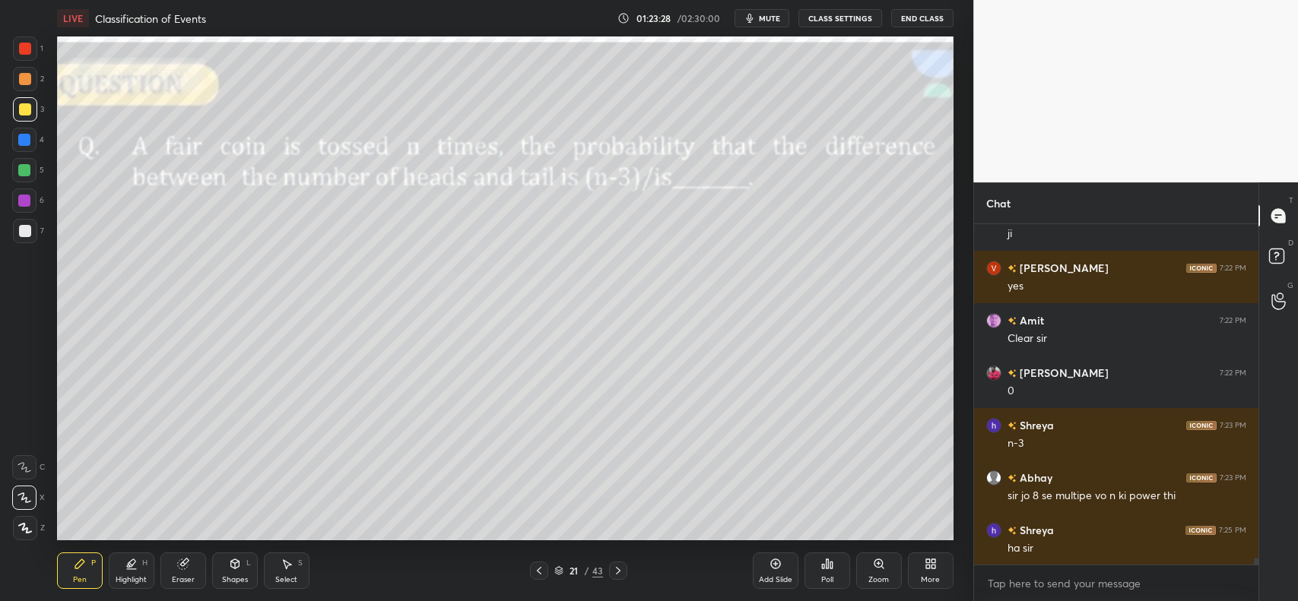
scroll to position [17429, 0]
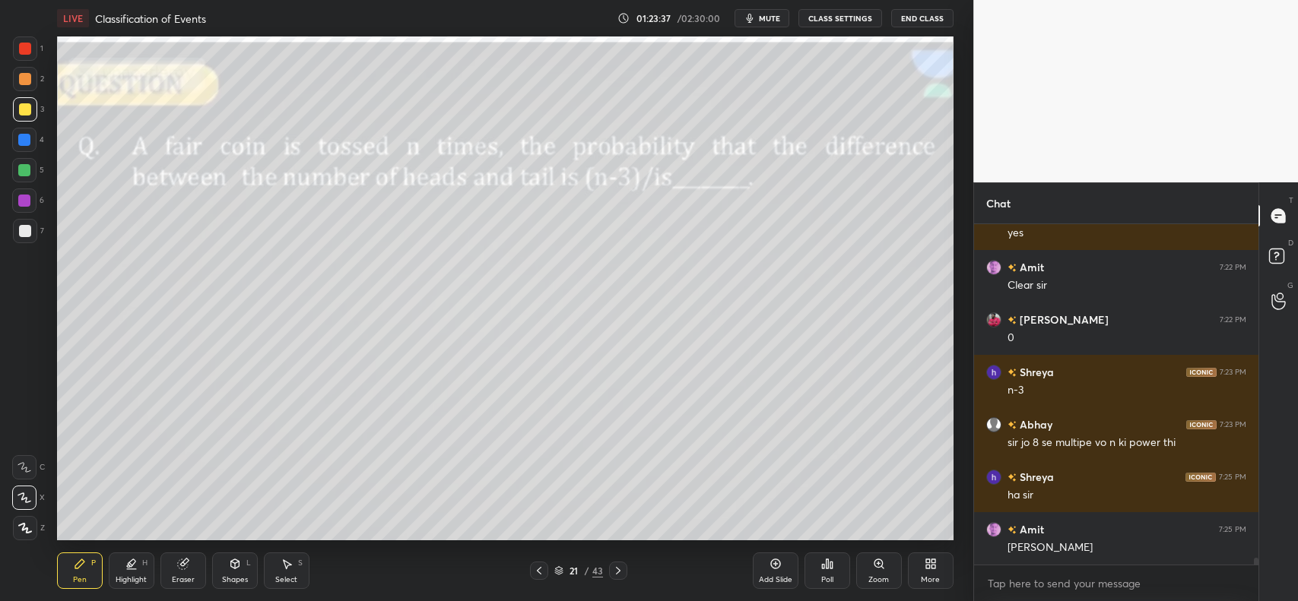
click at [33, 227] on div at bounding box center [25, 231] width 24 height 24
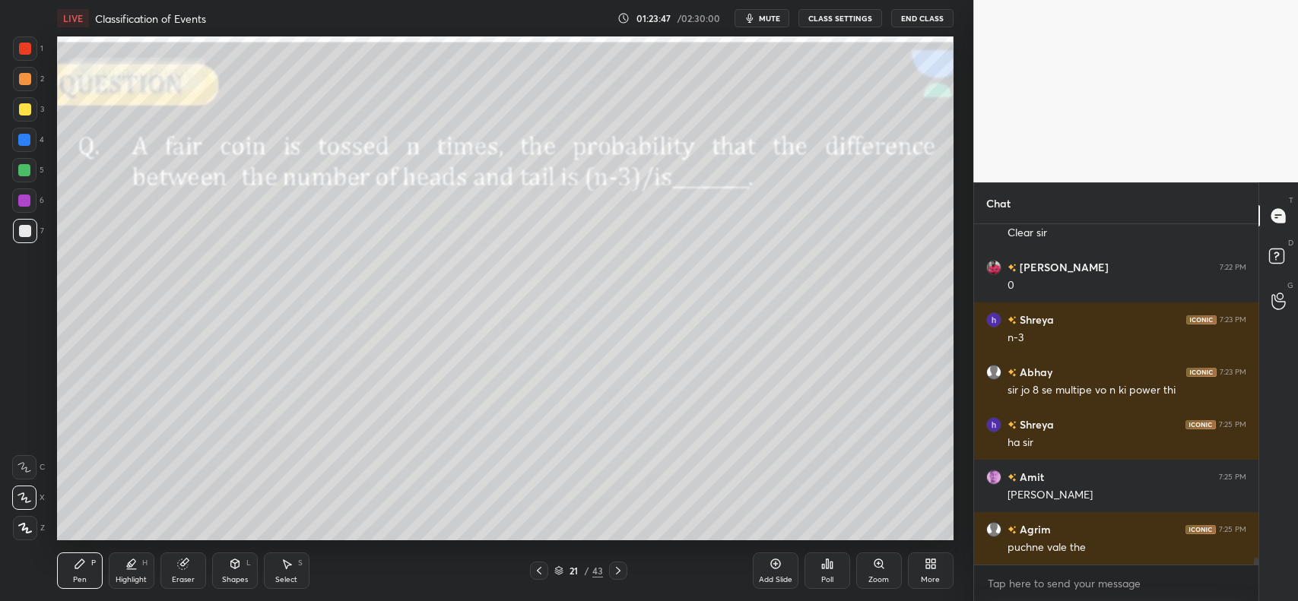
scroll to position [17534, 0]
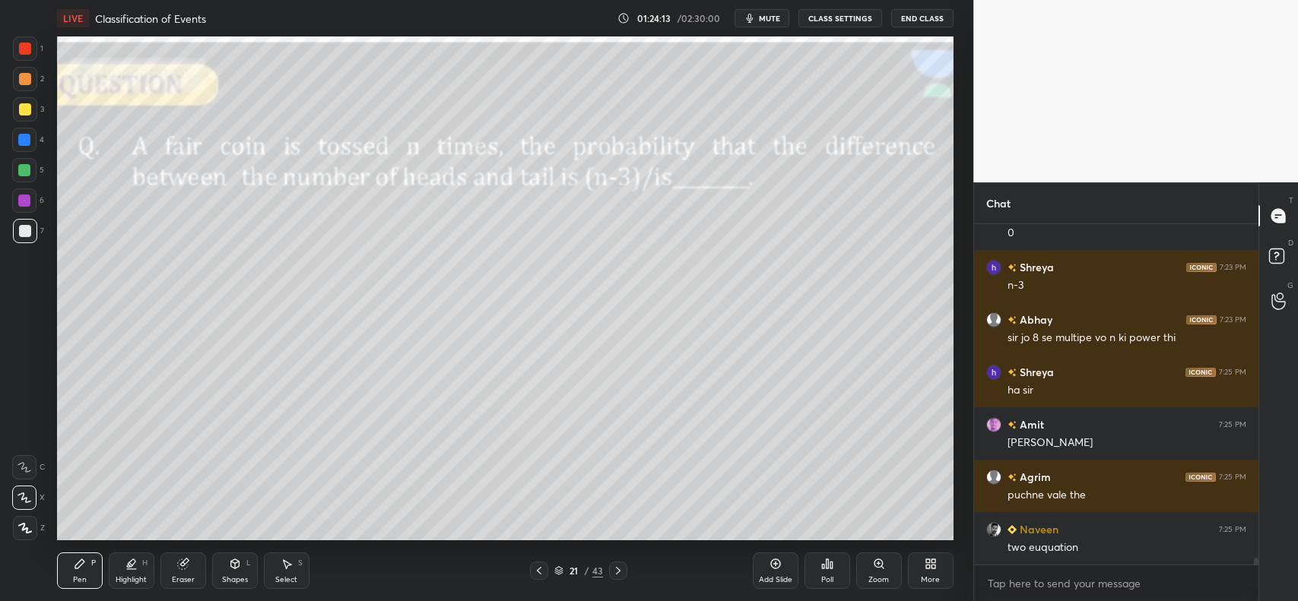
click at [758, 575] on div "Add Slide" at bounding box center [776, 571] width 46 height 36
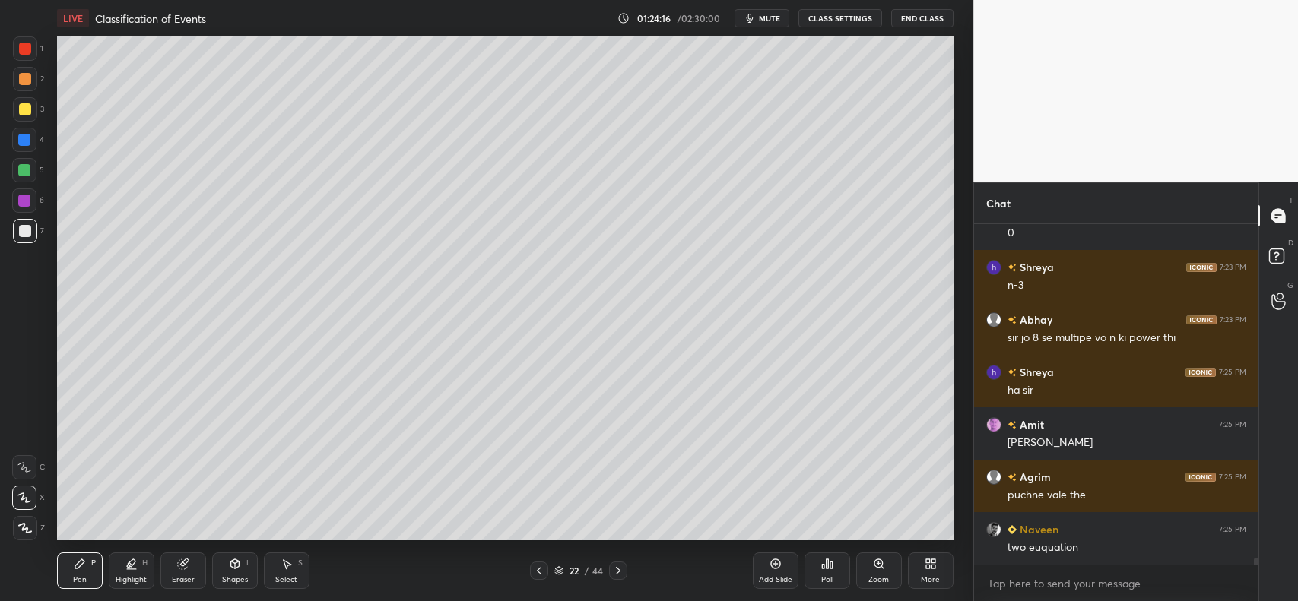
click at [20, 236] on div at bounding box center [25, 231] width 12 height 12
click at [25, 109] on div at bounding box center [25, 109] width 12 height 12
click at [27, 50] on div at bounding box center [25, 49] width 12 height 12
click at [23, 222] on div at bounding box center [25, 231] width 24 height 24
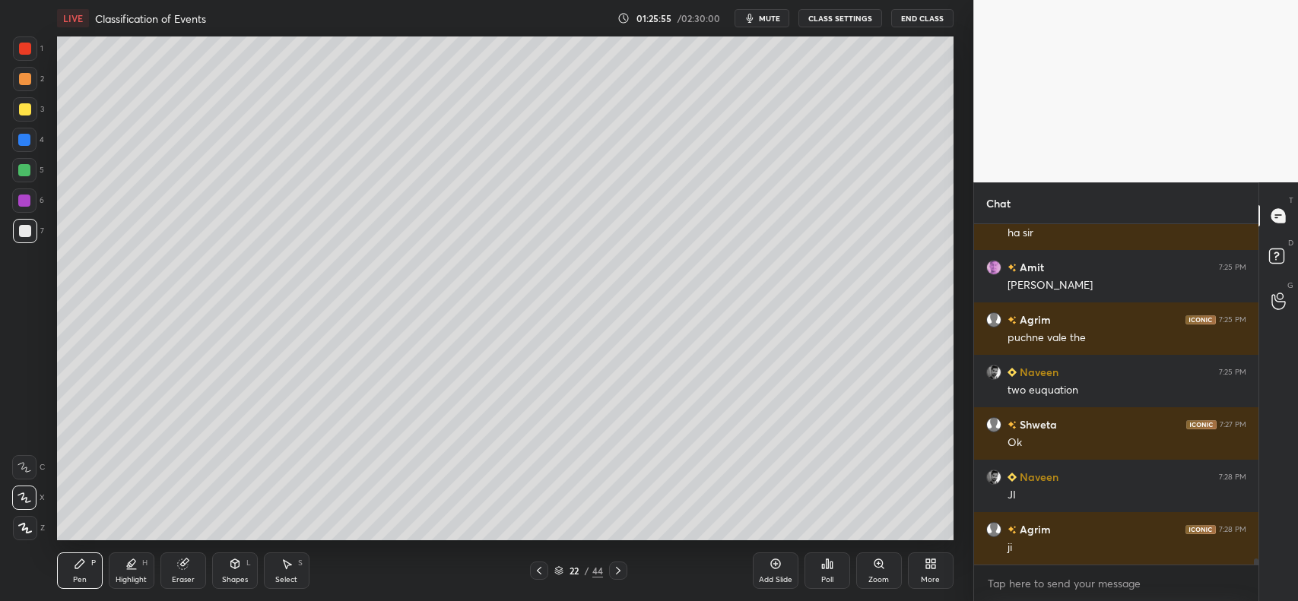
scroll to position [17744, 0]
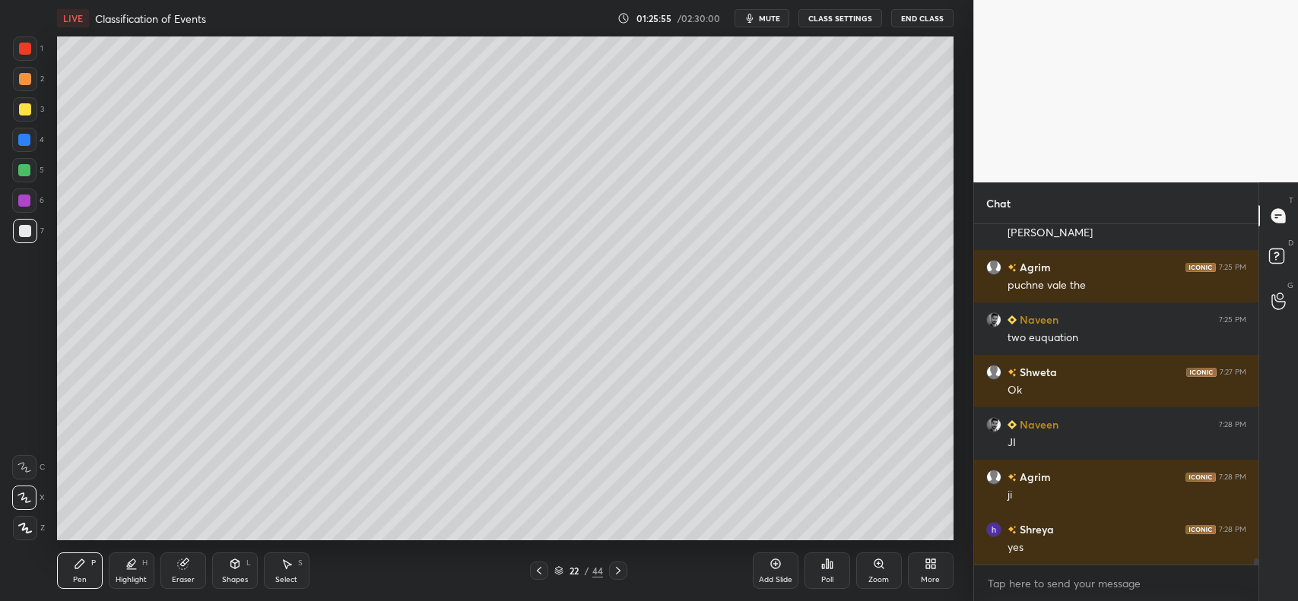
click at [19, 109] on div at bounding box center [25, 109] width 12 height 12
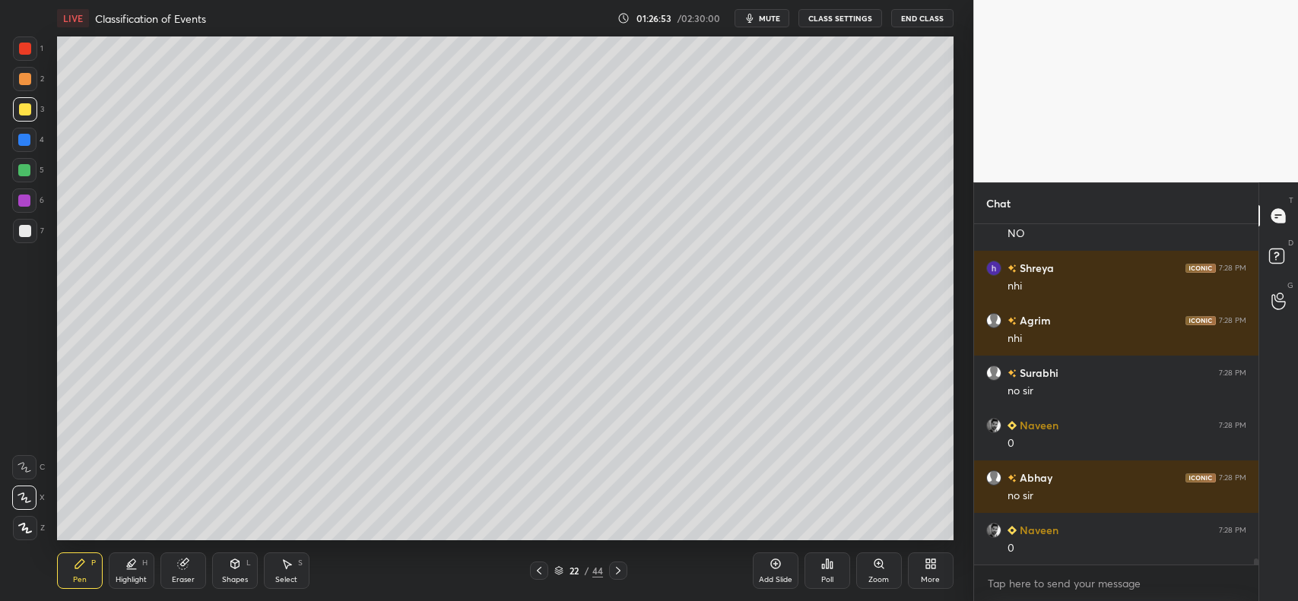
scroll to position [18163, 0]
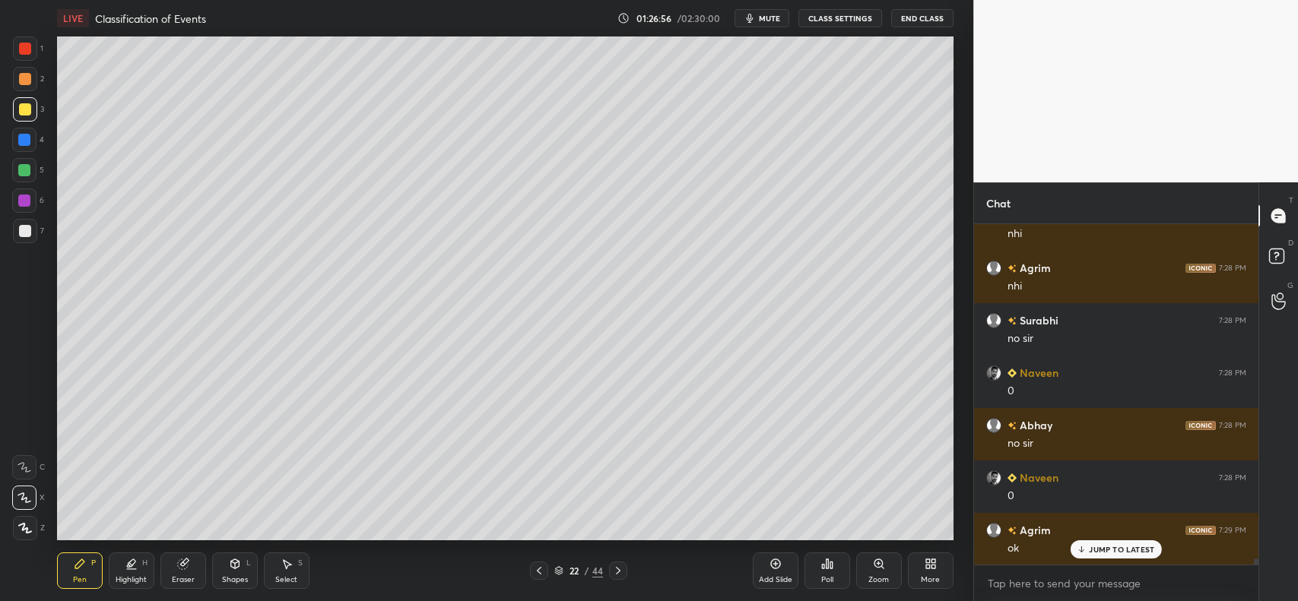
click at [769, 565] on icon at bounding box center [775, 564] width 12 height 12
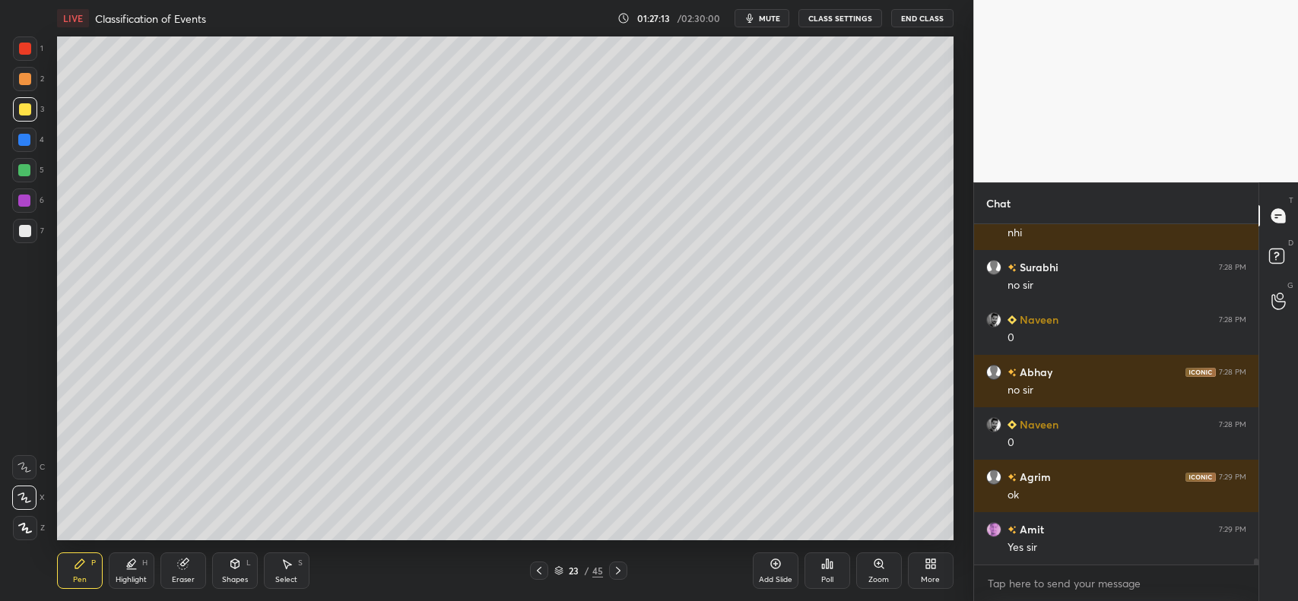
scroll to position [18268, 0]
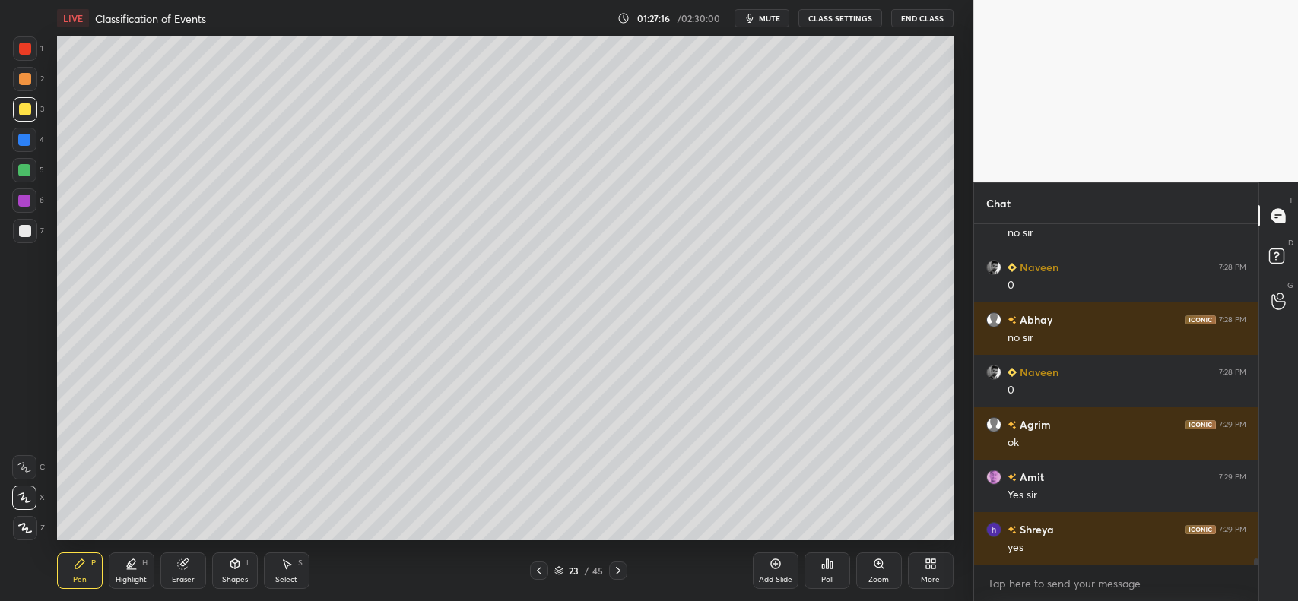
click at [226, 572] on div "Shapes L" at bounding box center [235, 571] width 46 height 36
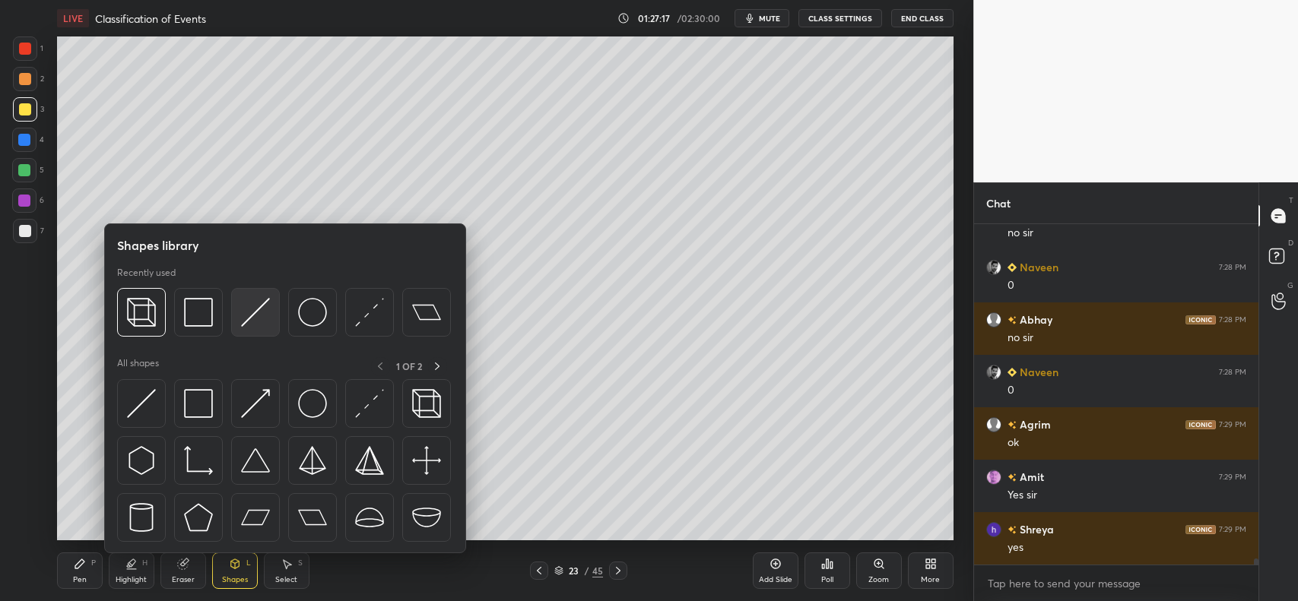
click at [257, 301] on img at bounding box center [255, 312] width 29 height 29
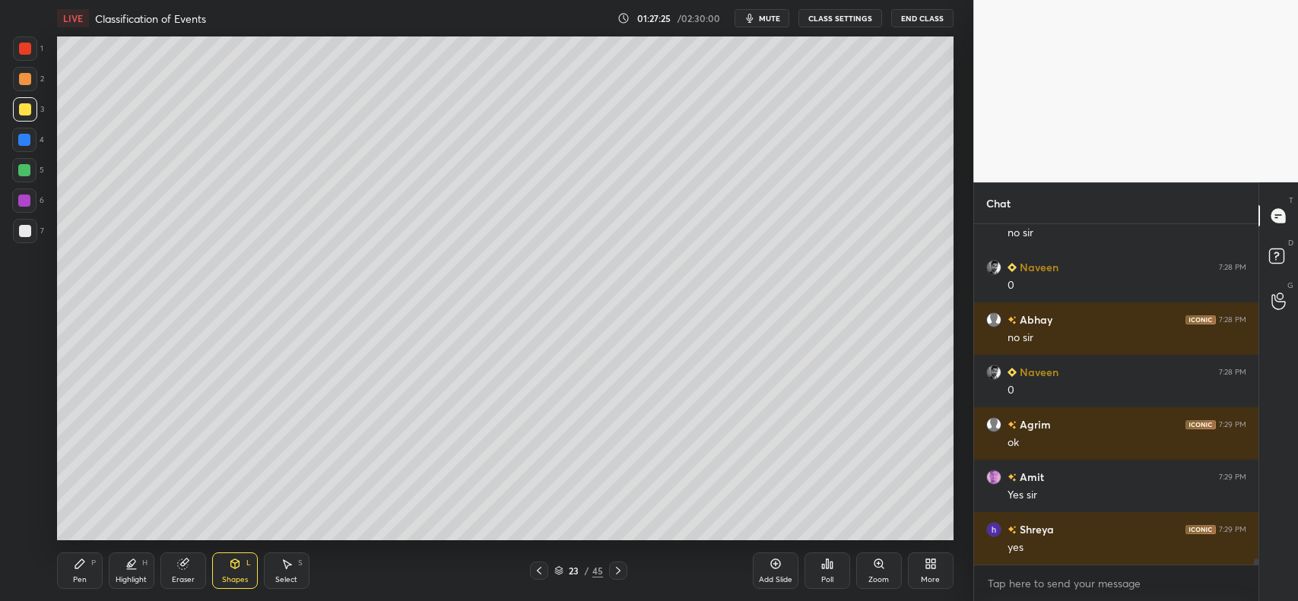
click at [65, 564] on div "Pen P" at bounding box center [80, 571] width 46 height 36
click at [20, 230] on div at bounding box center [25, 231] width 12 height 12
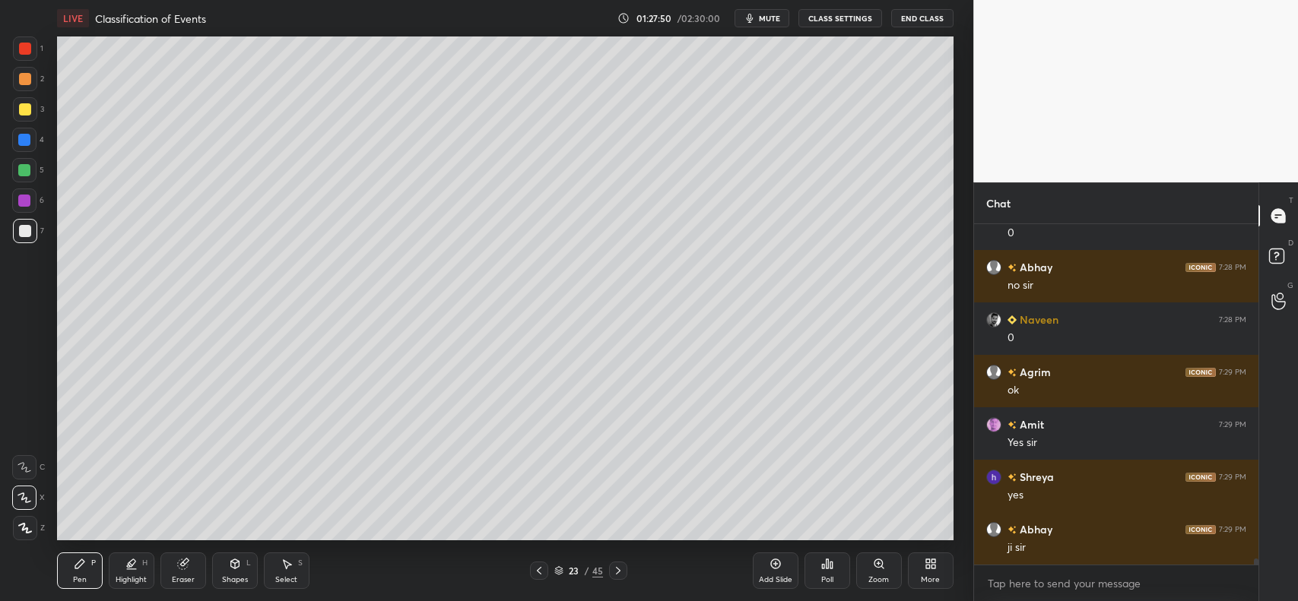
click at [190, 566] on div "Eraser" at bounding box center [183, 571] width 46 height 36
click at [76, 568] on icon at bounding box center [79, 564] width 9 height 9
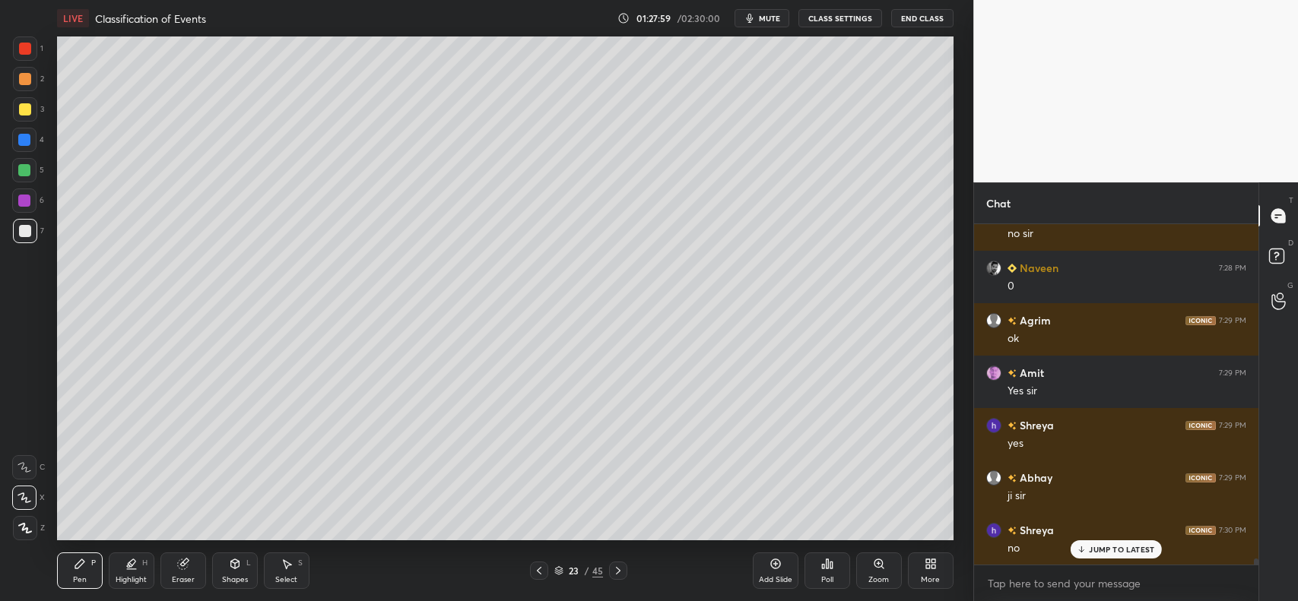
click at [25, 103] on div at bounding box center [25, 109] width 12 height 12
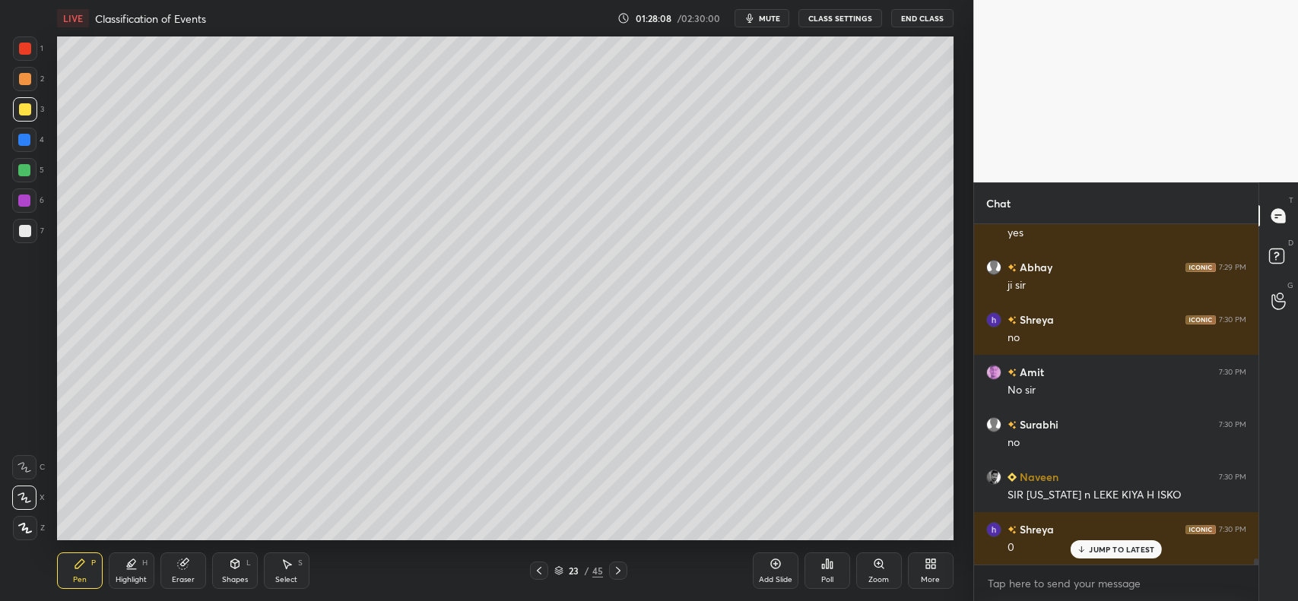
scroll to position [18635, 0]
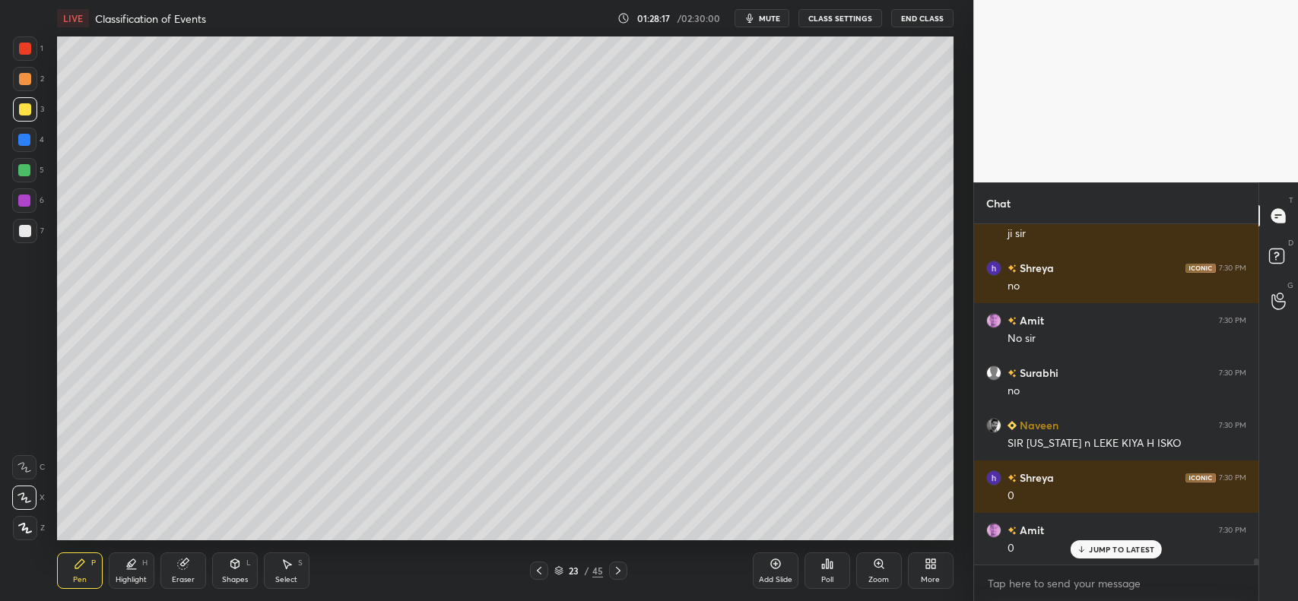
click at [541, 568] on icon at bounding box center [539, 571] width 12 height 12
click at [617, 572] on icon at bounding box center [618, 571] width 12 height 12
click at [772, 564] on icon at bounding box center [775, 564] width 12 height 12
click at [229, 574] on div "Shapes L" at bounding box center [235, 571] width 46 height 36
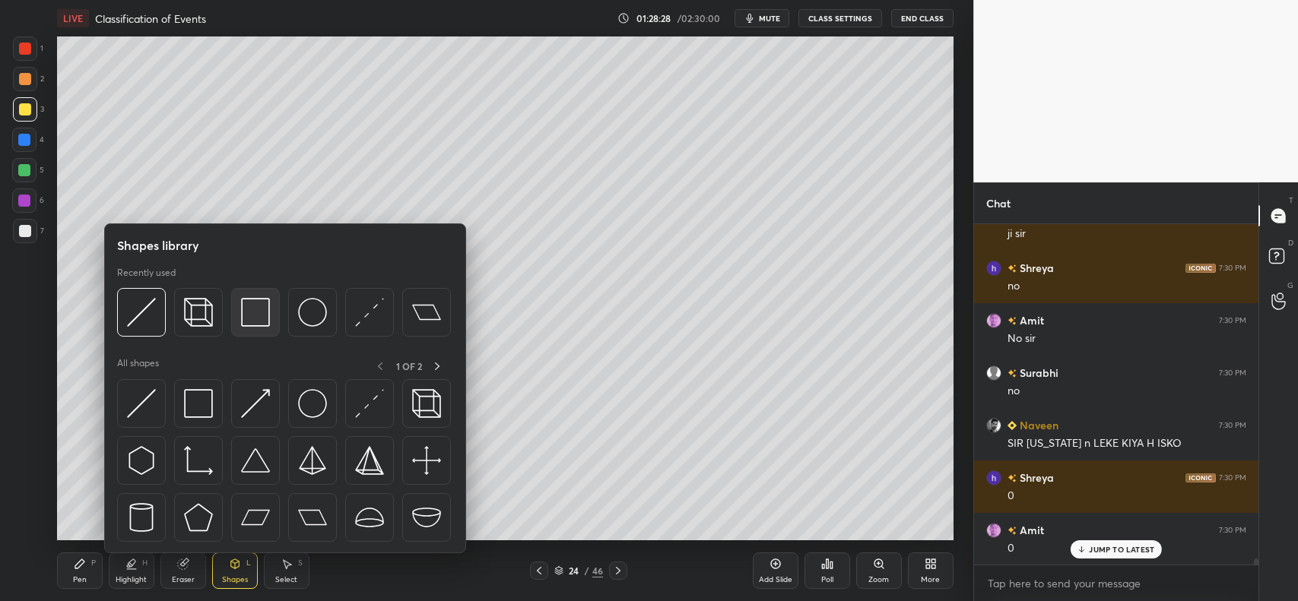
scroll to position [18687, 0]
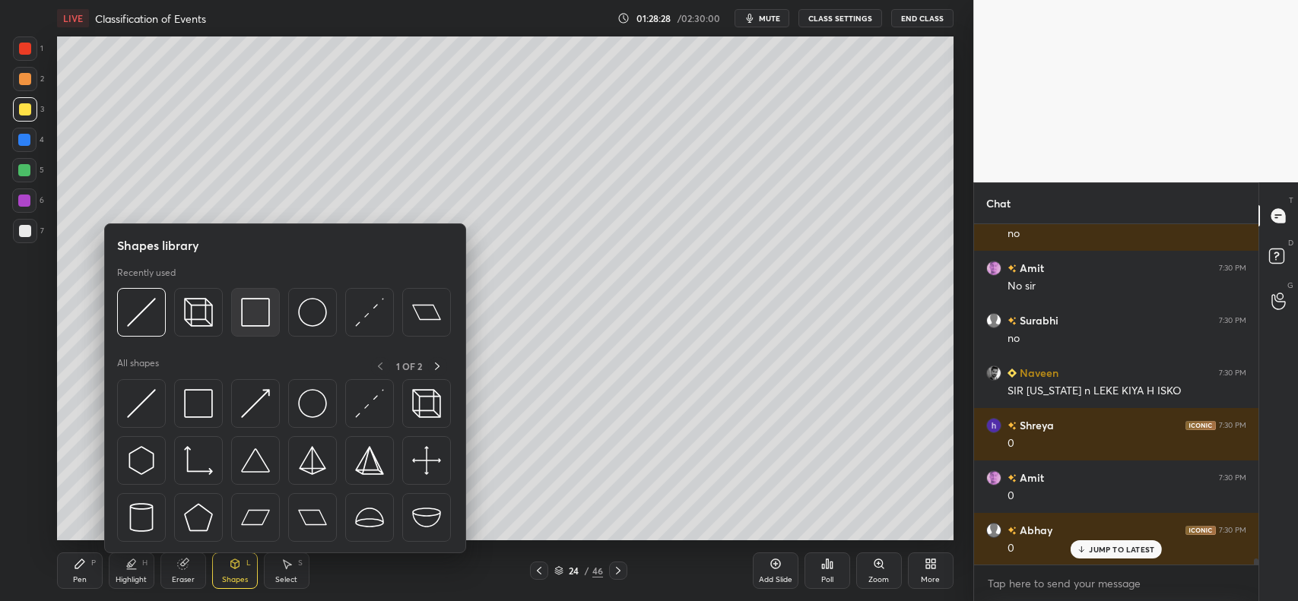
click at [256, 309] on img at bounding box center [255, 312] width 29 height 29
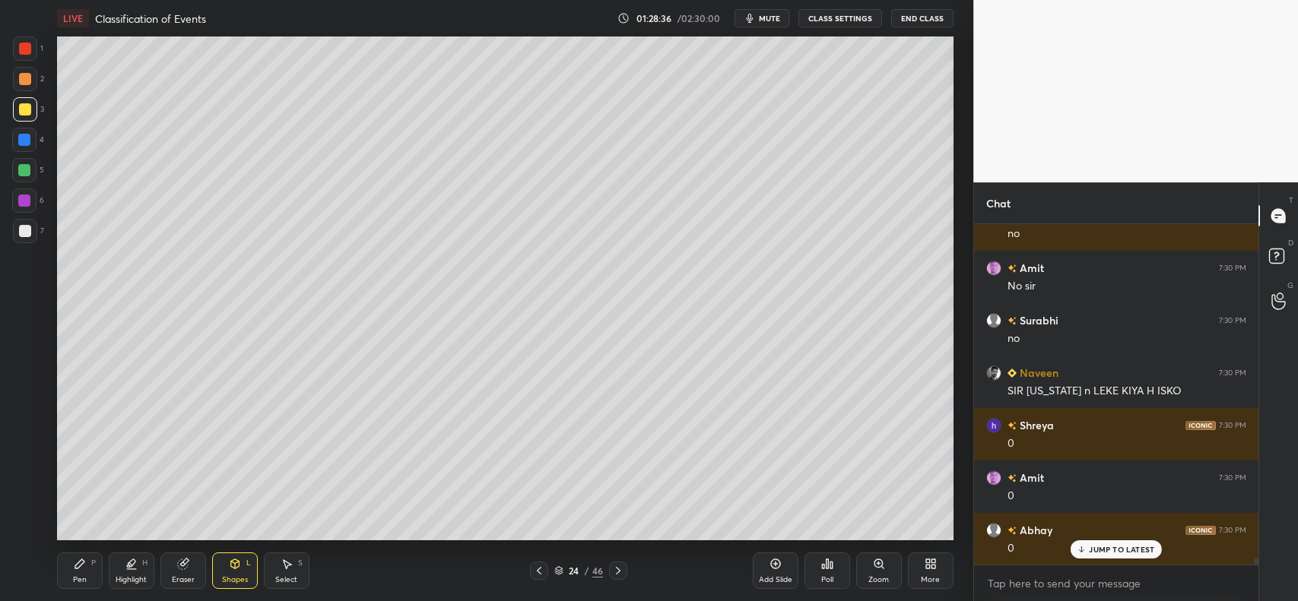
click at [67, 568] on div "Pen P" at bounding box center [80, 571] width 46 height 36
click at [225, 571] on div "Shapes L" at bounding box center [235, 571] width 46 height 36
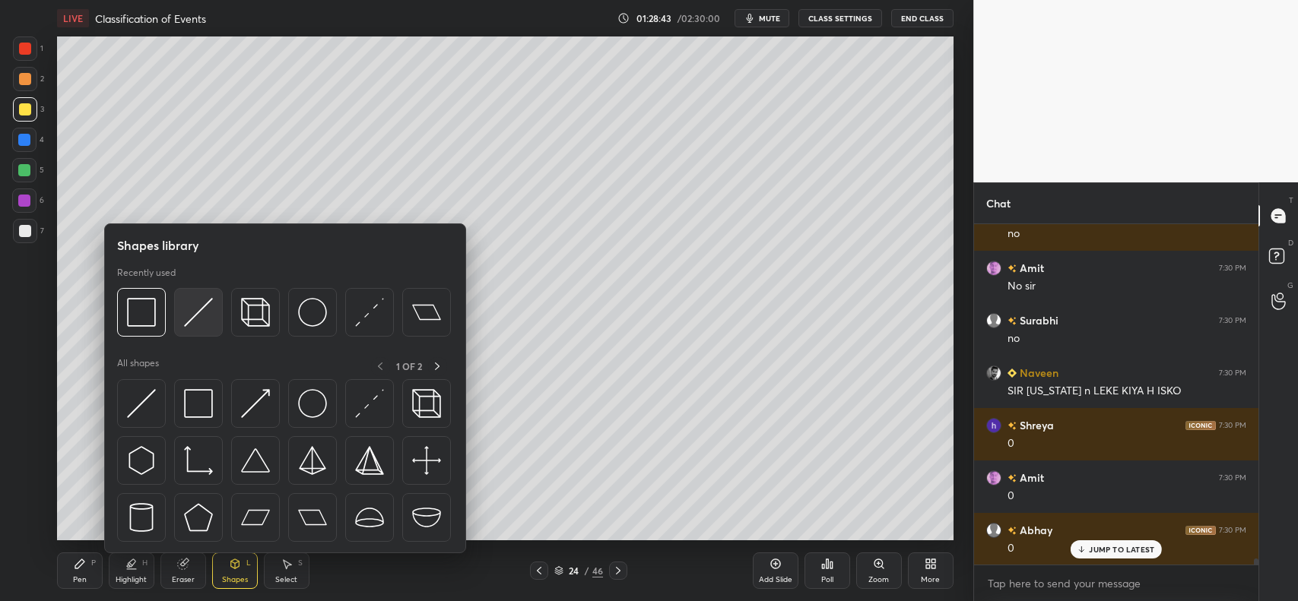
click at [188, 309] on img at bounding box center [198, 312] width 29 height 29
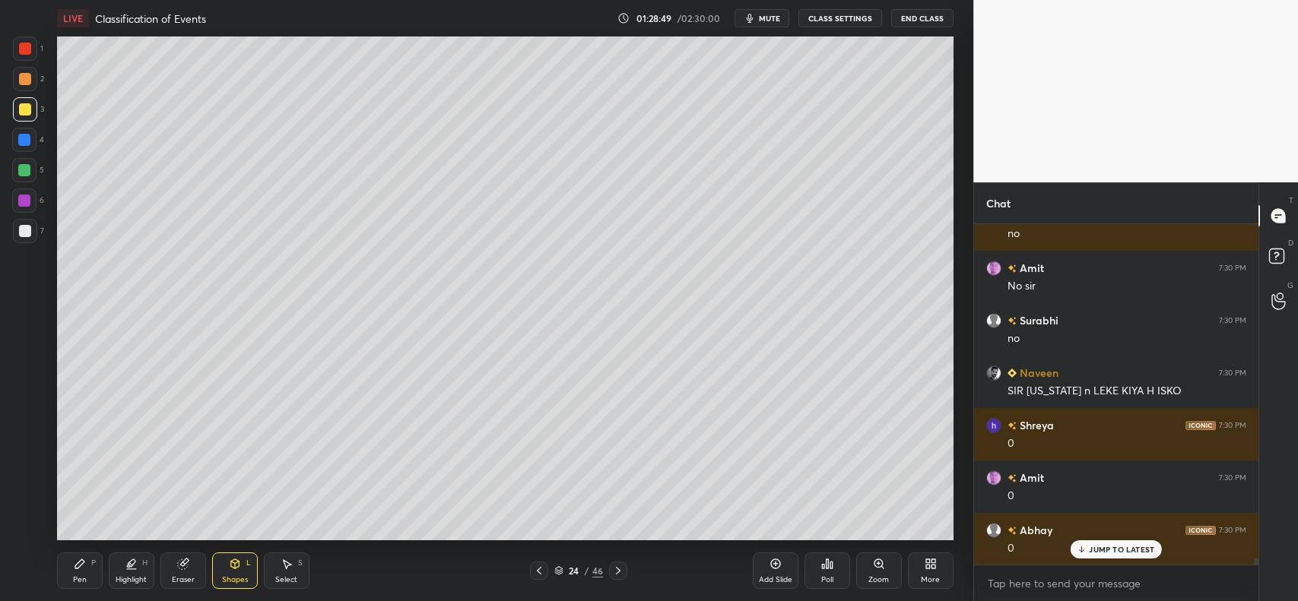
click at [69, 565] on div "Pen P" at bounding box center [80, 571] width 46 height 36
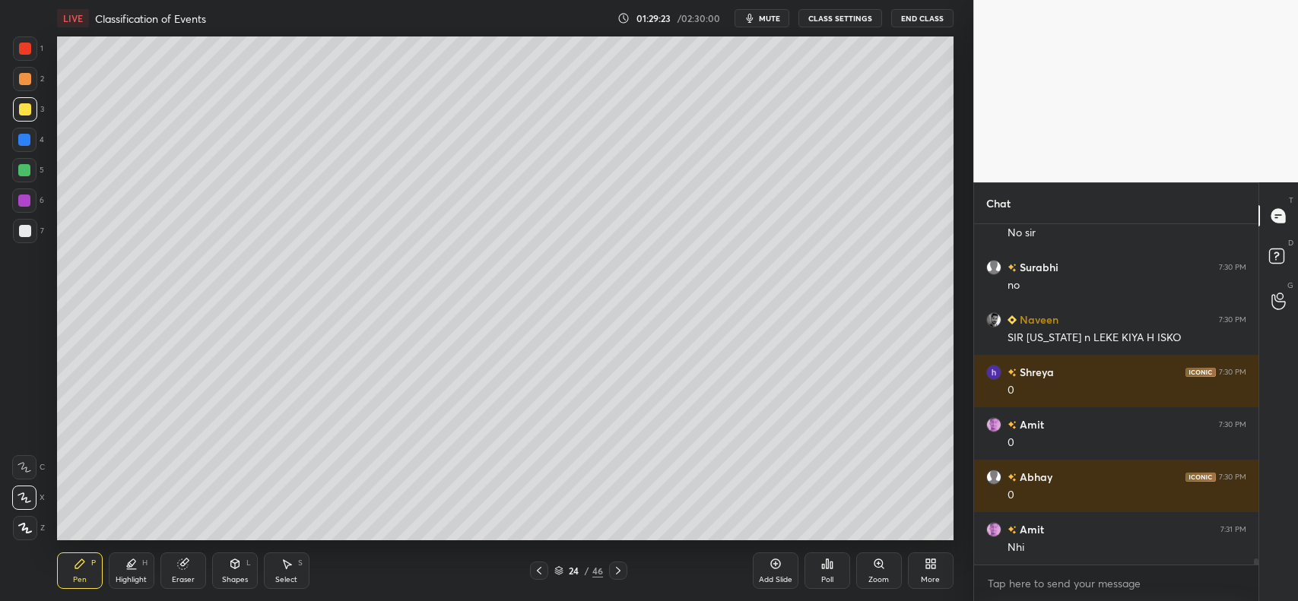
scroll to position [18793, 0]
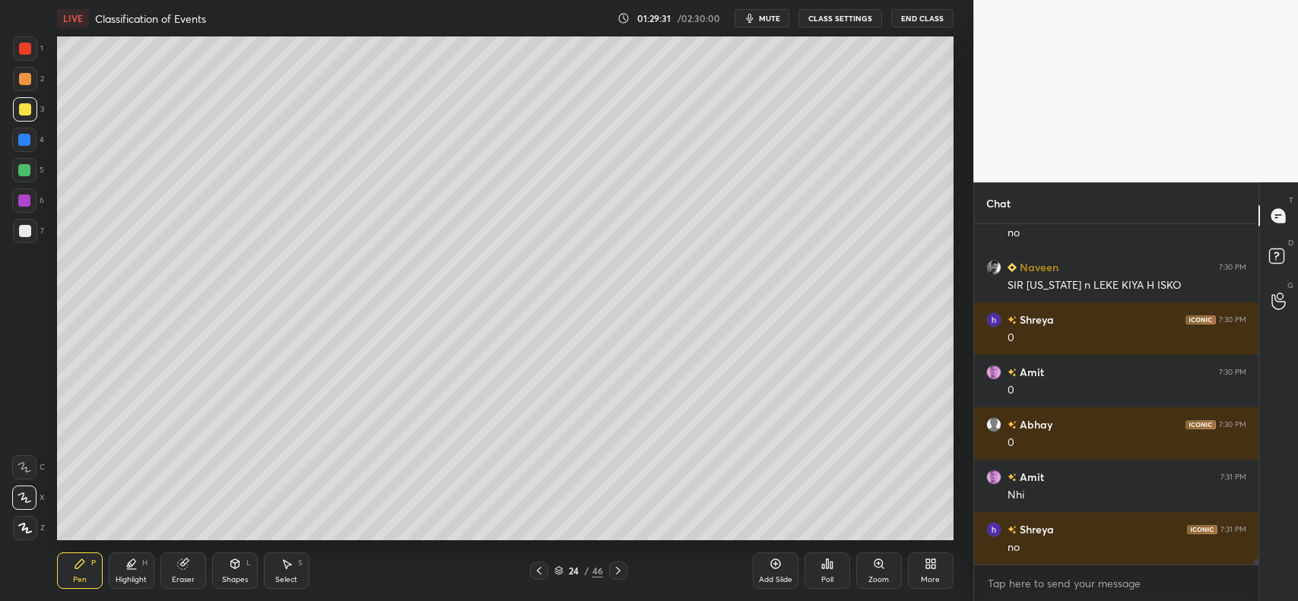
click at [25, 148] on div at bounding box center [24, 140] width 24 height 24
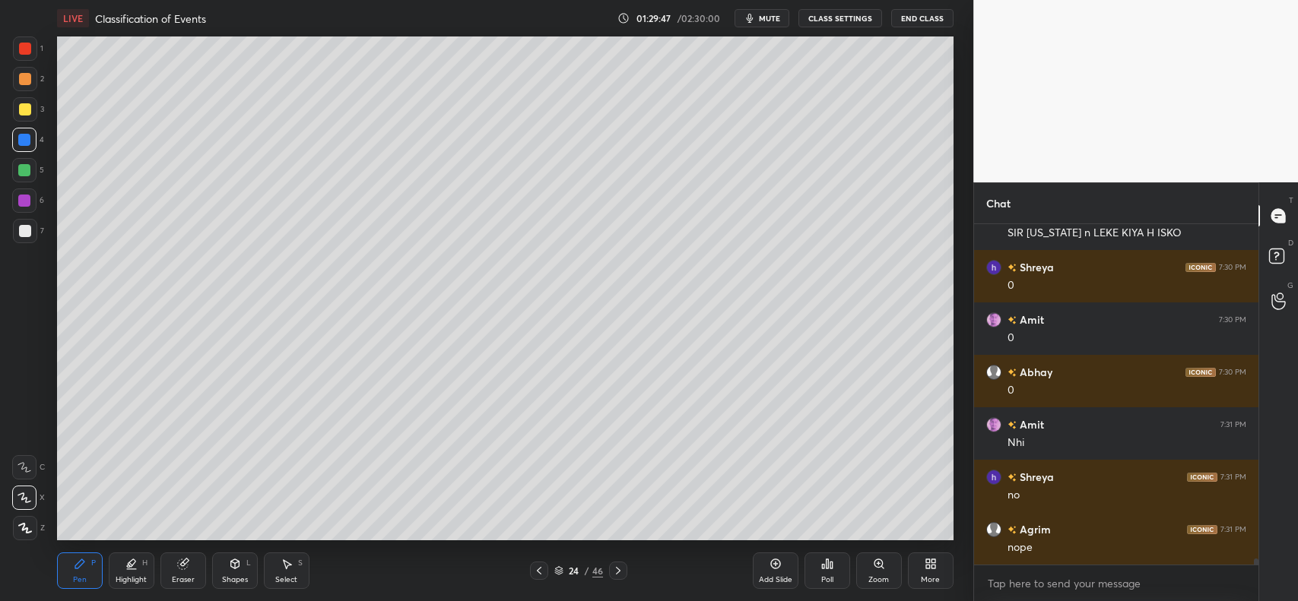
scroll to position [18897, 0]
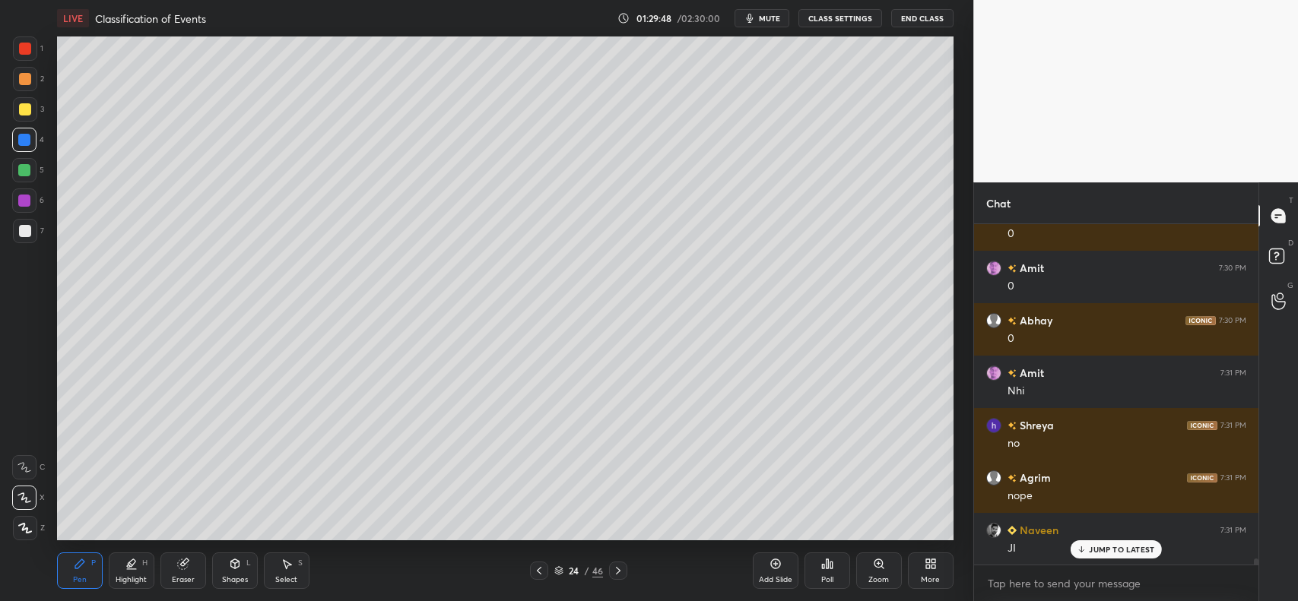
click at [24, 108] on div at bounding box center [25, 109] width 12 height 12
click at [538, 567] on icon at bounding box center [539, 571] width 12 height 12
click at [610, 571] on div at bounding box center [618, 571] width 18 height 18
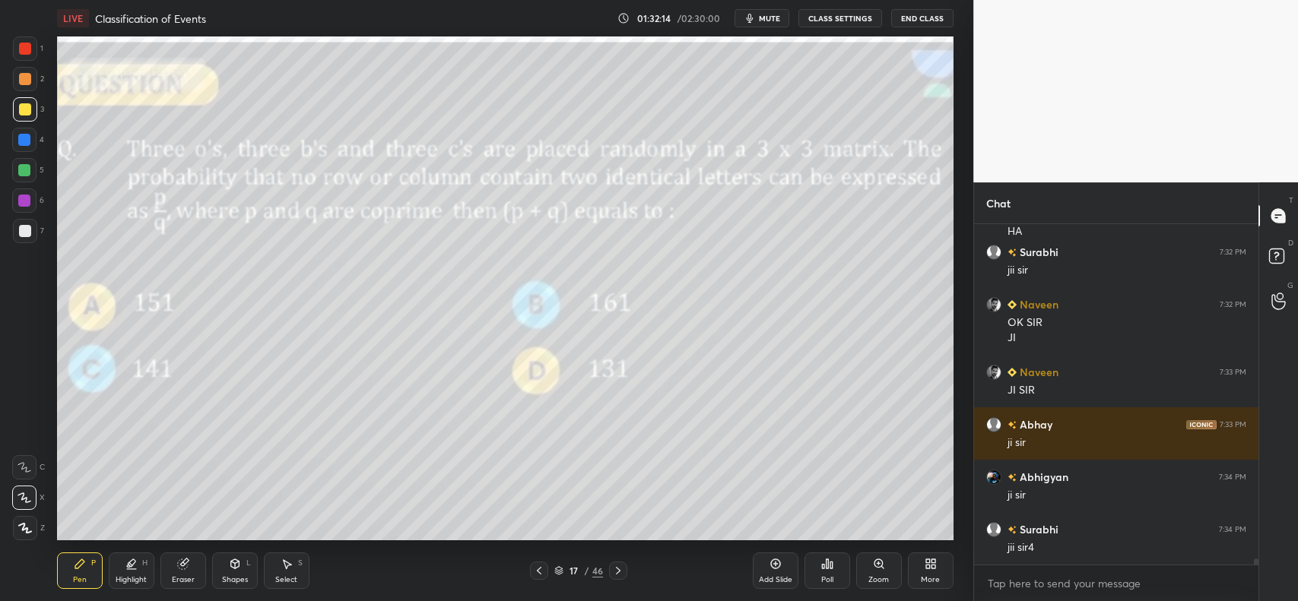
scroll to position [19376, 0]
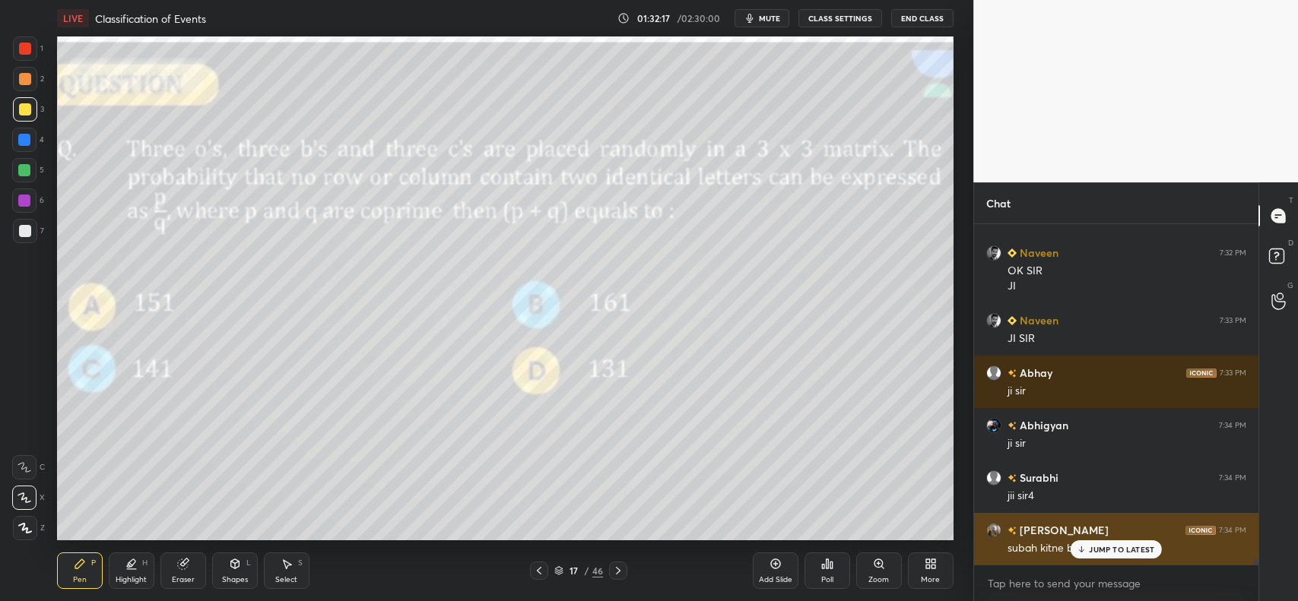
click at [1138, 536] on div "[PERSON_NAME] 7:34 PM" at bounding box center [1116, 530] width 260 height 16
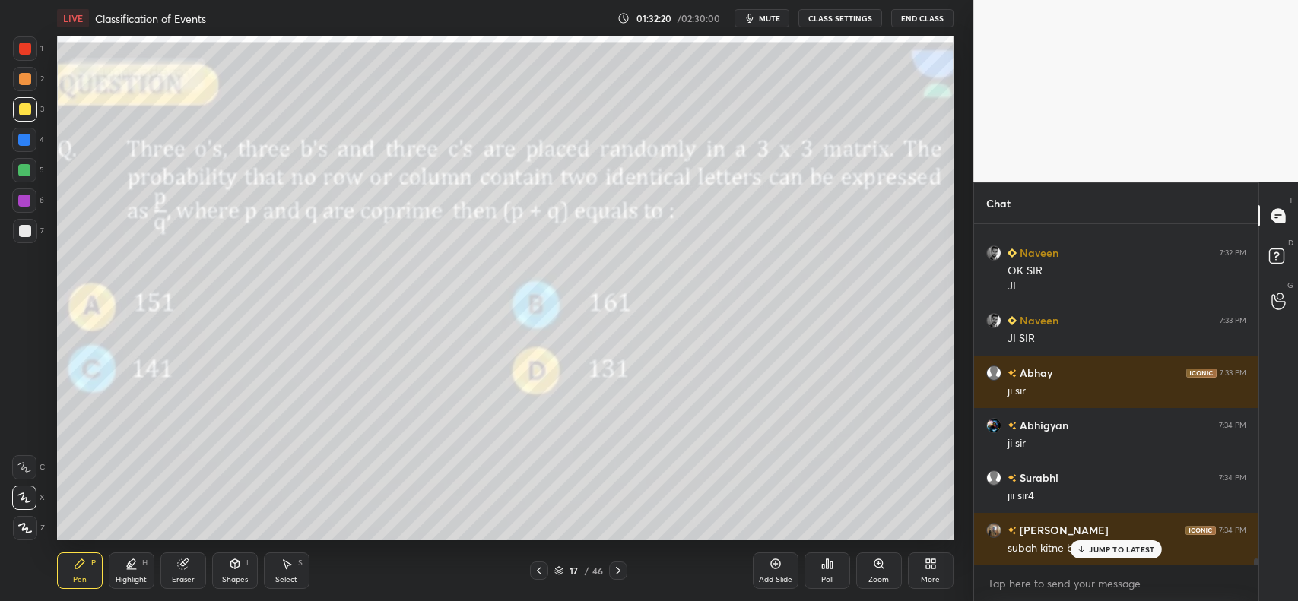
click at [1096, 556] on div "JUMP TO LATEST" at bounding box center [1116, 550] width 91 height 18
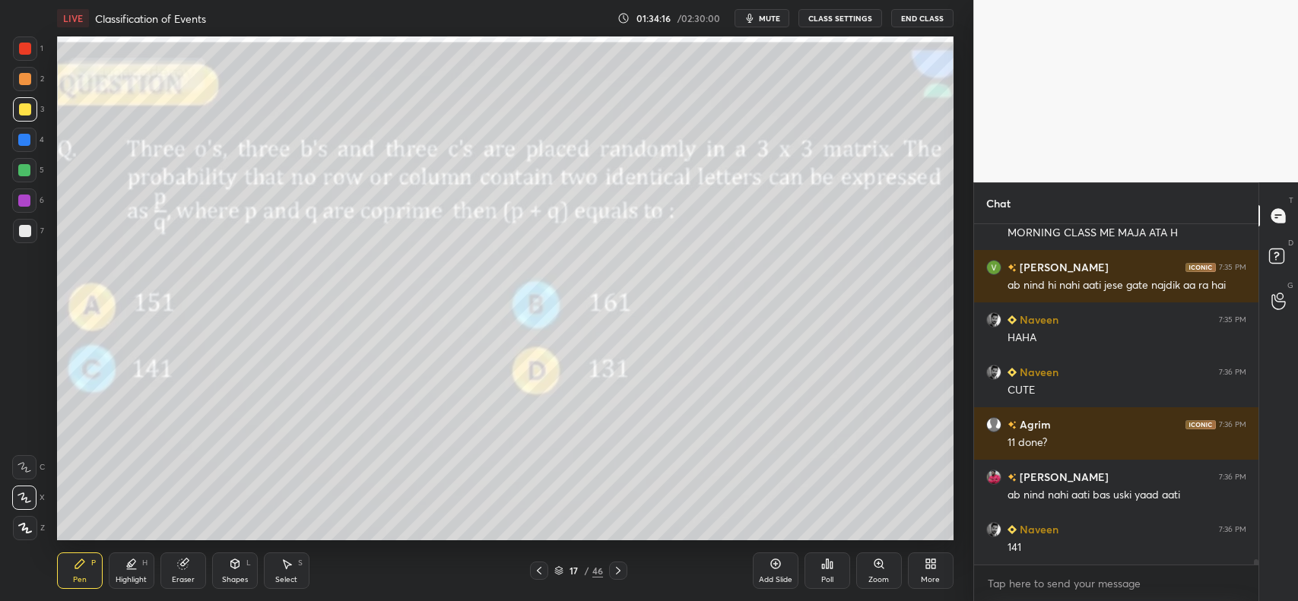
scroll to position [20703, 0]
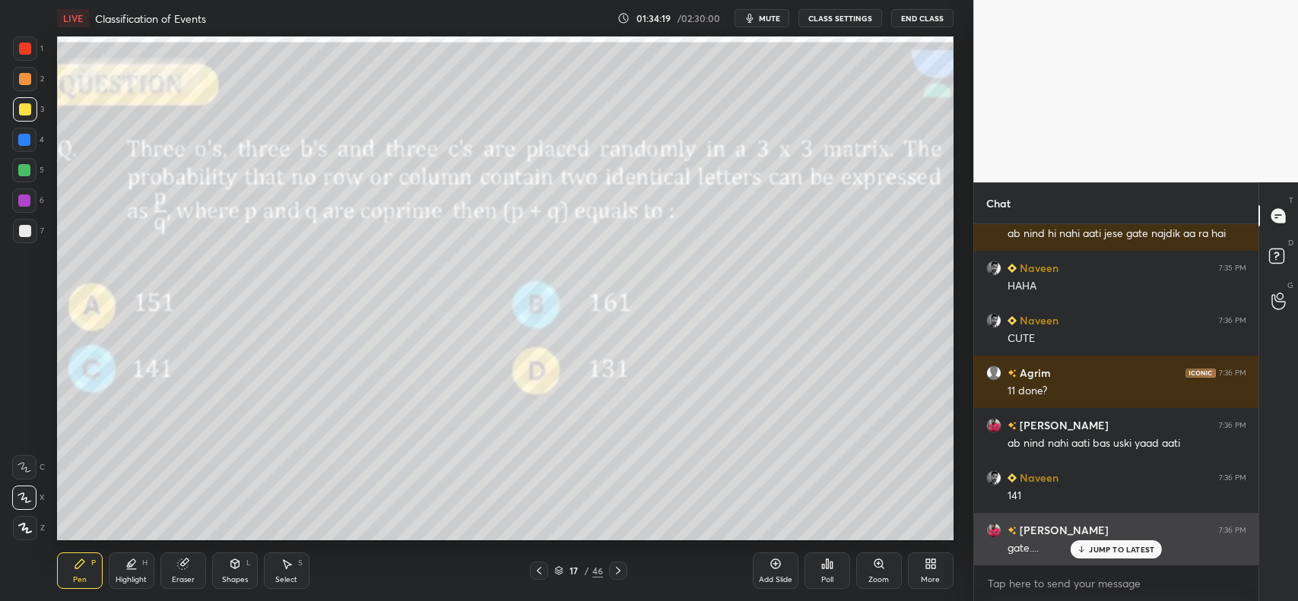
click at [1115, 549] on p "JUMP TO LATEST" at bounding box center [1121, 549] width 65 height 9
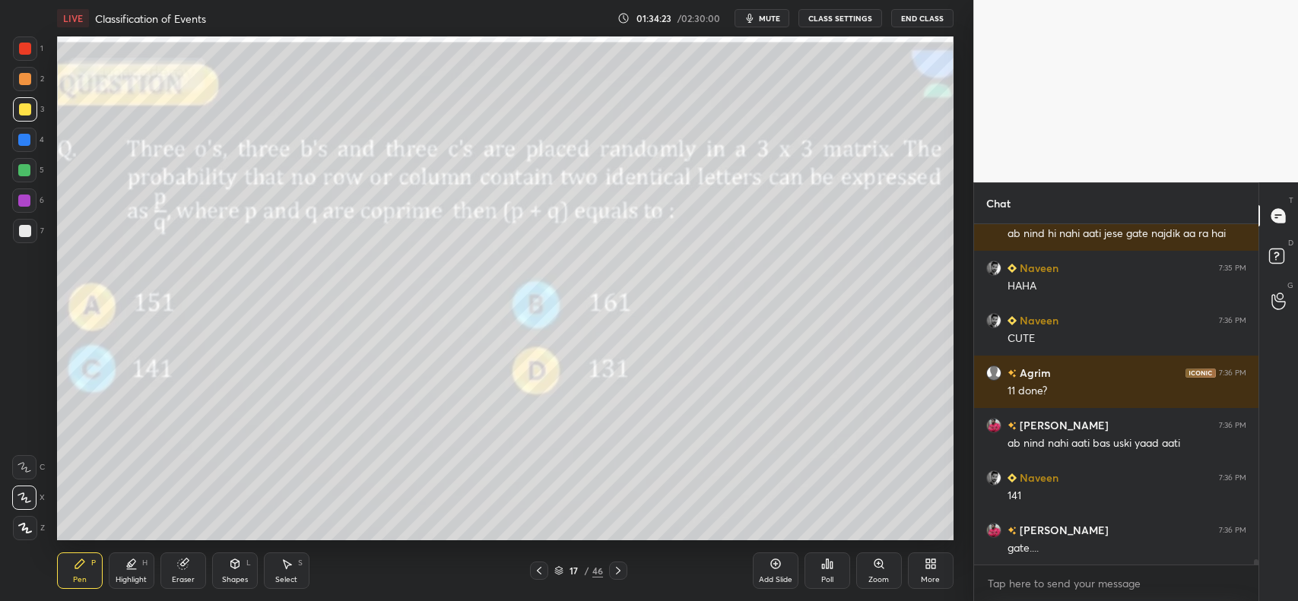
click at [540, 575] on icon at bounding box center [539, 571] width 12 height 12
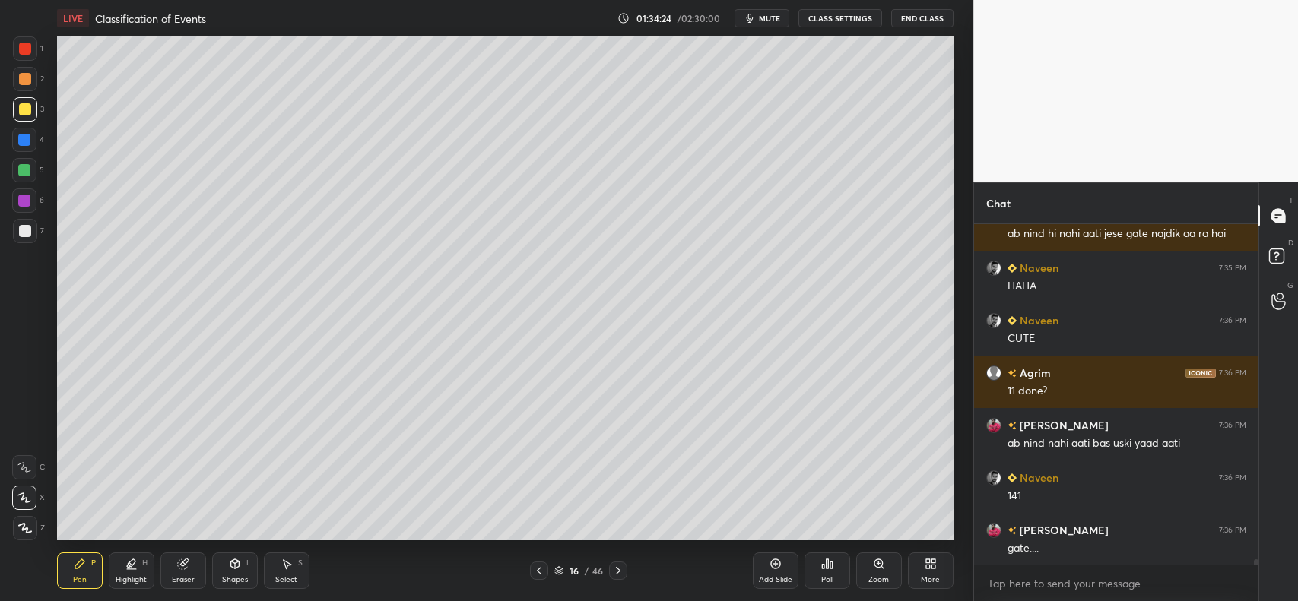
click at [538, 572] on icon at bounding box center [539, 571] width 5 height 8
click at [537, 574] on icon at bounding box center [539, 571] width 12 height 12
click at [536, 576] on icon at bounding box center [539, 571] width 12 height 12
click at [536, 575] on icon at bounding box center [539, 571] width 12 height 12
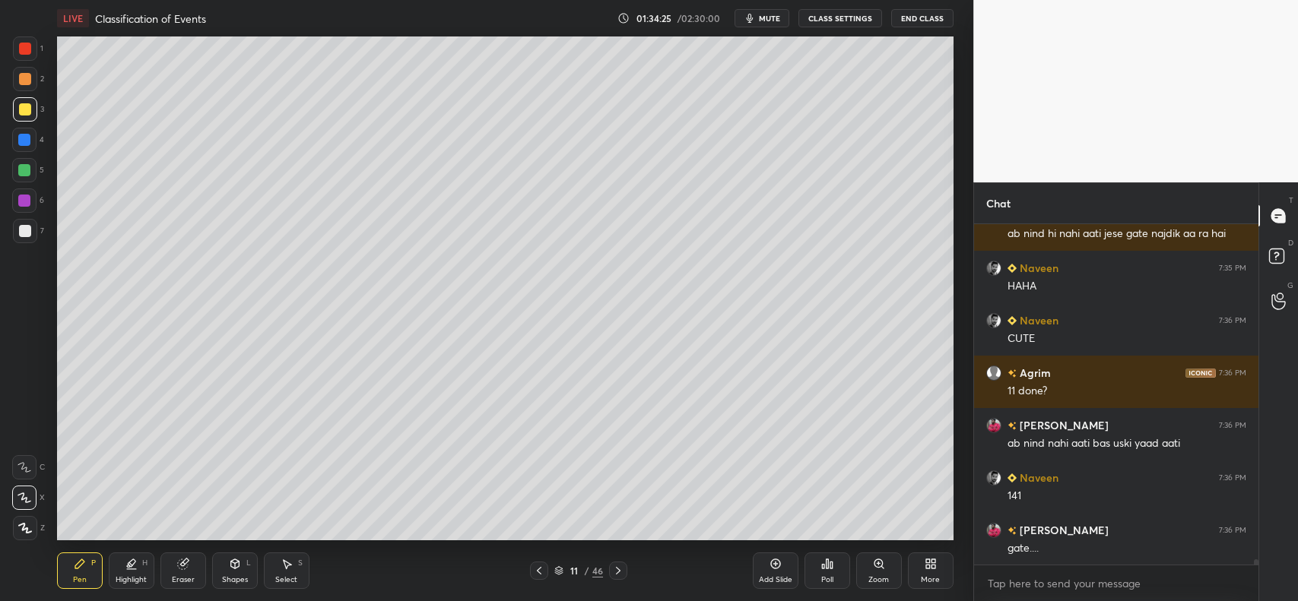
click at [537, 574] on icon at bounding box center [539, 571] width 12 height 12
click at [538, 574] on icon at bounding box center [539, 571] width 12 height 12
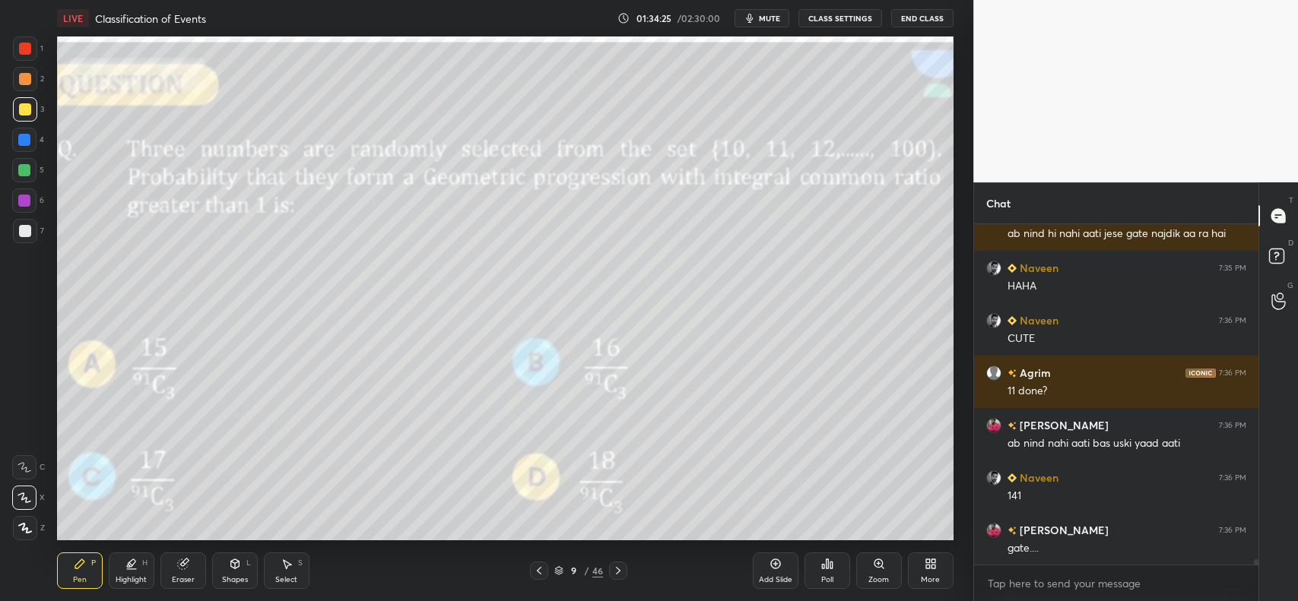
click at [538, 573] on icon at bounding box center [539, 571] width 5 height 8
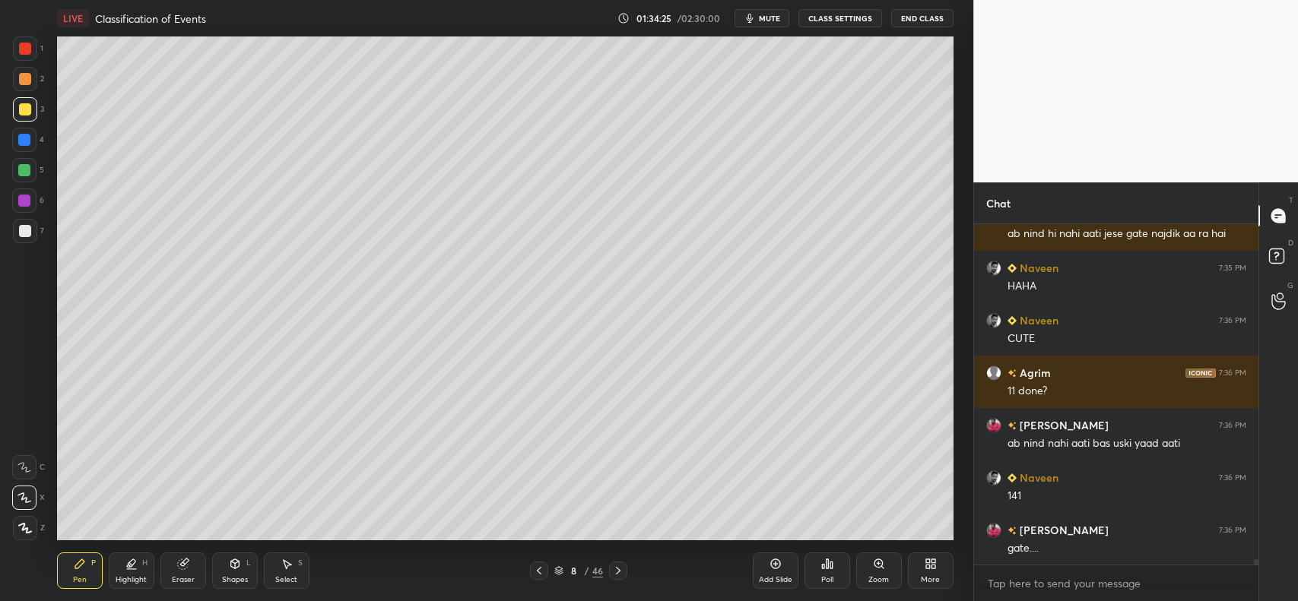
click at [540, 574] on icon at bounding box center [539, 571] width 5 height 8
click at [540, 573] on icon at bounding box center [539, 571] width 12 height 12
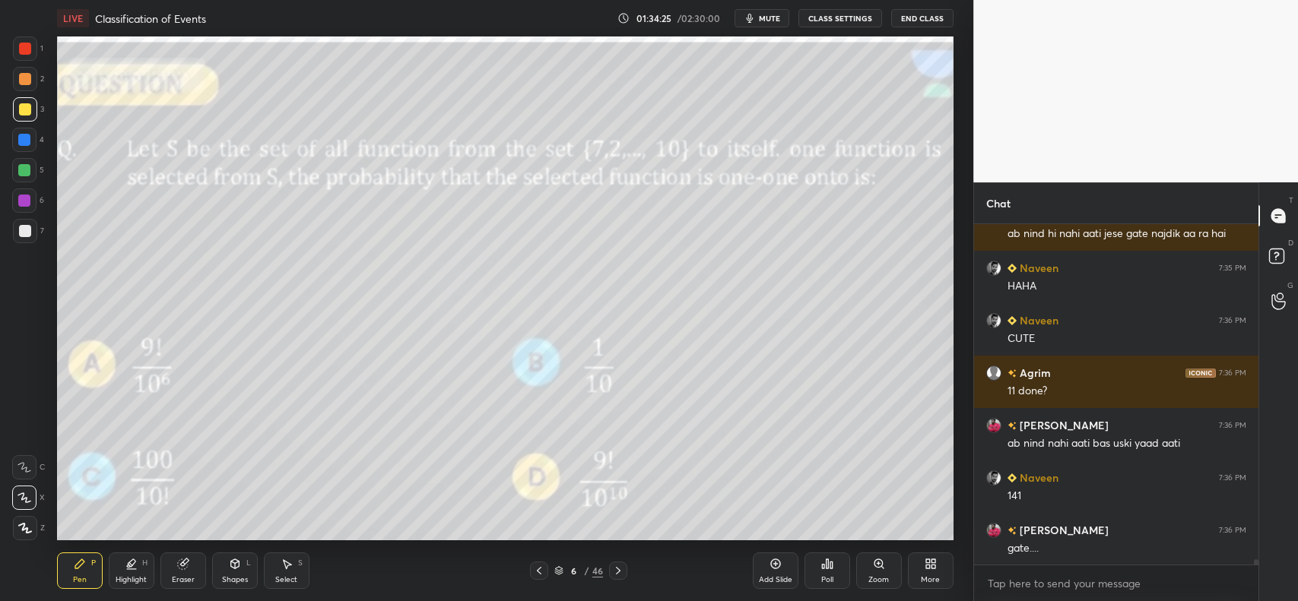
click at [540, 572] on icon at bounding box center [539, 571] width 12 height 12
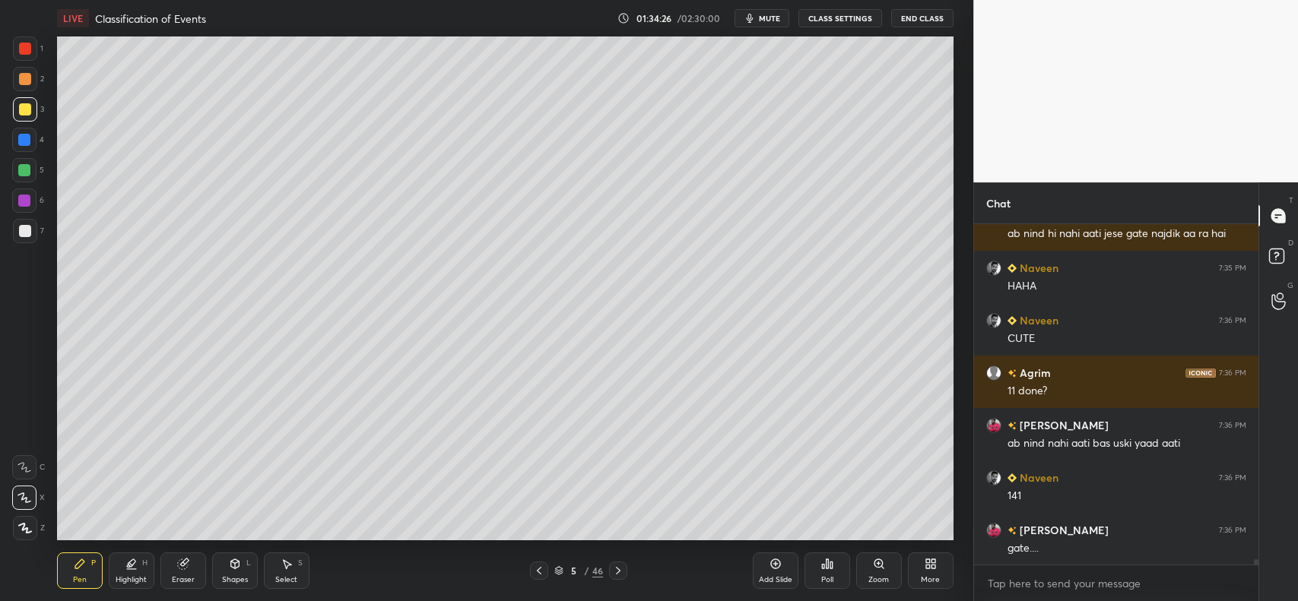
click at [617, 565] on icon at bounding box center [618, 571] width 12 height 12
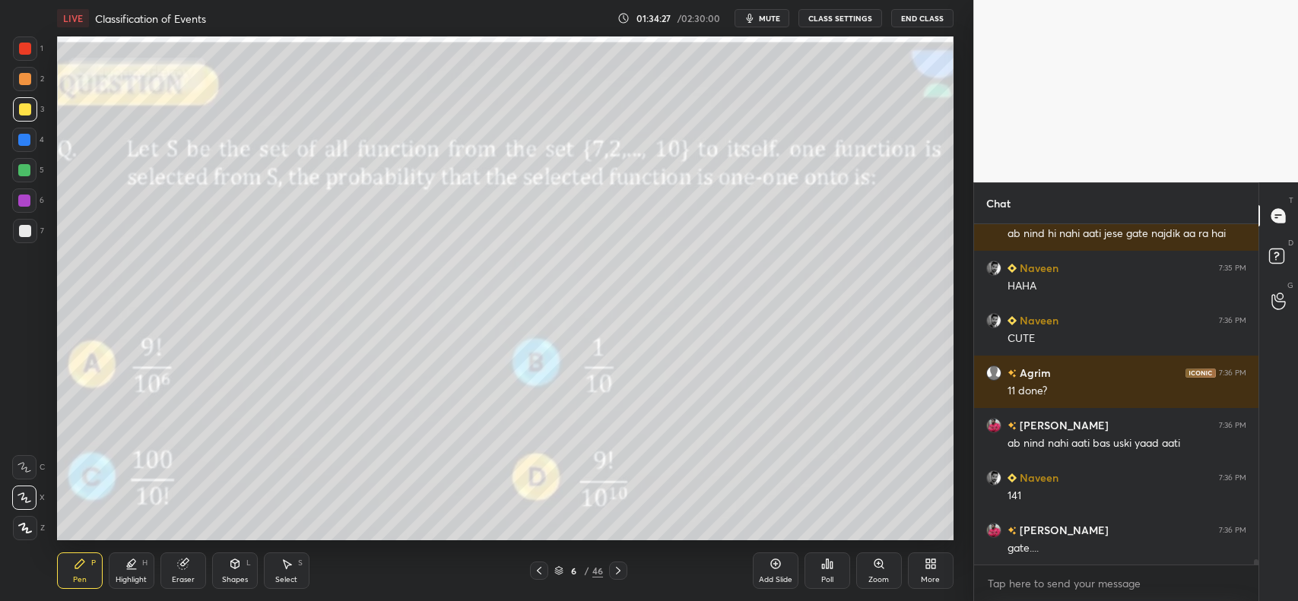
click at [617, 567] on icon at bounding box center [618, 571] width 12 height 12
click at [617, 568] on icon at bounding box center [618, 571] width 12 height 12
click at [617, 569] on icon at bounding box center [618, 571] width 5 height 8
click at [618, 569] on icon at bounding box center [618, 571] width 12 height 12
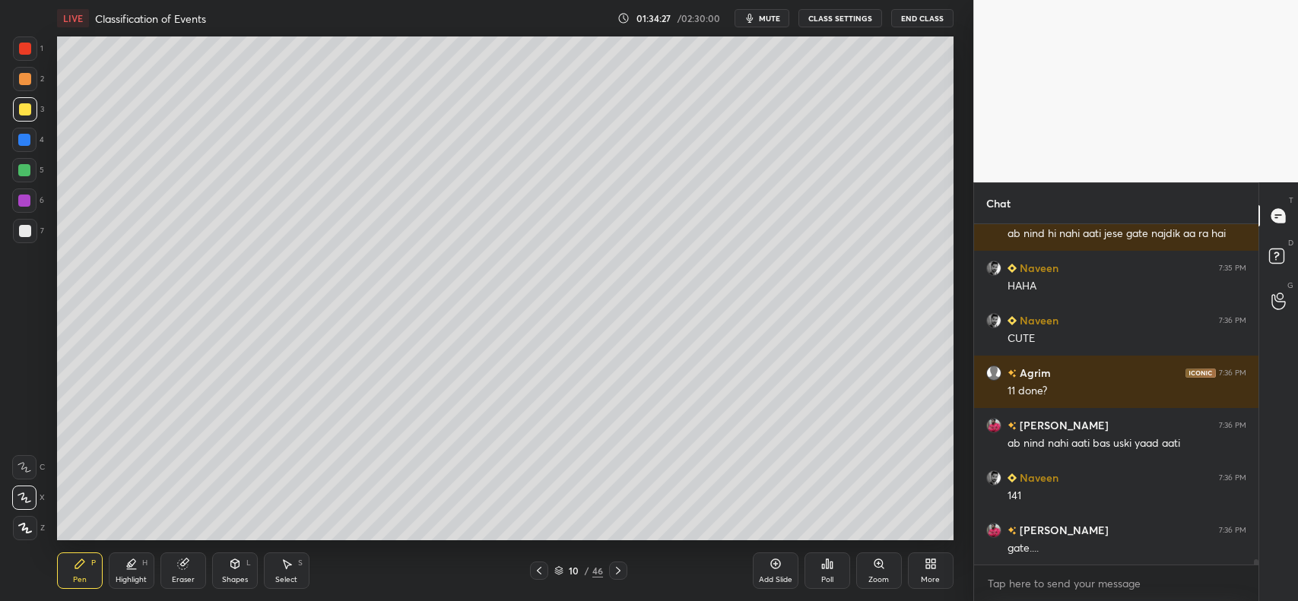
click at [620, 568] on icon at bounding box center [618, 571] width 12 height 12
click at [620, 570] on icon at bounding box center [618, 571] width 12 height 12
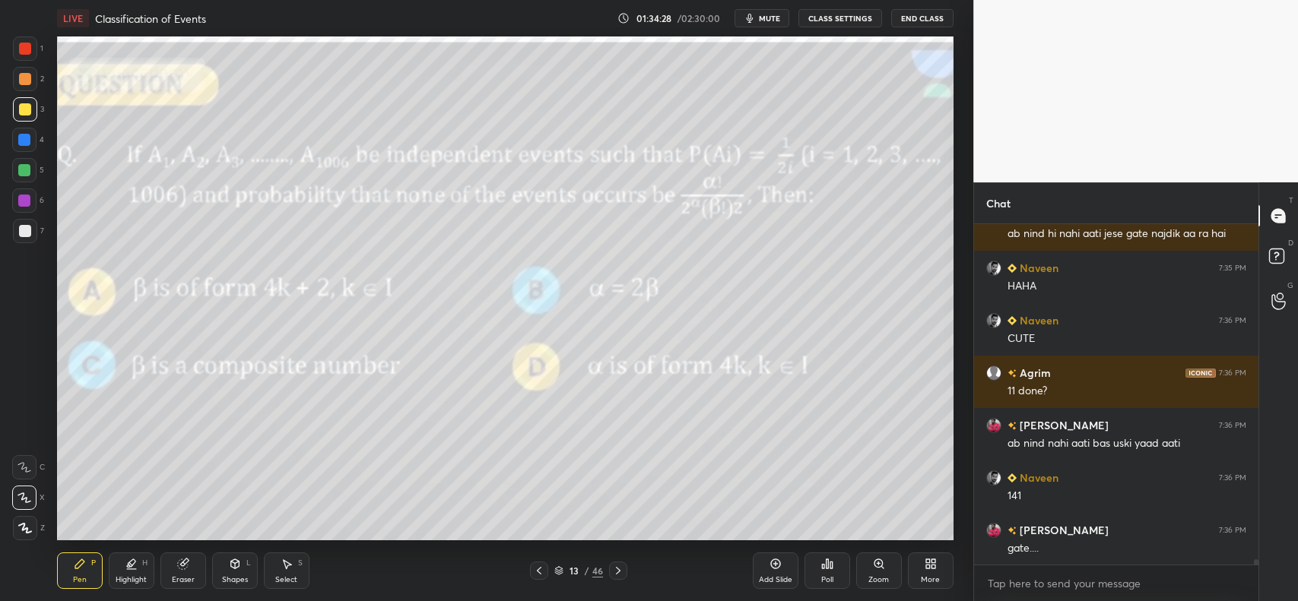
click at [618, 568] on icon at bounding box center [618, 571] width 12 height 12
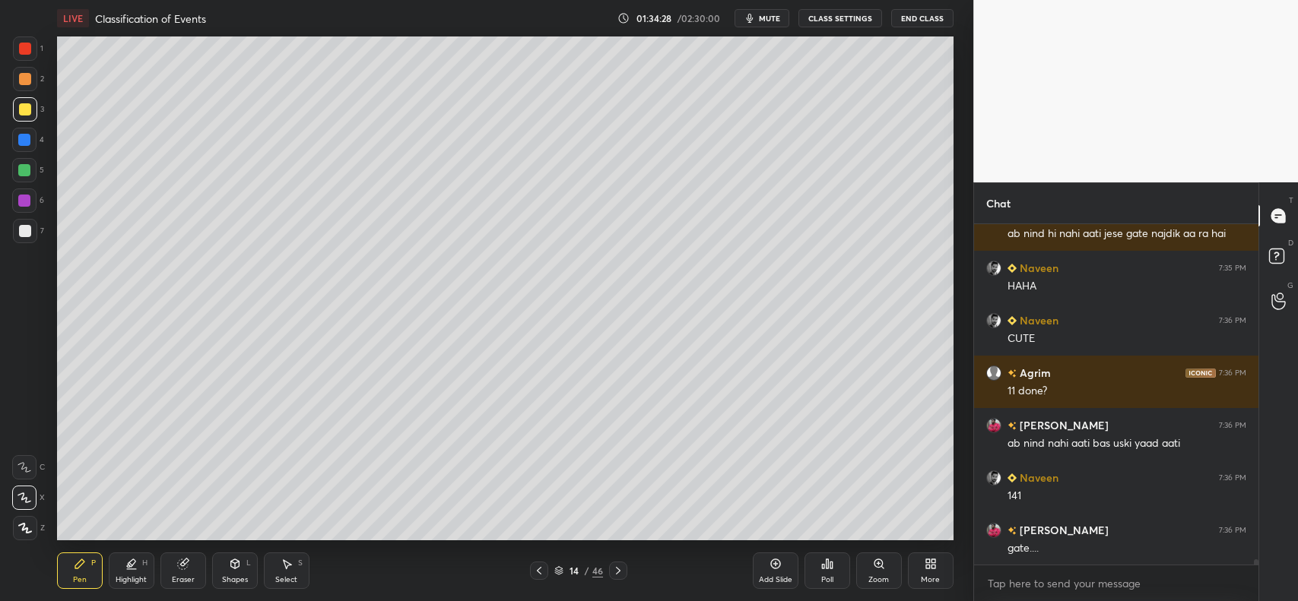
click at [617, 568] on icon at bounding box center [618, 571] width 12 height 12
click at [618, 569] on icon at bounding box center [618, 571] width 12 height 12
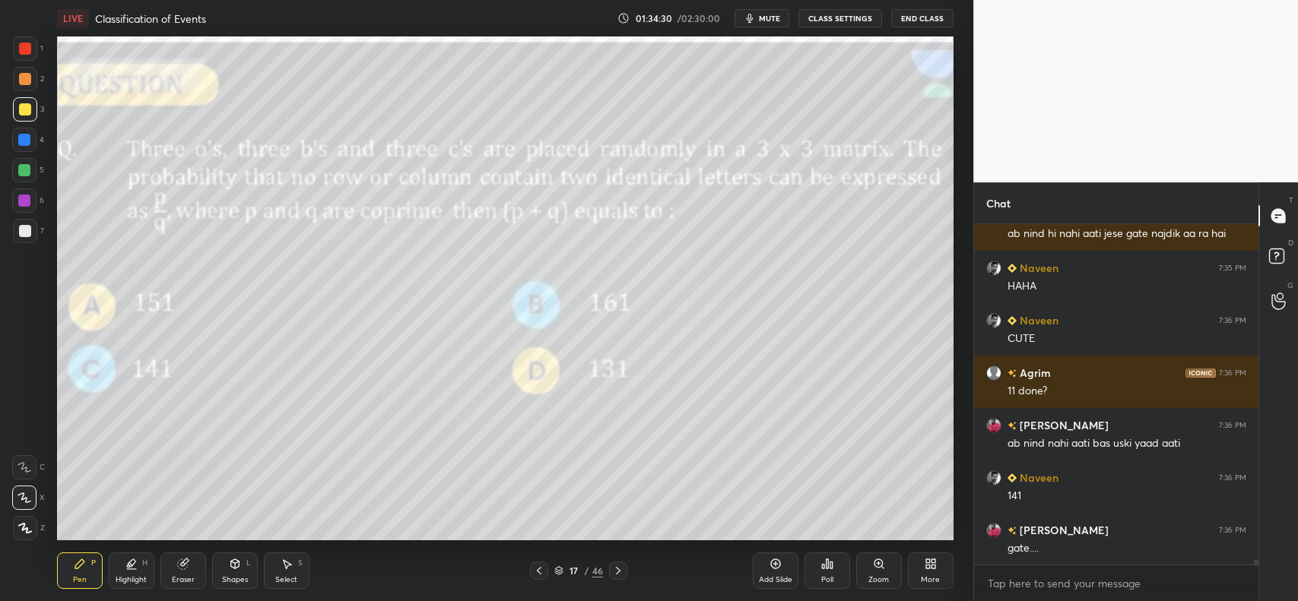
scroll to position [20756, 0]
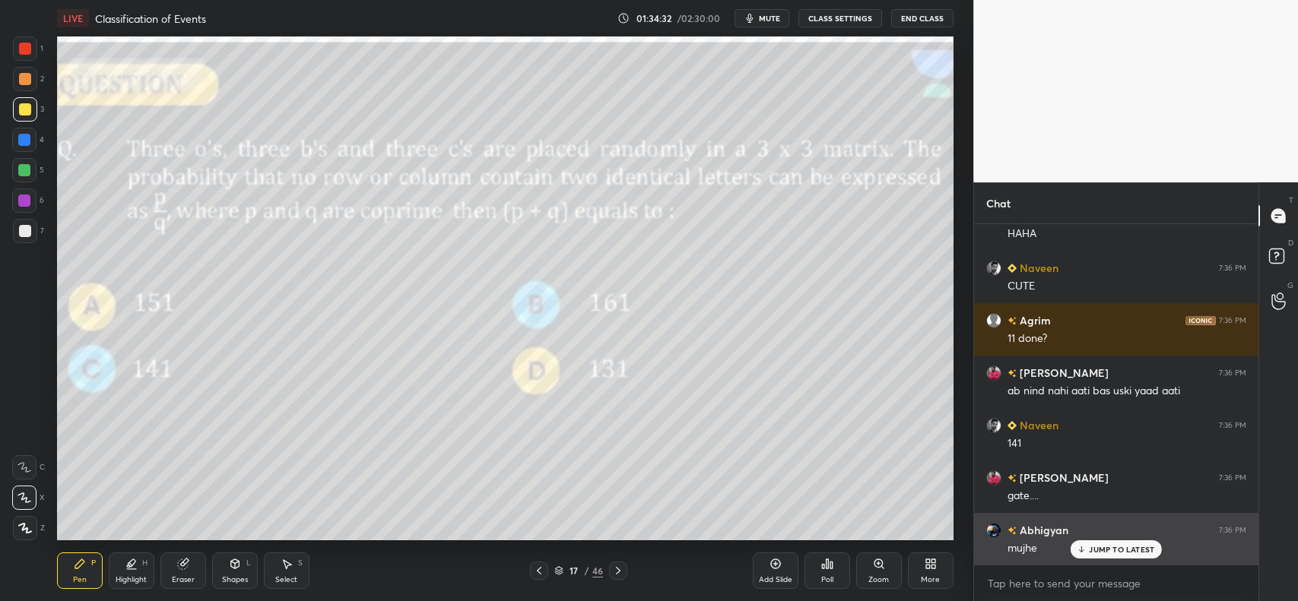
click at [1112, 553] on p "JUMP TO LATEST" at bounding box center [1121, 549] width 65 height 9
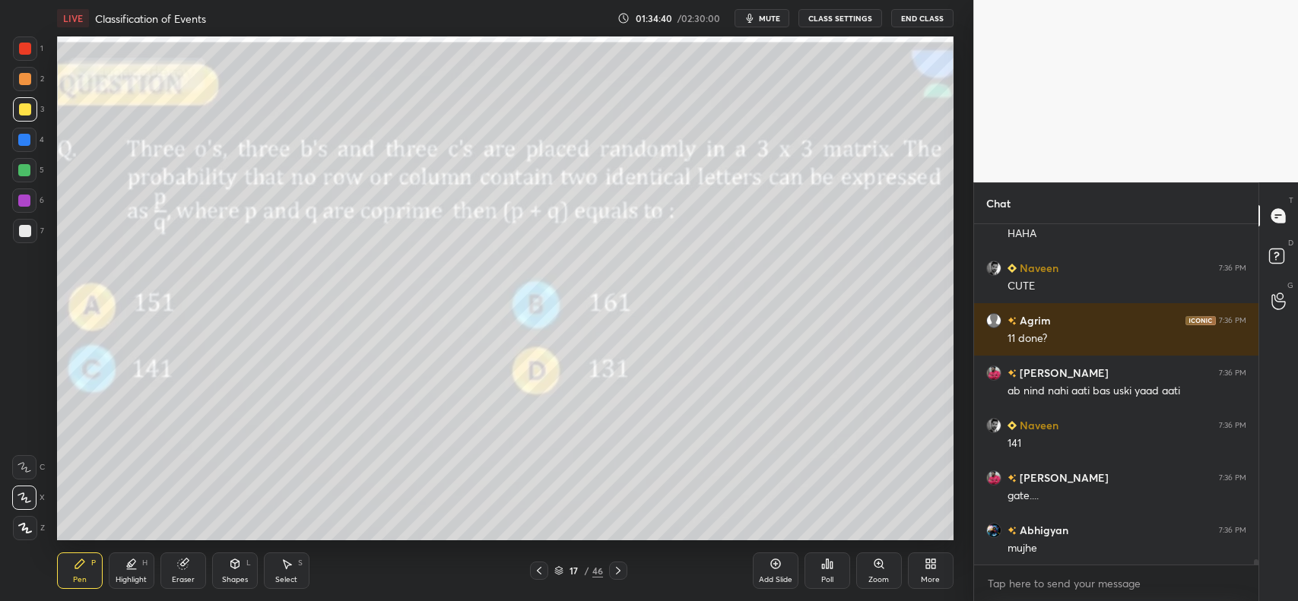
click at [769, 567] on icon at bounding box center [775, 564] width 12 height 12
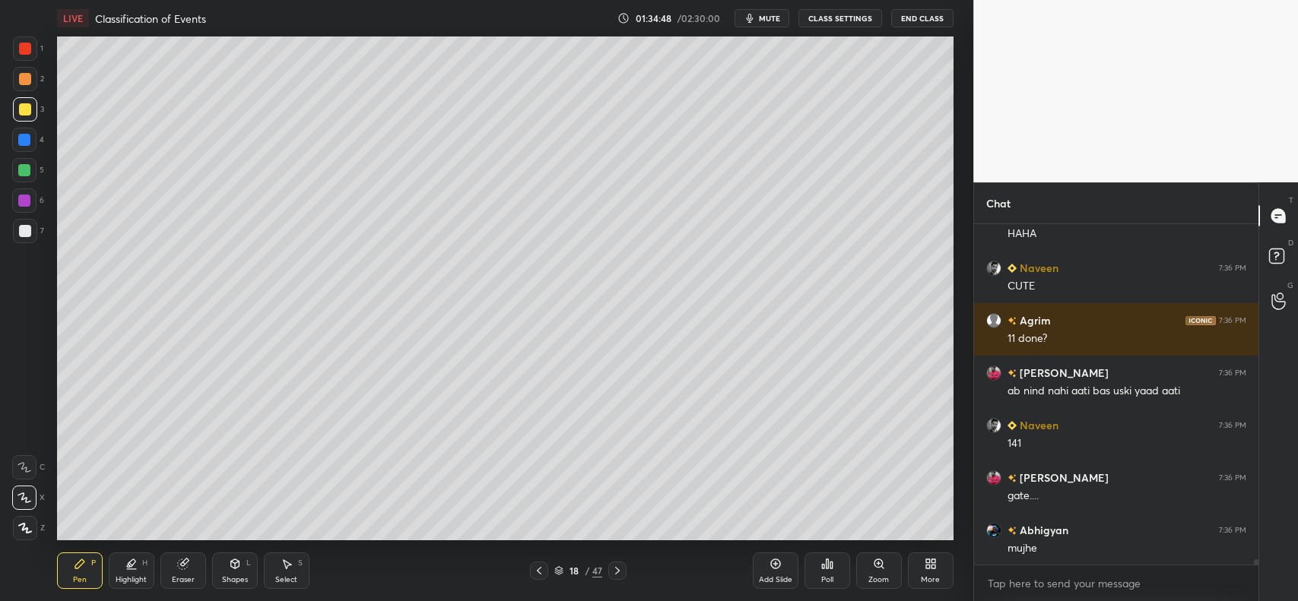
click at [23, 131] on div at bounding box center [24, 140] width 24 height 24
click at [24, 108] on div at bounding box center [25, 109] width 12 height 12
click at [540, 569] on icon at bounding box center [539, 571] width 5 height 8
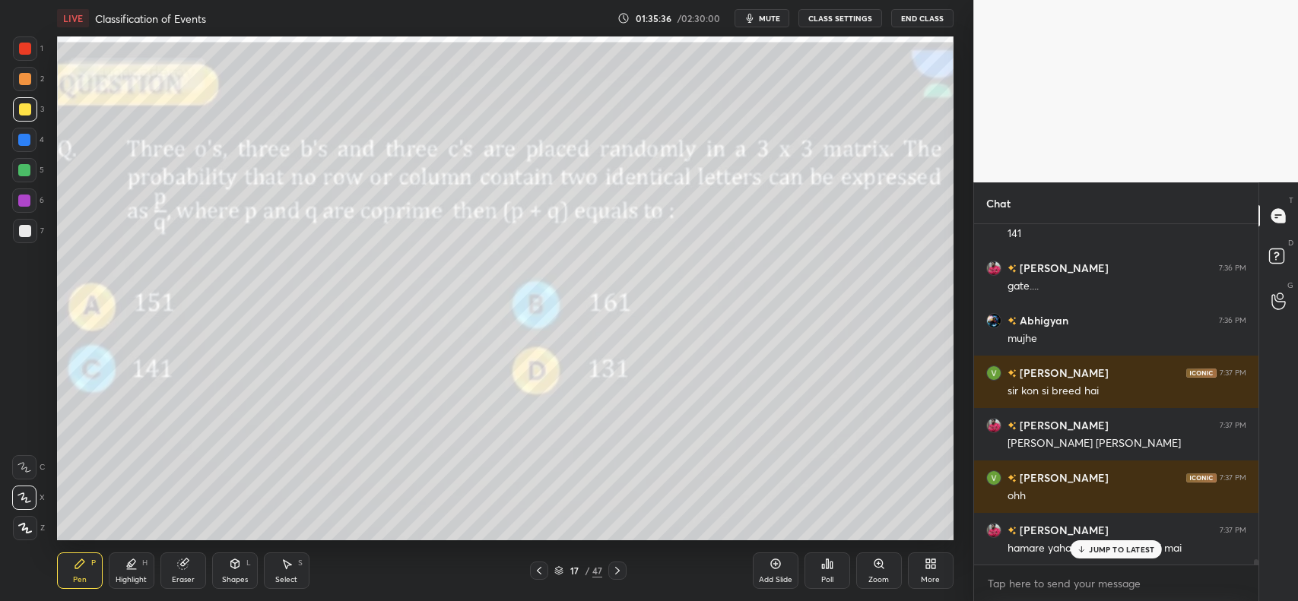
scroll to position [21018, 0]
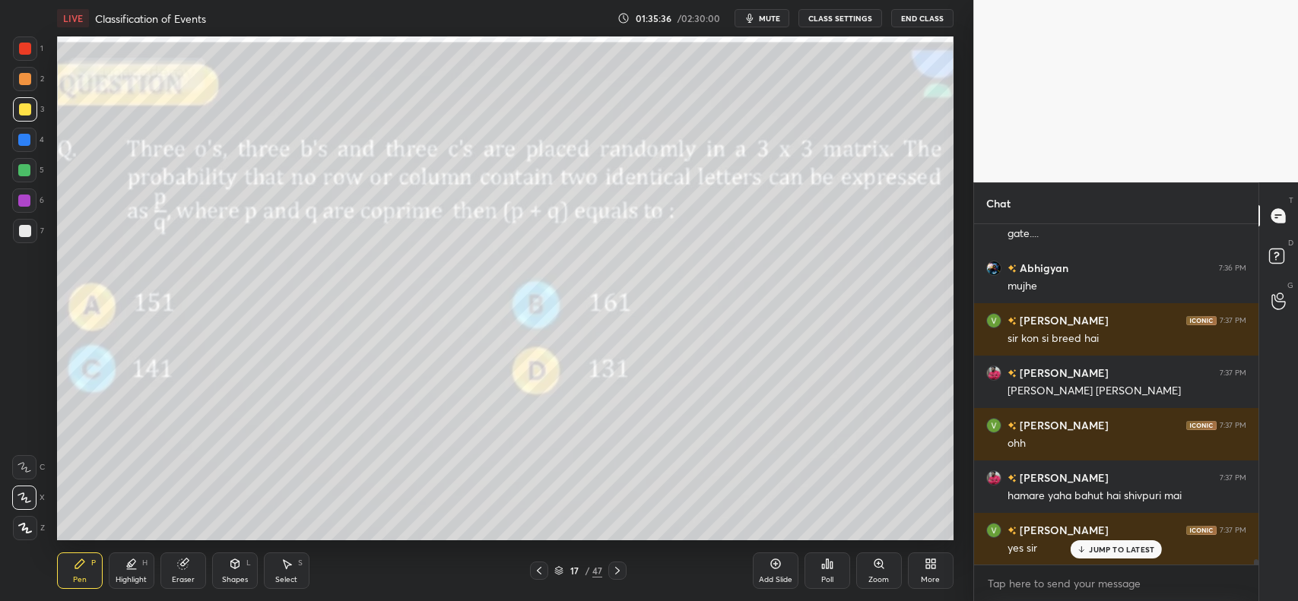
click at [1119, 555] on div "JUMP TO LATEST" at bounding box center [1116, 550] width 91 height 18
click at [27, 84] on div at bounding box center [25, 79] width 12 height 12
click at [24, 465] on icon at bounding box center [24, 467] width 12 height 9
click at [31, 496] on icon at bounding box center [24, 498] width 14 height 11
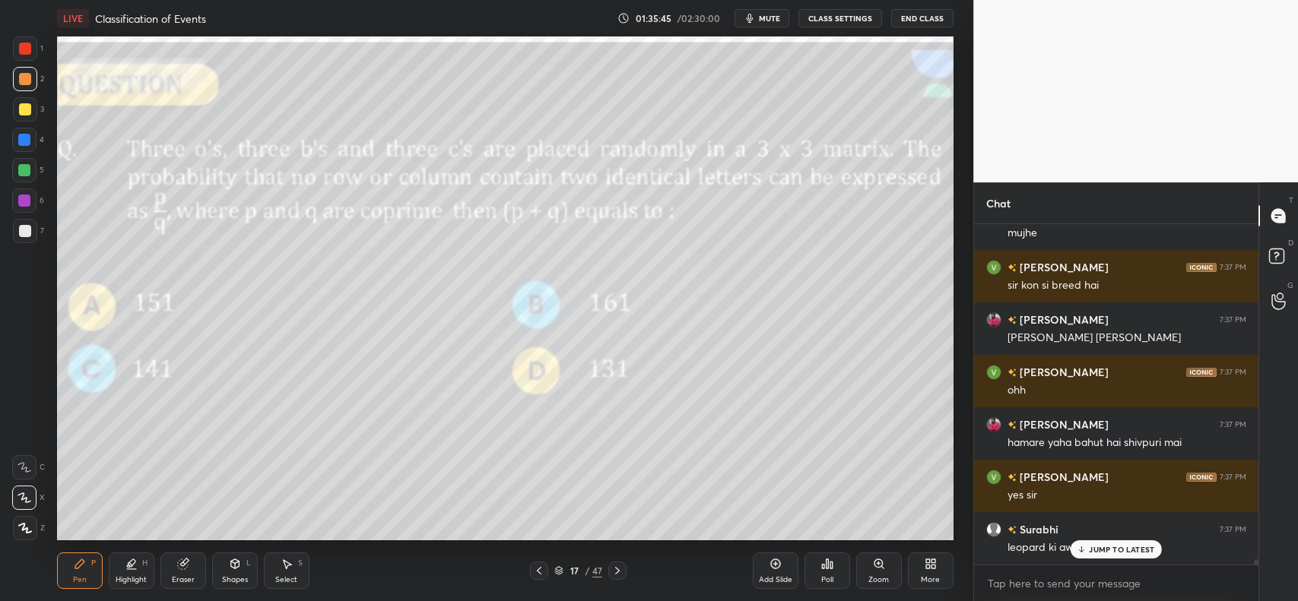
scroll to position [21137, 0]
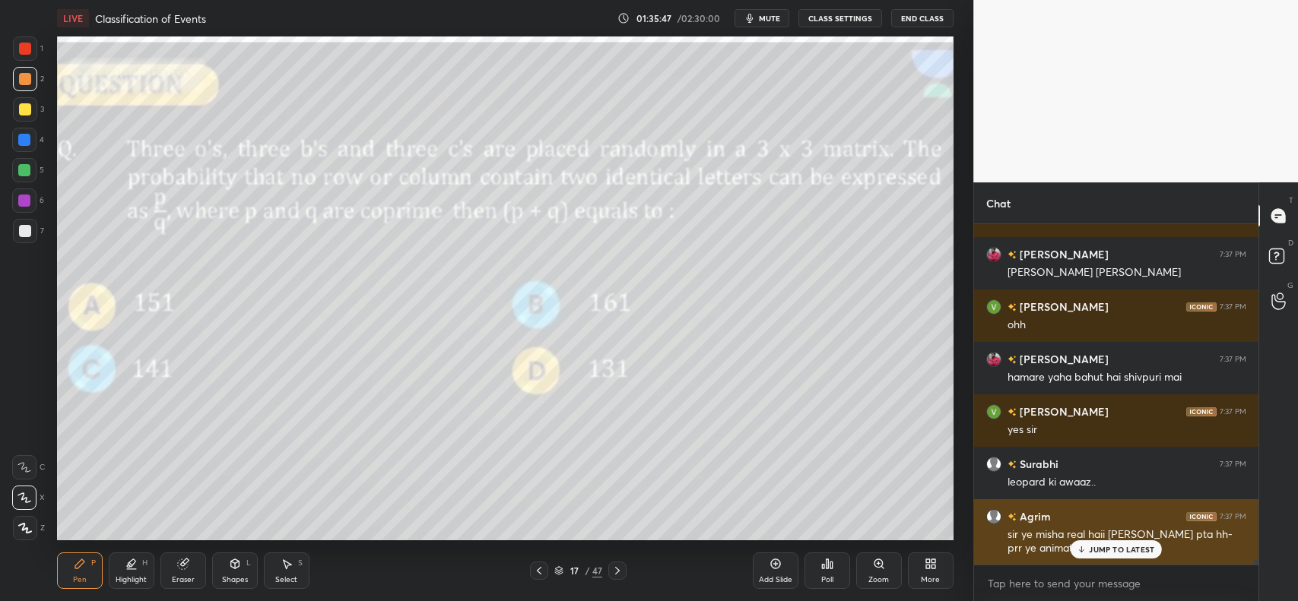
click at [1091, 555] on div "JUMP TO LATEST" at bounding box center [1116, 550] width 91 height 18
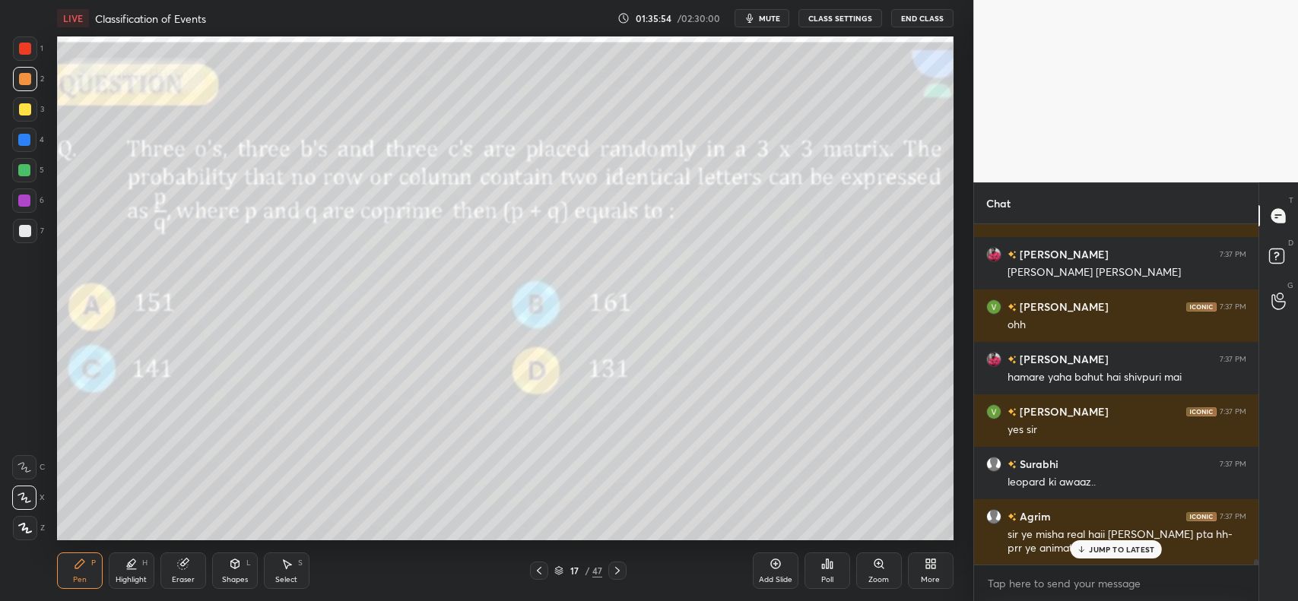
scroll to position [21189, 0]
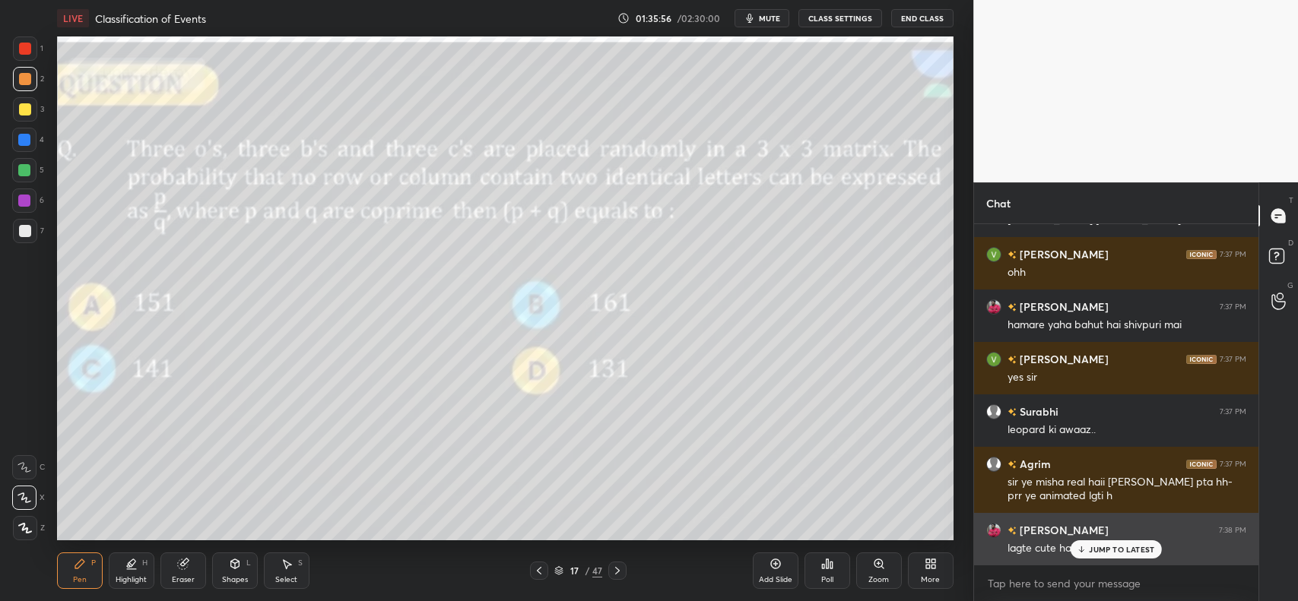
click at [1123, 552] on p "JUMP TO LATEST" at bounding box center [1121, 549] width 65 height 9
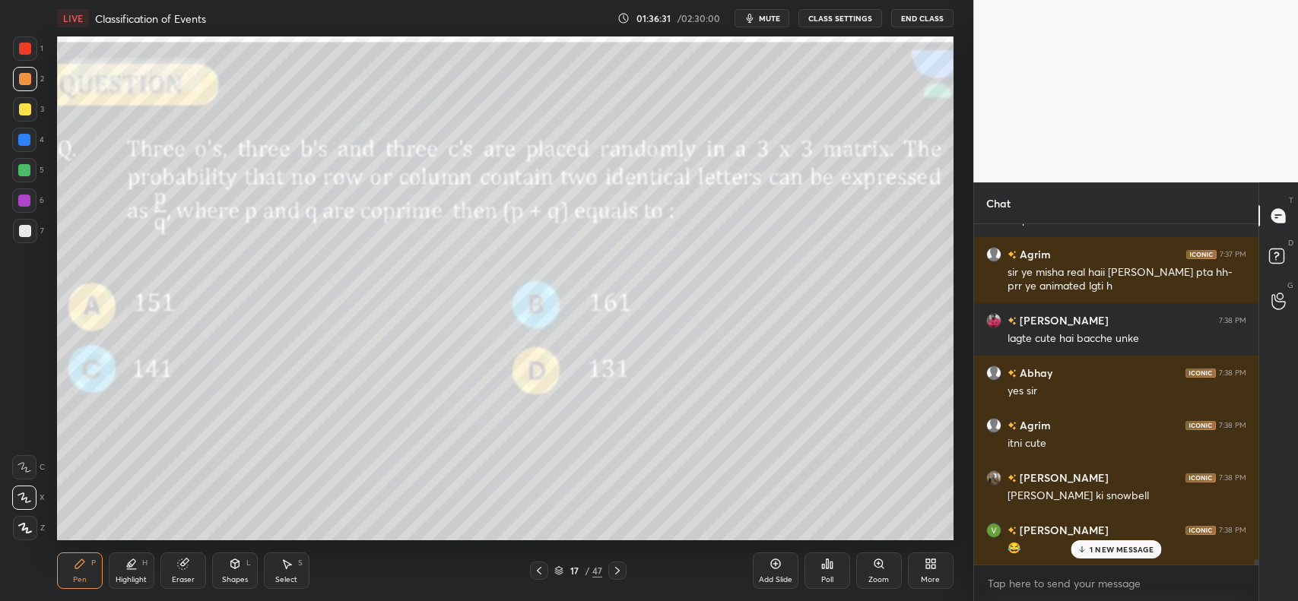
scroll to position [21451, 0]
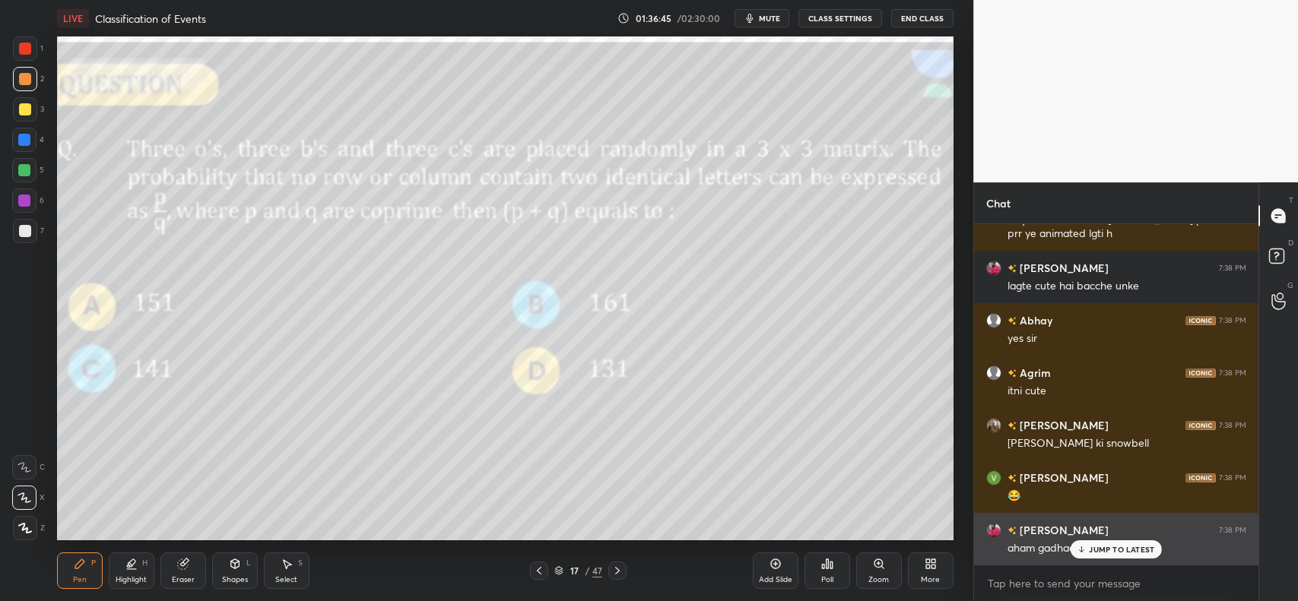
click at [1080, 548] on icon at bounding box center [1082, 549] width 10 height 9
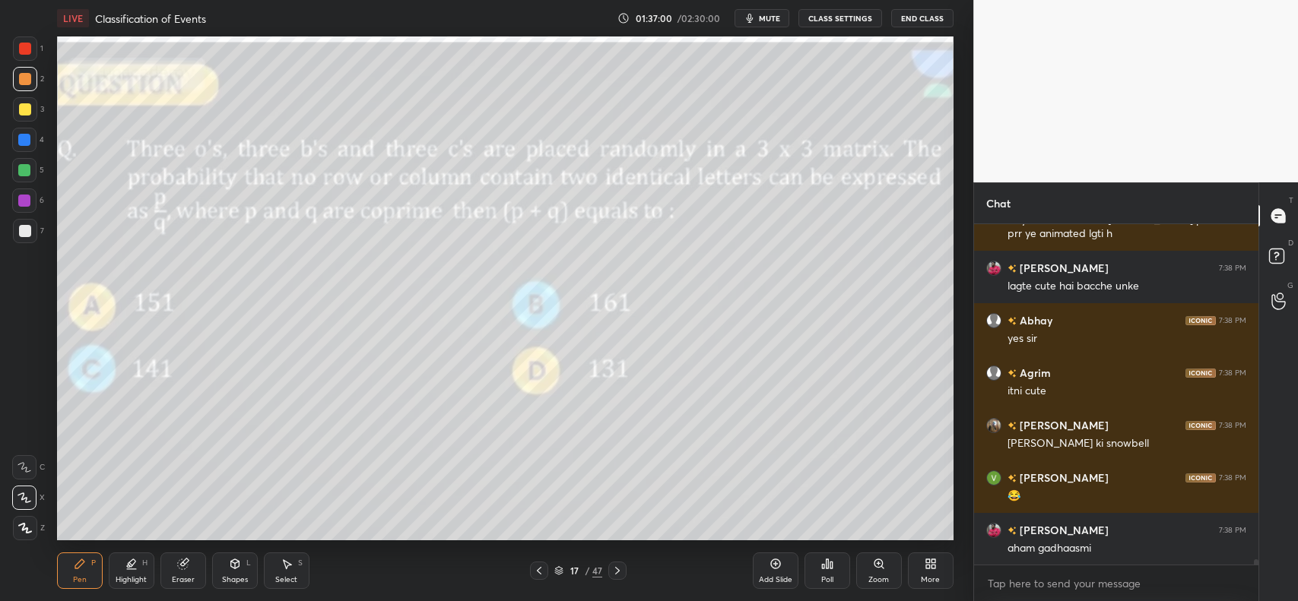
click at [620, 579] on div at bounding box center [617, 571] width 18 height 18
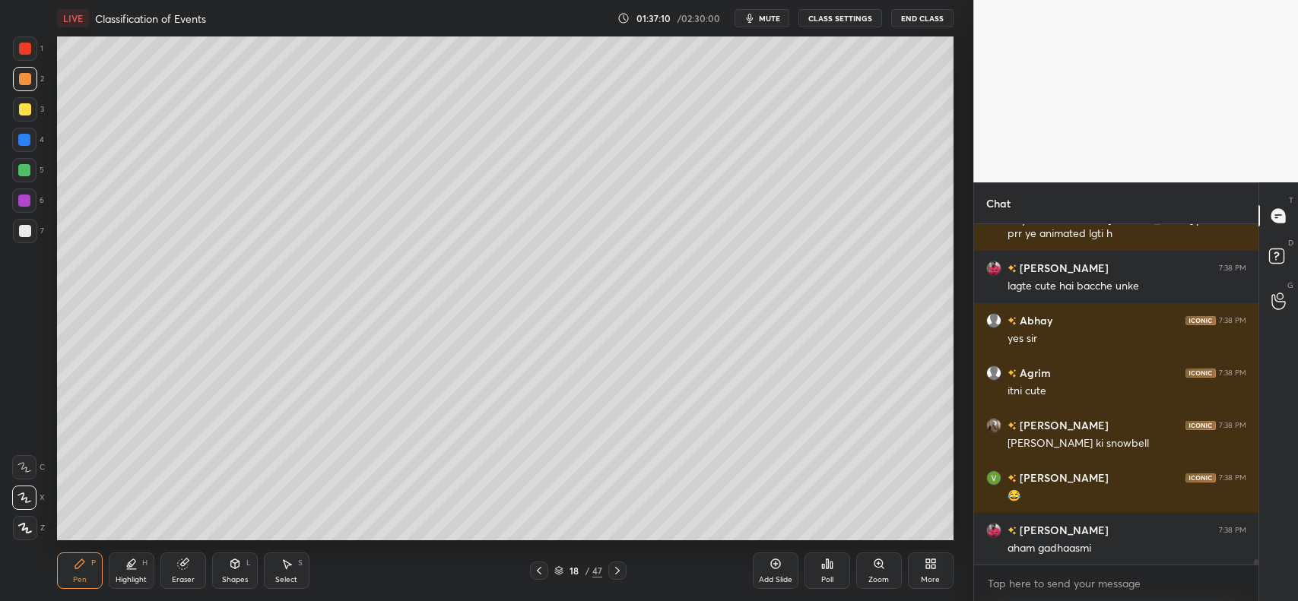
click at [23, 115] on div at bounding box center [25, 109] width 12 height 12
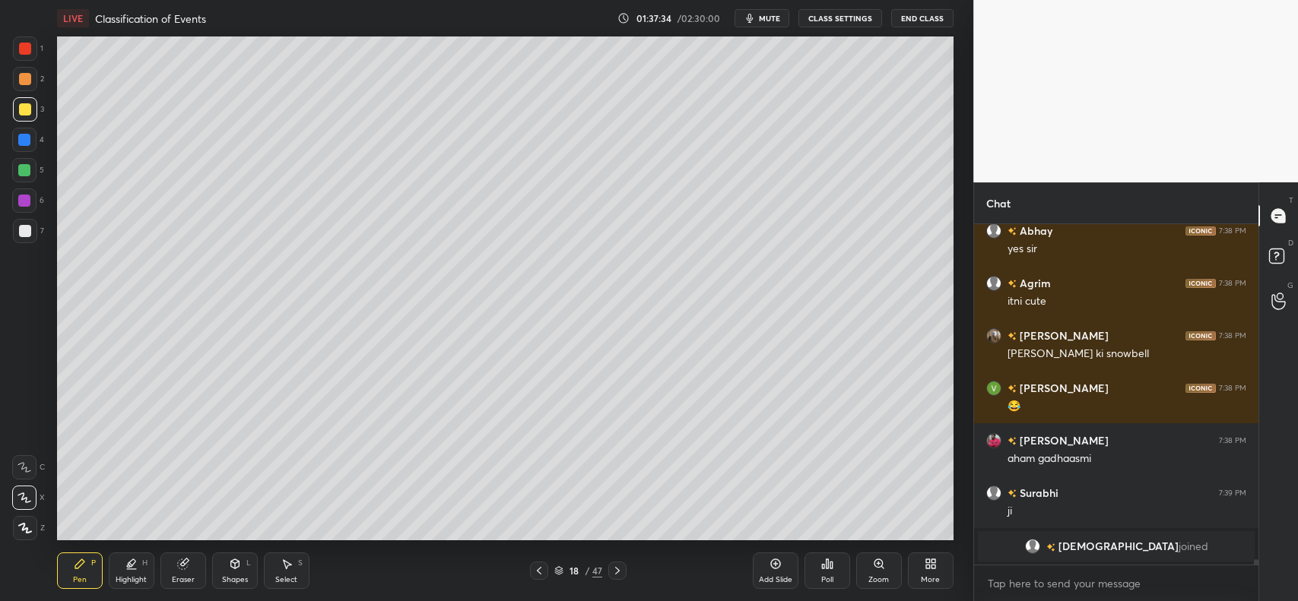
scroll to position [18688, 0]
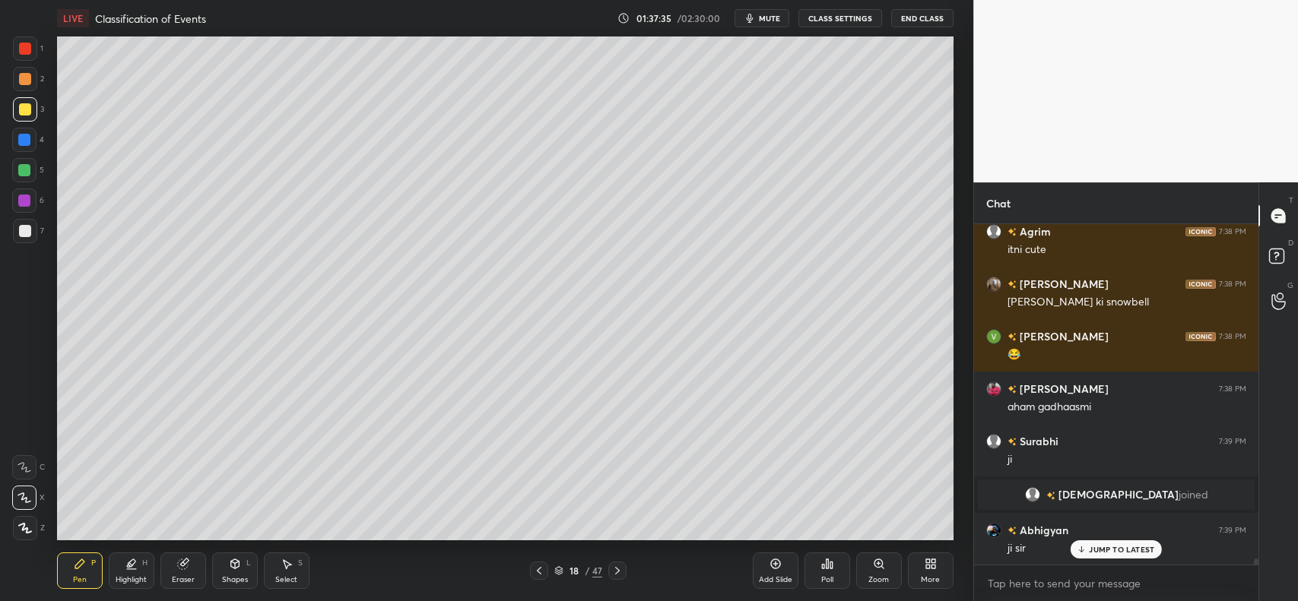
click at [1138, 550] on p "JUMP TO LATEST" at bounding box center [1121, 549] width 65 height 9
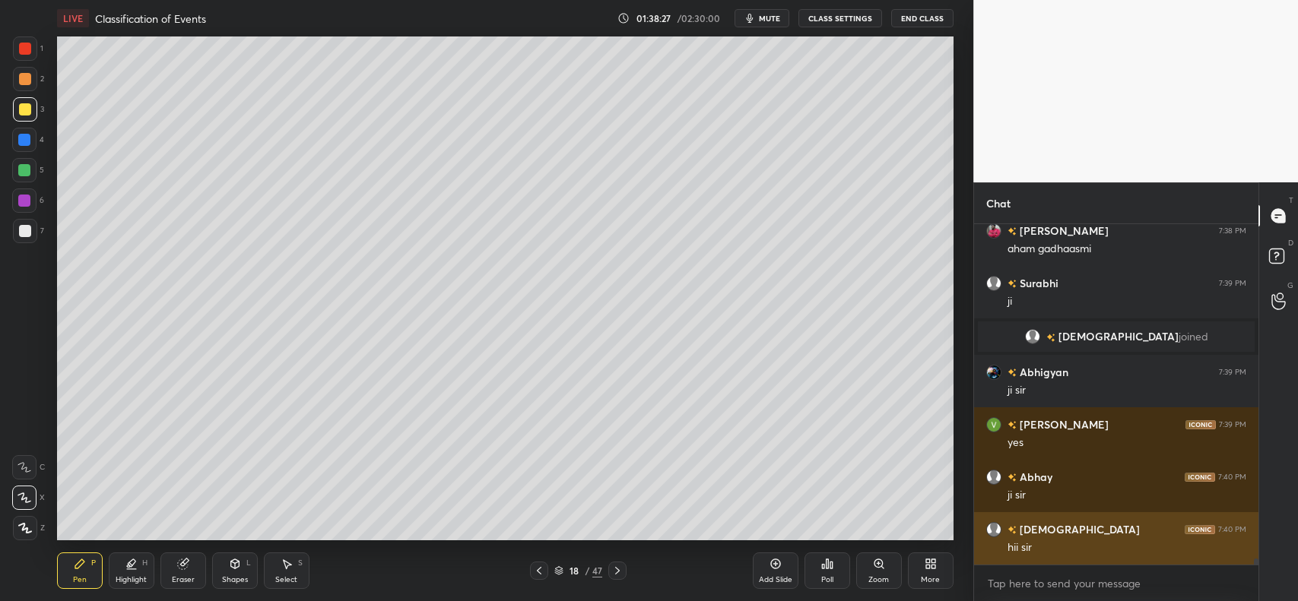
scroll to position [18899, 0]
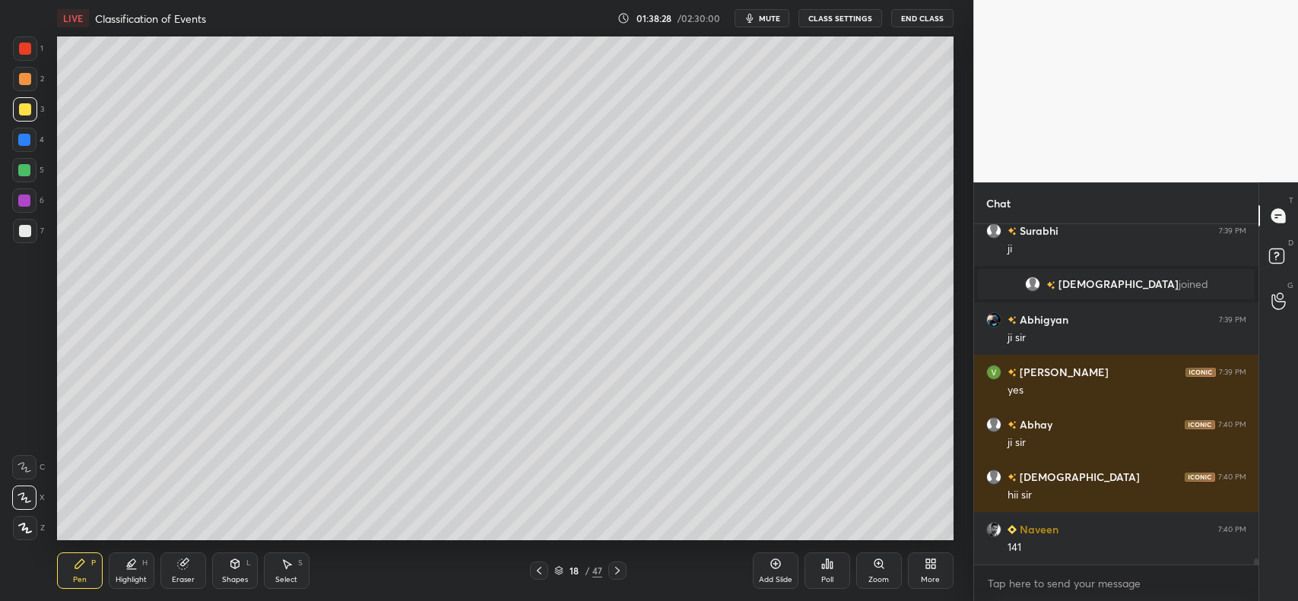
click at [534, 567] on icon at bounding box center [539, 571] width 12 height 12
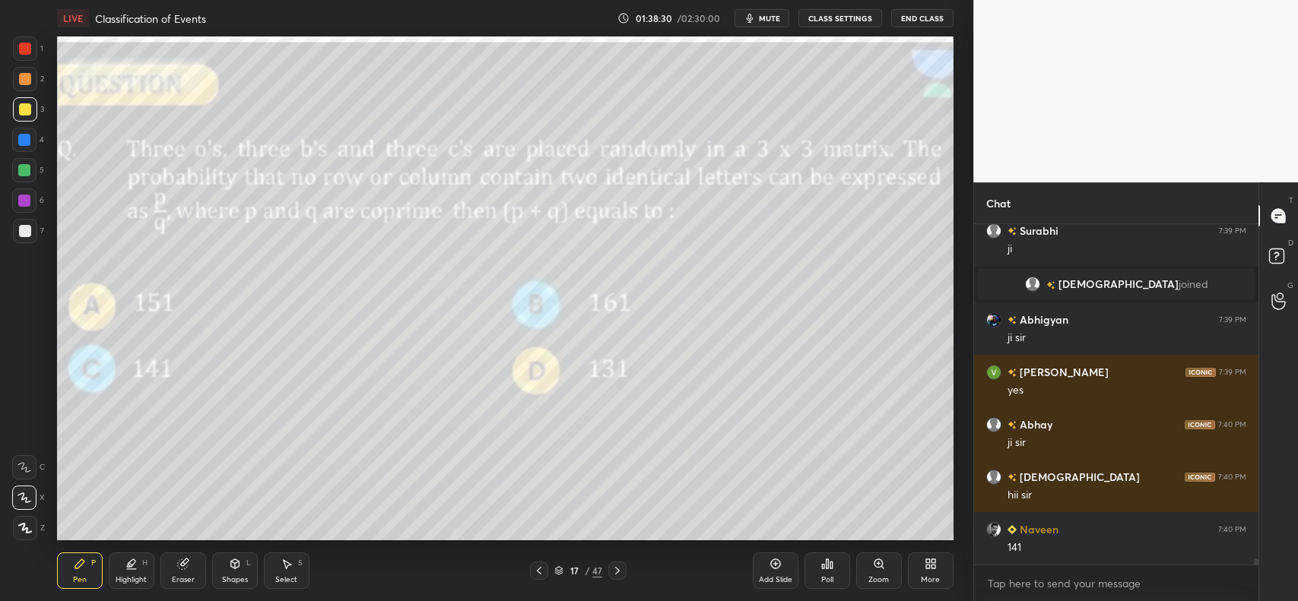
click at [616, 565] on icon at bounding box center [617, 571] width 12 height 12
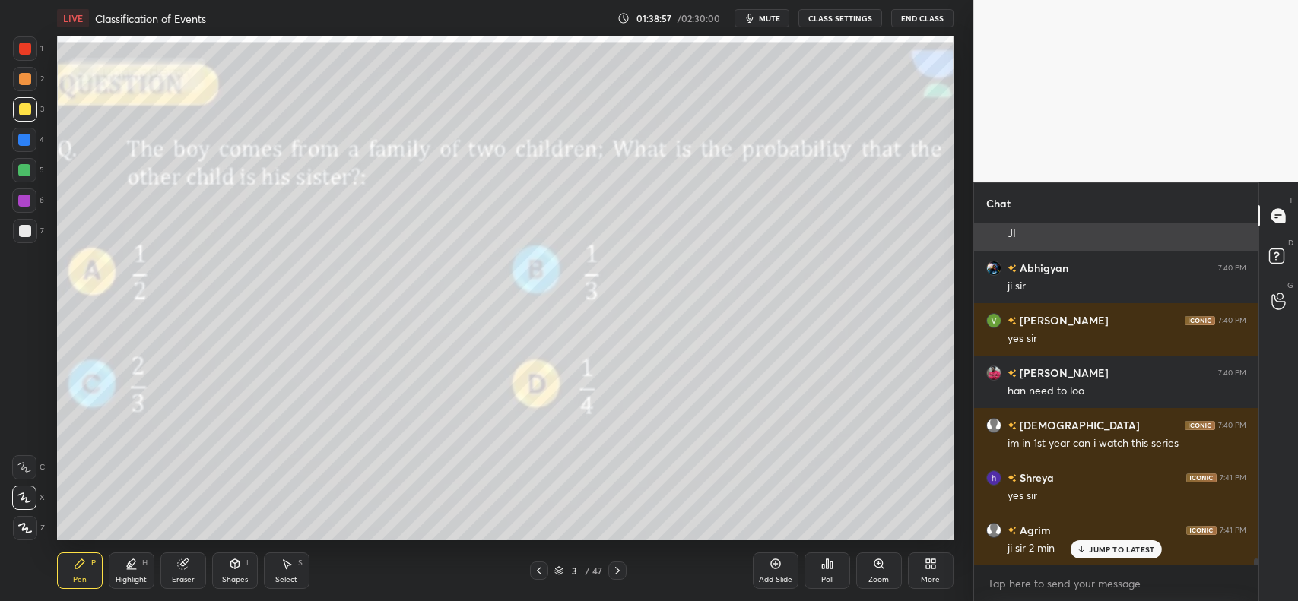
scroll to position [19280, 0]
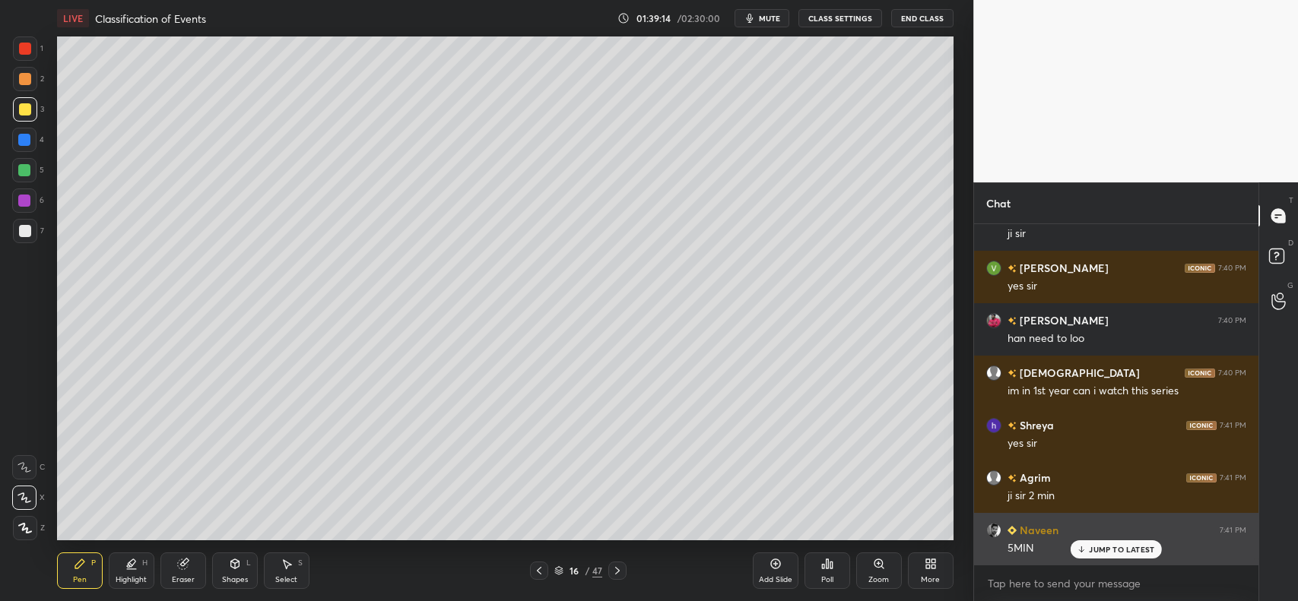
click at [1099, 552] on p "JUMP TO LATEST" at bounding box center [1121, 549] width 65 height 9
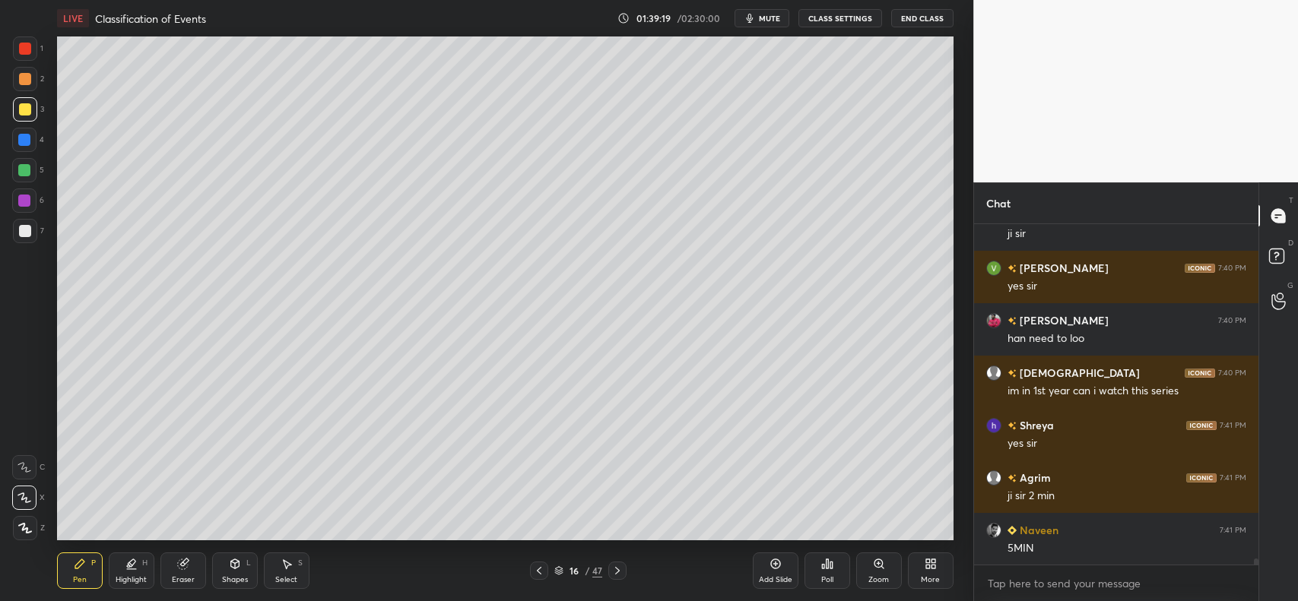
click at [176, 570] on div "Eraser" at bounding box center [183, 571] width 46 height 36
click at [17, 538] on div "Erase all" at bounding box center [24, 528] width 24 height 24
click at [527, 565] on div "16 / 47" at bounding box center [579, 571] width 348 height 18
click at [533, 571] on icon at bounding box center [539, 571] width 12 height 12
click at [618, 570] on icon at bounding box center [617, 571] width 5 height 8
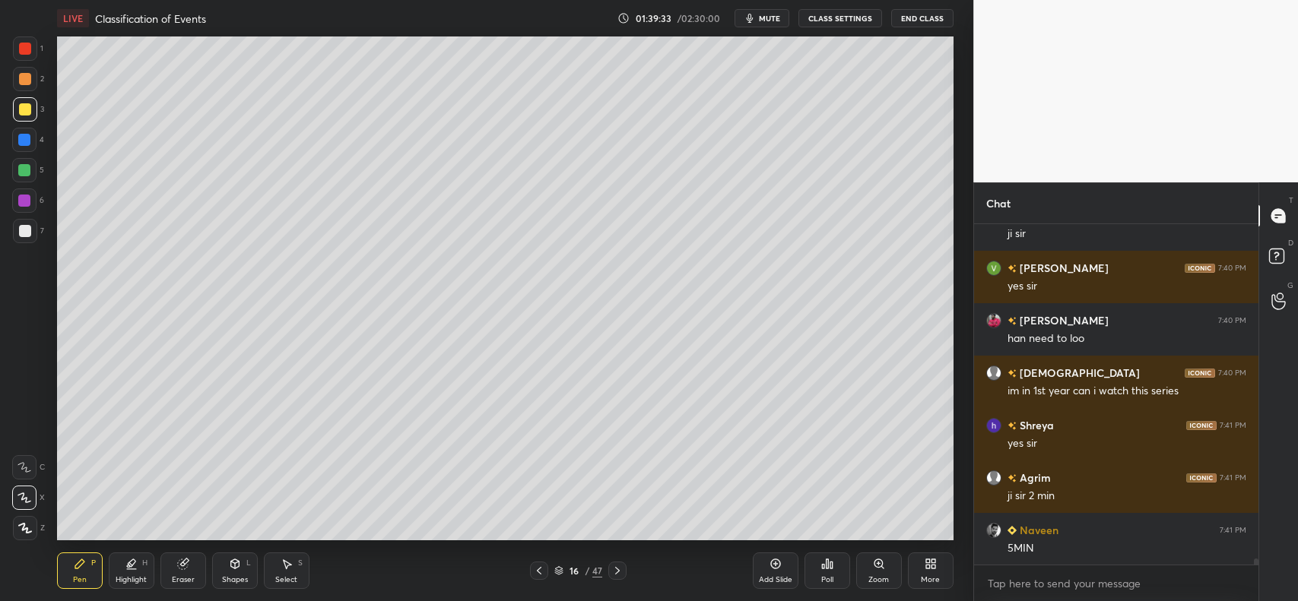
click at [181, 565] on icon at bounding box center [182, 565] width 10 height 10
click at [24, 526] on span "Erase all" at bounding box center [24, 528] width 23 height 11
click at [538, 565] on icon at bounding box center [539, 571] width 12 height 12
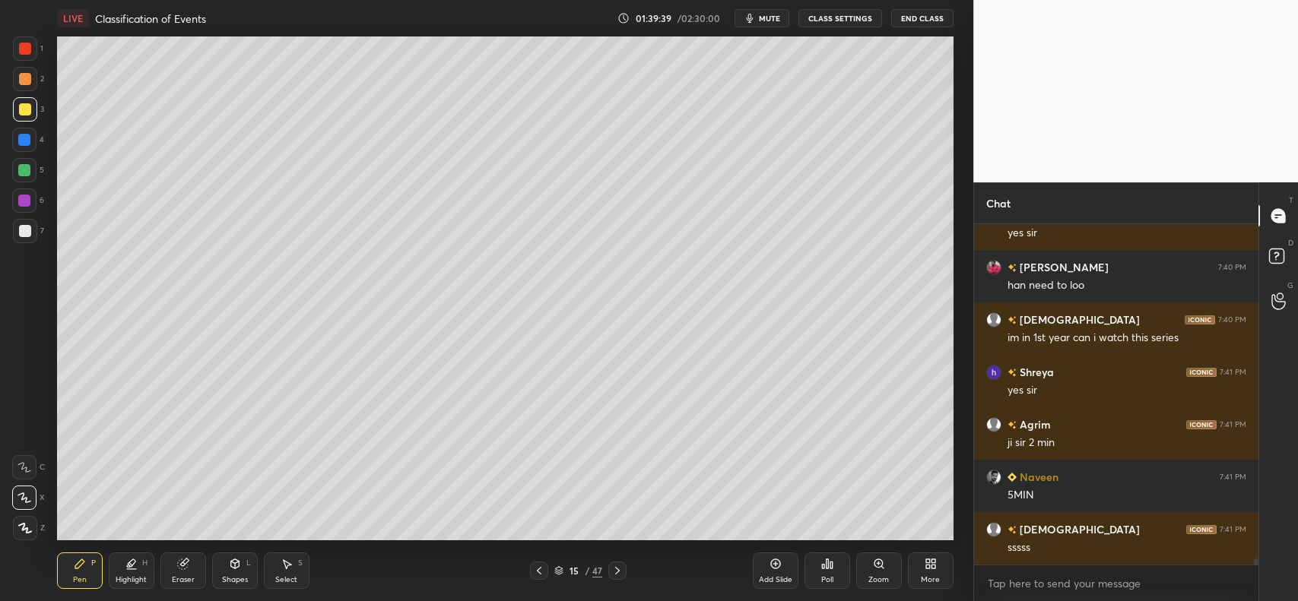
click at [537, 568] on icon at bounding box center [539, 571] width 12 height 12
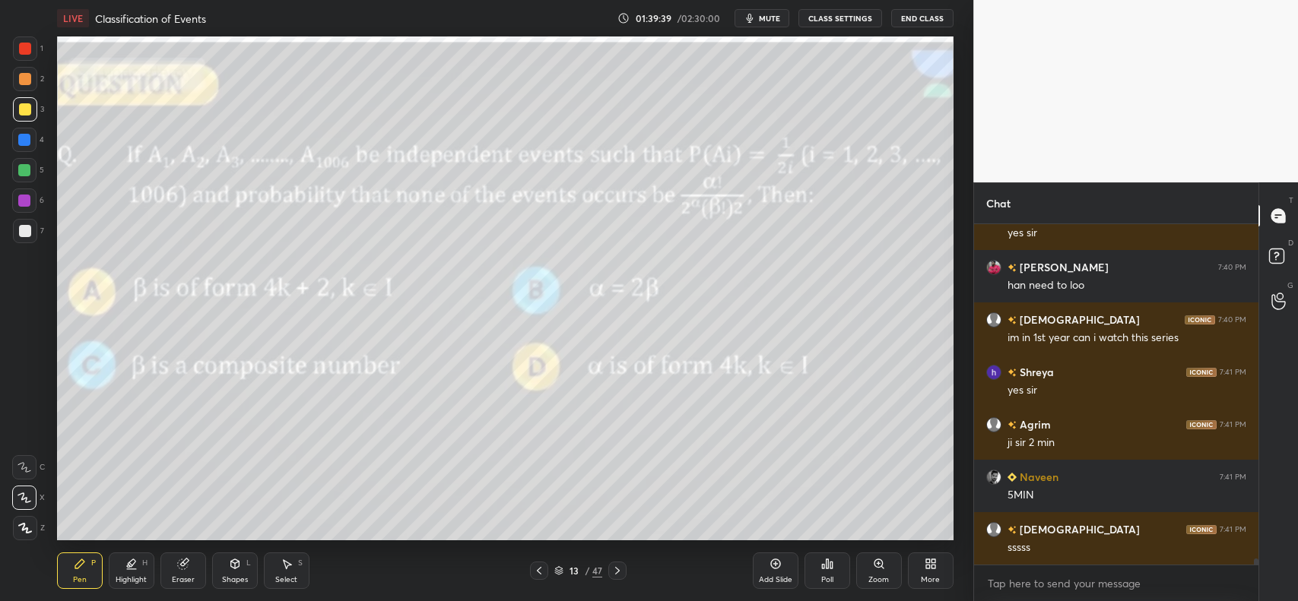
click at [537, 568] on icon at bounding box center [539, 571] width 12 height 12
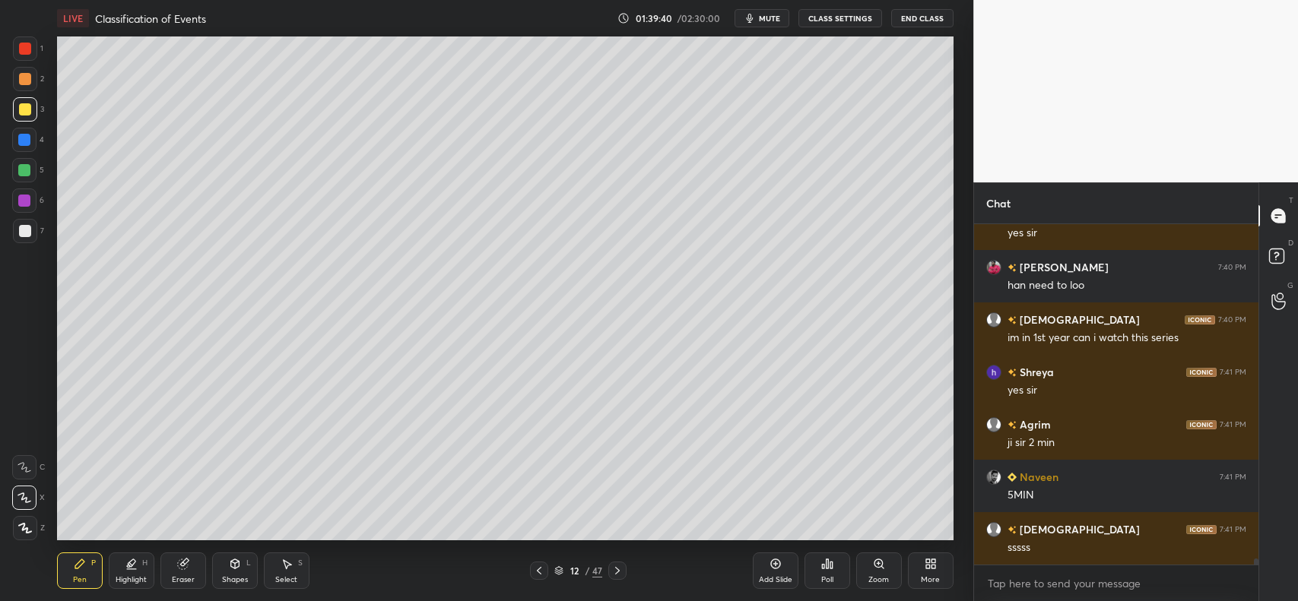
click at [538, 567] on icon at bounding box center [539, 571] width 12 height 12
click at [536, 567] on icon at bounding box center [539, 571] width 12 height 12
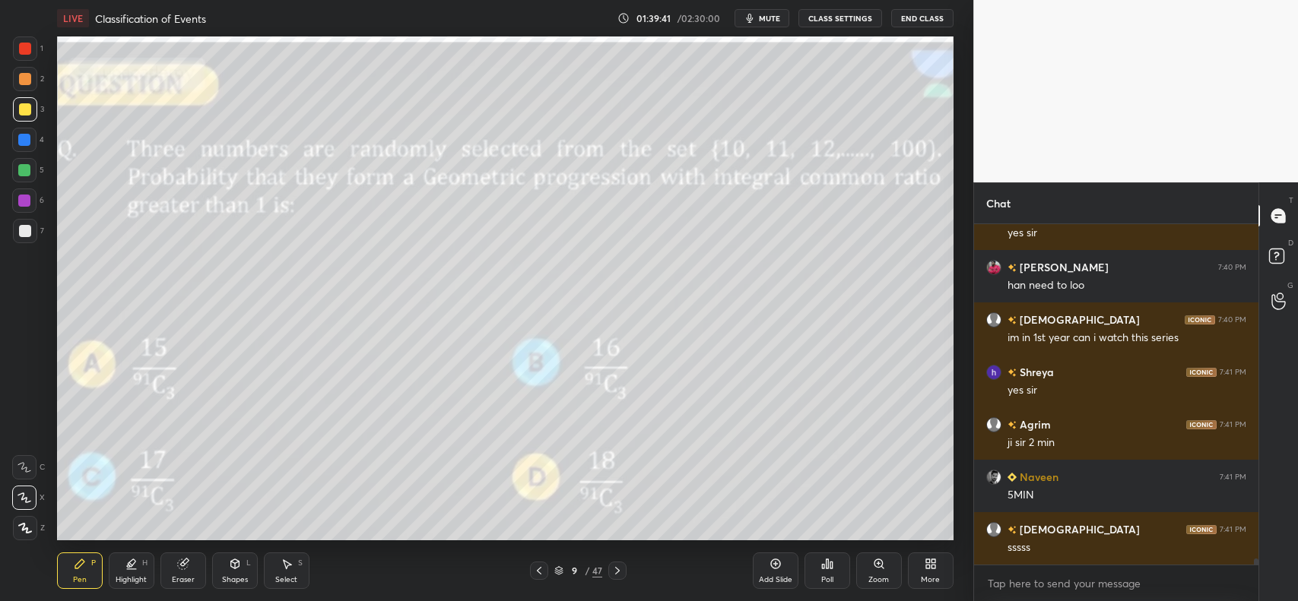
click at [537, 567] on icon at bounding box center [539, 571] width 12 height 12
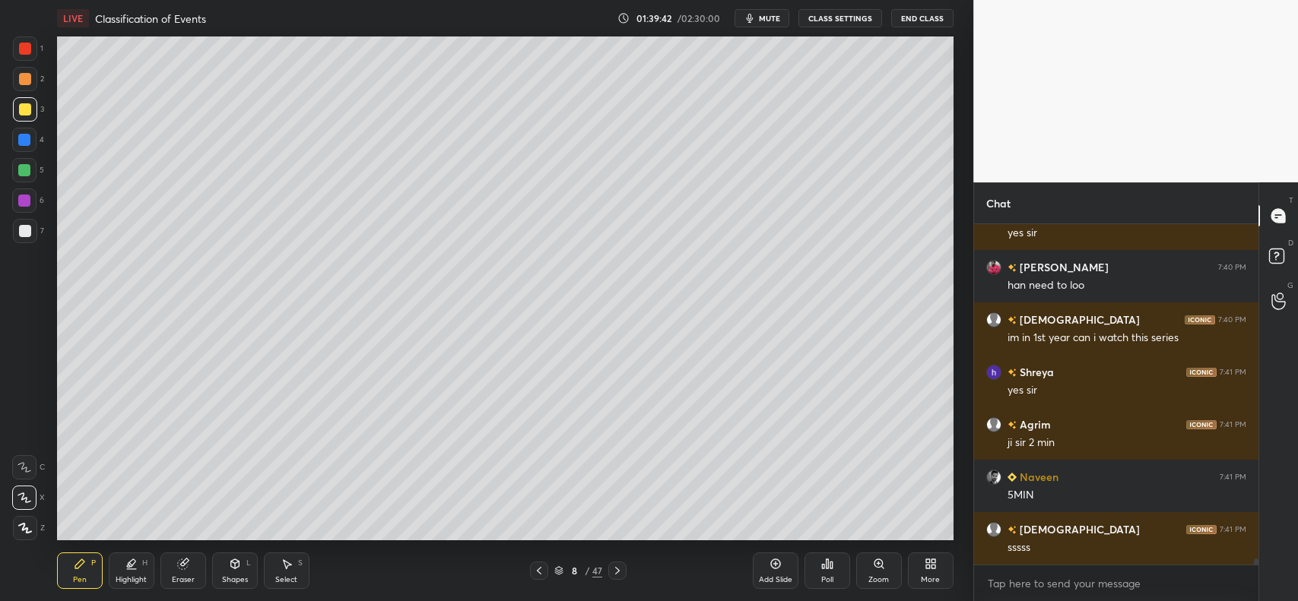
click at [538, 566] on icon at bounding box center [539, 571] width 12 height 12
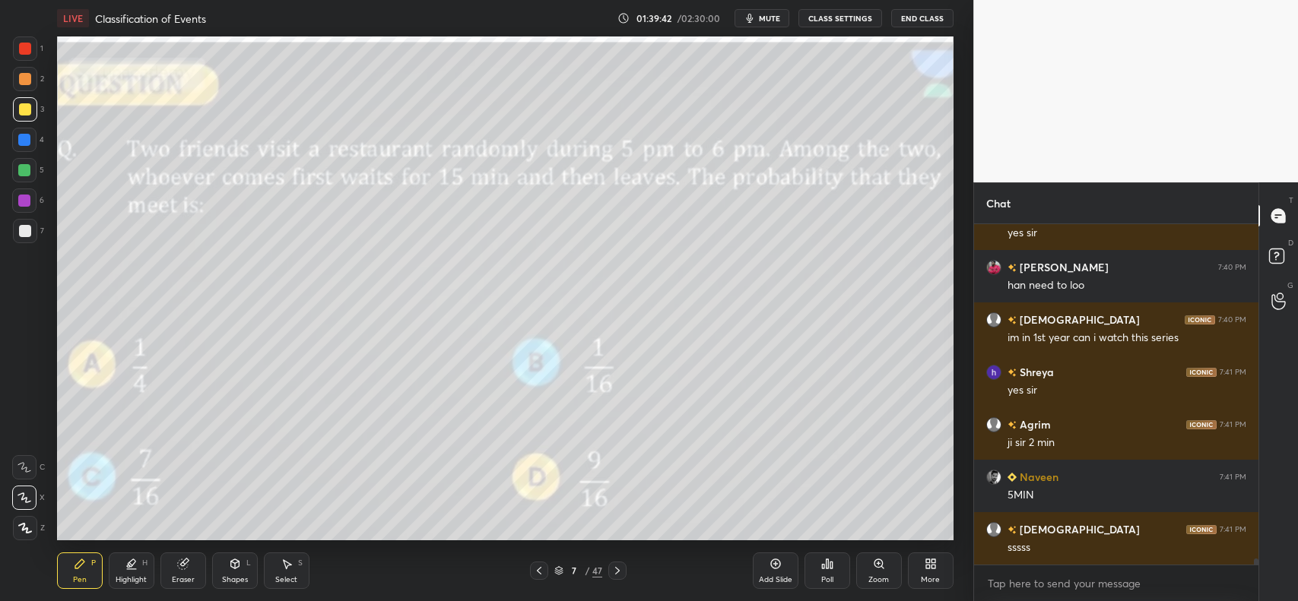
click at [537, 567] on icon at bounding box center [539, 571] width 12 height 12
click at [538, 569] on icon at bounding box center [539, 571] width 12 height 12
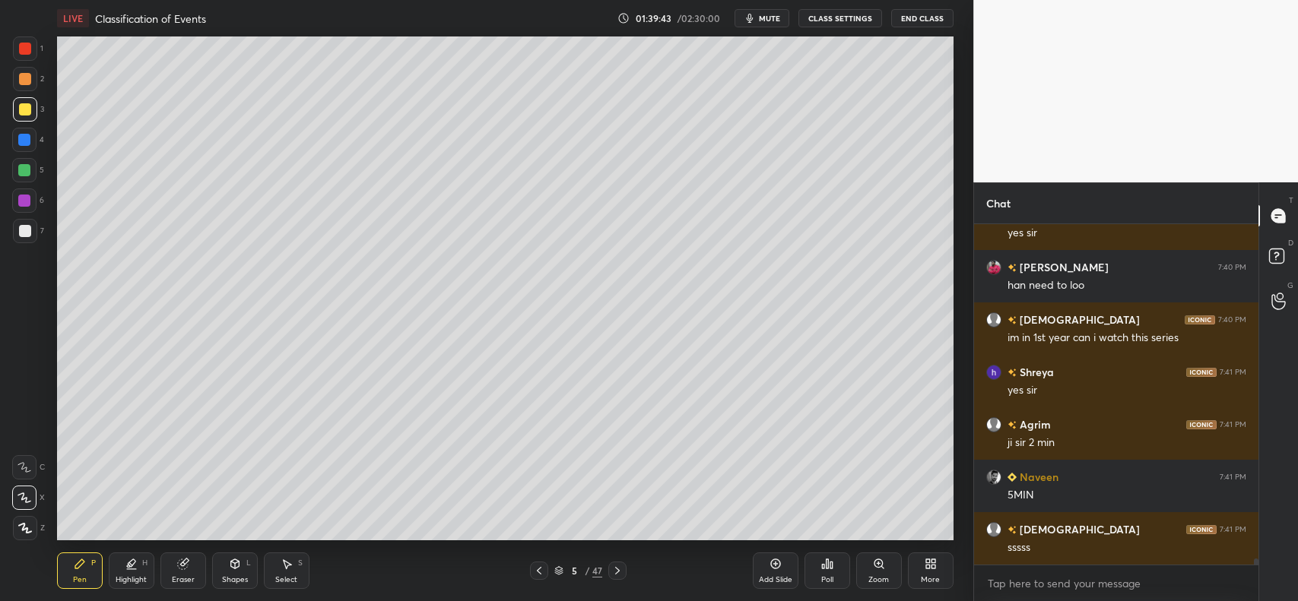
click at [538, 569] on icon at bounding box center [539, 571] width 12 height 12
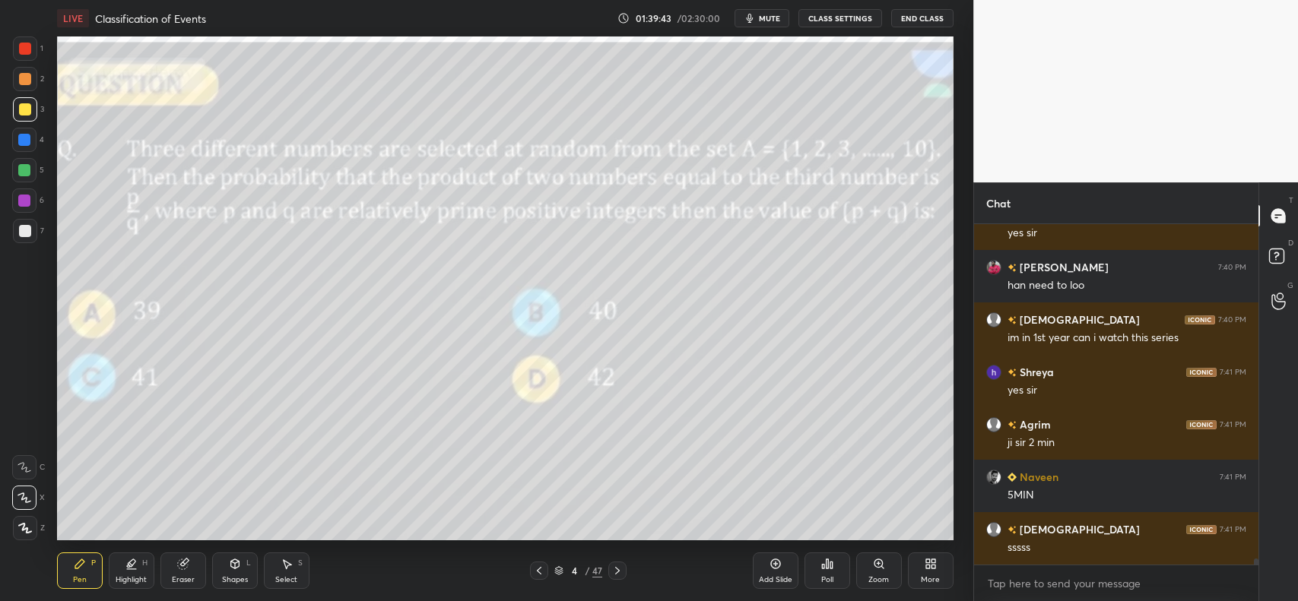
click at [540, 568] on icon at bounding box center [539, 571] width 12 height 12
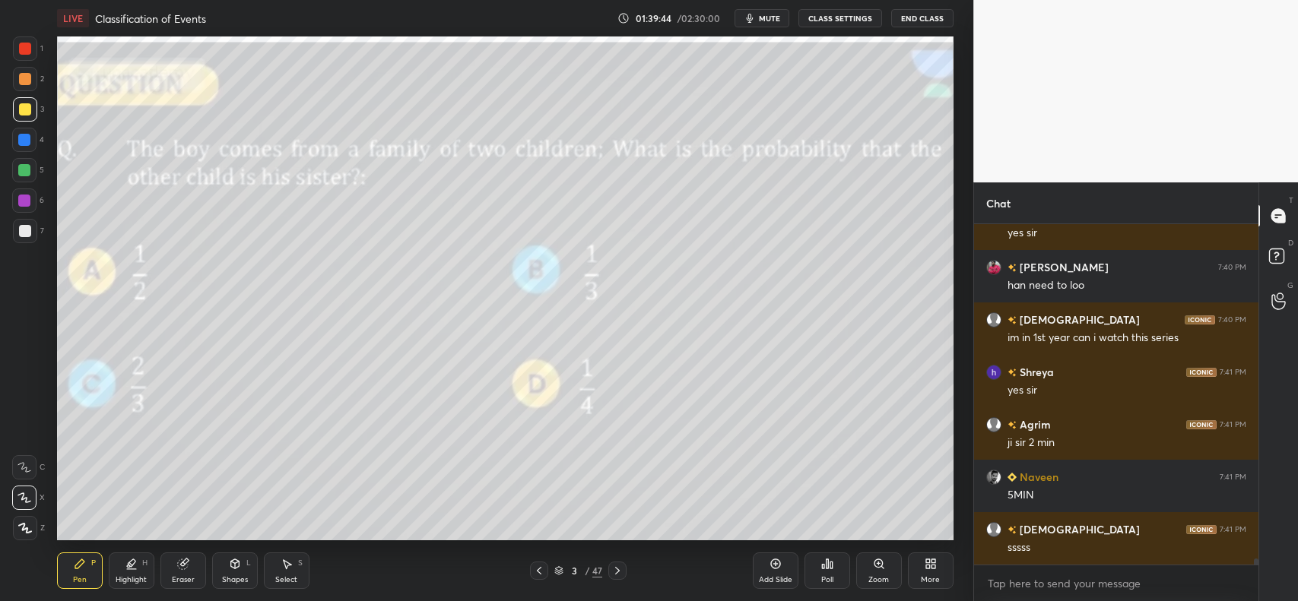
click at [538, 570] on icon at bounding box center [539, 571] width 5 height 8
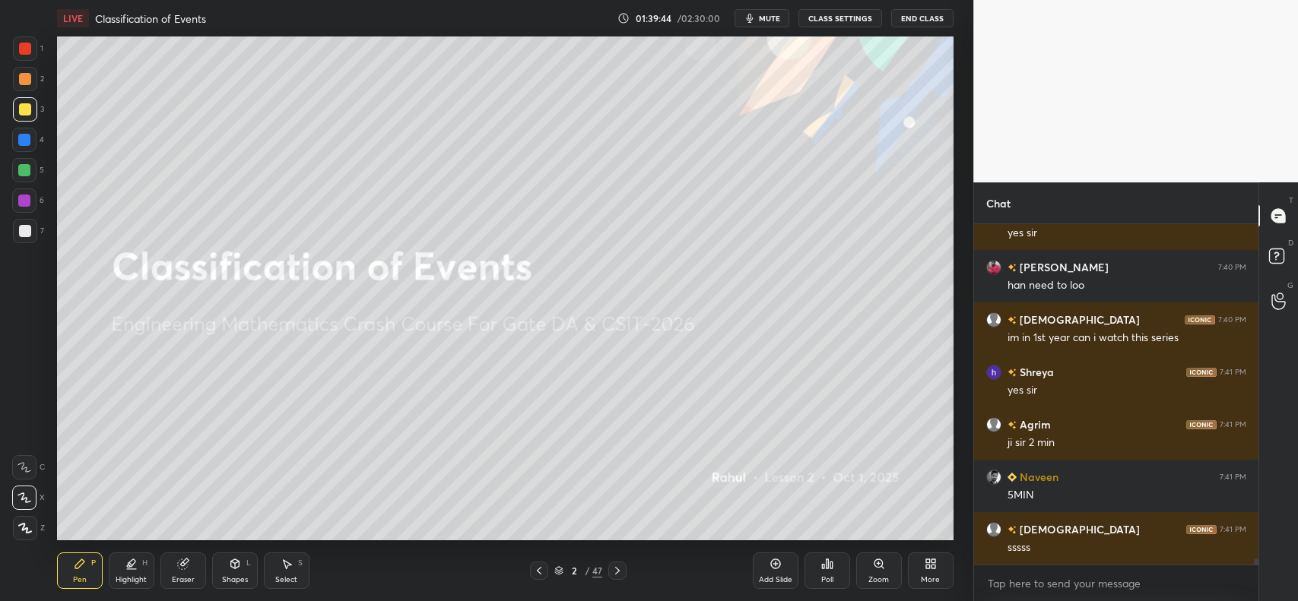
click at [620, 568] on icon at bounding box center [617, 571] width 12 height 12
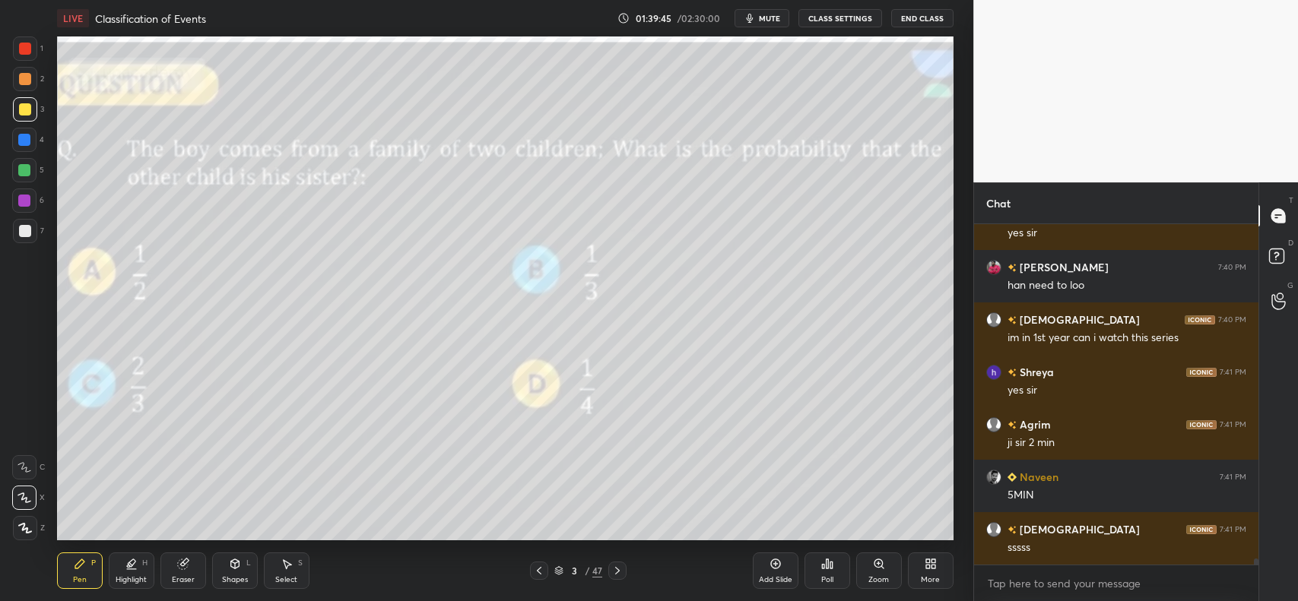
click at [621, 570] on icon at bounding box center [617, 571] width 12 height 12
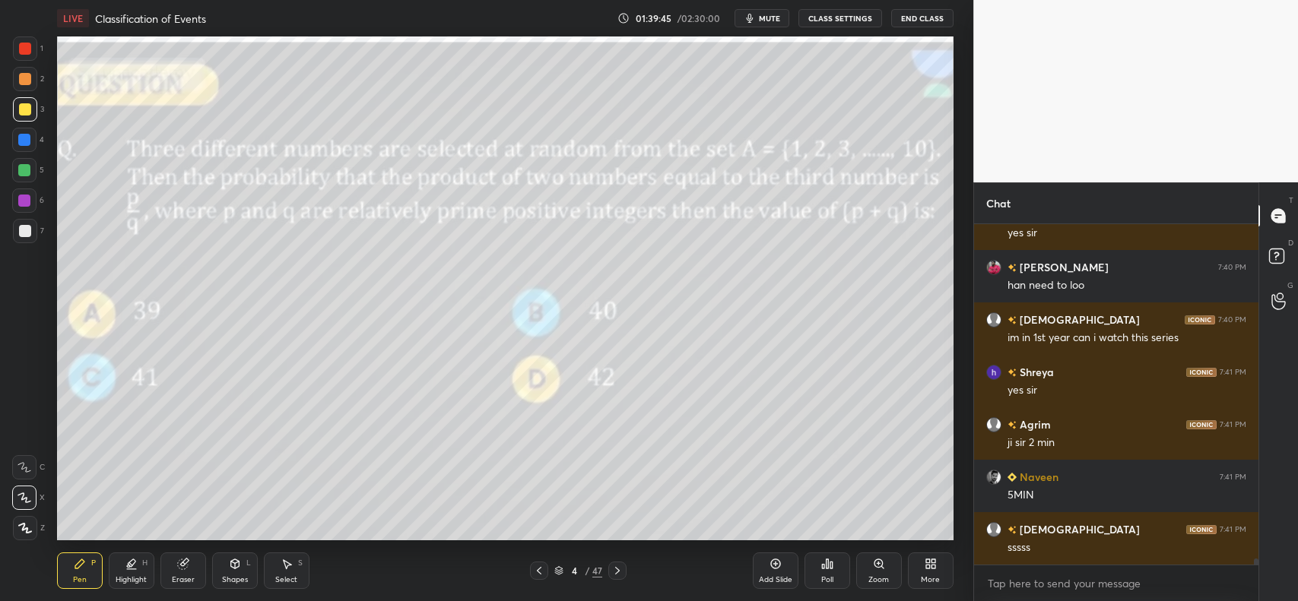
click at [620, 570] on icon at bounding box center [617, 571] width 12 height 12
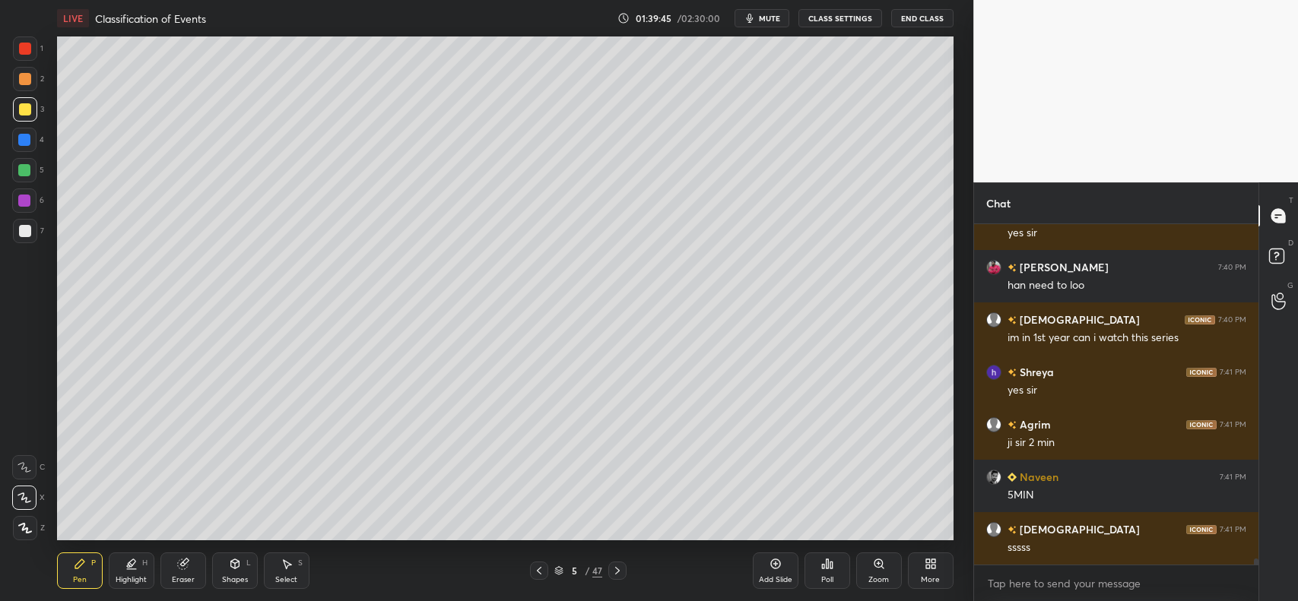
scroll to position [19386, 0]
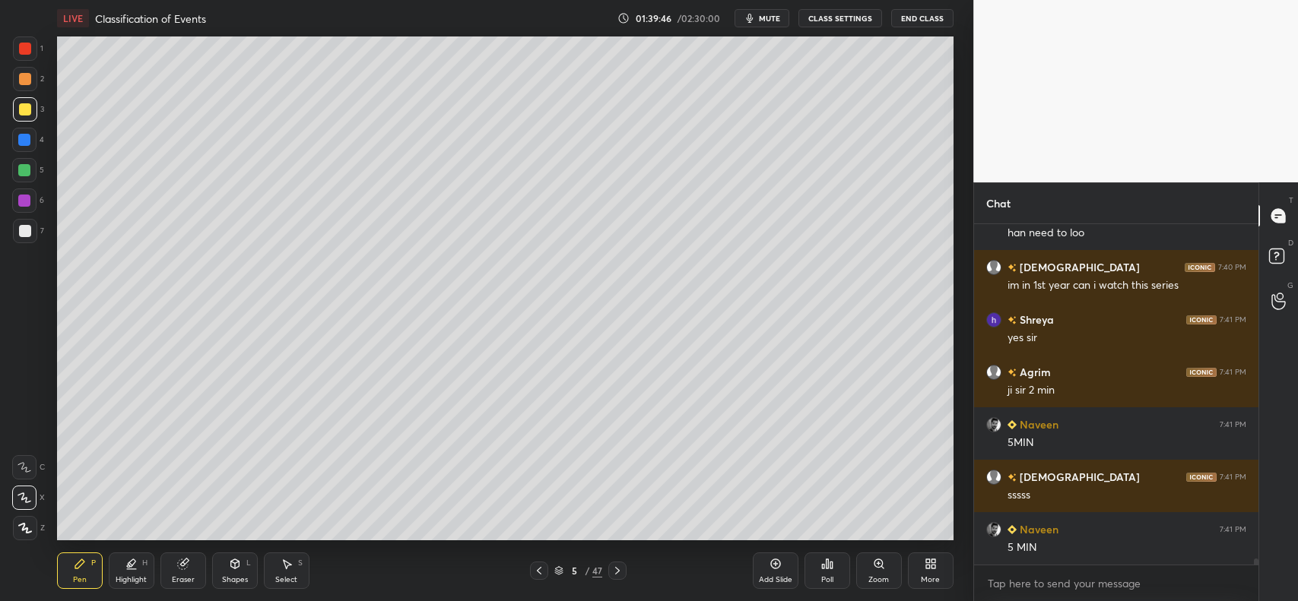
click at [620, 571] on icon at bounding box center [617, 571] width 12 height 12
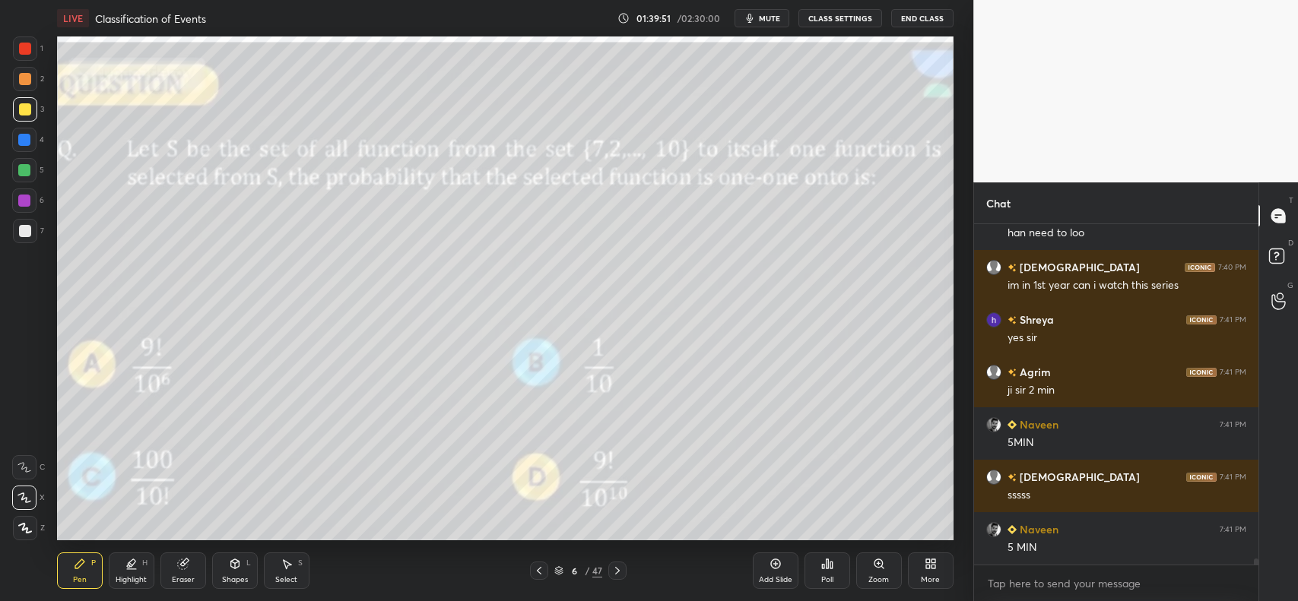
click at [829, 569] on icon at bounding box center [827, 564] width 12 height 12
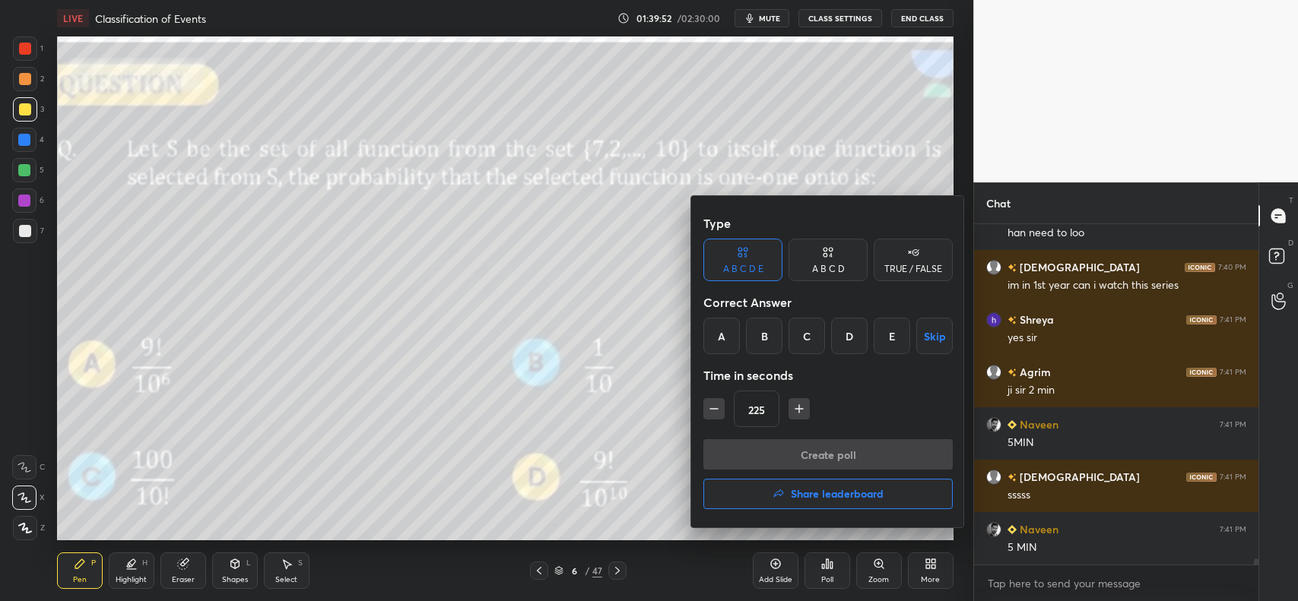
scroll to position [19439, 0]
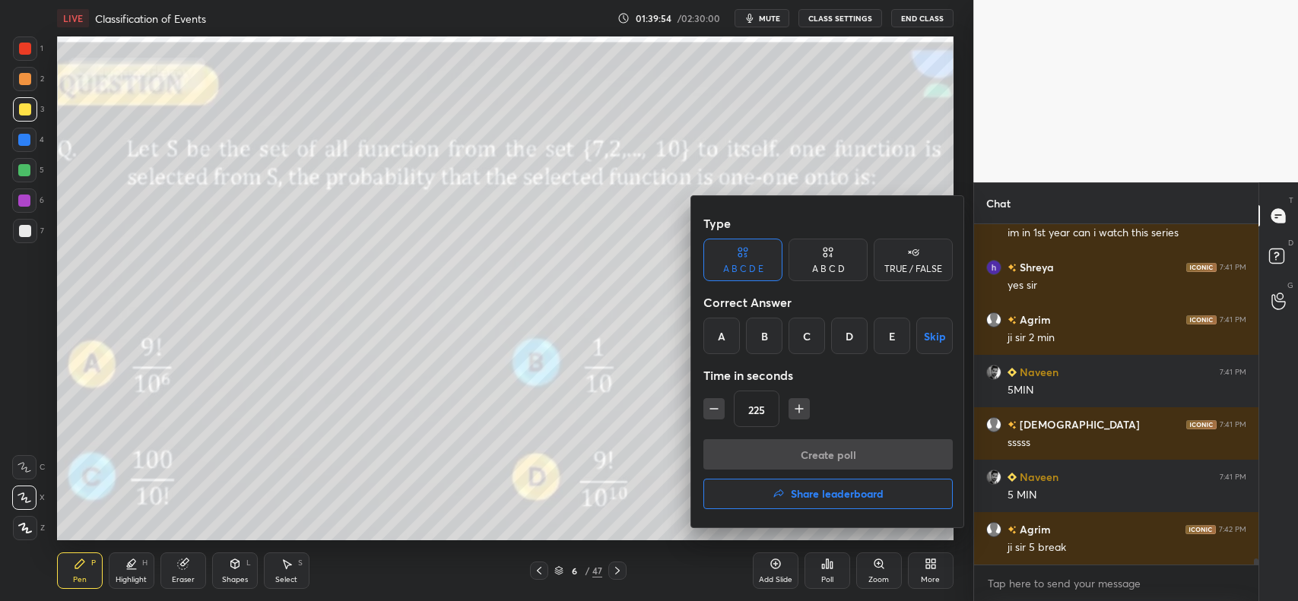
click at [902, 270] on div "TRUE / FALSE" at bounding box center [913, 269] width 58 height 9
click at [795, 409] on icon "button" at bounding box center [799, 409] width 8 height 0
click at [797, 409] on icon "button" at bounding box center [799, 409] width 8 height 0
click at [796, 409] on icon "button" at bounding box center [799, 409] width 8 height 0
click at [795, 408] on icon "button" at bounding box center [799, 408] width 15 height 15
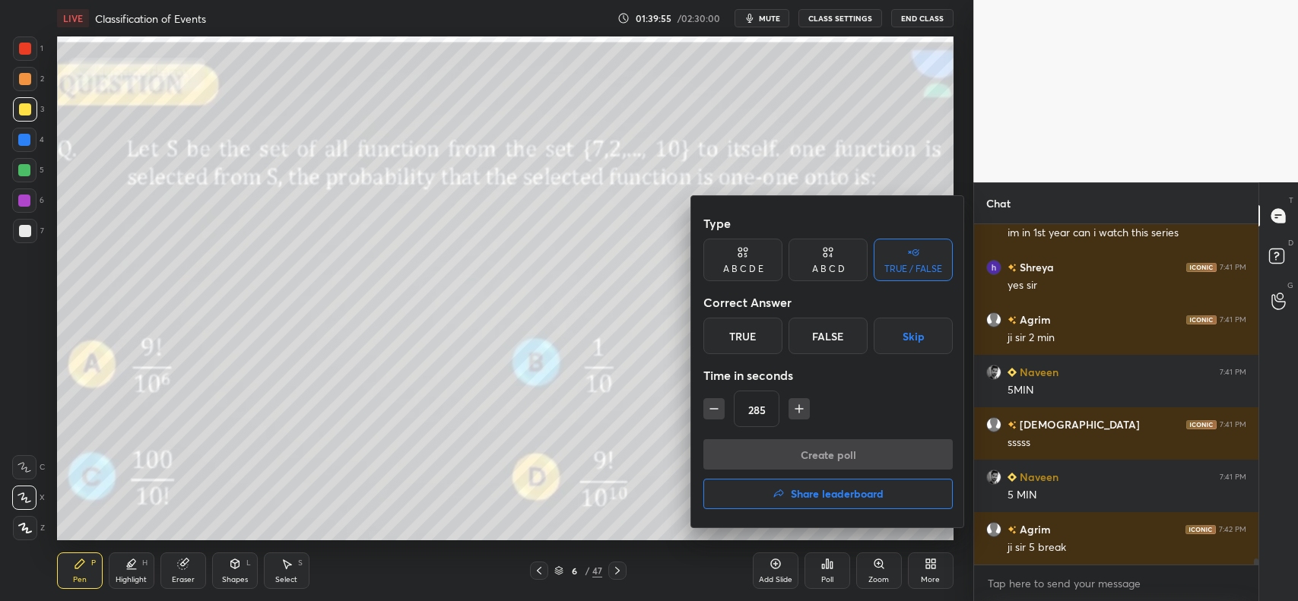
click at [792, 407] on icon "button" at bounding box center [799, 408] width 15 height 15
click at [793, 407] on icon "button" at bounding box center [799, 408] width 15 height 15
click at [793, 408] on icon "button" at bounding box center [799, 408] width 15 height 15
click at [793, 407] on icon "button" at bounding box center [799, 408] width 15 height 15
click at [793, 408] on icon "button" at bounding box center [799, 408] width 15 height 15
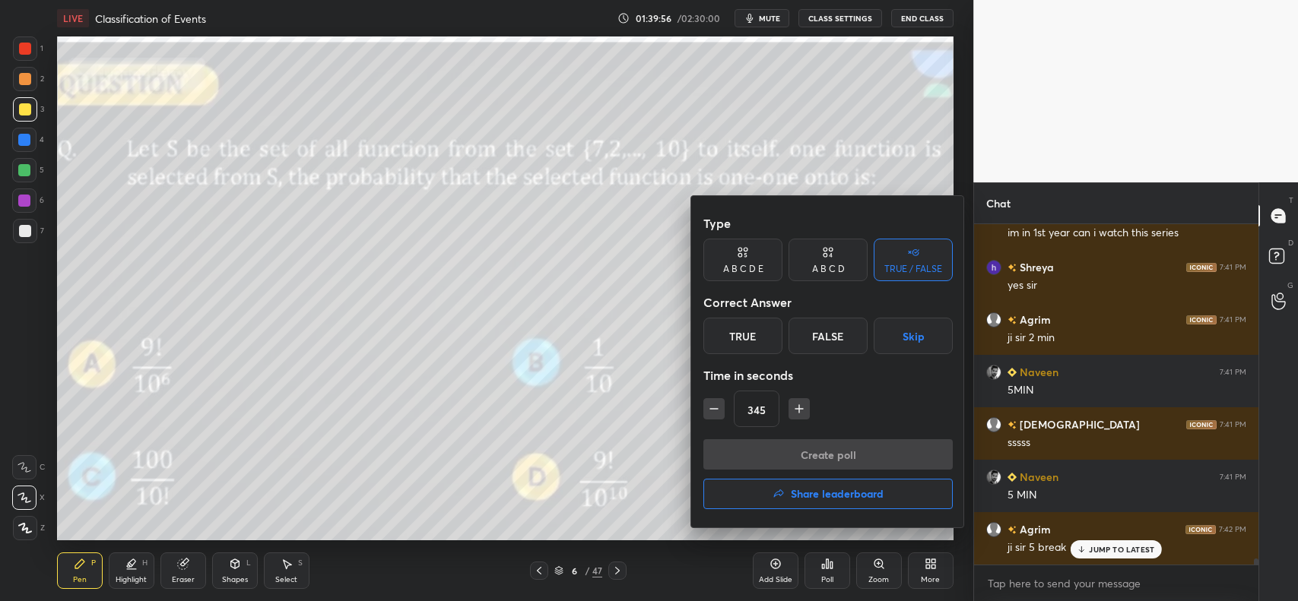
type input "360"
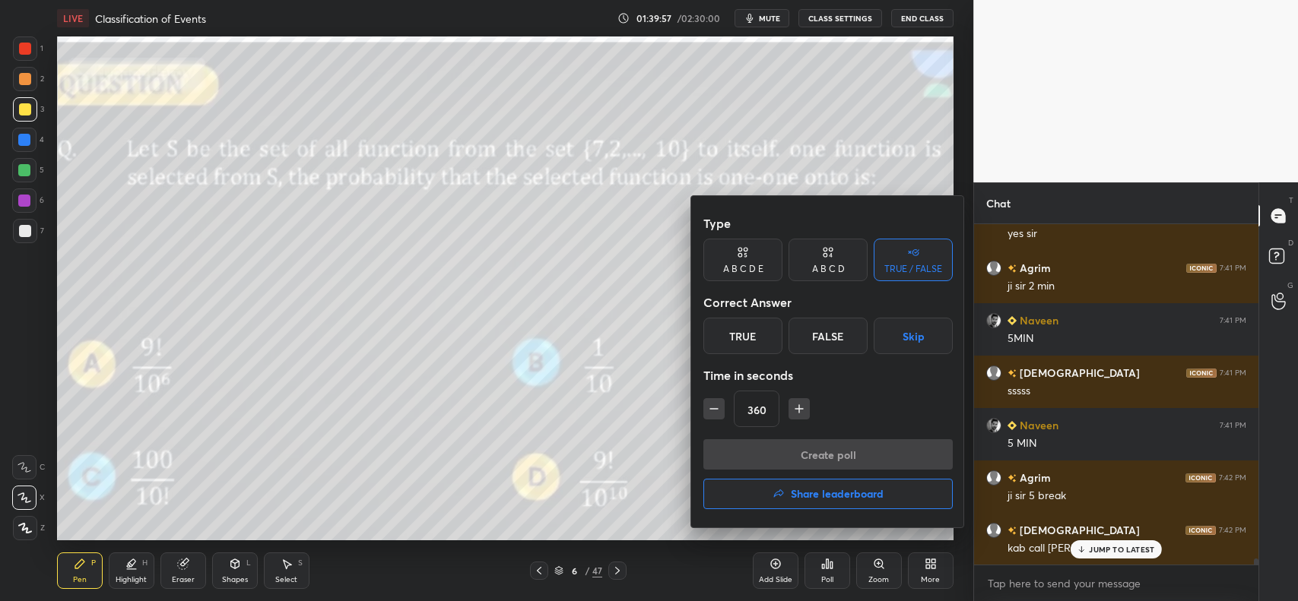
click at [1130, 563] on div at bounding box center [649, 300] width 1298 height 601
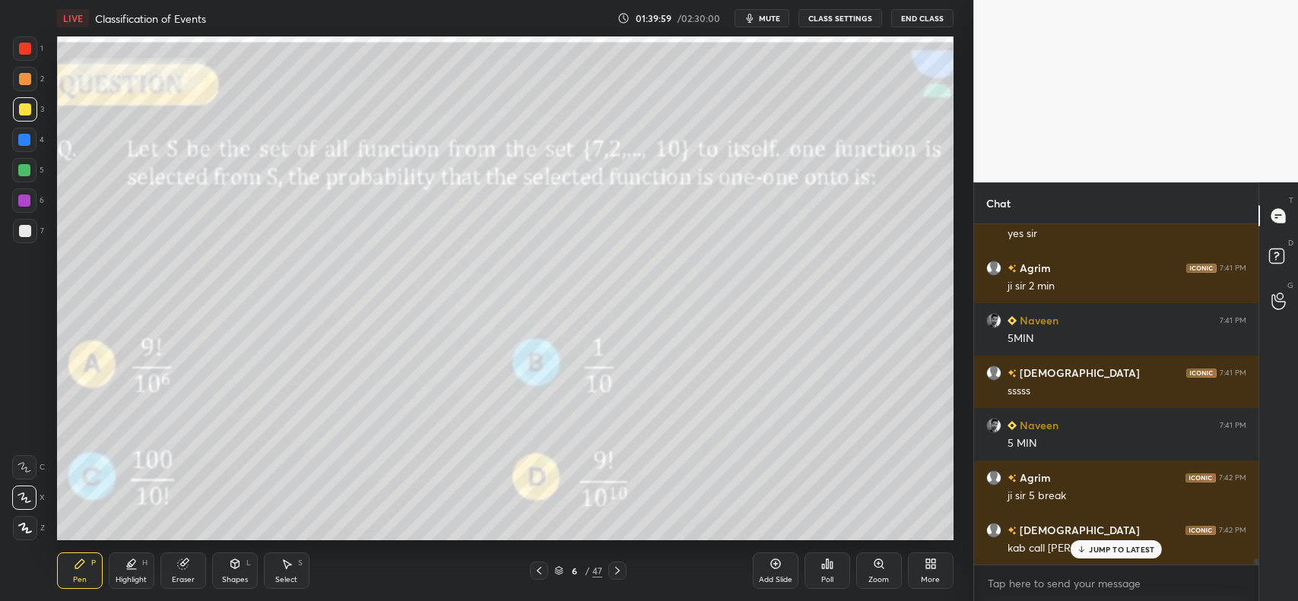
click at [821, 567] on icon at bounding box center [827, 564] width 12 height 12
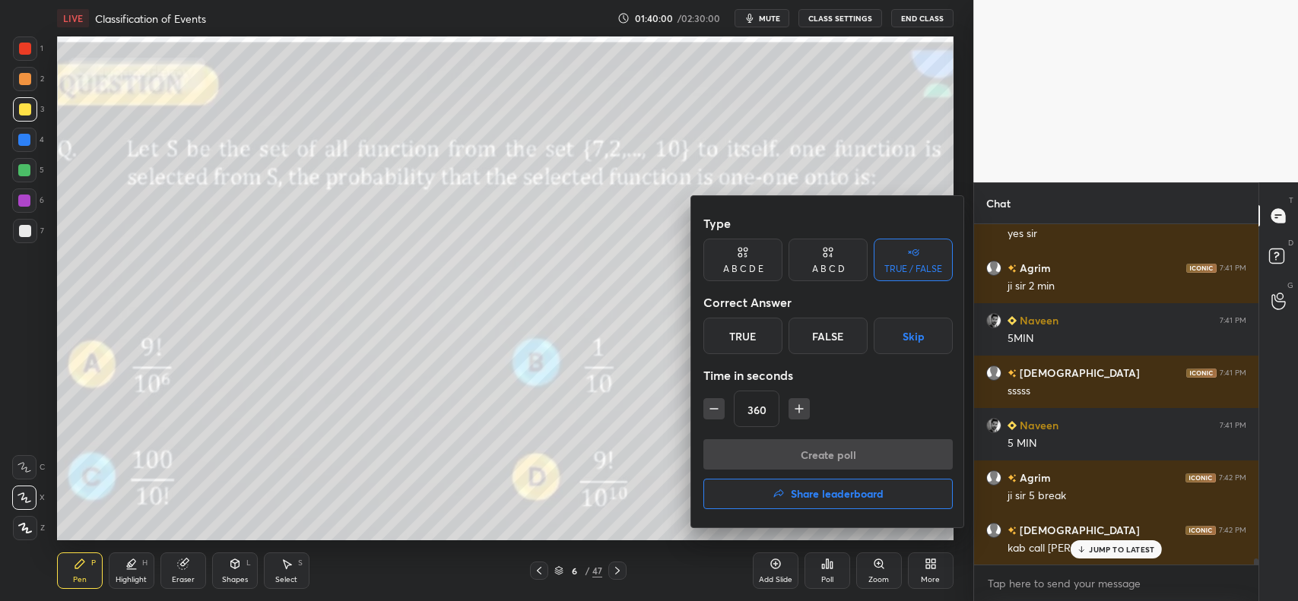
click at [1106, 557] on div at bounding box center [649, 300] width 1298 height 601
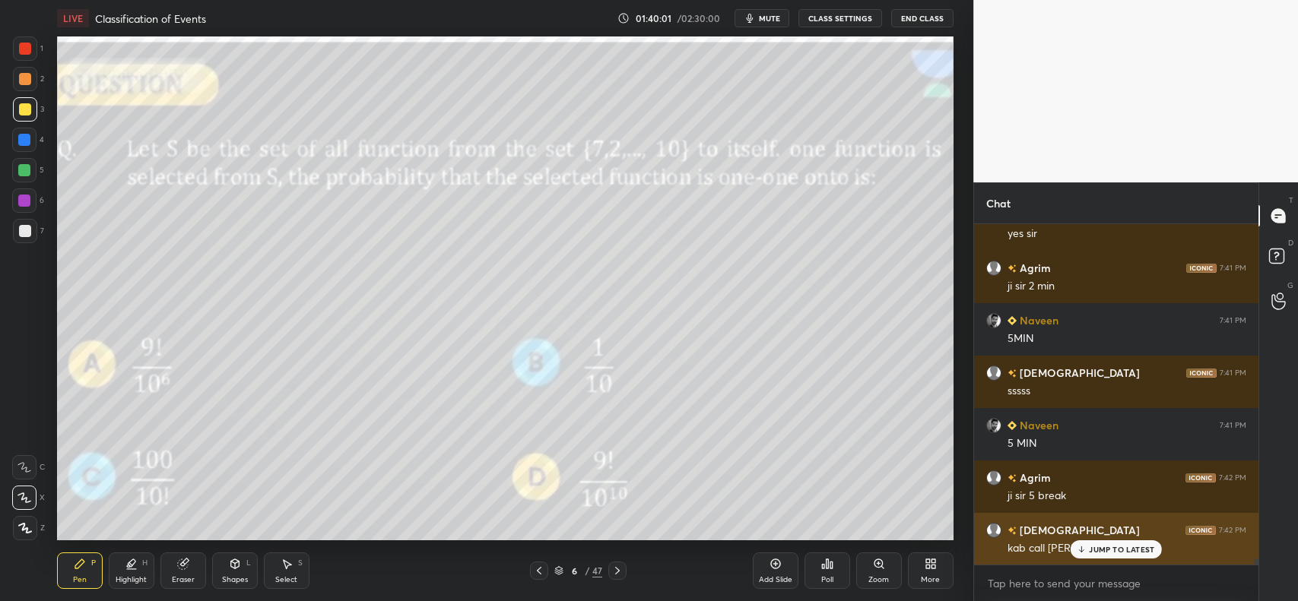
click at [1106, 548] on p "JUMP TO LATEST" at bounding box center [1121, 549] width 65 height 9
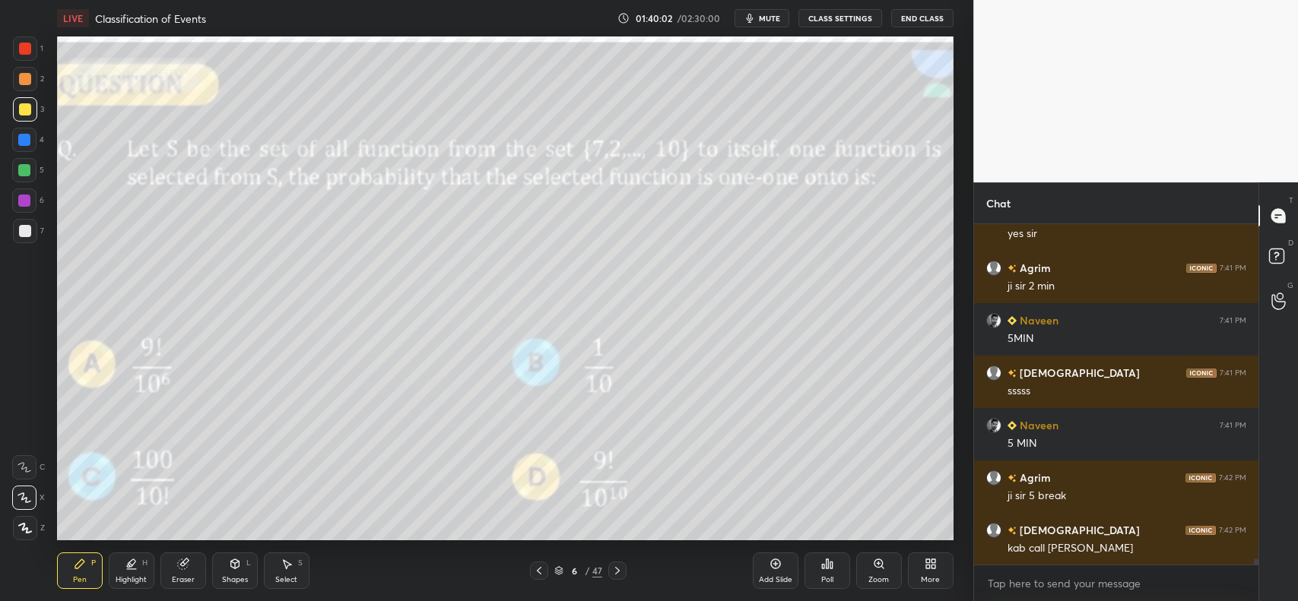
click at [817, 564] on div "Poll" at bounding box center [827, 571] width 46 height 36
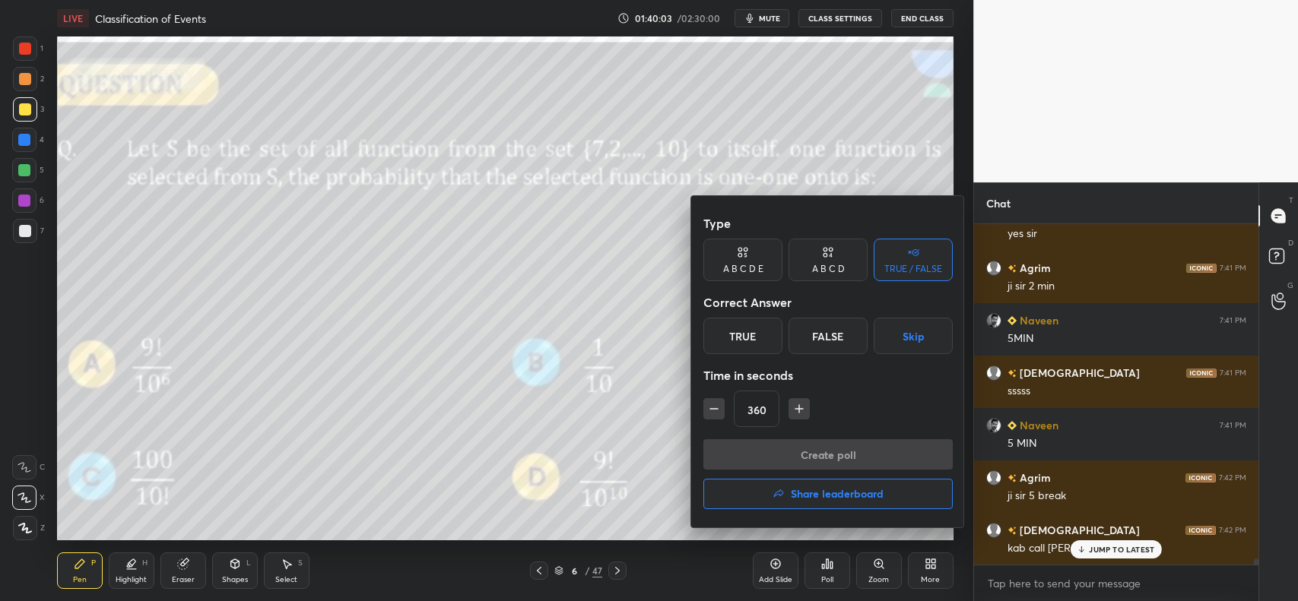
scroll to position [19543, 0]
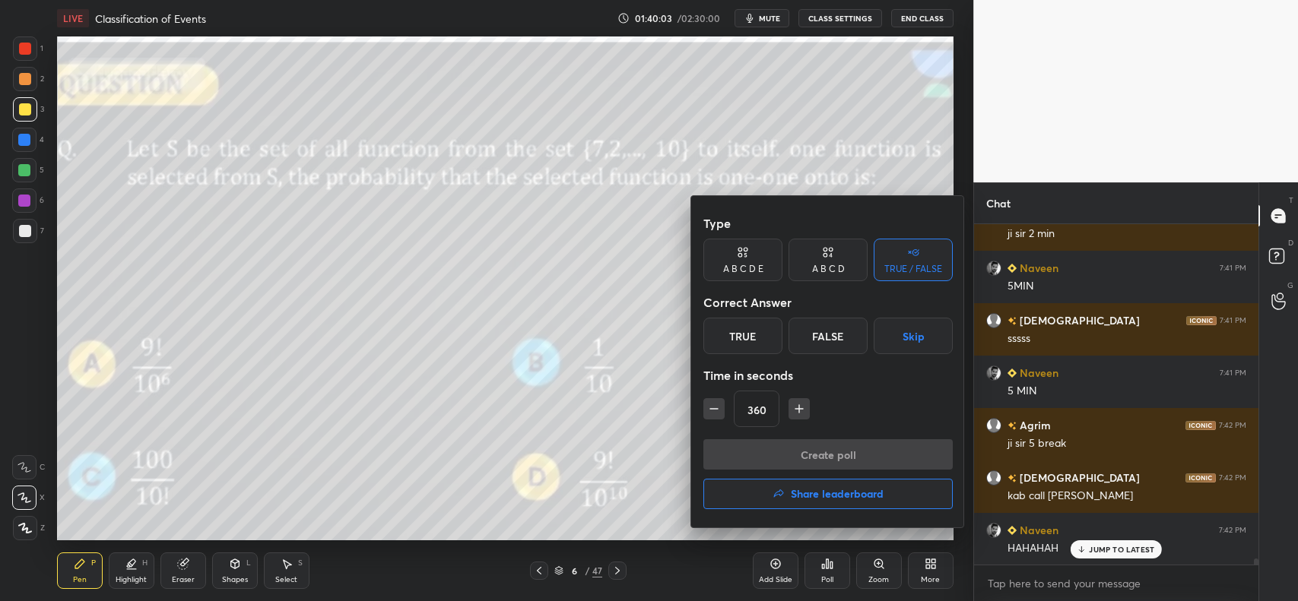
click at [893, 265] on div "TRUE / FALSE" at bounding box center [913, 269] width 58 height 9
click at [734, 328] on div "True" at bounding box center [742, 336] width 79 height 36
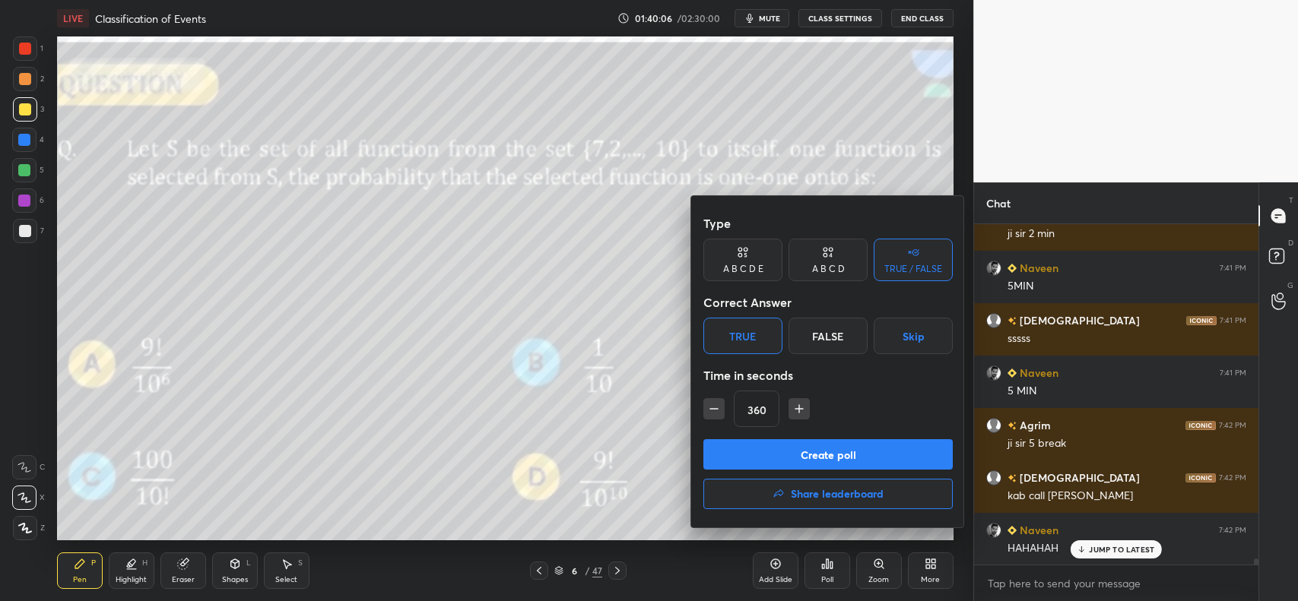
click at [792, 454] on button "Create poll" at bounding box center [827, 454] width 249 height 30
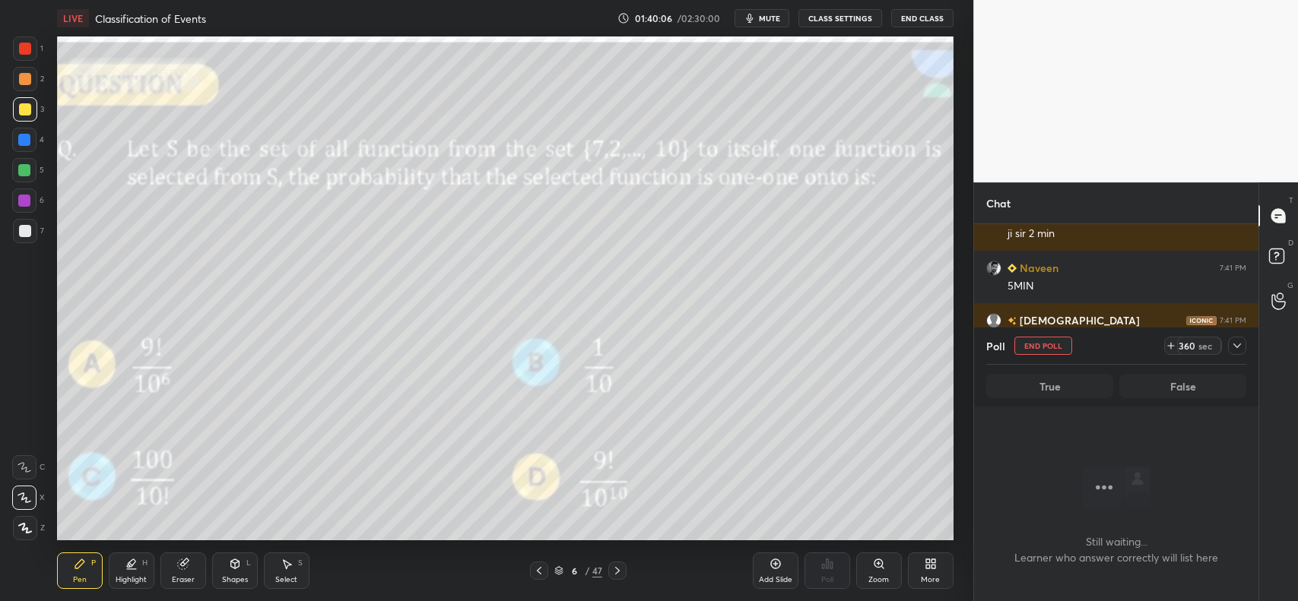
scroll to position [257, 280]
click at [1237, 346] on icon at bounding box center [1237, 346] width 12 height 12
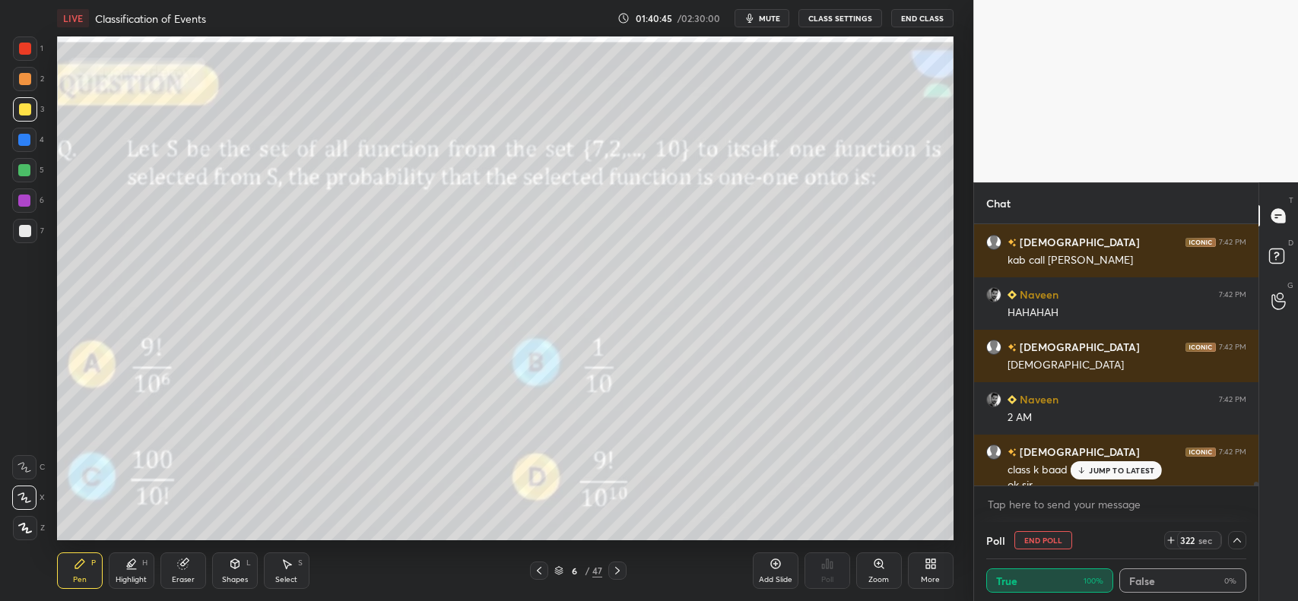
scroll to position [19794, 0]
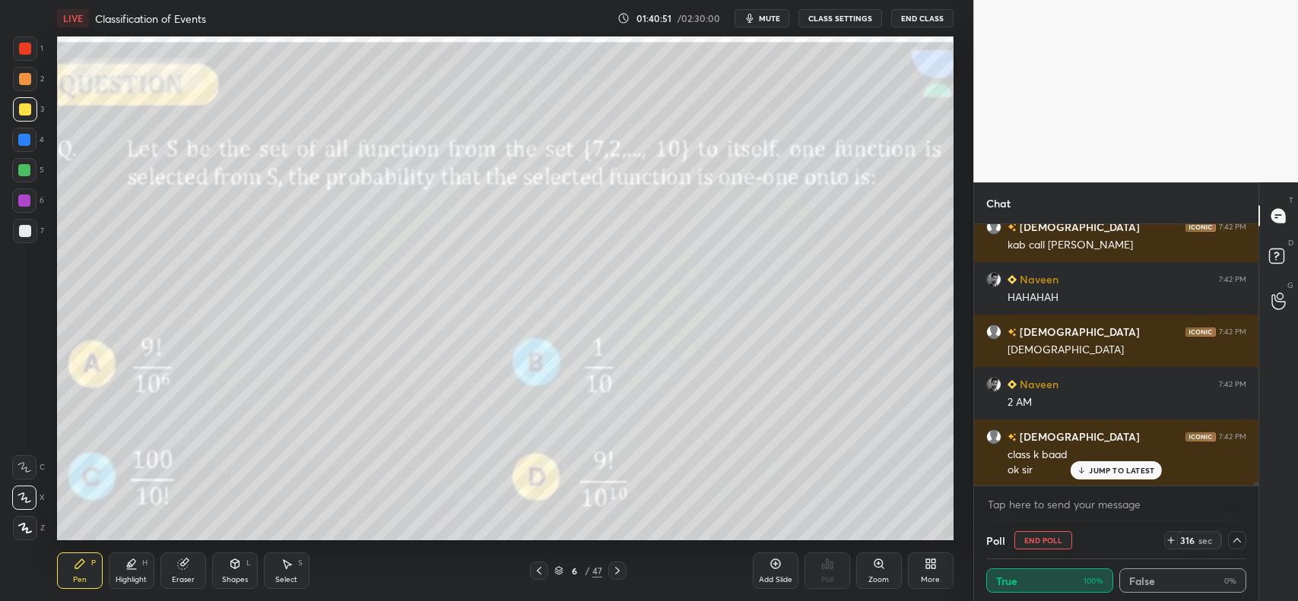
click at [769, 16] on span "mute" at bounding box center [769, 18] width 21 height 11
click at [1169, 540] on icon at bounding box center [1171, 541] width 12 height 12
click at [1171, 538] on icon at bounding box center [1171, 541] width 12 height 12
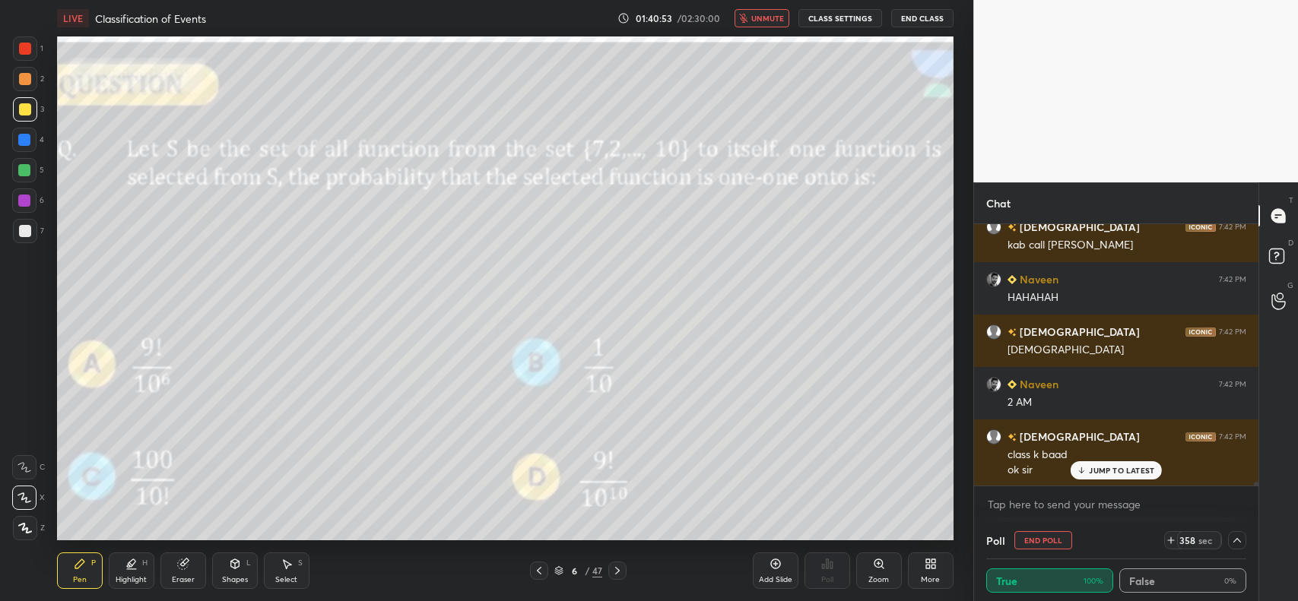
click at [1169, 541] on icon at bounding box center [1171, 541] width 6 height 0
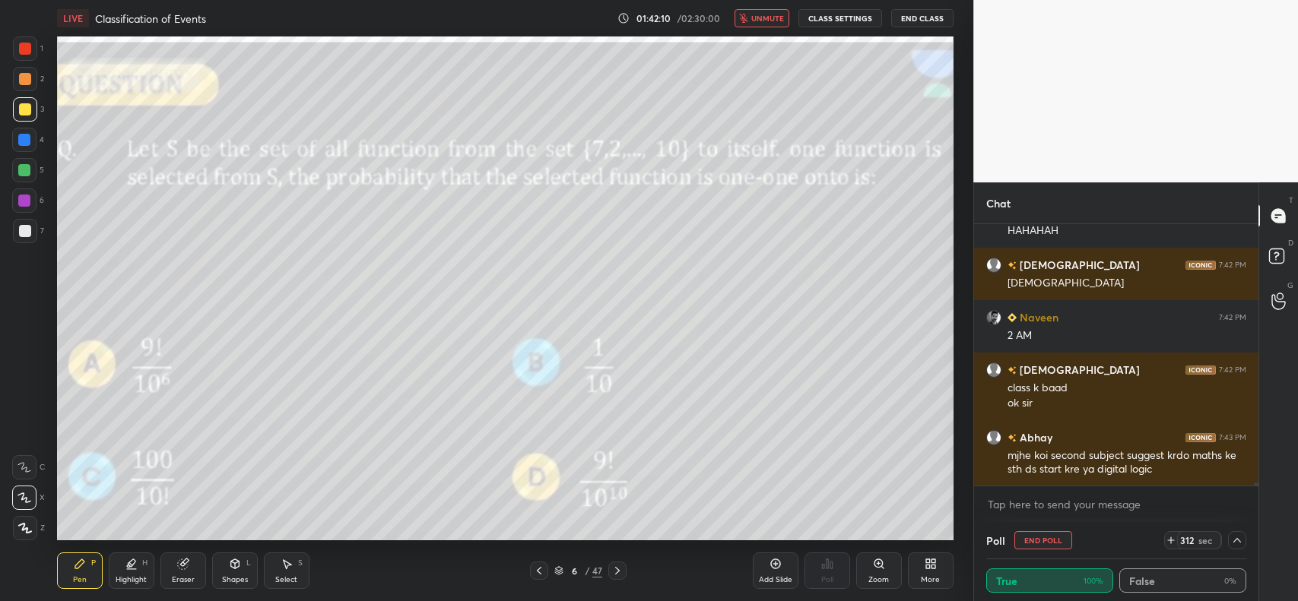
scroll to position [19912, 0]
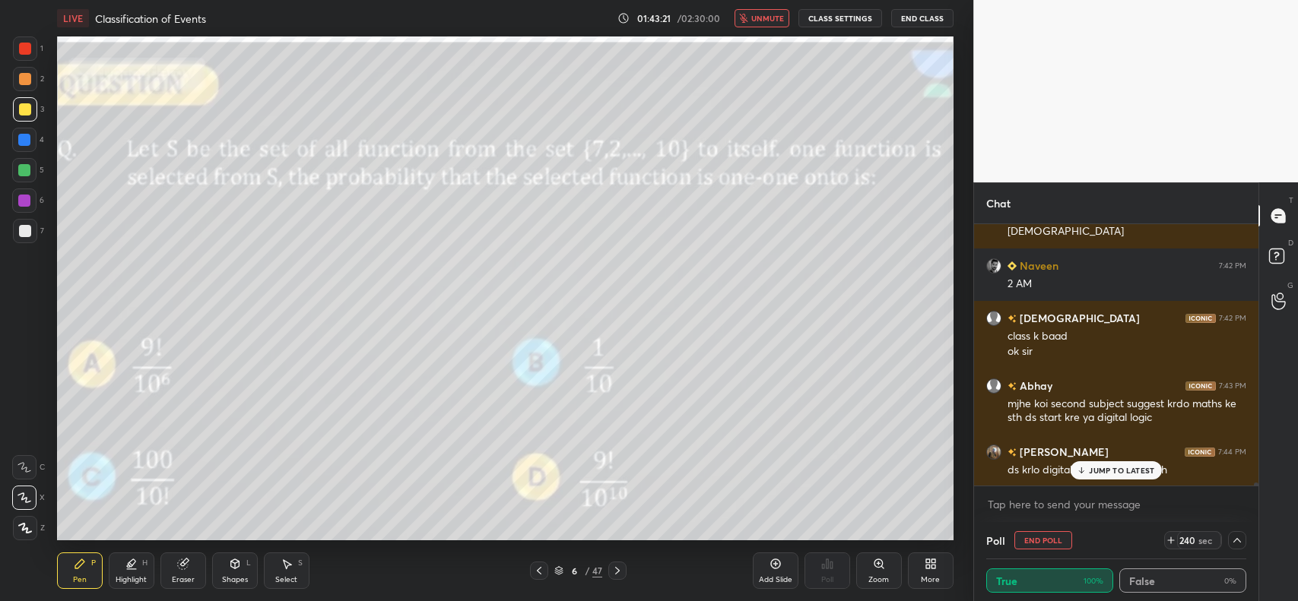
click at [1112, 473] on p "JUMP TO LATEST" at bounding box center [1121, 470] width 65 height 9
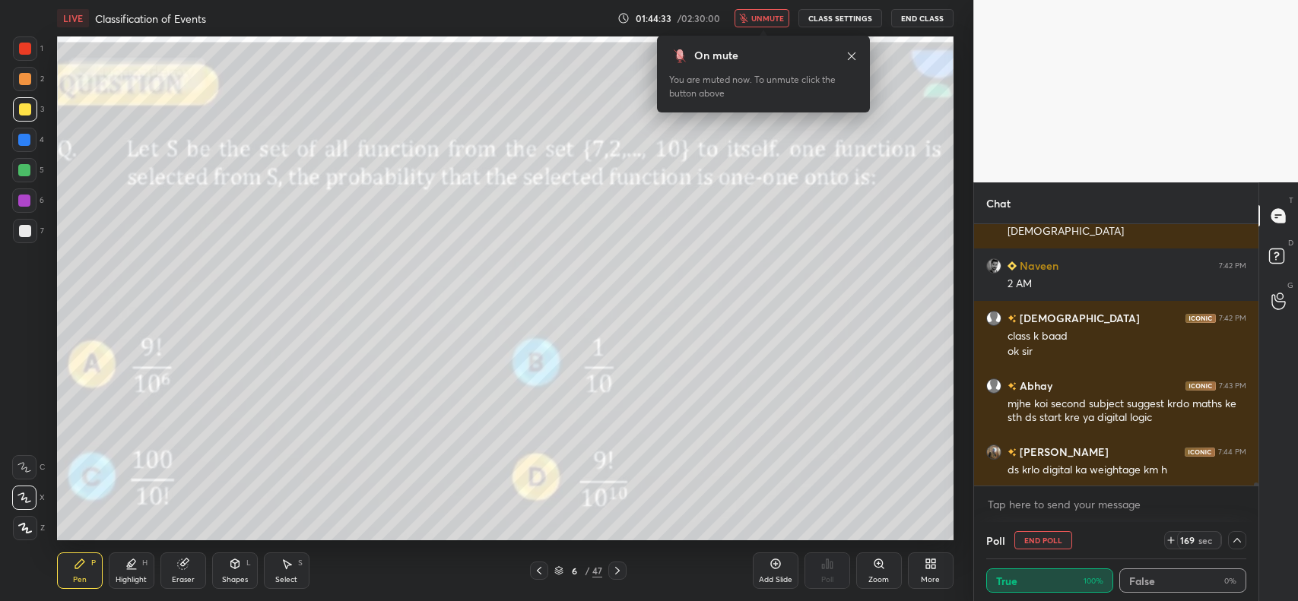
click at [773, 16] on span "unmute" at bounding box center [767, 18] width 33 height 11
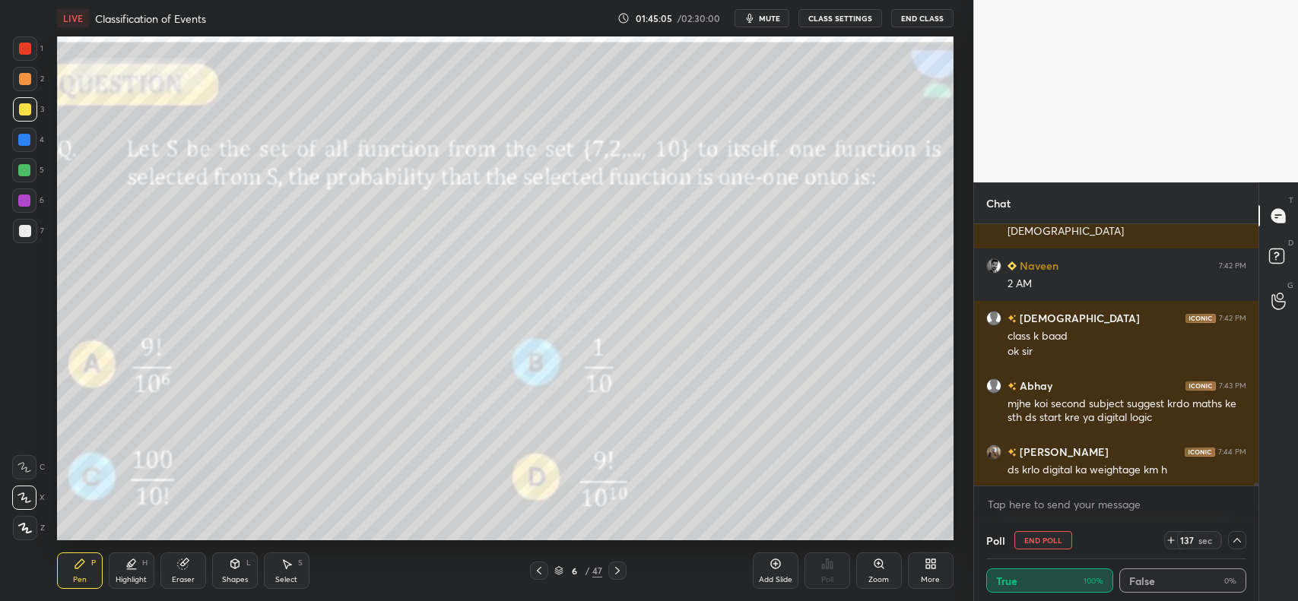
scroll to position [19950, 0]
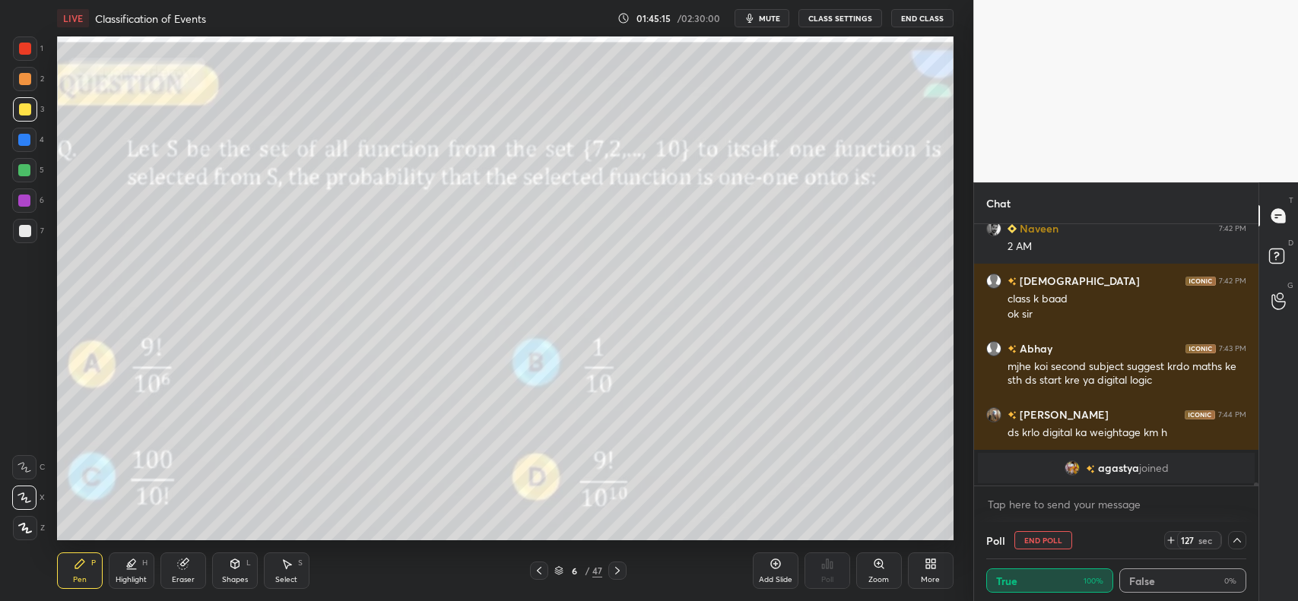
click at [537, 565] on icon at bounding box center [539, 571] width 12 height 12
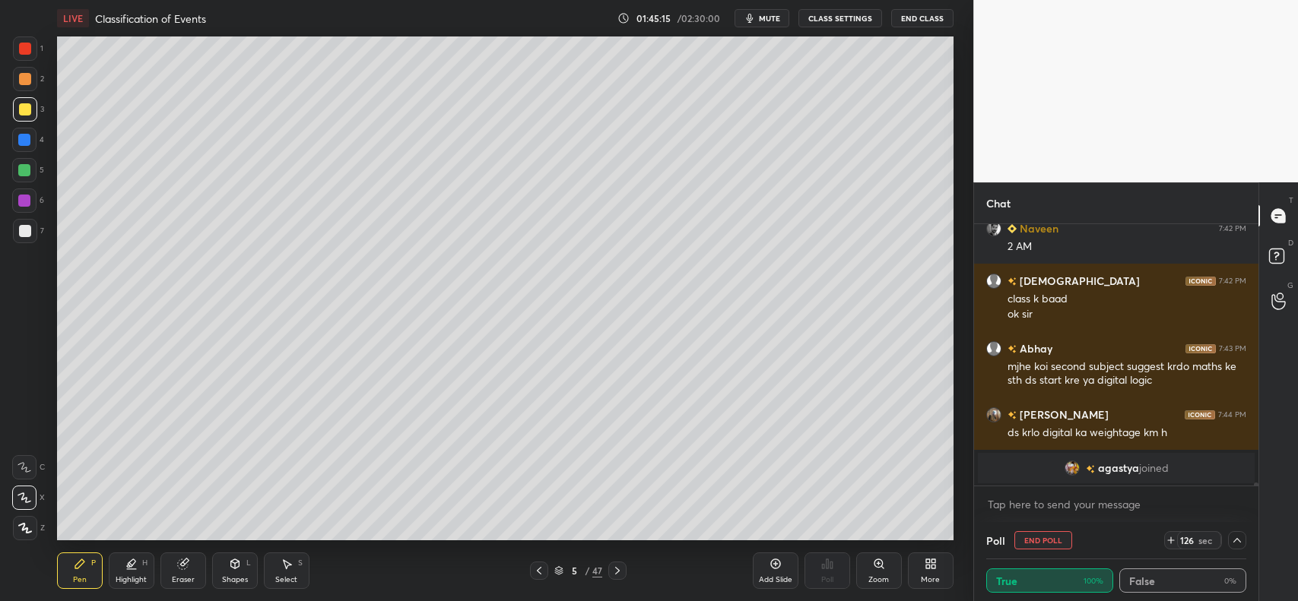
click at [538, 567] on icon at bounding box center [539, 571] width 12 height 12
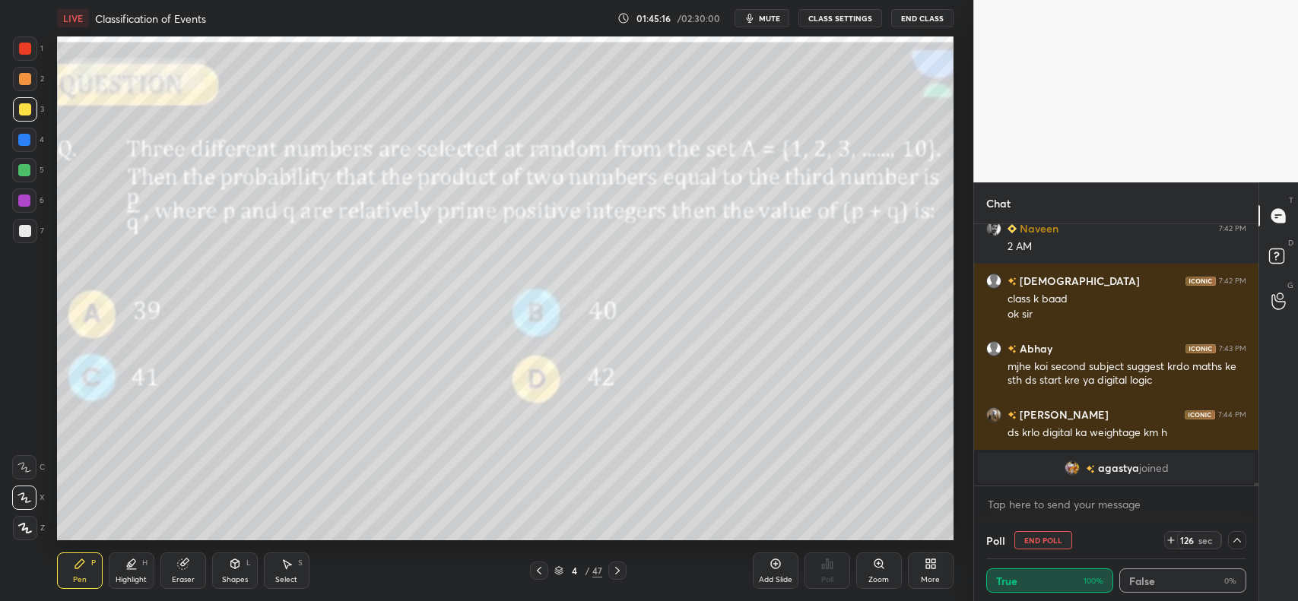
click at [538, 568] on icon at bounding box center [539, 571] width 12 height 12
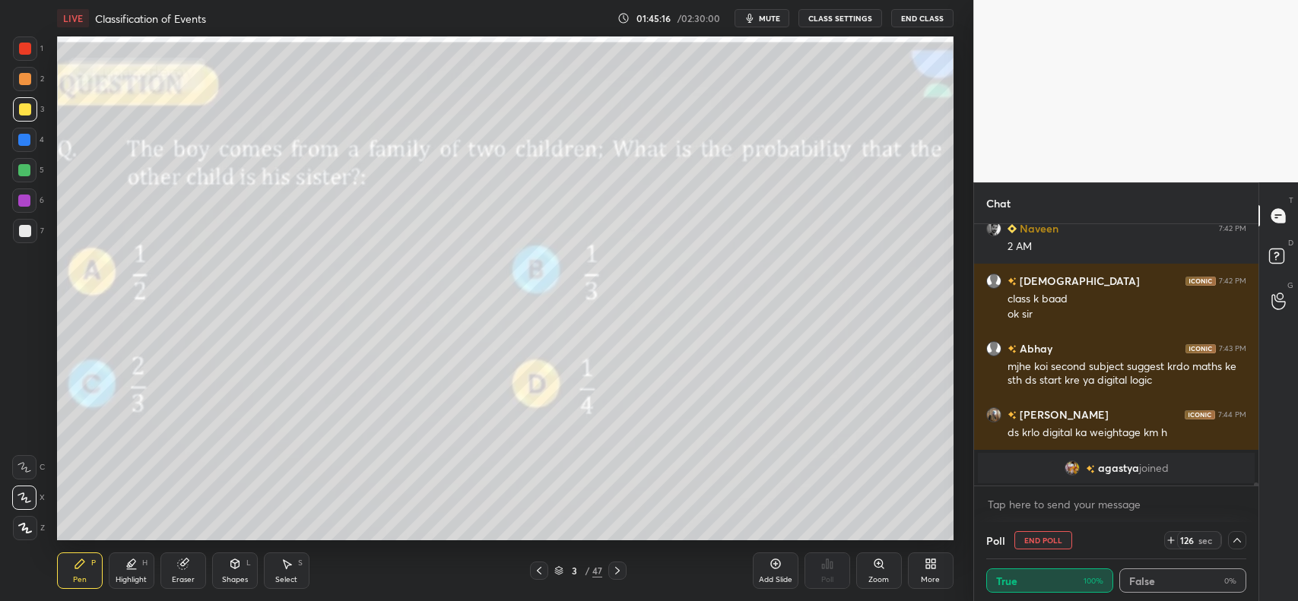
click at [538, 567] on icon at bounding box center [539, 571] width 12 height 12
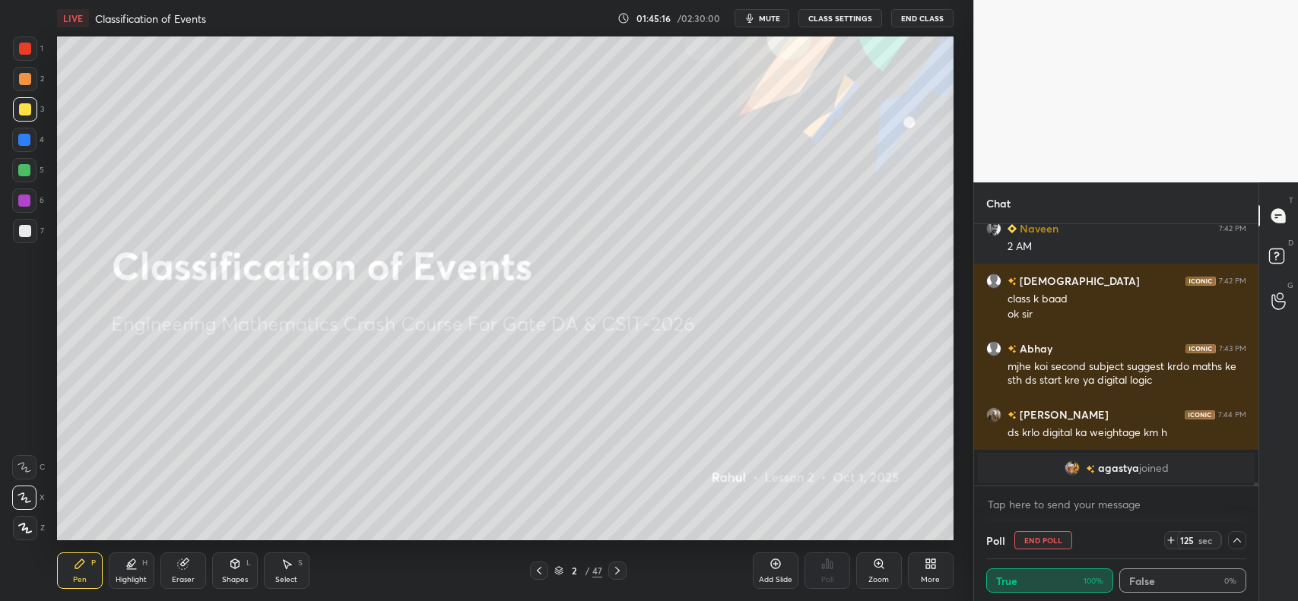
click at [538, 566] on icon at bounding box center [539, 571] width 12 height 12
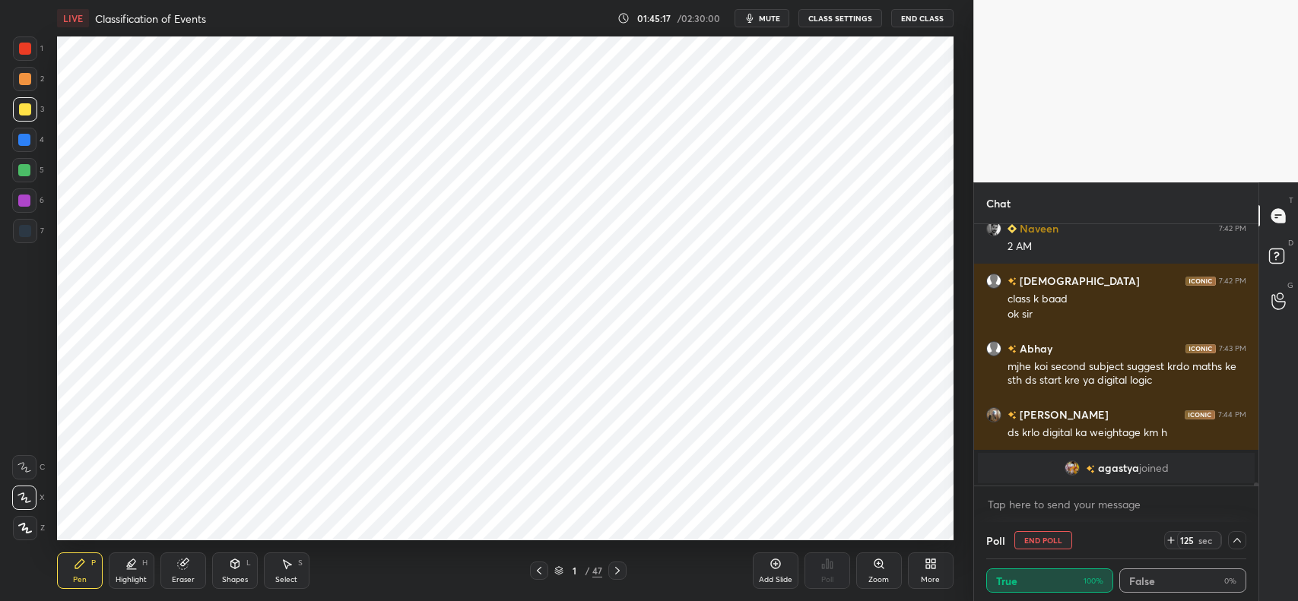
click at [613, 565] on icon at bounding box center [617, 571] width 12 height 12
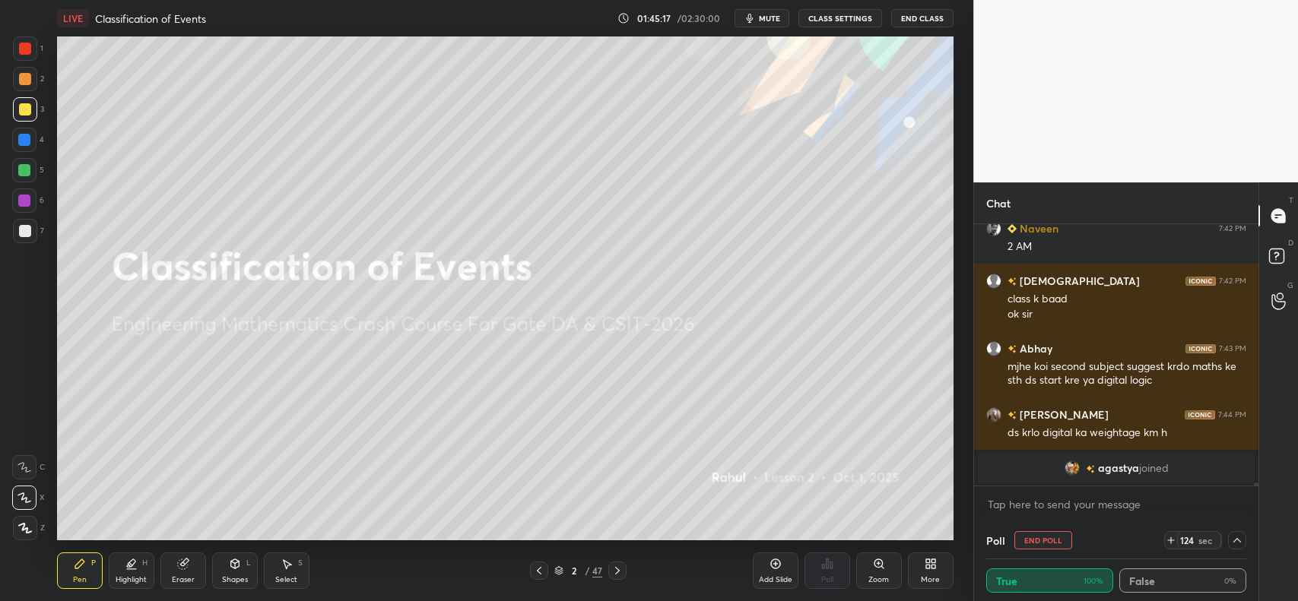
click at [612, 566] on icon at bounding box center [617, 571] width 12 height 12
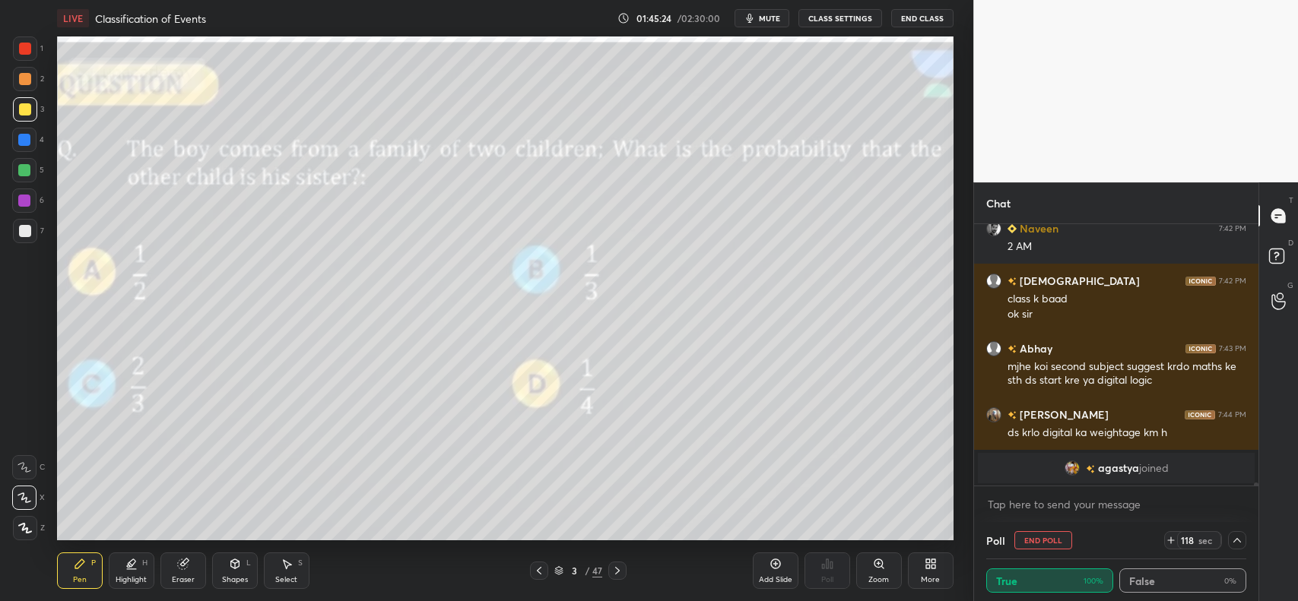
click at [617, 569] on icon at bounding box center [617, 571] width 5 height 8
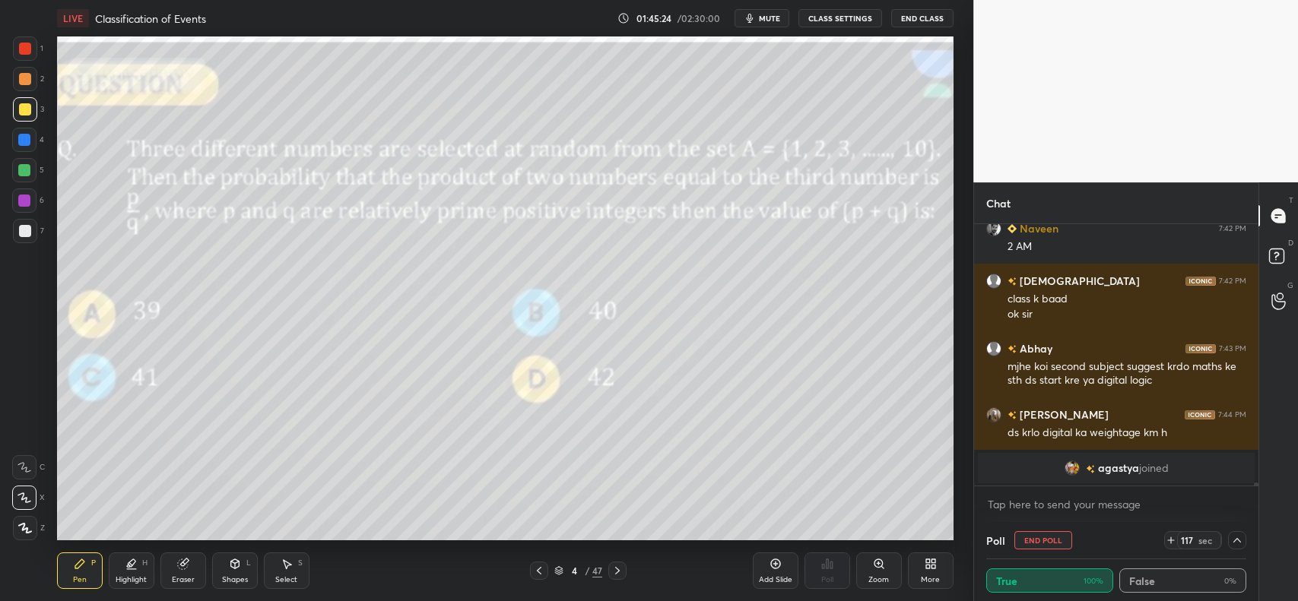
click at [617, 570] on icon at bounding box center [617, 571] width 12 height 12
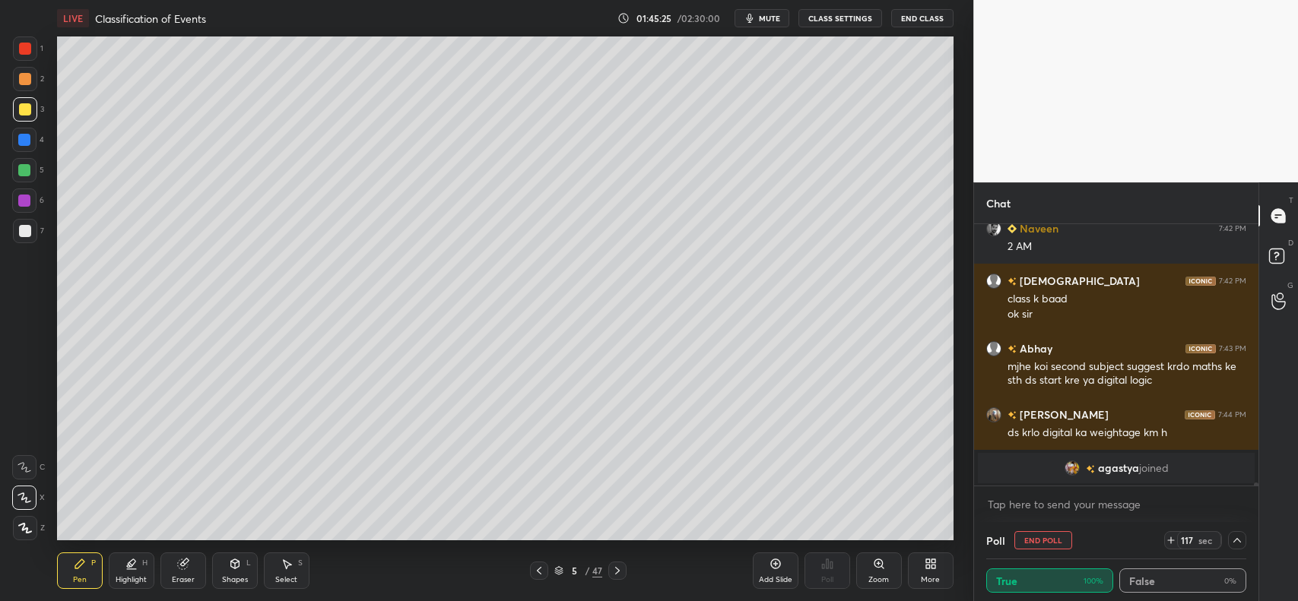
click at [617, 569] on icon at bounding box center [617, 571] width 5 height 8
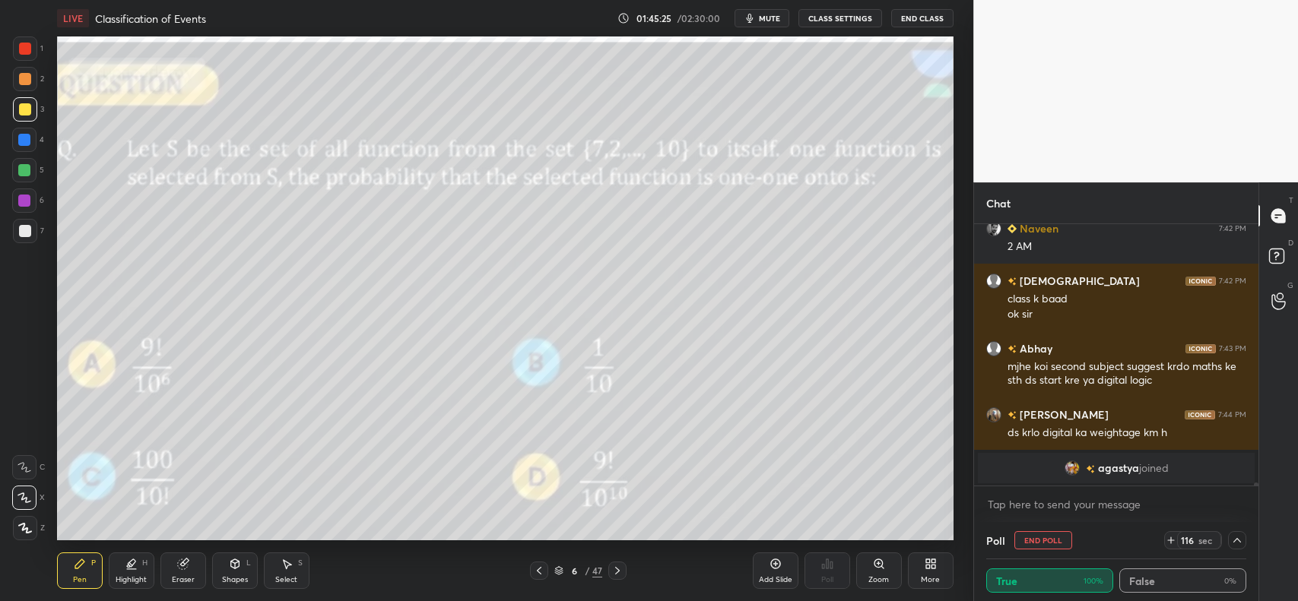
click at [618, 568] on icon at bounding box center [617, 571] width 12 height 12
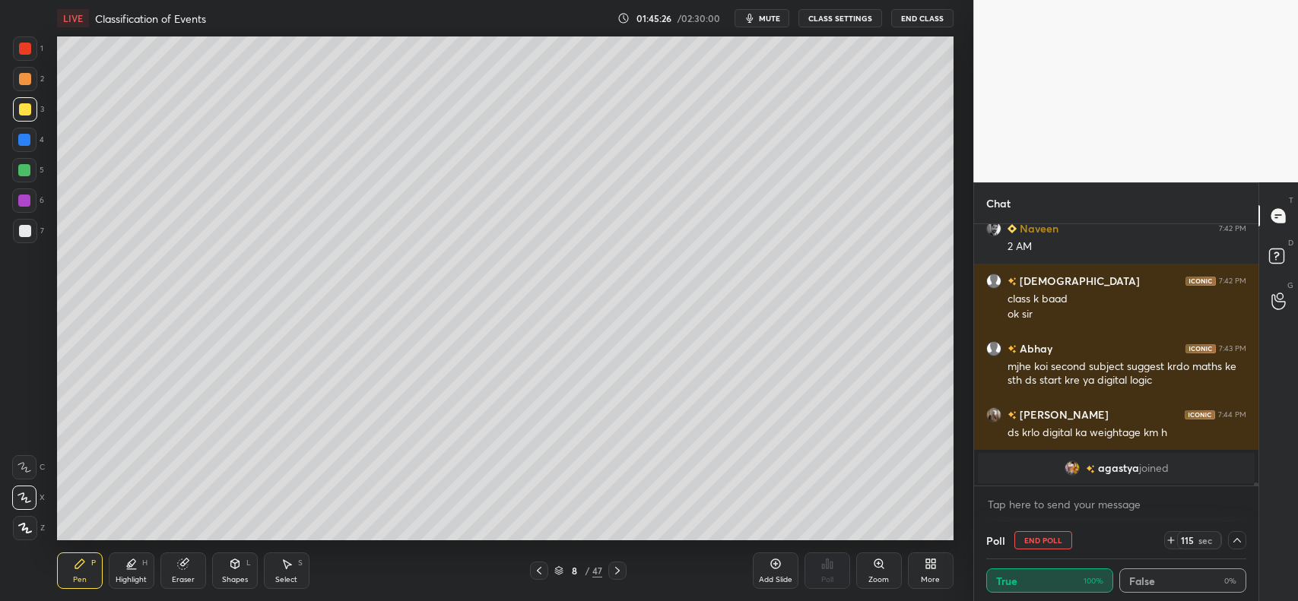
click at [618, 566] on icon at bounding box center [617, 571] width 12 height 12
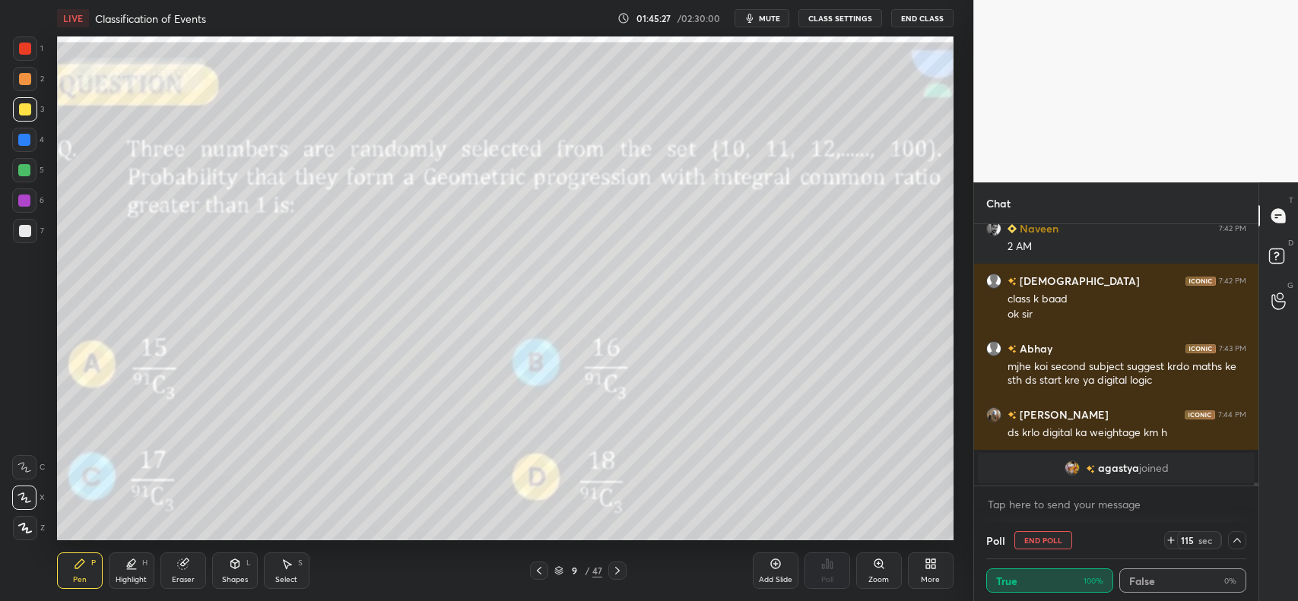
click at [620, 568] on icon at bounding box center [617, 571] width 12 height 12
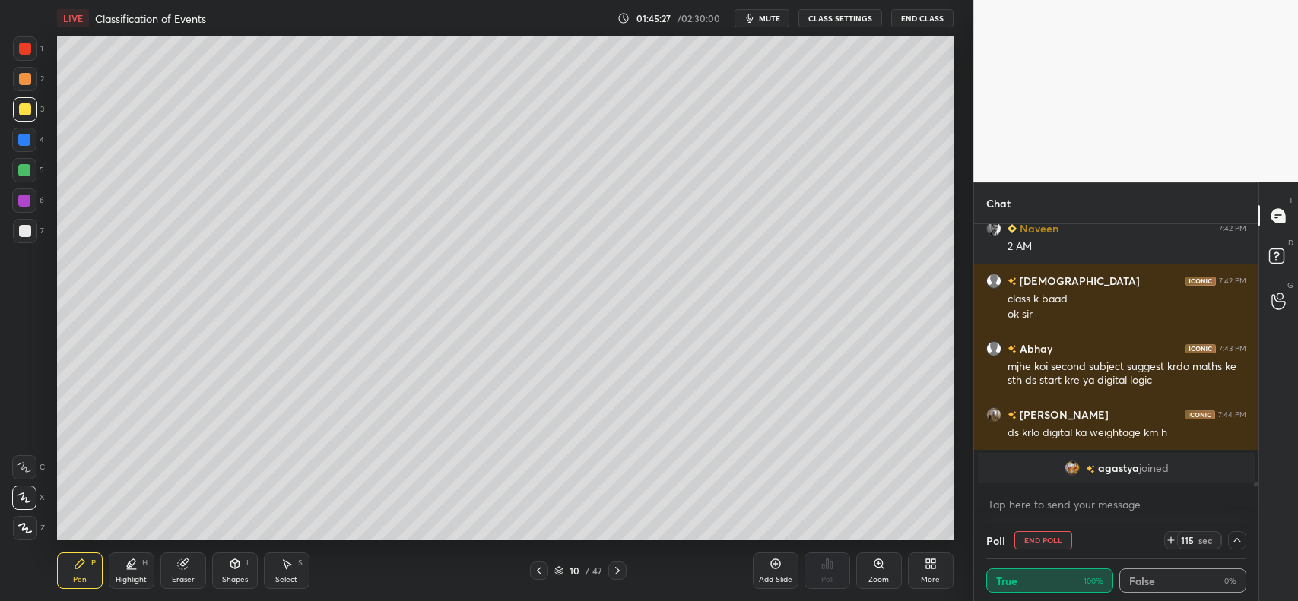
click at [620, 566] on icon at bounding box center [617, 571] width 12 height 12
click at [620, 565] on icon at bounding box center [617, 571] width 12 height 12
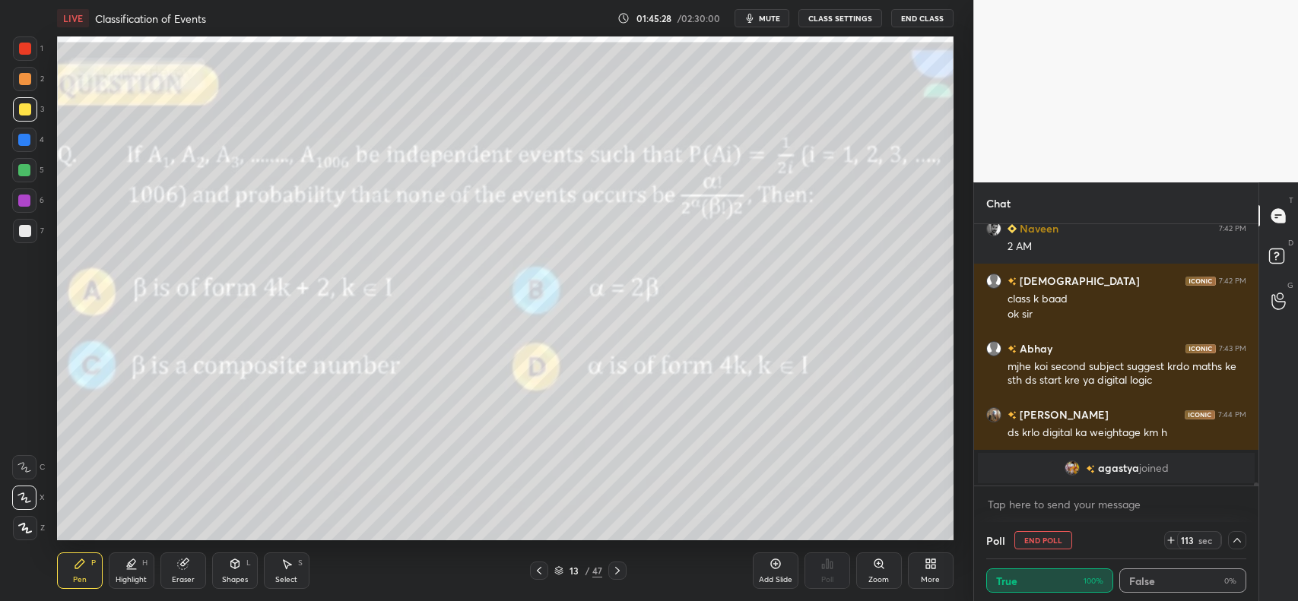
click at [620, 565] on icon at bounding box center [617, 571] width 12 height 12
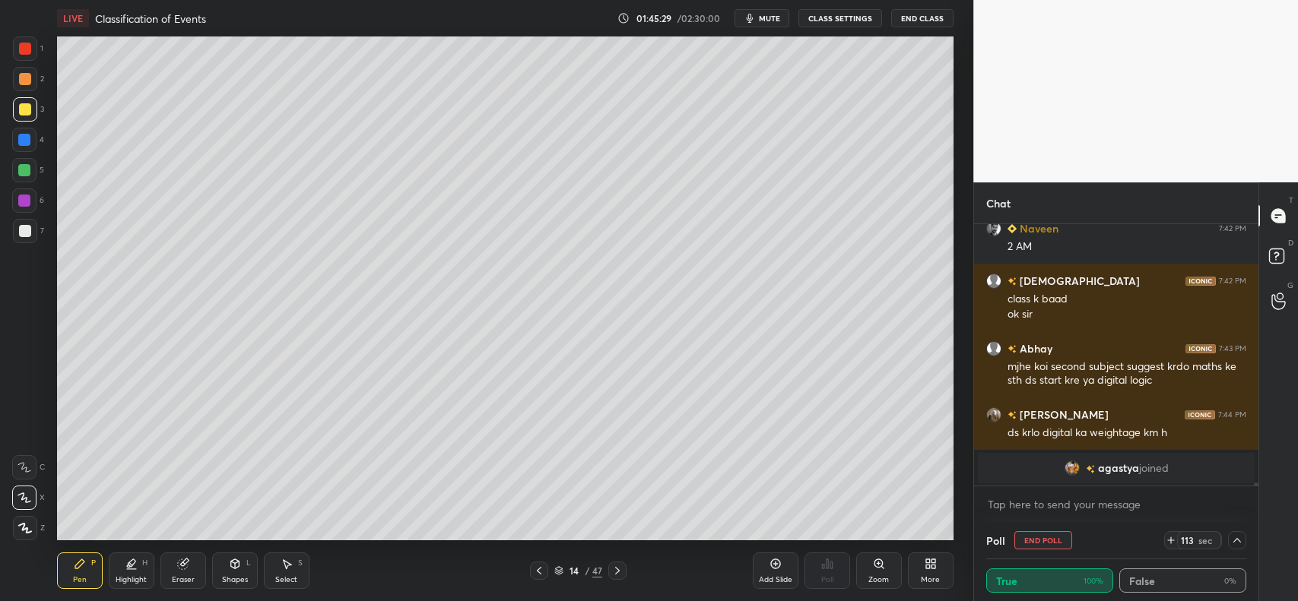
click at [620, 562] on div at bounding box center [617, 571] width 18 height 18
click at [617, 562] on div at bounding box center [617, 571] width 18 height 18
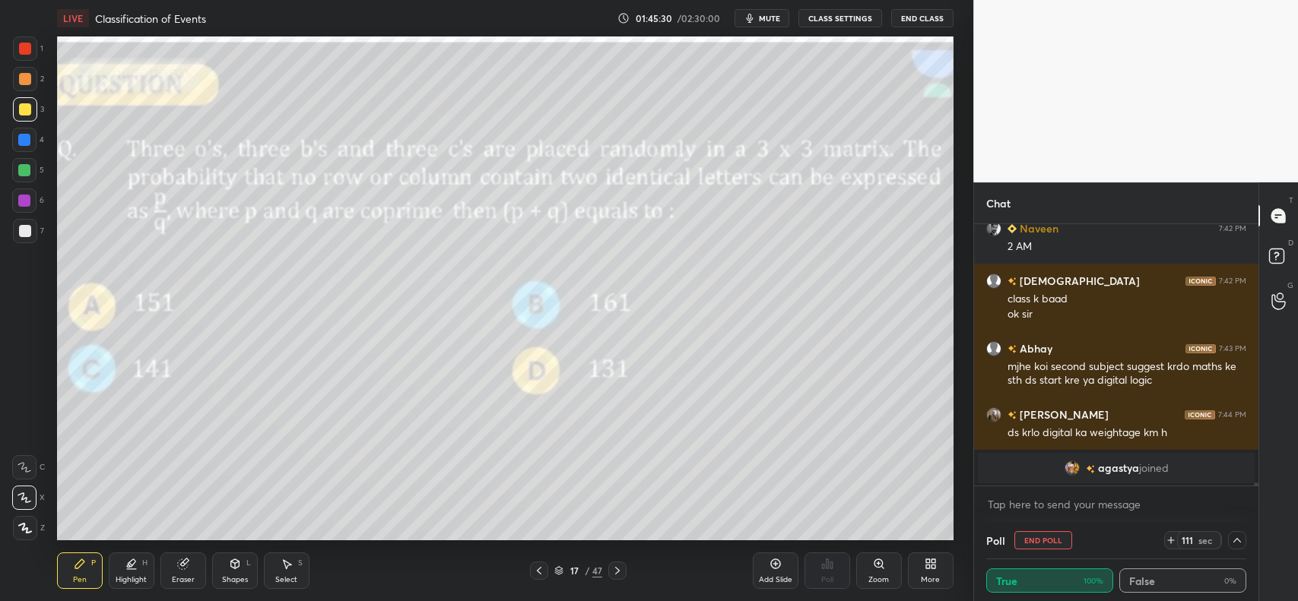
click at [617, 567] on icon at bounding box center [617, 571] width 12 height 12
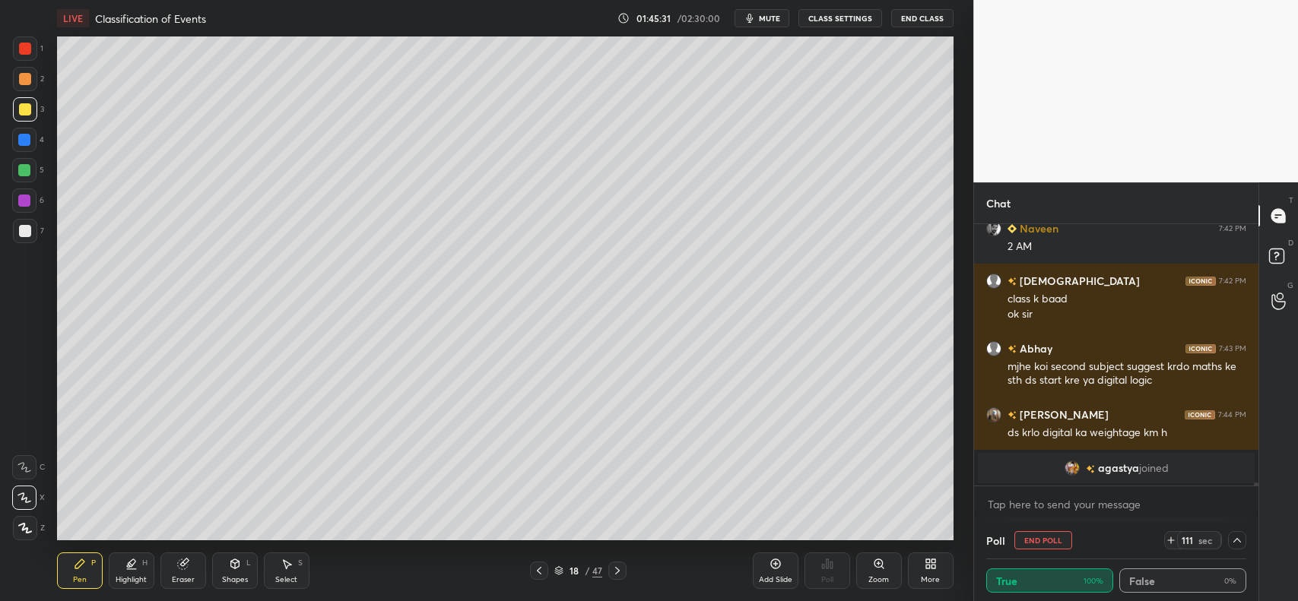
click at [618, 567] on icon at bounding box center [617, 571] width 12 height 12
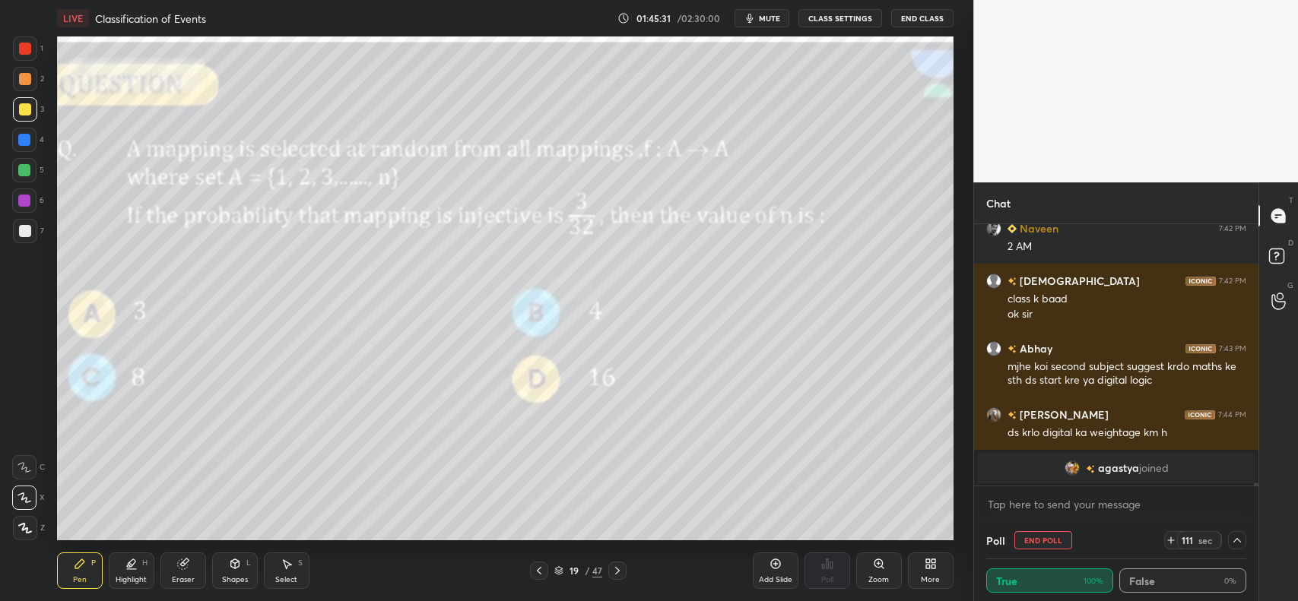
click at [618, 567] on icon at bounding box center [617, 571] width 12 height 12
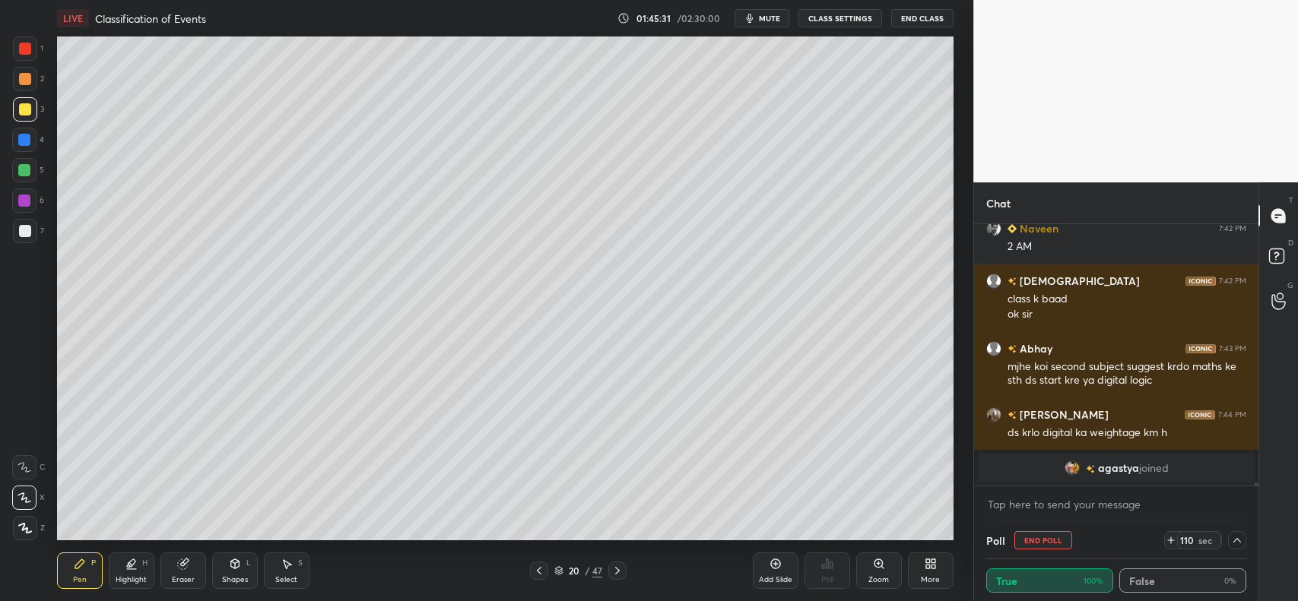
click at [618, 567] on icon at bounding box center [617, 571] width 12 height 12
click at [620, 566] on icon at bounding box center [617, 571] width 12 height 12
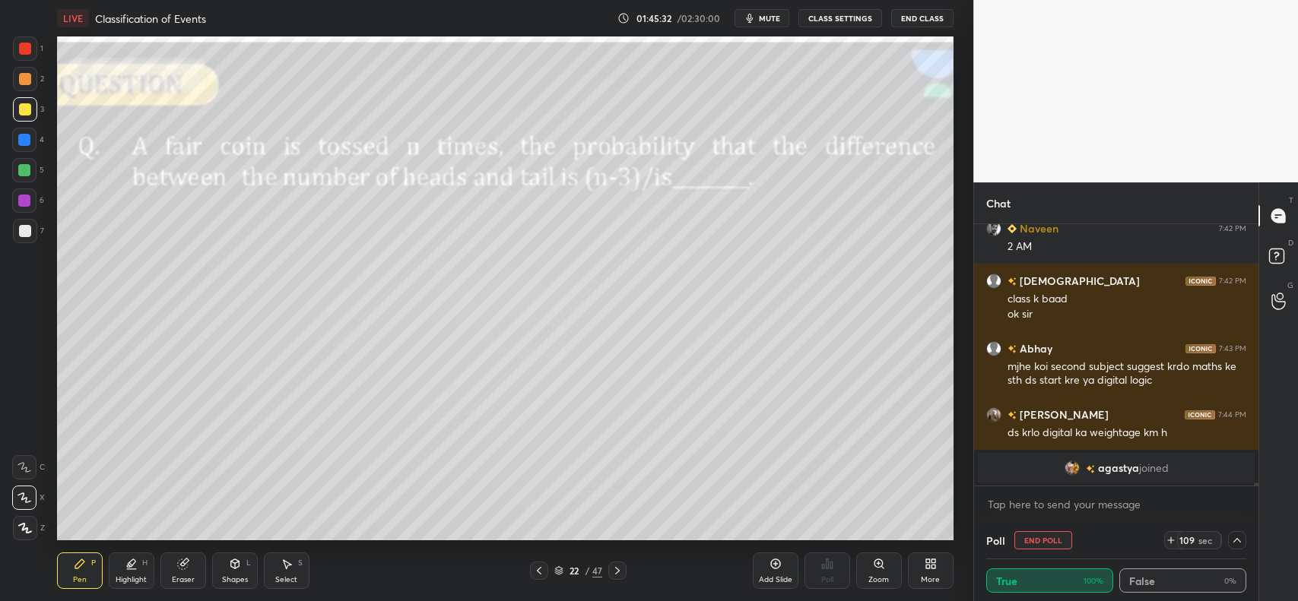
click at [618, 568] on icon at bounding box center [617, 571] width 12 height 12
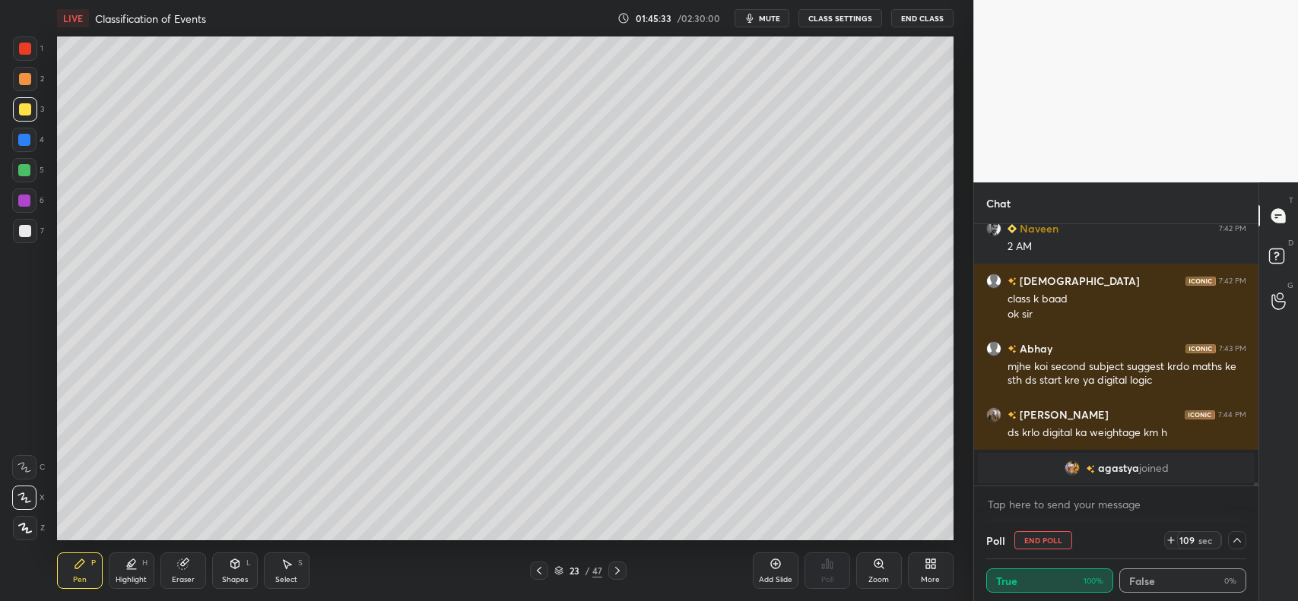
click at [617, 568] on icon at bounding box center [617, 571] width 12 height 12
click at [617, 567] on icon at bounding box center [617, 571] width 12 height 12
click at [618, 567] on icon at bounding box center [617, 571] width 12 height 12
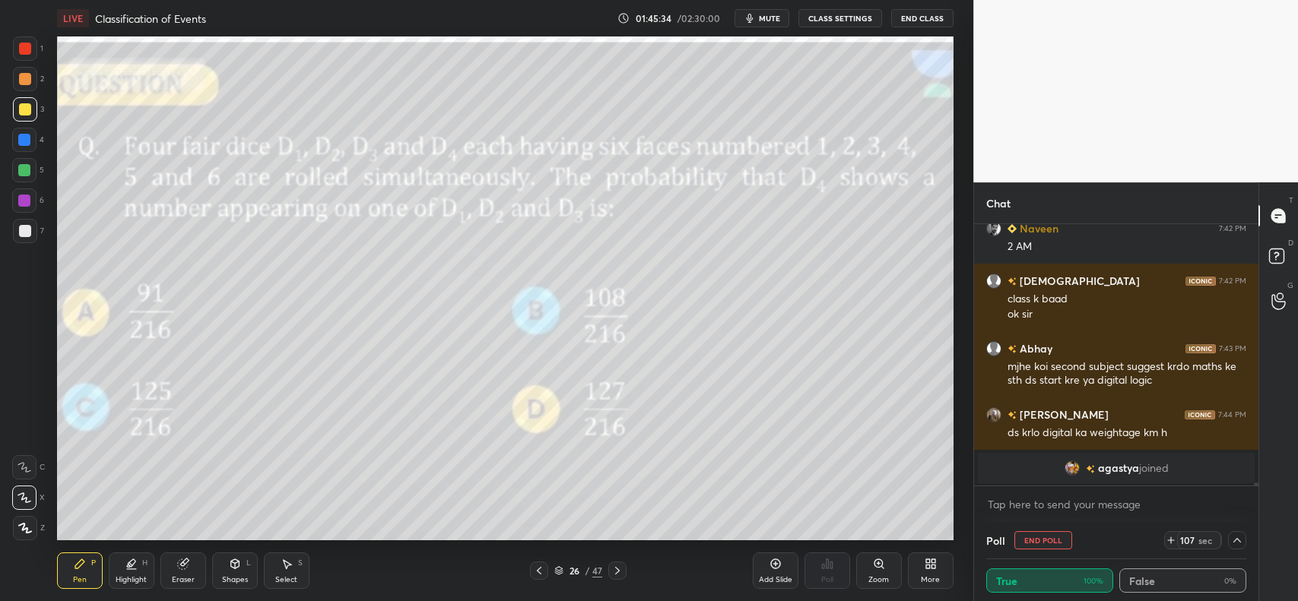
click at [618, 567] on icon at bounding box center [617, 571] width 12 height 12
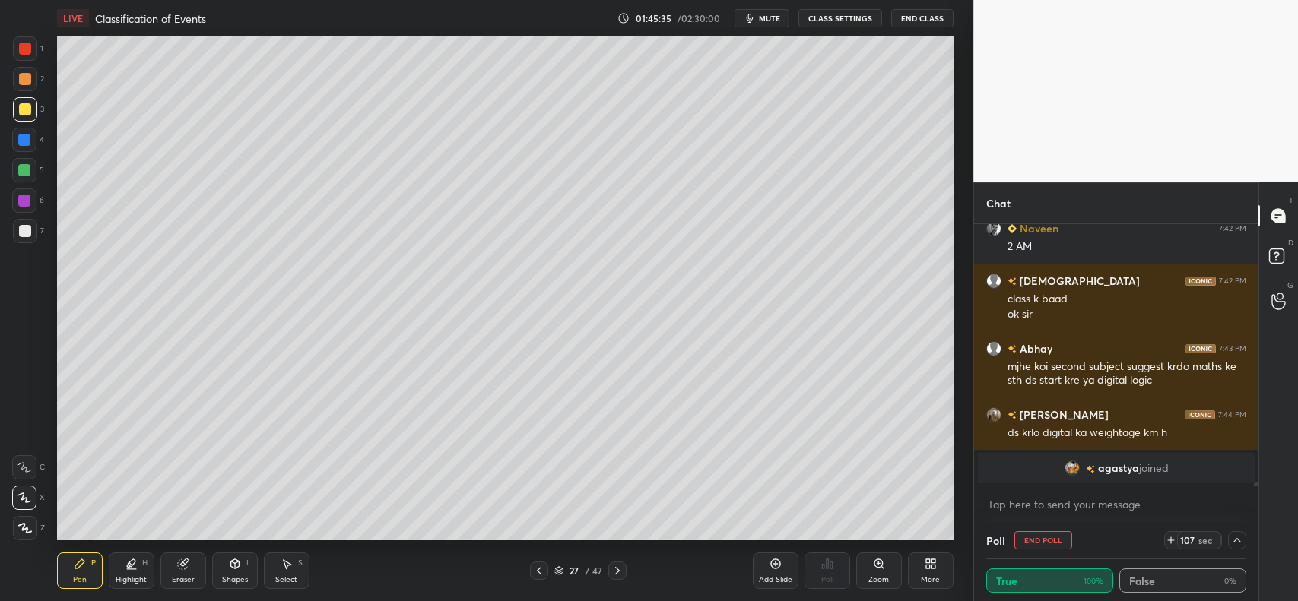
click at [617, 567] on icon at bounding box center [617, 571] width 12 height 12
click at [618, 566] on icon at bounding box center [617, 571] width 12 height 12
click at [618, 567] on icon at bounding box center [617, 571] width 12 height 12
click at [620, 567] on icon at bounding box center [617, 571] width 12 height 12
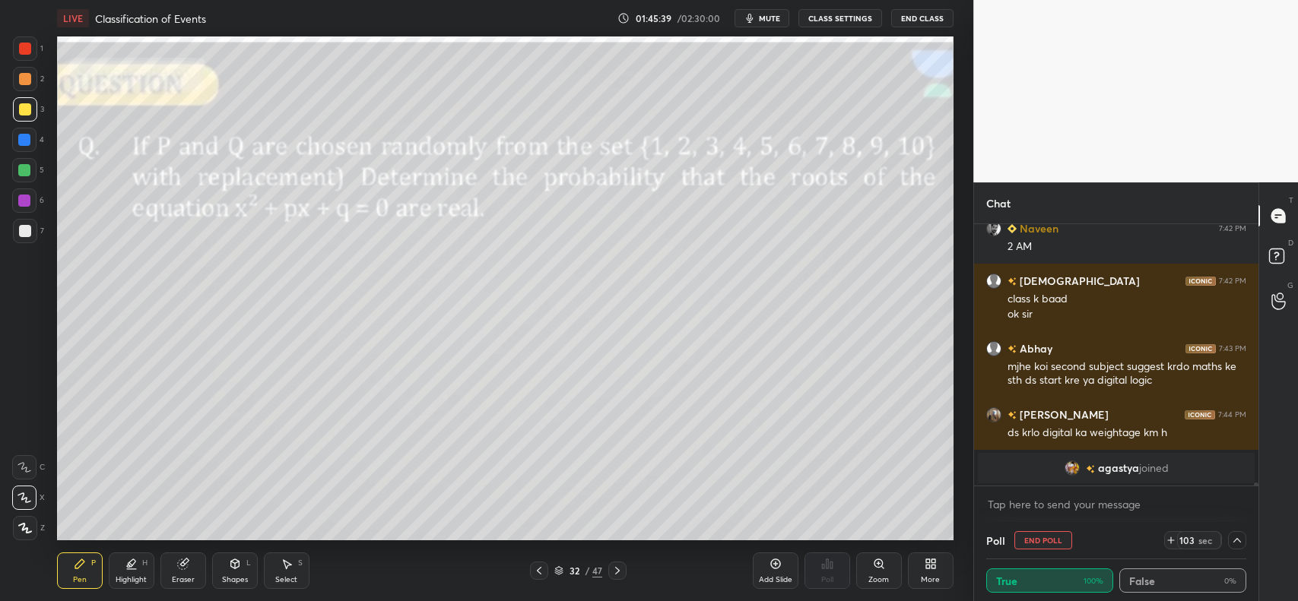
click at [618, 568] on icon at bounding box center [617, 571] width 12 height 12
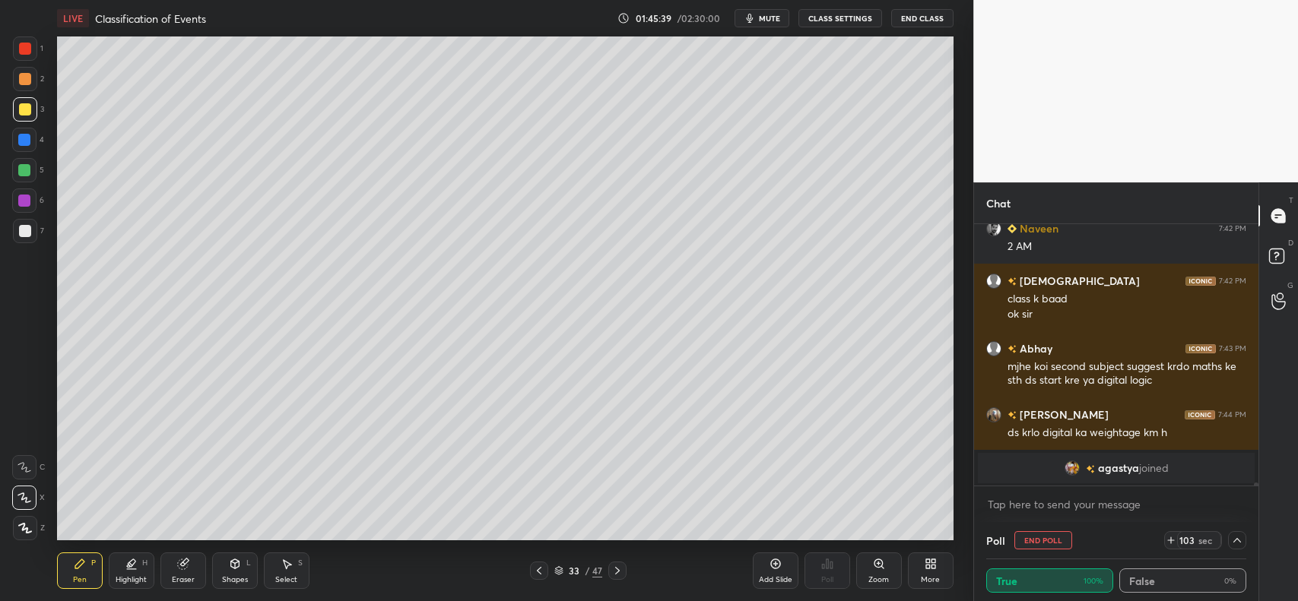
click at [618, 566] on icon at bounding box center [617, 571] width 12 height 12
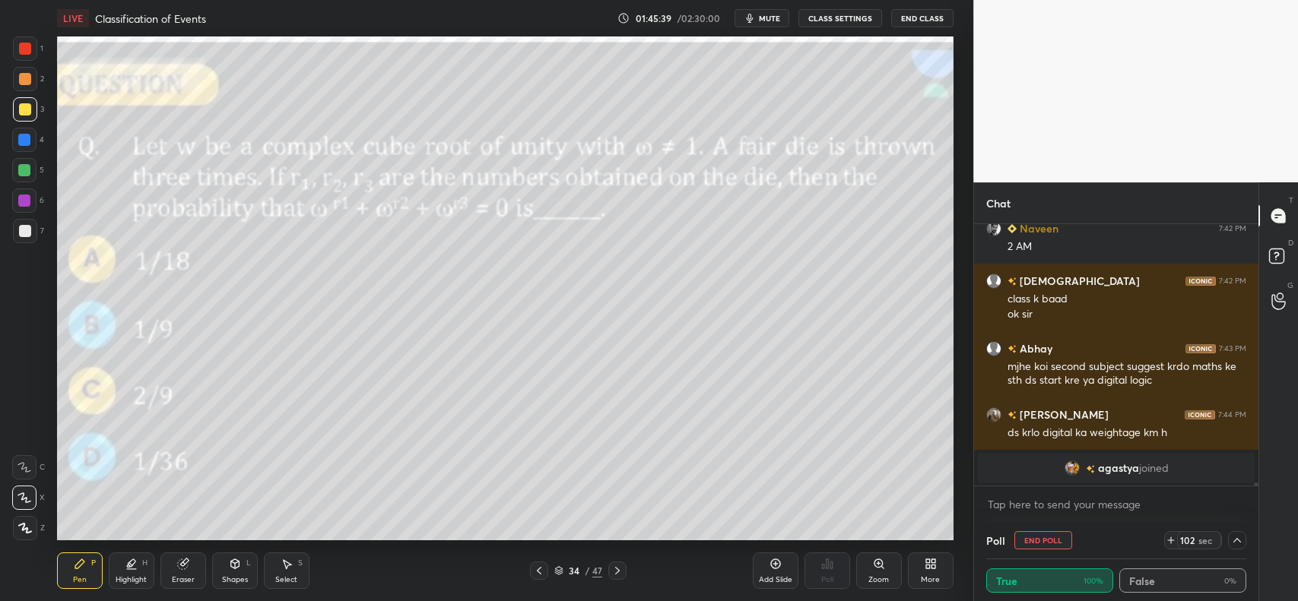
click at [620, 567] on icon at bounding box center [617, 571] width 12 height 12
click at [620, 566] on icon at bounding box center [617, 571] width 12 height 12
click at [540, 569] on icon at bounding box center [539, 571] width 5 height 8
click at [537, 569] on icon at bounding box center [539, 571] width 12 height 12
click at [769, 563] on icon at bounding box center [775, 564] width 12 height 12
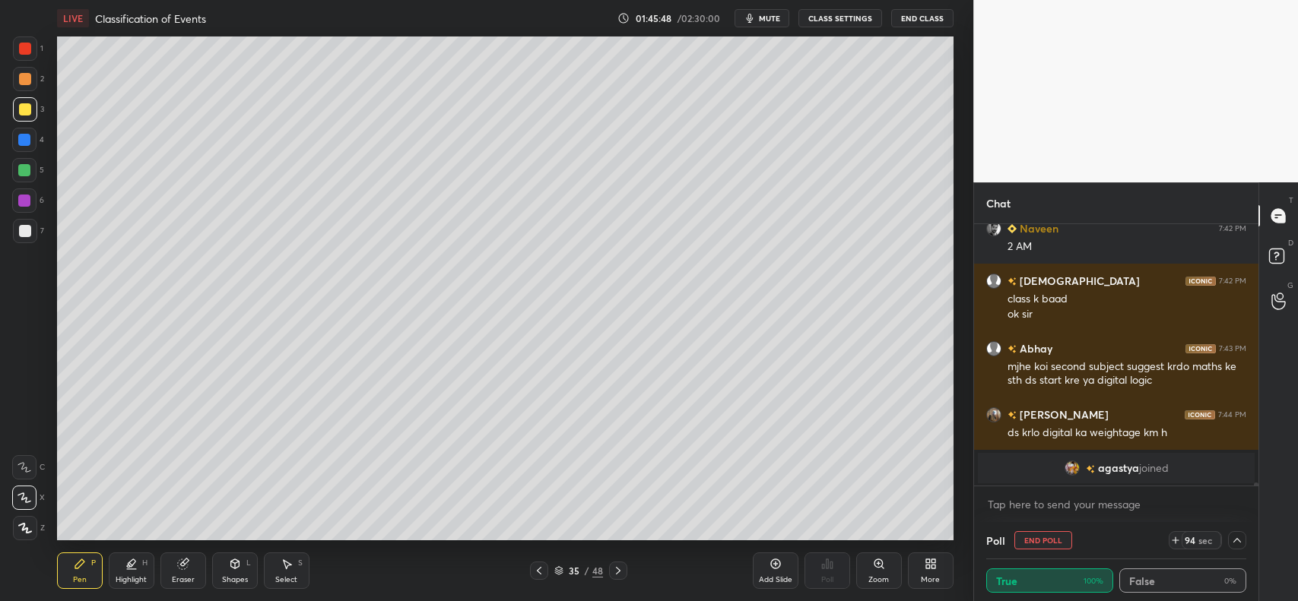
click at [21, 76] on div at bounding box center [25, 79] width 12 height 12
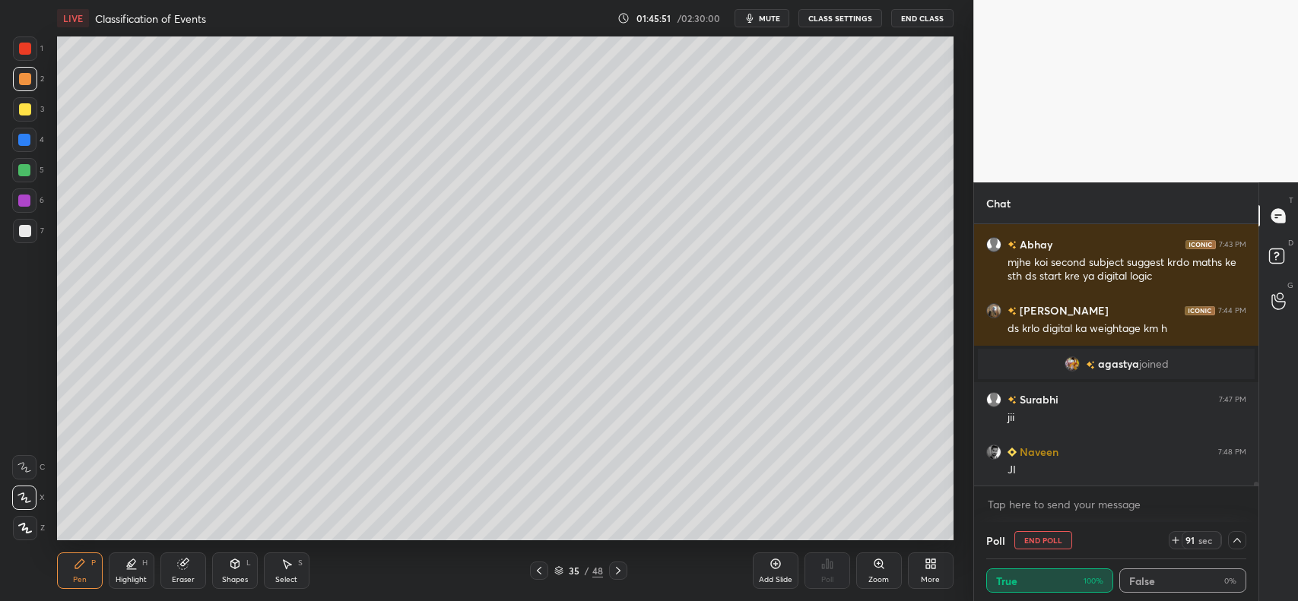
scroll to position [19733, 0]
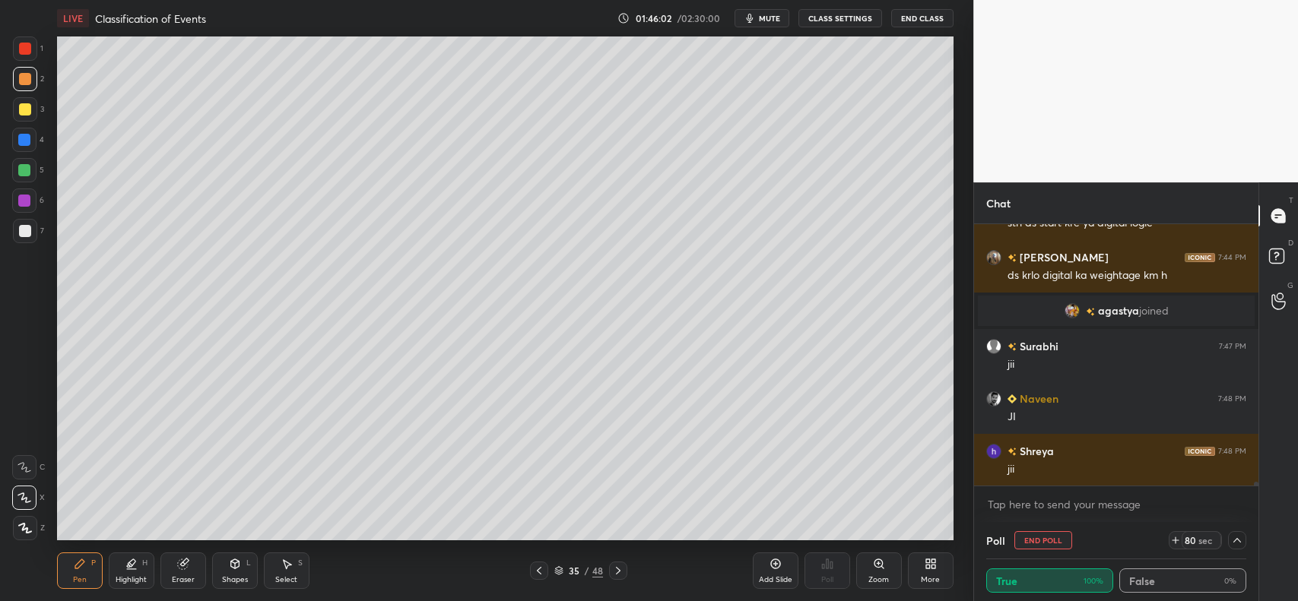
click at [232, 574] on div "Shapes L" at bounding box center [235, 571] width 46 height 36
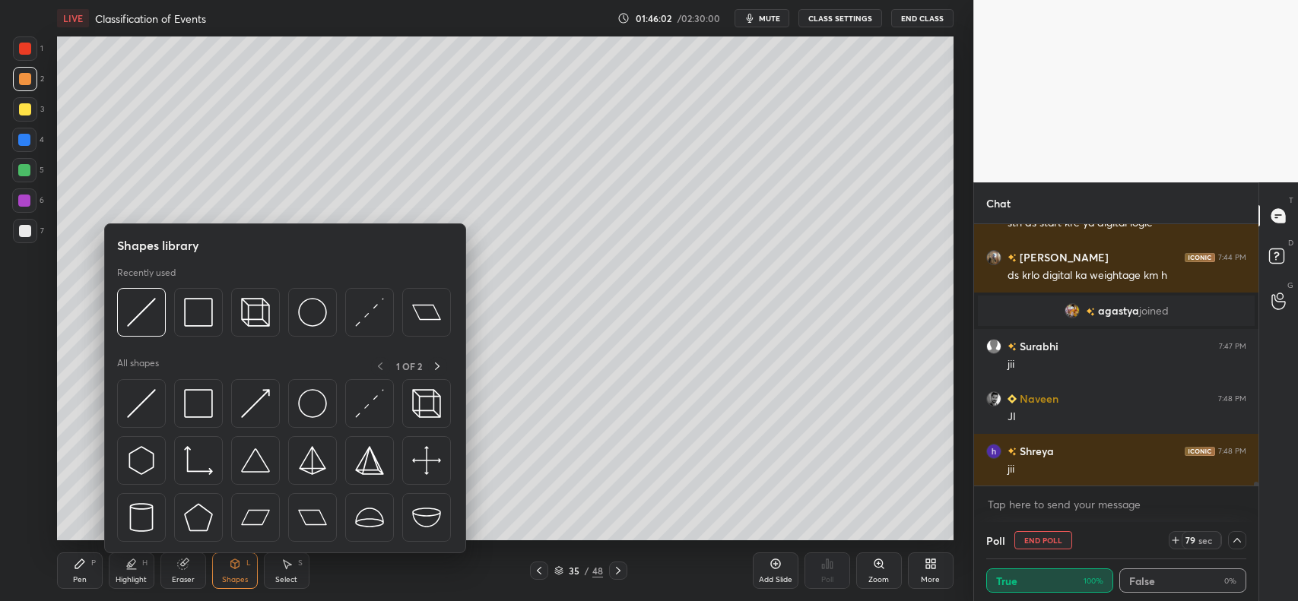
click at [151, 305] on img at bounding box center [141, 312] width 29 height 29
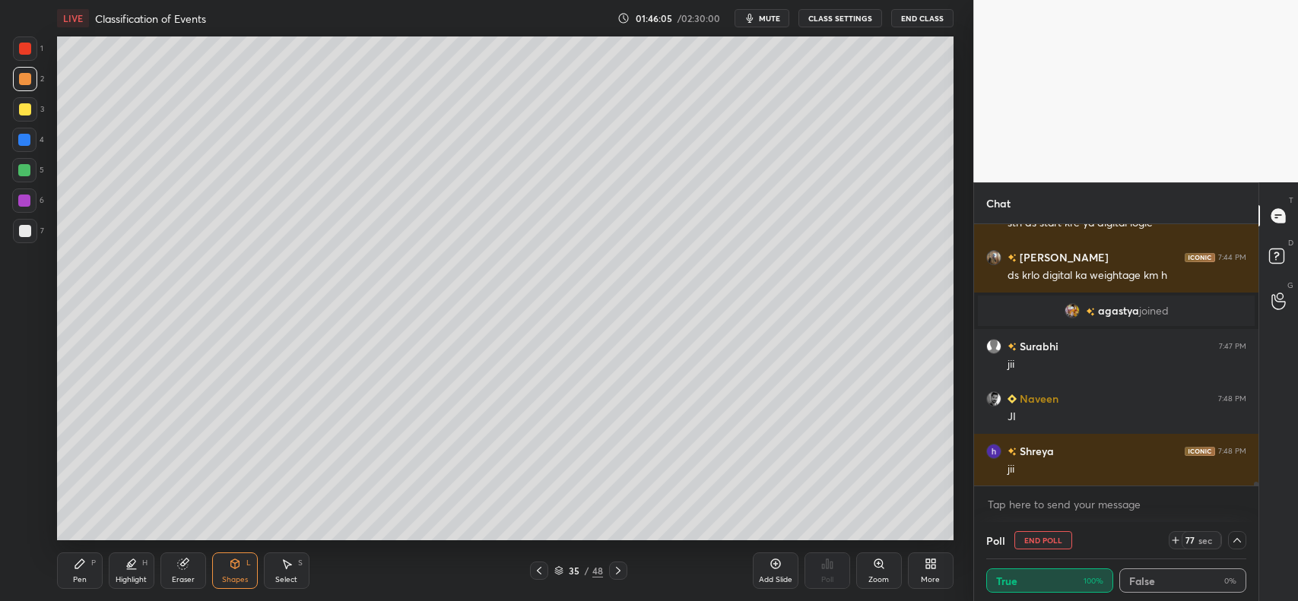
click at [224, 566] on div "Shapes L" at bounding box center [235, 571] width 46 height 36
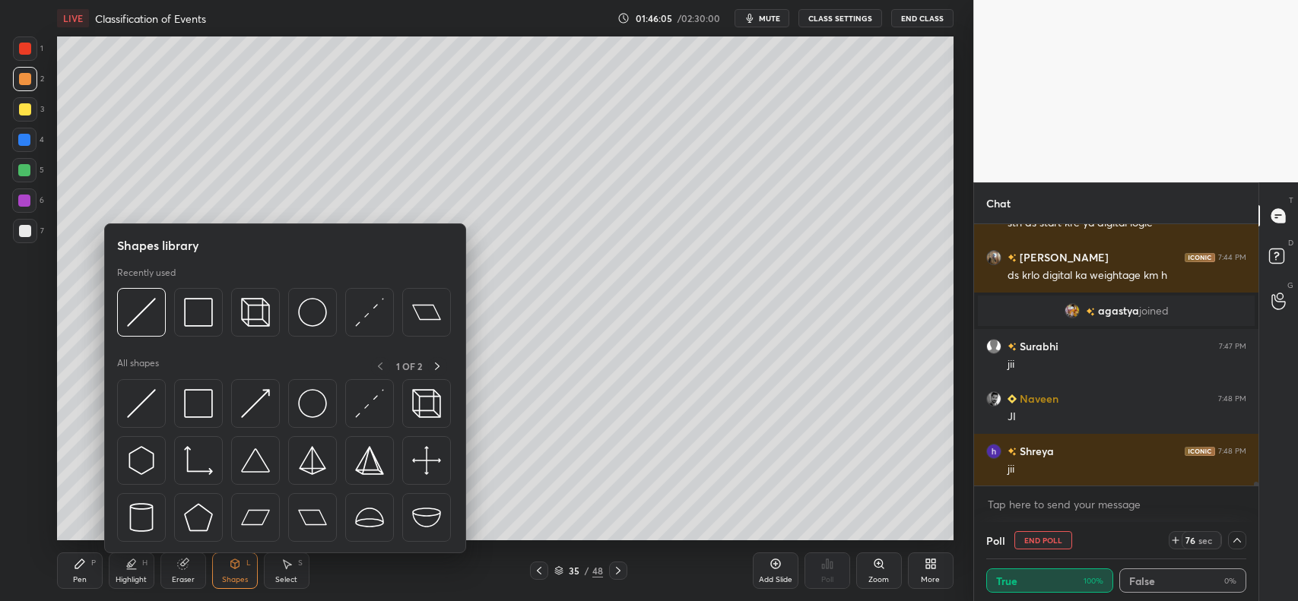
click at [139, 303] on img at bounding box center [141, 312] width 29 height 29
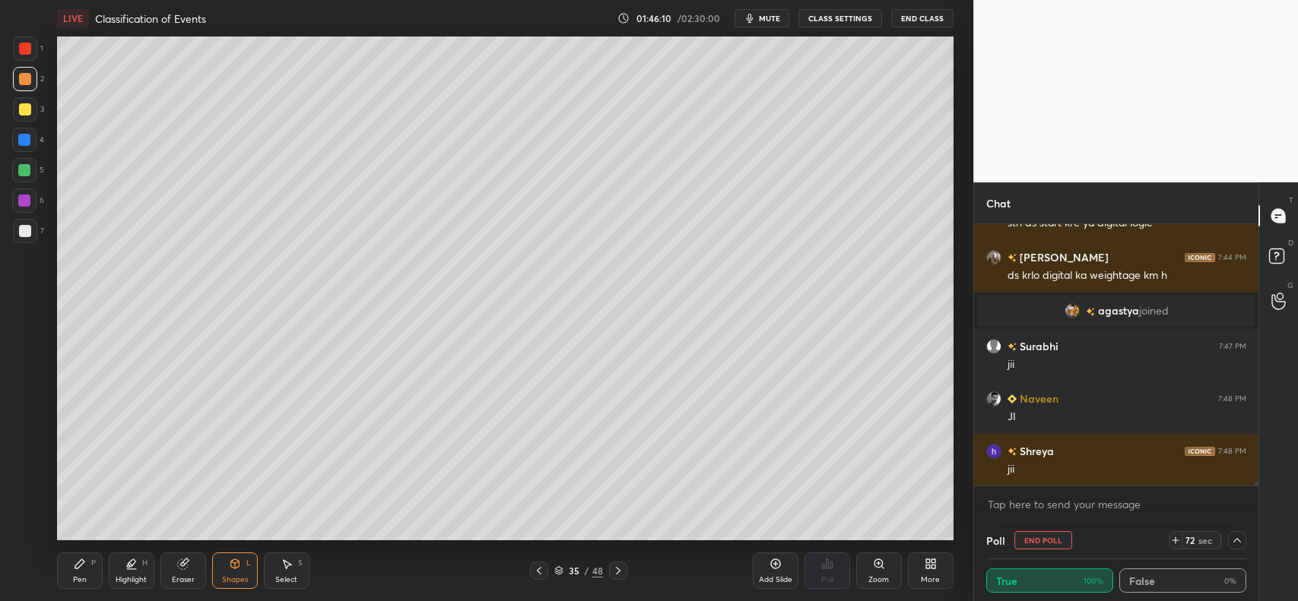
click at [72, 573] on div "Pen P" at bounding box center [80, 571] width 46 height 36
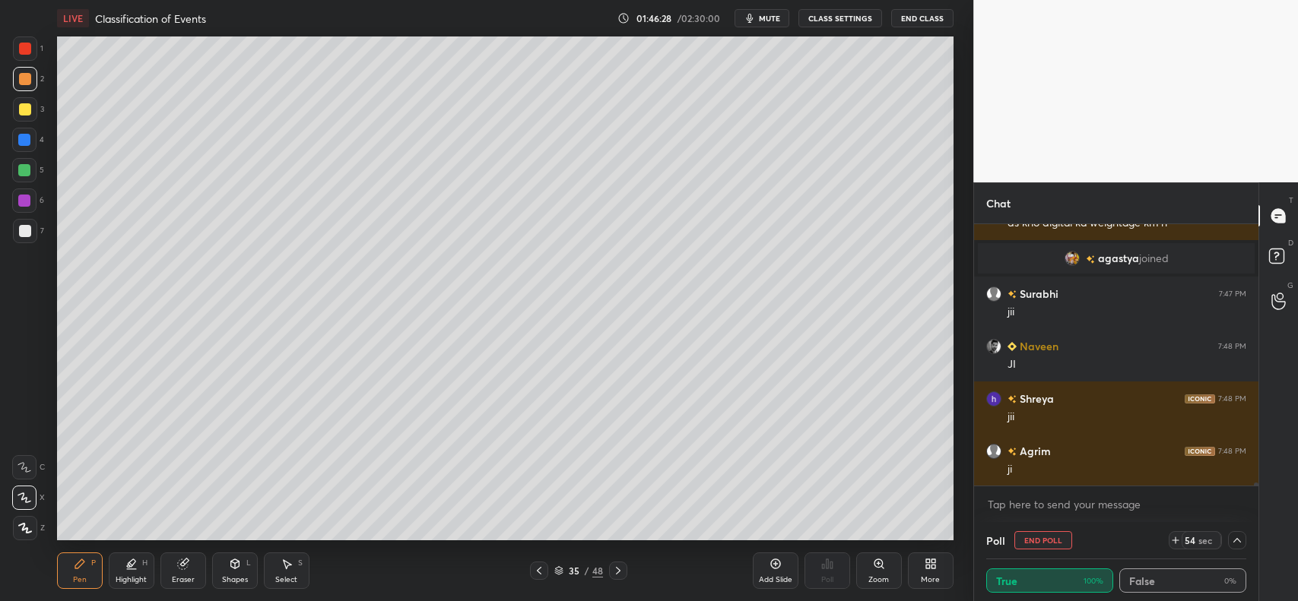
click at [27, 78] on div at bounding box center [25, 79] width 12 height 12
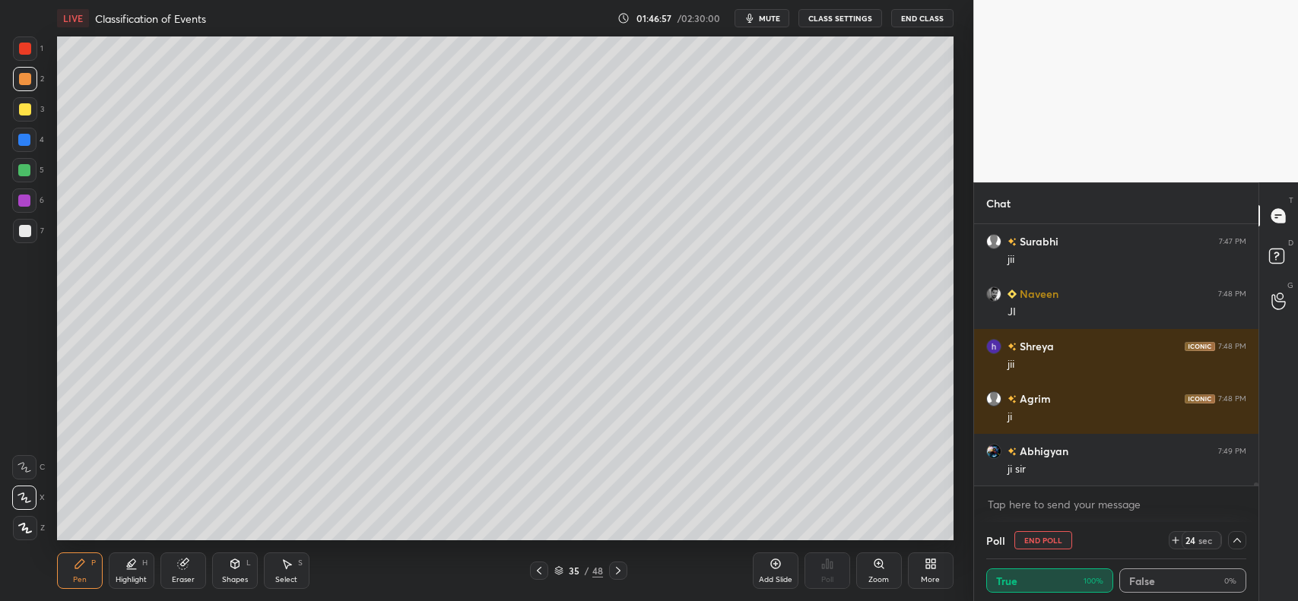
click at [21, 107] on div at bounding box center [25, 109] width 12 height 12
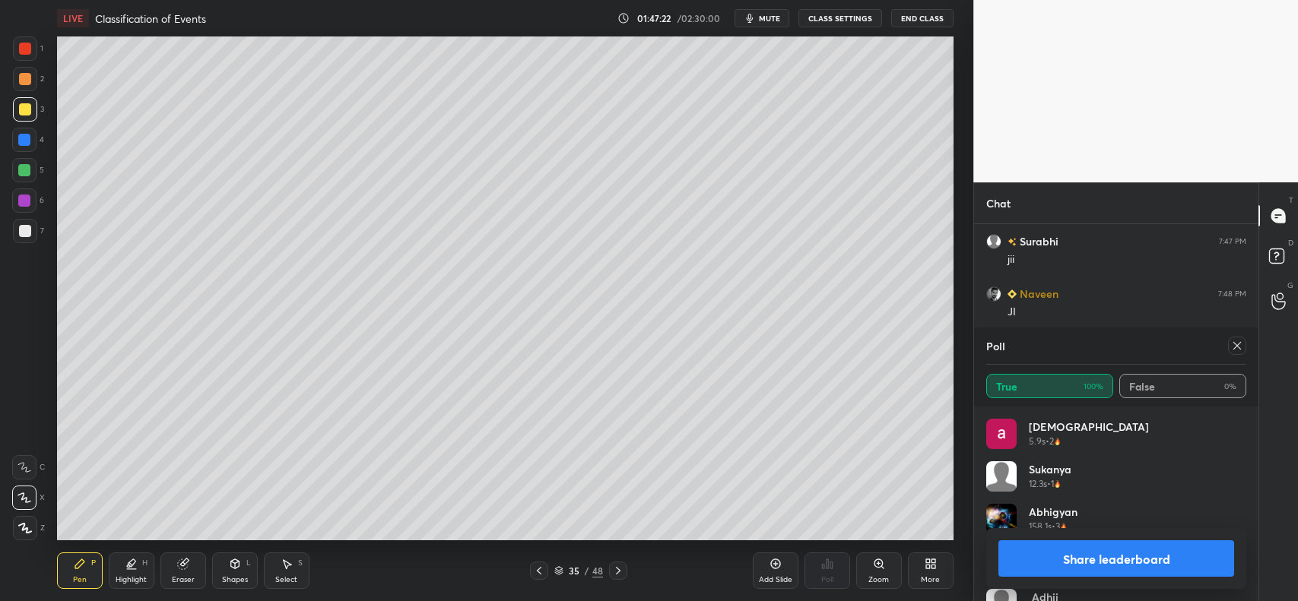
scroll to position [179, 256]
click at [1233, 347] on icon at bounding box center [1237, 346] width 12 height 12
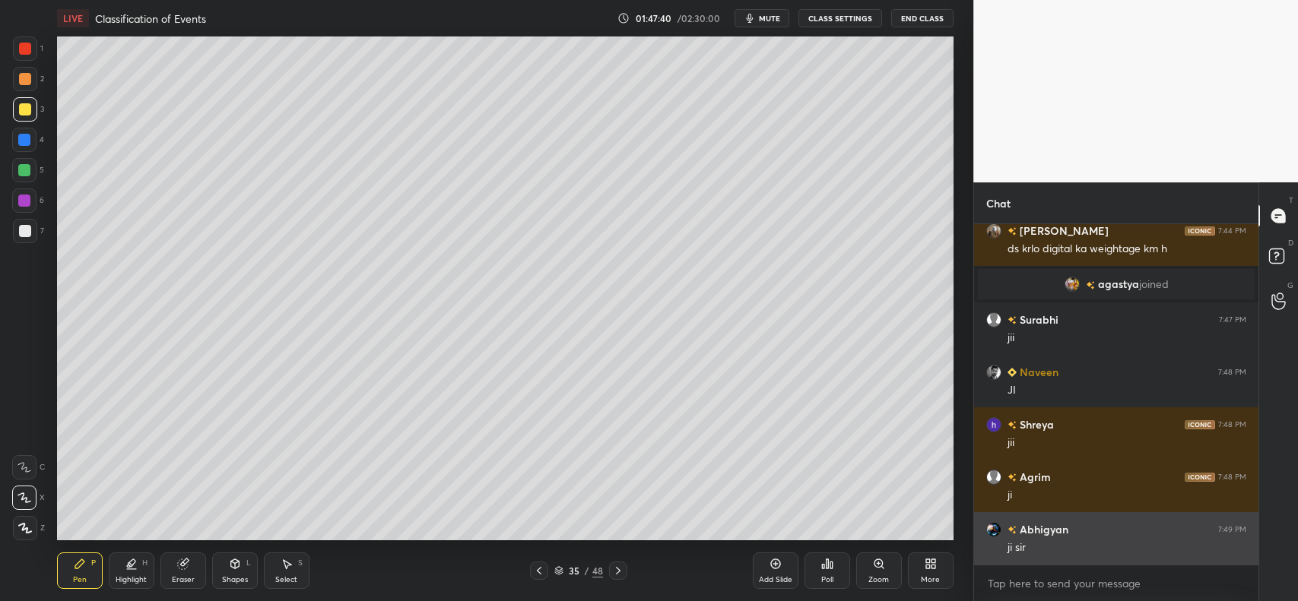
scroll to position [19812, 0]
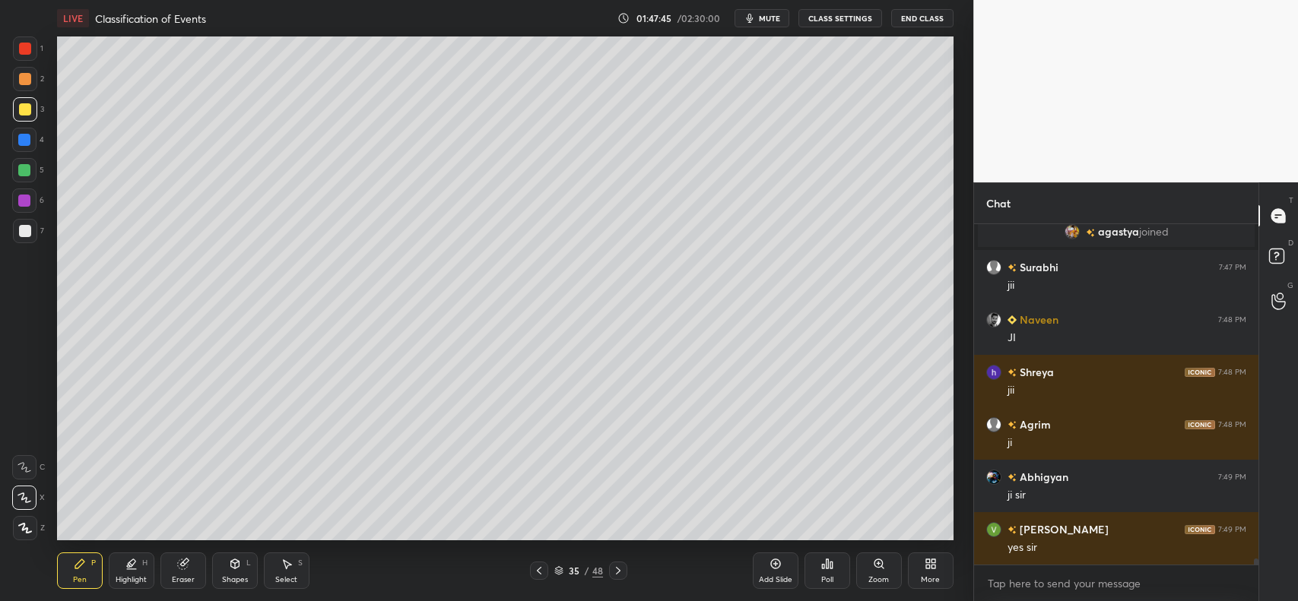
click at [236, 571] on div "Shapes L" at bounding box center [235, 571] width 46 height 36
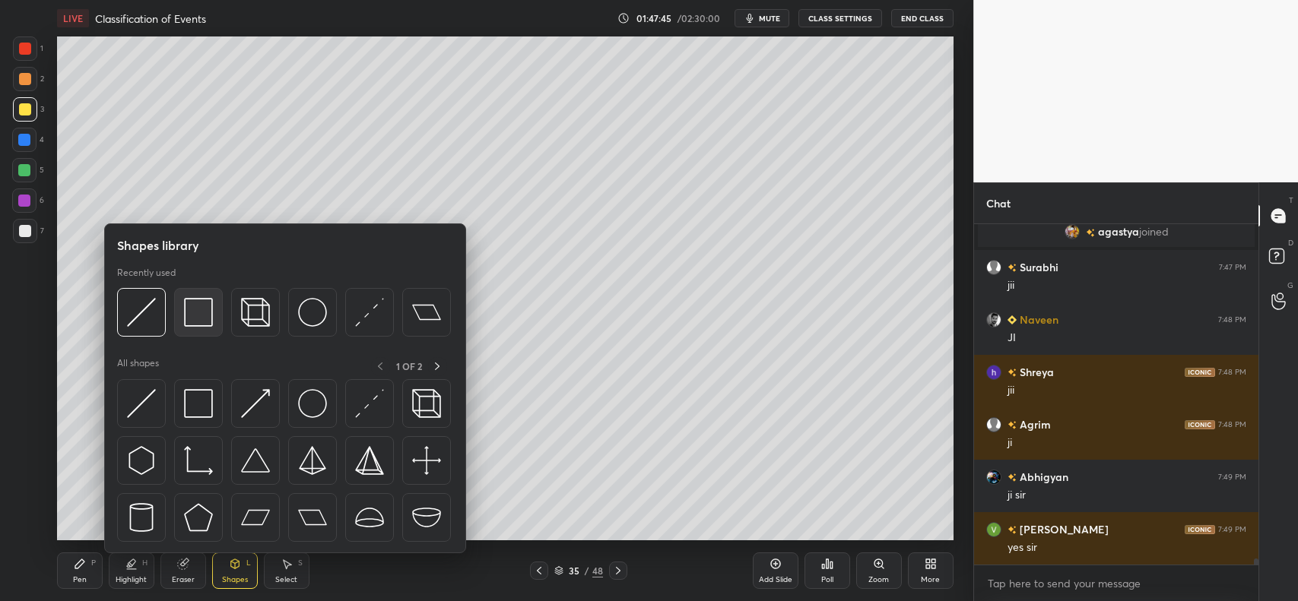
click at [202, 310] on img at bounding box center [198, 312] width 29 height 29
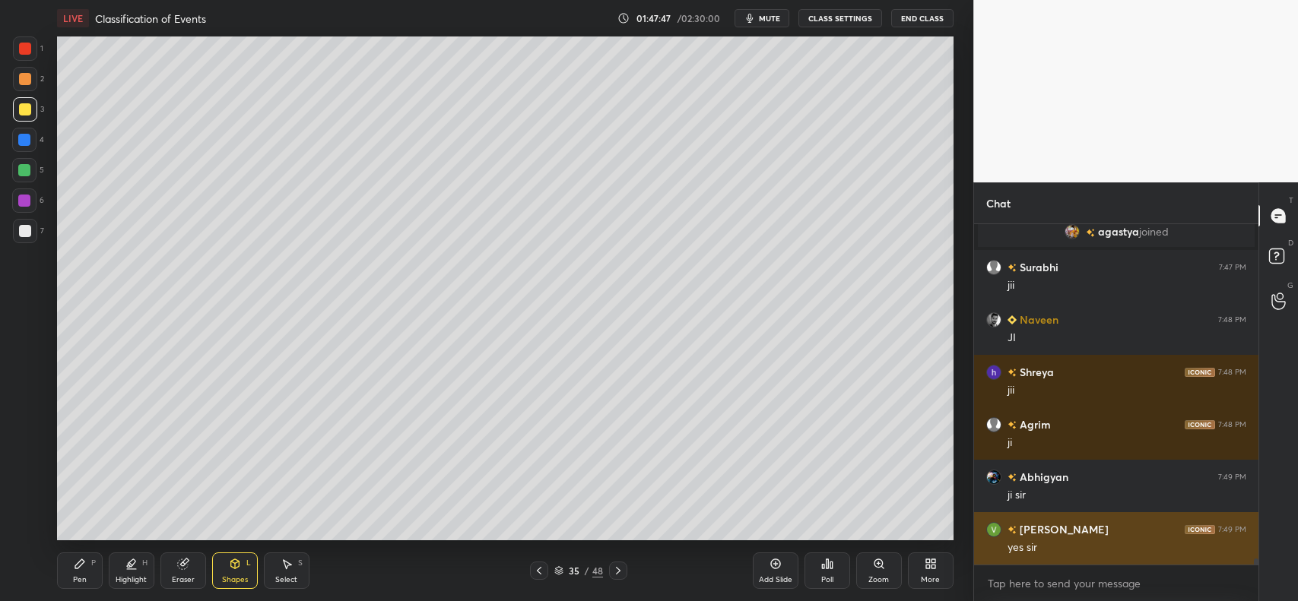
click at [240, 556] on div "Shapes L" at bounding box center [235, 571] width 46 height 36
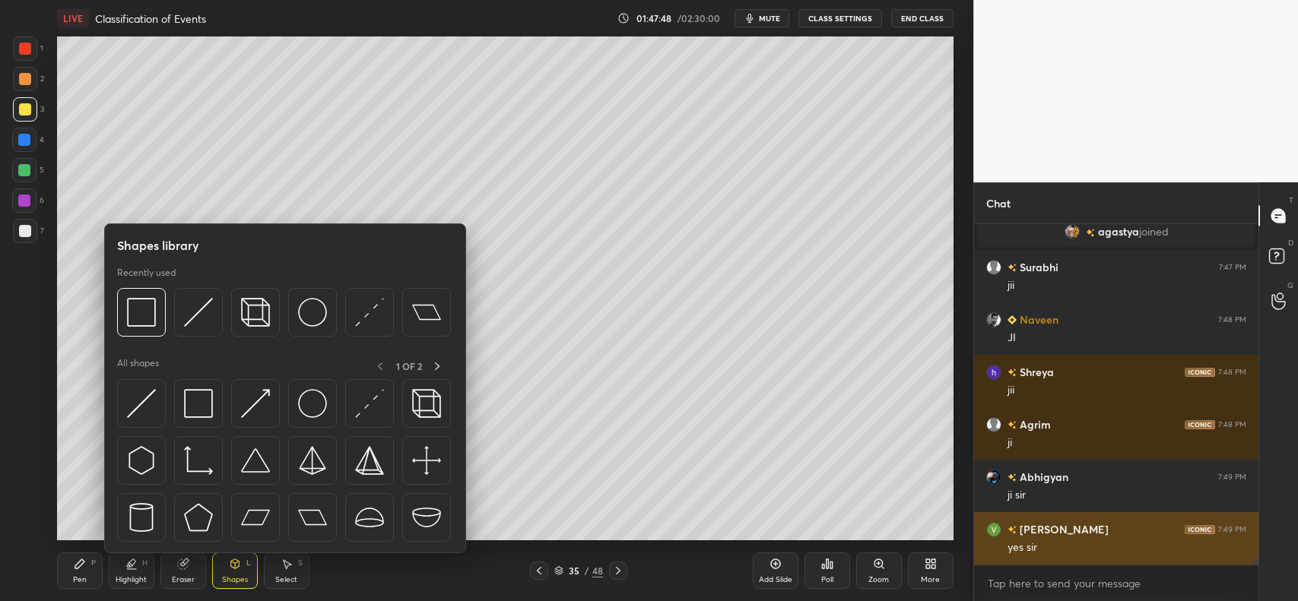
click at [312, 306] on img at bounding box center [312, 312] width 29 height 29
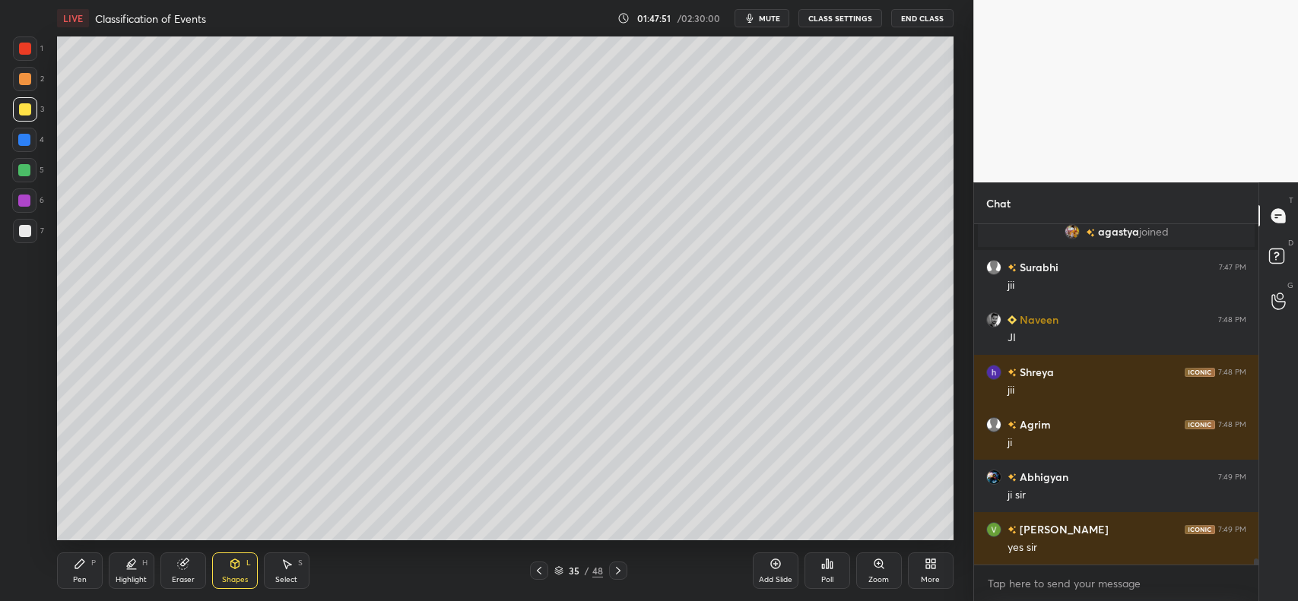
click at [78, 563] on icon at bounding box center [80, 564] width 12 height 12
click at [227, 564] on div "Shapes L" at bounding box center [235, 571] width 46 height 36
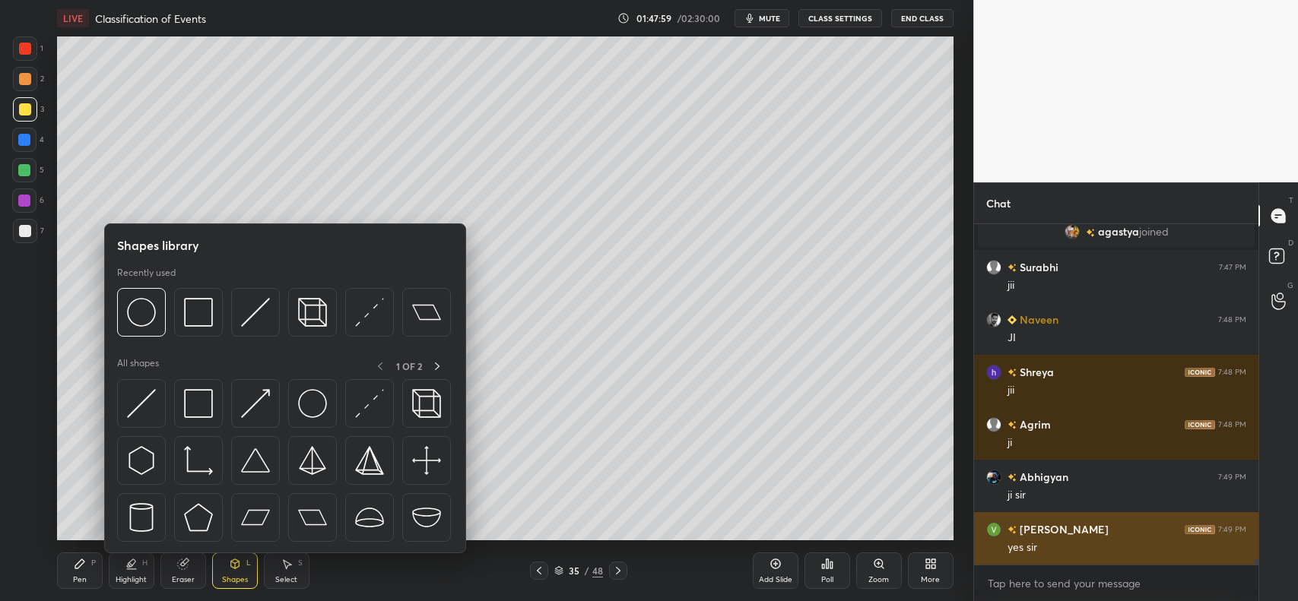
click at [191, 317] on img at bounding box center [198, 312] width 29 height 29
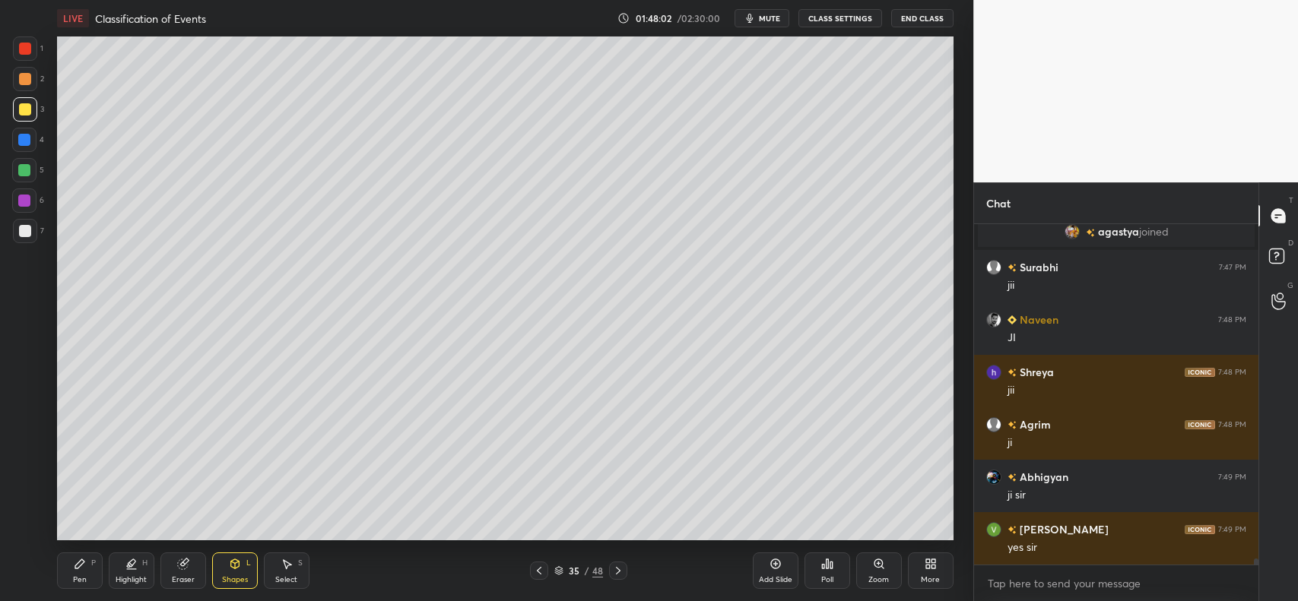
click at [221, 564] on div "Shapes L" at bounding box center [235, 571] width 46 height 36
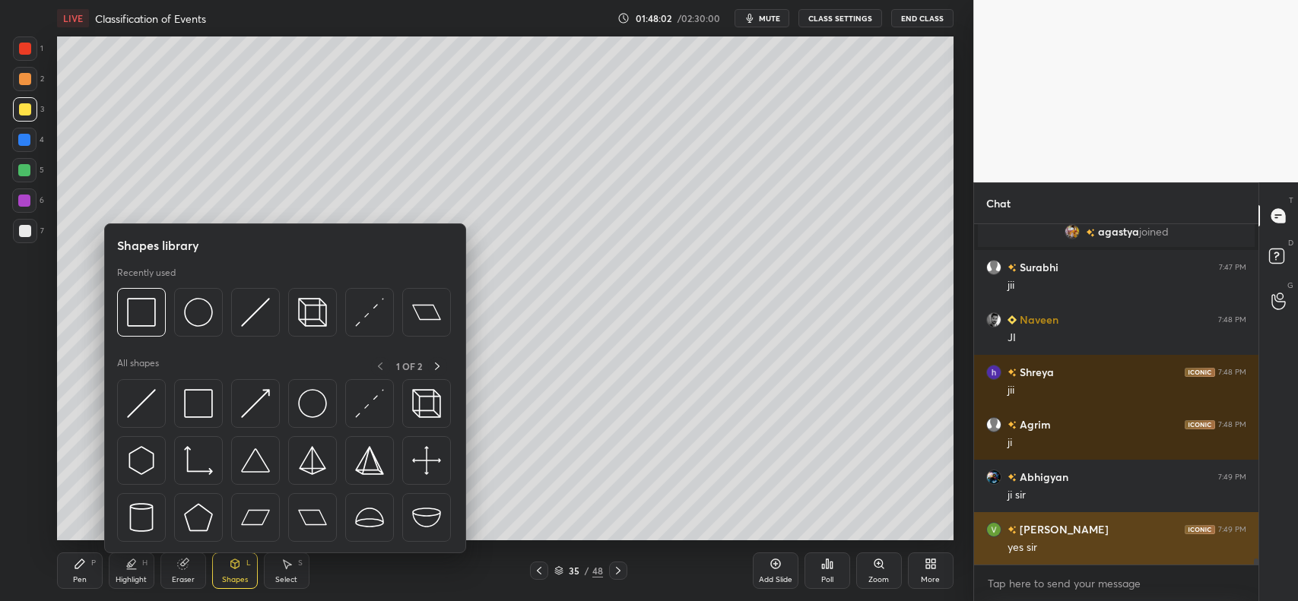
click at [199, 299] on img at bounding box center [198, 312] width 29 height 29
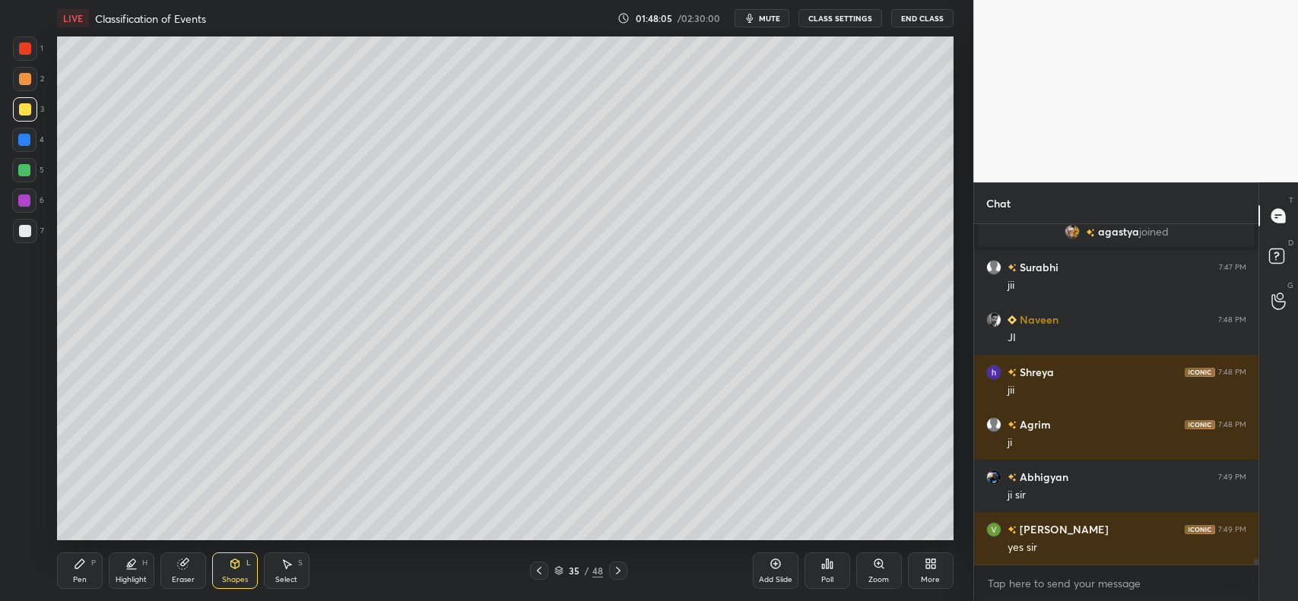
click at [80, 561] on icon at bounding box center [79, 564] width 9 height 9
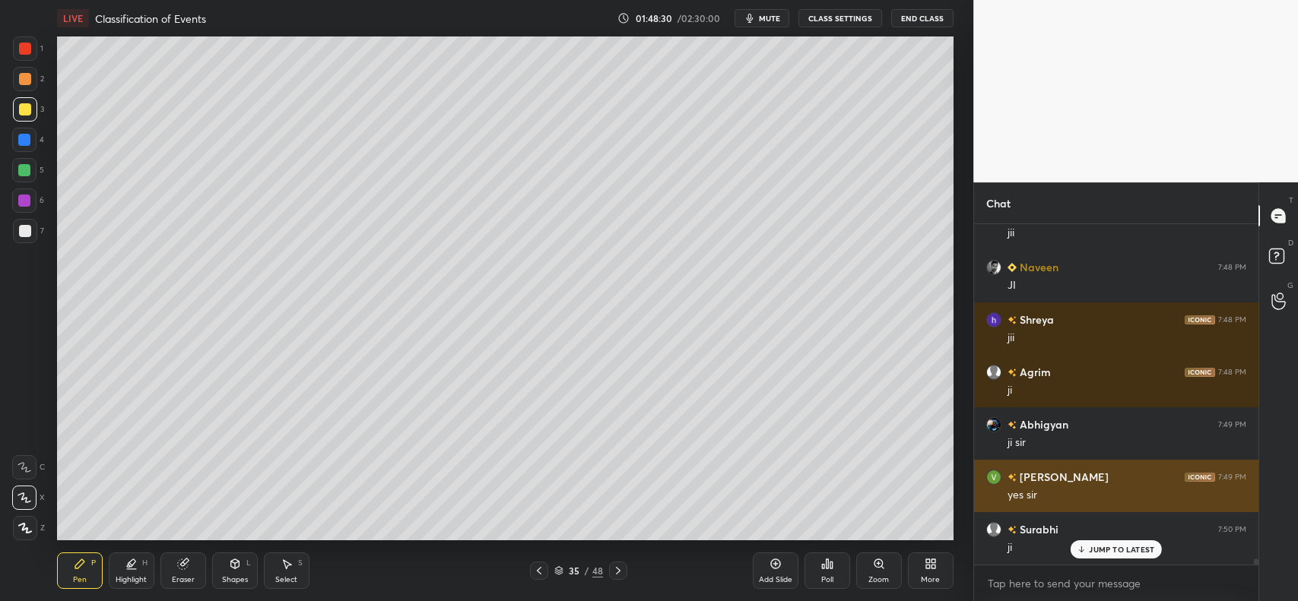
scroll to position [19916, 0]
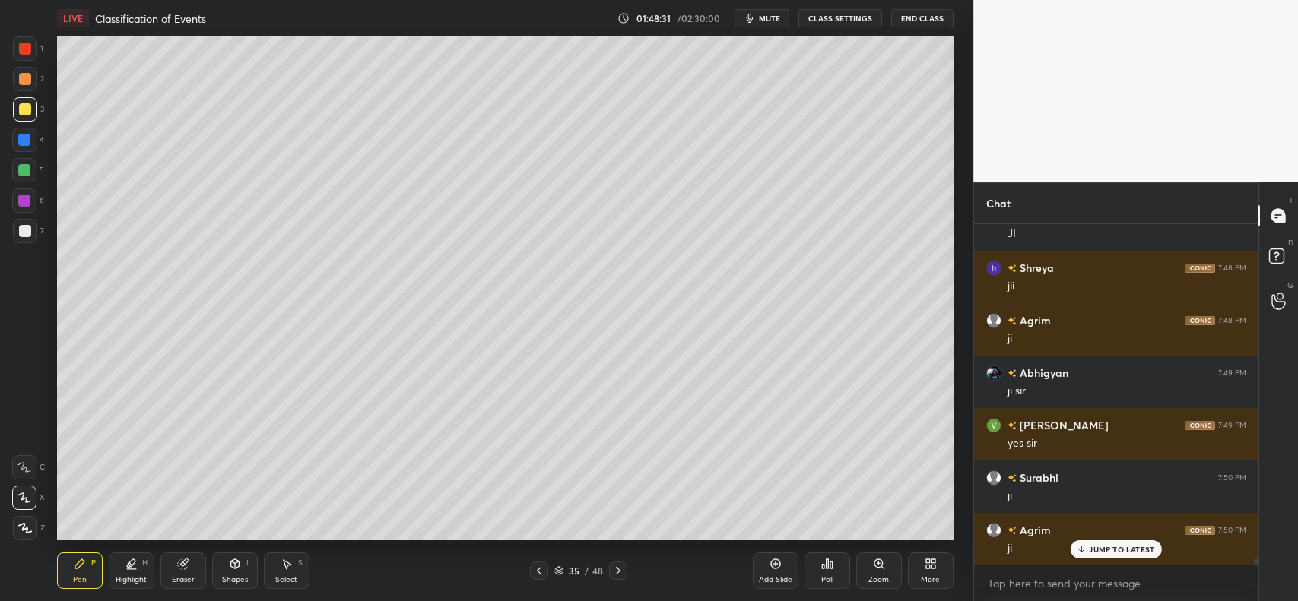
click at [23, 82] on div at bounding box center [25, 79] width 12 height 12
click at [766, 564] on div "Add Slide" at bounding box center [776, 571] width 46 height 36
click at [24, 81] on div at bounding box center [25, 79] width 12 height 12
click at [221, 561] on div "Shapes L" at bounding box center [235, 571] width 46 height 36
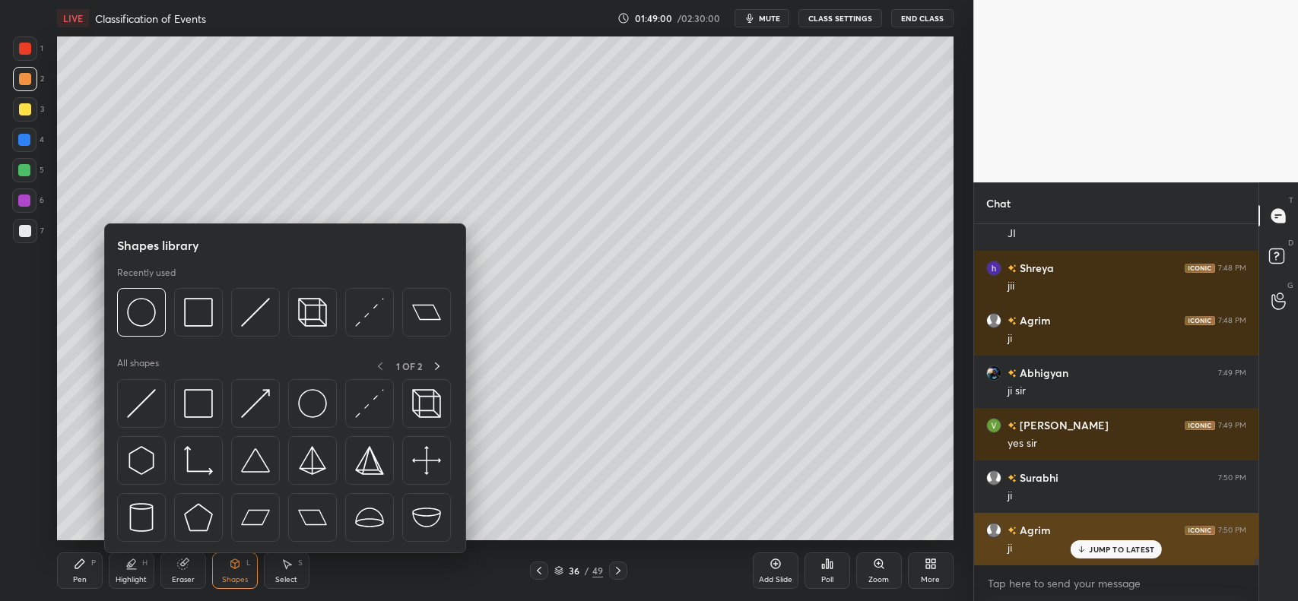
click at [247, 306] on img at bounding box center [255, 312] width 29 height 29
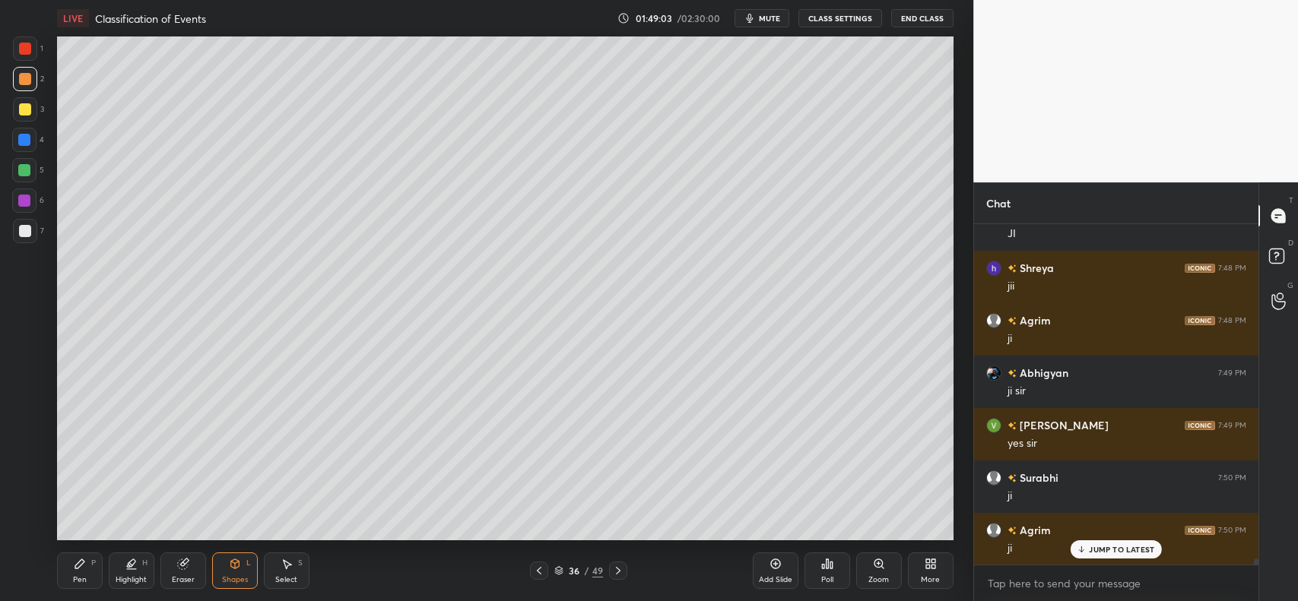
click at [240, 563] on icon at bounding box center [235, 564] width 12 height 12
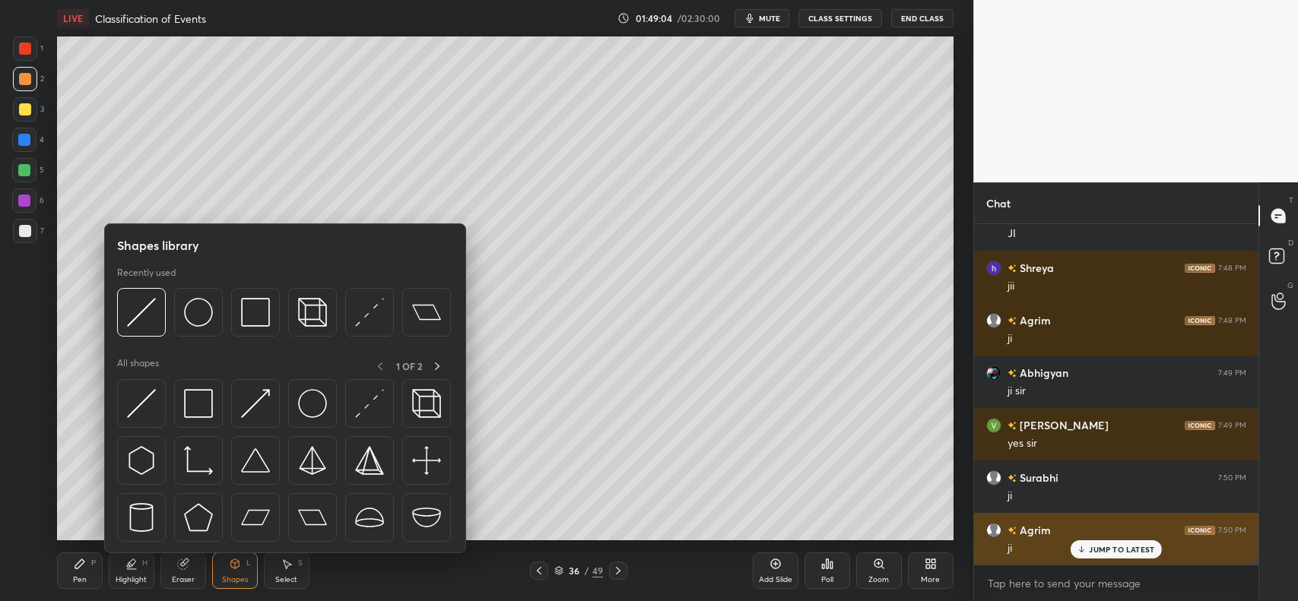
click at [257, 305] on img at bounding box center [255, 312] width 29 height 29
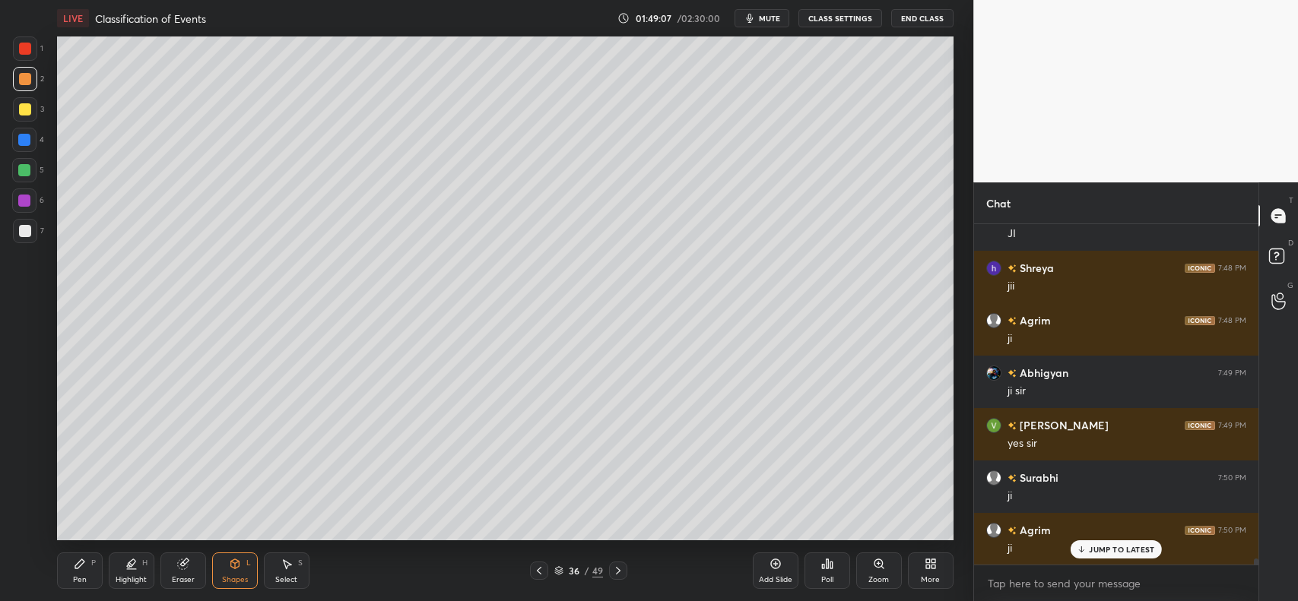
click at [237, 561] on icon at bounding box center [234, 564] width 8 height 9
click at [183, 569] on icon at bounding box center [182, 565] width 10 height 10
click at [226, 567] on div "Shapes L" at bounding box center [235, 571] width 46 height 36
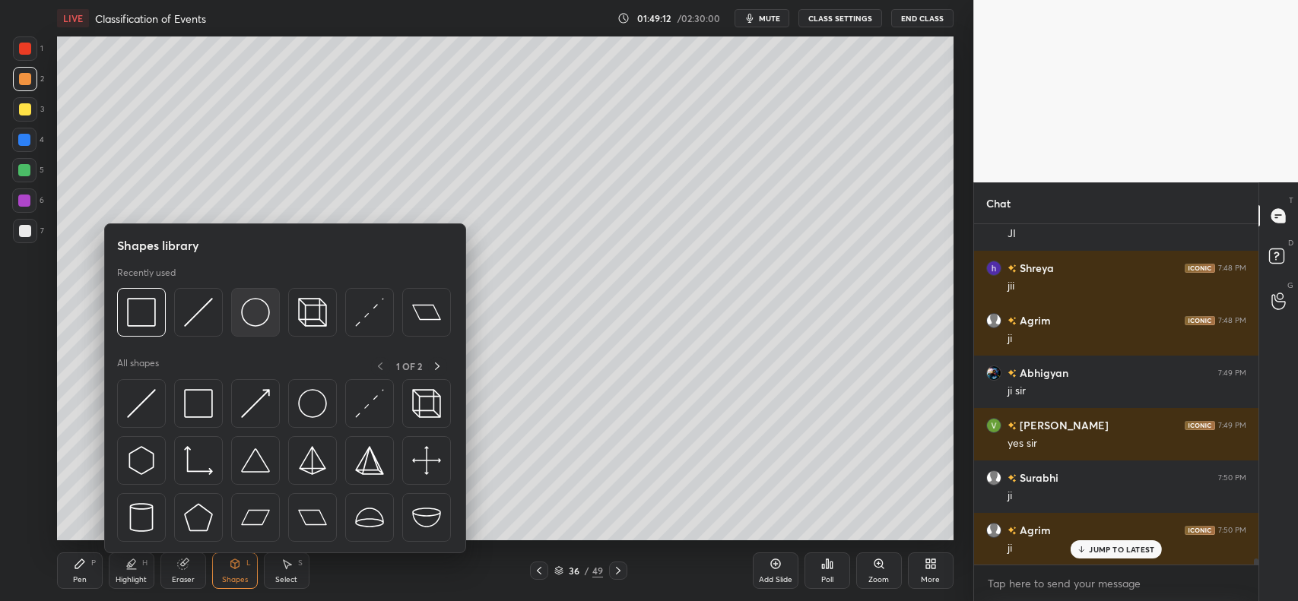
click at [251, 321] on img at bounding box center [255, 312] width 29 height 29
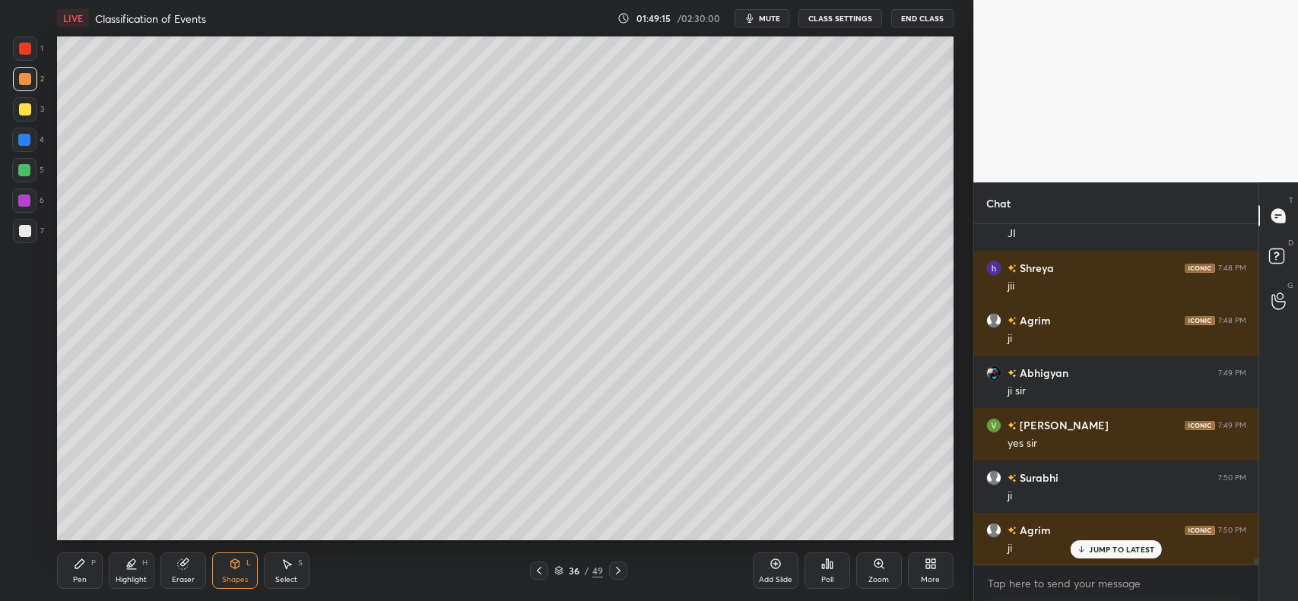
click at [81, 564] on icon at bounding box center [79, 564] width 9 height 9
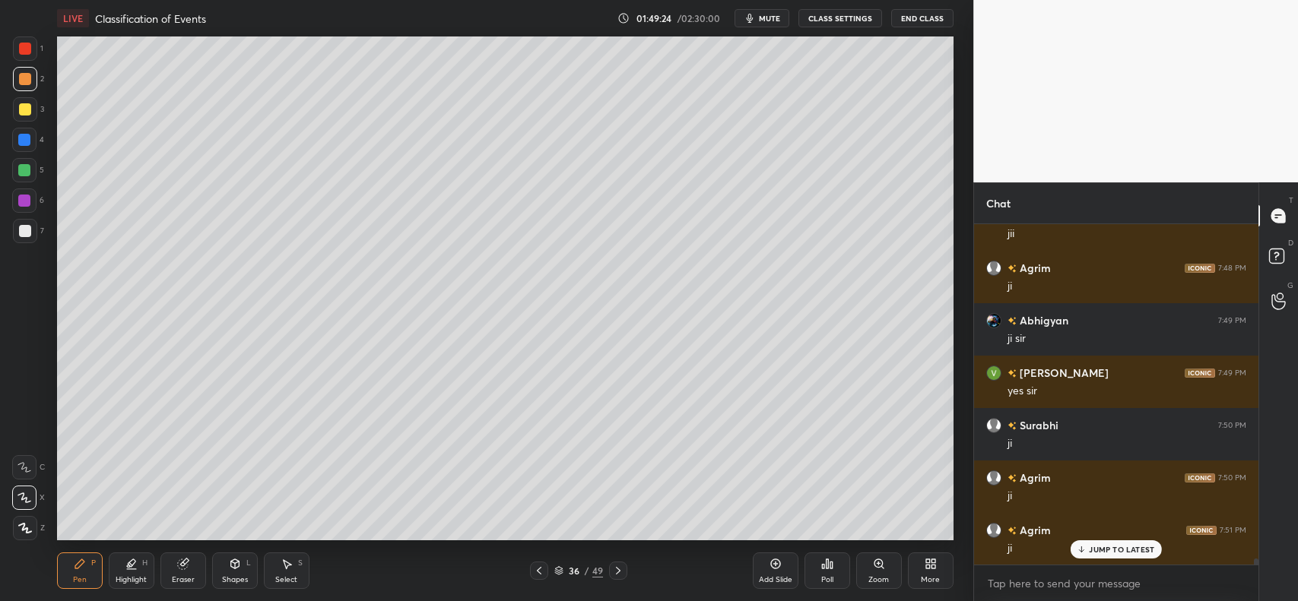
click at [24, 51] on div at bounding box center [25, 49] width 12 height 12
click at [28, 106] on div at bounding box center [25, 109] width 12 height 12
click at [30, 135] on div at bounding box center [24, 140] width 24 height 24
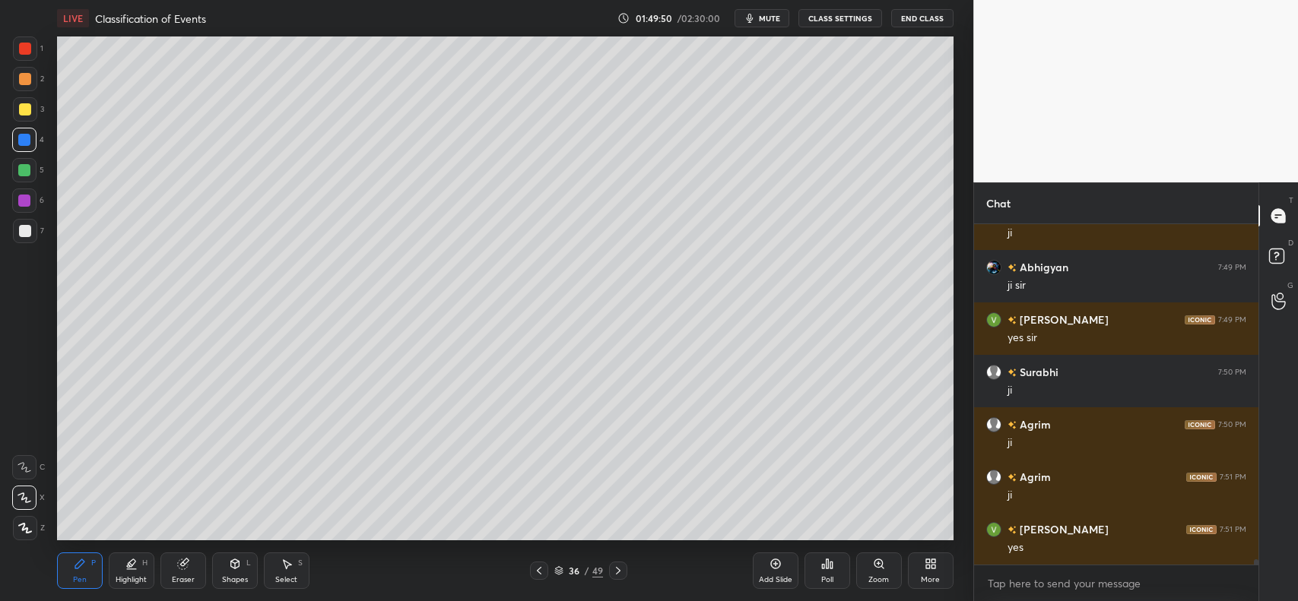
click at [27, 198] on div at bounding box center [24, 201] width 12 height 12
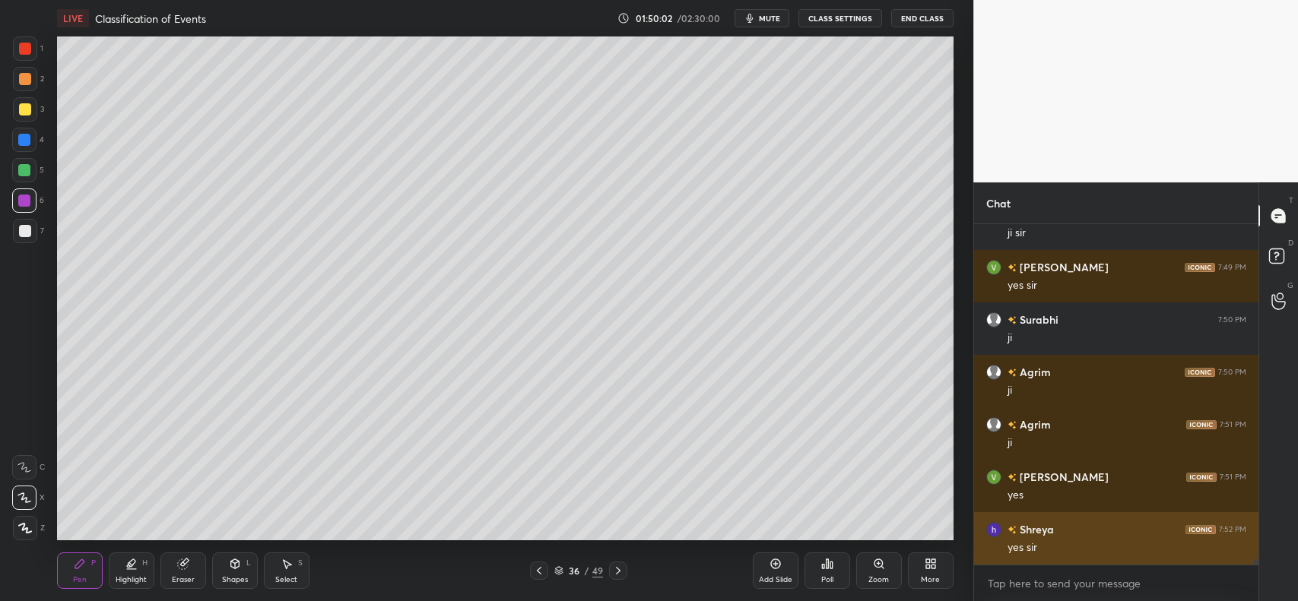
scroll to position [20127, 0]
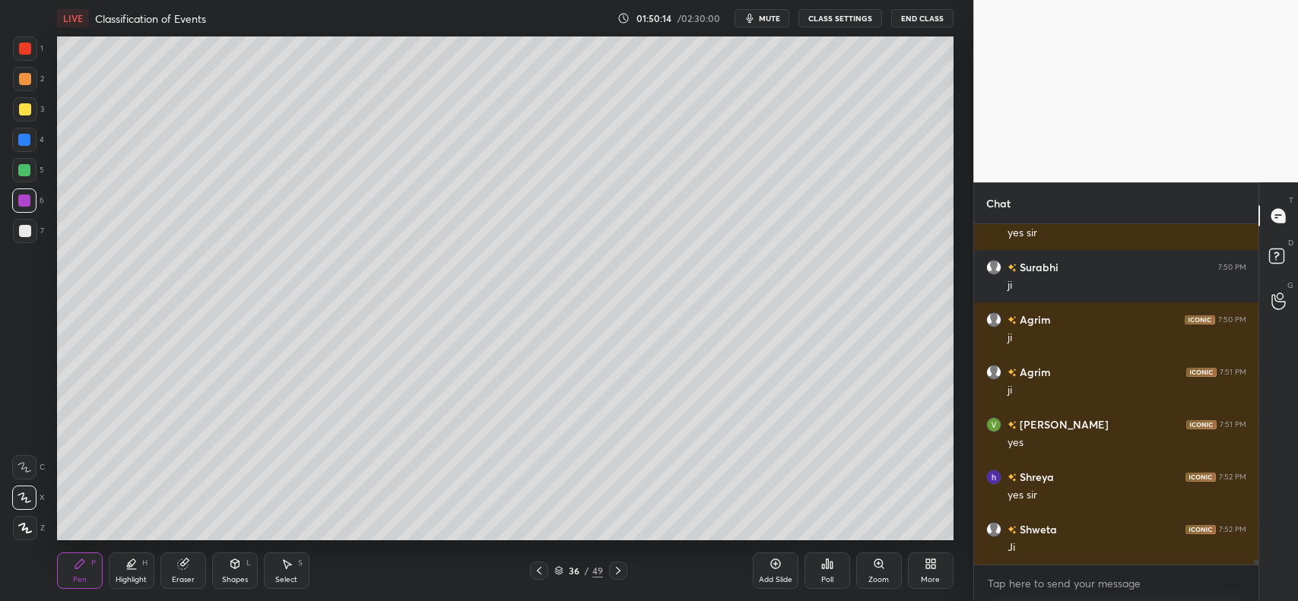
click at [21, 233] on div at bounding box center [25, 231] width 12 height 12
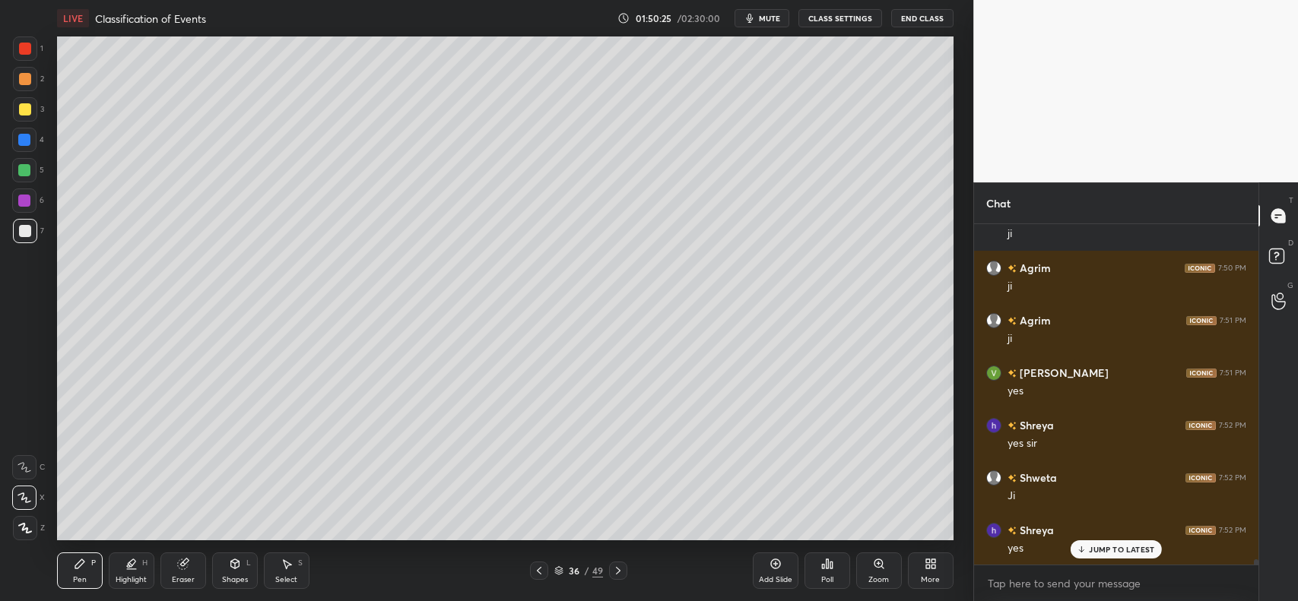
click at [778, 568] on icon at bounding box center [775, 565] width 10 height 10
click at [233, 570] on icon at bounding box center [235, 564] width 12 height 12
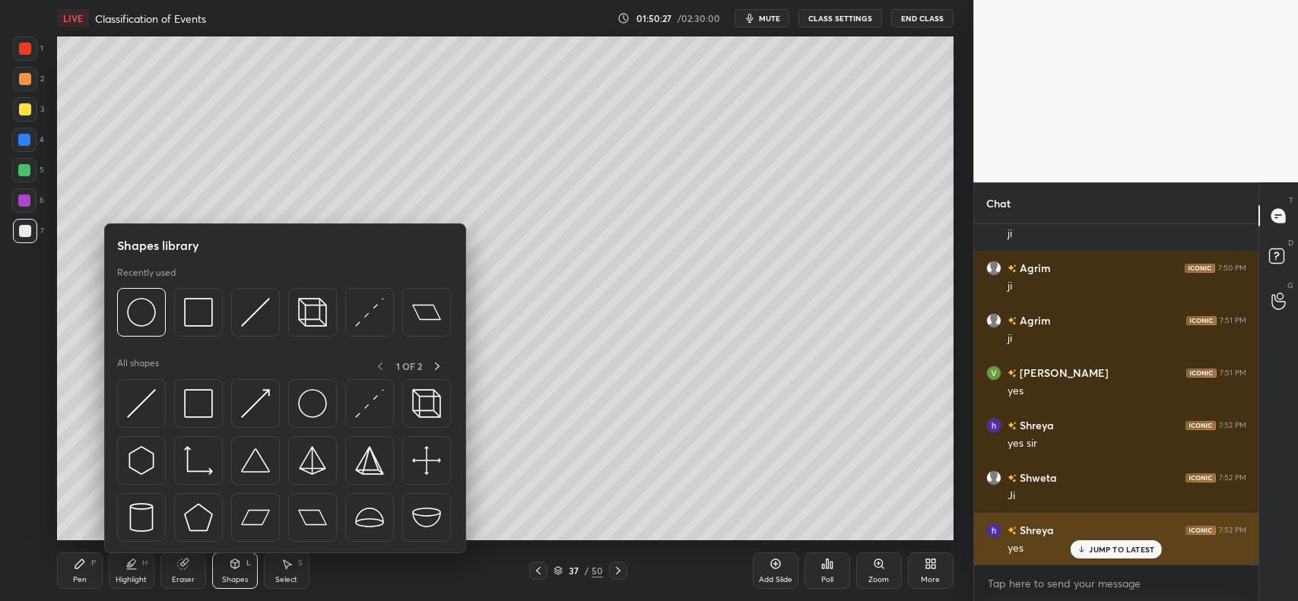
click at [200, 306] on img at bounding box center [198, 312] width 29 height 29
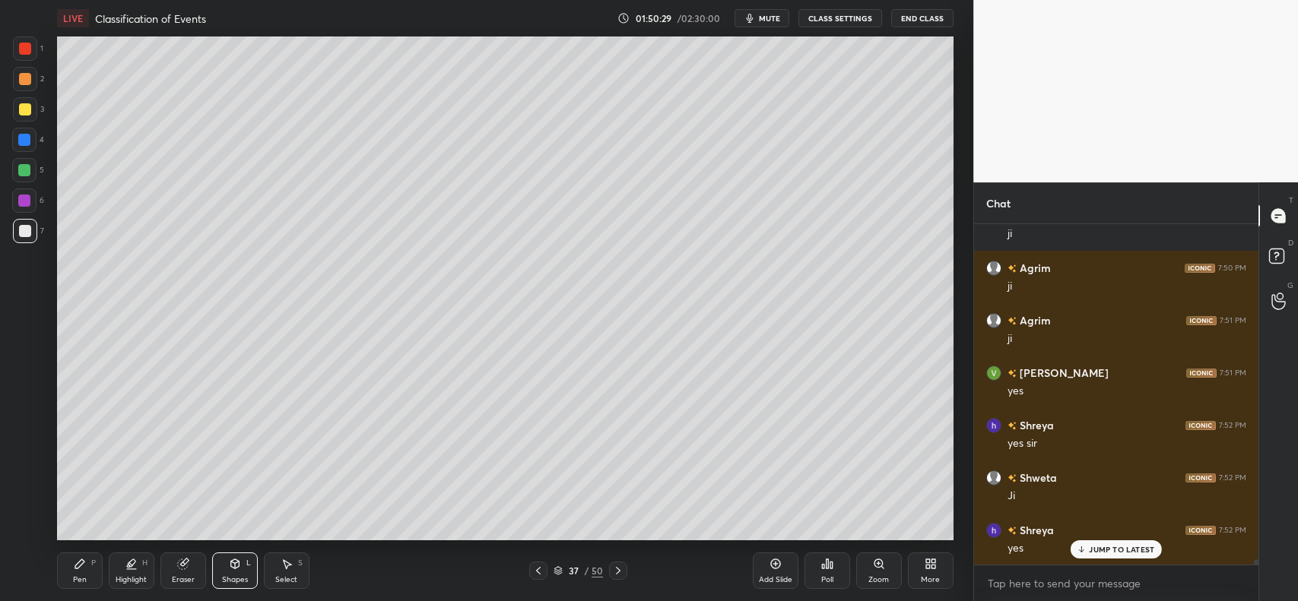
click at [230, 569] on icon at bounding box center [235, 564] width 12 height 12
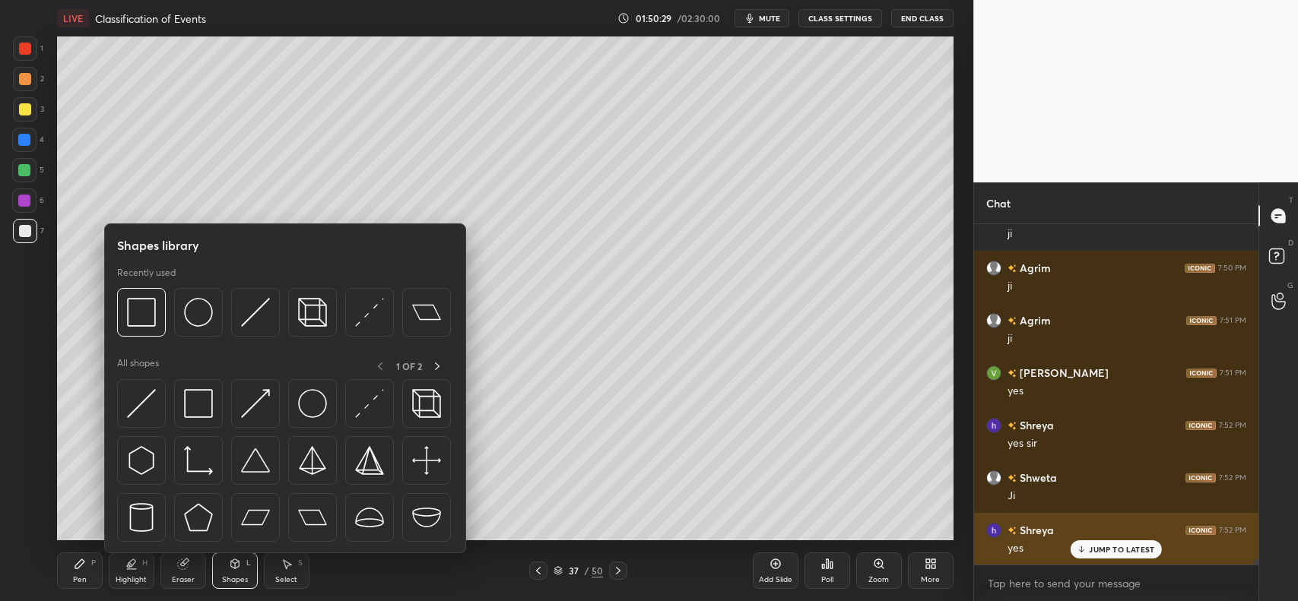
click at [199, 301] on img at bounding box center [198, 312] width 29 height 29
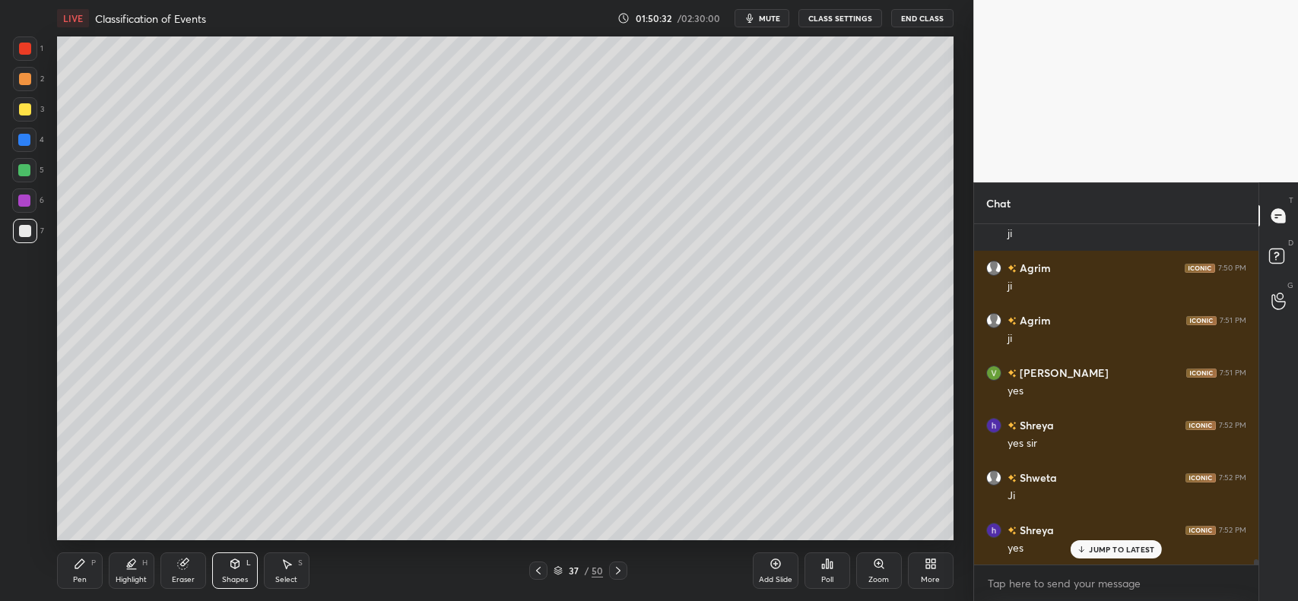
click at [74, 561] on icon at bounding box center [80, 564] width 12 height 12
click at [25, 139] on div at bounding box center [24, 140] width 12 height 12
click at [28, 80] on div at bounding box center [25, 79] width 12 height 12
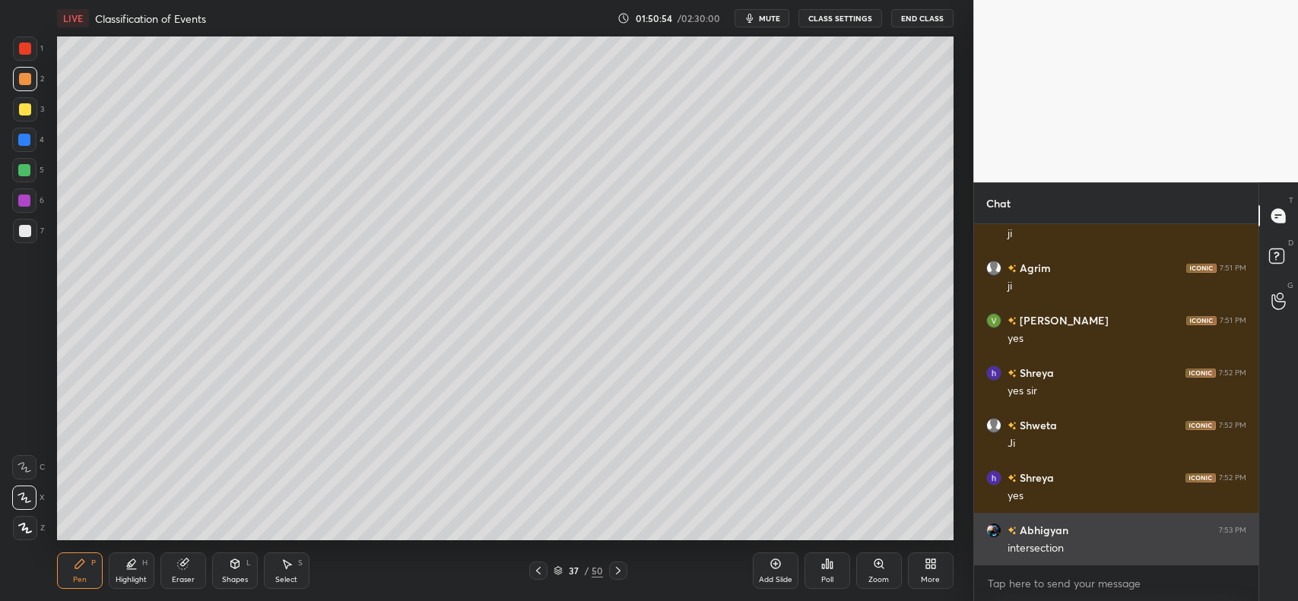
scroll to position [20284, 0]
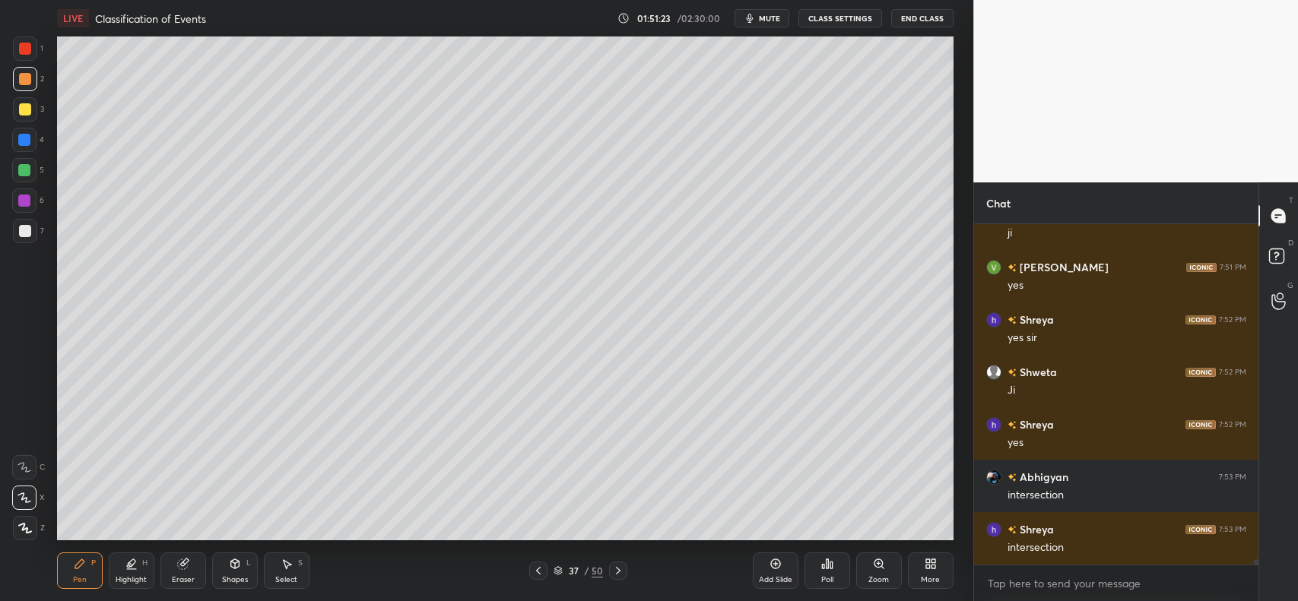
click at [24, 106] on div at bounding box center [25, 109] width 12 height 12
click at [181, 568] on icon at bounding box center [182, 565] width 10 height 10
click at [76, 565] on icon at bounding box center [79, 564] width 9 height 9
click at [179, 560] on icon at bounding box center [183, 564] width 12 height 12
click at [80, 567] on icon at bounding box center [80, 564] width 12 height 12
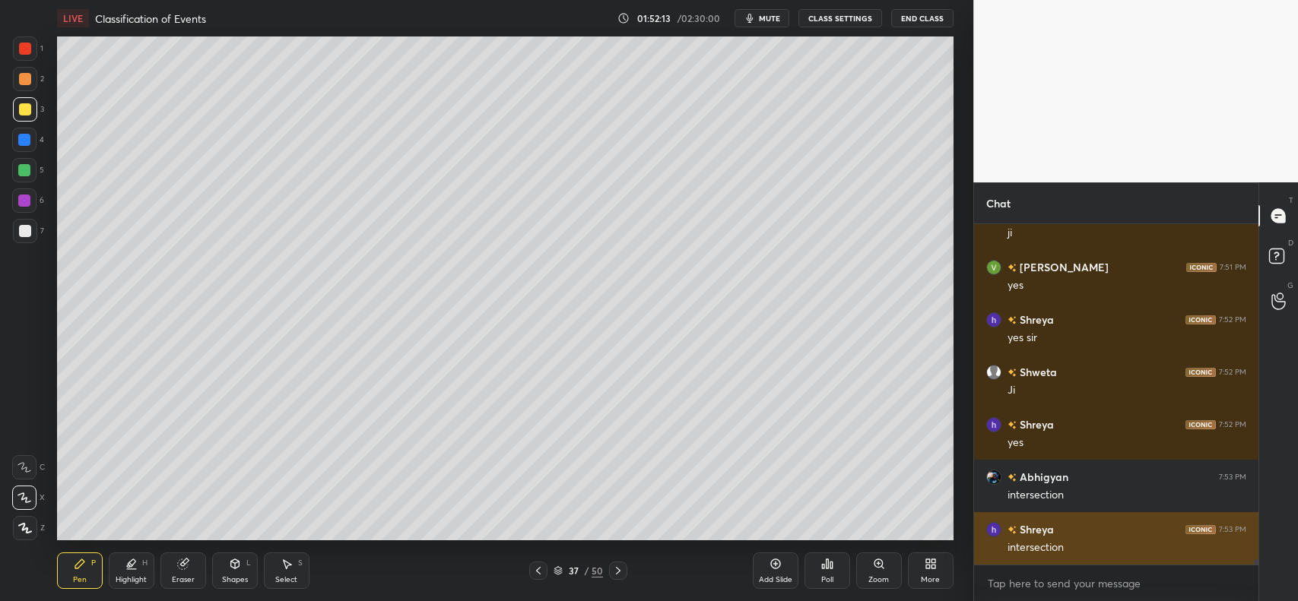
scroll to position [20337, 0]
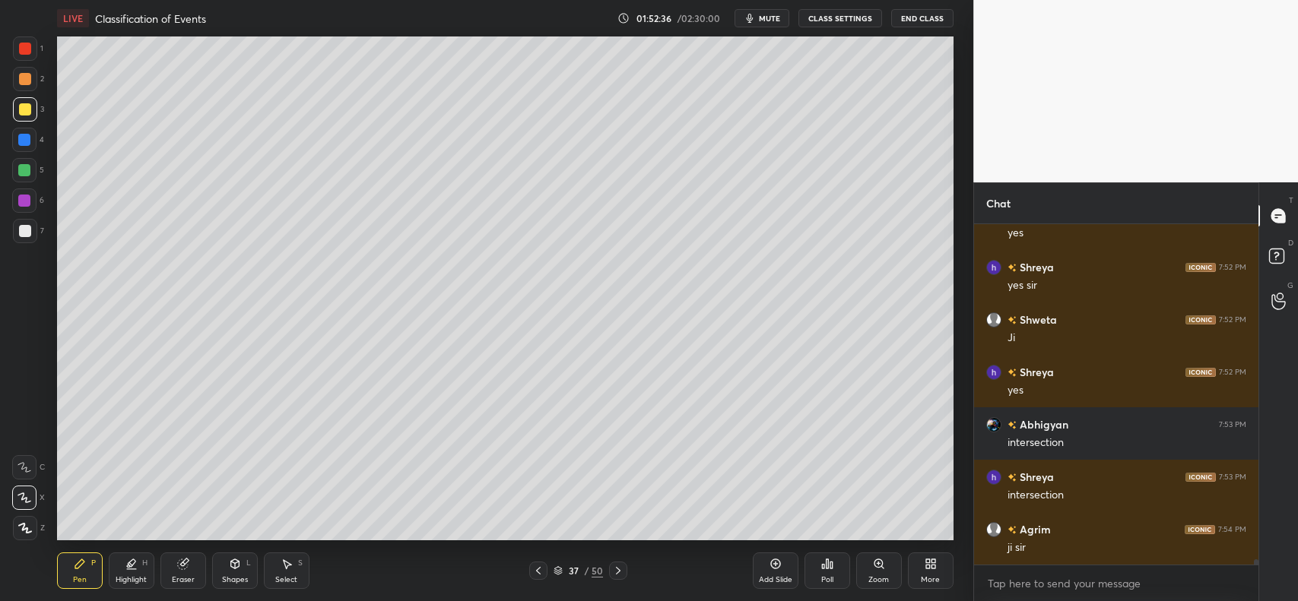
click at [229, 565] on icon at bounding box center [235, 564] width 12 height 12
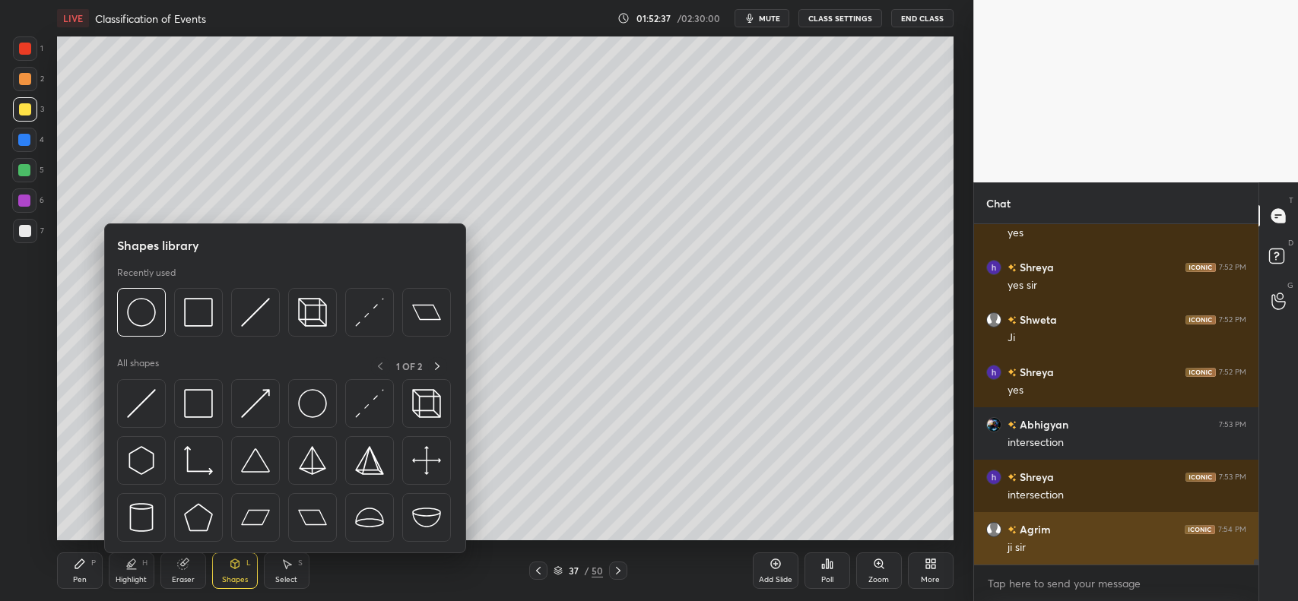
click at [199, 309] on img at bounding box center [198, 312] width 29 height 29
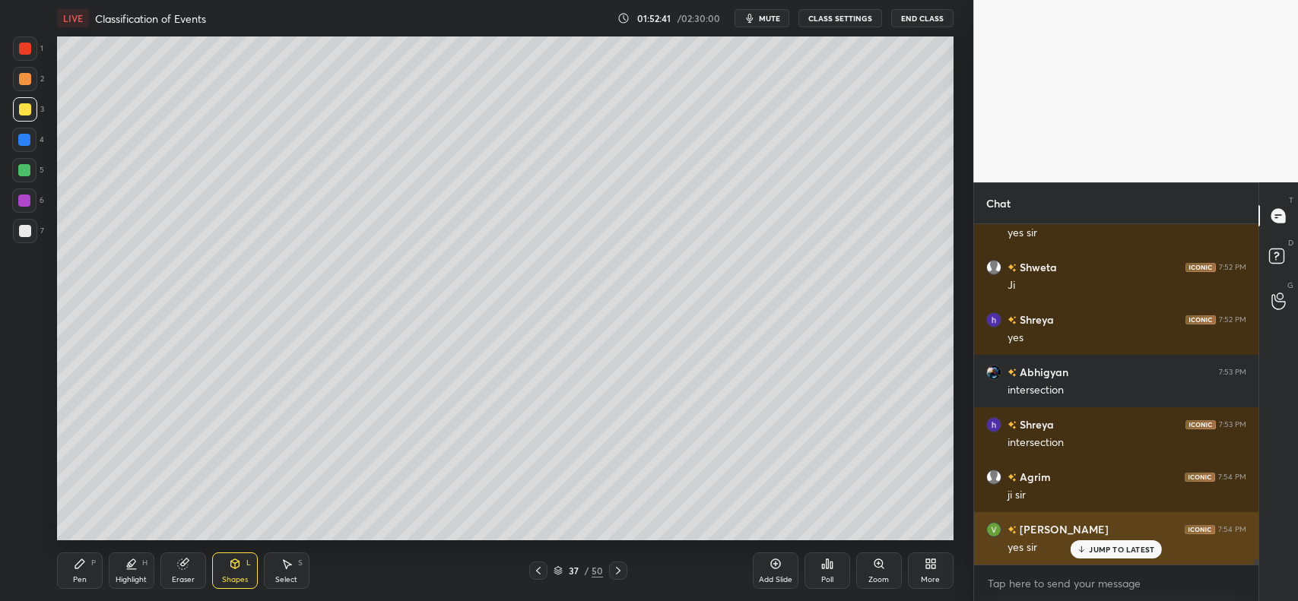
scroll to position [20441, 0]
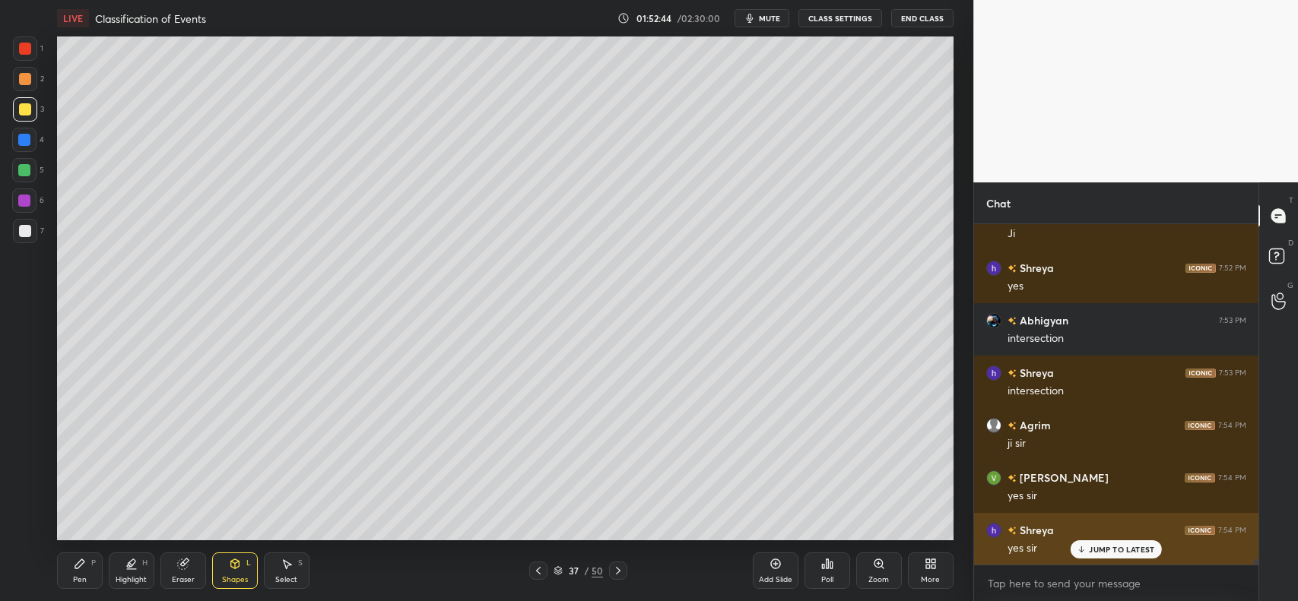
click at [237, 569] on icon at bounding box center [235, 564] width 12 height 12
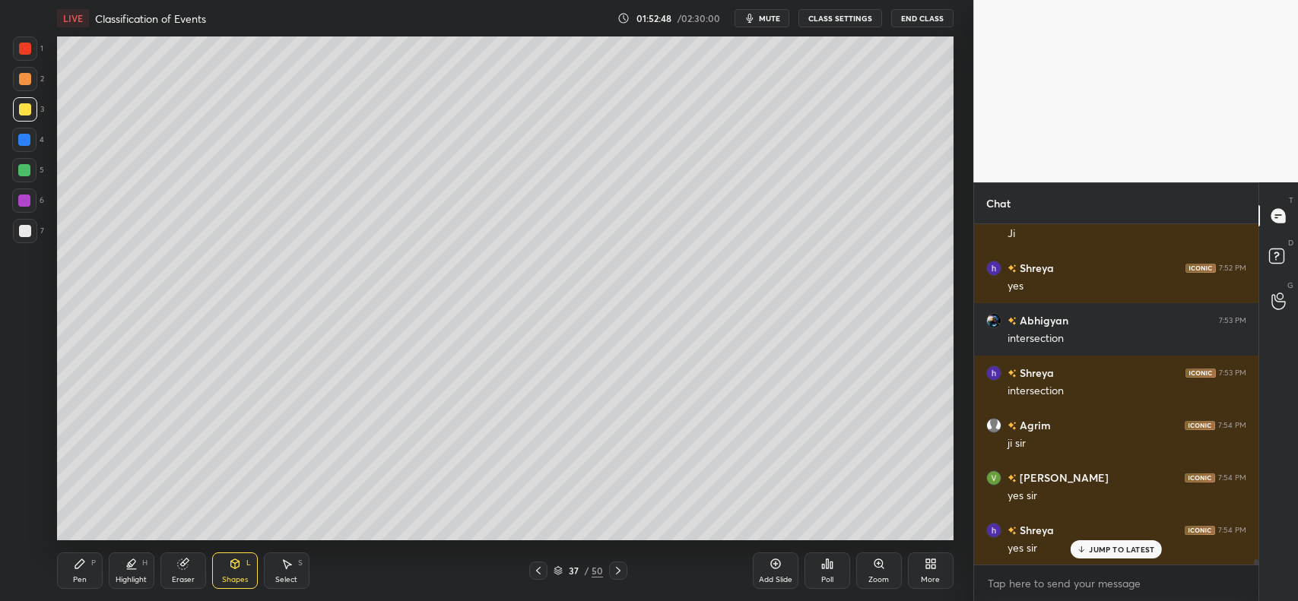
click at [770, 566] on icon at bounding box center [775, 565] width 10 height 10
click at [230, 575] on div "Shapes L" at bounding box center [235, 571] width 46 height 36
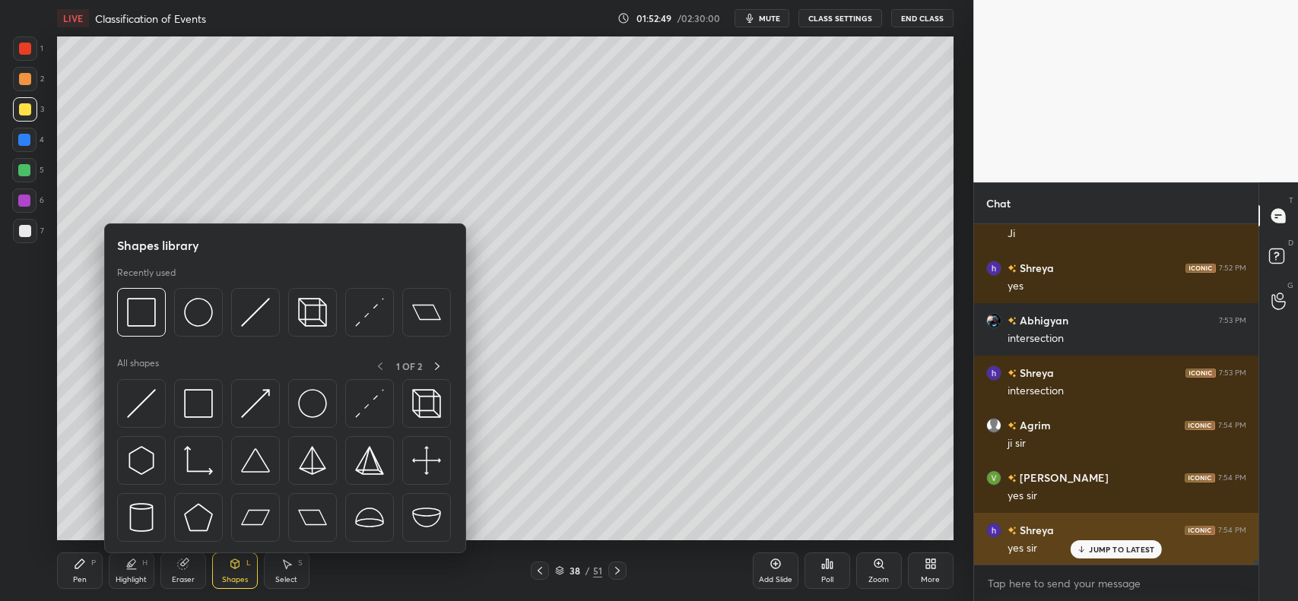
click at [130, 304] on img at bounding box center [141, 312] width 29 height 29
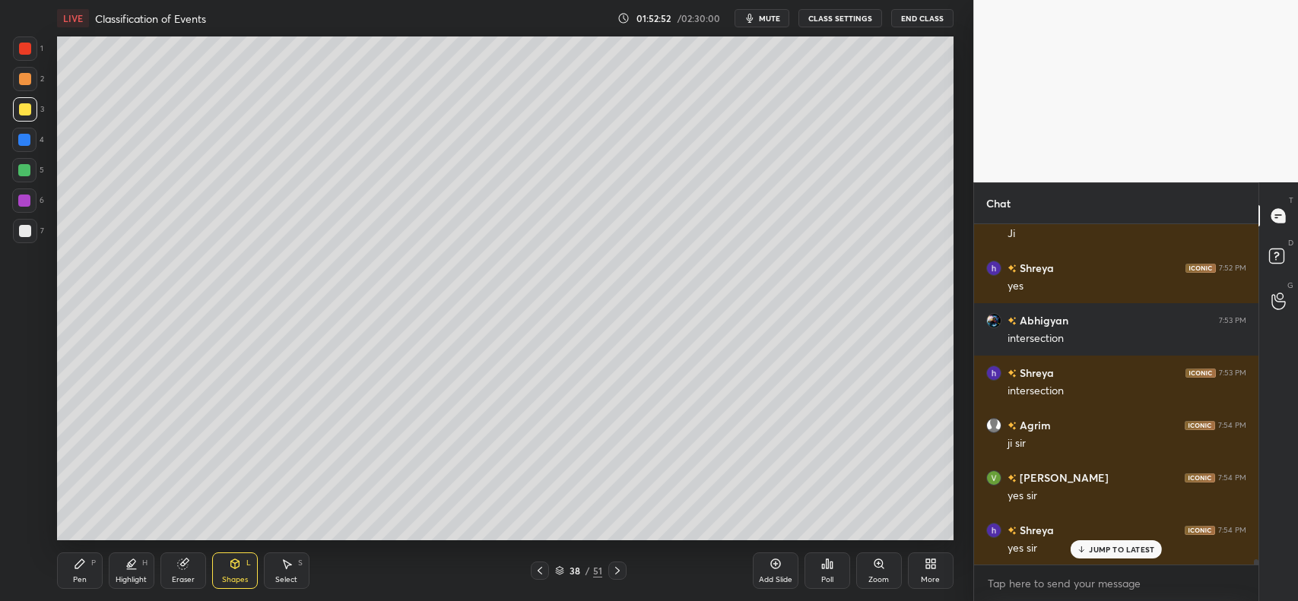
click at [59, 564] on div "Pen P" at bounding box center [80, 571] width 46 height 36
click at [186, 560] on icon at bounding box center [184, 563] width 8 height 8
click at [87, 563] on div "Pen P" at bounding box center [80, 571] width 46 height 36
click at [227, 574] on div "Shapes L" at bounding box center [235, 571] width 46 height 36
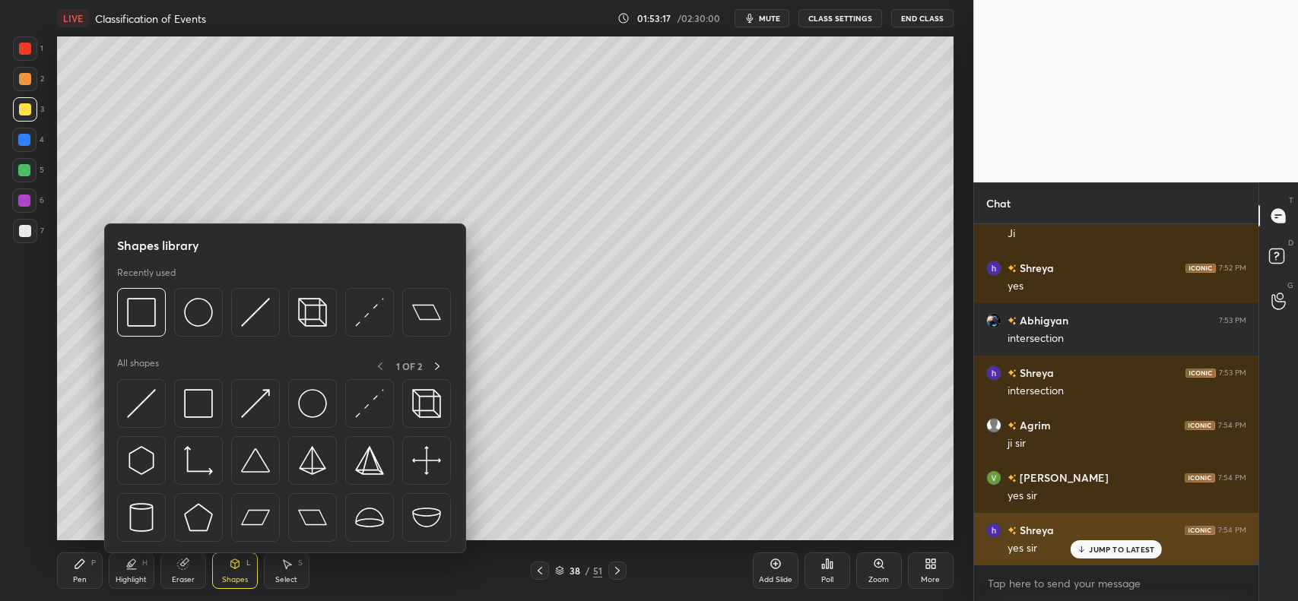
click at [205, 303] on img at bounding box center [198, 312] width 29 height 29
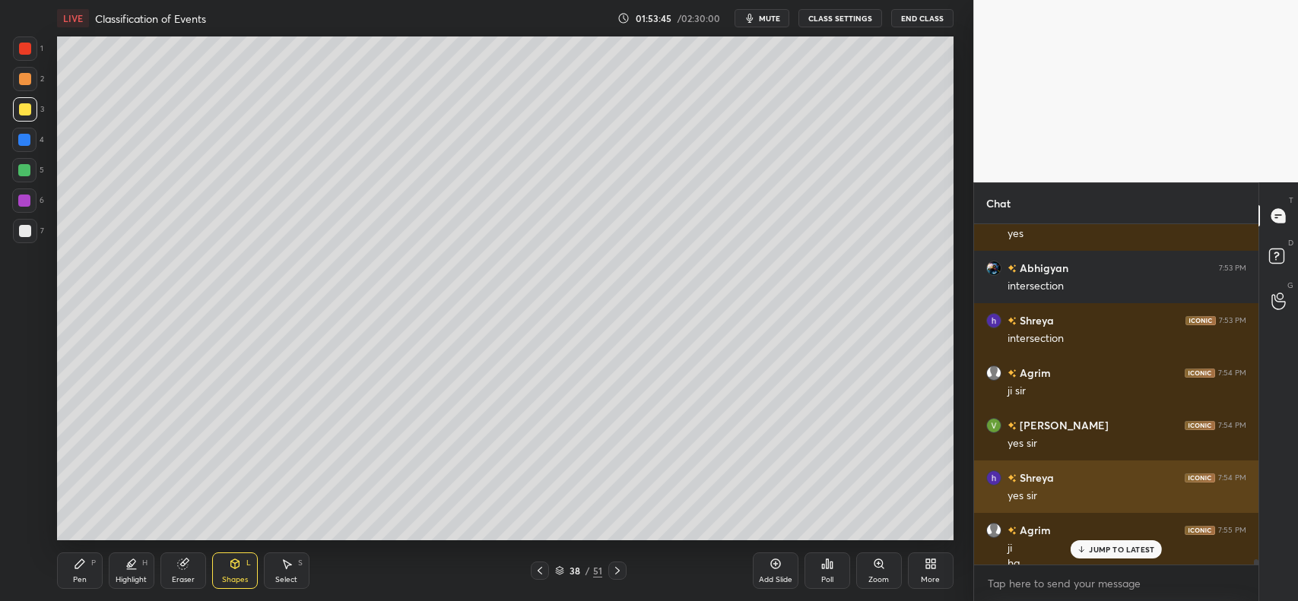
scroll to position [20508, 0]
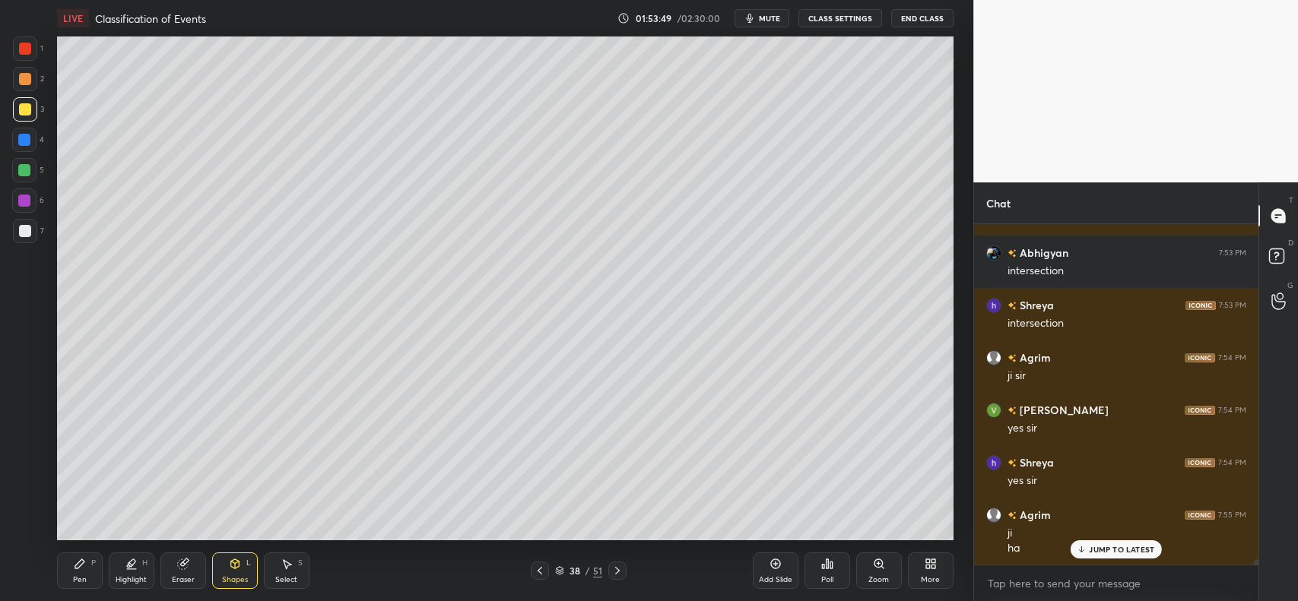
click at [21, 82] on div at bounding box center [25, 79] width 12 height 12
click at [70, 568] on div "Pen P" at bounding box center [80, 571] width 46 height 36
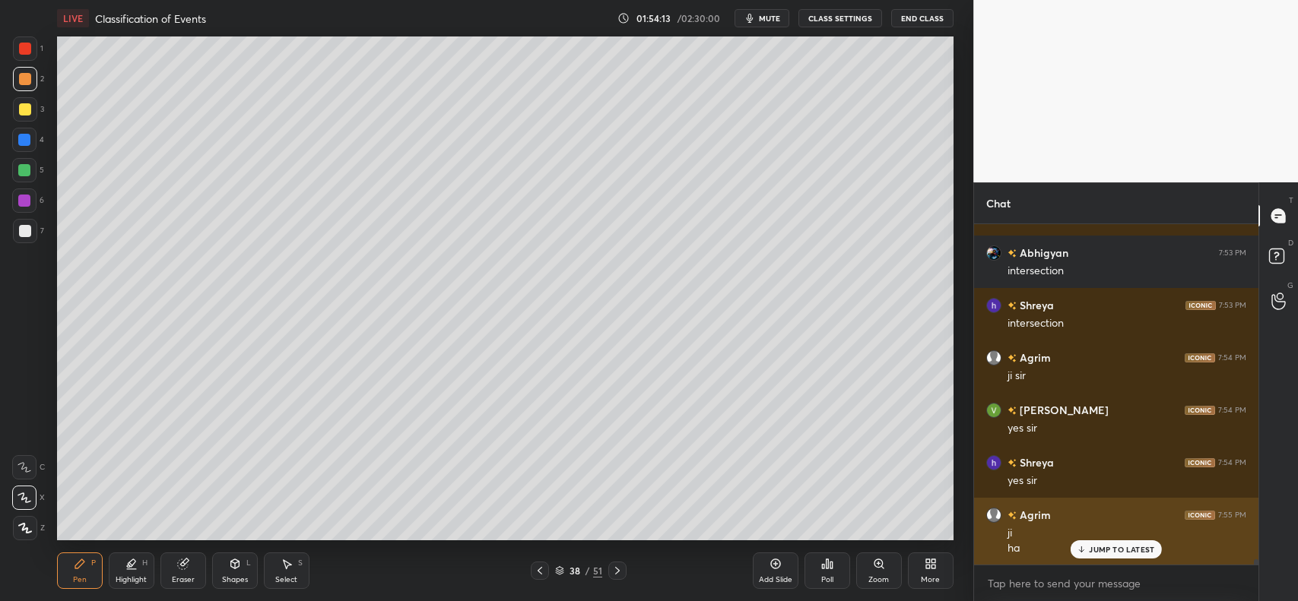
scroll to position [20562, 0]
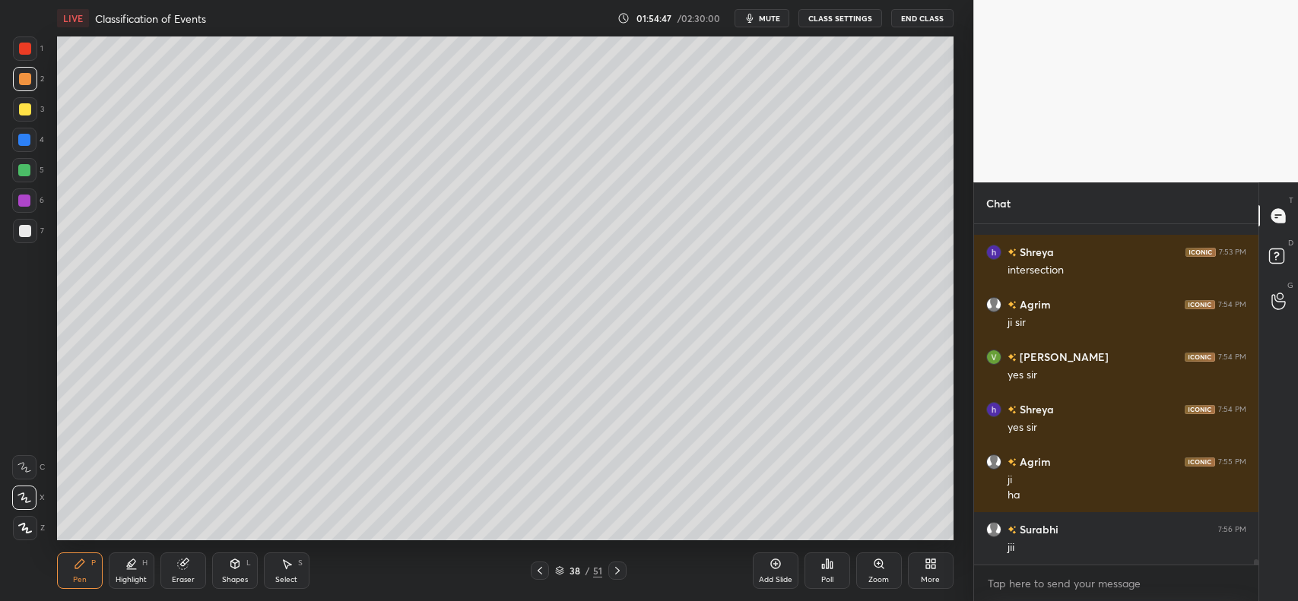
click at [25, 109] on div at bounding box center [25, 109] width 12 height 12
click at [183, 569] on icon at bounding box center [182, 565] width 10 height 10
click at [69, 575] on div "Pen P" at bounding box center [80, 571] width 46 height 36
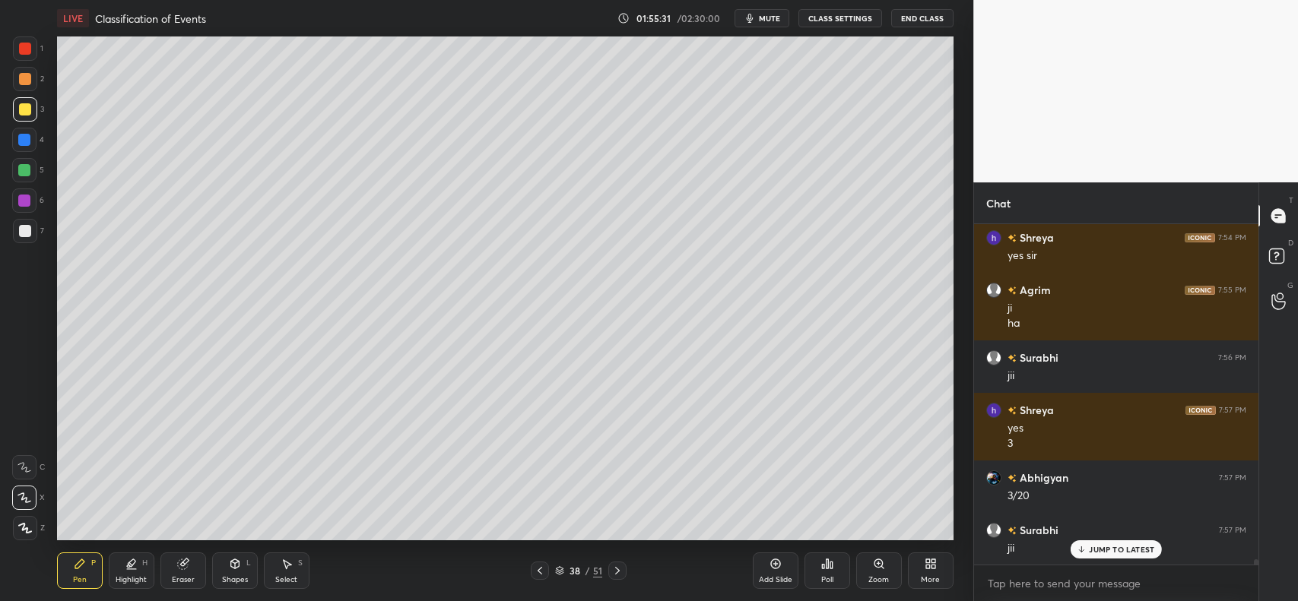
scroll to position [20786, 0]
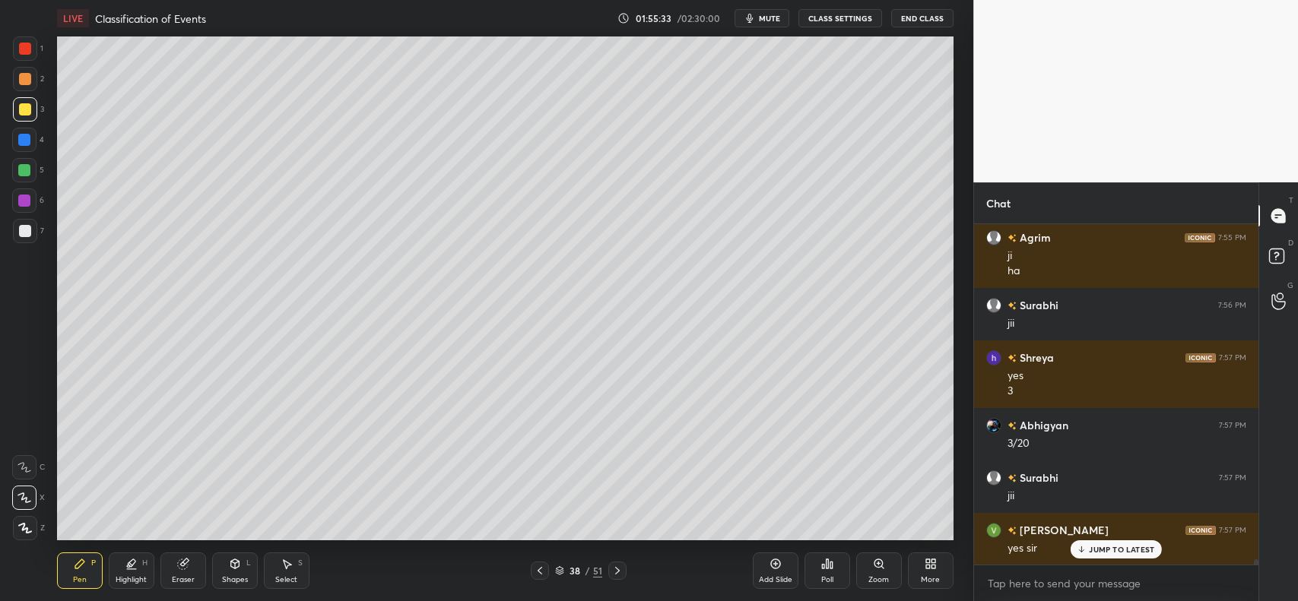
click at [769, 575] on div "Add Slide" at bounding box center [776, 571] width 46 height 36
click at [233, 563] on icon at bounding box center [234, 564] width 8 height 9
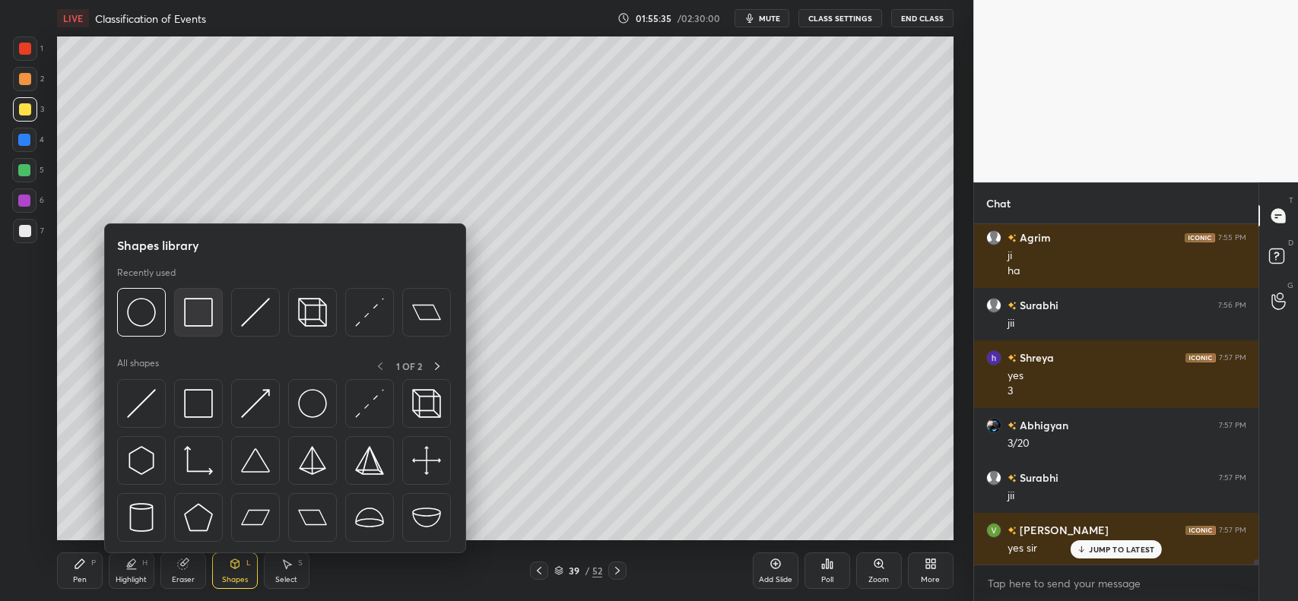
click at [192, 320] on img at bounding box center [198, 312] width 29 height 29
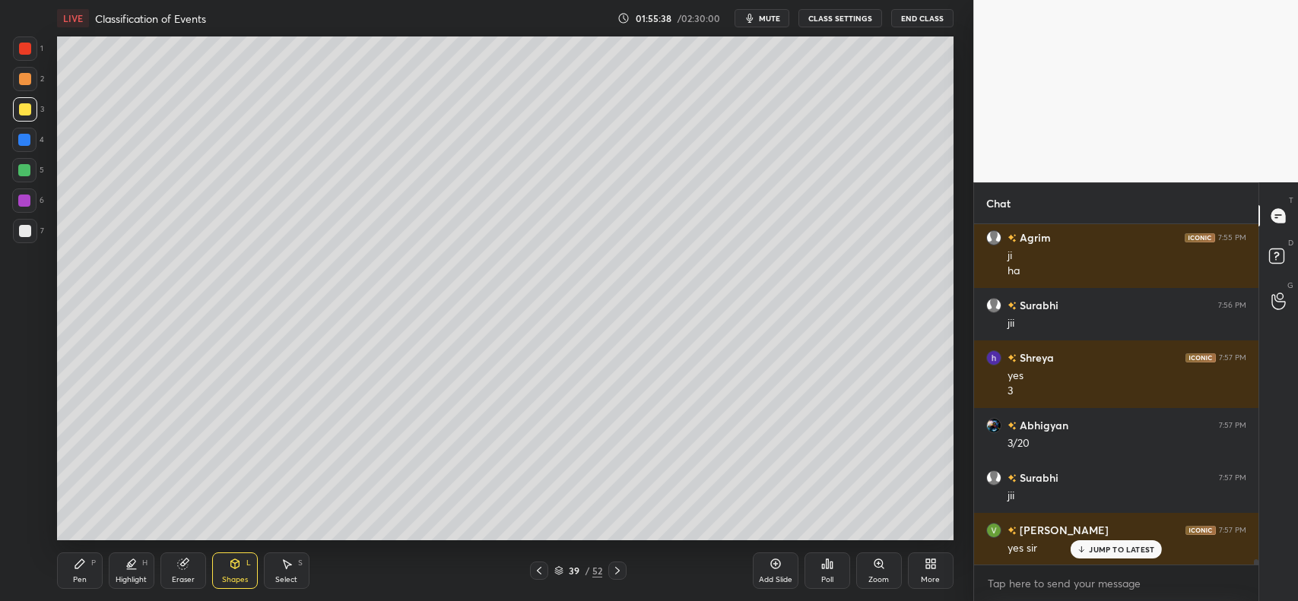
click at [227, 570] on div "Shapes L" at bounding box center [235, 571] width 46 height 36
click at [194, 560] on div "Eraser" at bounding box center [183, 571] width 46 height 36
click at [230, 564] on icon at bounding box center [235, 564] width 12 height 12
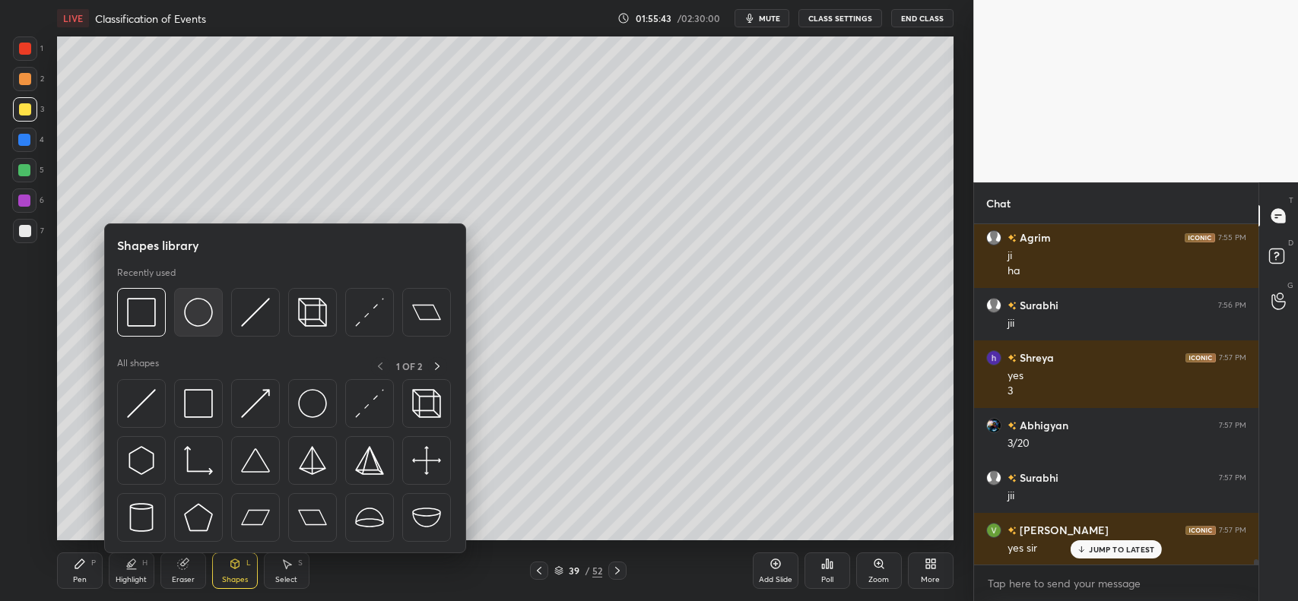
click at [198, 306] on img at bounding box center [198, 312] width 29 height 29
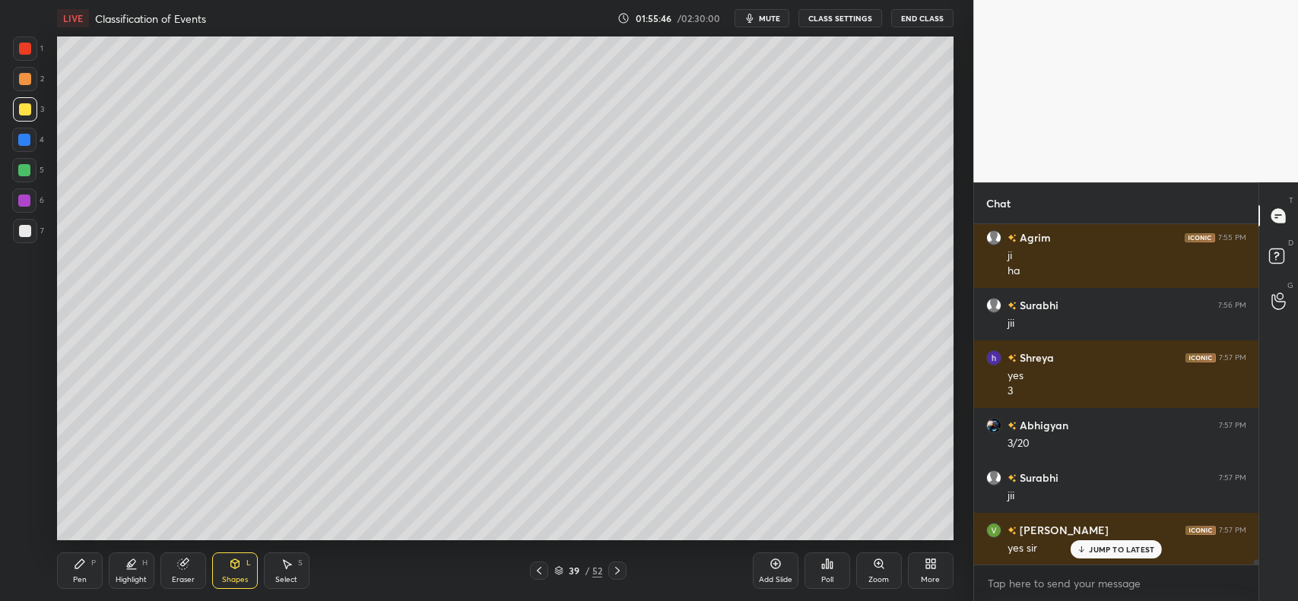
click at [72, 570] on div "Pen P" at bounding box center [80, 571] width 46 height 36
click at [16, 141] on div at bounding box center [24, 140] width 24 height 24
click at [31, 114] on div at bounding box center [25, 109] width 24 height 24
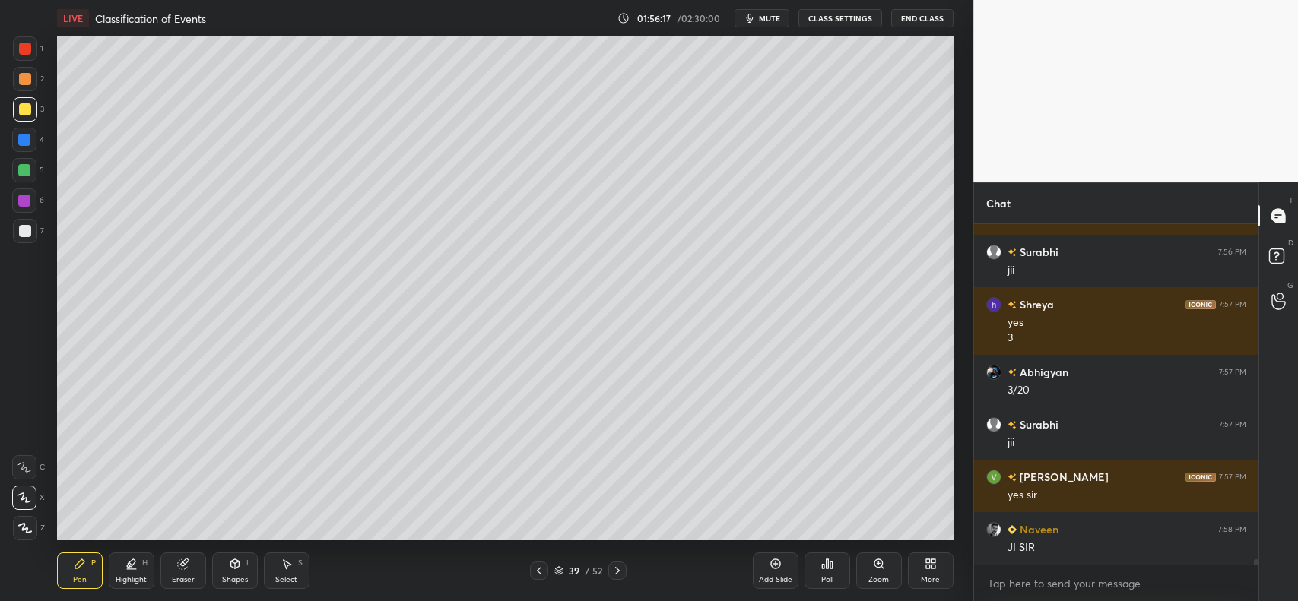
click at [21, 78] on div at bounding box center [25, 79] width 12 height 12
click at [30, 236] on div at bounding box center [25, 231] width 24 height 24
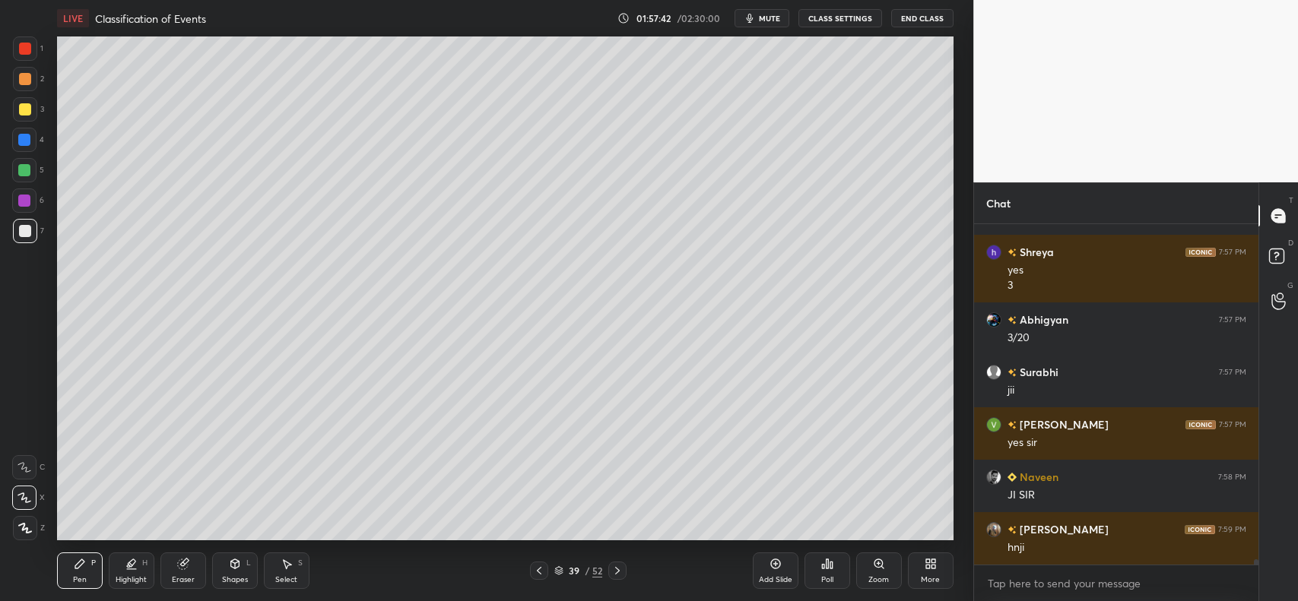
click at [774, 566] on icon at bounding box center [775, 564] width 12 height 12
click at [25, 226] on div at bounding box center [25, 231] width 12 height 12
click at [32, 78] on div at bounding box center [25, 79] width 24 height 24
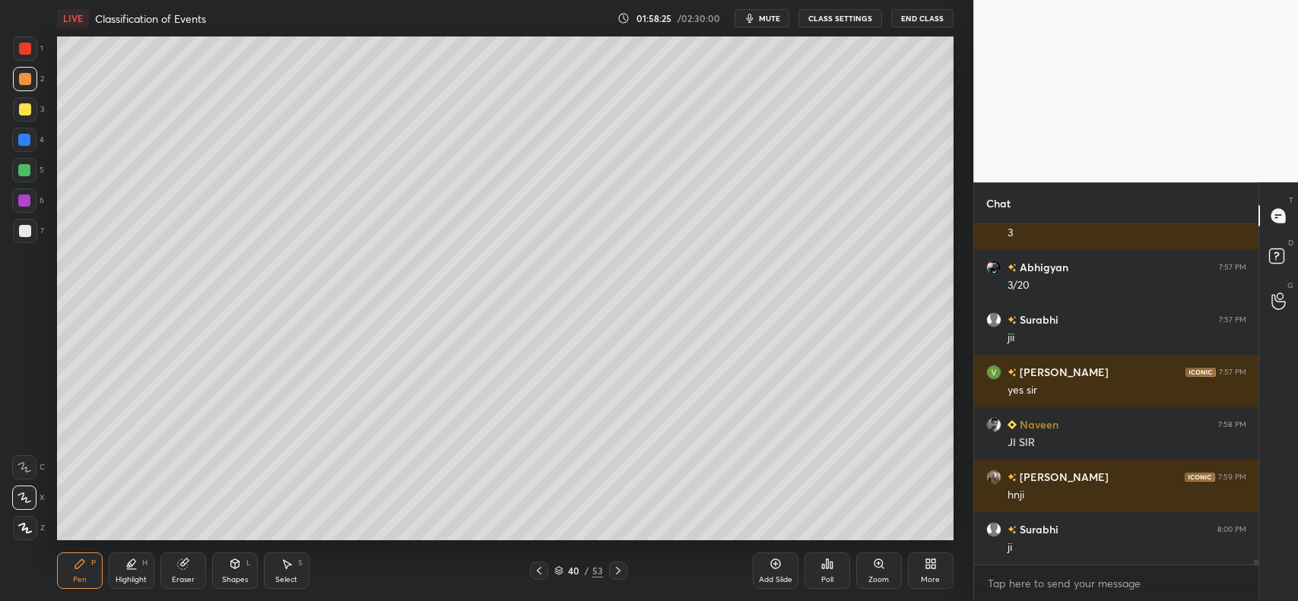
scroll to position [20996, 0]
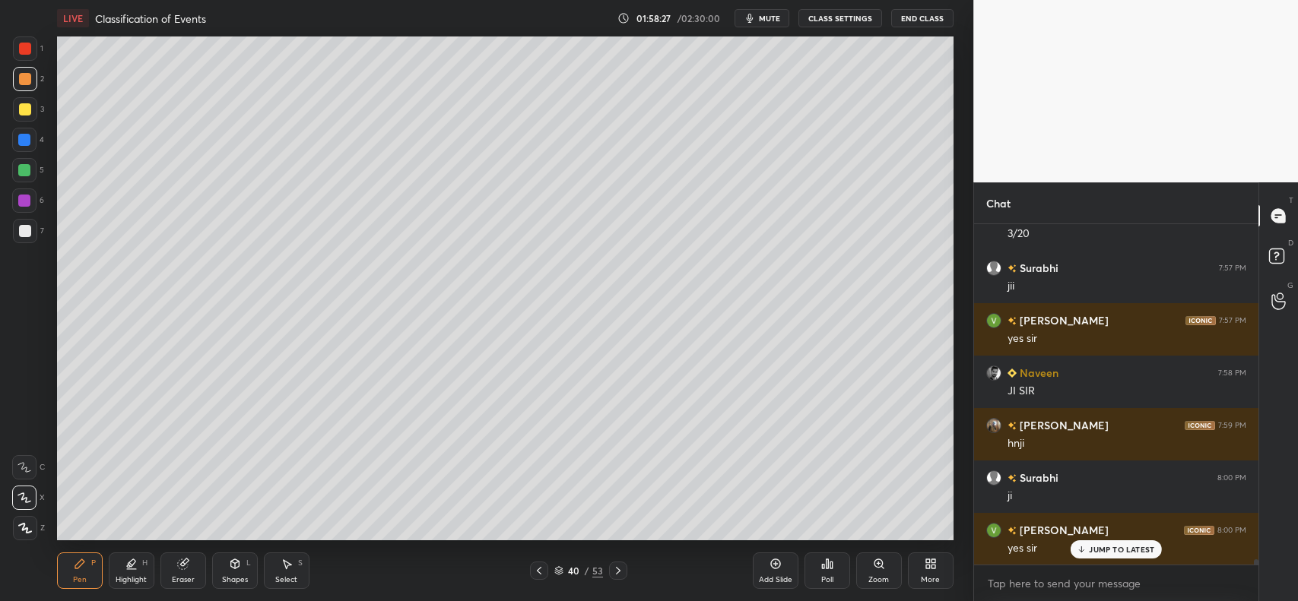
click at [542, 573] on icon at bounding box center [539, 571] width 12 height 12
click at [774, 560] on icon at bounding box center [775, 564] width 12 height 12
click at [233, 566] on icon at bounding box center [234, 564] width 8 height 9
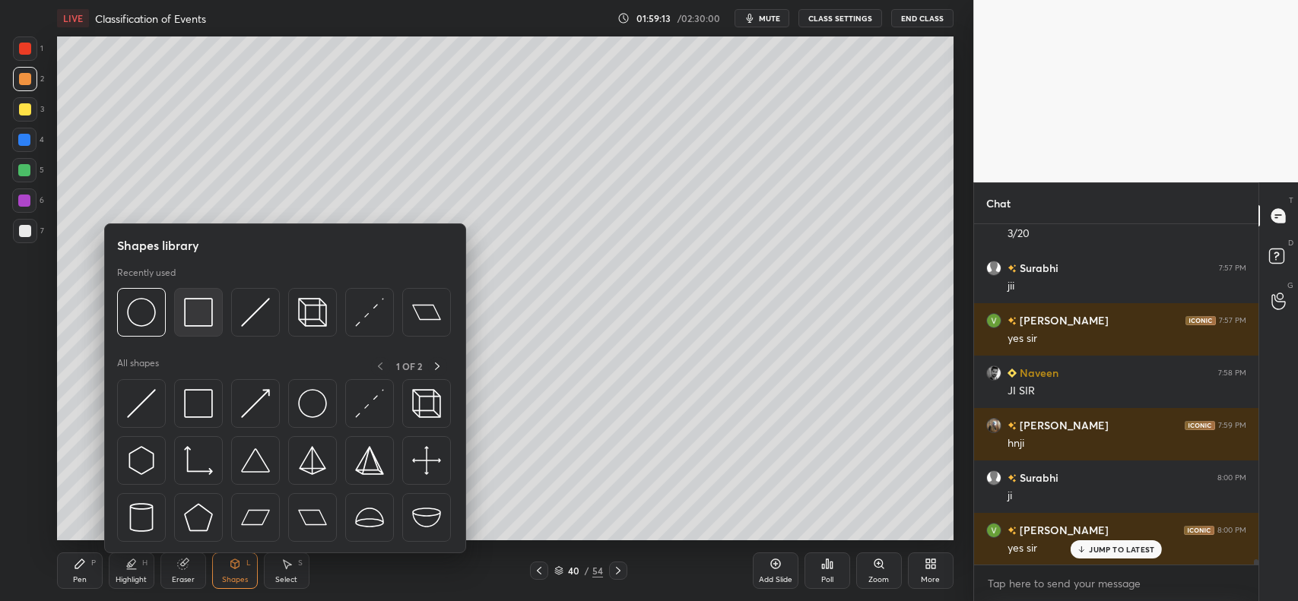
click at [206, 320] on img at bounding box center [198, 312] width 29 height 29
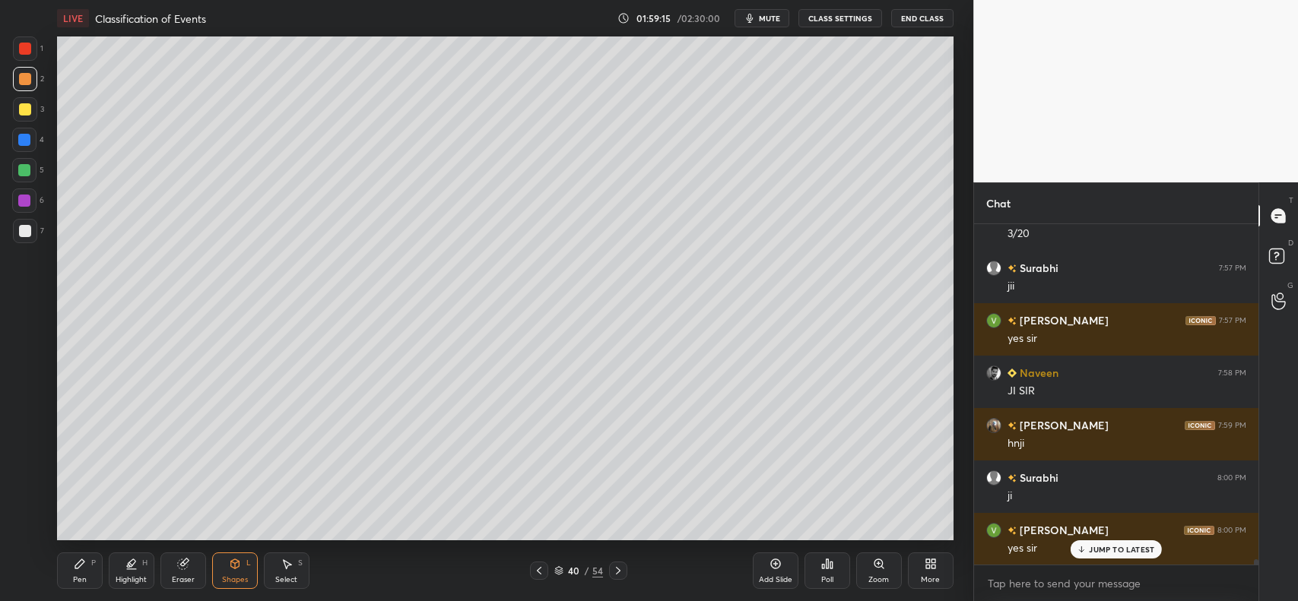
click at [229, 570] on icon at bounding box center [235, 564] width 12 height 12
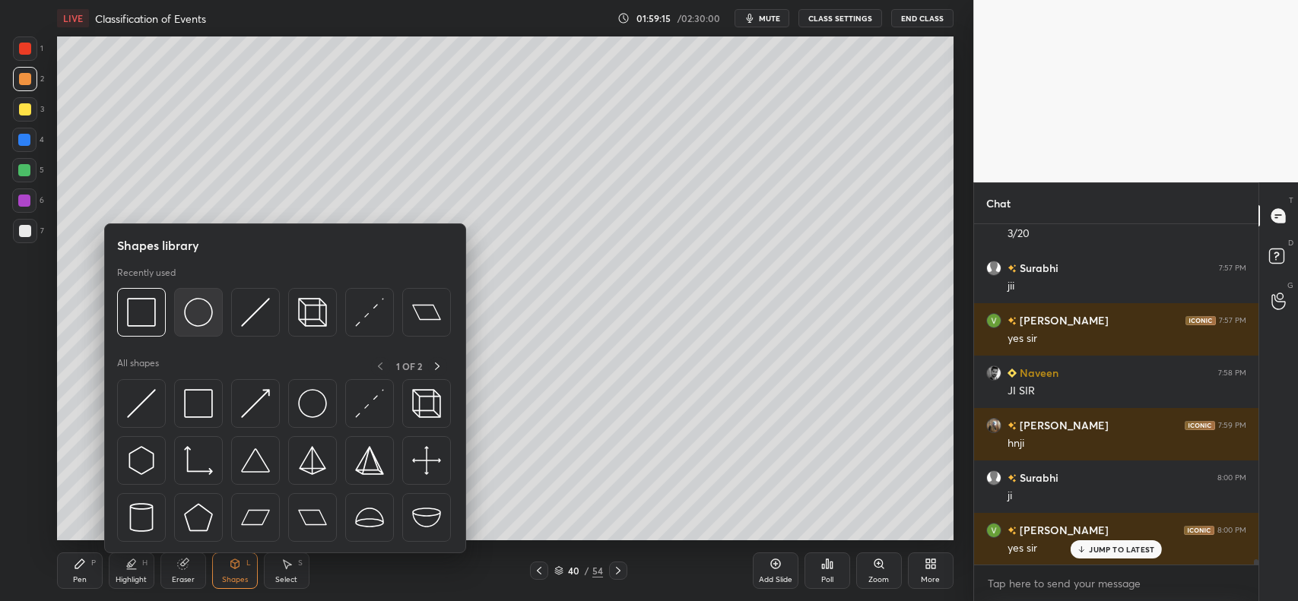
click at [209, 309] on img at bounding box center [198, 312] width 29 height 29
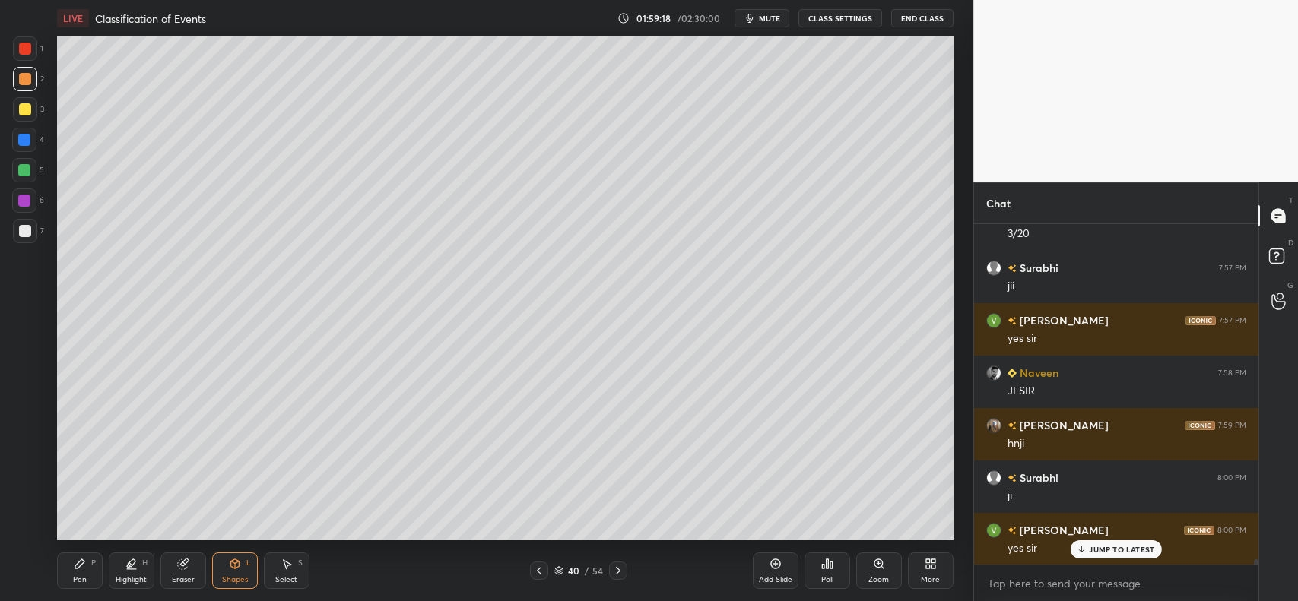
click at [84, 567] on icon at bounding box center [80, 564] width 12 height 12
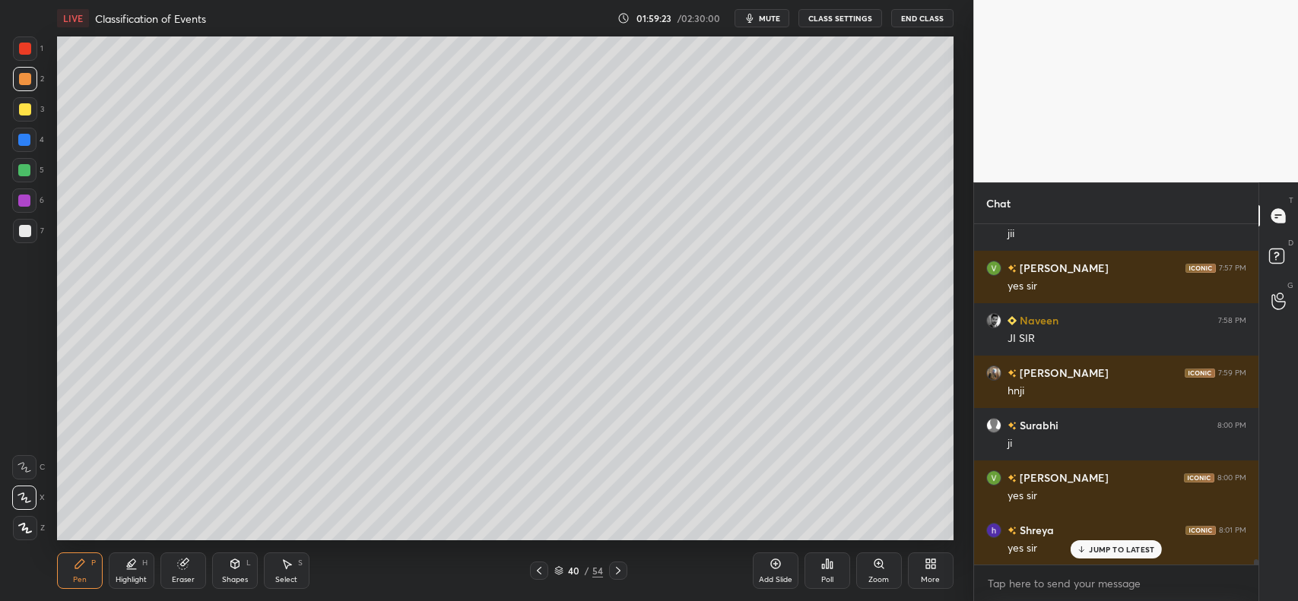
click at [25, 118] on div at bounding box center [25, 109] width 24 height 24
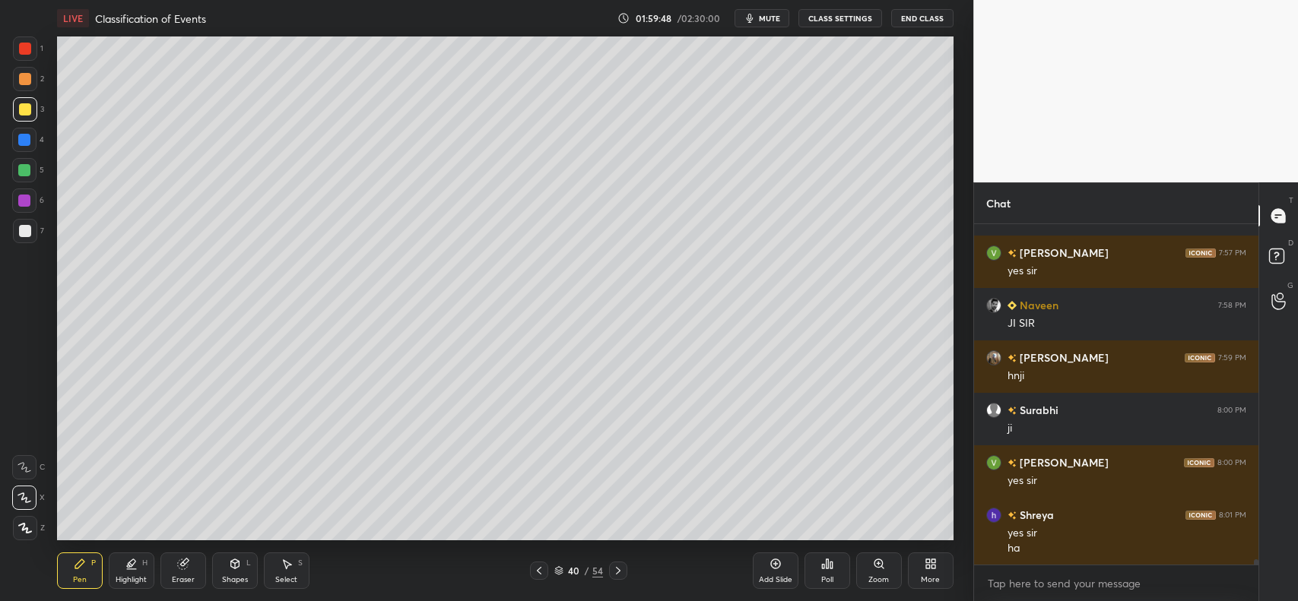
scroll to position [21117, 0]
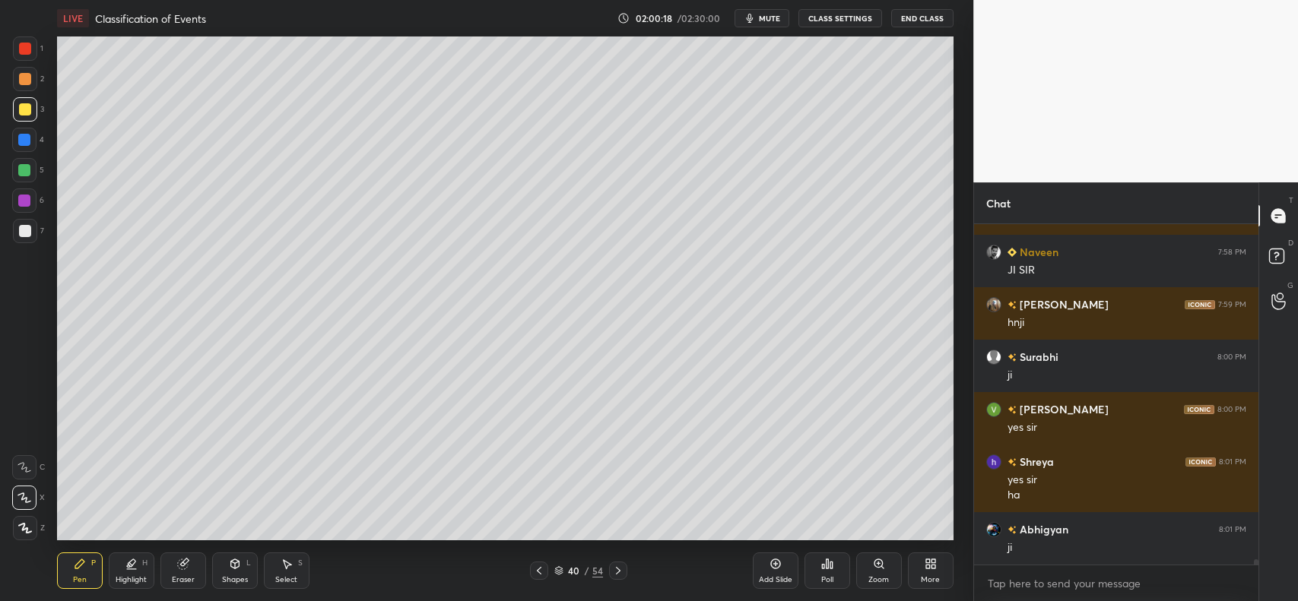
click at [27, 139] on div at bounding box center [24, 140] width 12 height 12
click at [173, 563] on div "Eraser" at bounding box center [183, 571] width 46 height 36
click at [80, 564] on icon at bounding box center [79, 564] width 9 height 9
click at [25, 108] on div at bounding box center [25, 109] width 12 height 12
click at [233, 574] on div "Shapes L" at bounding box center [235, 571] width 46 height 36
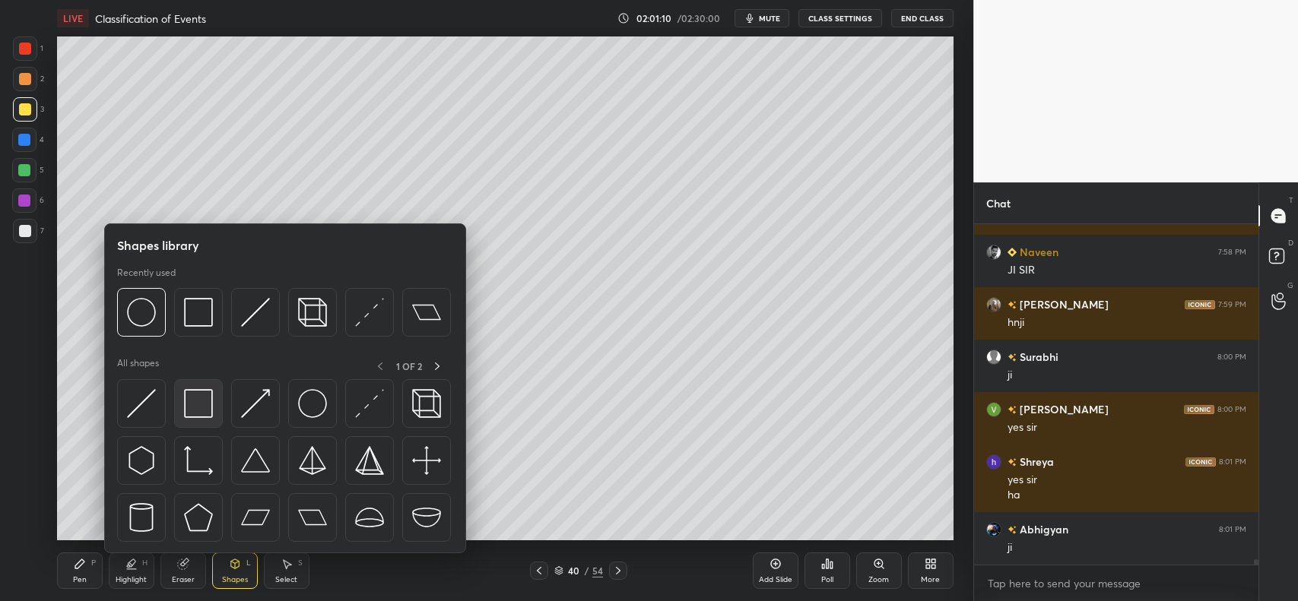
click at [195, 403] on img at bounding box center [198, 403] width 29 height 29
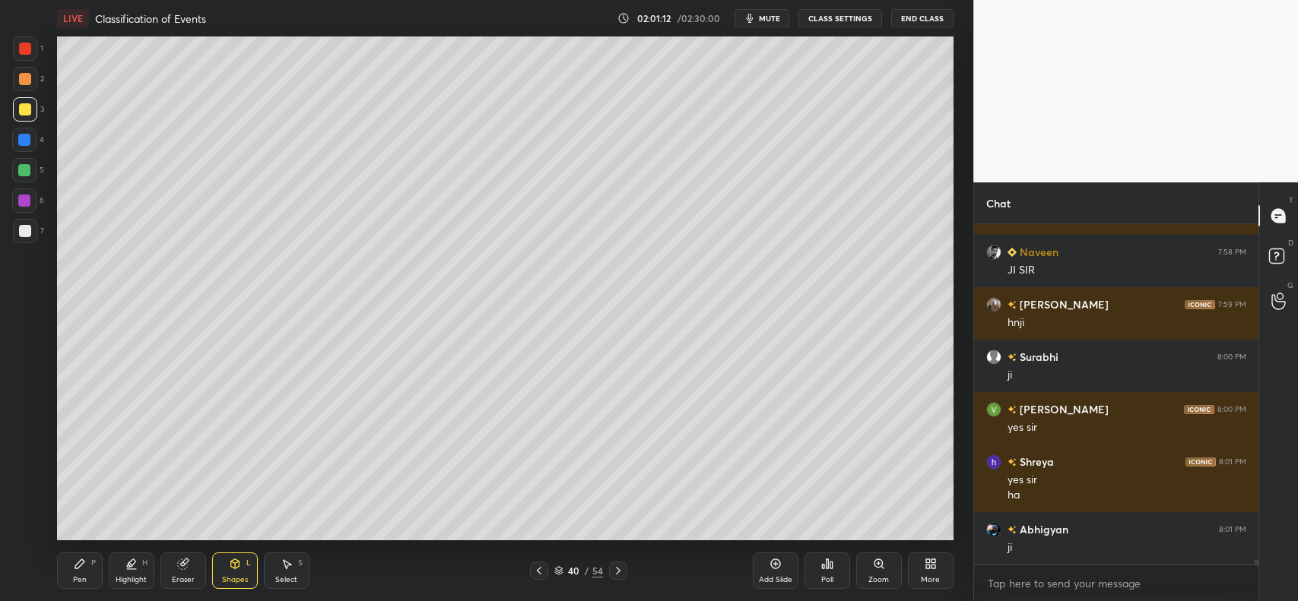
click at [81, 572] on div "Pen P" at bounding box center [80, 571] width 46 height 36
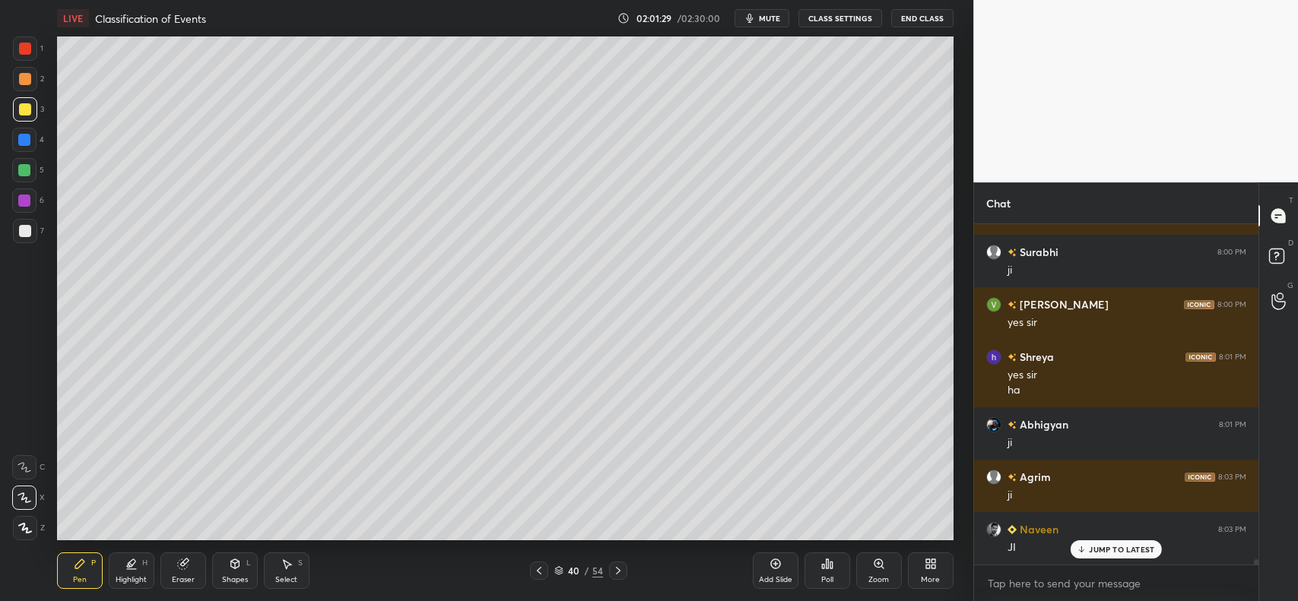
scroll to position [21273, 0]
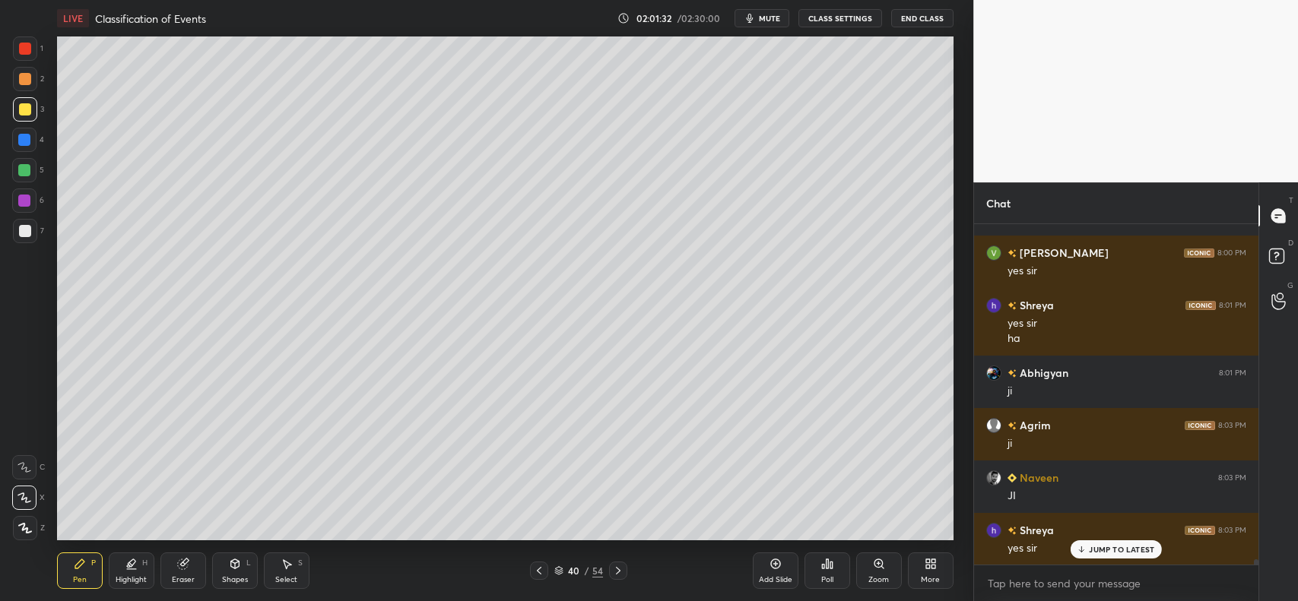
click at [764, 566] on div "Add Slide" at bounding box center [776, 571] width 46 height 36
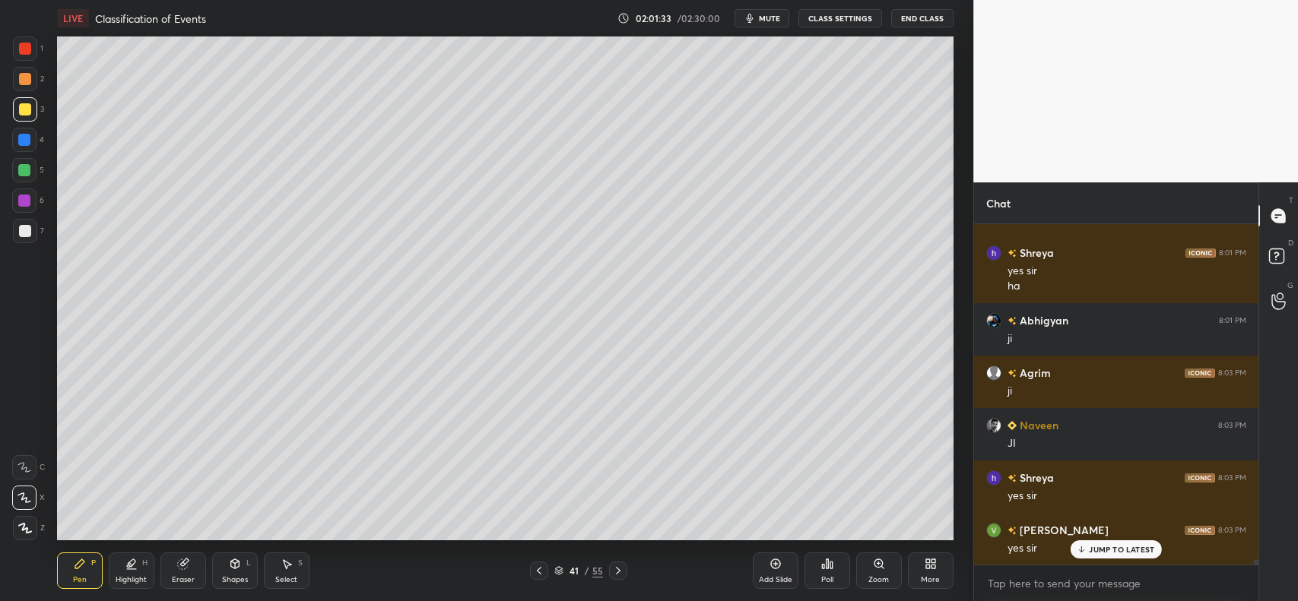
click at [233, 567] on icon at bounding box center [234, 564] width 8 height 9
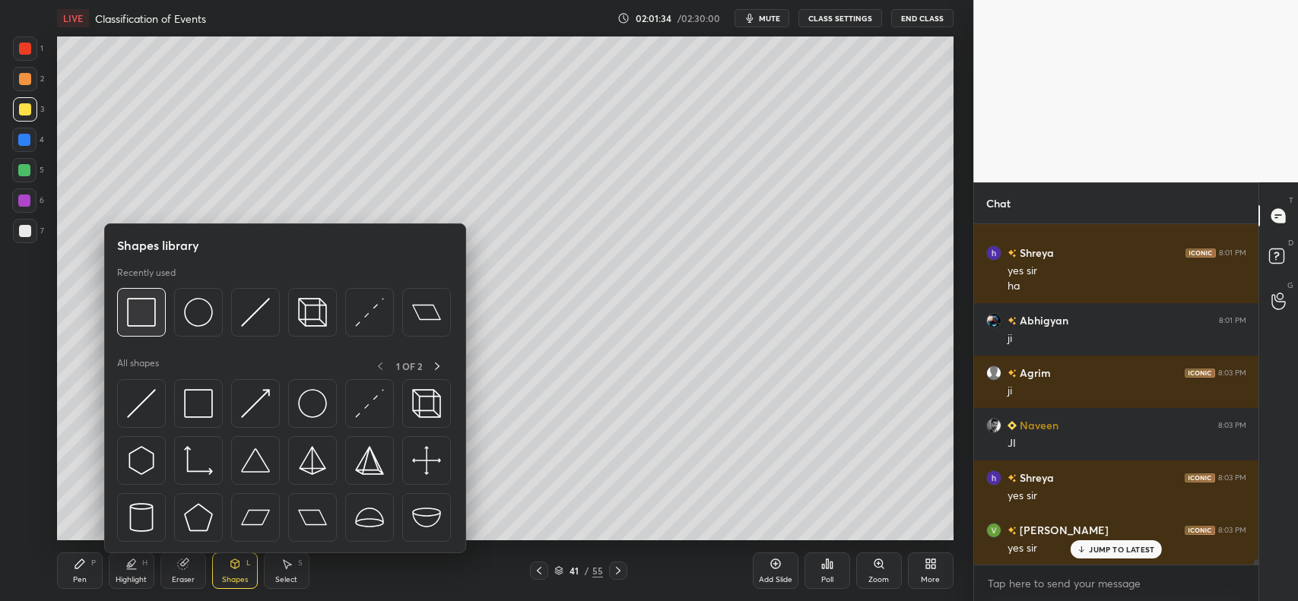
click at [150, 312] on img at bounding box center [141, 312] width 29 height 29
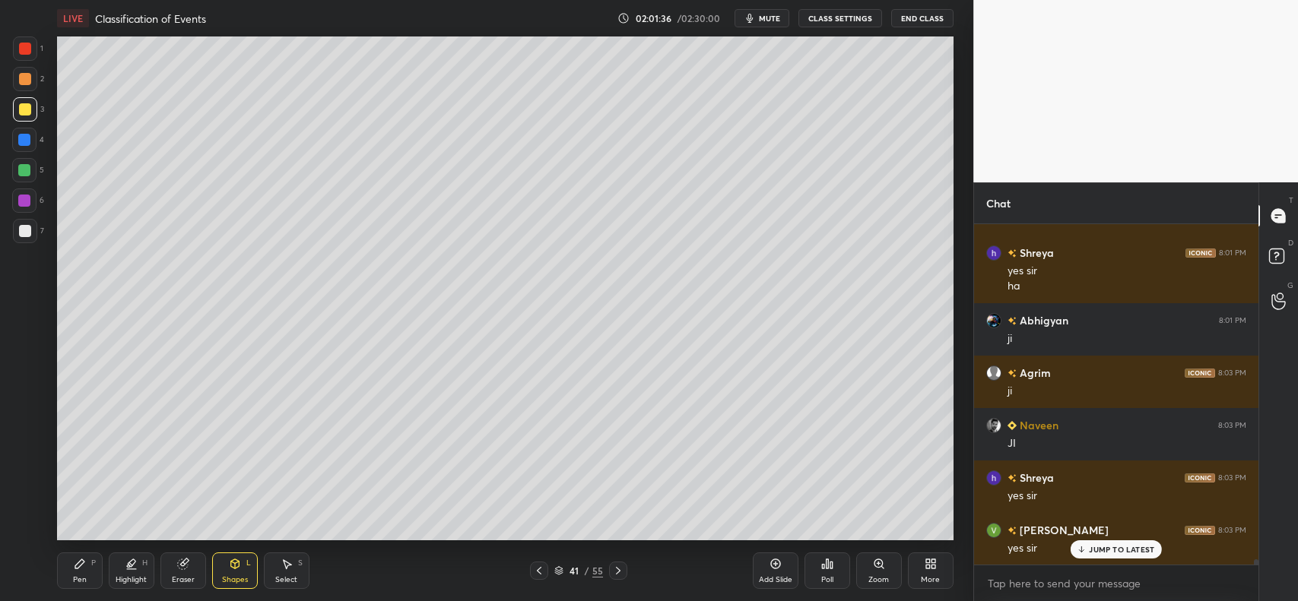
click at [233, 571] on div "Shapes L" at bounding box center [235, 571] width 46 height 36
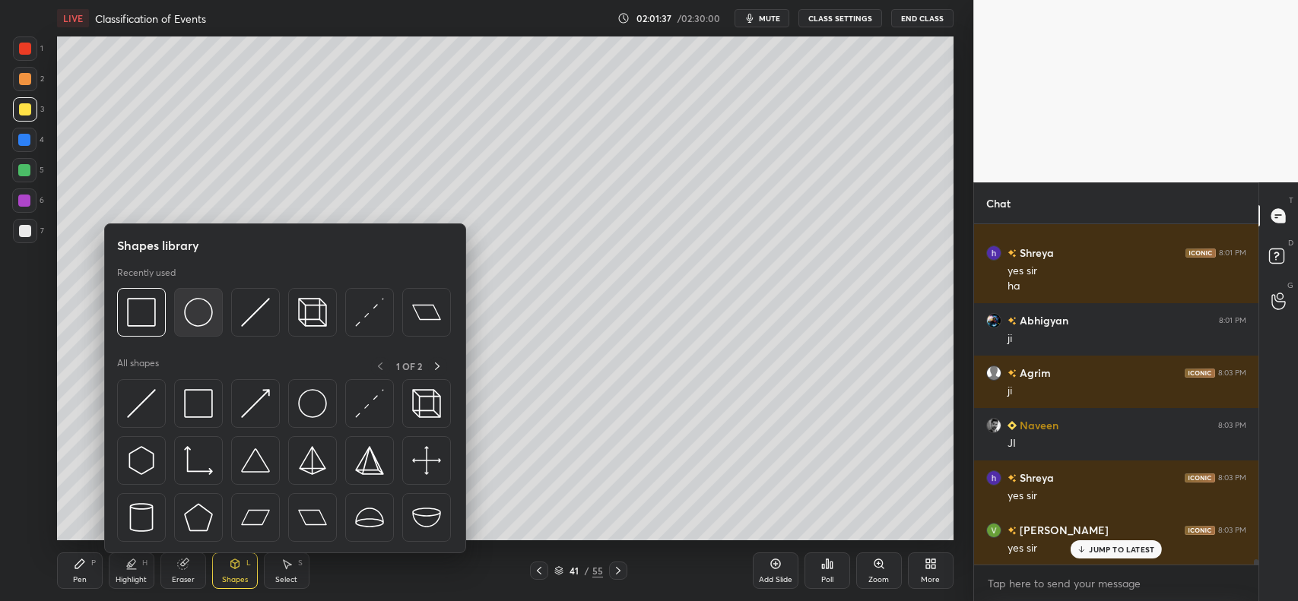
click at [189, 309] on img at bounding box center [198, 312] width 29 height 29
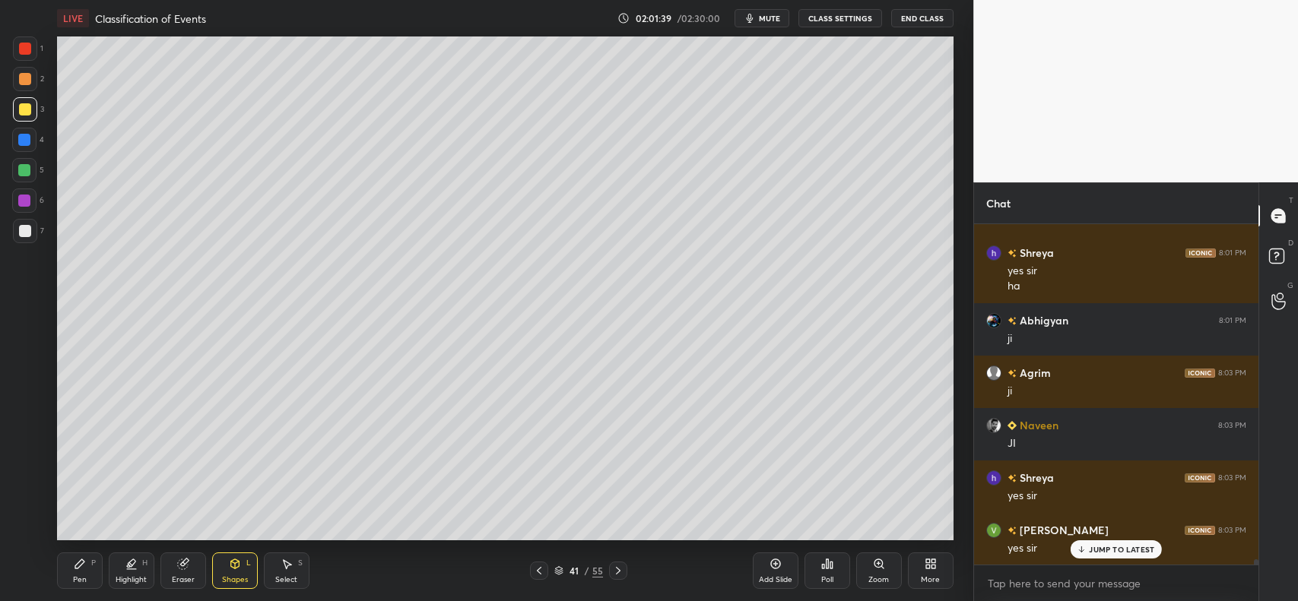
click at [85, 561] on icon at bounding box center [80, 564] width 12 height 12
click at [21, 76] on div at bounding box center [25, 79] width 12 height 12
click at [19, 110] on div at bounding box center [25, 109] width 12 height 12
click at [232, 563] on icon at bounding box center [234, 564] width 8 height 9
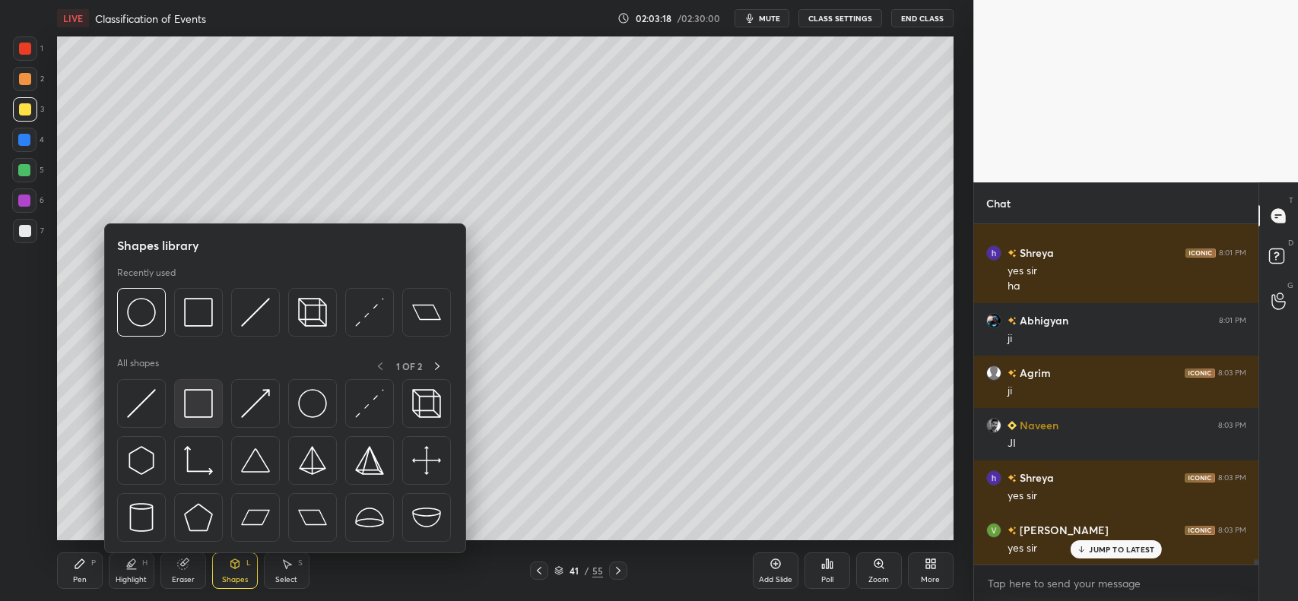
click at [198, 388] on div at bounding box center [198, 403] width 49 height 49
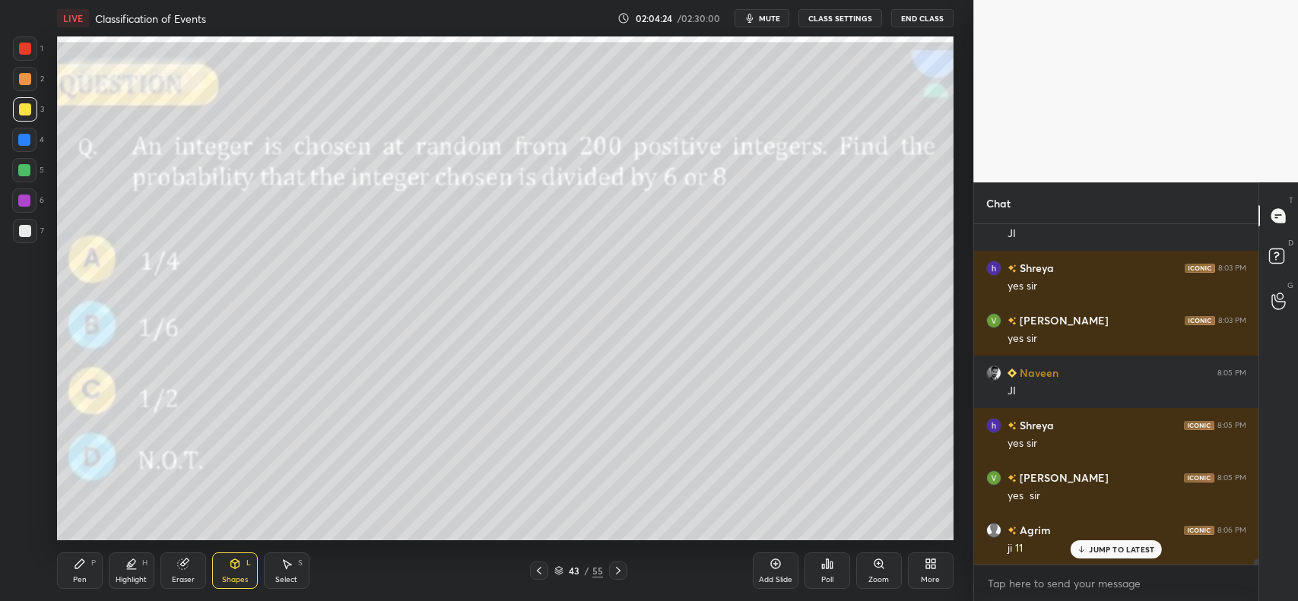
scroll to position [21588, 0]
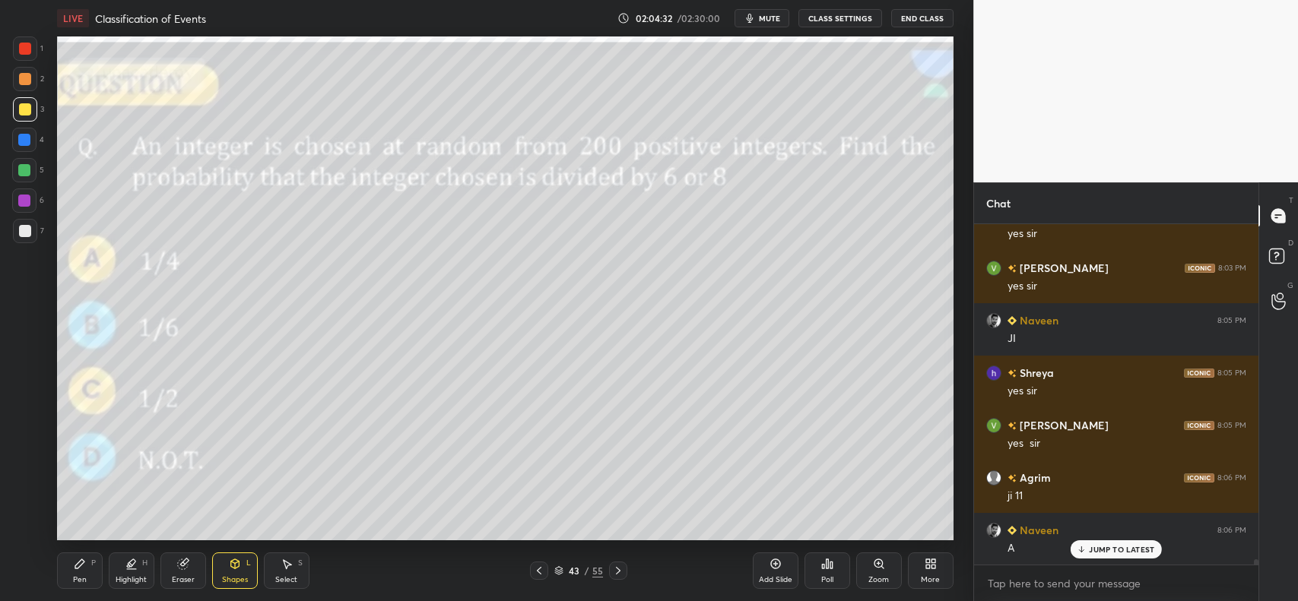
click at [237, 571] on div "Shapes L" at bounding box center [235, 571] width 46 height 36
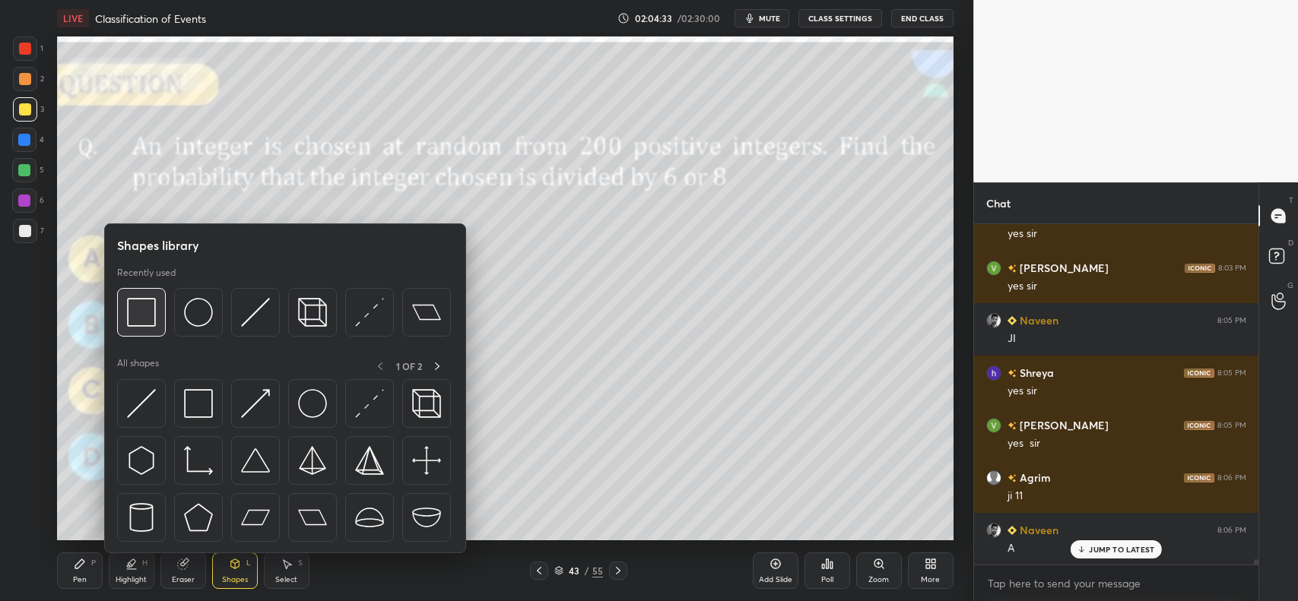
click at [144, 317] on img at bounding box center [141, 312] width 29 height 29
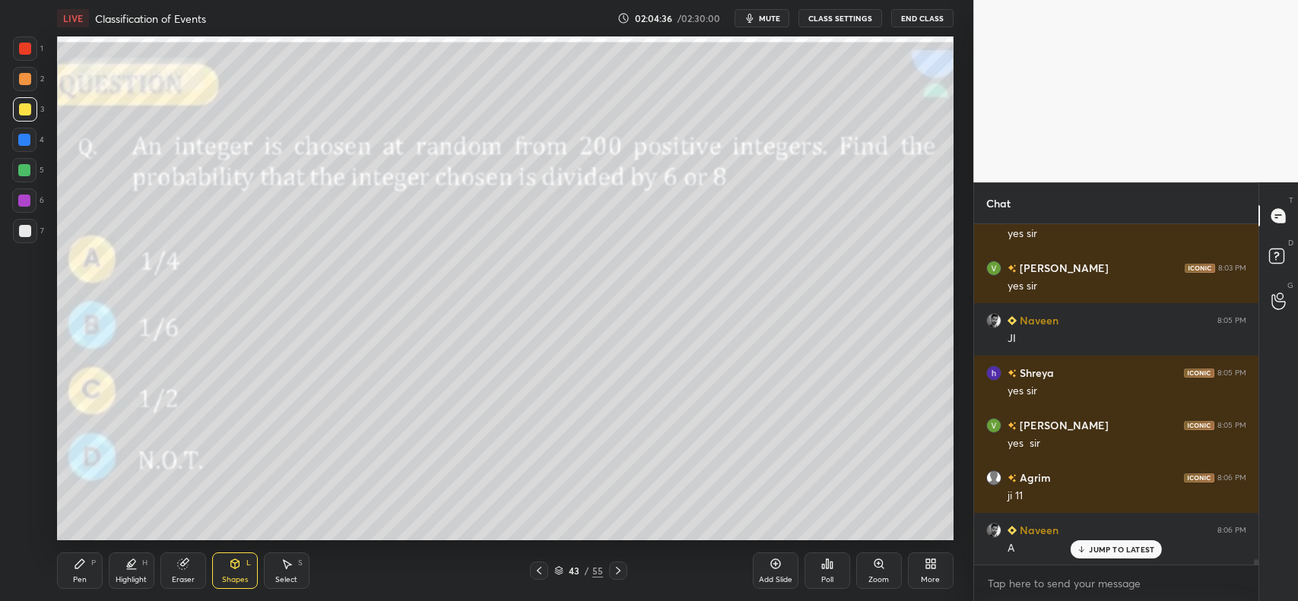
click at [230, 563] on icon at bounding box center [235, 564] width 12 height 12
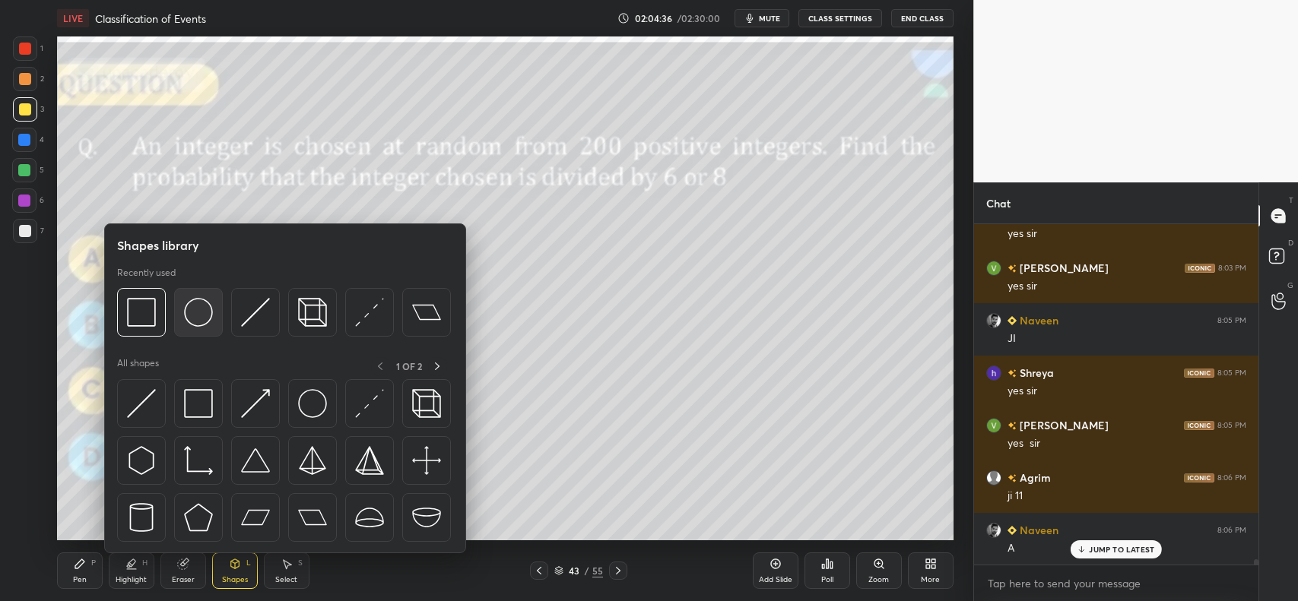
click at [207, 306] on img at bounding box center [198, 312] width 29 height 29
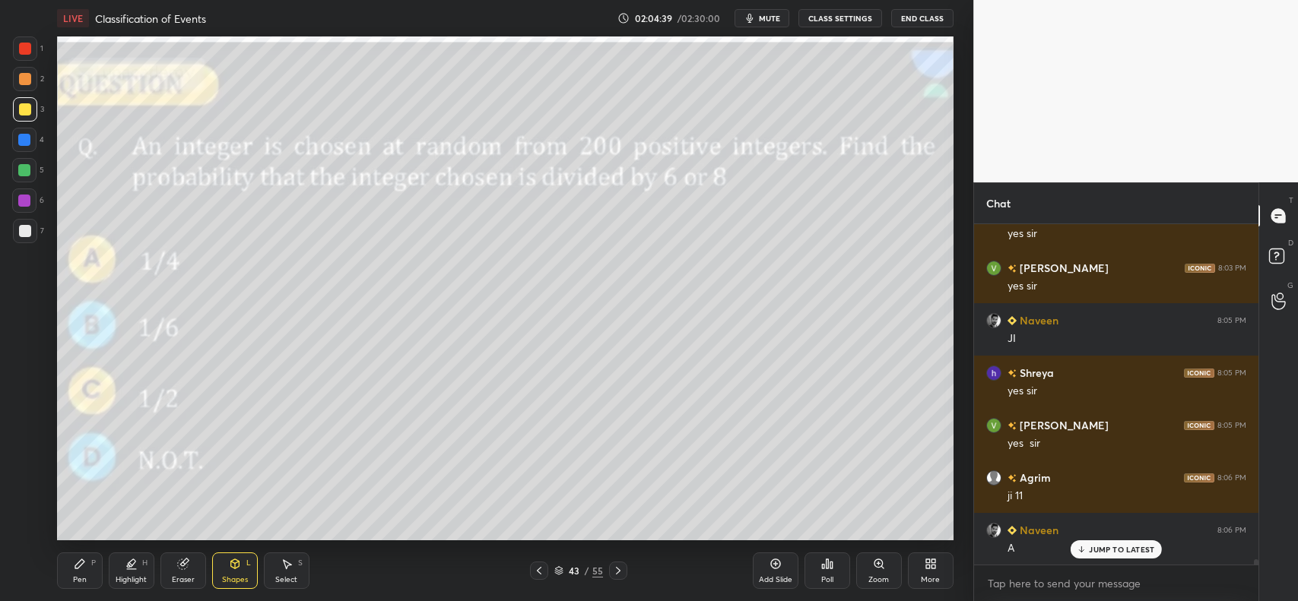
click at [74, 570] on icon at bounding box center [80, 564] width 12 height 12
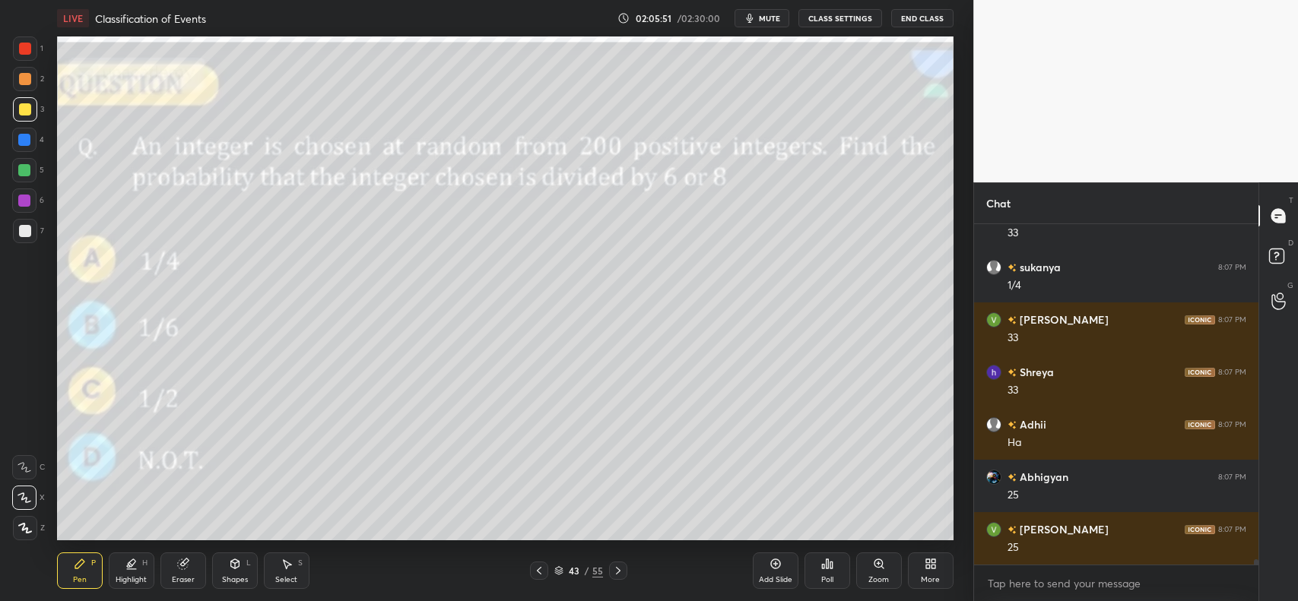
scroll to position [22301, 0]
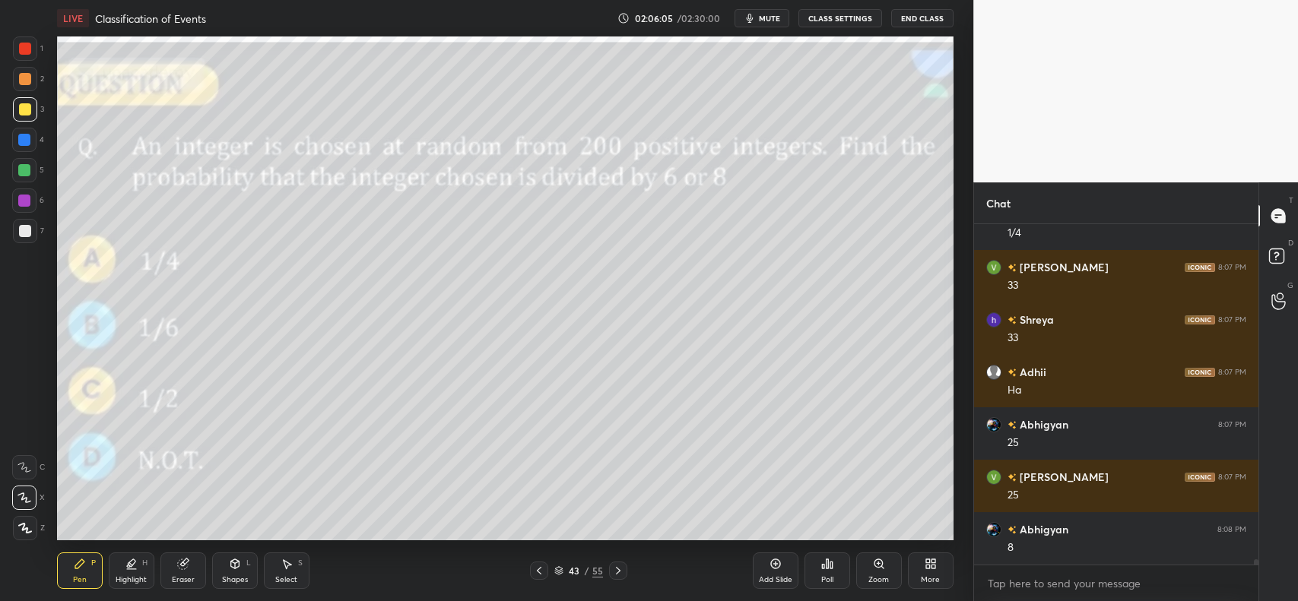
click at [617, 571] on icon at bounding box center [618, 571] width 12 height 12
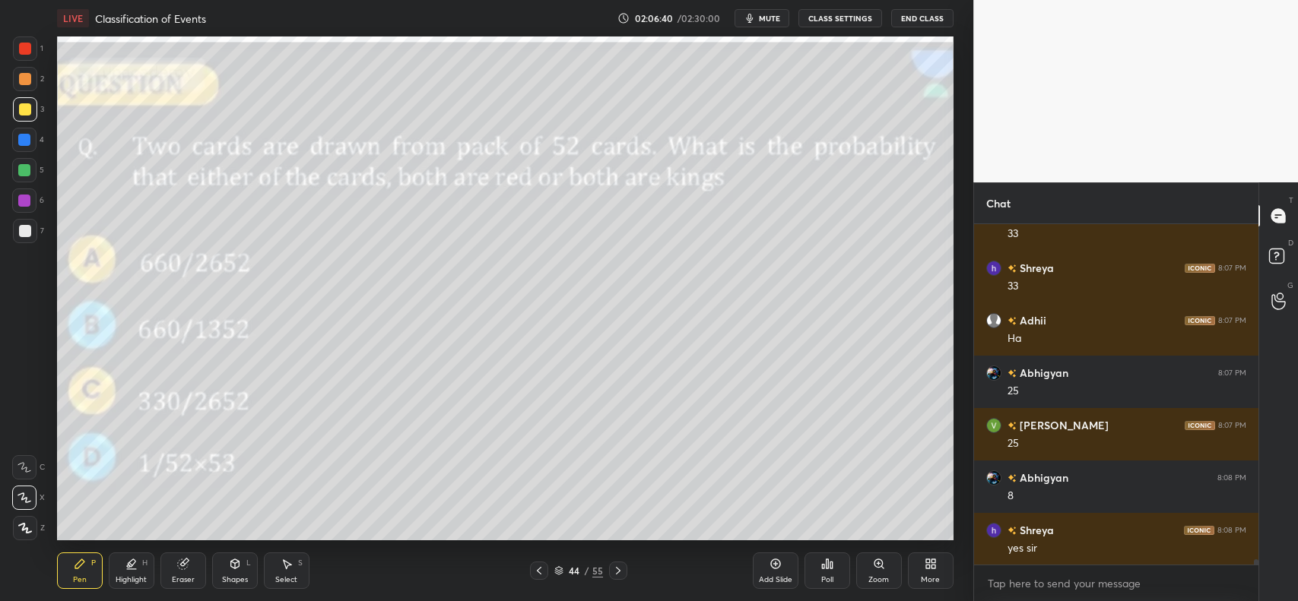
click at [766, 24] on button "mute" at bounding box center [762, 18] width 55 height 18
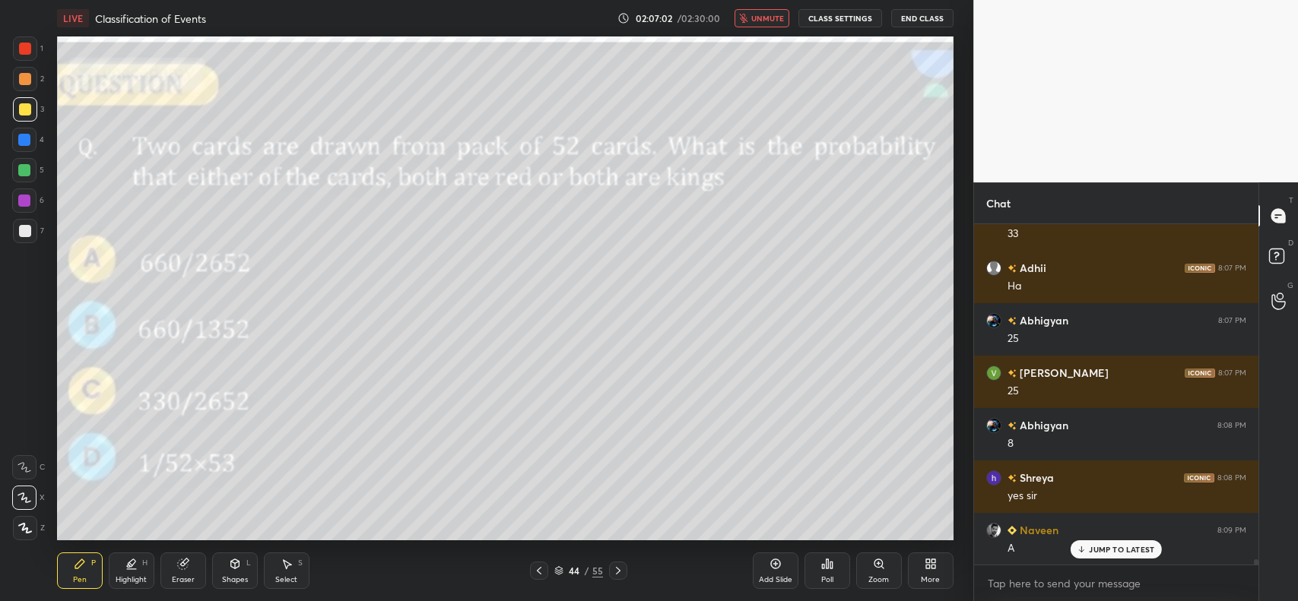
click at [765, 16] on span "unmute" at bounding box center [767, 18] width 33 height 11
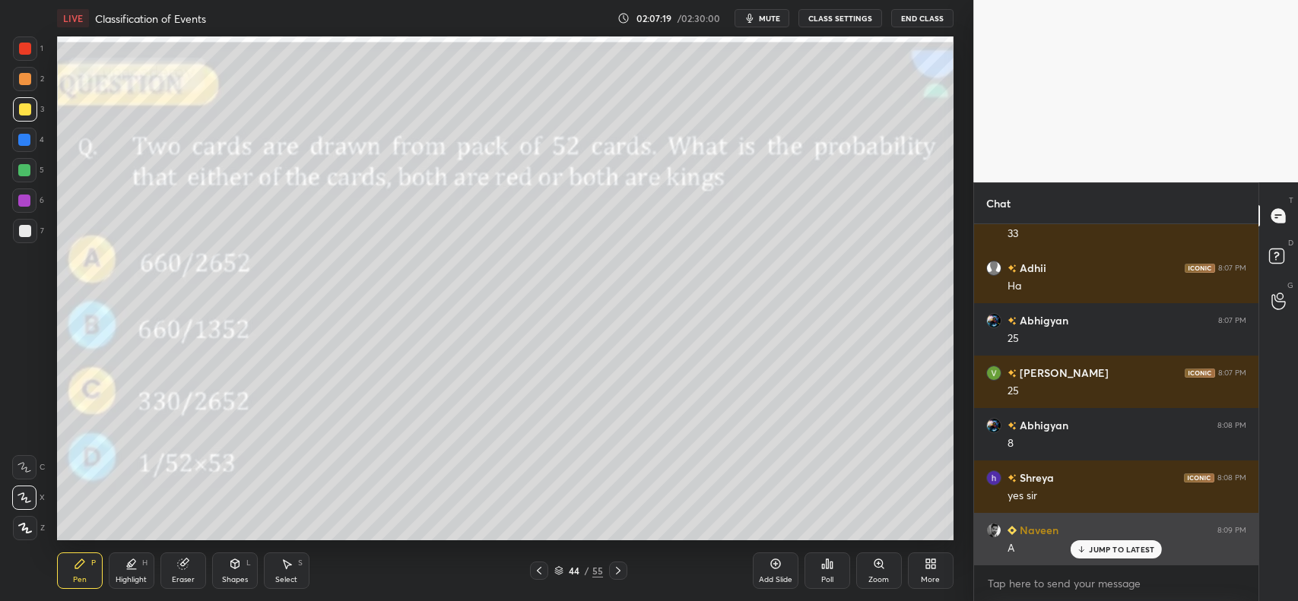
click at [1101, 549] on p "JUMP TO LATEST" at bounding box center [1121, 549] width 65 height 9
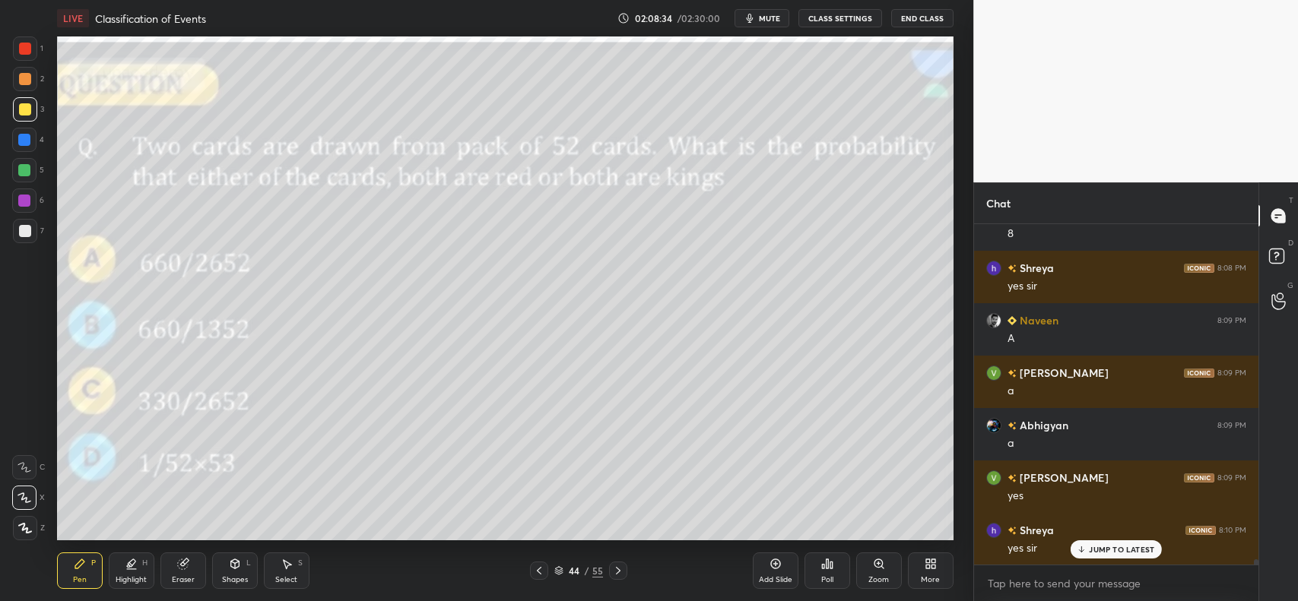
scroll to position [22668, 0]
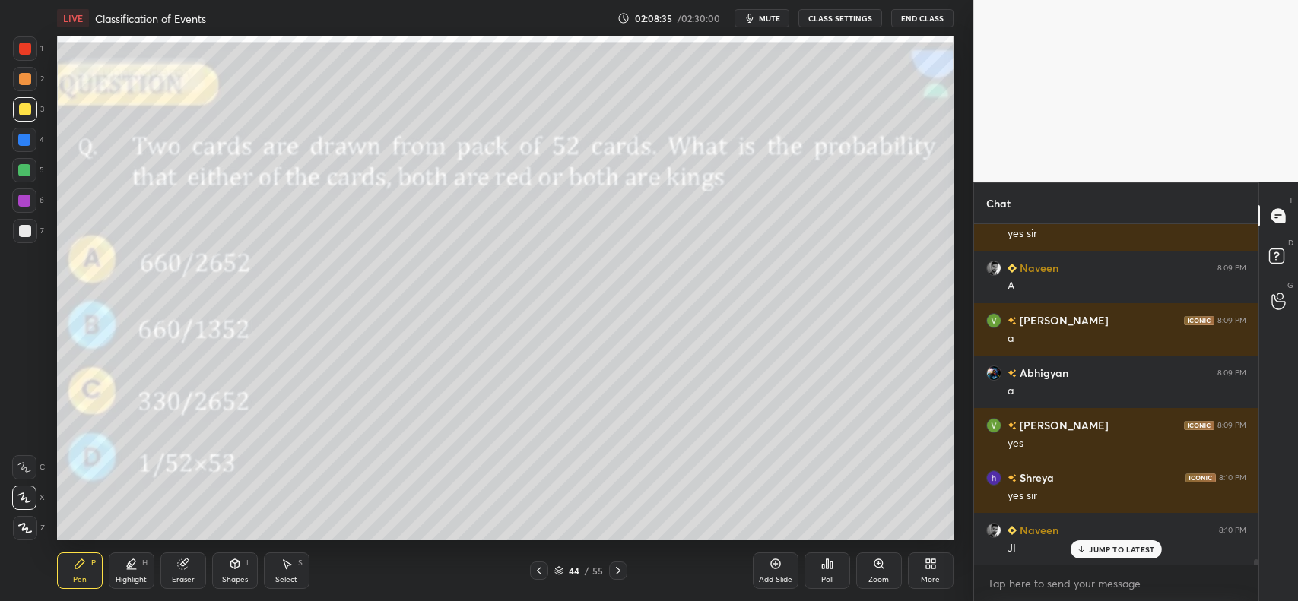
click at [766, 566] on div "Add Slide" at bounding box center [776, 571] width 46 height 36
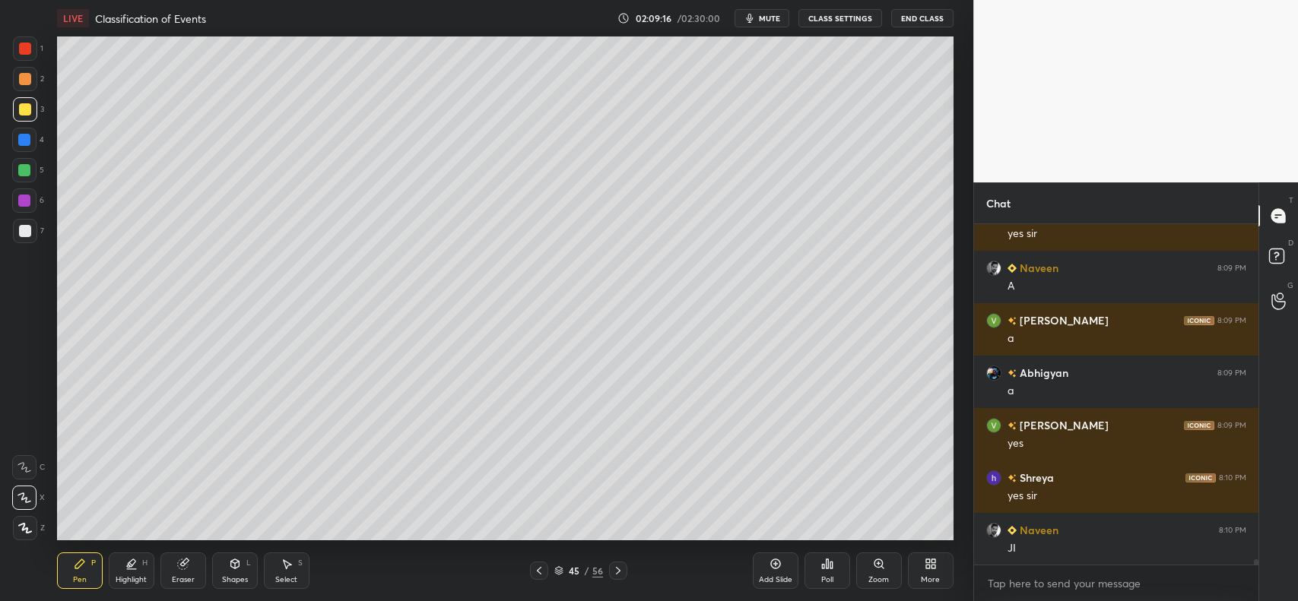
scroll to position [22721, 0]
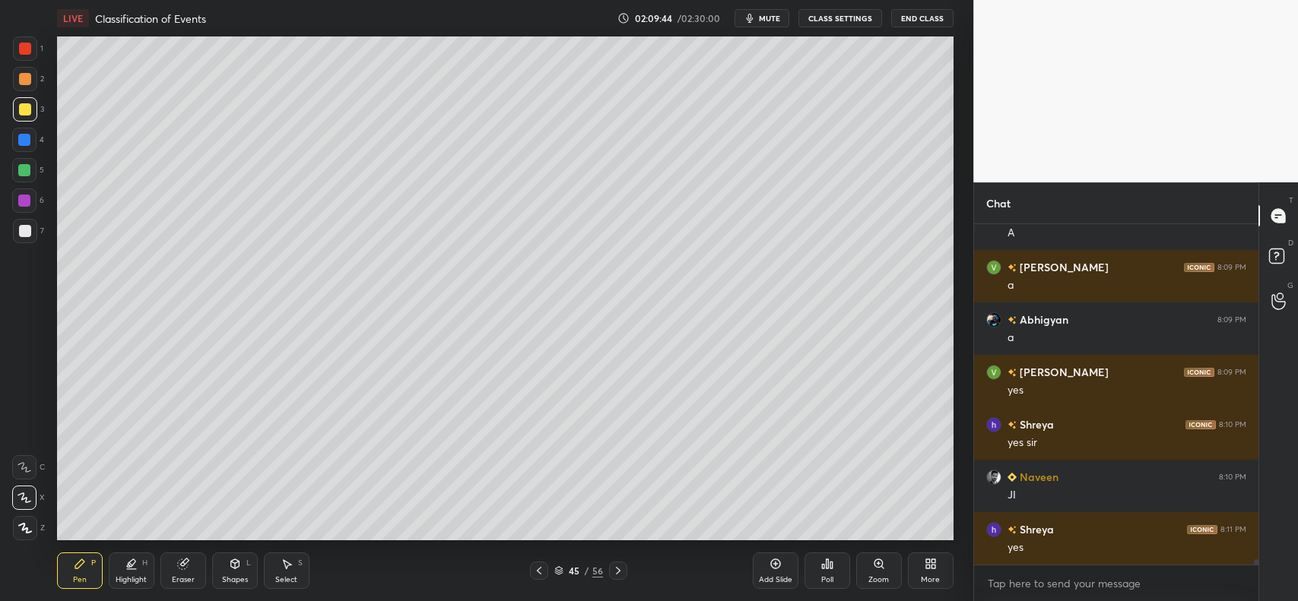
click at [776, 567] on icon at bounding box center [775, 564] width 12 height 12
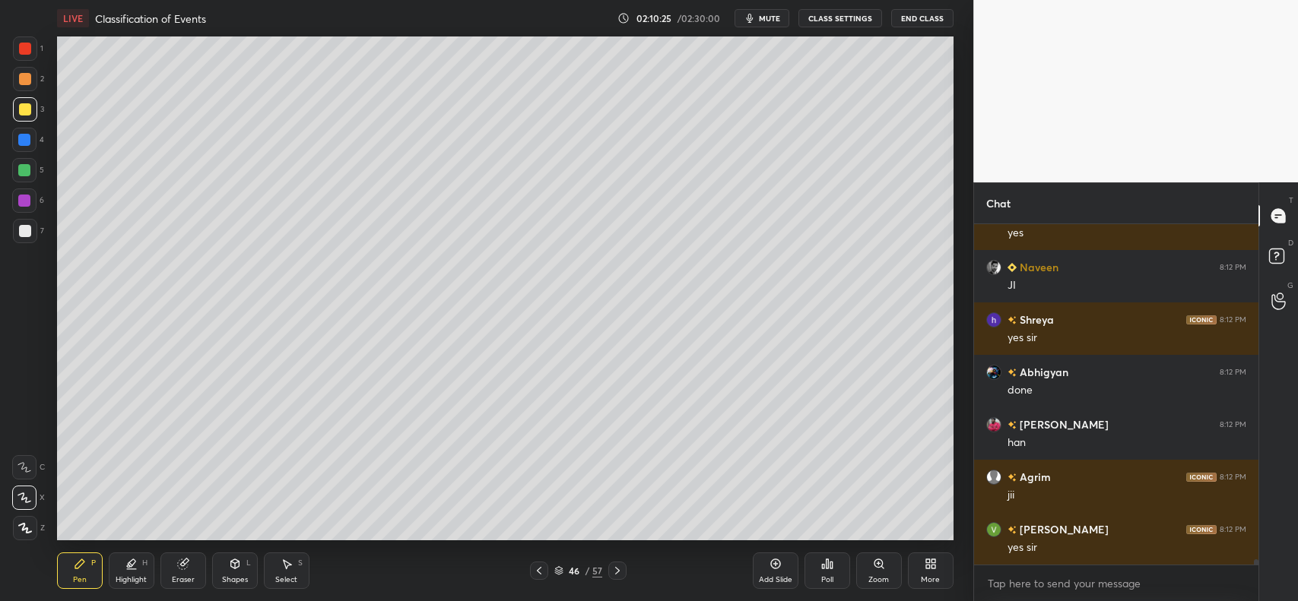
scroll to position [23088, 0]
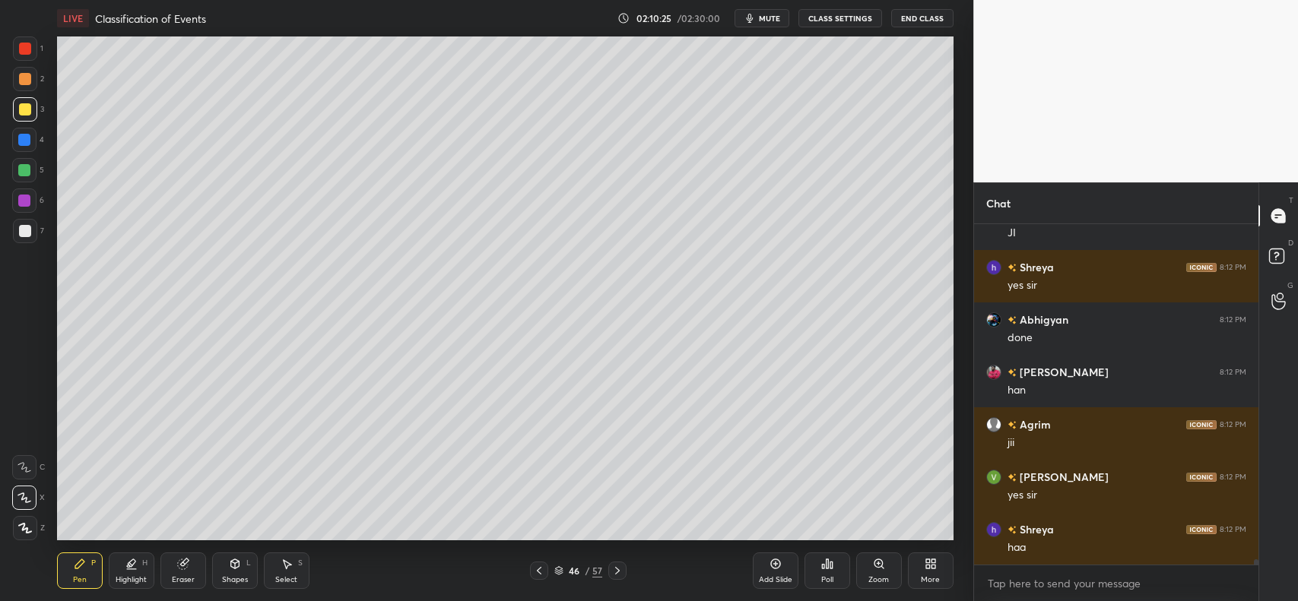
click at [24, 237] on div at bounding box center [25, 231] width 24 height 24
click at [229, 570] on icon at bounding box center [235, 564] width 12 height 12
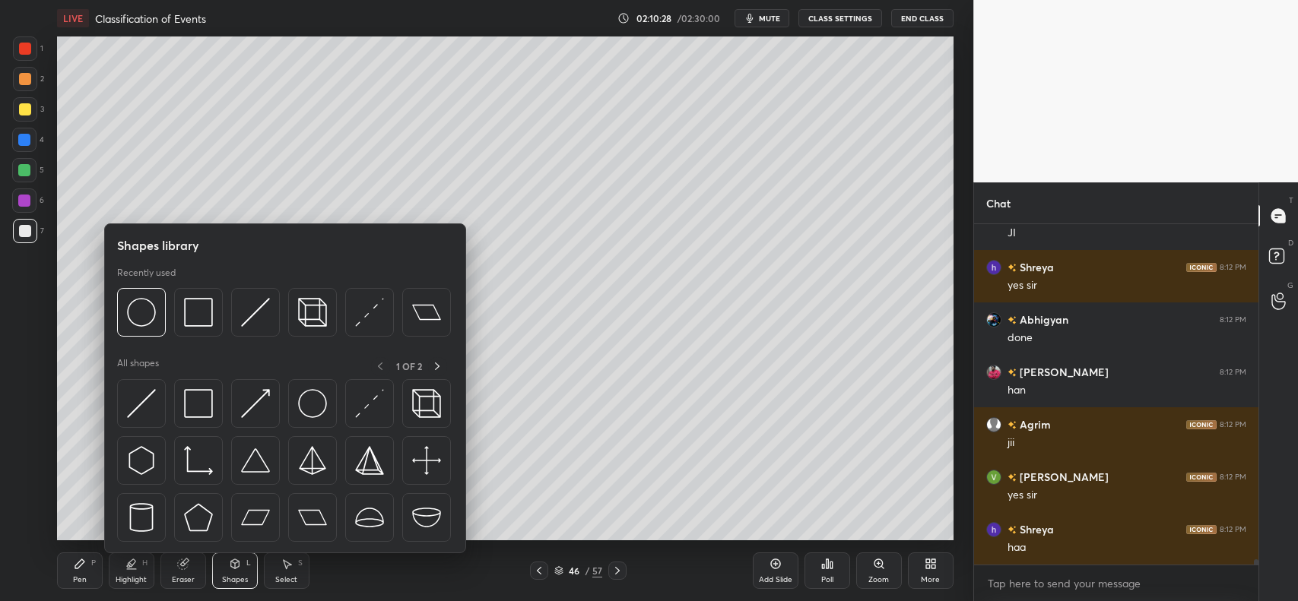
click at [208, 320] on img at bounding box center [198, 312] width 29 height 29
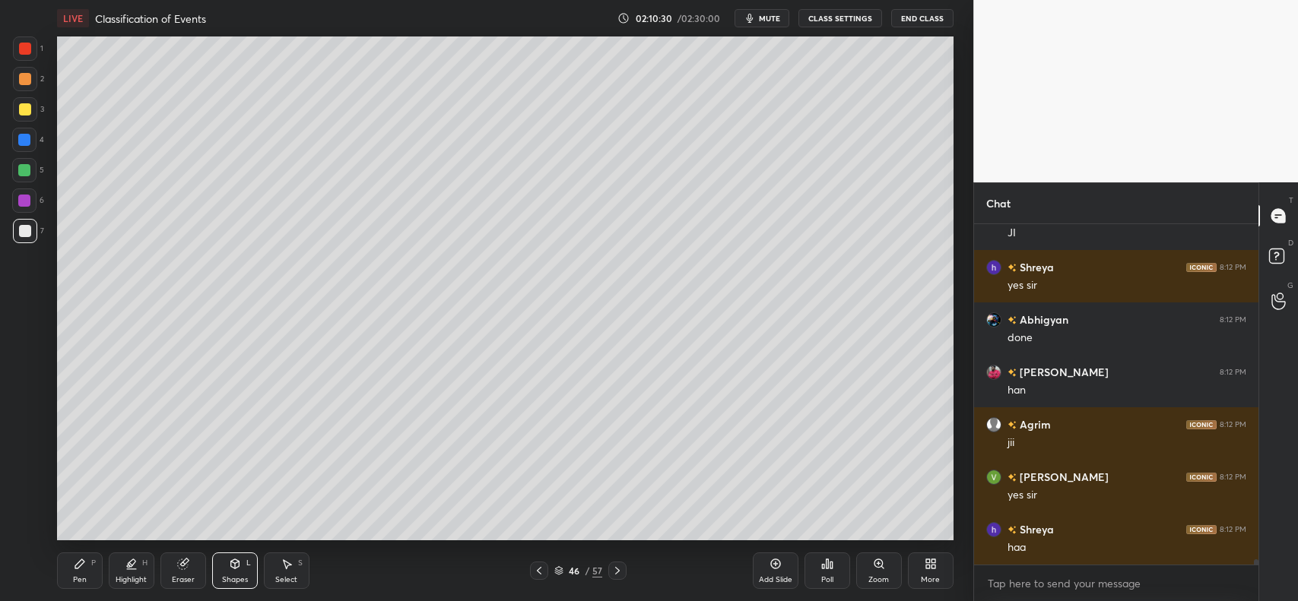
click at [229, 568] on icon at bounding box center [235, 564] width 12 height 12
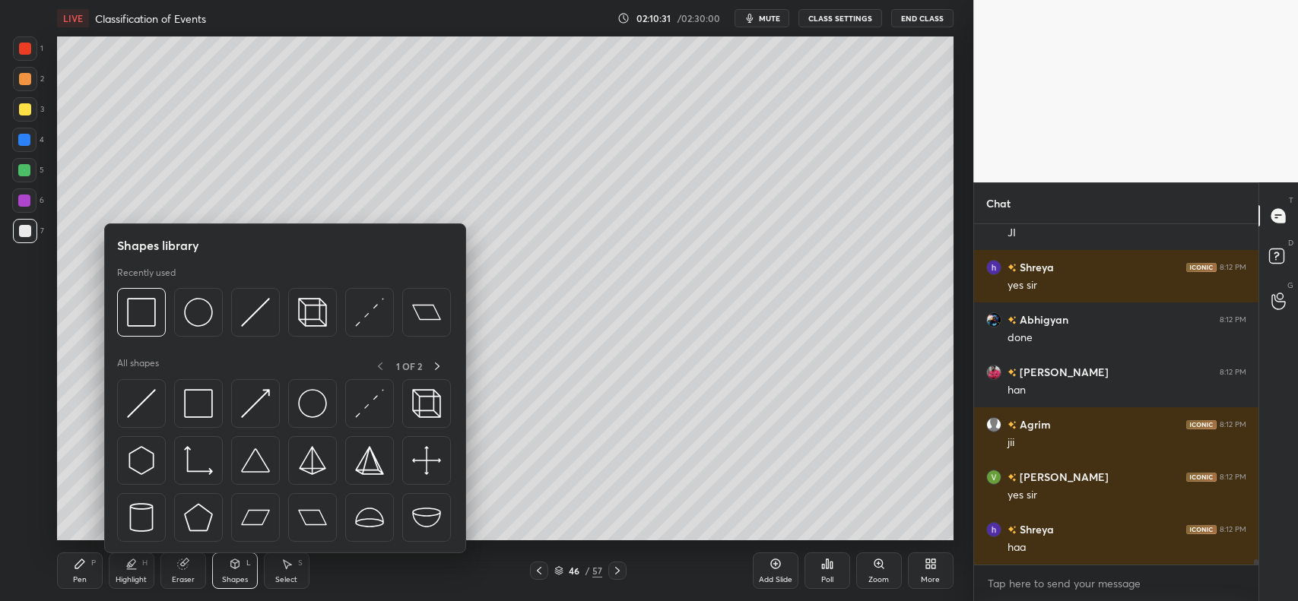
click at [205, 310] on img at bounding box center [198, 312] width 29 height 29
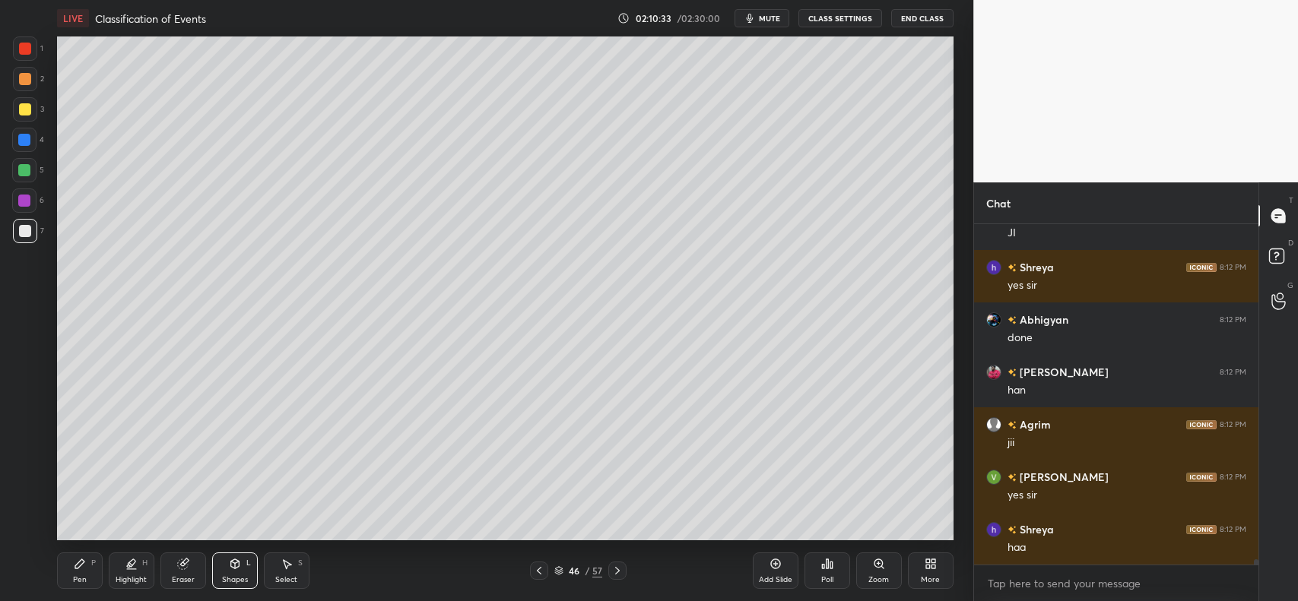
click at [82, 564] on icon at bounding box center [80, 564] width 12 height 12
click at [32, 76] on div at bounding box center [25, 79] width 24 height 24
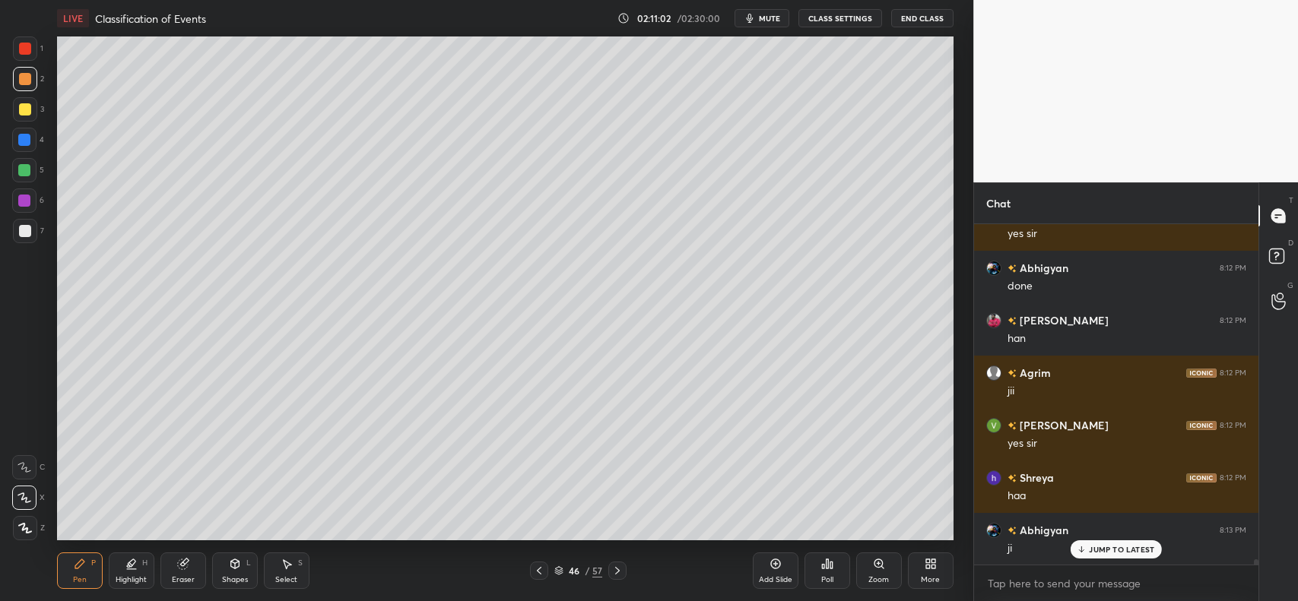
scroll to position [23193, 0]
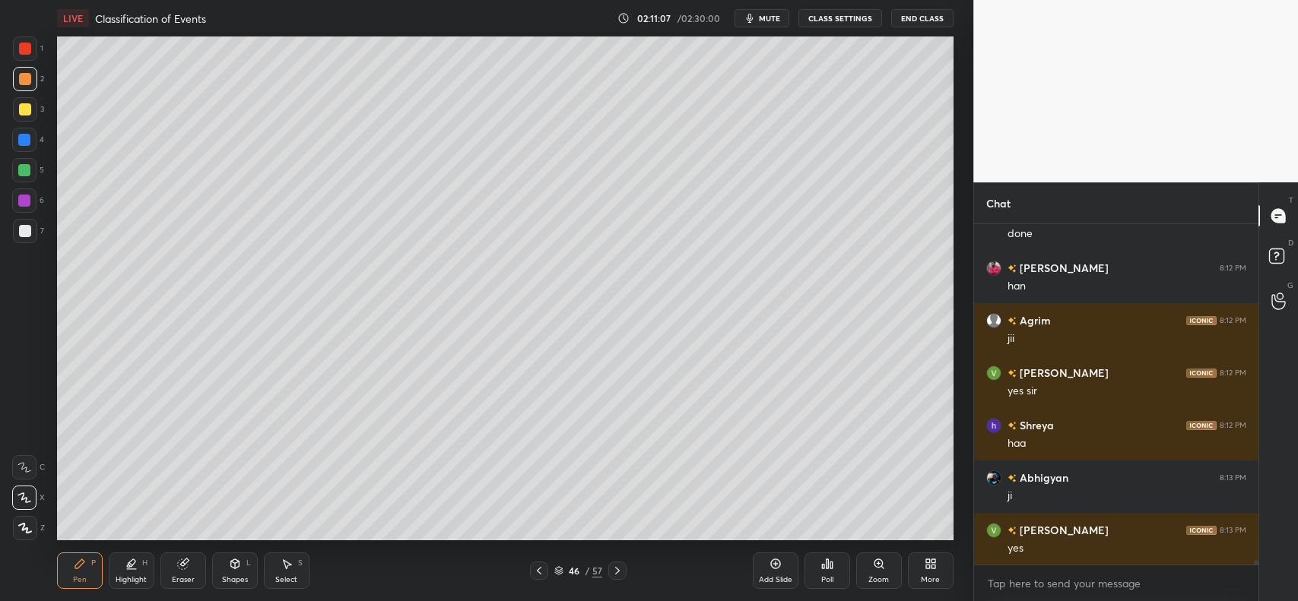
click at [27, 135] on div at bounding box center [24, 140] width 12 height 12
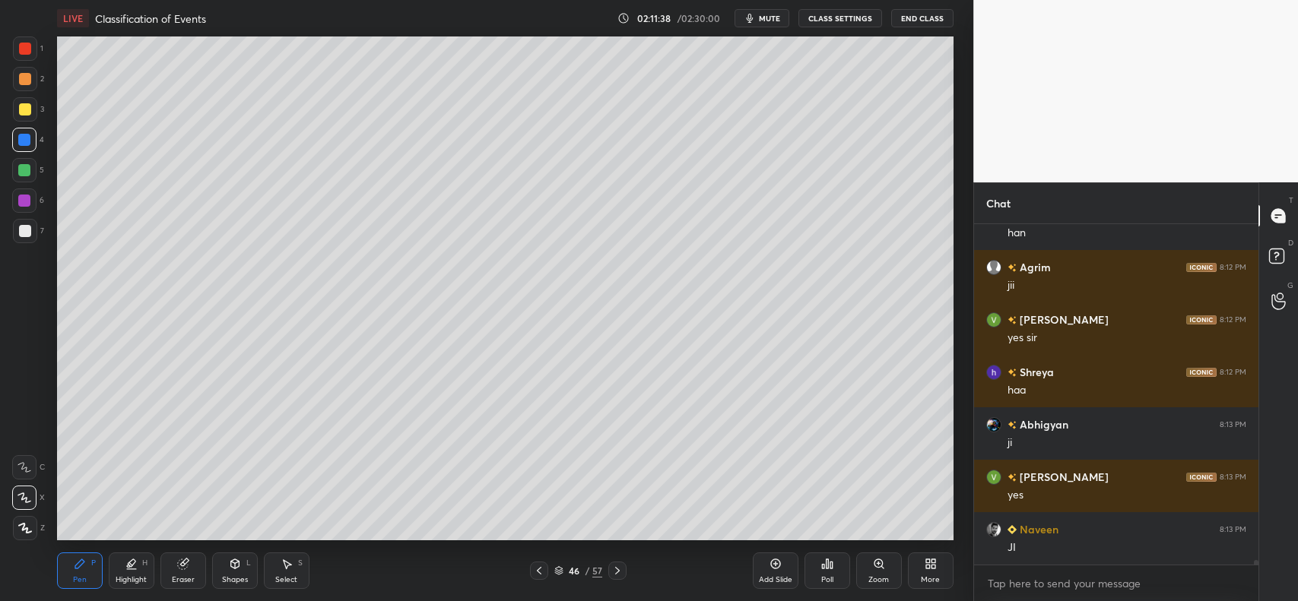
click at [177, 566] on icon at bounding box center [183, 564] width 12 height 12
click at [67, 559] on div "Pen P" at bounding box center [80, 571] width 46 height 36
click at [27, 241] on div at bounding box center [25, 231] width 24 height 24
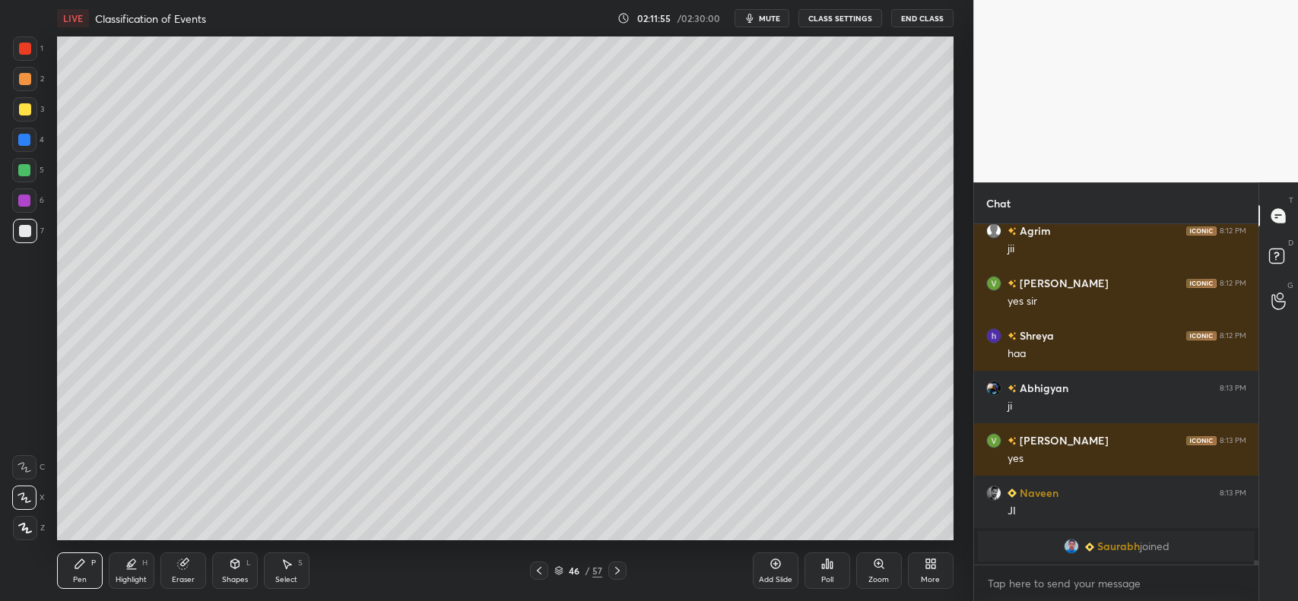
click at [274, 550] on div "Pen P Highlight H Eraser Shapes L Select S 46 / 57 Add Slide Poll Zoom More" at bounding box center [505, 571] width 896 height 61
click at [185, 567] on icon at bounding box center [182, 565] width 10 height 10
click at [778, 563] on icon at bounding box center [775, 564] width 12 height 12
click at [74, 575] on div "Pen P" at bounding box center [80, 571] width 46 height 36
click at [25, 111] on div at bounding box center [25, 109] width 12 height 12
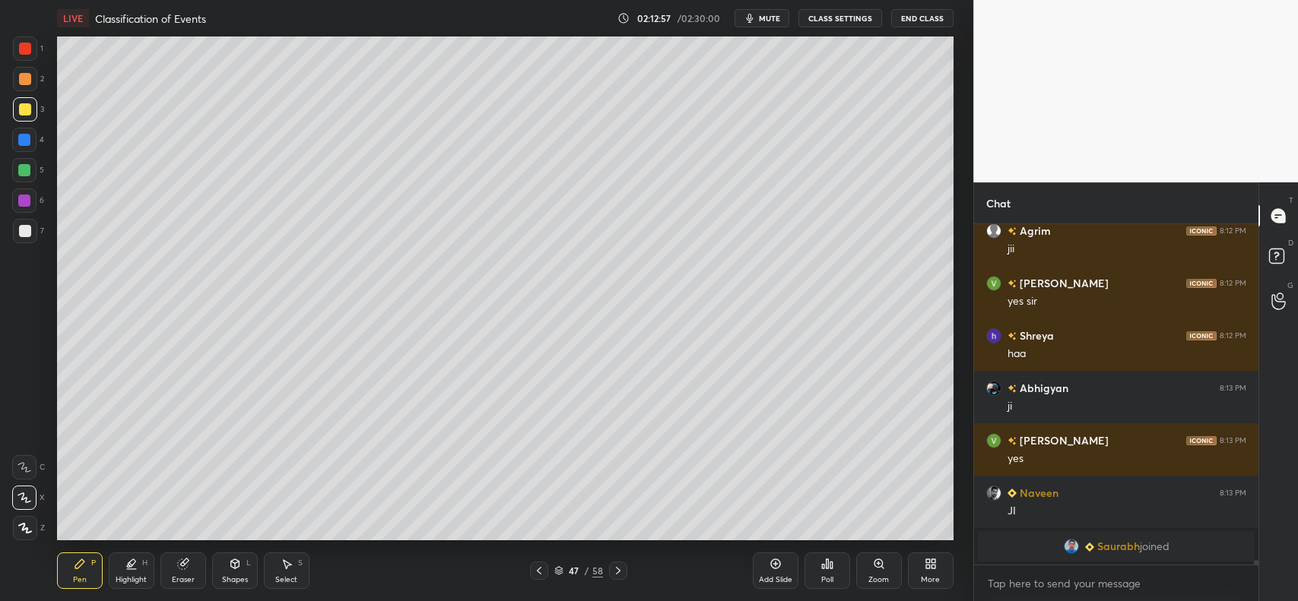
scroll to position [22249, 0]
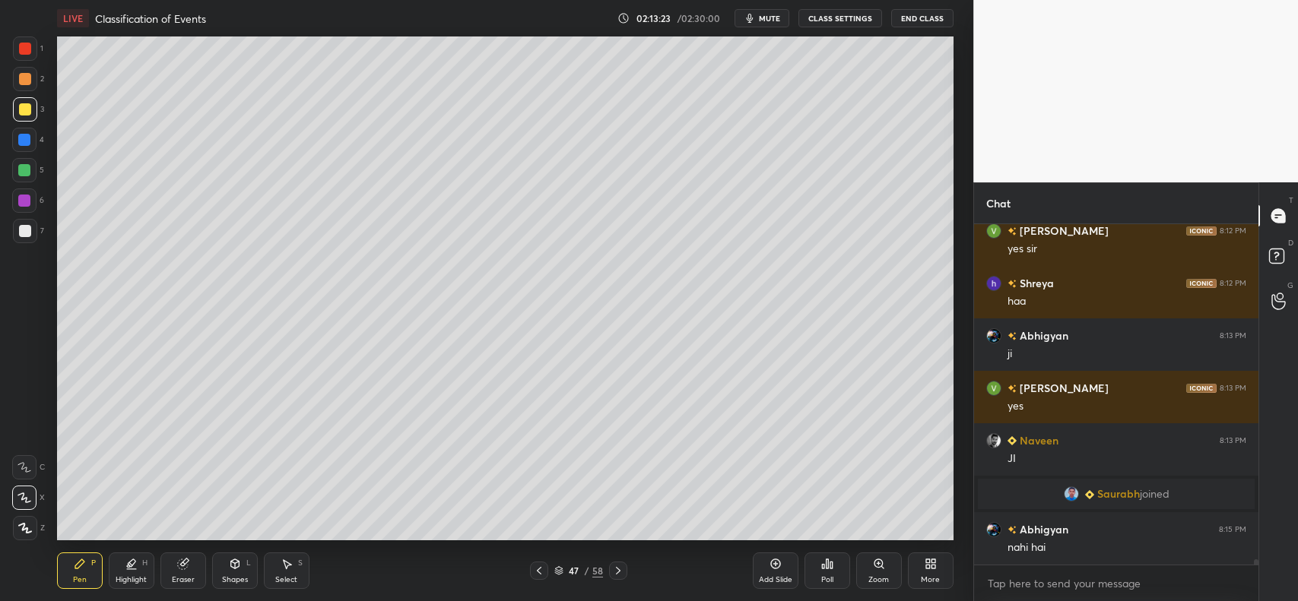
click at [230, 563] on icon at bounding box center [235, 564] width 12 height 12
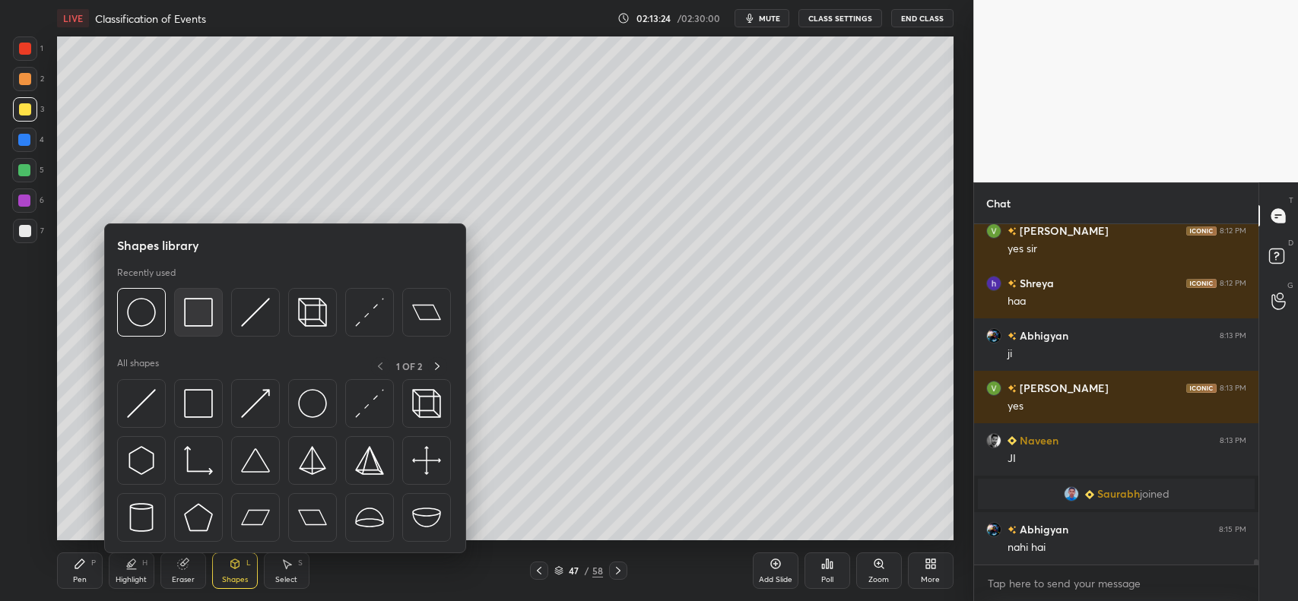
click at [205, 308] on img at bounding box center [198, 312] width 29 height 29
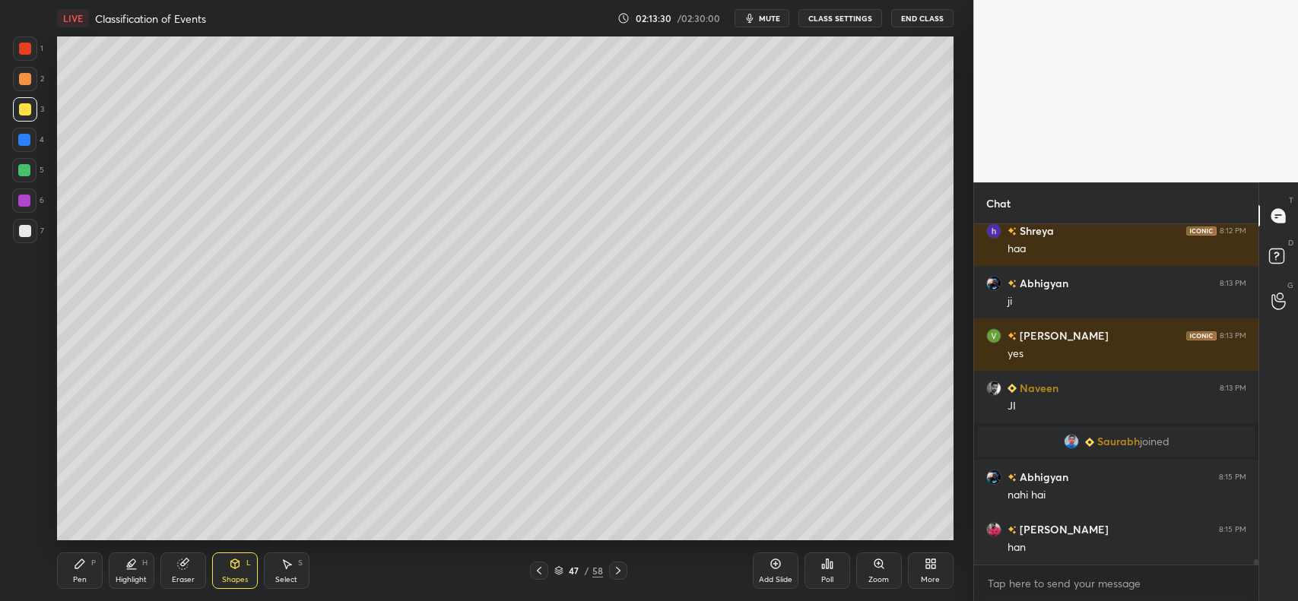
scroll to position [22353, 0]
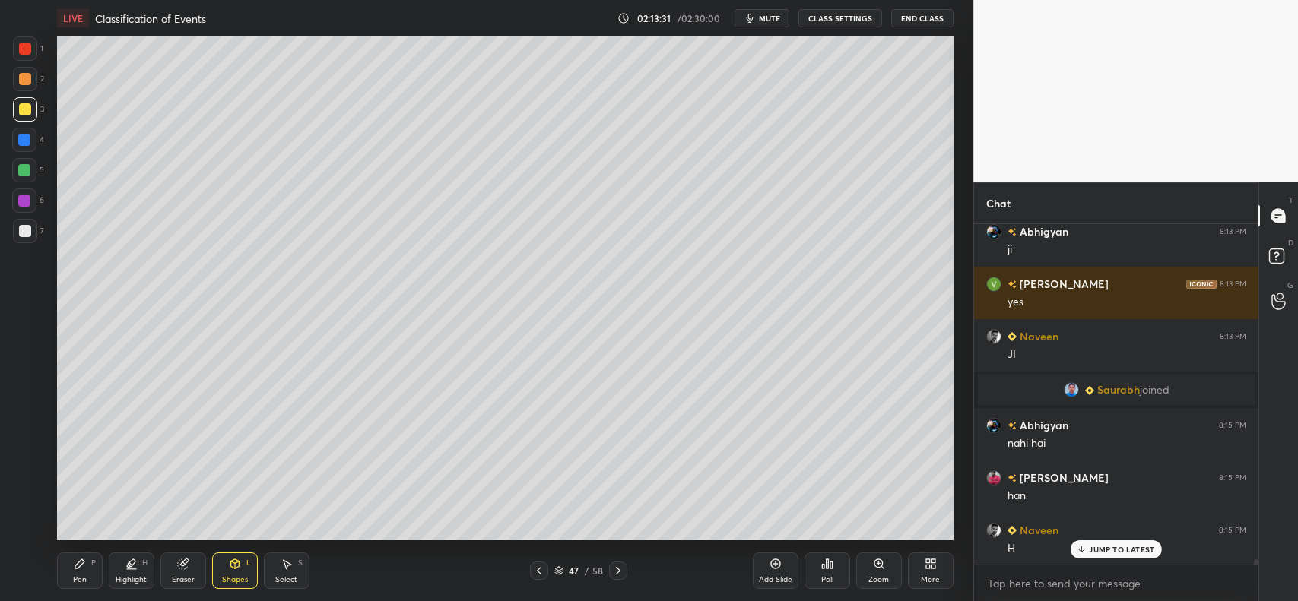
click at [225, 575] on div "Shapes L" at bounding box center [235, 571] width 46 height 36
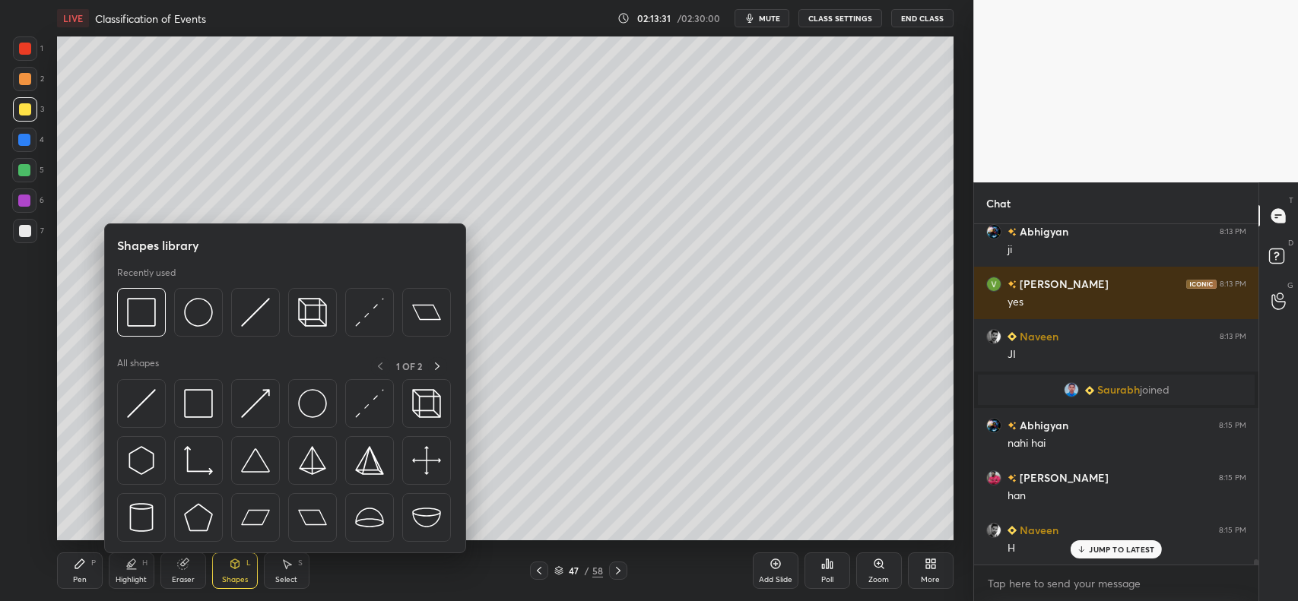
scroll to position [22406, 0]
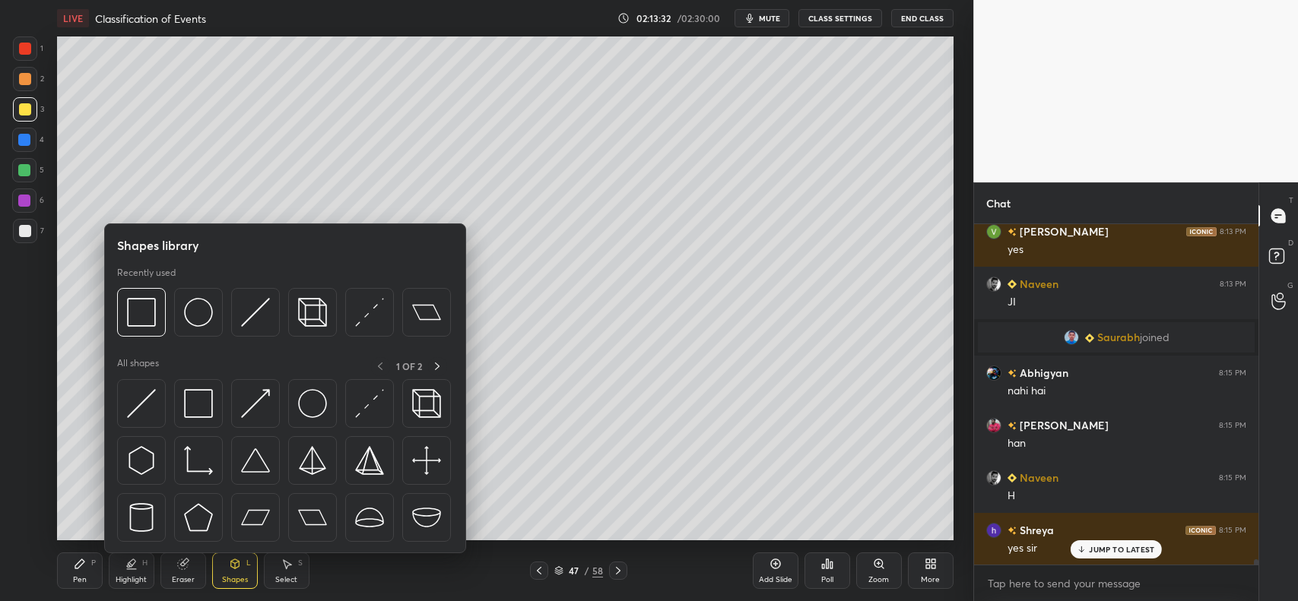
click at [201, 404] on img at bounding box center [198, 403] width 29 height 29
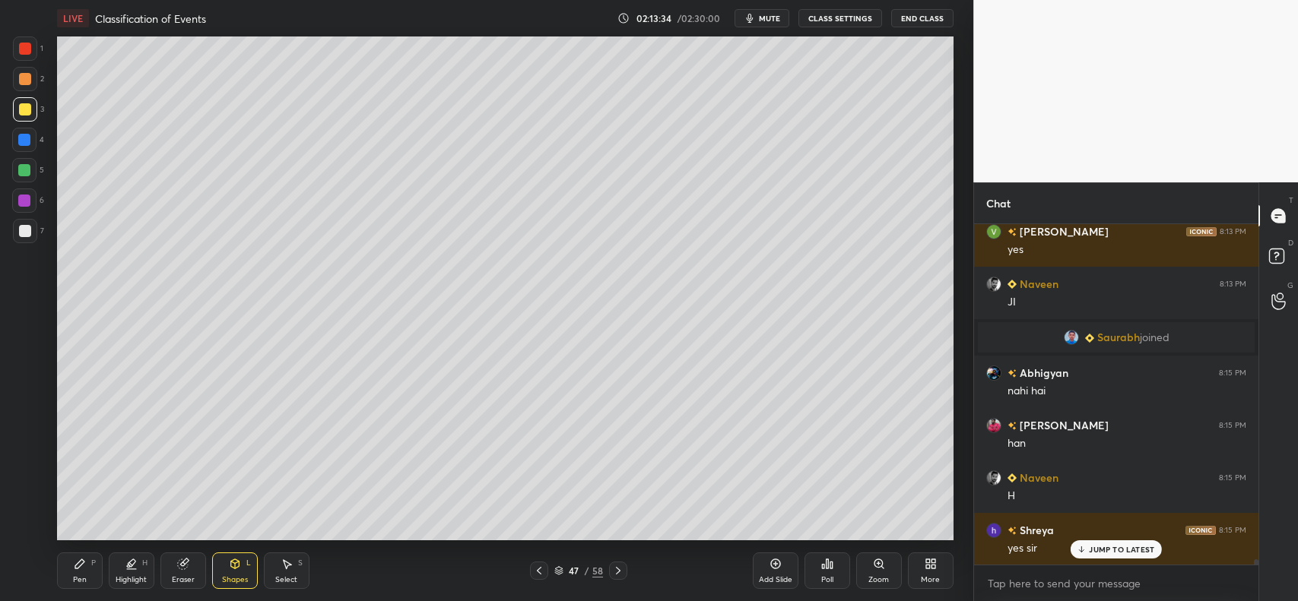
click at [227, 566] on div "Shapes L" at bounding box center [235, 571] width 46 height 36
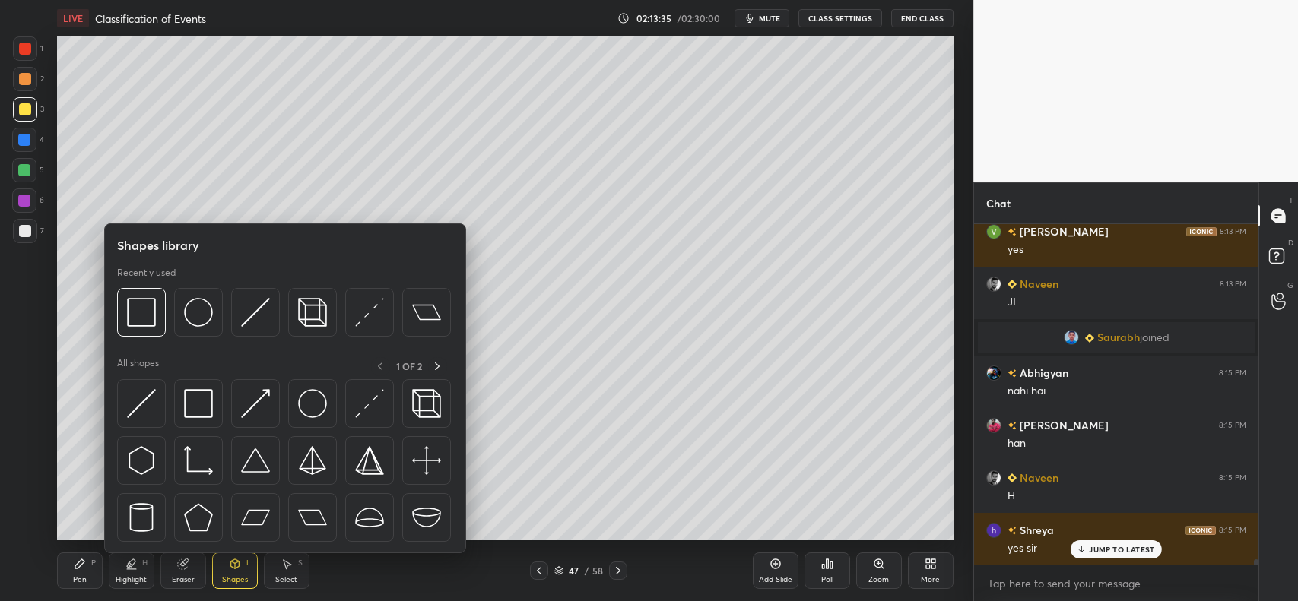
click at [211, 312] on img at bounding box center [198, 312] width 29 height 29
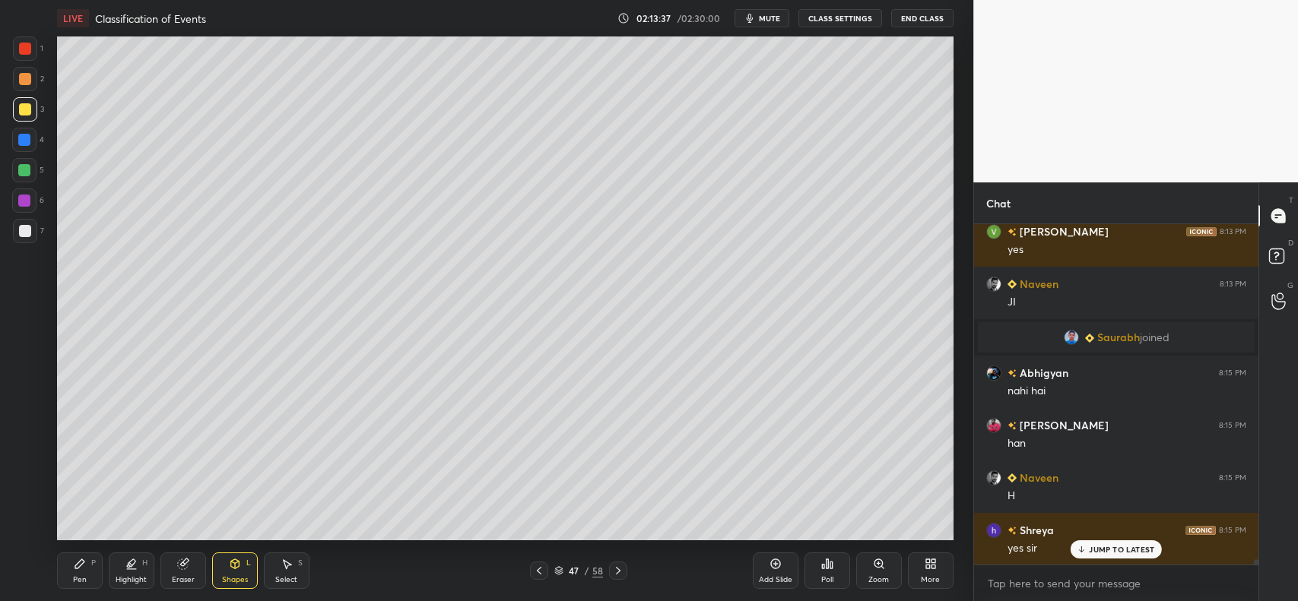
click at [85, 573] on div "Pen P" at bounding box center [80, 571] width 46 height 36
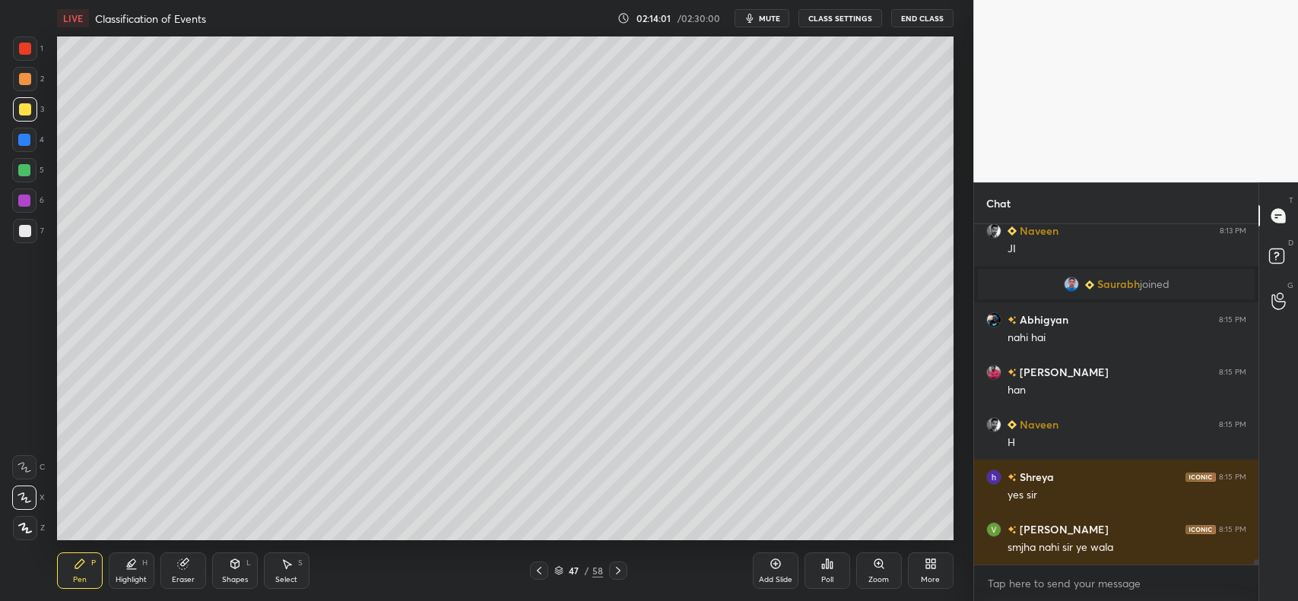
click at [25, 137] on div at bounding box center [24, 140] width 12 height 12
click at [783, 569] on div "Add Slide" at bounding box center [776, 571] width 46 height 36
click at [30, 469] on icon at bounding box center [24, 467] width 14 height 11
click at [24, 104] on div at bounding box center [25, 109] width 12 height 12
click at [25, 71] on div at bounding box center [25, 79] width 24 height 24
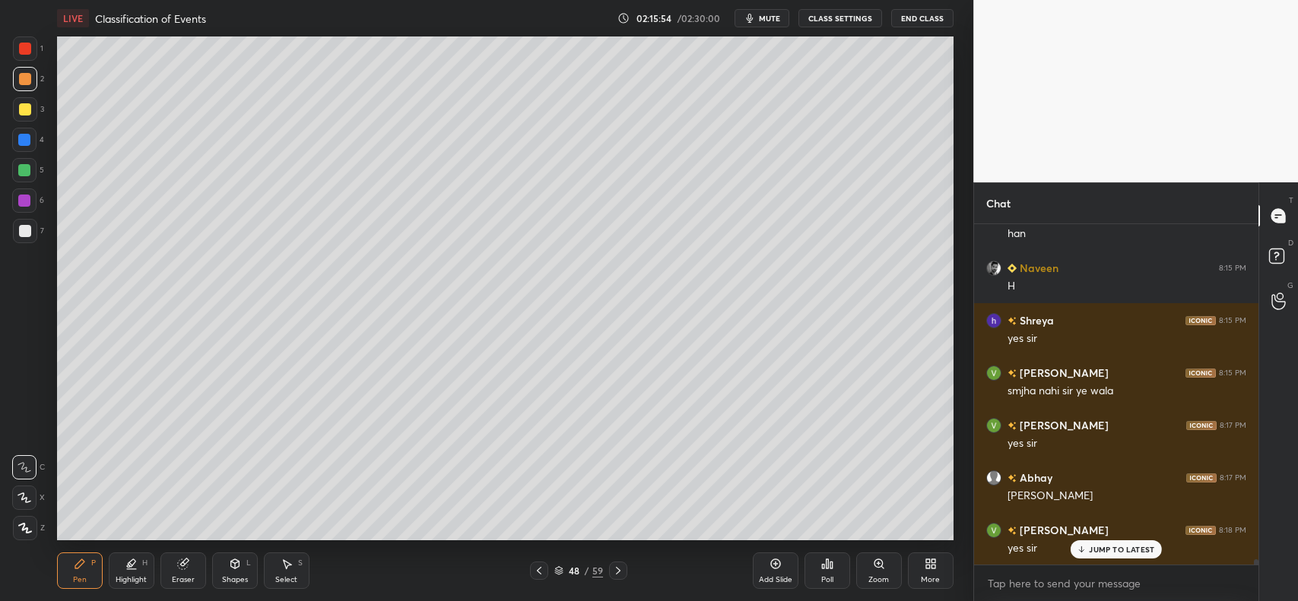
scroll to position [22668, 0]
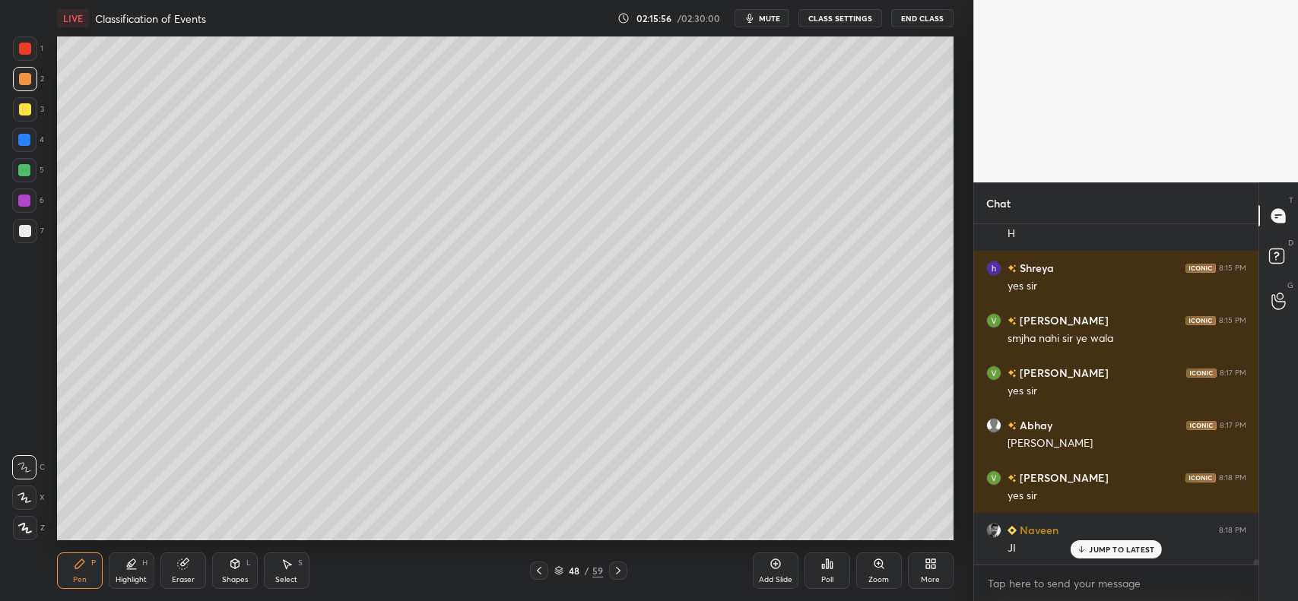
click at [184, 572] on div "Eraser" at bounding box center [183, 571] width 46 height 36
click at [10, 537] on div "1 2 3 4 5 6 7 C X Z C X Z E E Erase all H H" at bounding box center [24, 288] width 49 height 504
click at [25, 532] on span "Erase all" at bounding box center [24, 528] width 23 height 11
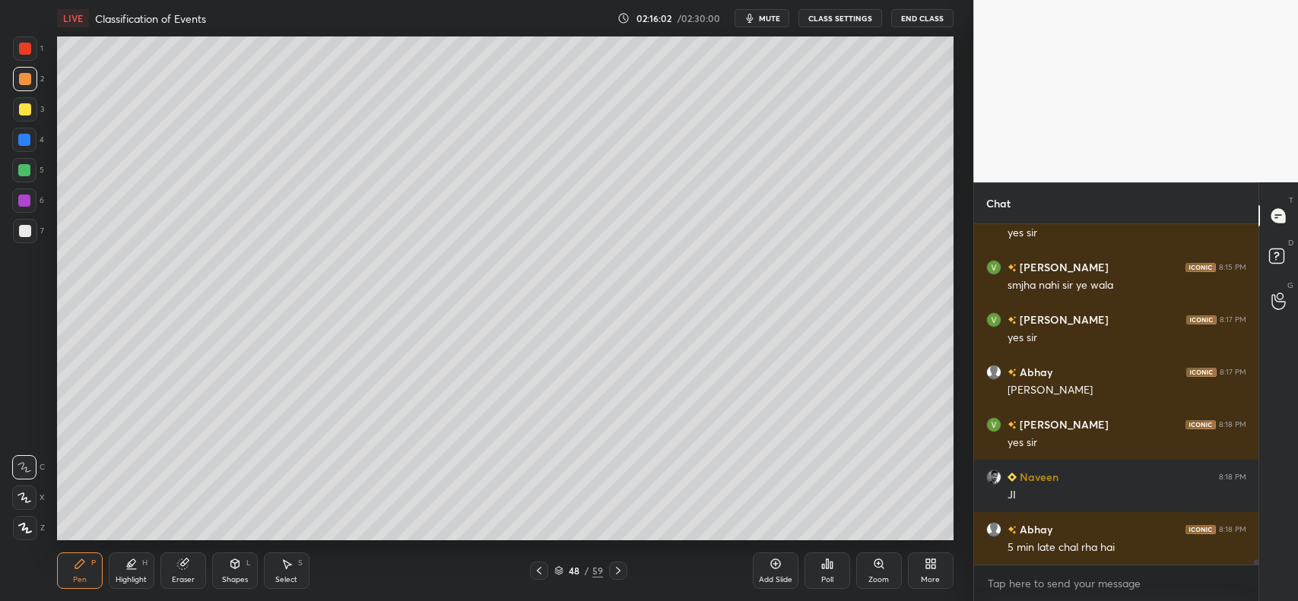
click at [541, 570] on icon at bounding box center [539, 571] width 12 height 12
click at [23, 110] on div at bounding box center [25, 109] width 12 height 12
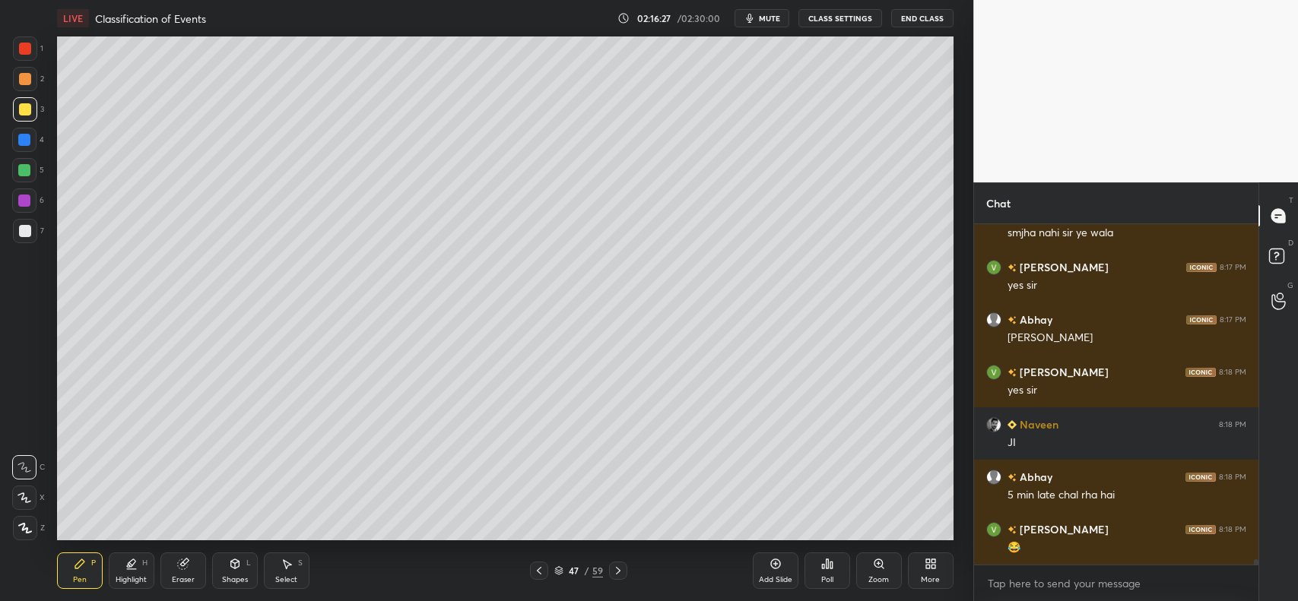
scroll to position [22826, 0]
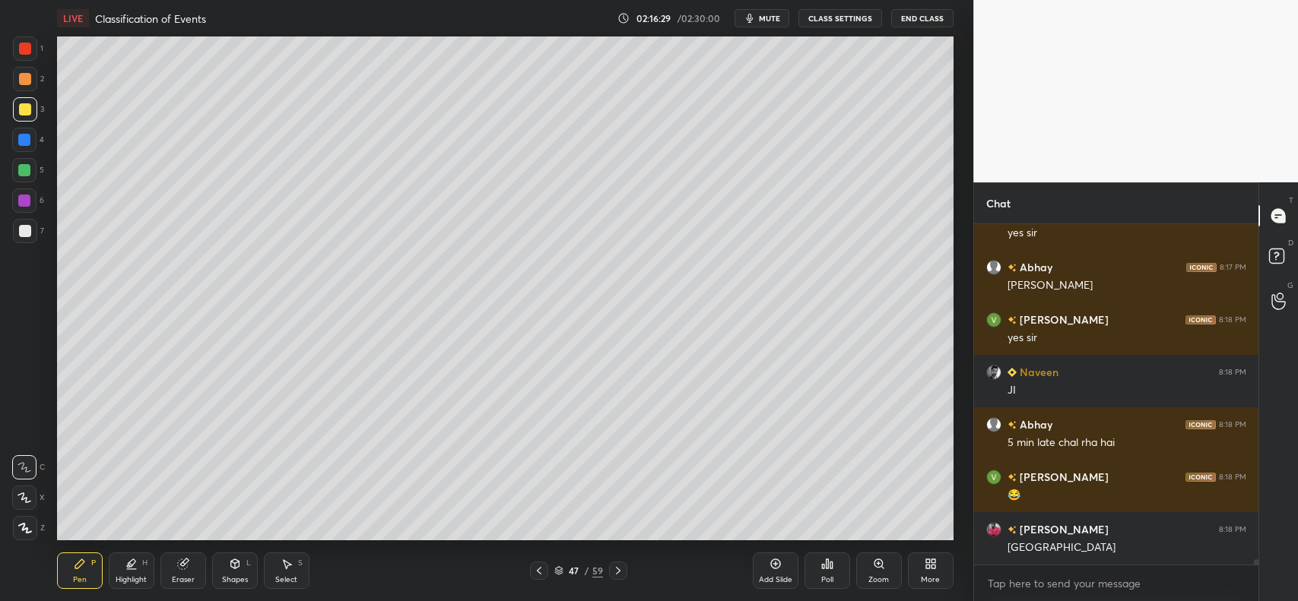
click at [31, 81] on div at bounding box center [25, 79] width 24 height 24
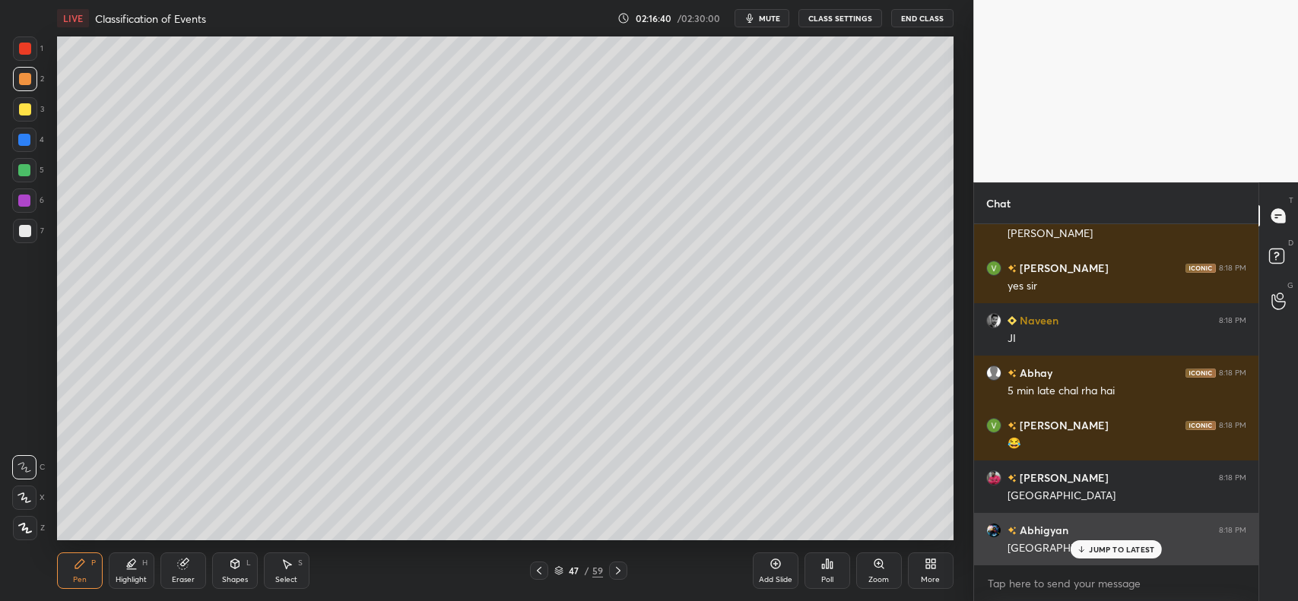
click at [1112, 546] on p "JUMP TO LATEST" at bounding box center [1121, 549] width 65 height 9
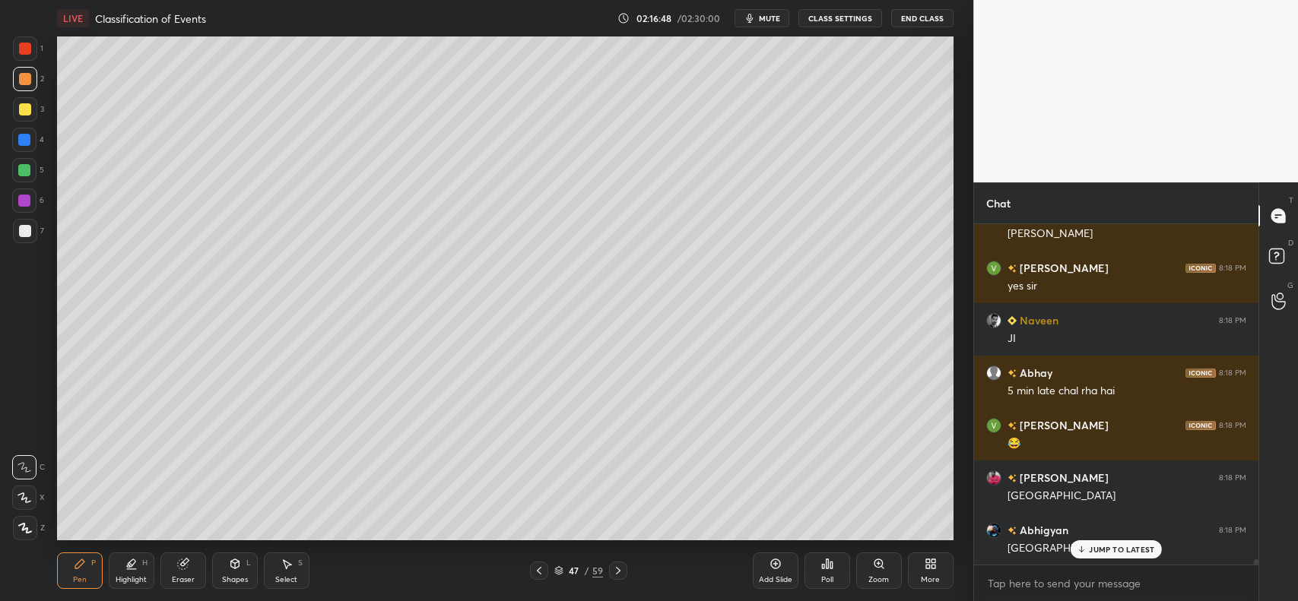
scroll to position [22930, 0]
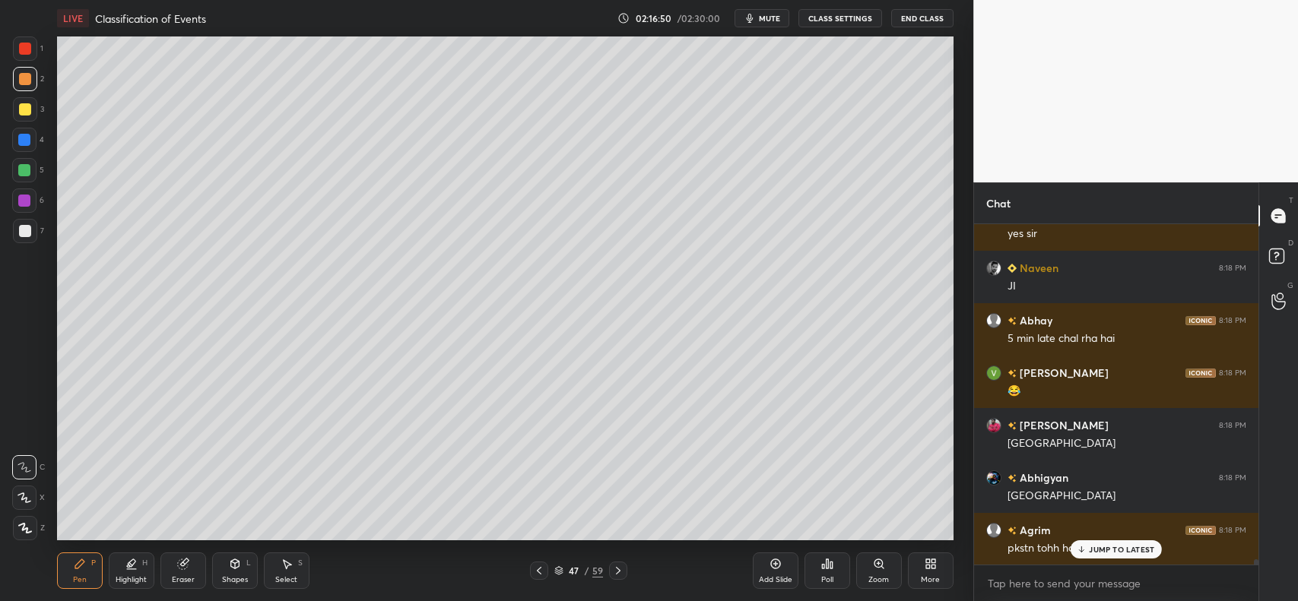
click at [1088, 553] on div "JUMP TO LATEST" at bounding box center [1116, 550] width 91 height 18
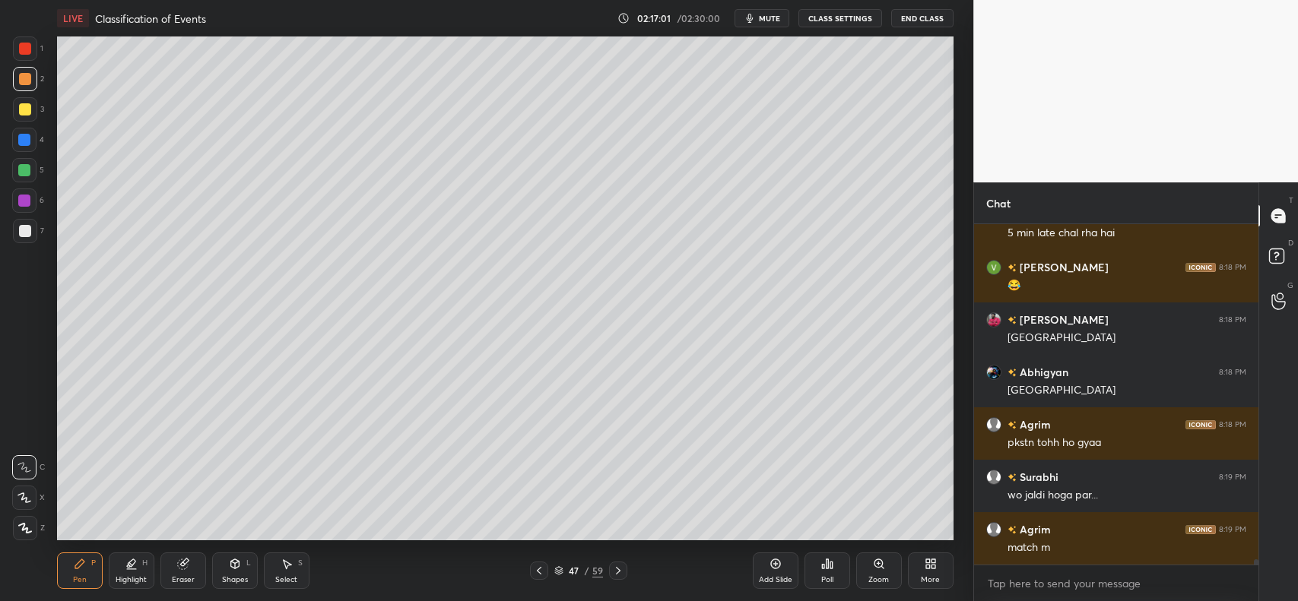
scroll to position [23088, 0]
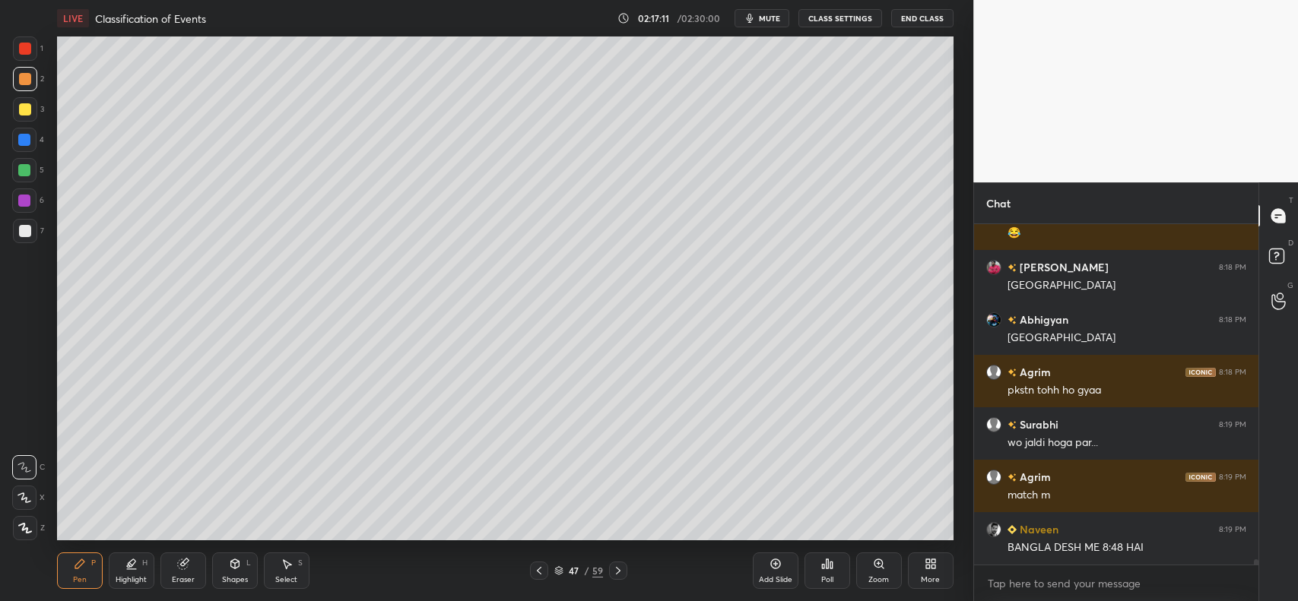
click at [17, 499] on icon at bounding box center [24, 498] width 14 height 11
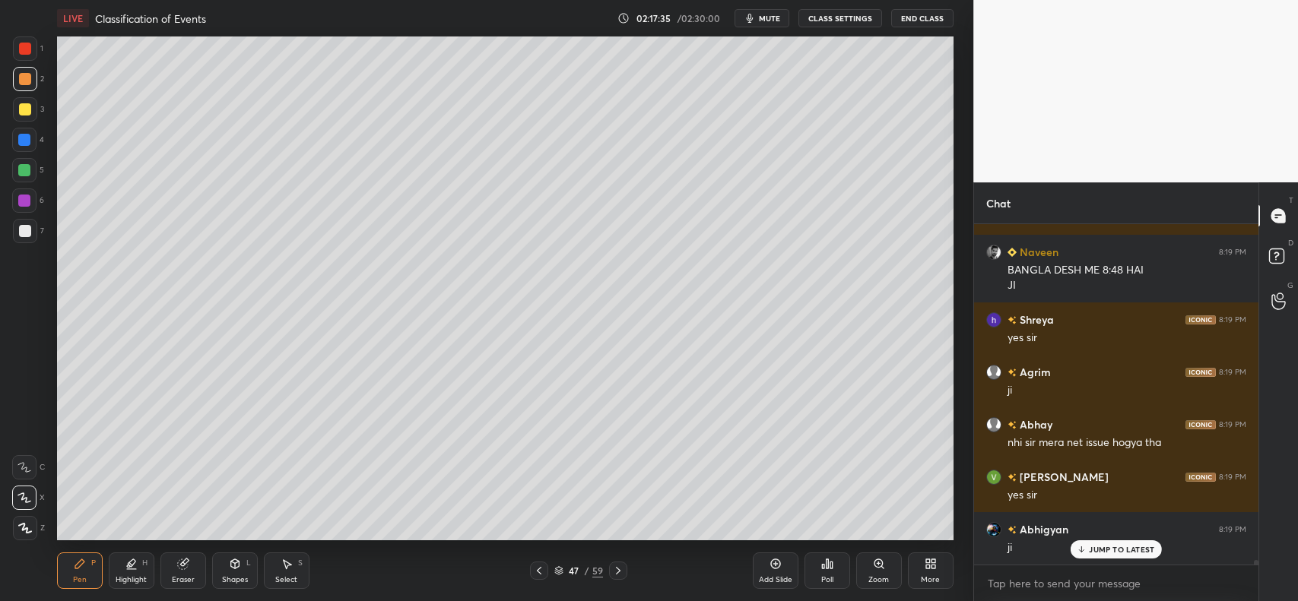
scroll to position [23418, 0]
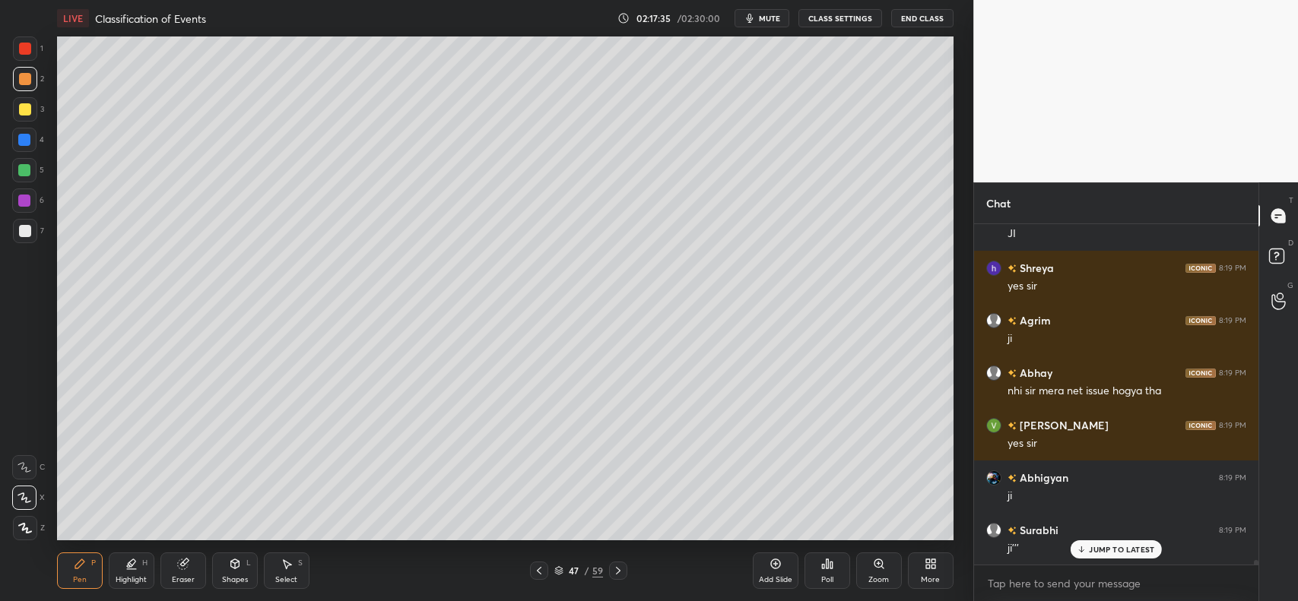
click at [770, 567] on icon at bounding box center [775, 564] width 12 height 12
click at [21, 109] on div at bounding box center [25, 109] width 12 height 12
click at [29, 106] on div at bounding box center [25, 109] width 12 height 12
click at [171, 560] on div "Eraser" at bounding box center [183, 571] width 46 height 36
click at [74, 561] on icon at bounding box center [80, 564] width 12 height 12
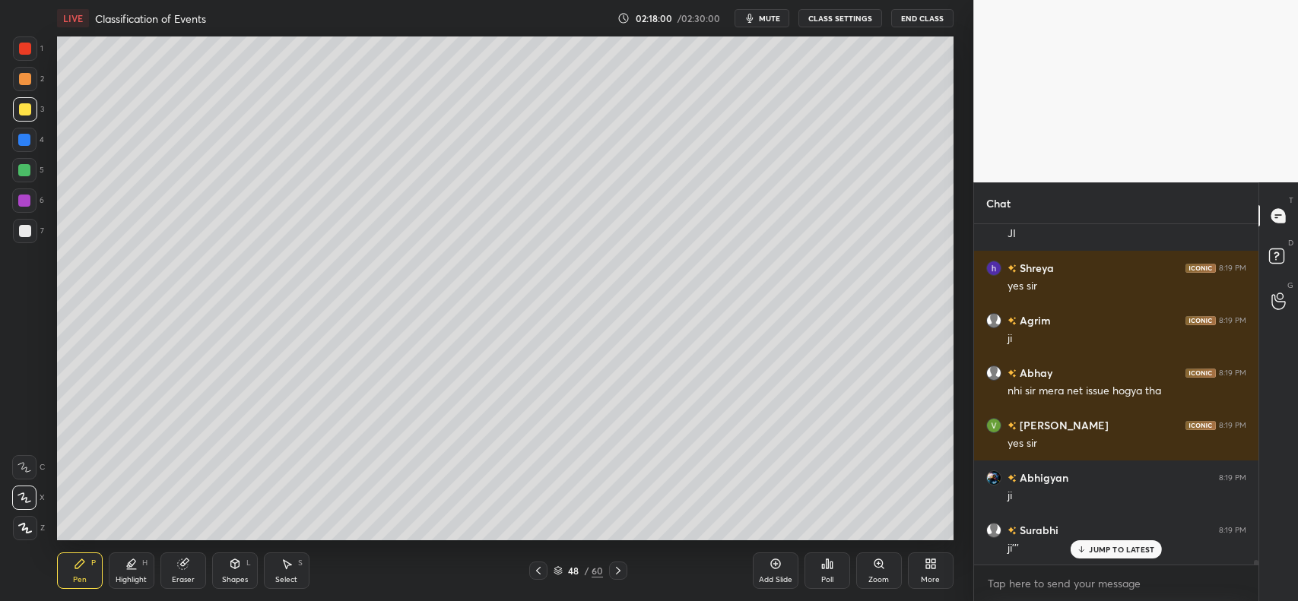
click at [23, 77] on div at bounding box center [25, 79] width 12 height 12
click at [27, 106] on div at bounding box center [25, 109] width 12 height 12
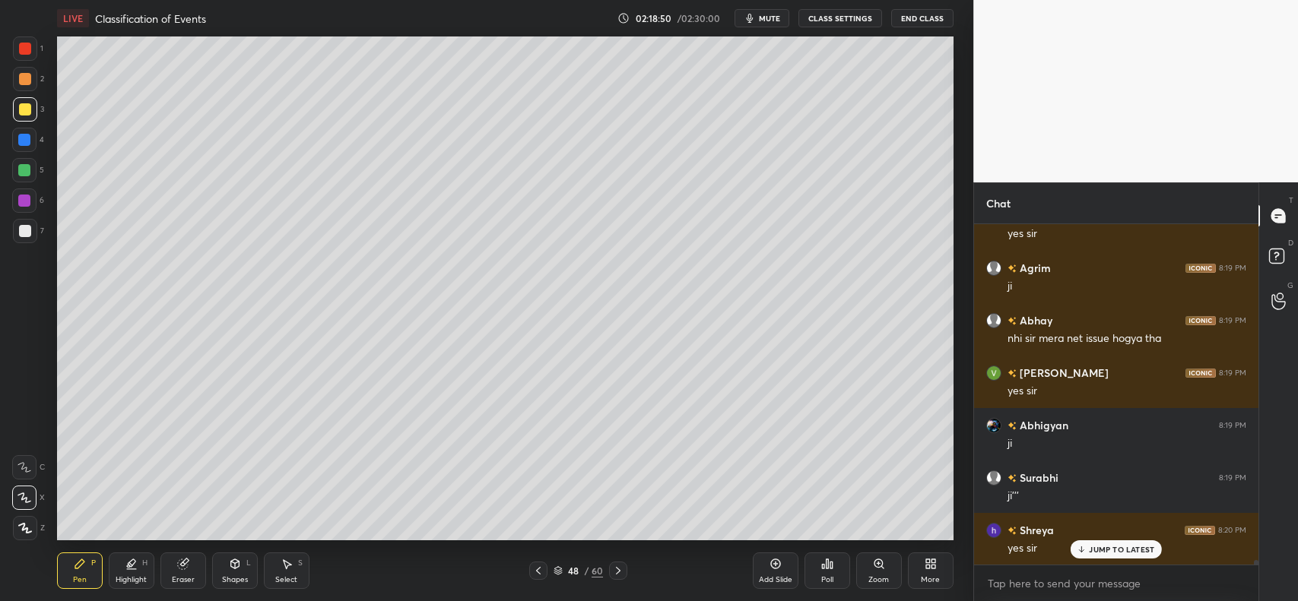
click at [226, 566] on div "Shapes L" at bounding box center [235, 571] width 46 height 36
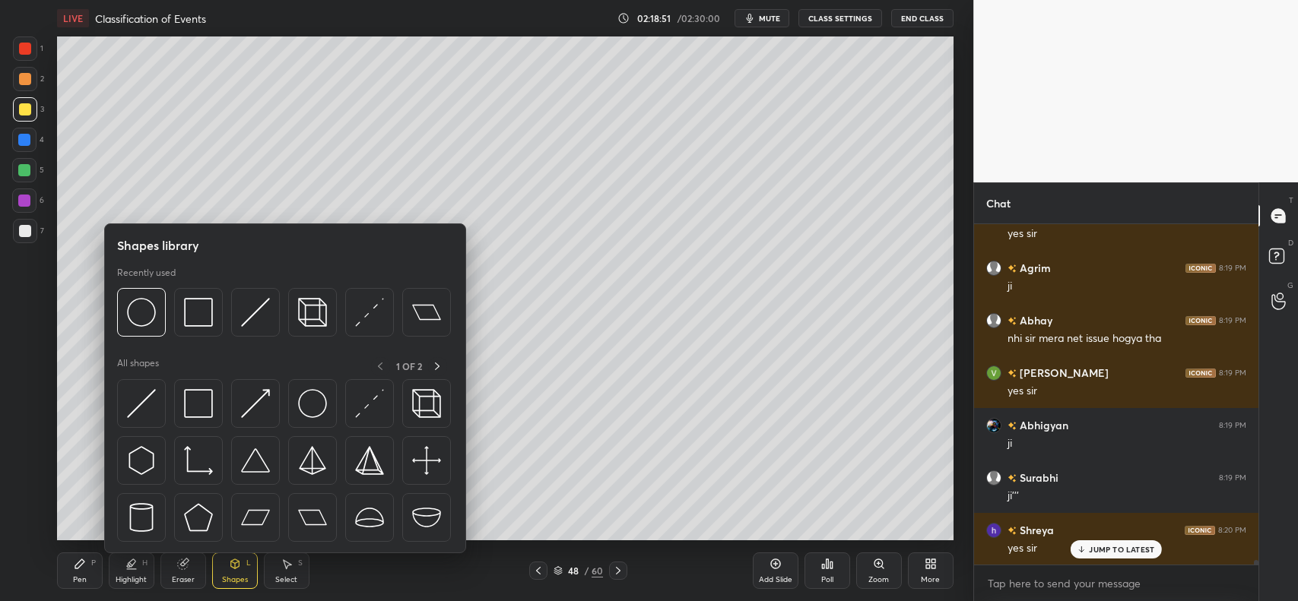
click at [198, 397] on img at bounding box center [198, 403] width 29 height 29
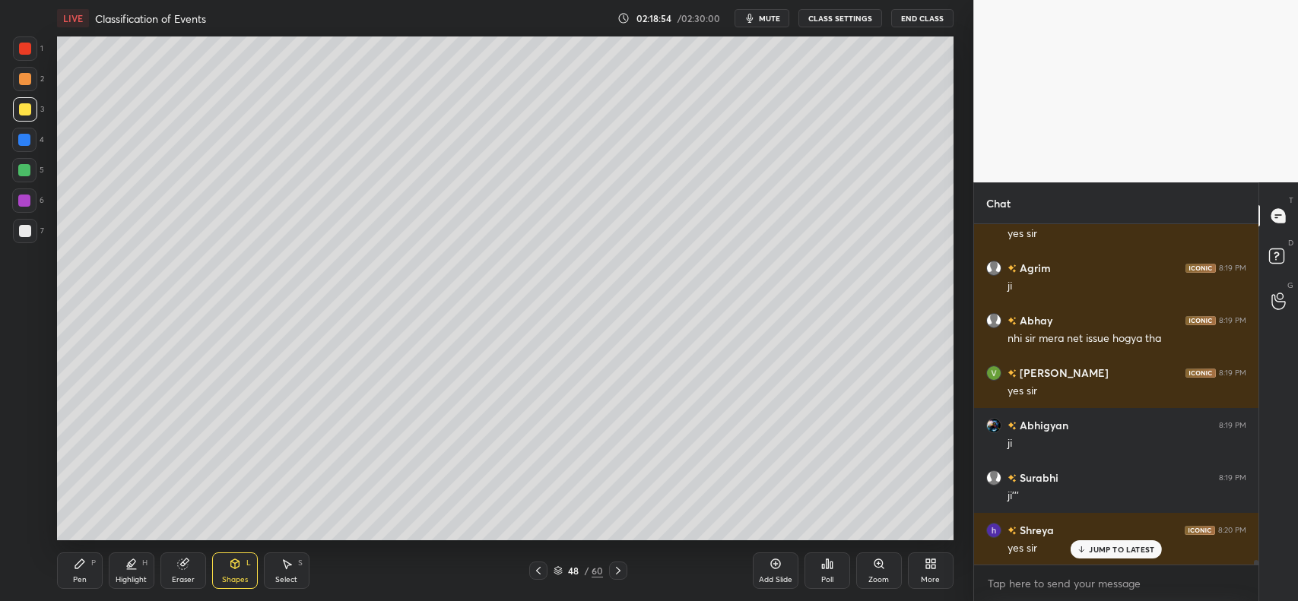
click at [80, 563] on icon at bounding box center [79, 564] width 9 height 9
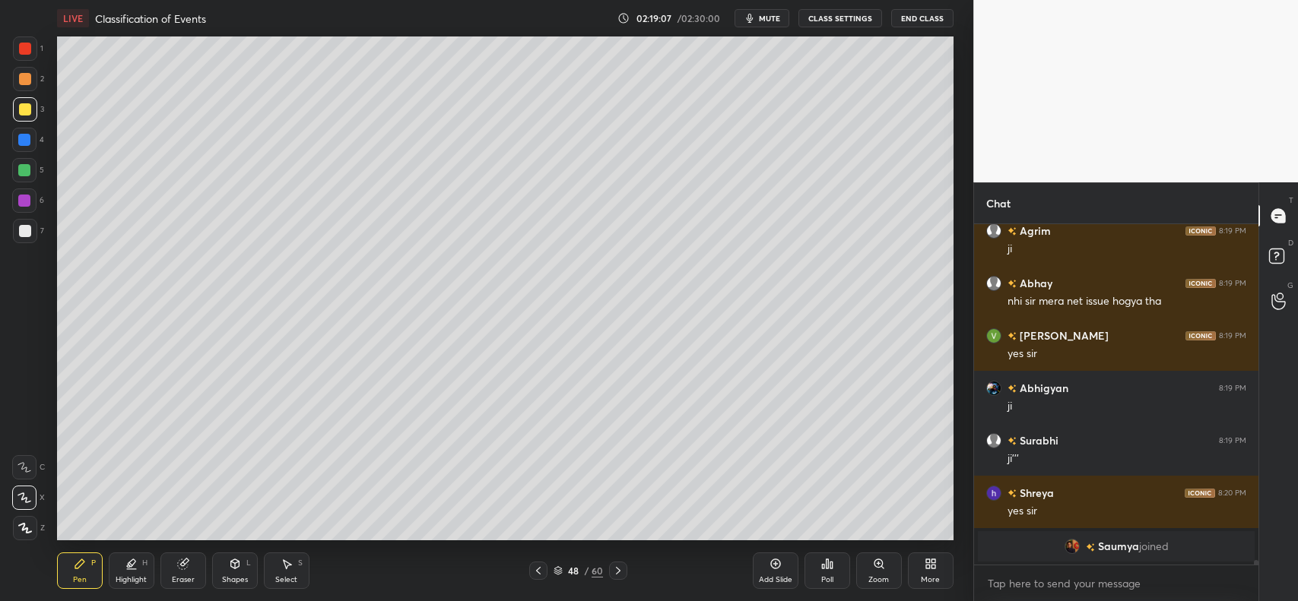
scroll to position [23560, 0]
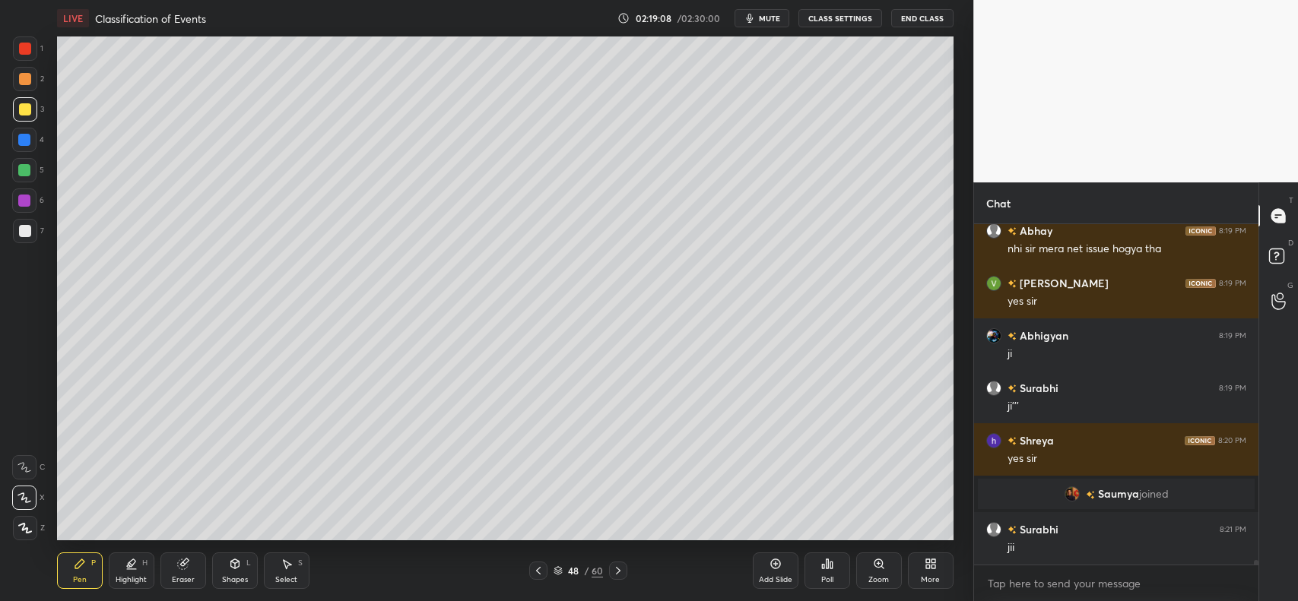
click at [769, 569] on icon at bounding box center [775, 564] width 12 height 12
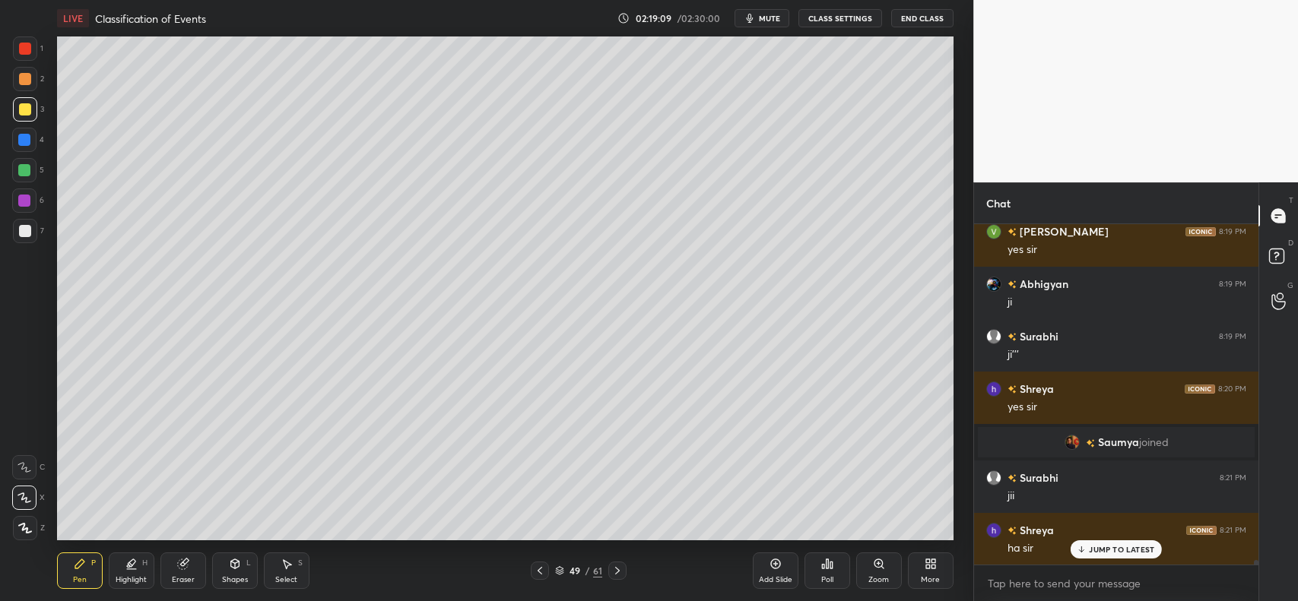
click at [245, 568] on div "Shapes L" at bounding box center [235, 571] width 46 height 36
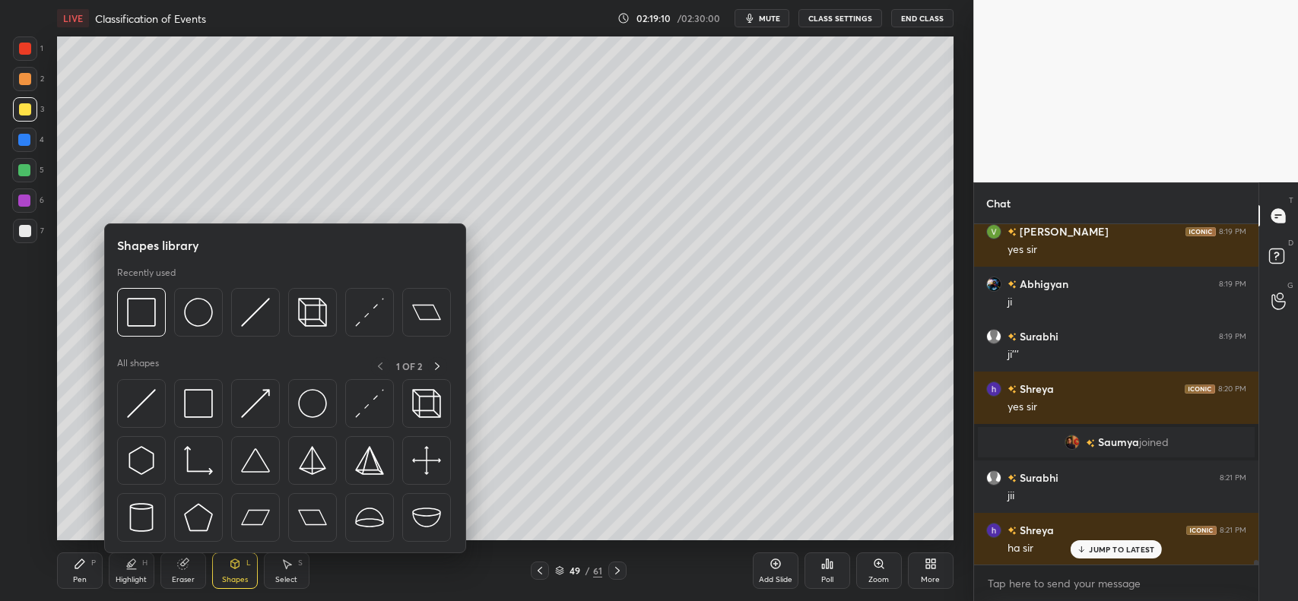
click at [252, 317] on img at bounding box center [255, 312] width 29 height 29
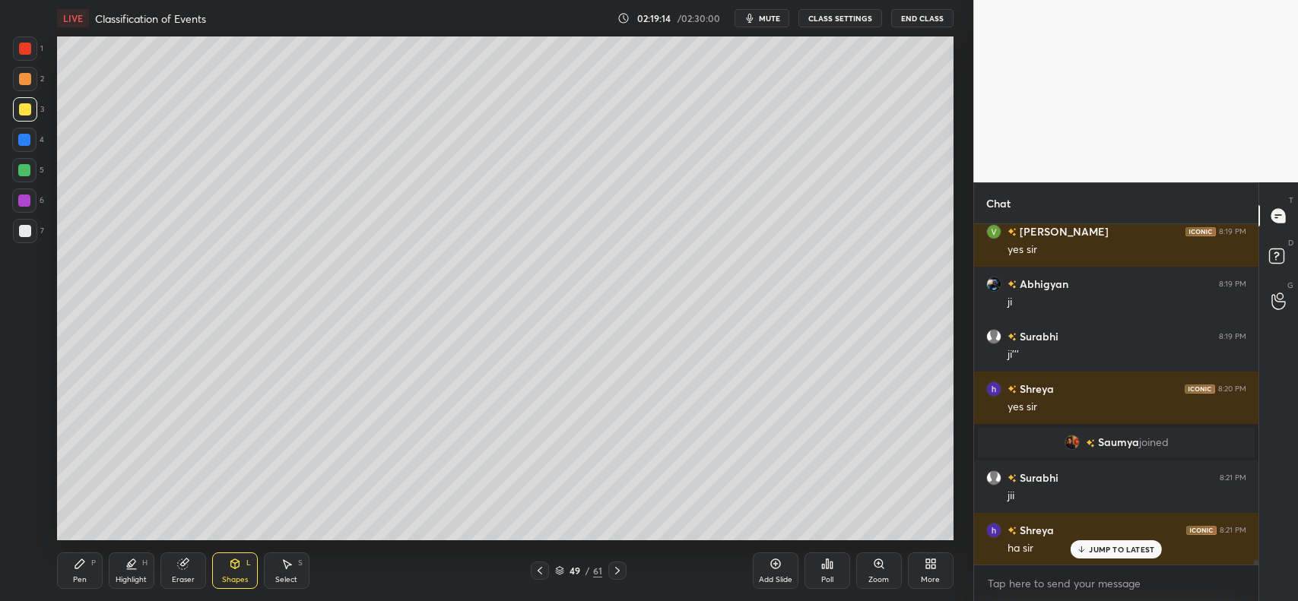
click at [72, 560] on div "Pen P" at bounding box center [80, 571] width 46 height 36
click at [232, 567] on icon at bounding box center [234, 564] width 8 height 9
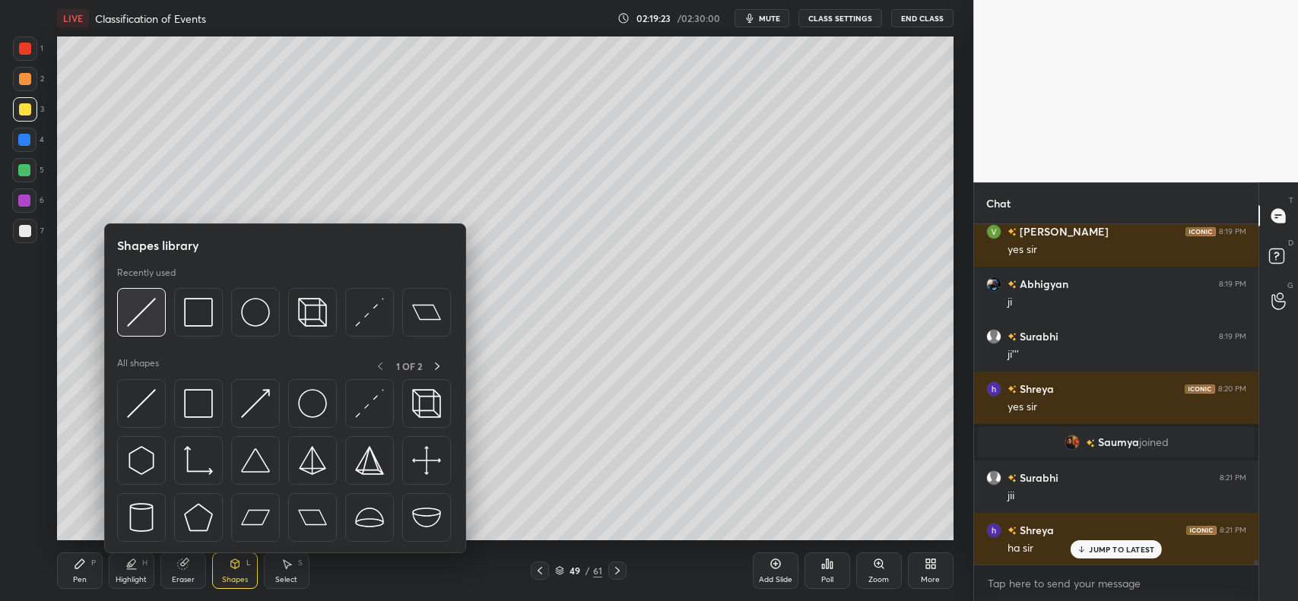
click at [154, 317] on img at bounding box center [141, 312] width 29 height 29
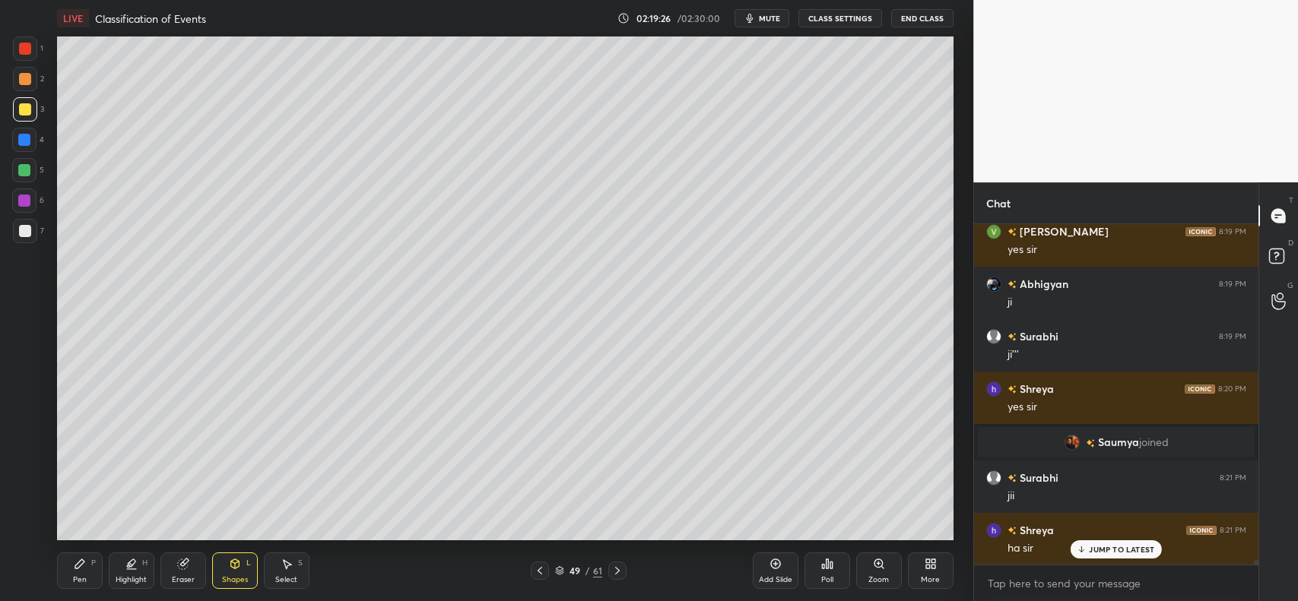
click at [75, 560] on icon at bounding box center [80, 564] width 12 height 12
click at [25, 70] on div at bounding box center [25, 79] width 24 height 24
click at [27, 51] on div at bounding box center [25, 49] width 12 height 12
click at [27, 519] on div at bounding box center [25, 528] width 24 height 24
click at [24, 80] on div at bounding box center [25, 79] width 12 height 12
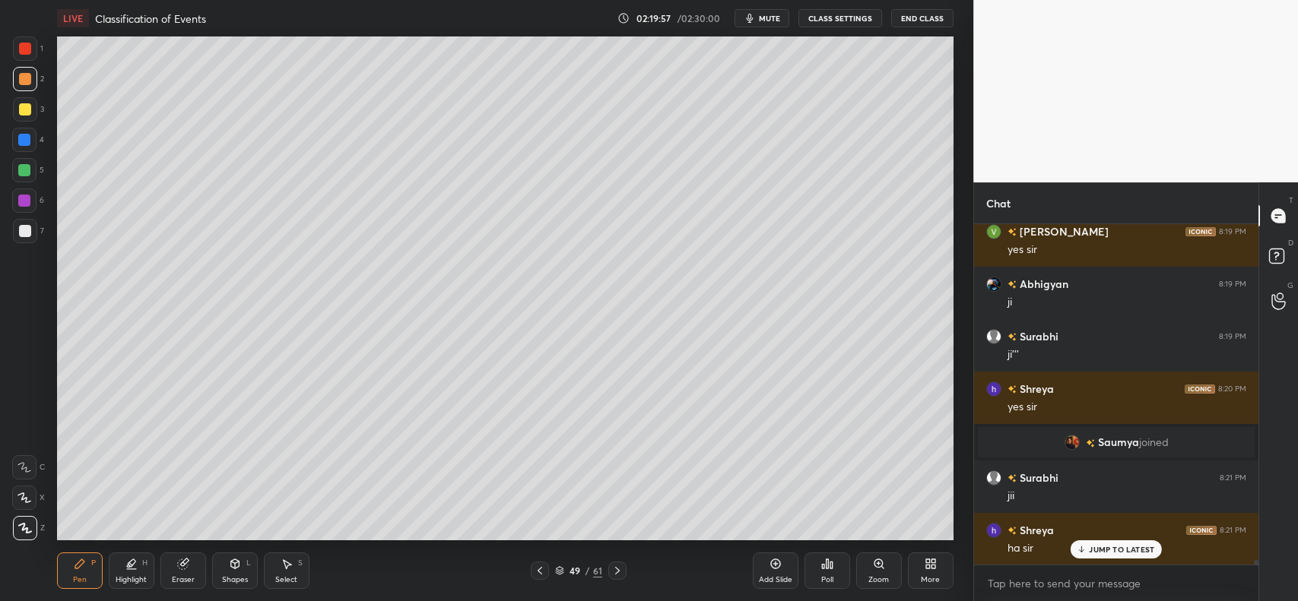
click at [27, 462] on icon at bounding box center [24, 467] width 14 height 11
click at [21, 519] on div at bounding box center [25, 528] width 24 height 24
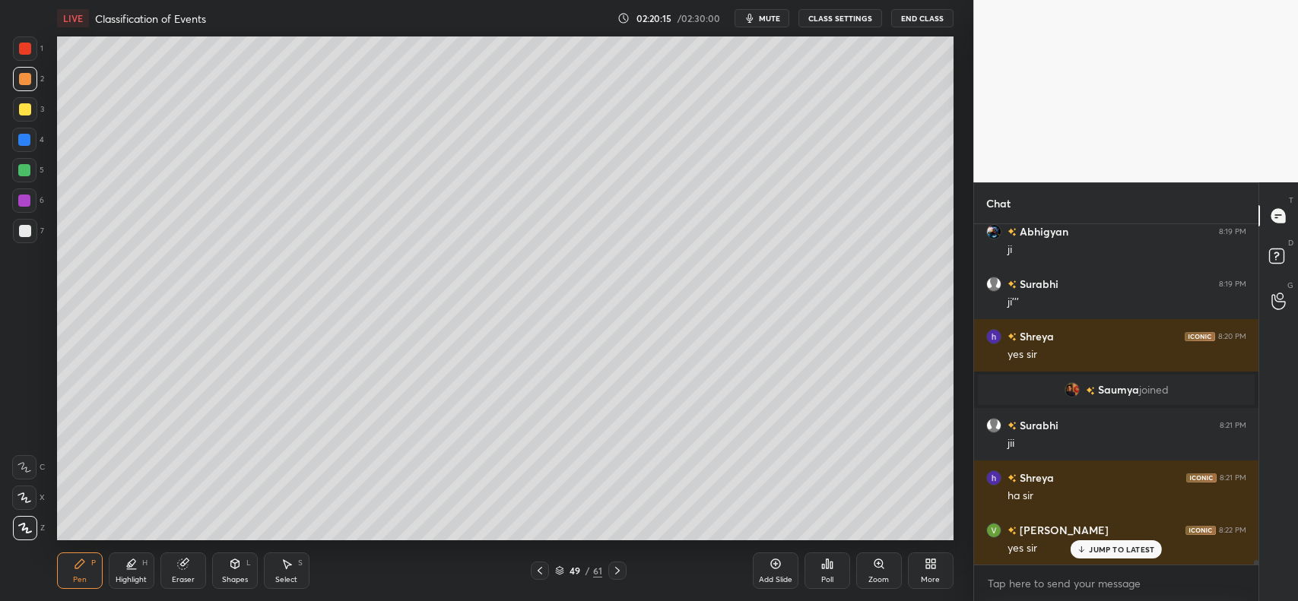
click at [21, 236] on div at bounding box center [25, 231] width 24 height 24
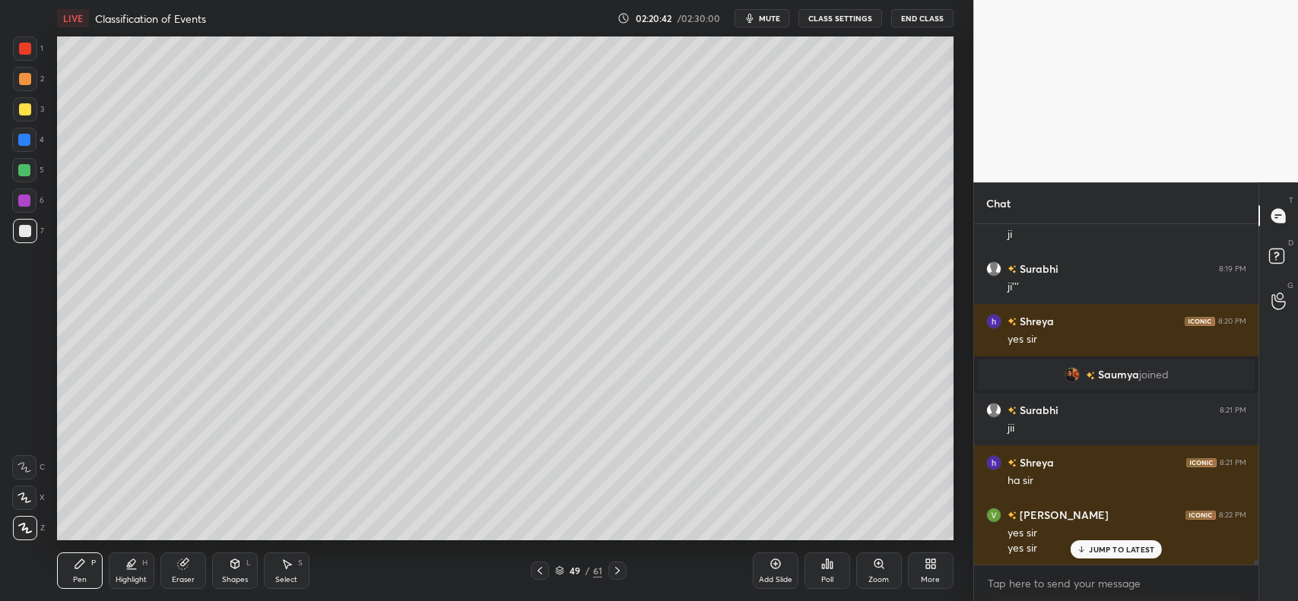
click at [24, 80] on div at bounding box center [25, 79] width 12 height 12
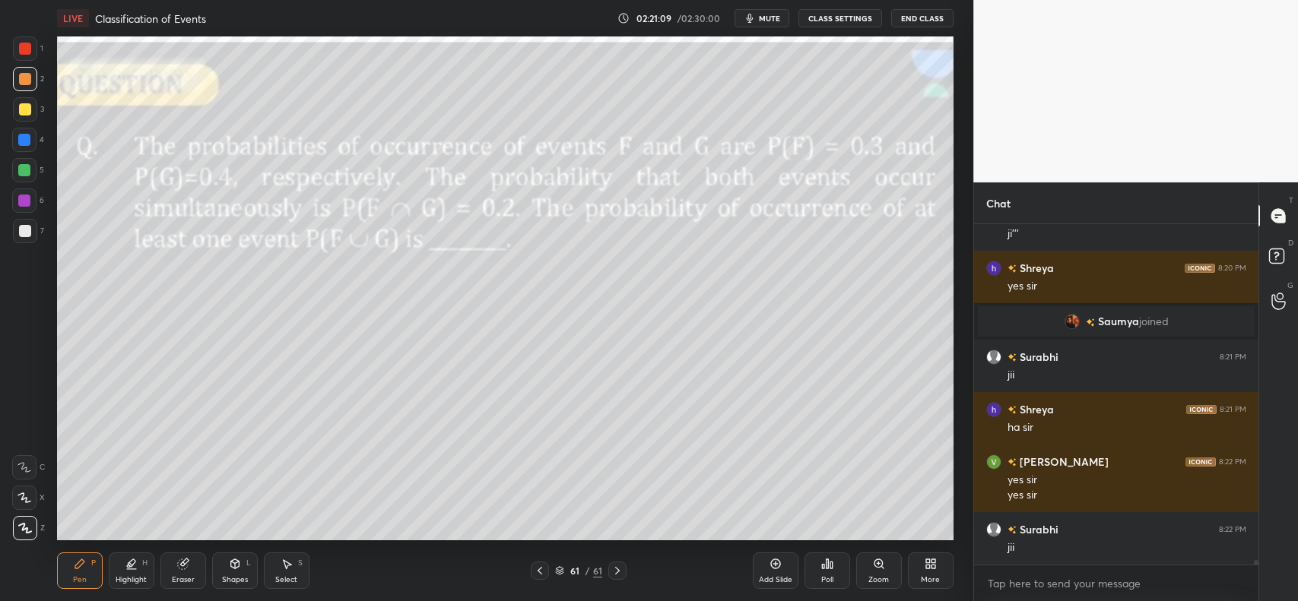
click at [765, 16] on span "mute" at bounding box center [769, 18] width 21 height 11
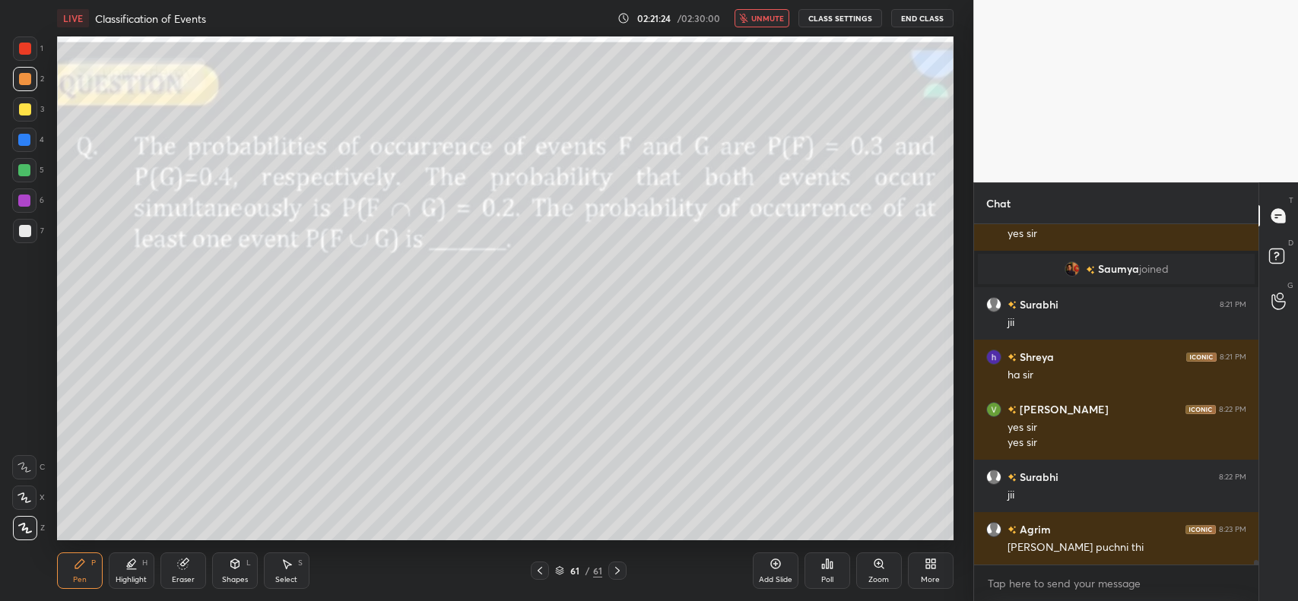
scroll to position [23837, 0]
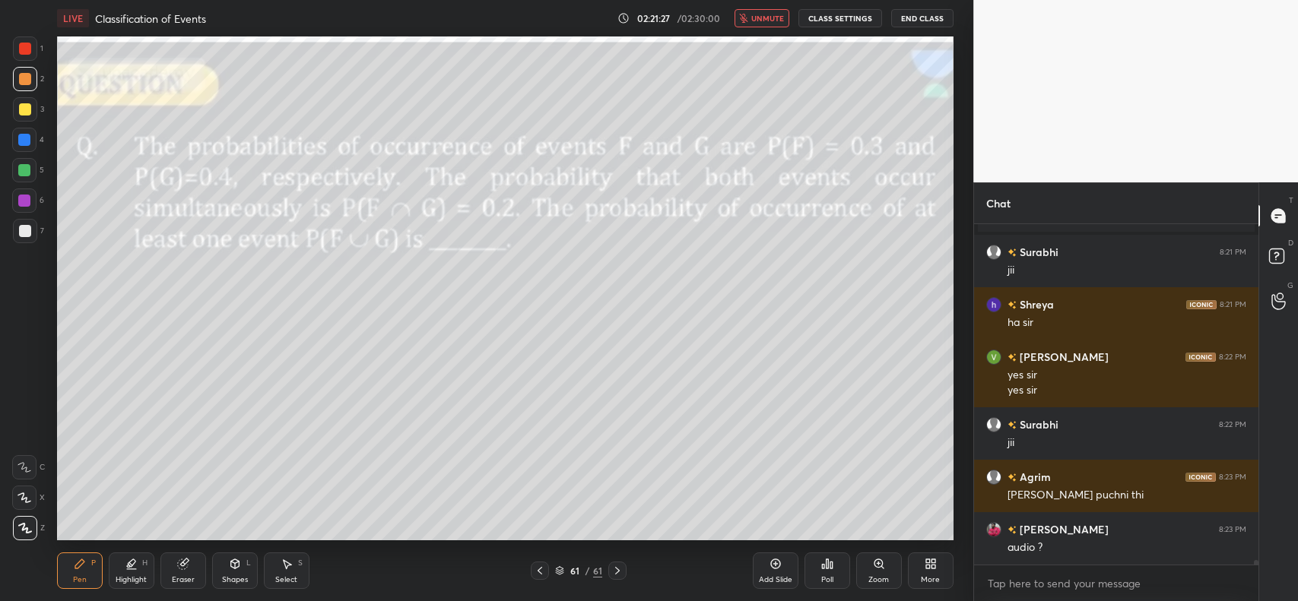
click at [781, 25] on button "unmute" at bounding box center [762, 18] width 55 height 18
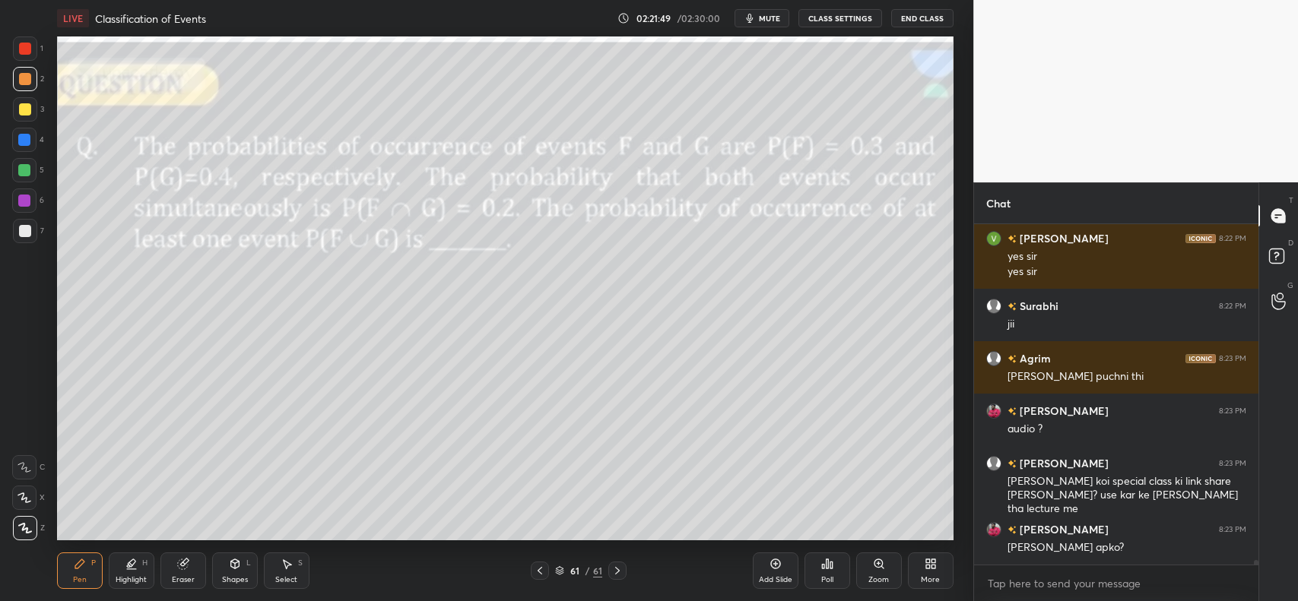
scroll to position [24021, 0]
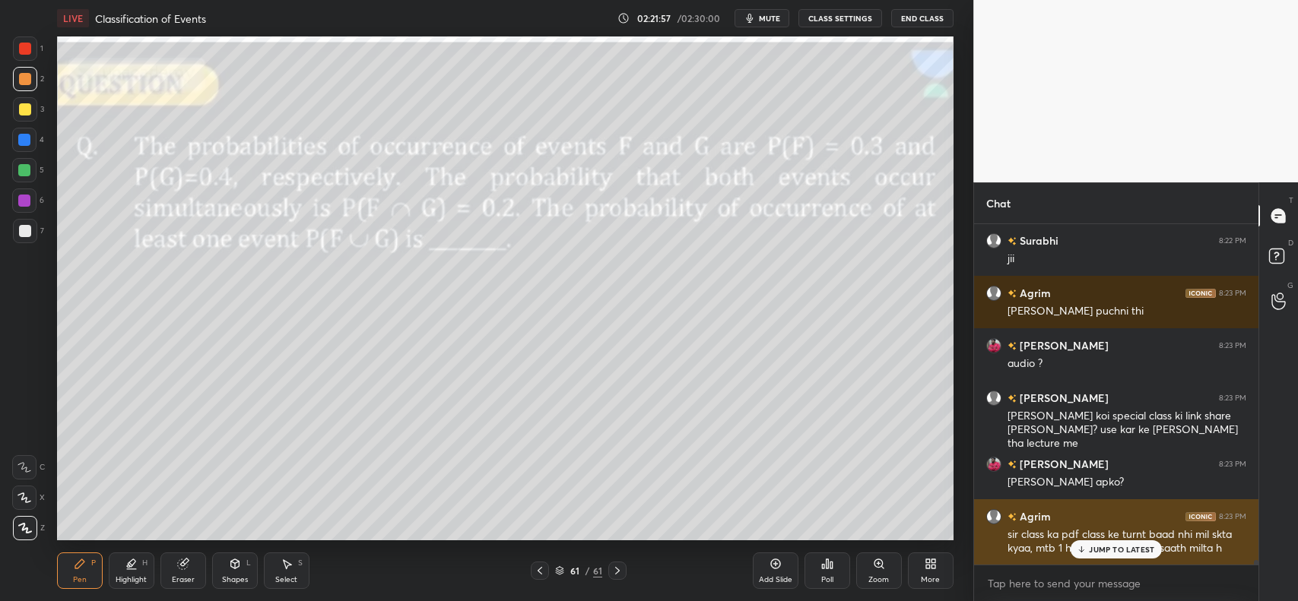
click at [1111, 546] on p "JUMP TO LATEST" at bounding box center [1121, 549] width 65 height 9
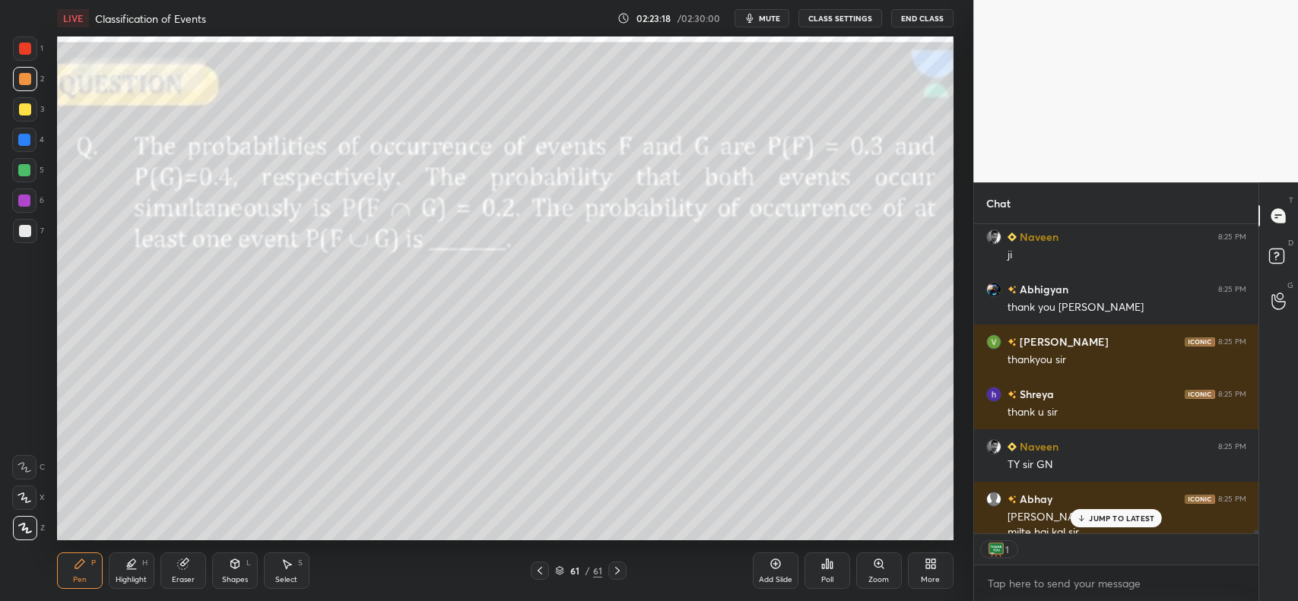
scroll to position [24765, 0]
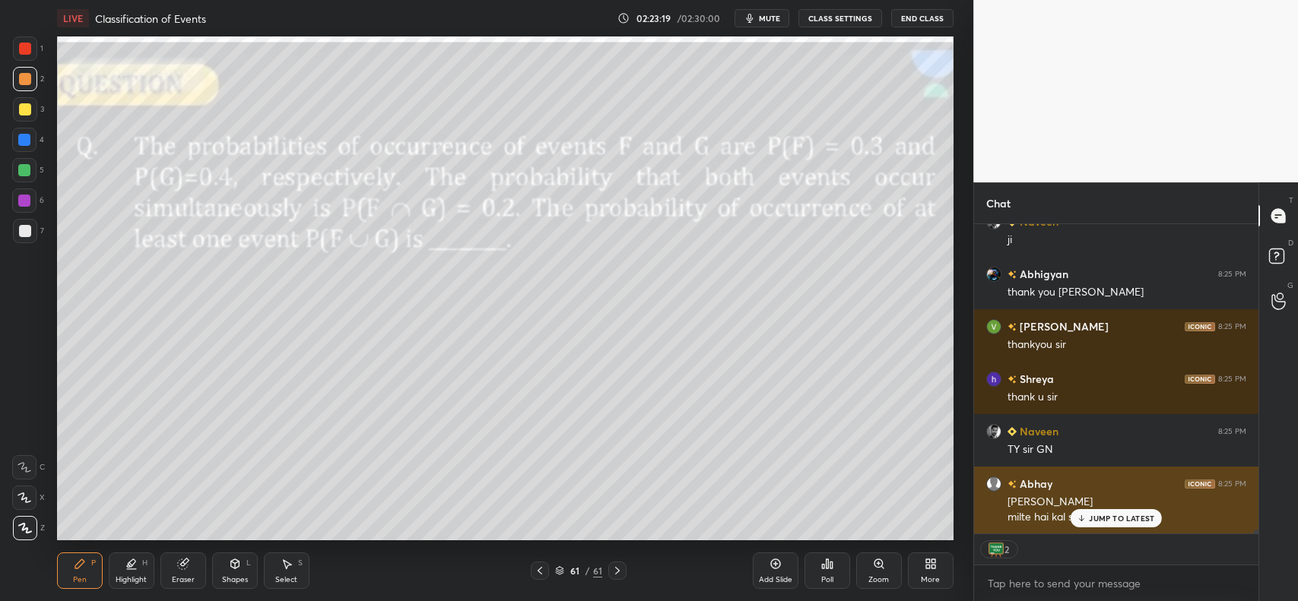
click at [1116, 521] on p "JUMP TO LATEST" at bounding box center [1121, 518] width 65 height 9
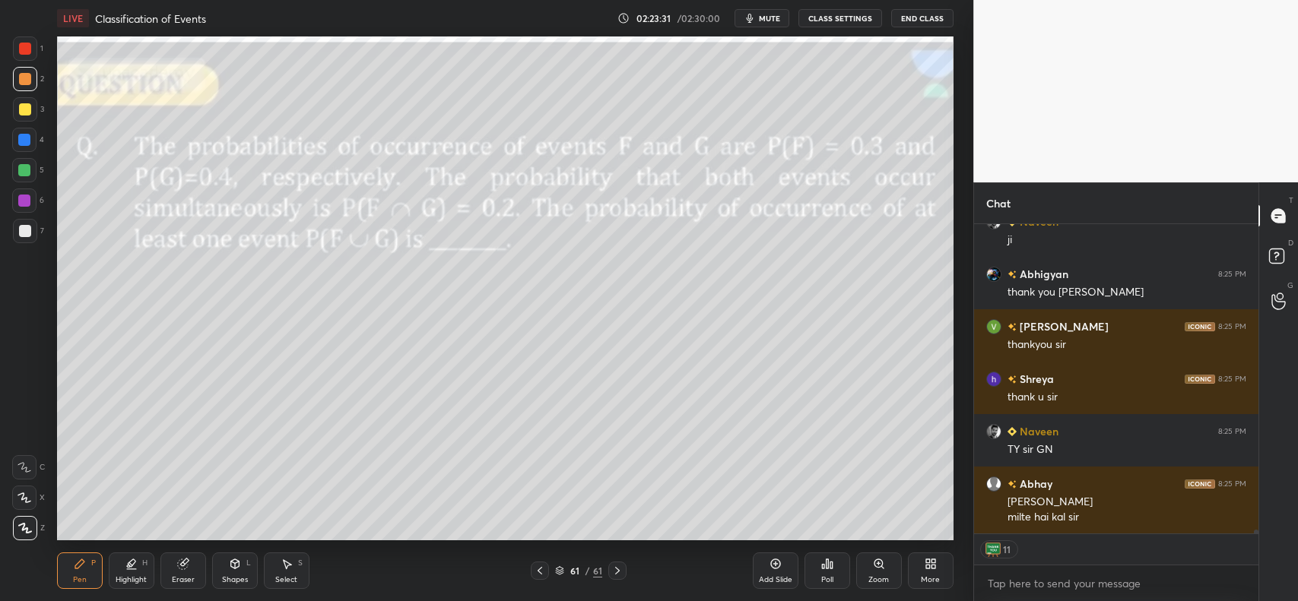
click at [924, 14] on button "End Class" at bounding box center [922, 18] width 62 height 18
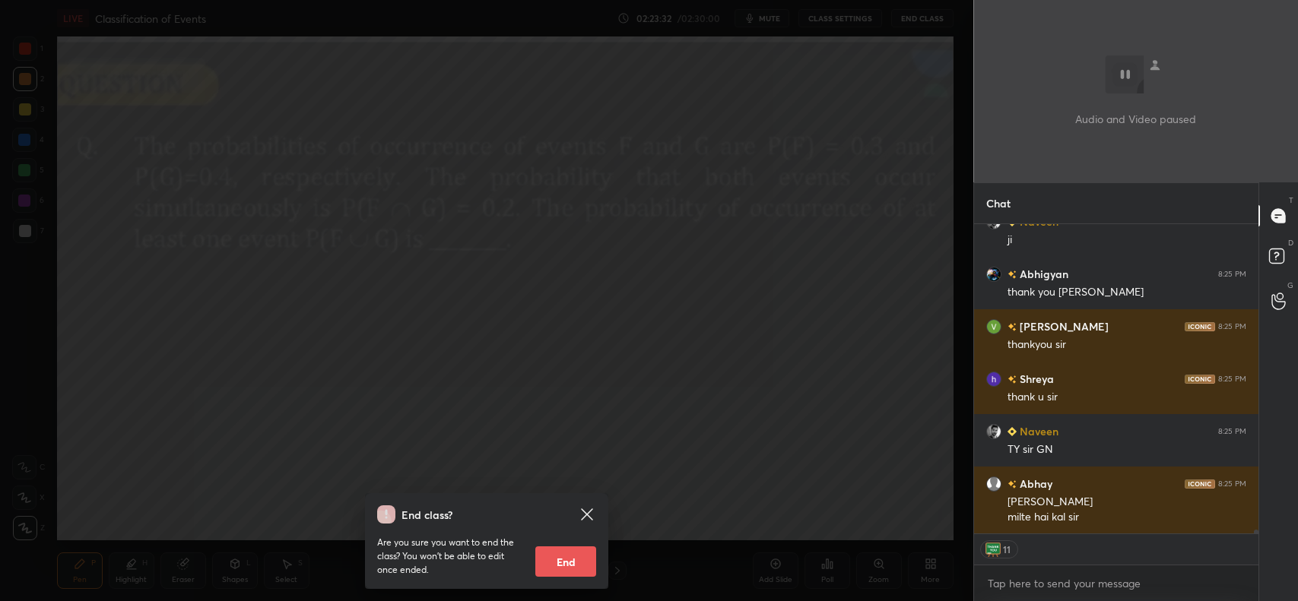
click at [586, 563] on button "End" at bounding box center [565, 562] width 61 height 30
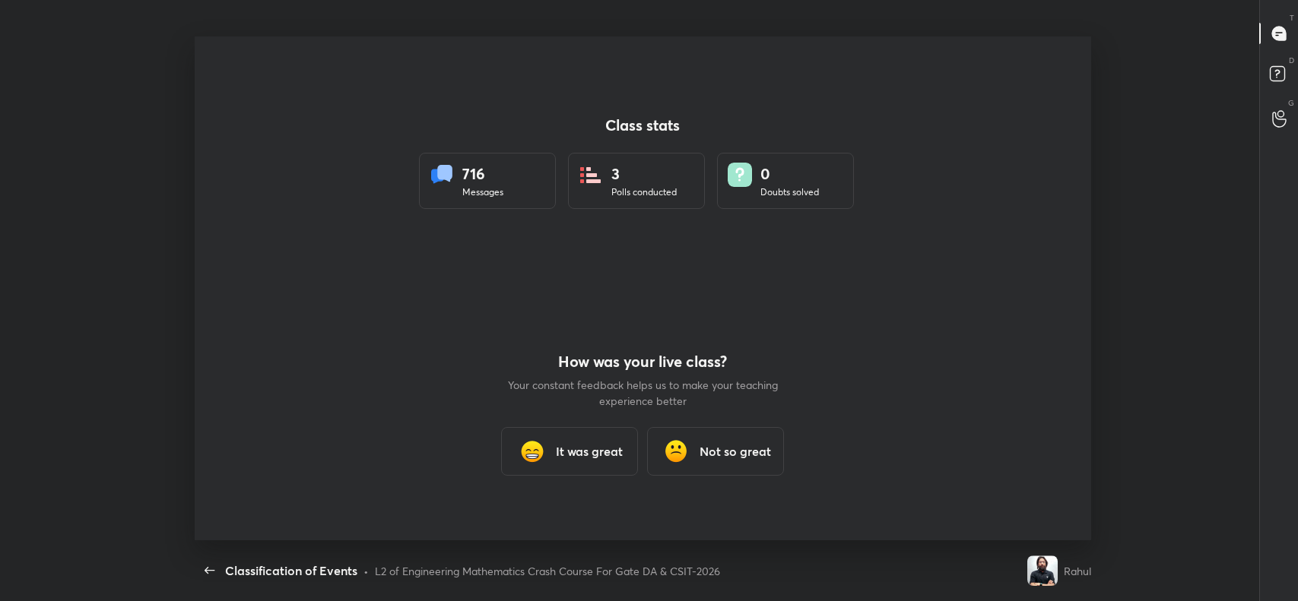
scroll to position [0, 0]
click at [569, 443] on h3 "It was great" at bounding box center [590, 452] width 67 height 18
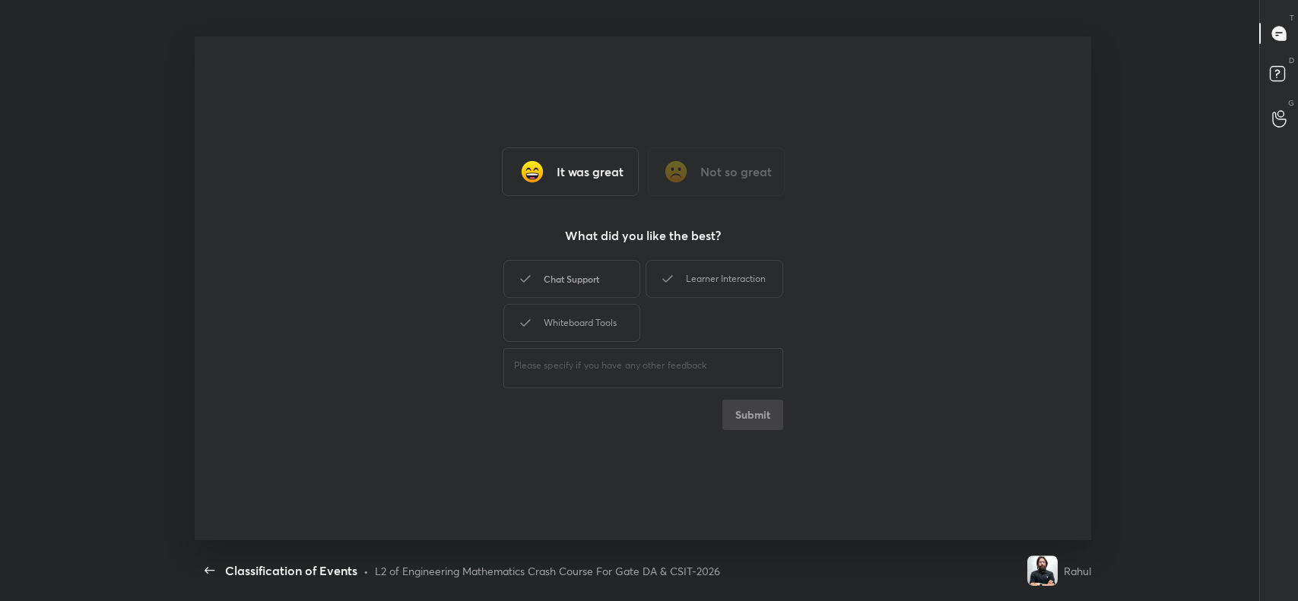
click at [579, 278] on div "Chat Support" at bounding box center [571, 279] width 137 height 38
click at [576, 323] on div "Whiteboard Tools" at bounding box center [571, 323] width 137 height 38
click at [740, 274] on div "Learner Interaction" at bounding box center [714, 279] width 137 height 38
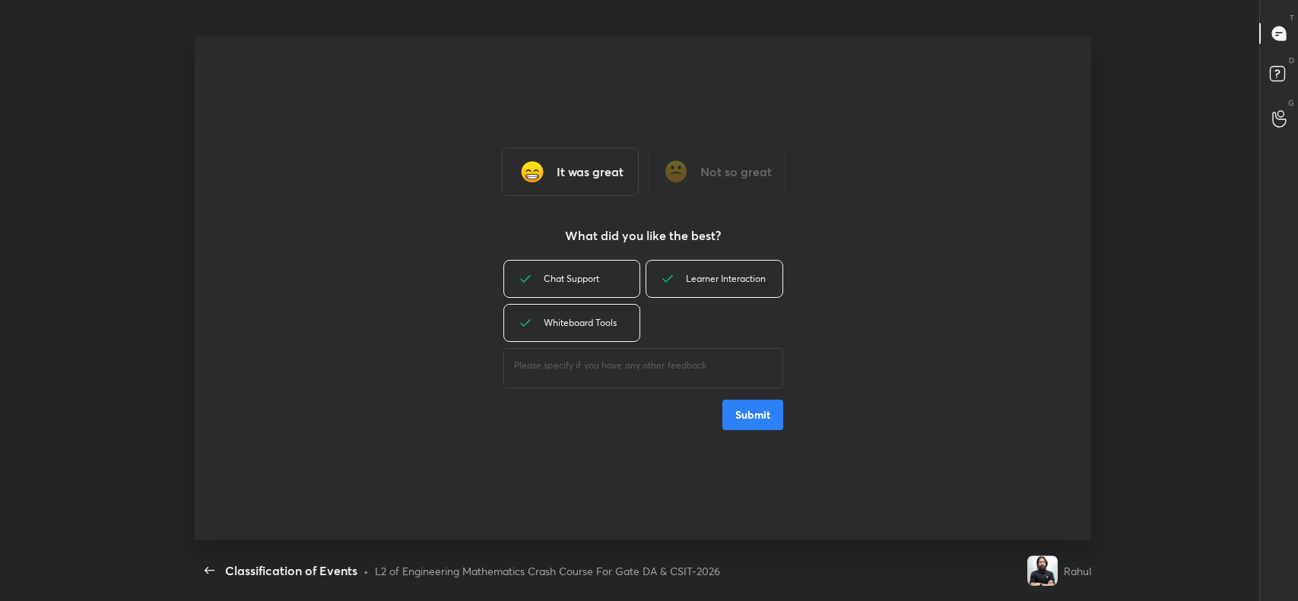
click at [735, 420] on button "Submit" at bounding box center [752, 415] width 61 height 30
type textarea "x"
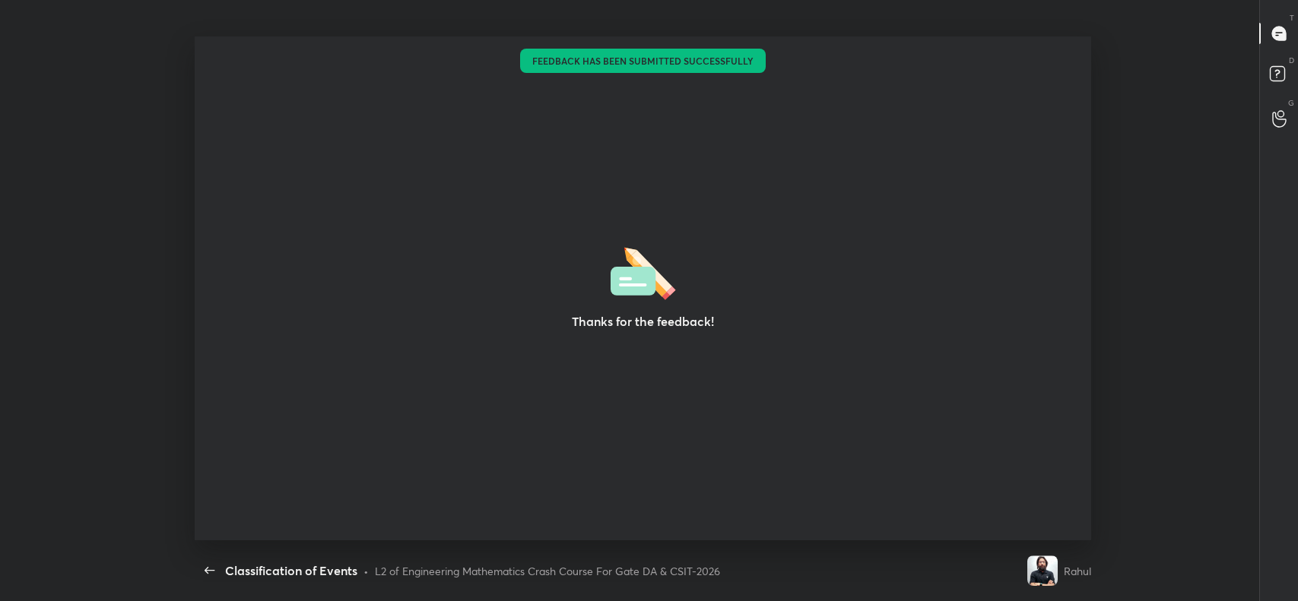
scroll to position [4, 1]
